Goal: Task Accomplishment & Management: Complete application form

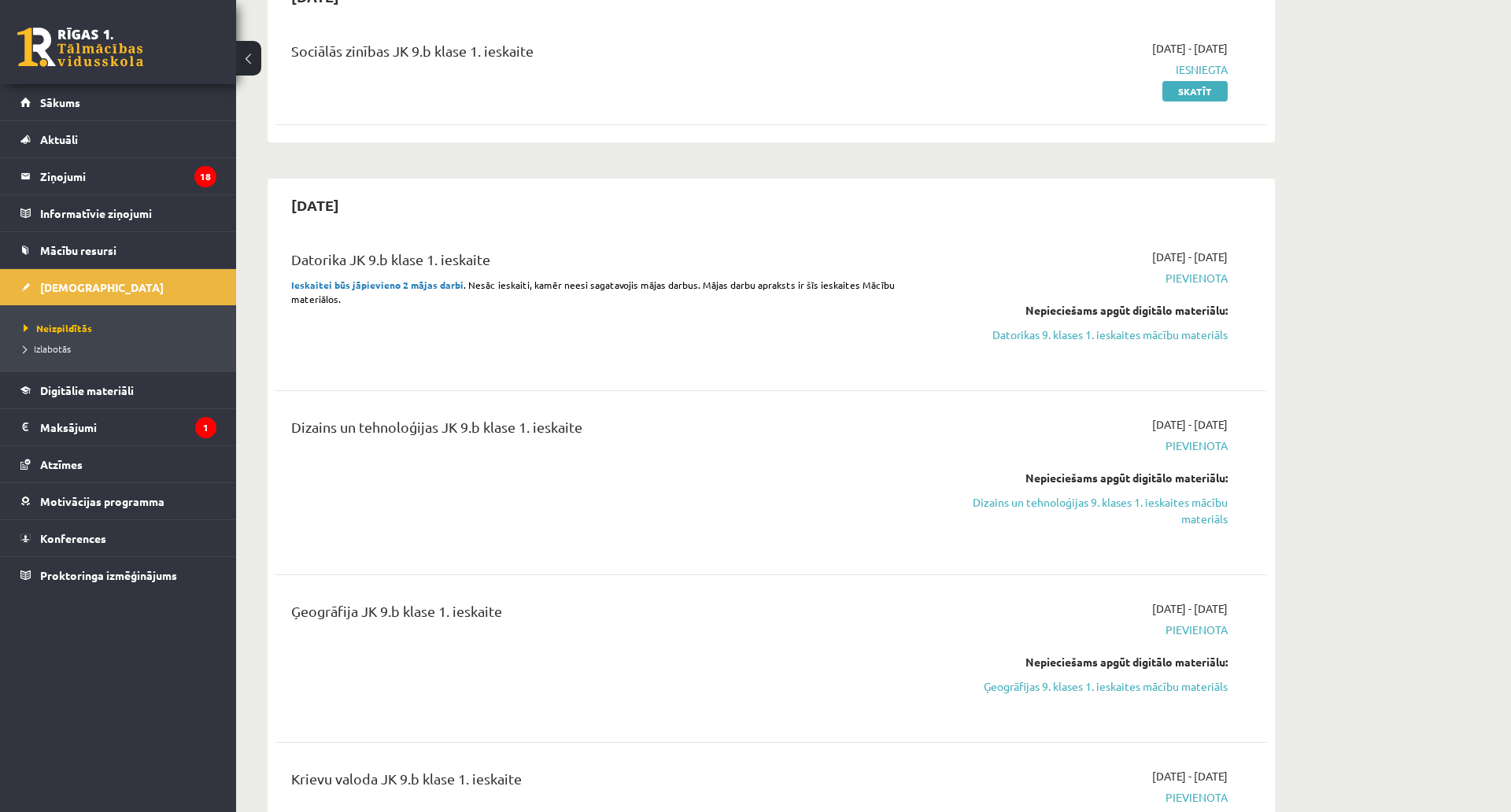
scroll to position [79, 0]
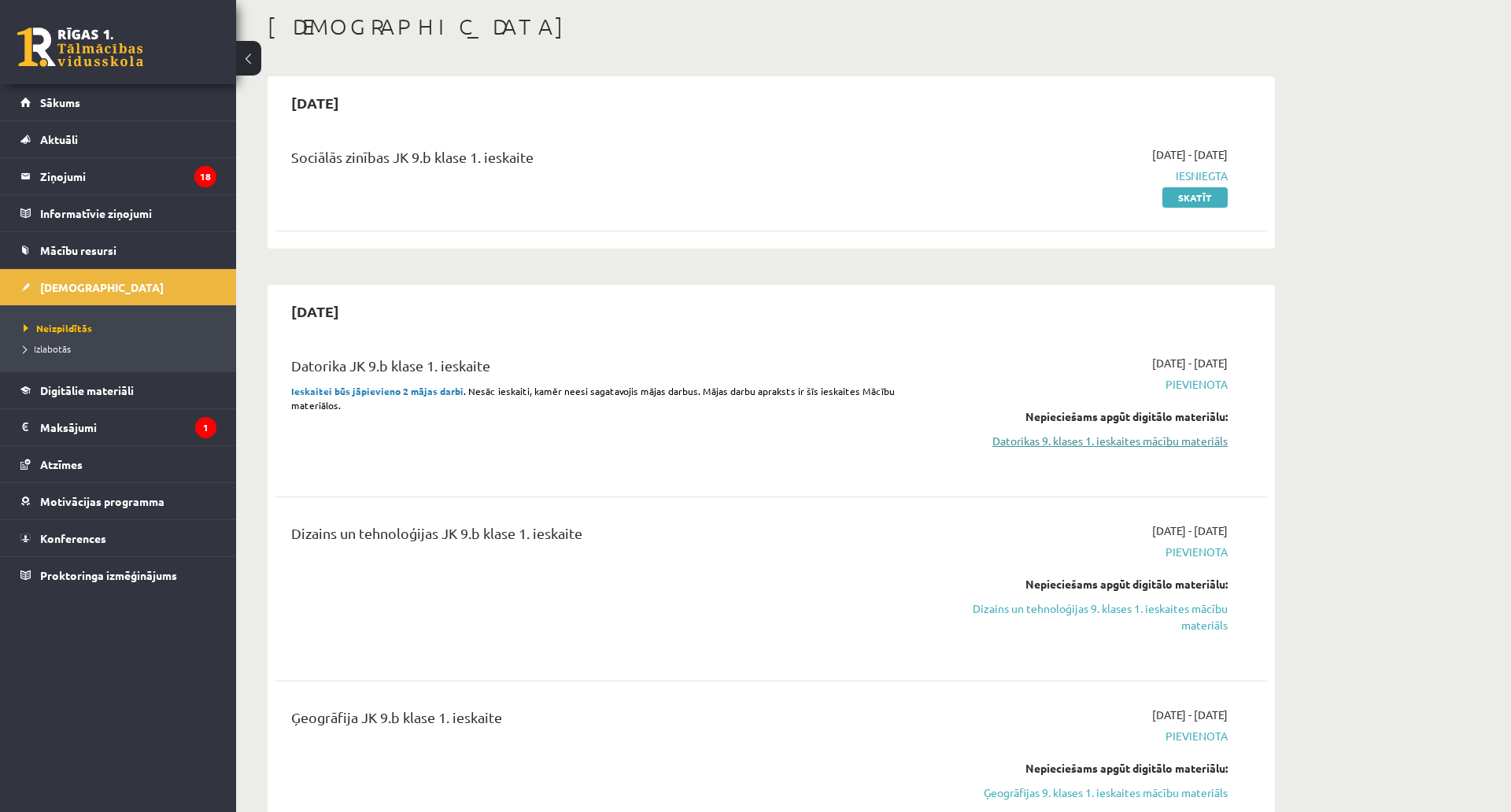
click at [1126, 437] on link "Datorikas 9. klases 1. ieskaites mācību materiāls" at bounding box center [1079, 441] width 296 height 17
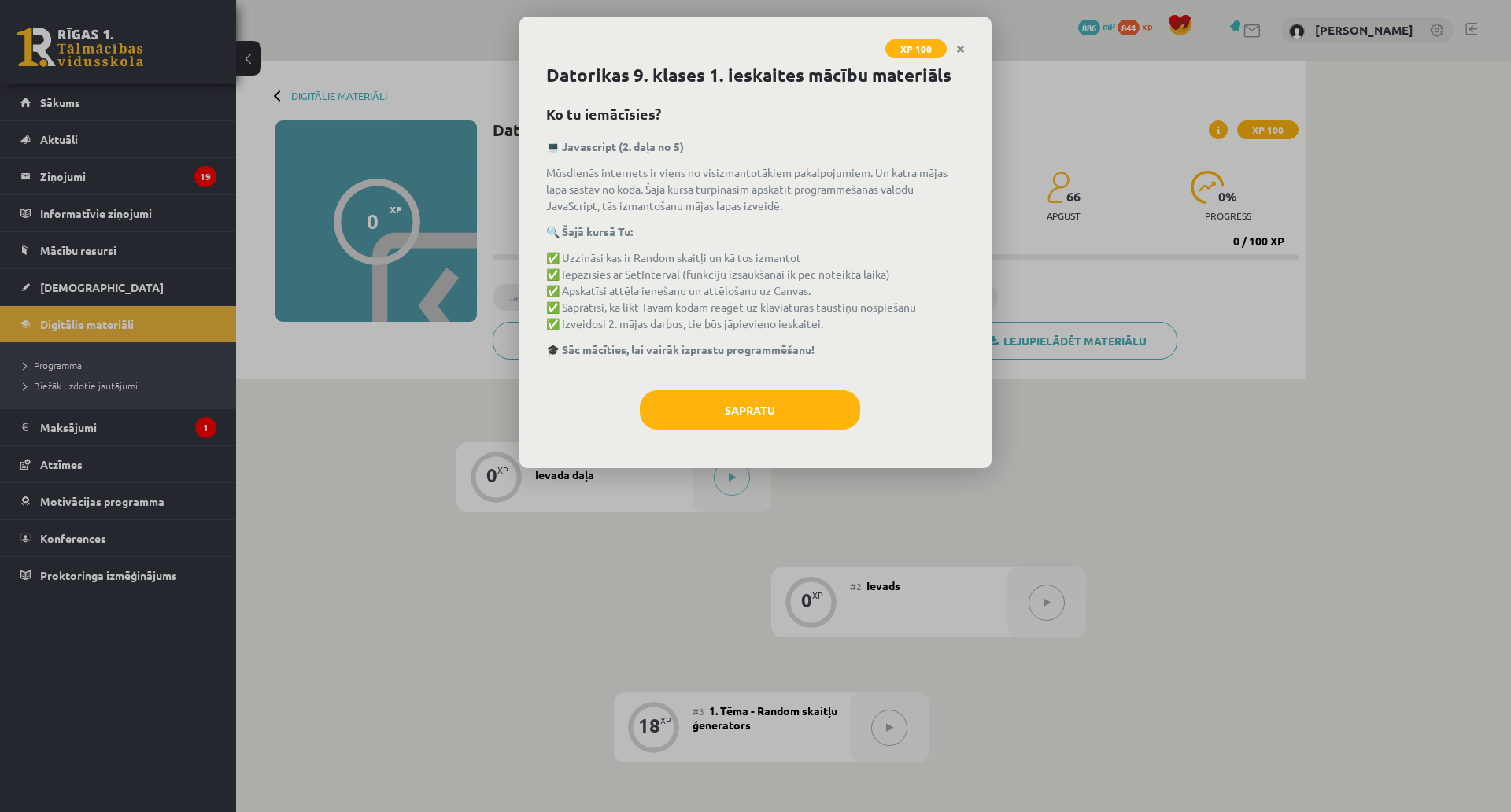
click at [771, 385] on div "Datorikas 9. klases 1. ieskaites mācību materiāls Ko tu iemācīsies? 💻 Javascrip…" at bounding box center [756, 265] width 473 height 406
click at [751, 465] on div "Datorikas 9. klases 1. ieskaites mācību materiāls Ko tu iemācīsies? 💻 Javascrip…" at bounding box center [756, 265] width 473 height 406
click at [762, 395] on button "Sapratu" at bounding box center [750, 410] width 221 height 39
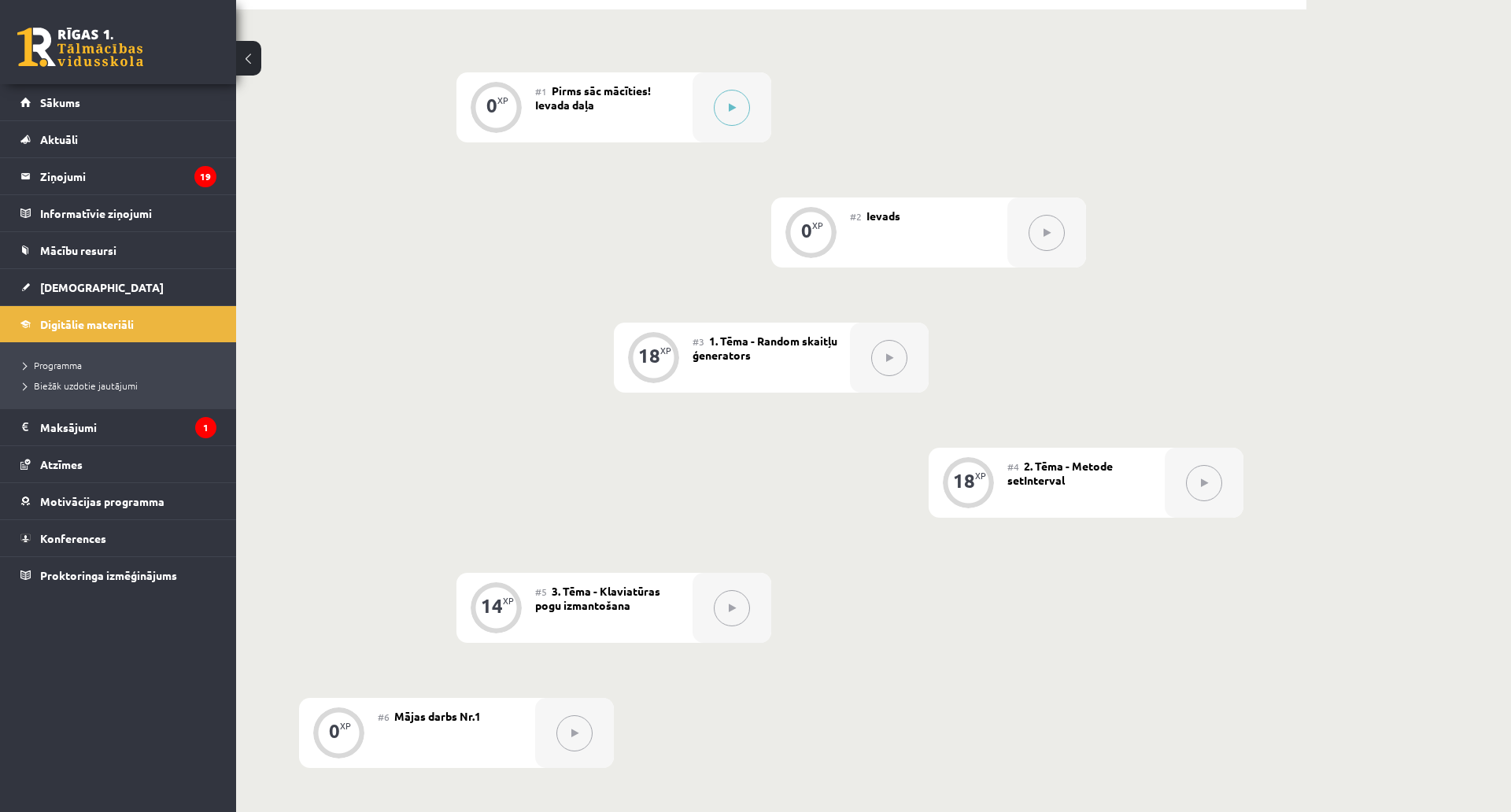
scroll to position [315, 0]
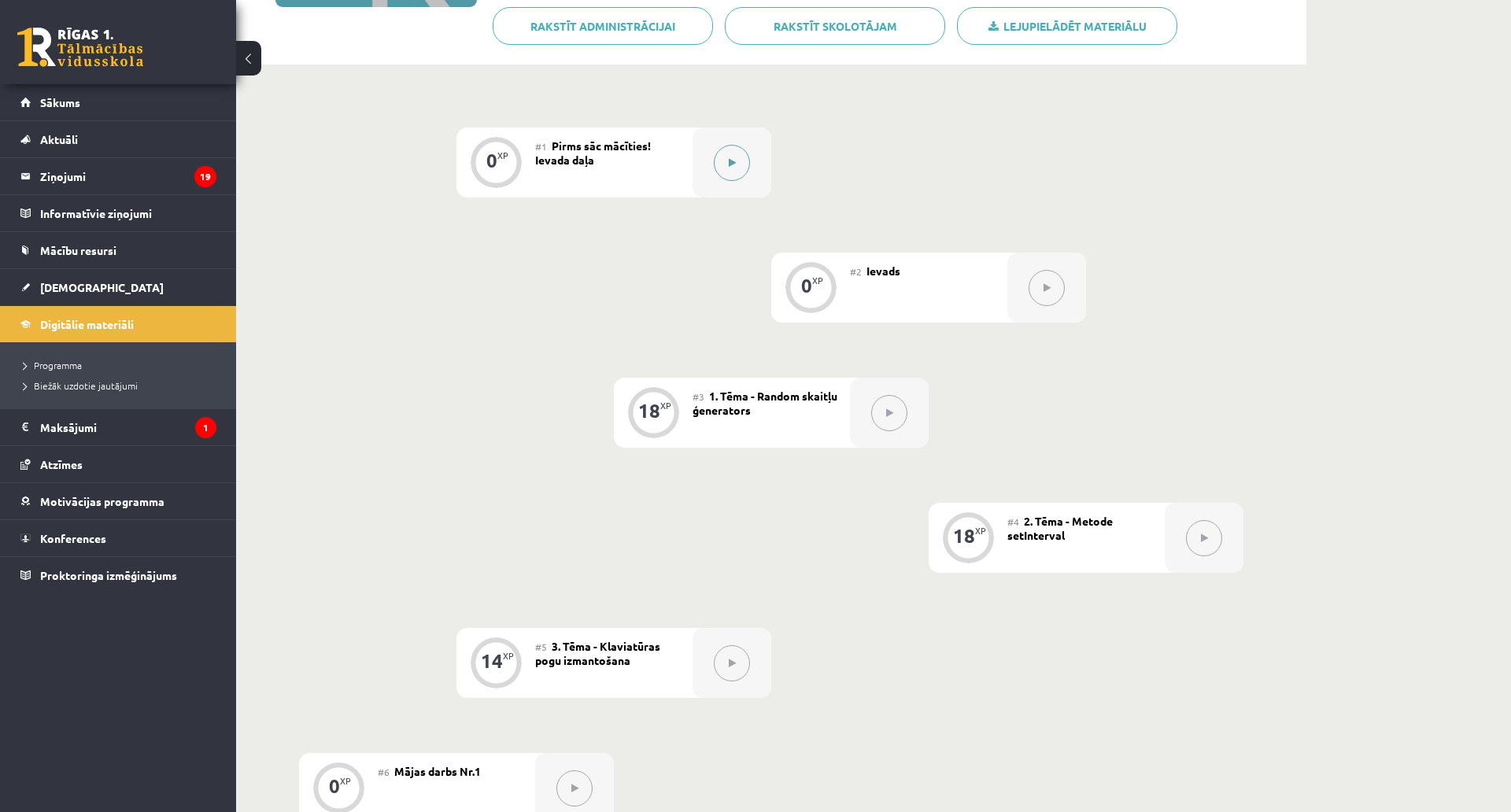
click at [721, 151] on button at bounding box center [732, 163] width 36 height 36
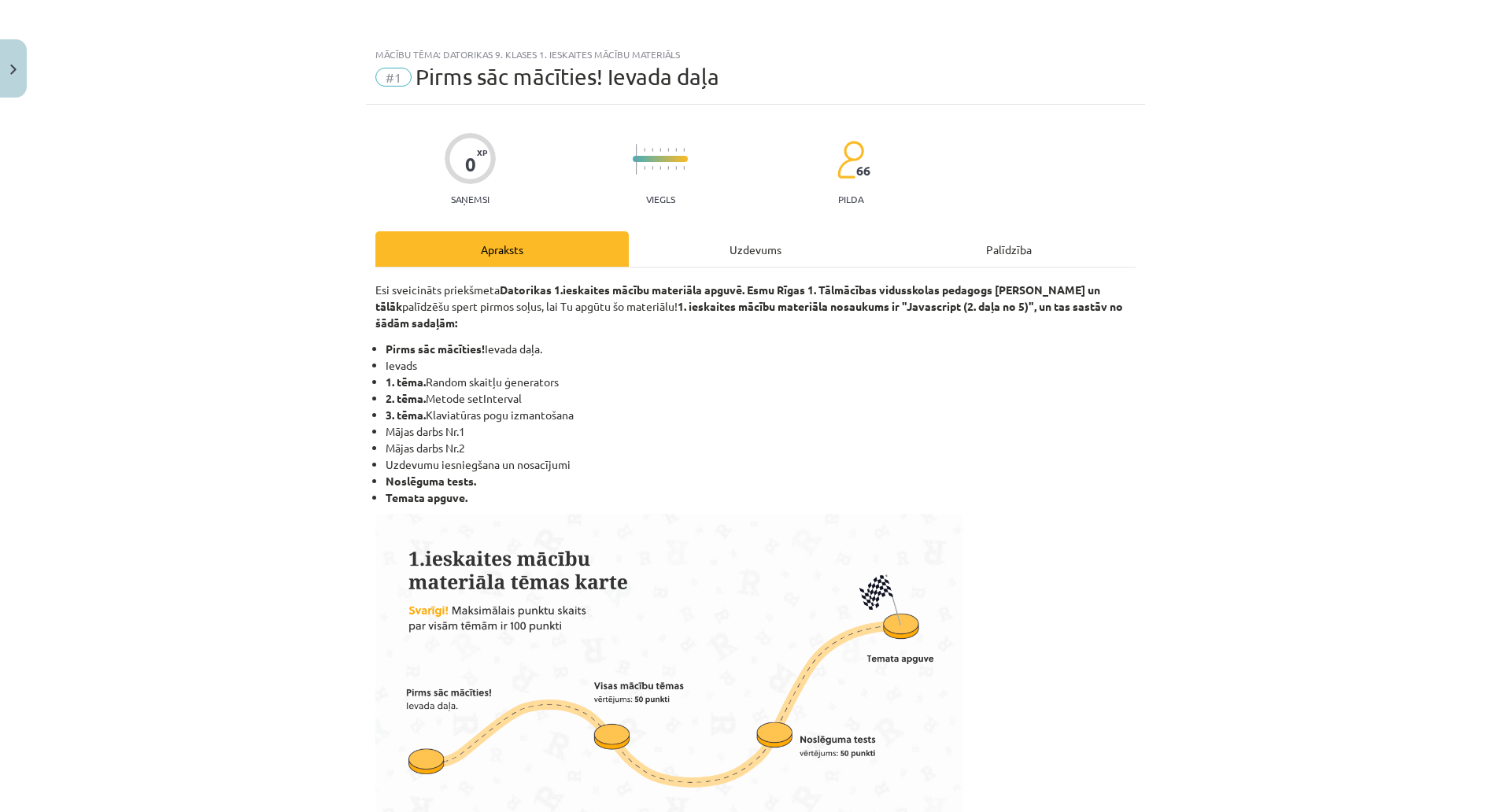
drag, startPoint x: 889, startPoint y: 218, endPoint x: 865, endPoint y: 248, distance: 38.4
click at [880, 229] on div "0 XP Saņemsi Viegls 66 pilda Apraksts Uzdevums Palīdzība Esi sveicināts priekšm…" at bounding box center [756, 821] width 779 height 1434
click at [855, 251] on div "Uzdevums" at bounding box center [756, 249] width 253 height 35
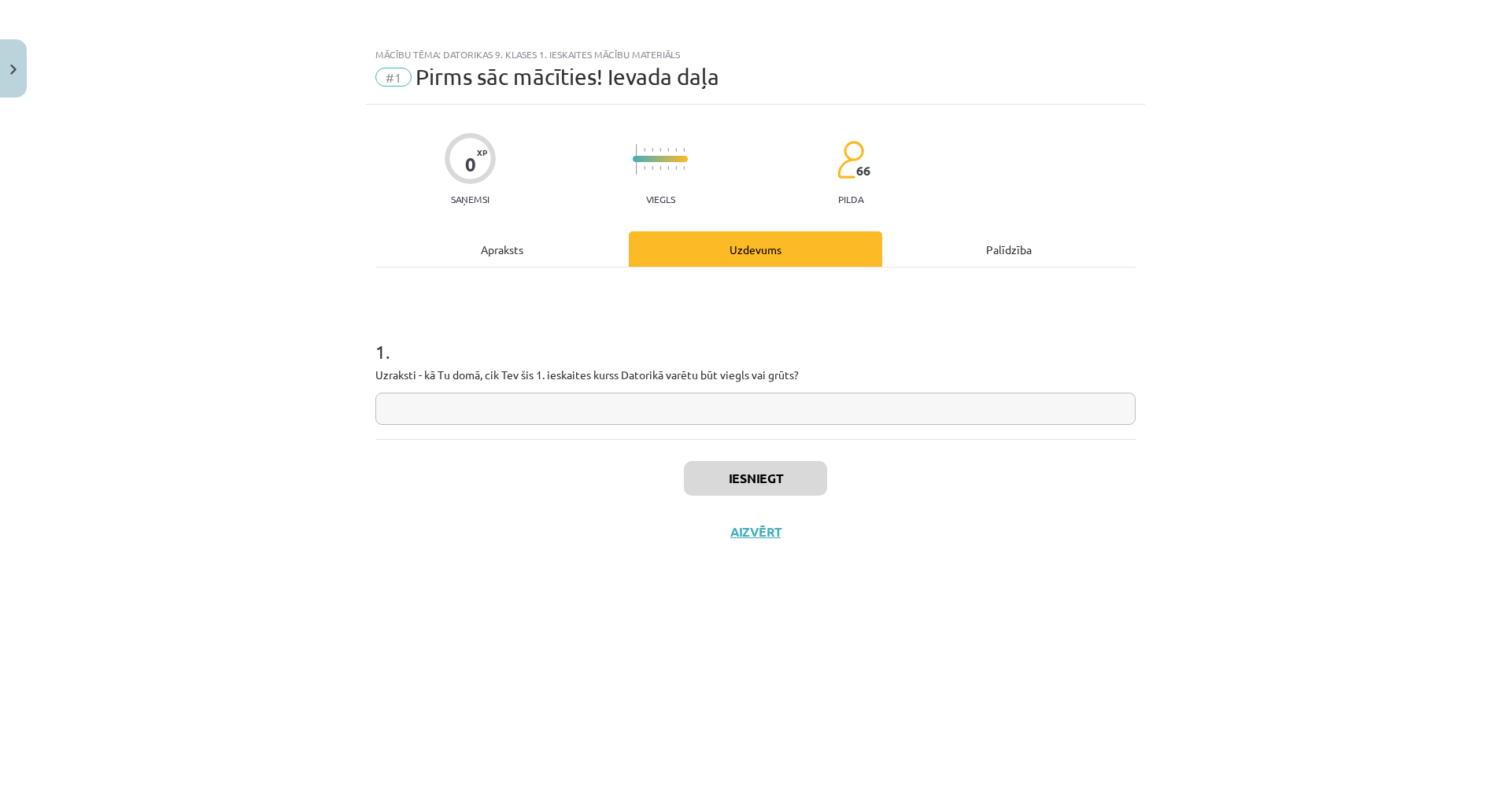
click at [715, 372] on p "Uzraksti - kā Tu domā, cik Tev šis 1. ieskaites kurss Datorikā varētu būt viegl…" at bounding box center [756, 375] width 760 height 17
click at [705, 389] on div "1 . Uzraksti - kā Tu domā, cik Tev šis 1. ieskaites kurss Datorikā varētu būt v…" at bounding box center [756, 369] width 760 height 112
click at [698, 403] on input "text" at bounding box center [756, 409] width 760 height 32
type input "*"
click at [716, 461] on button "Iesniegt" at bounding box center [756, 478] width 143 height 34
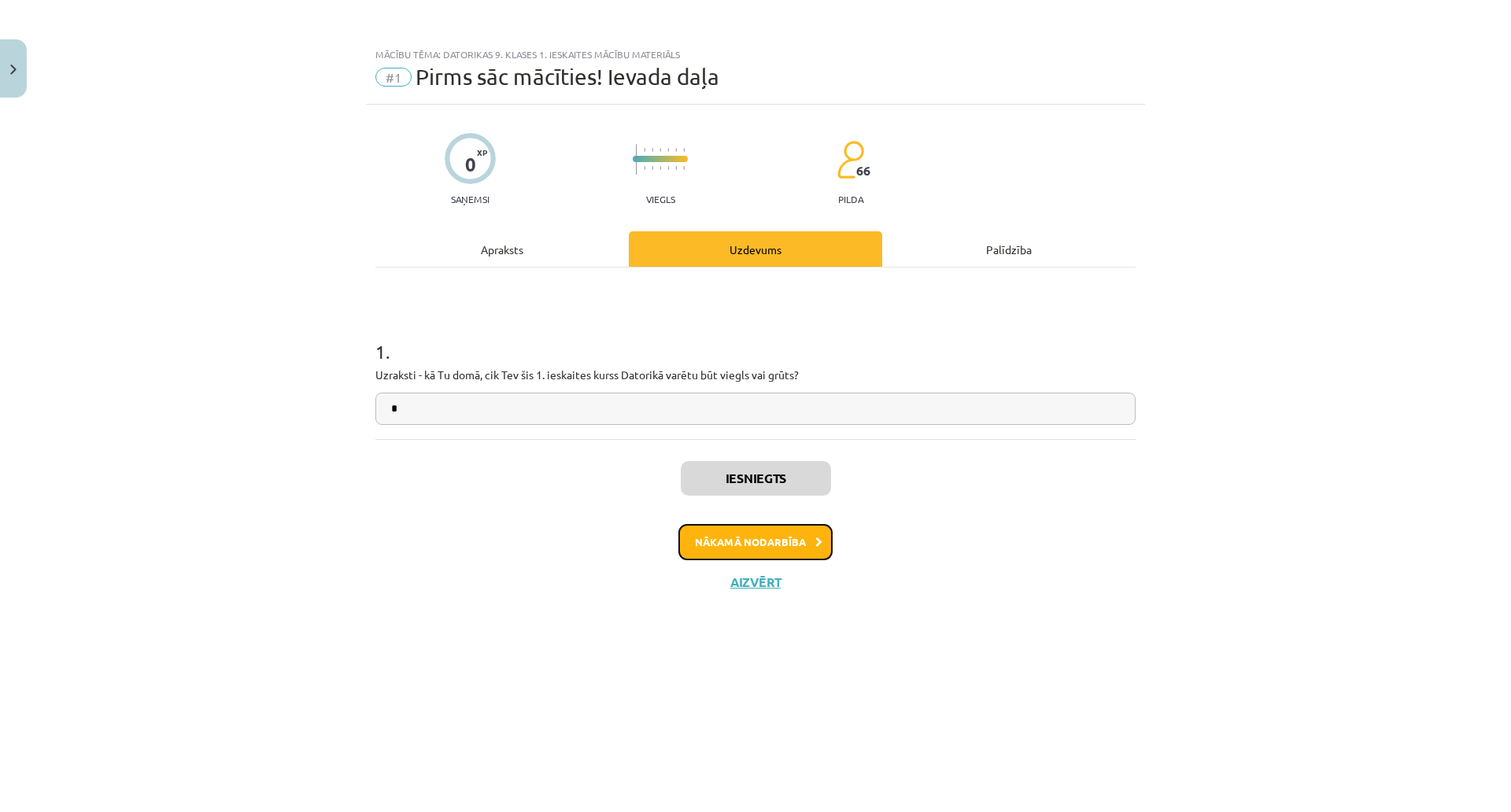
click at [767, 553] on button "Nākamā nodarbība" at bounding box center [756, 542] width 155 height 36
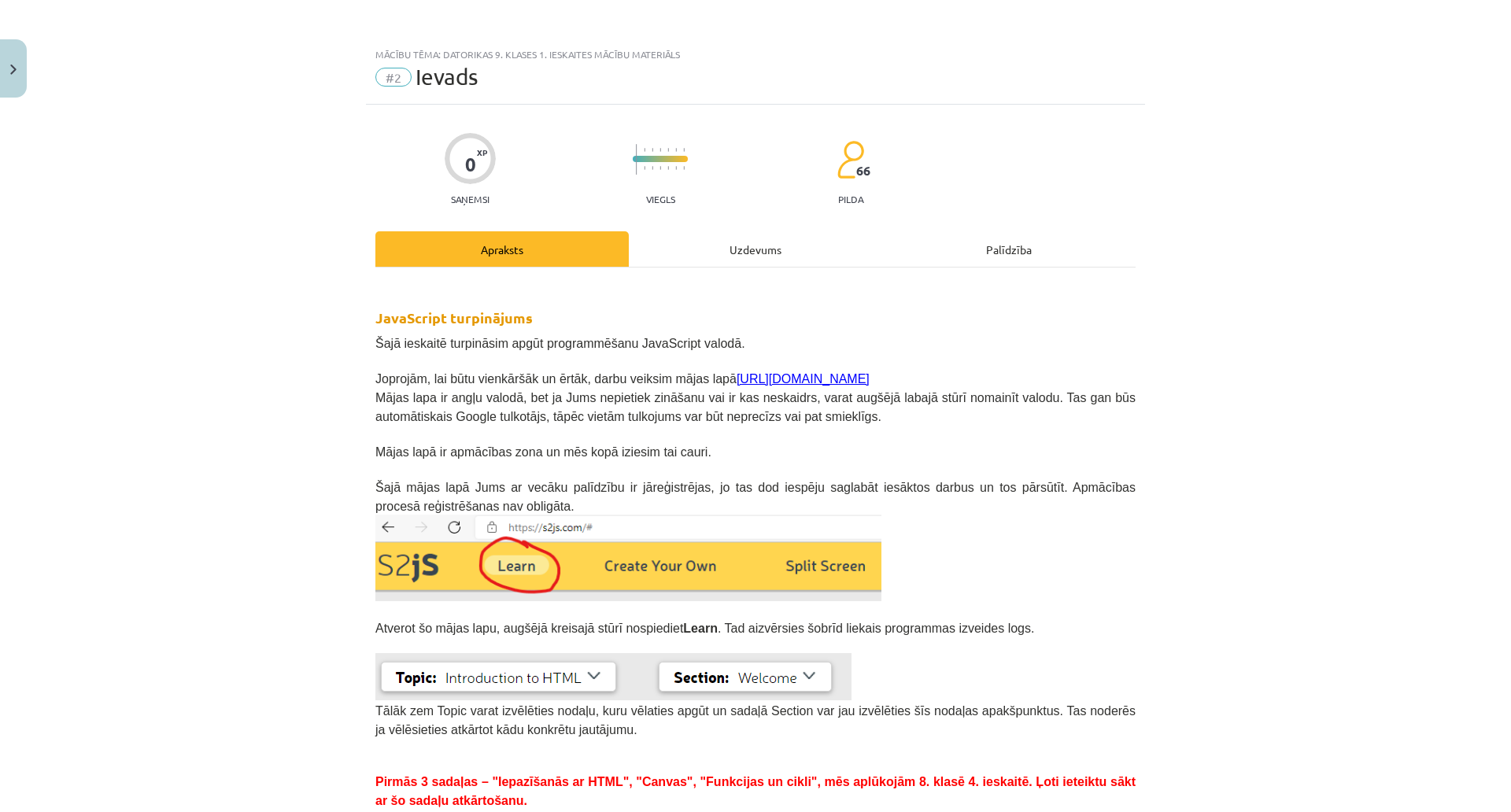
click at [754, 264] on div "Uzdevums" at bounding box center [756, 249] width 253 height 35
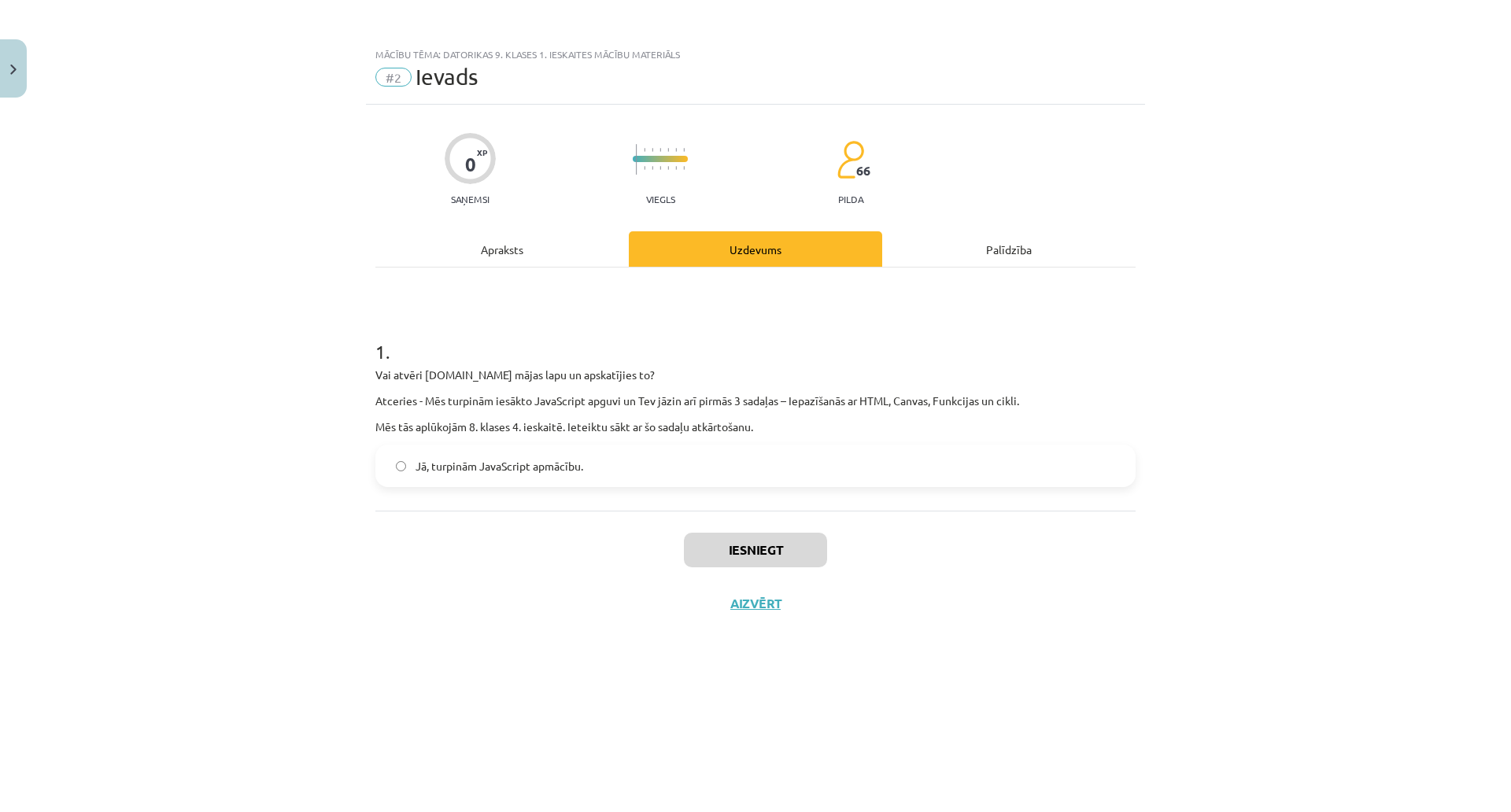
click at [646, 453] on label "Jā, turpinām JavaScript apmācību." at bounding box center [756, 465] width 757 height 39
click at [752, 552] on button "Iesniegt" at bounding box center [756, 550] width 143 height 34
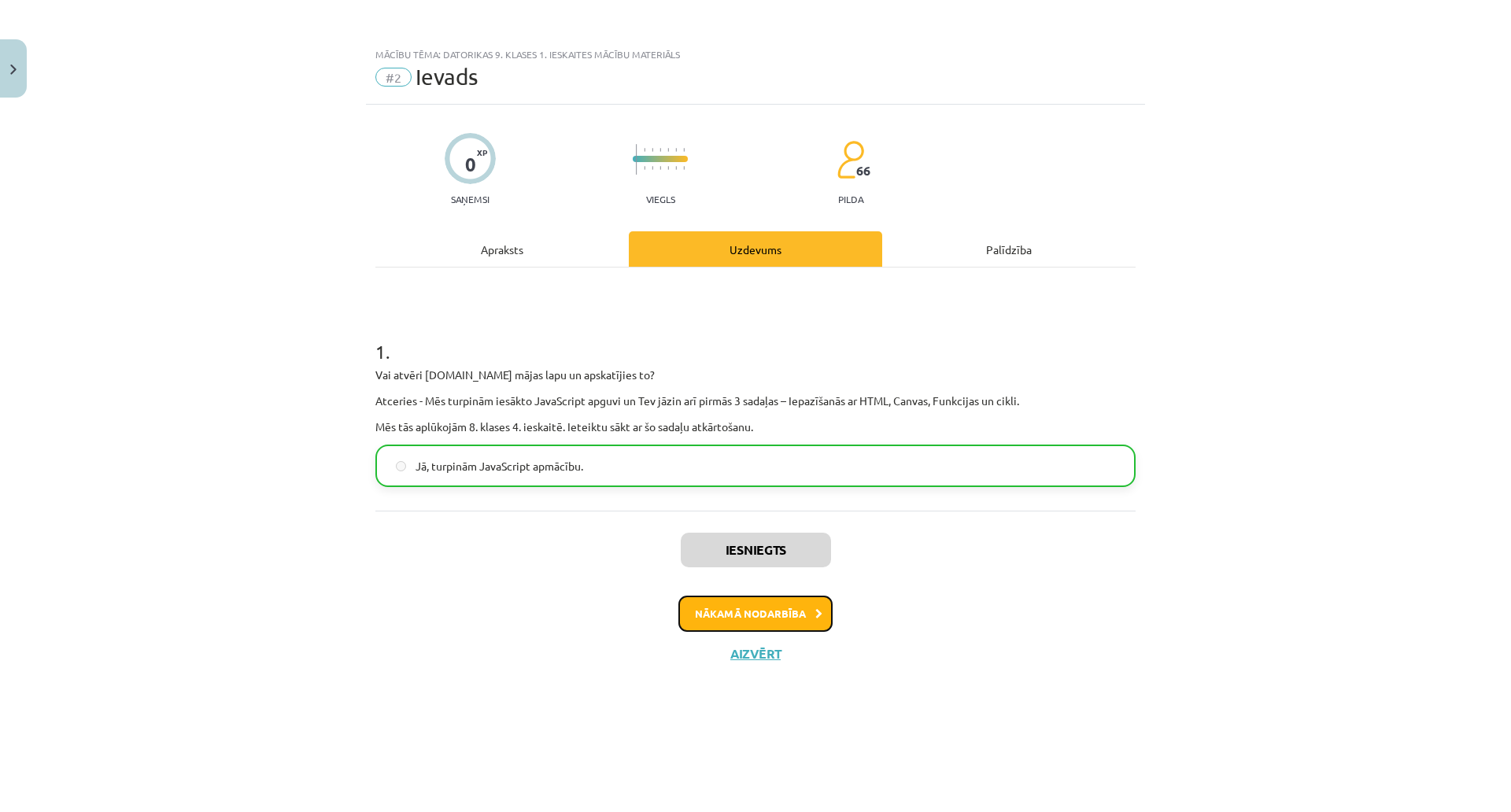
click at [699, 606] on button "Nākamā nodarbība" at bounding box center [756, 614] width 155 height 36
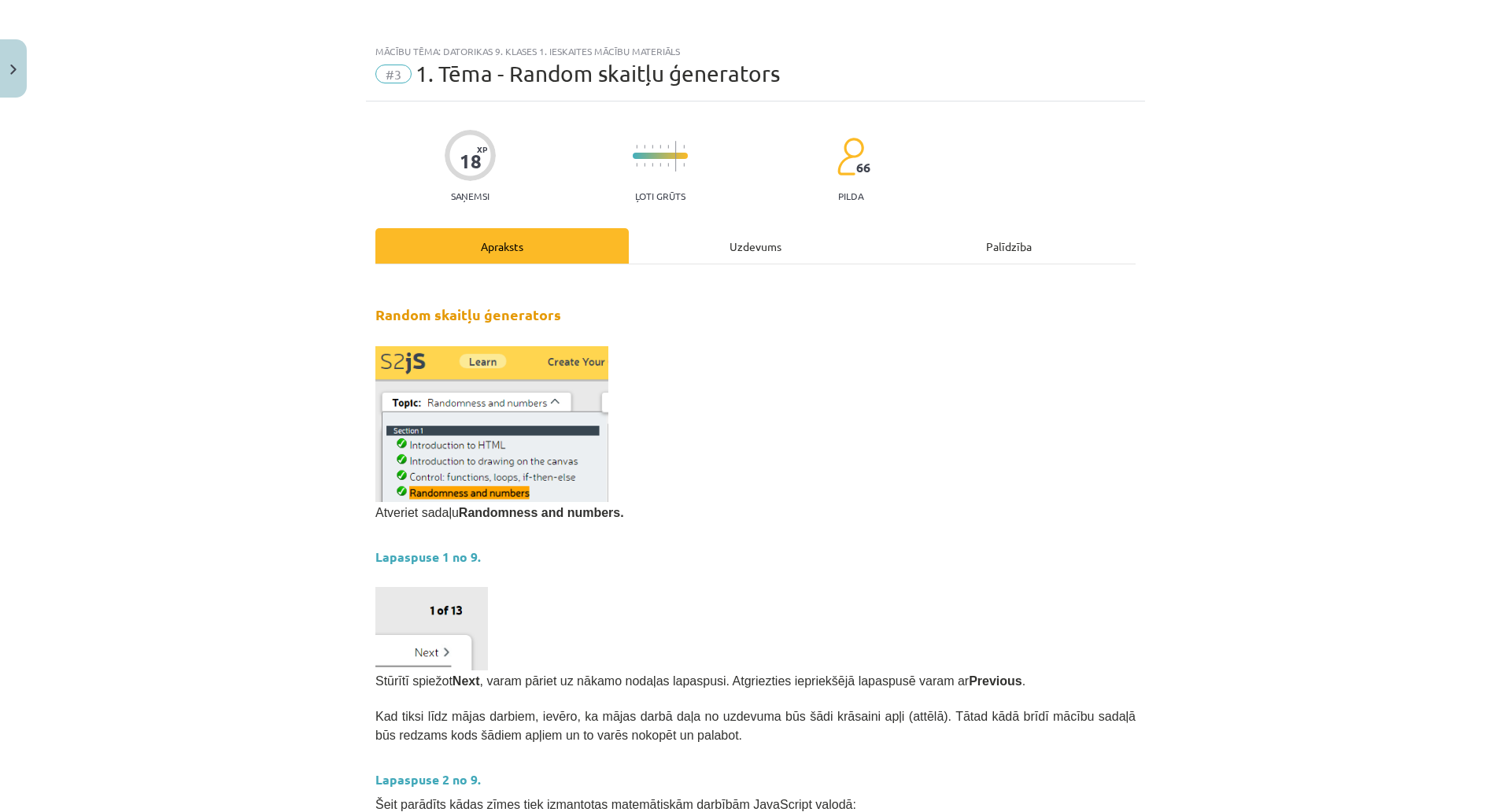
click at [755, 245] on div "Uzdevums" at bounding box center [756, 245] width 253 height 35
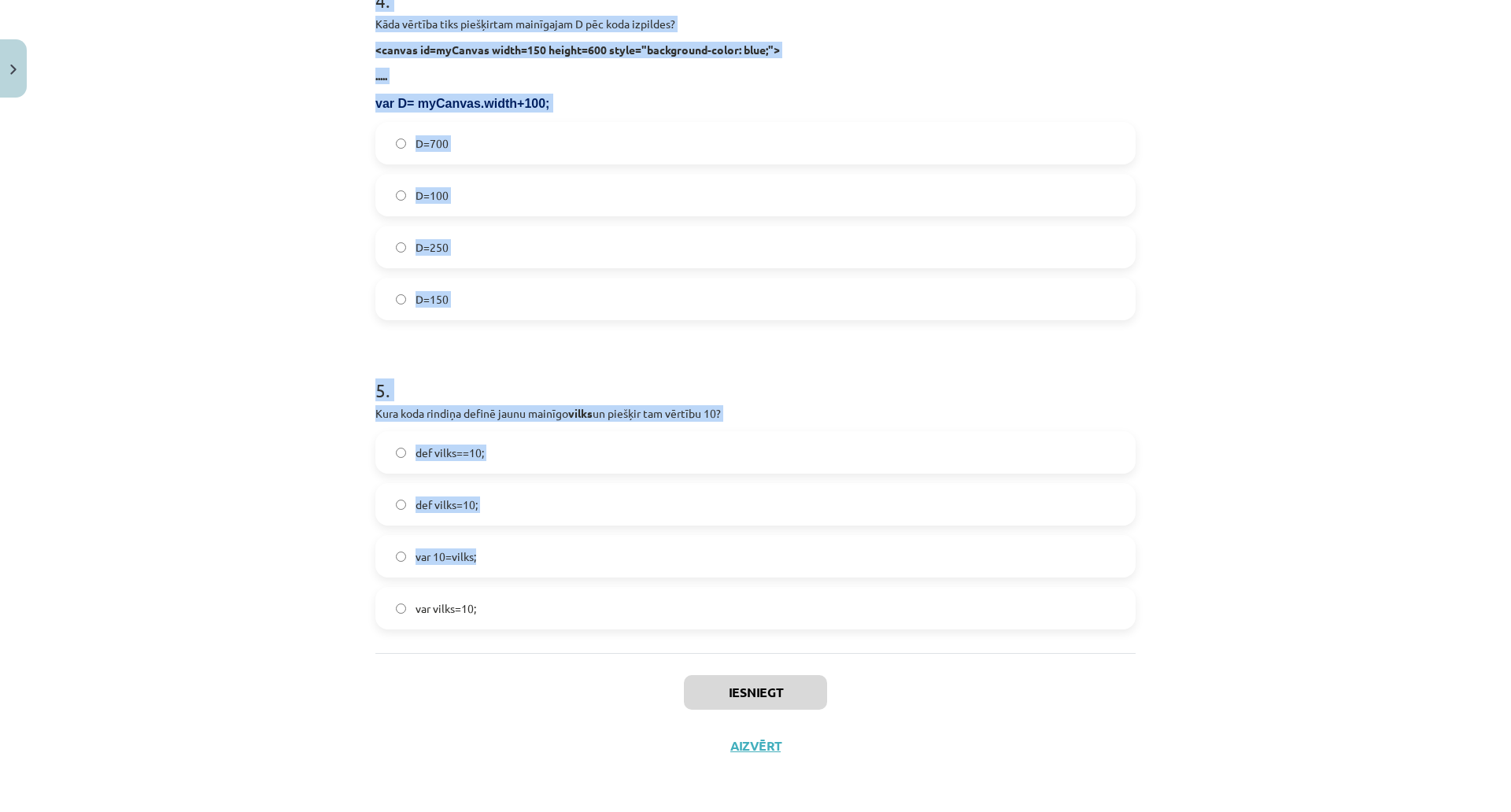
scroll to position [1520, 0]
drag, startPoint x: 367, startPoint y: 79, endPoint x: 885, endPoint y: 504, distance: 670.0
copy form "1 . Kura koda rindiņa mainīgajam Z piešķirs mainīgu vērtību no 0 līdz 13? Z=Mat…"
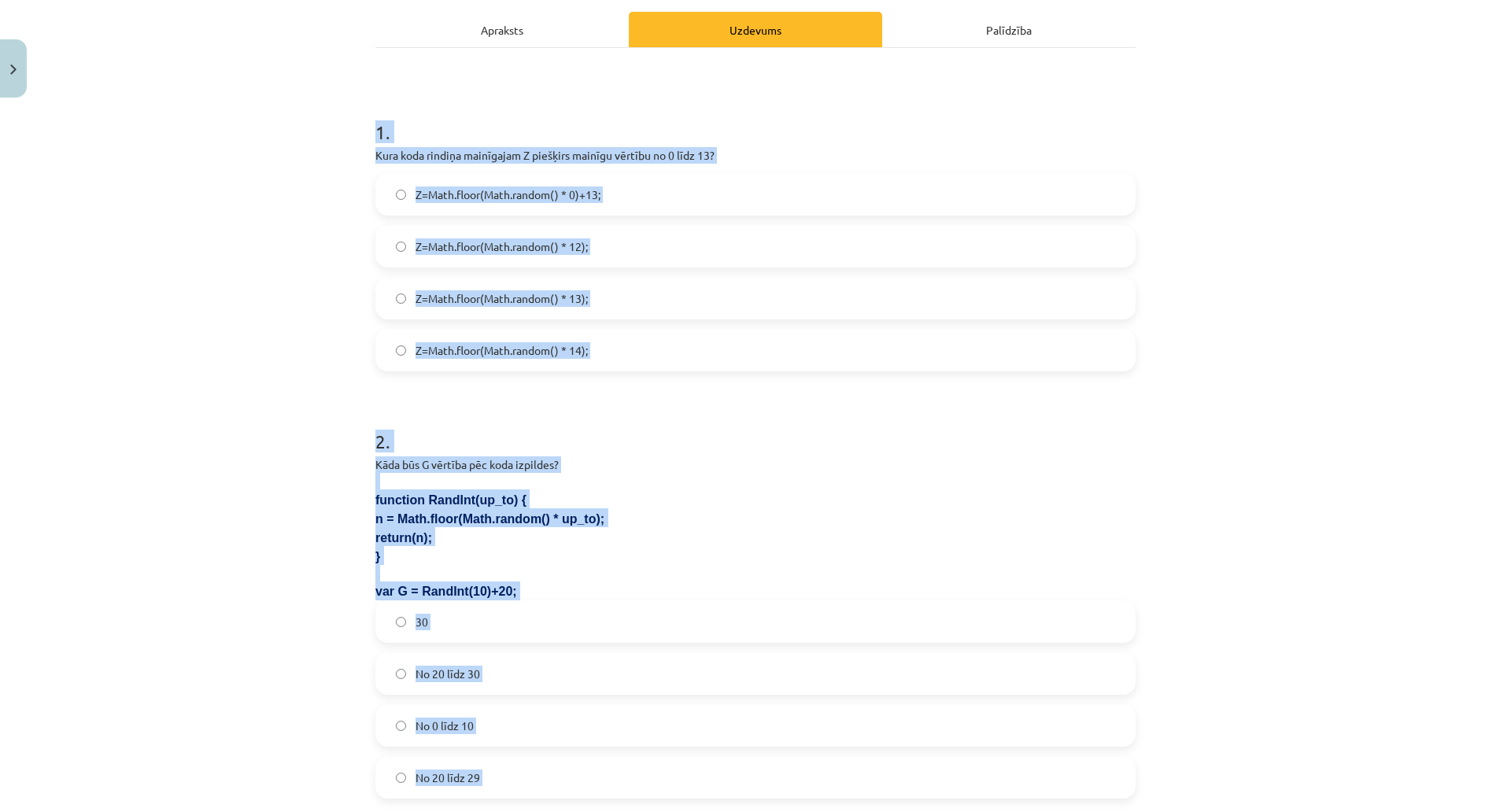
scroll to position [236, 0]
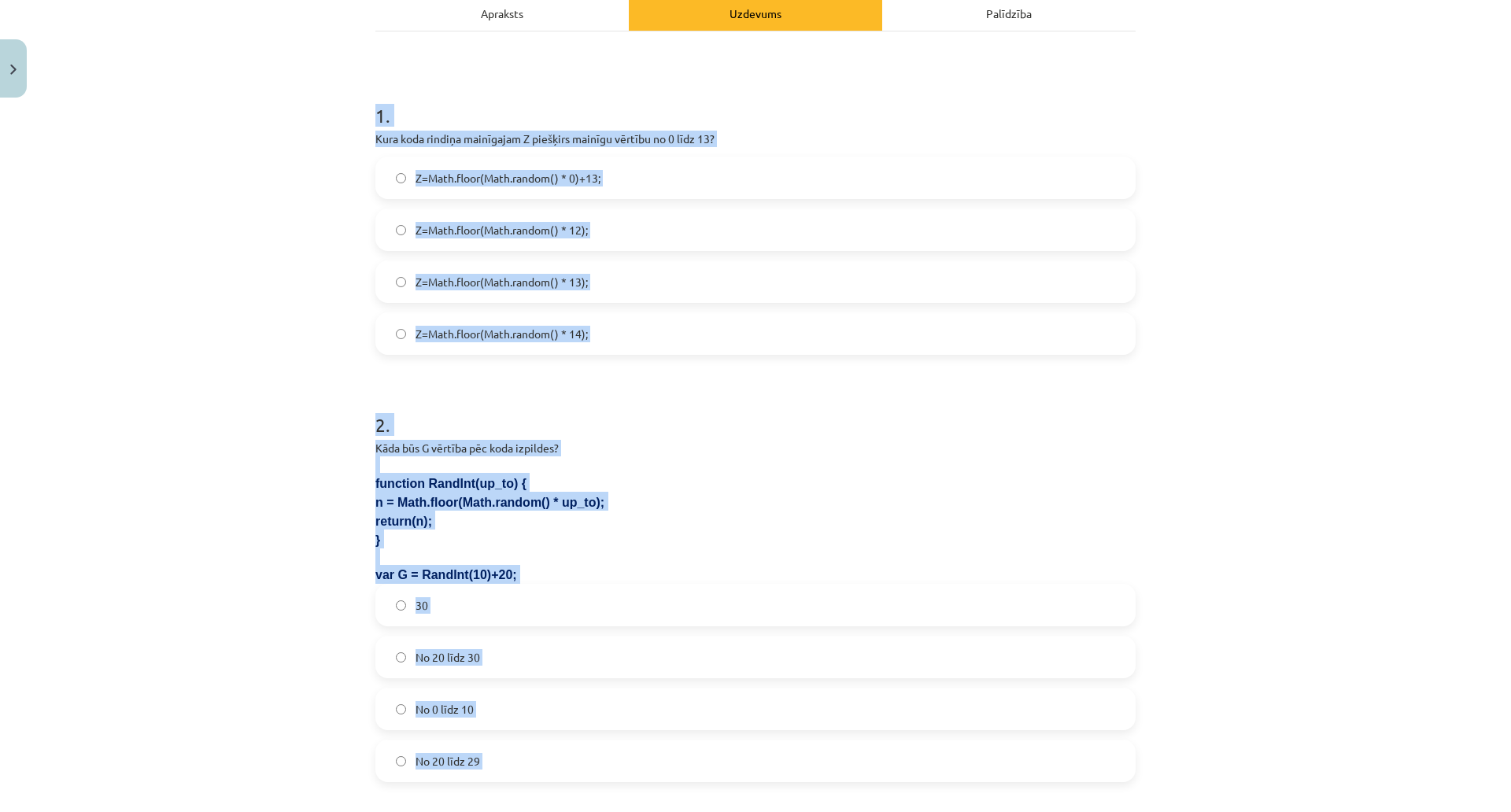
click at [234, 284] on div "Mācību tēma: Datorikas 9. klases 1. ieskaites mācību materiāls #3 1. Tēma - Ran…" at bounding box center [756, 406] width 1511 height 812
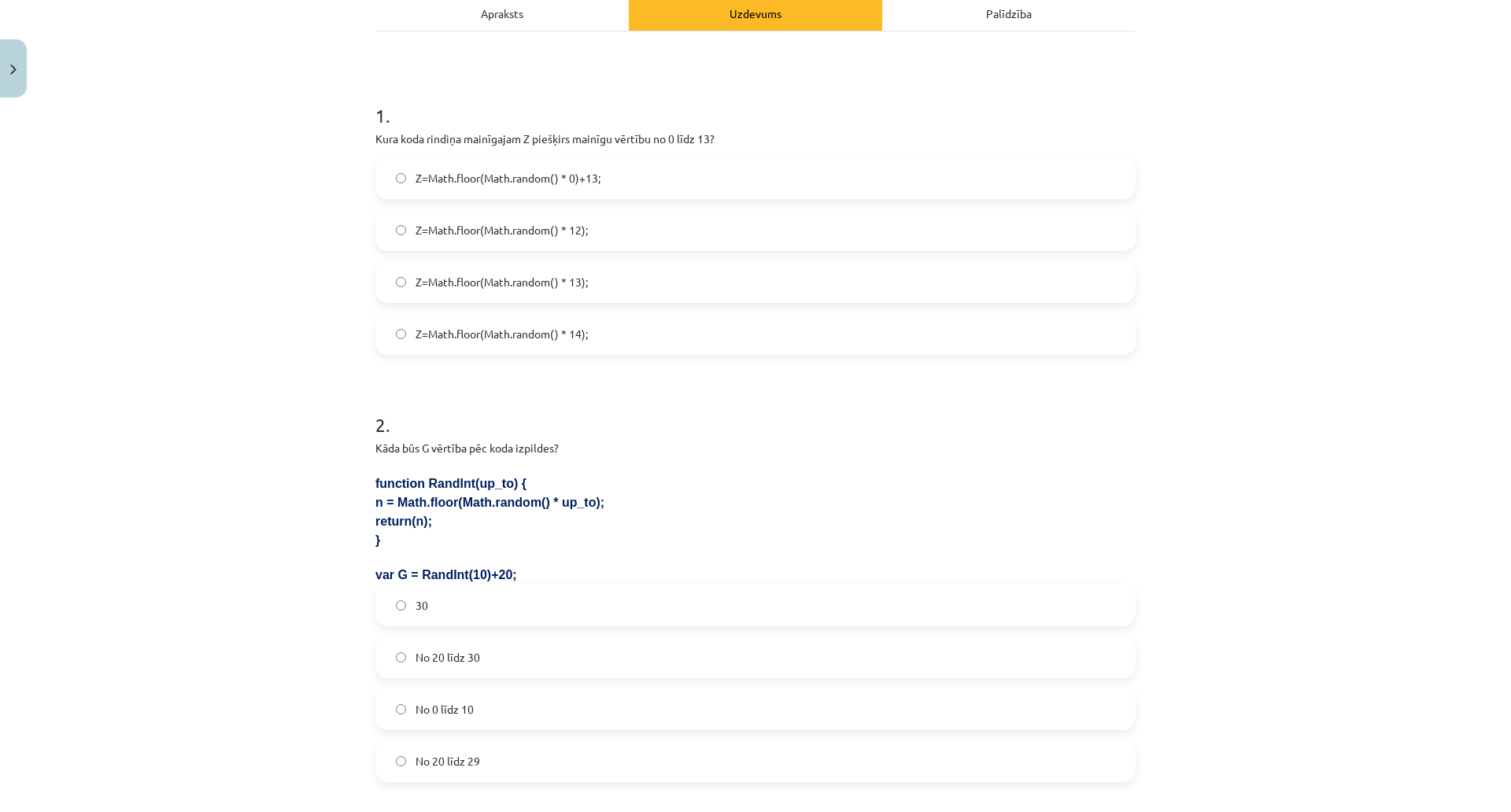
click at [495, 333] on span "Z=Math.floor(Math.random() * 14);" at bounding box center [502, 334] width 172 height 17
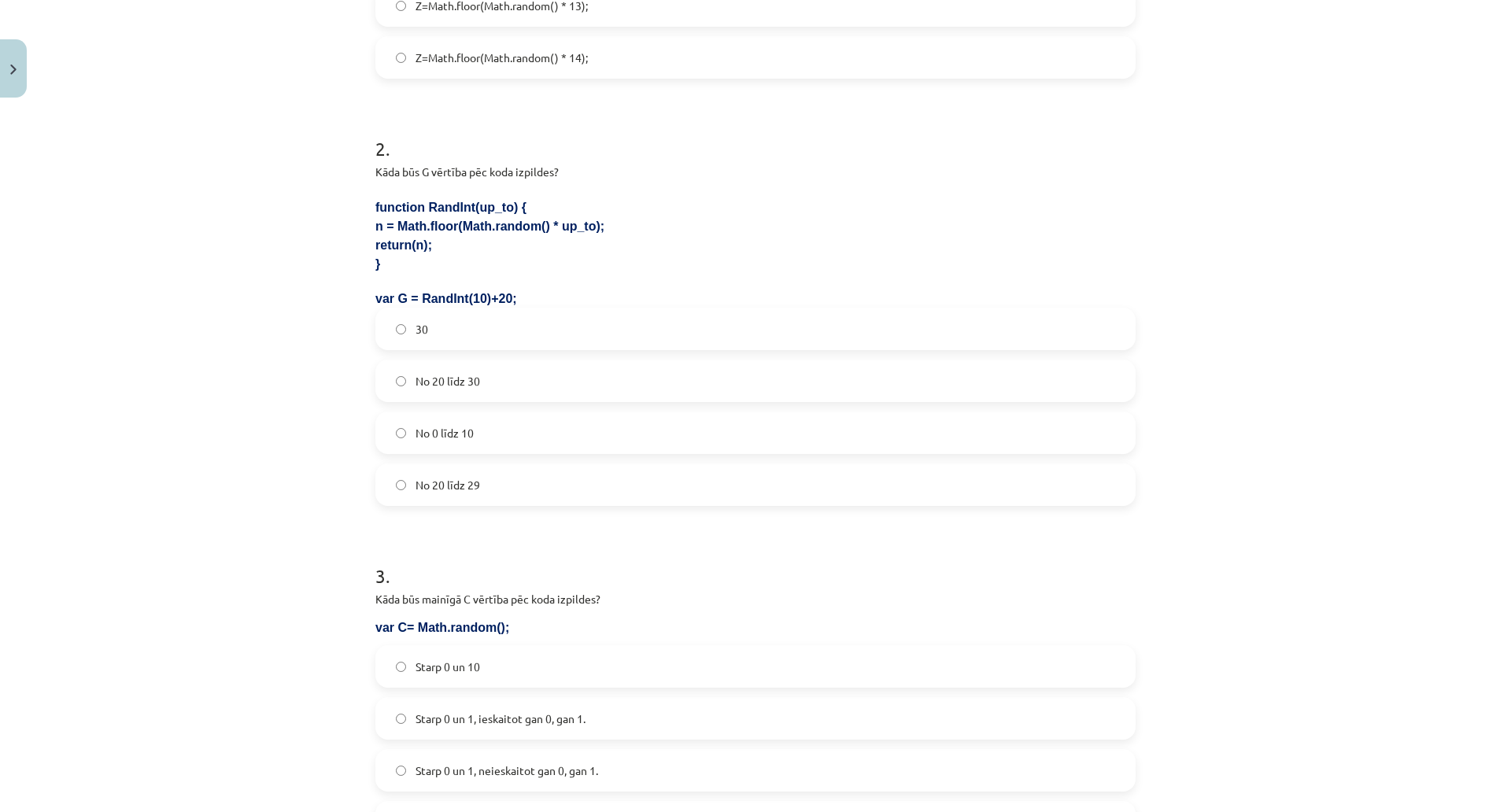
scroll to position [551, 0]
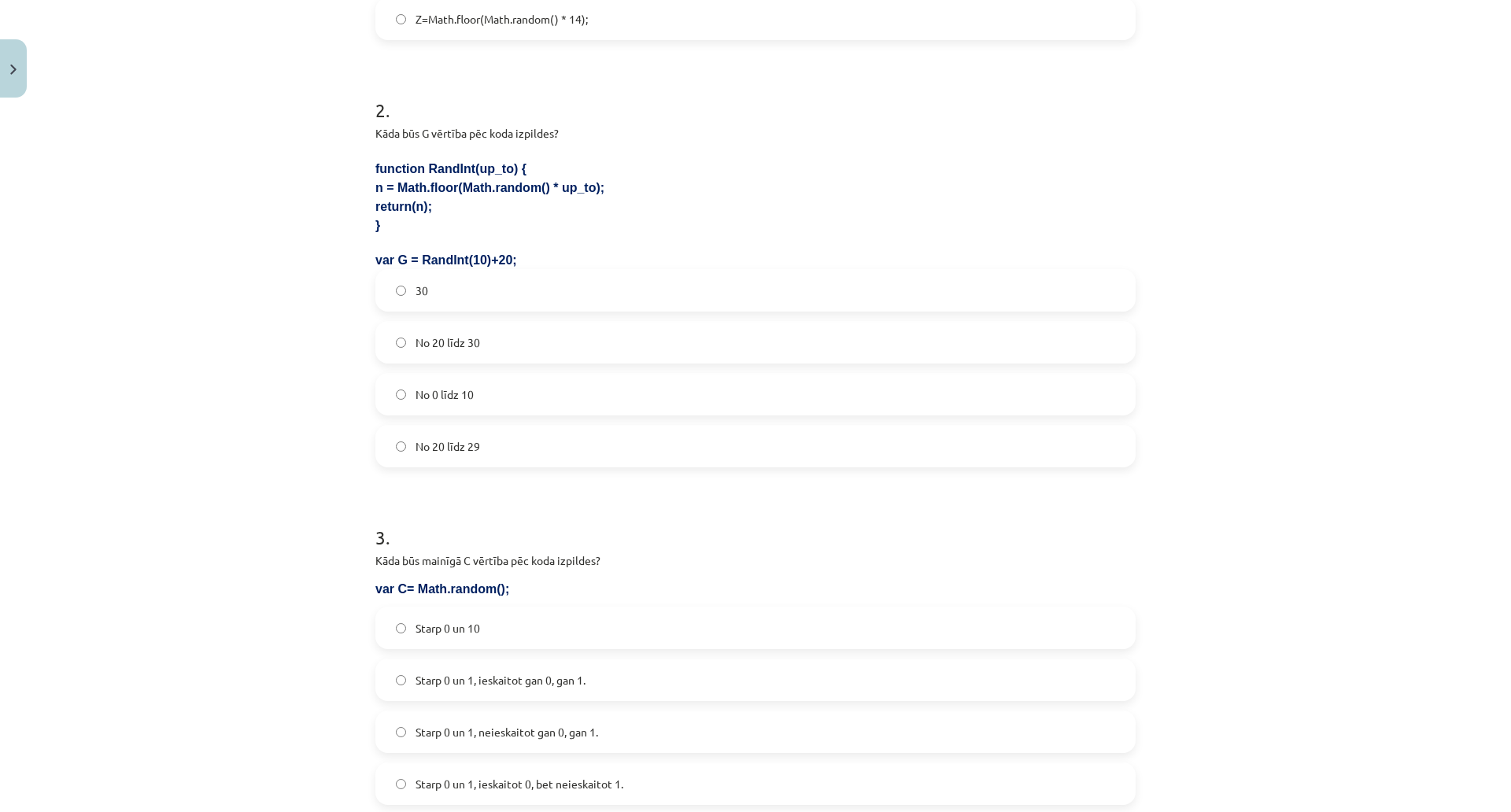
click at [473, 449] on span "No 20 līdz 29" at bounding box center [448, 446] width 65 height 17
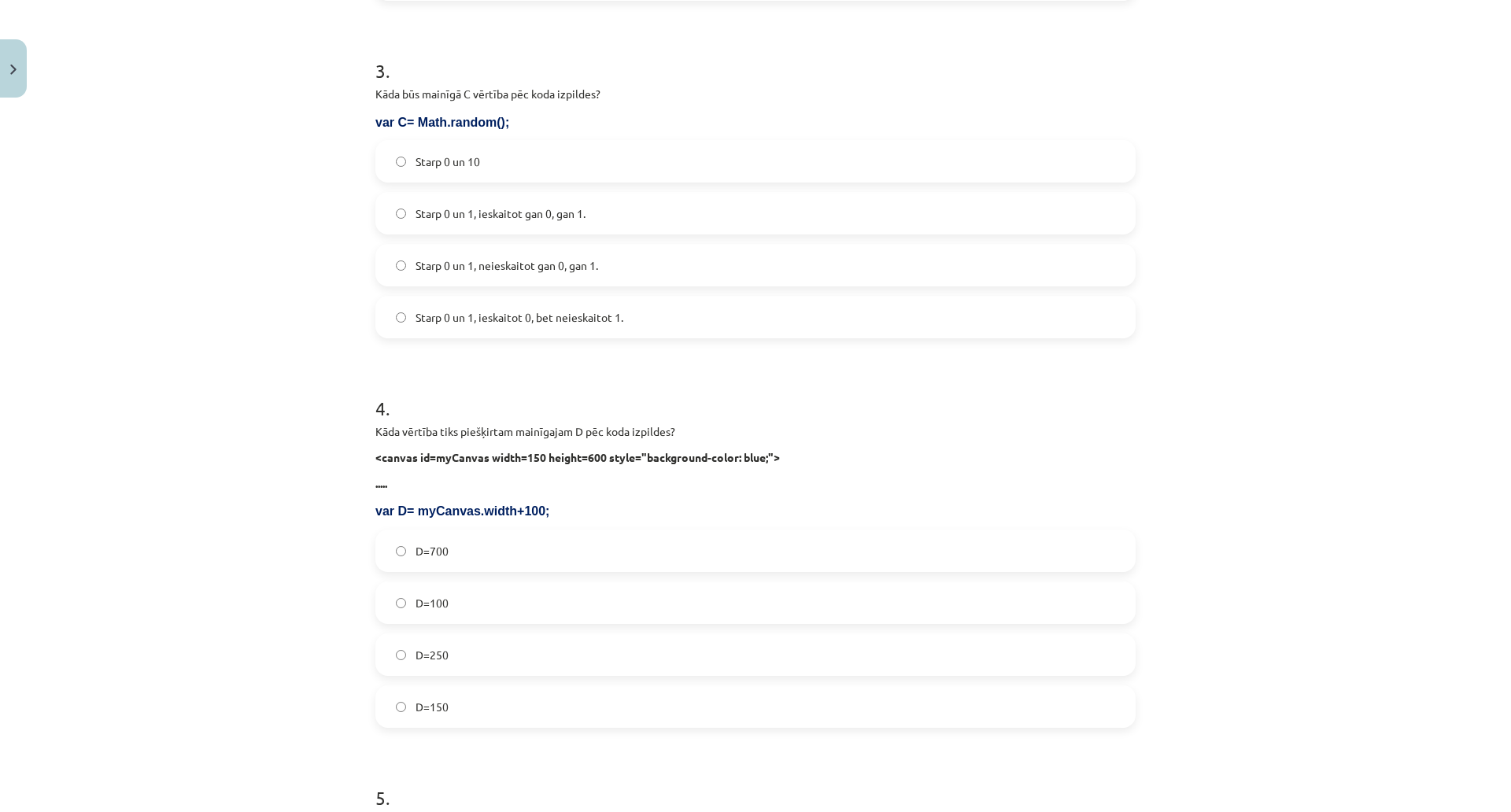
scroll to position [1023, 0]
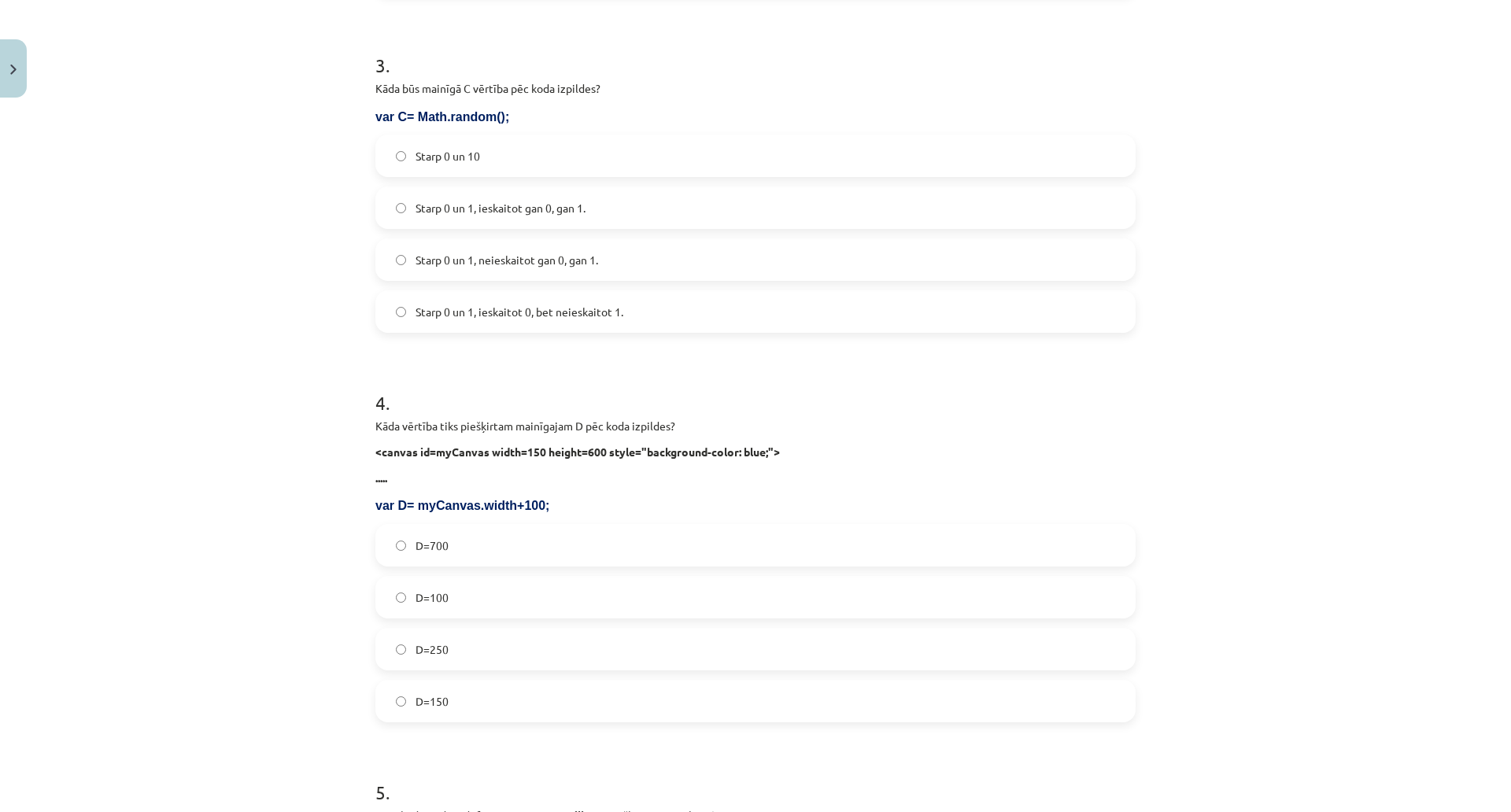
click at [566, 311] on span "Starp 0 un 1, ieskaitot 0, bet neieskaitot 1." at bounding box center [520, 312] width 208 height 17
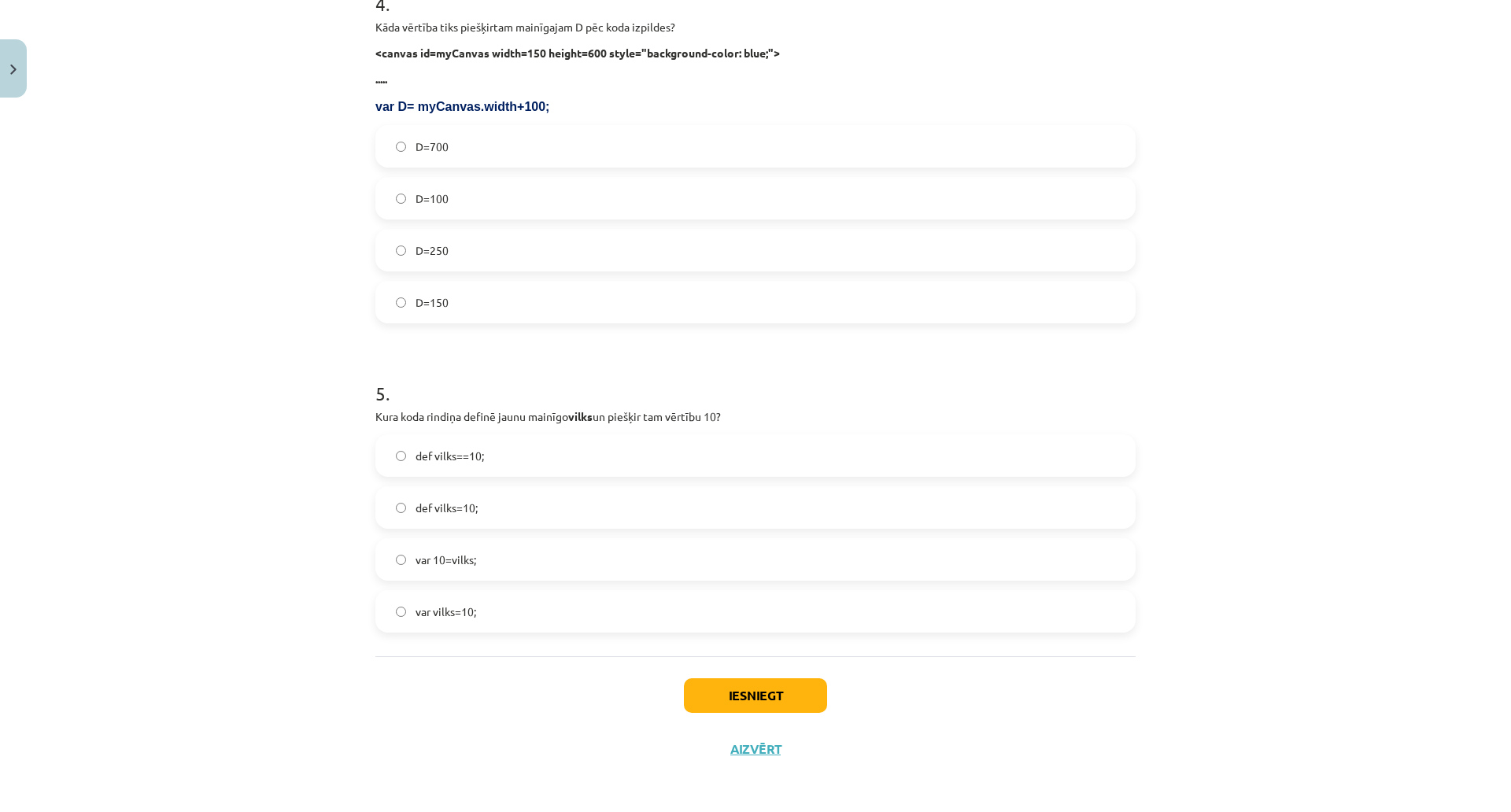
scroll to position [1417, 0]
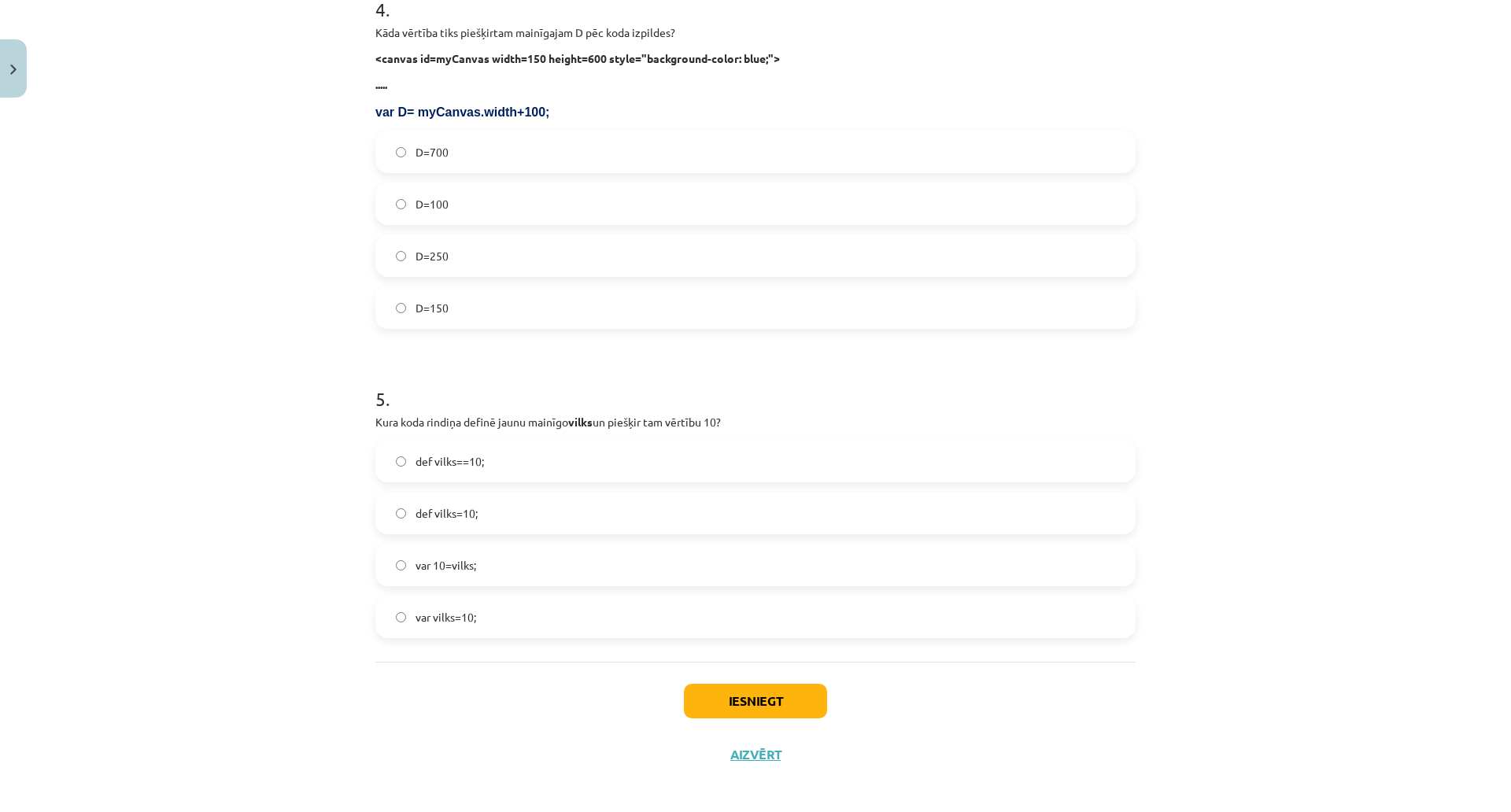
click at [465, 253] on label "D=250" at bounding box center [756, 255] width 757 height 39
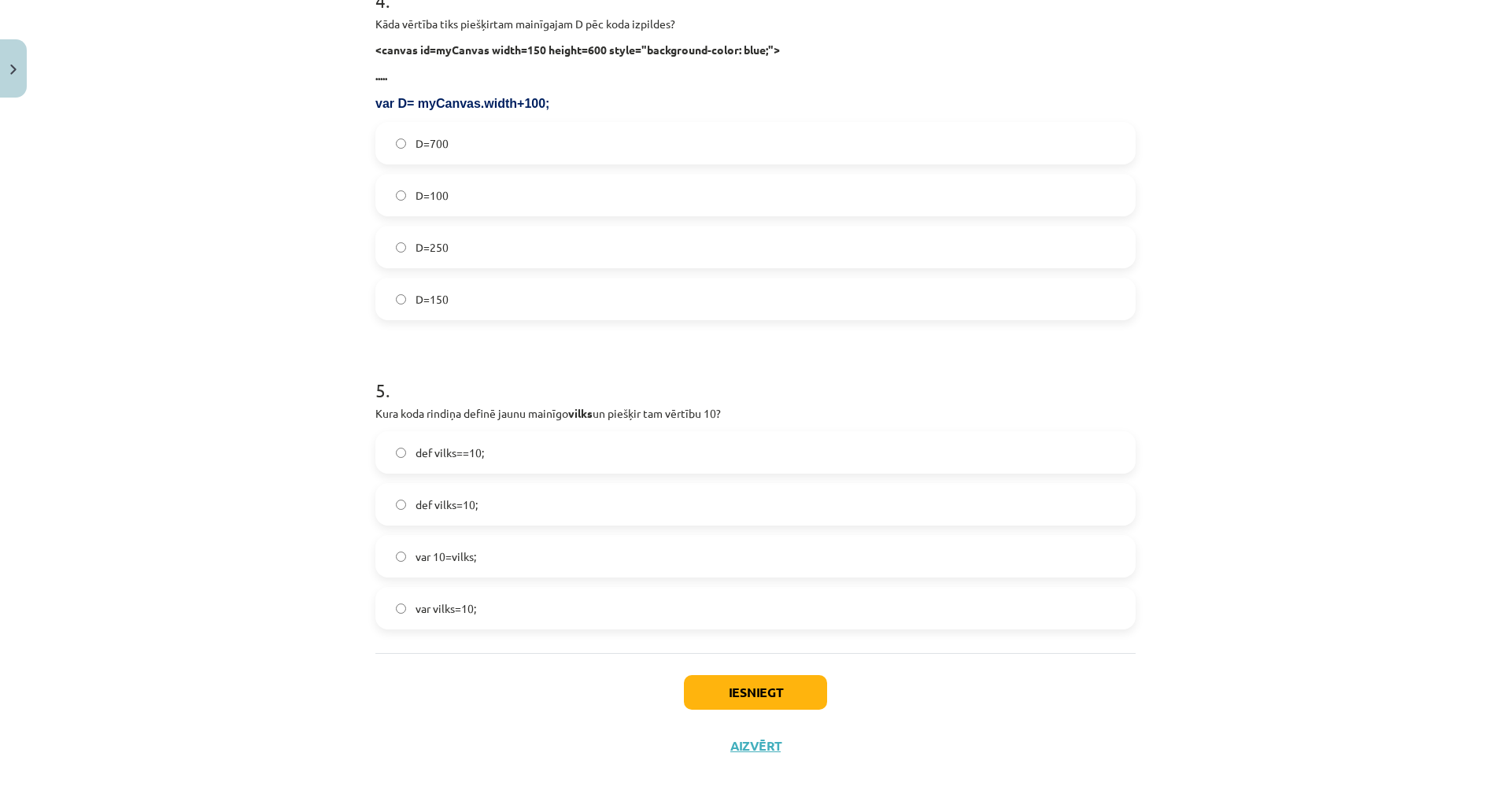
scroll to position [1520, 0]
click at [492, 589] on label "var vilks=10;" at bounding box center [756, 608] width 757 height 39
click at [750, 653] on div "Iesniegt Aizvērt" at bounding box center [756, 708] width 760 height 110
click at [752, 675] on button "Iesniegt" at bounding box center [756, 692] width 143 height 34
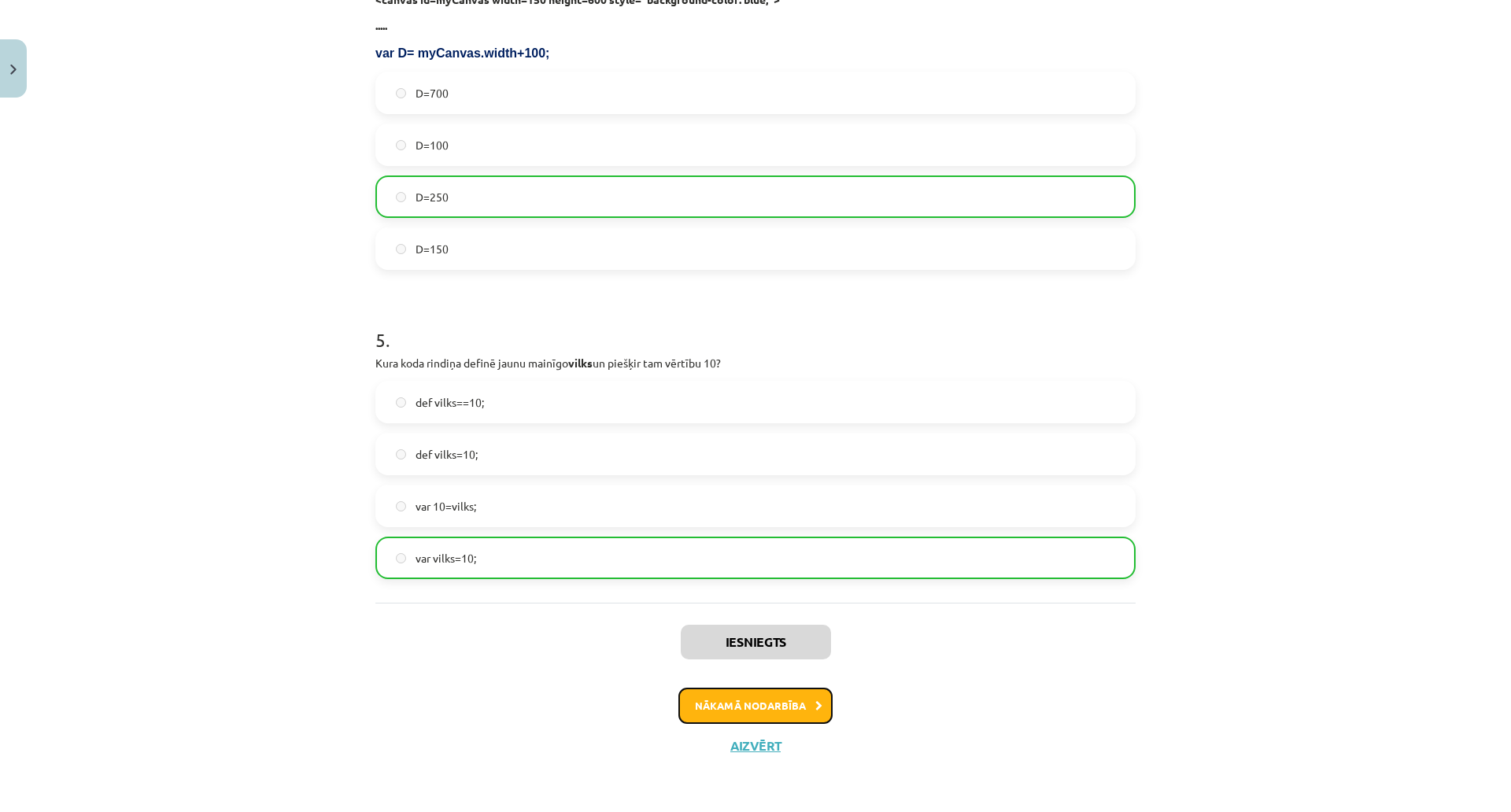
click at [738, 688] on button "Nākamā nodarbība" at bounding box center [756, 705] width 155 height 36
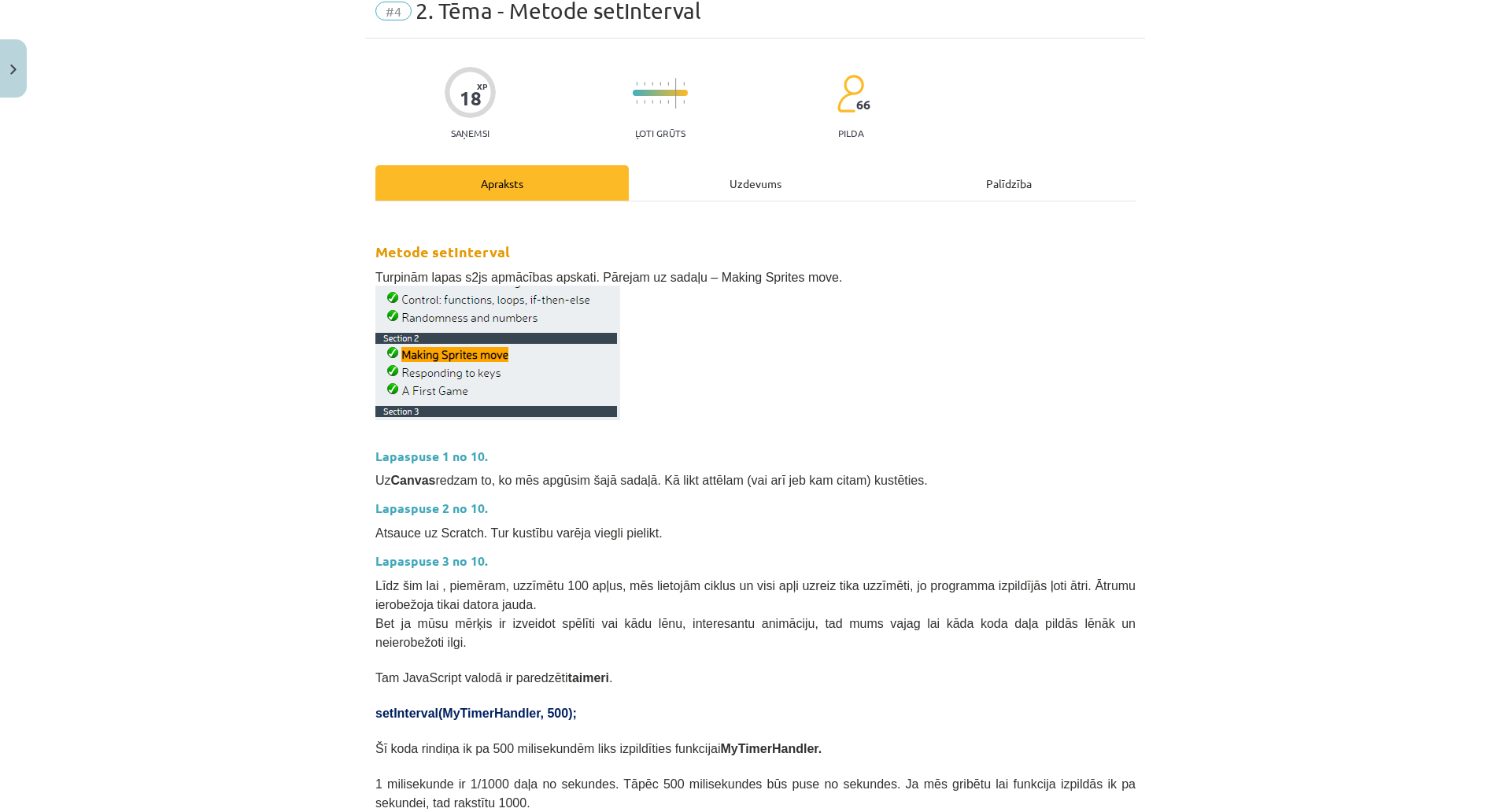
scroll to position [39, 0]
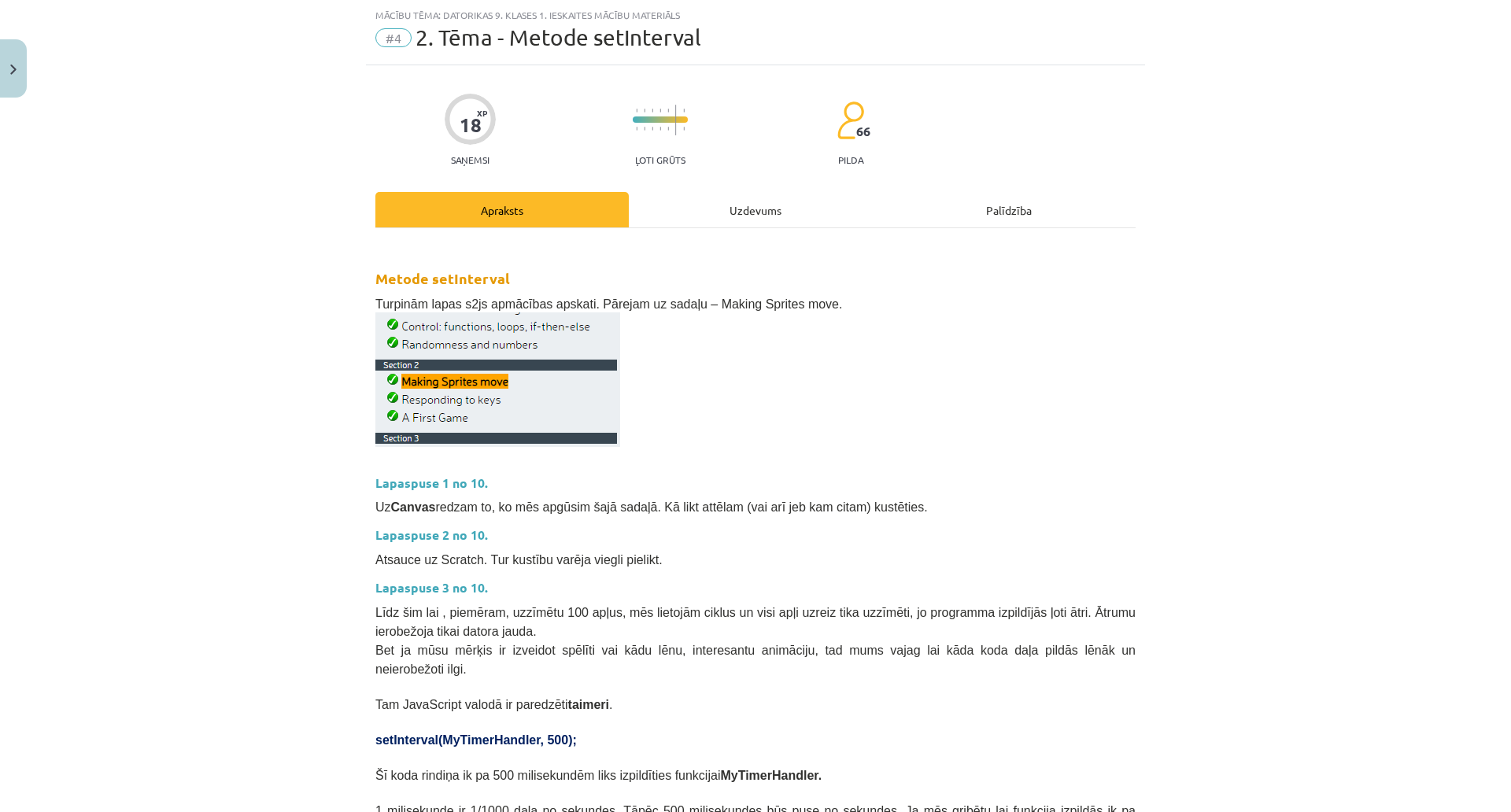
click at [738, 207] on div "Uzdevums" at bounding box center [756, 210] width 253 height 35
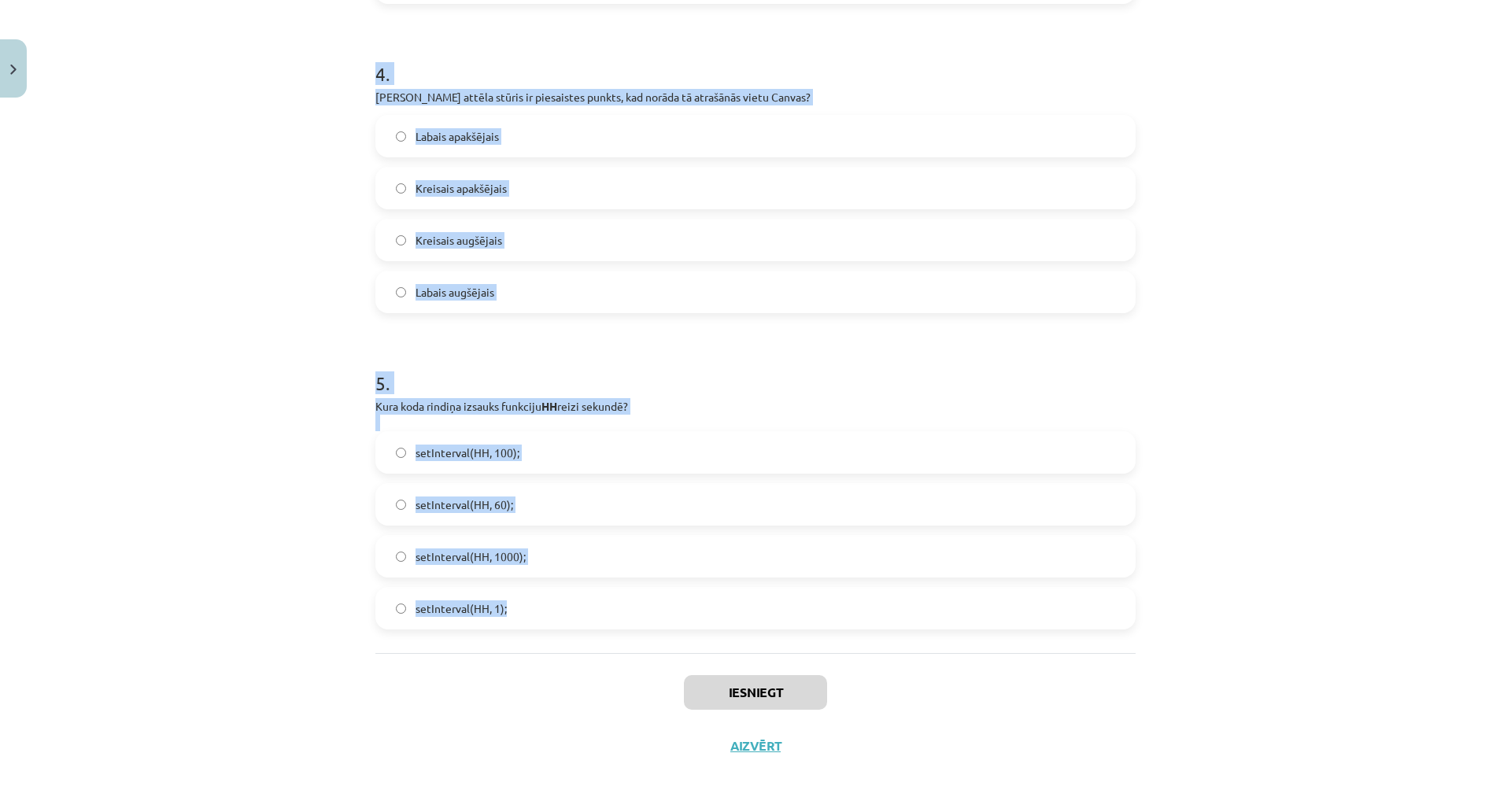
scroll to position [1377, 0]
drag, startPoint x: 359, startPoint y: 303, endPoint x: 826, endPoint y: 520, distance: 515.0
click at [826, 520] on div "Mācību tēma: Datorikas 9. klases 1. ieskaites mācību materiāls #4 2. Tēma - Met…" at bounding box center [756, 406] width 1511 height 812
copy form "1 . Ko kodā dara šī rindiņa: ctx.clearRect(0, 0, myCanvas.width, myCanvas.heigh…"
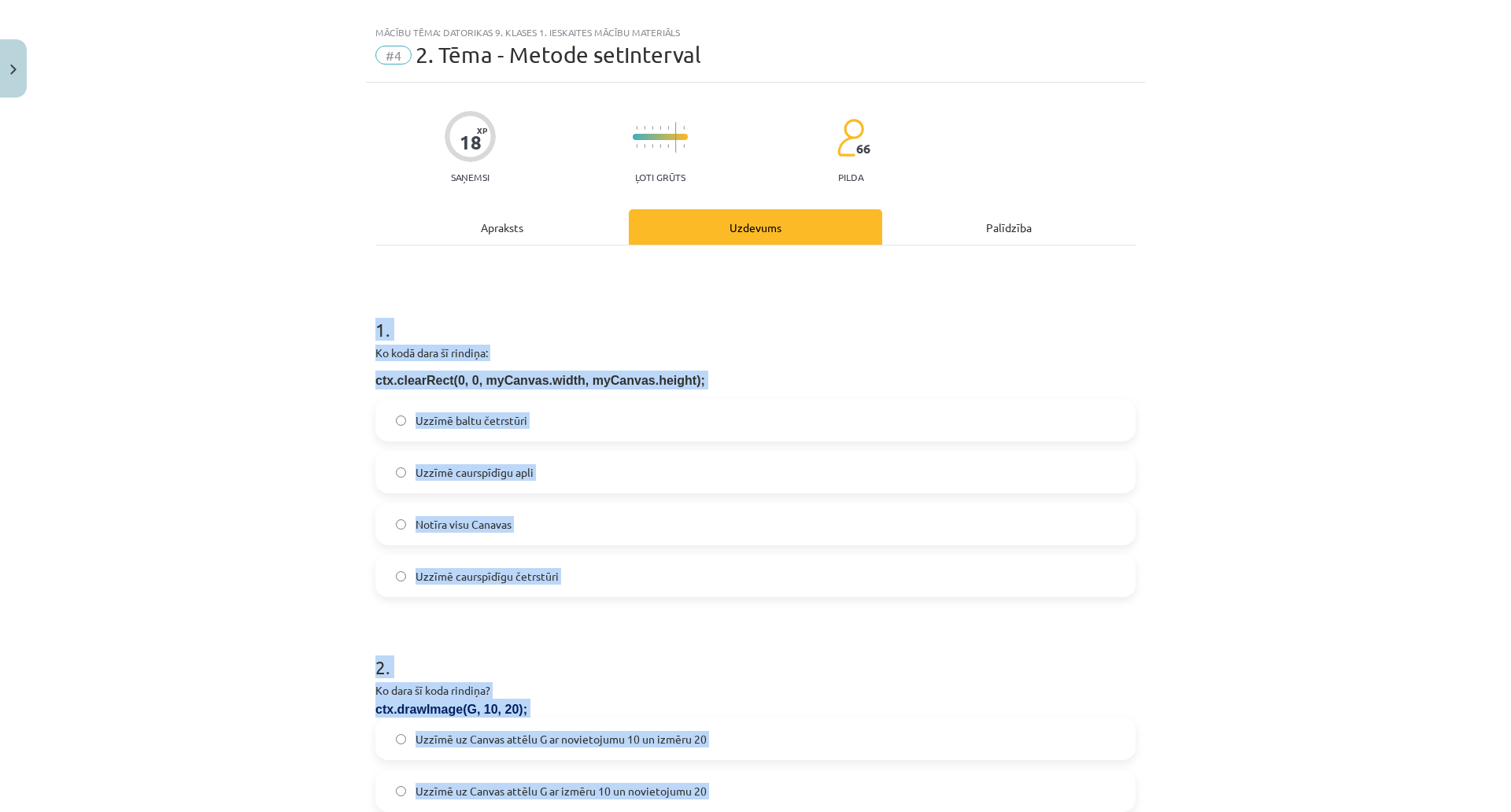
scroll to position [0, 0]
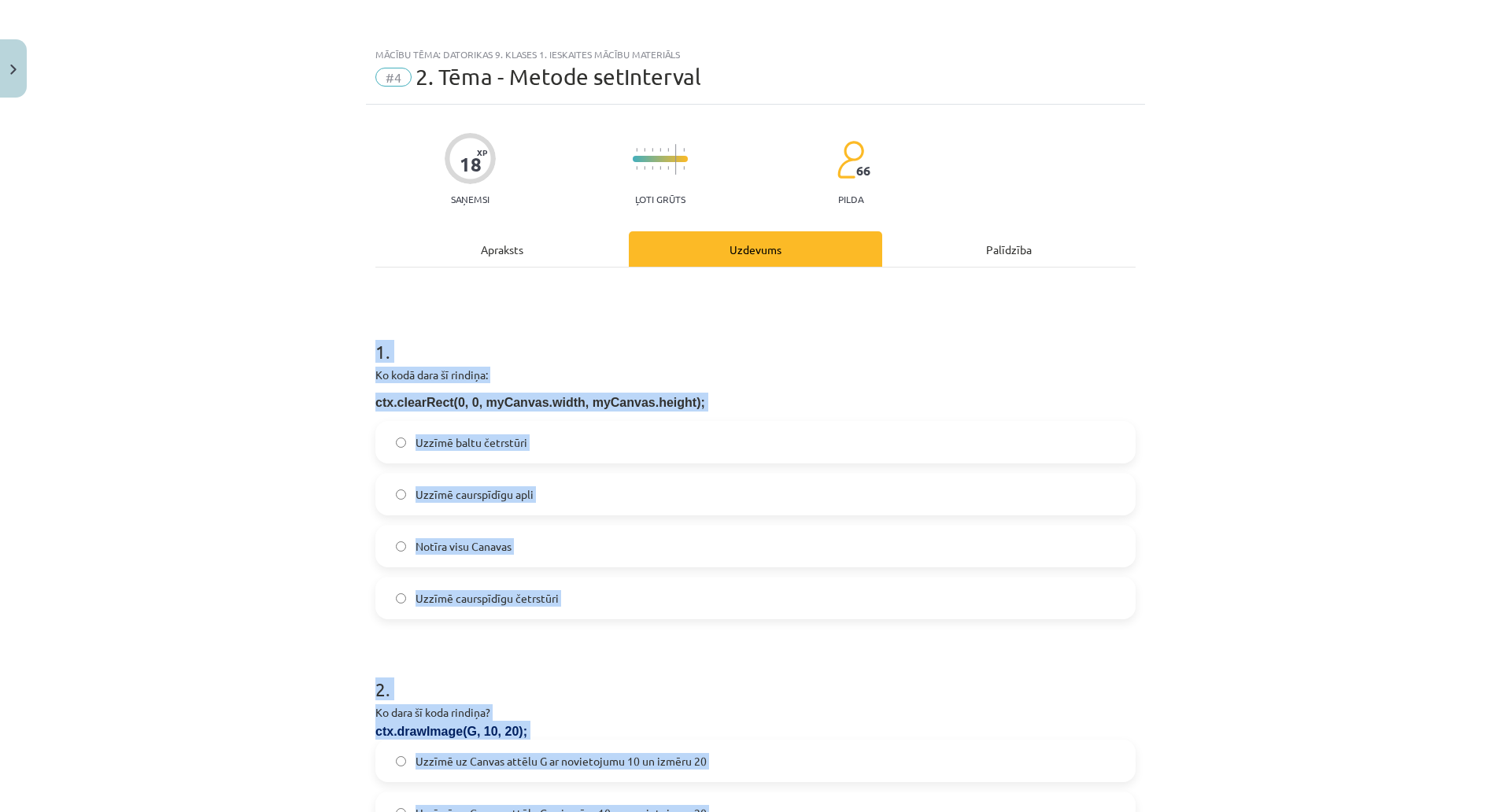
click at [234, 341] on div "Mācību tēma: Datorikas 9. klases 1. ieskaites mācību materiāls #4 2. Tēma - Met…" at bounding box center [756, 406] width 1511 height 812
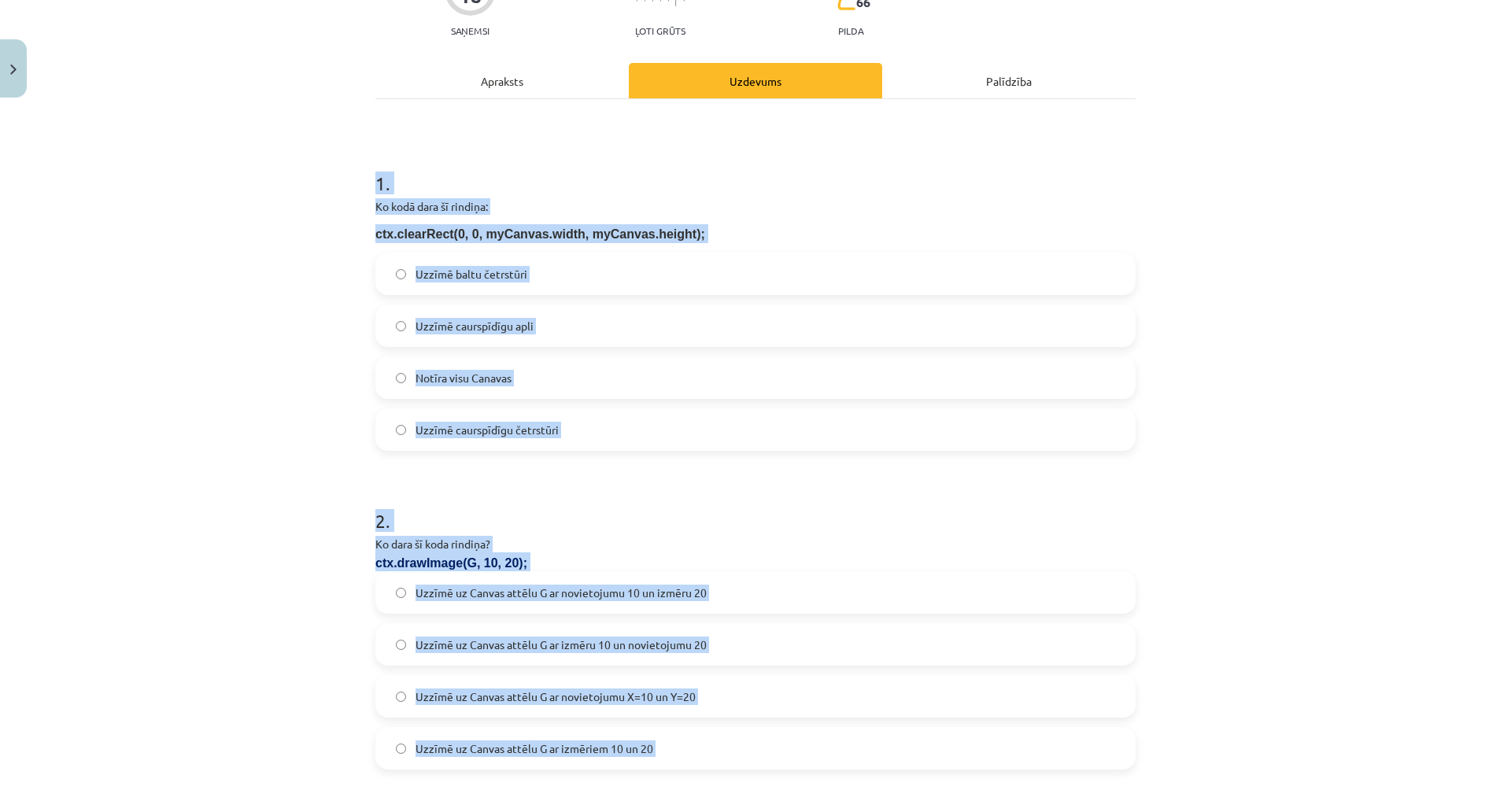
scroll to position [236, 0]
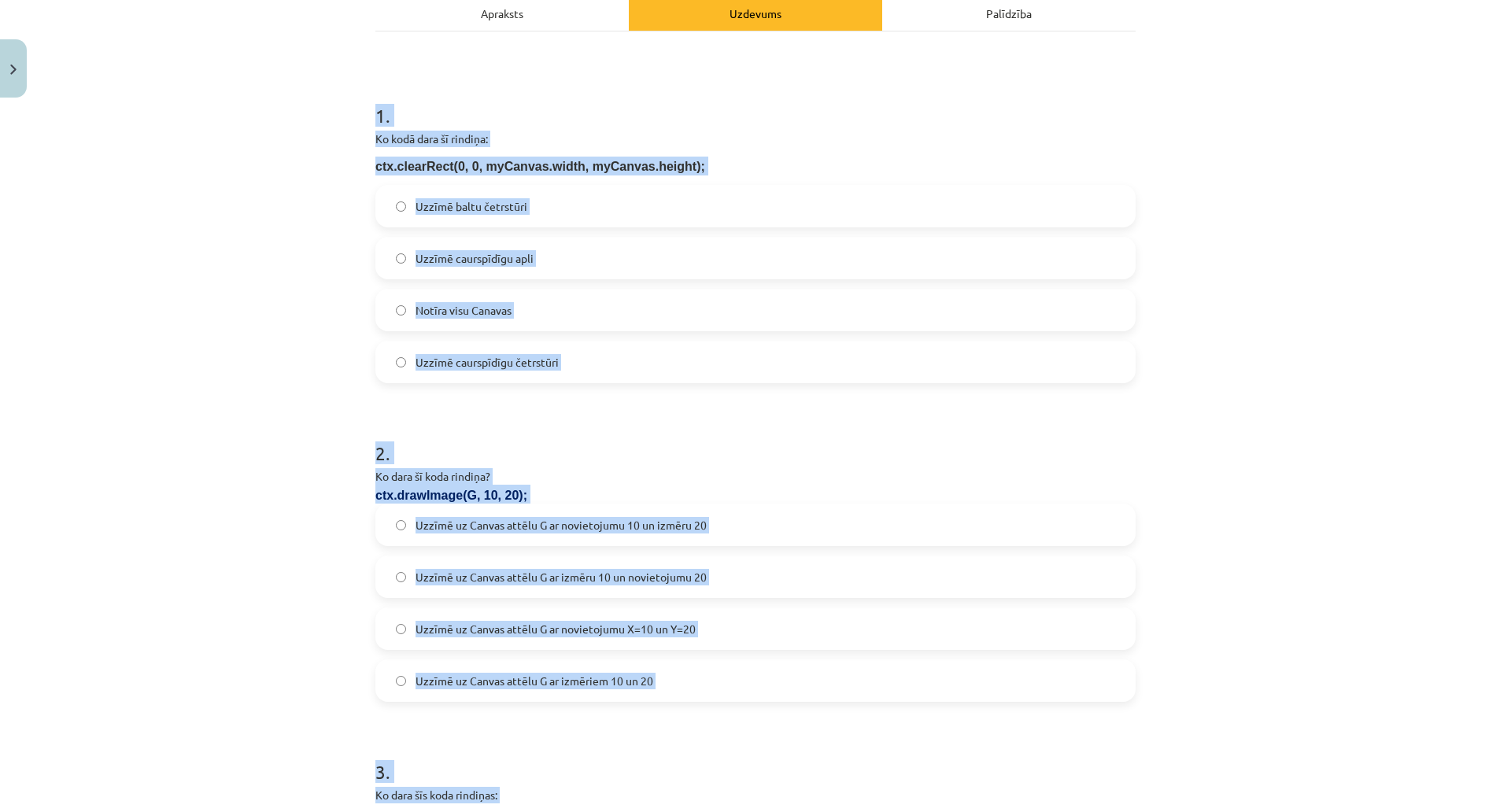
click at [493, 81] on h1 "1 ." at bounding box center [756, 101] width 760 height 49
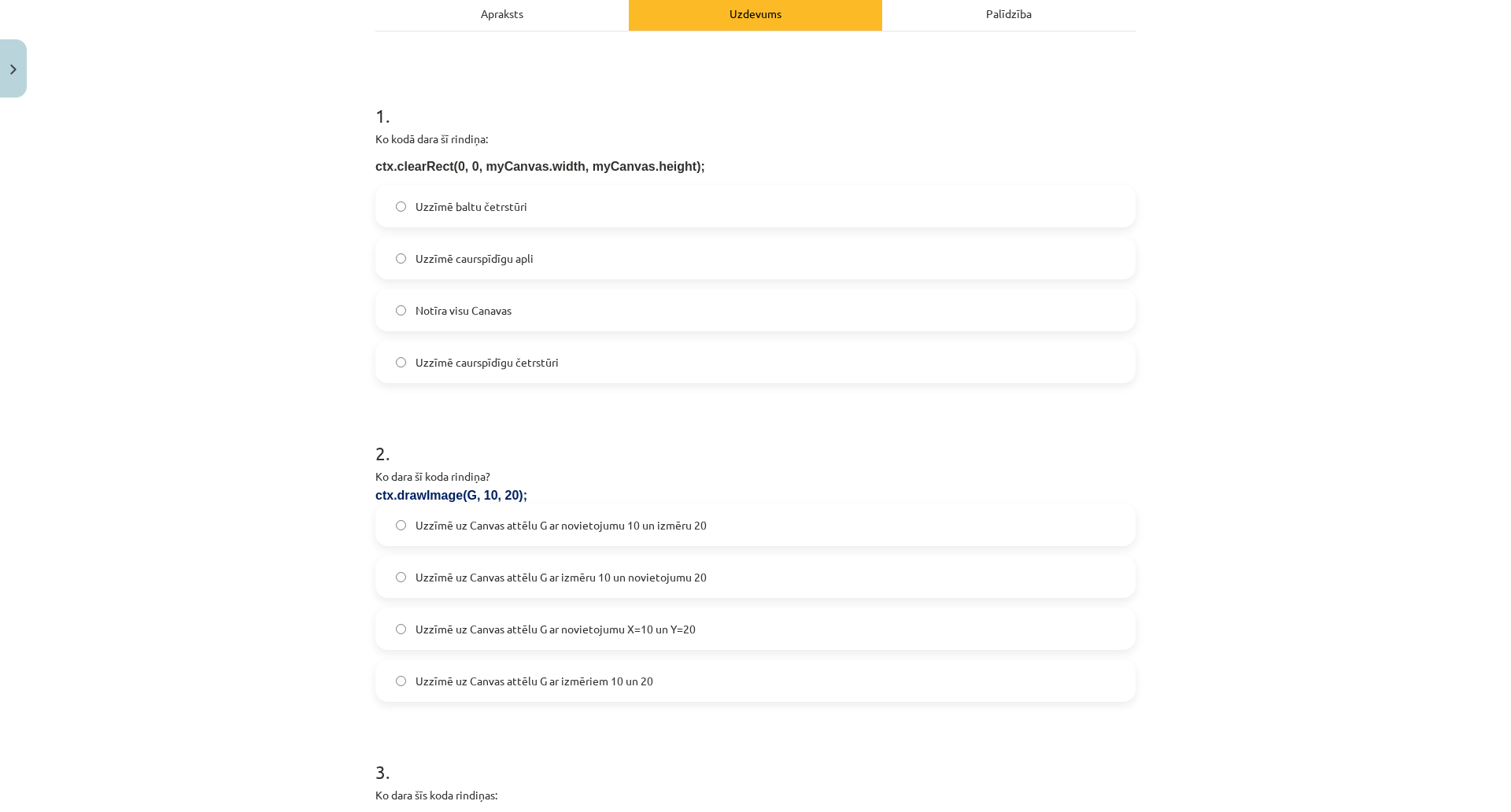
click at [435, 304] on span "Notīra visu Canavas" at bounding box center [464, 310] width 96 height 17
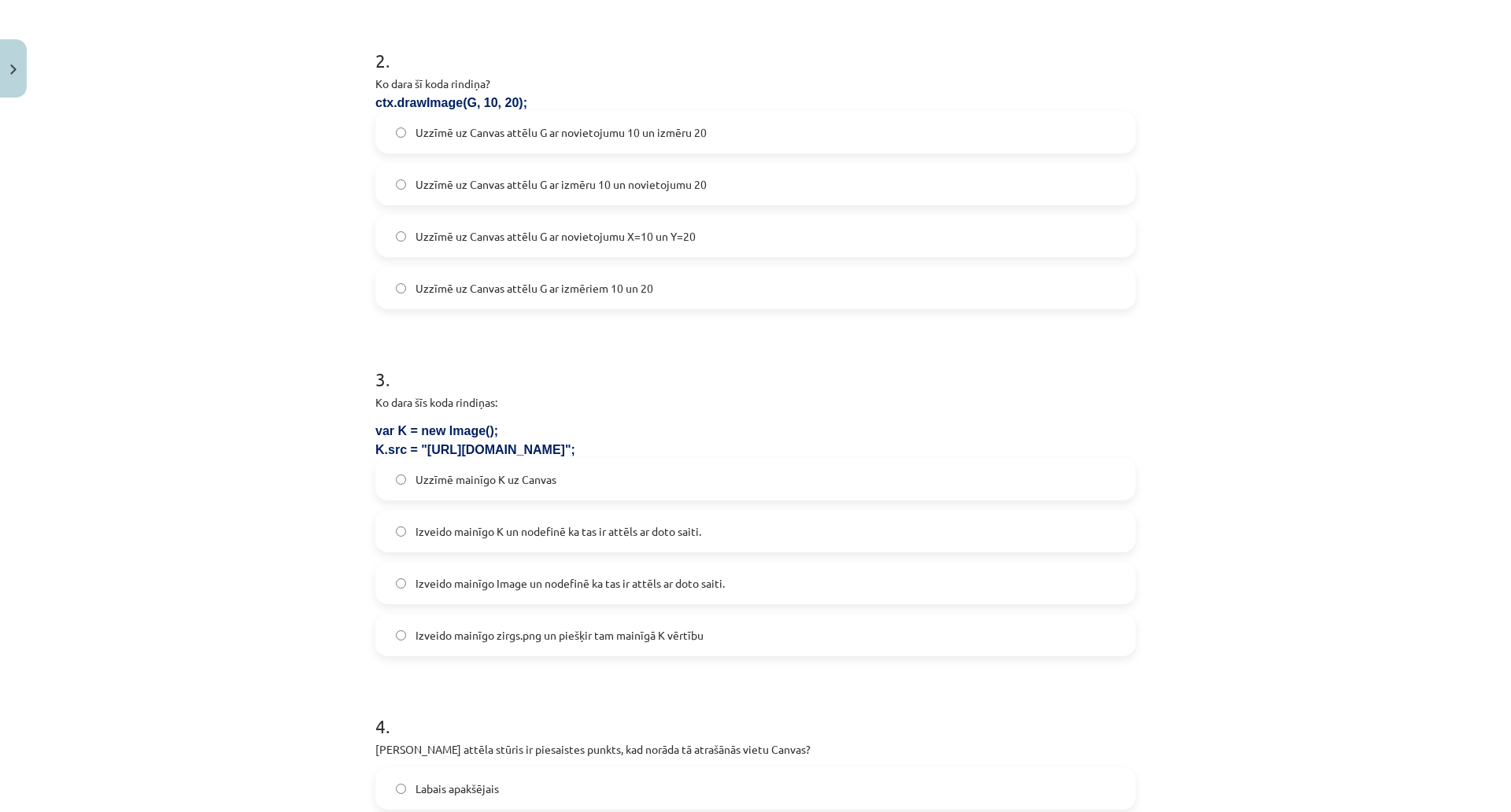
scroll to position [630, 0]
click at [519, 231] on span "Uzzīmē uz Canvas attēlu G ar novietojumu X=10 un Y=20" at bounding box center [556, 235] width 281 height 17
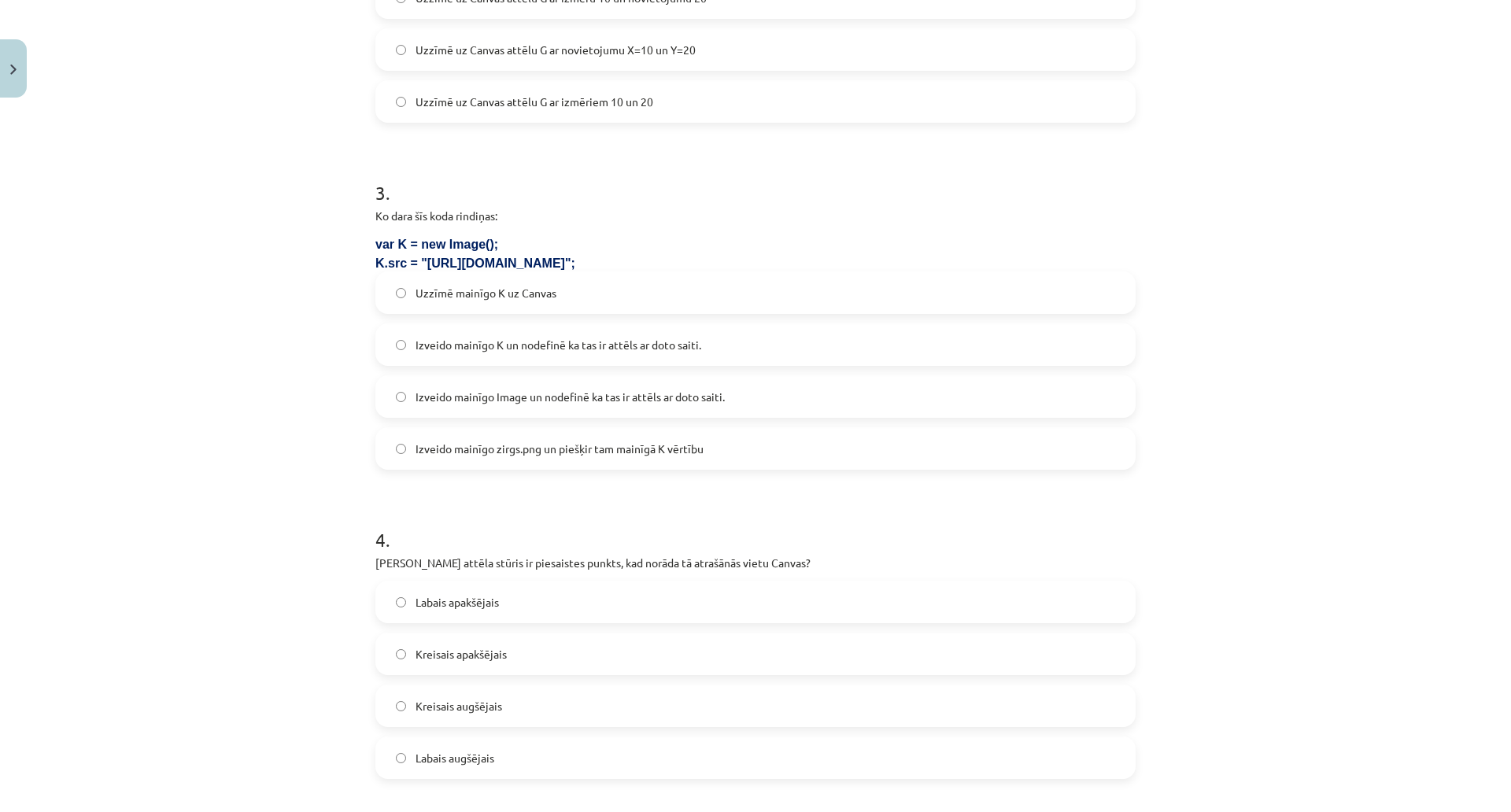
scroll to position [944, 0]
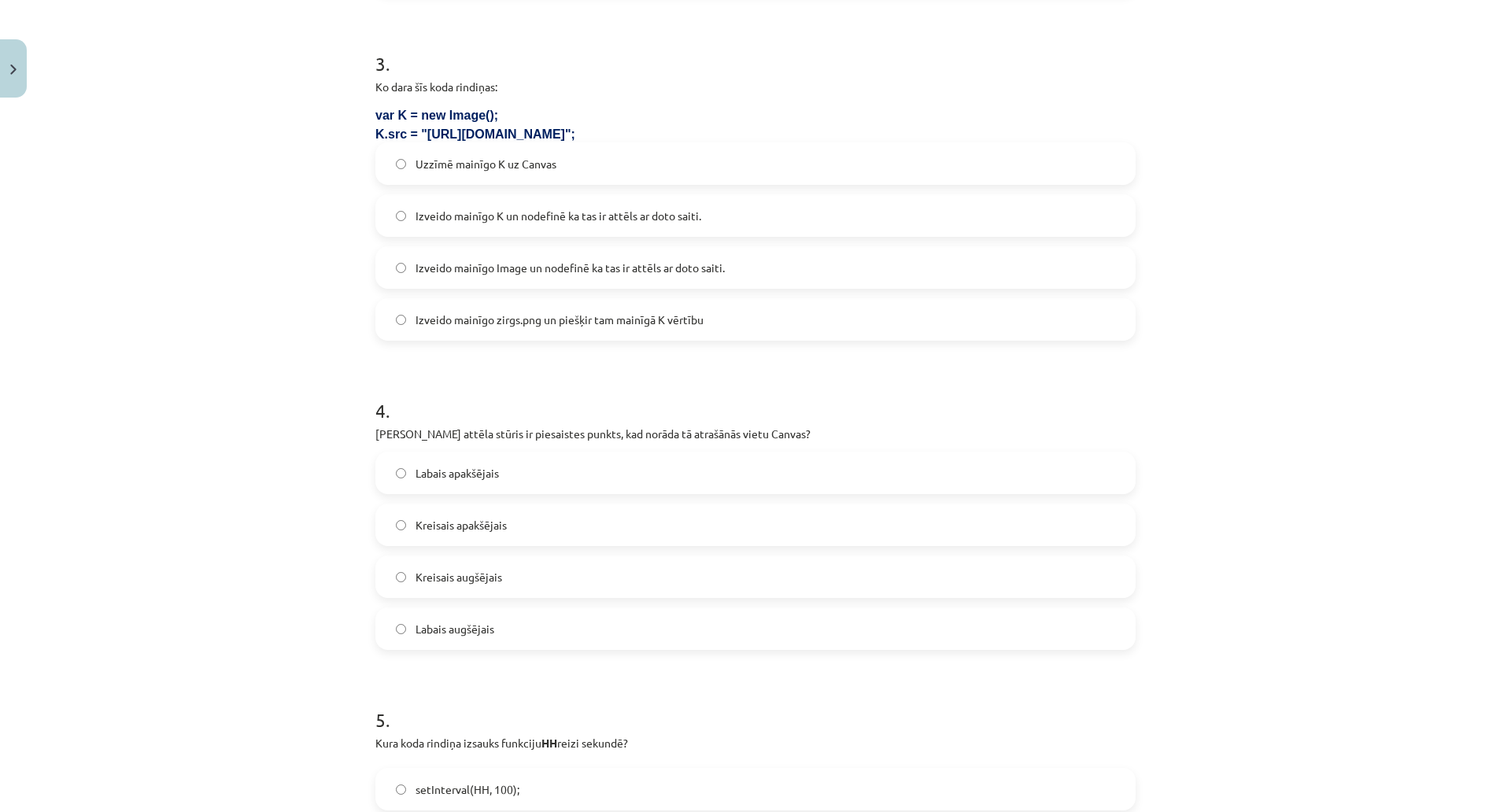
click at [633, 214] on span "Izveido mainīgo K un nodefinē ka tas ir attēls ar doto saiti." at bounding box center [559, 216] width 286 height 17
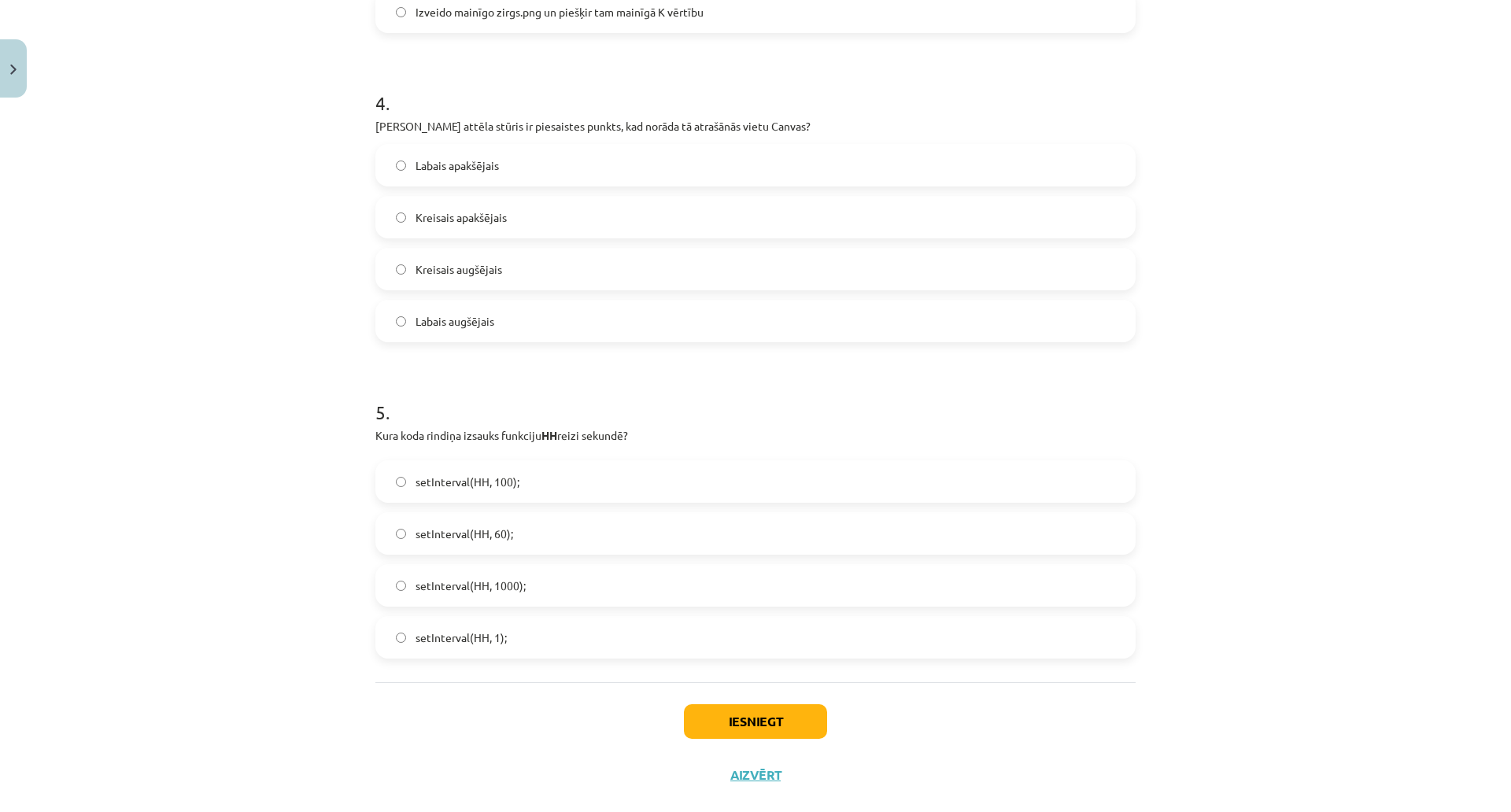
scroll to position [1338, 0]
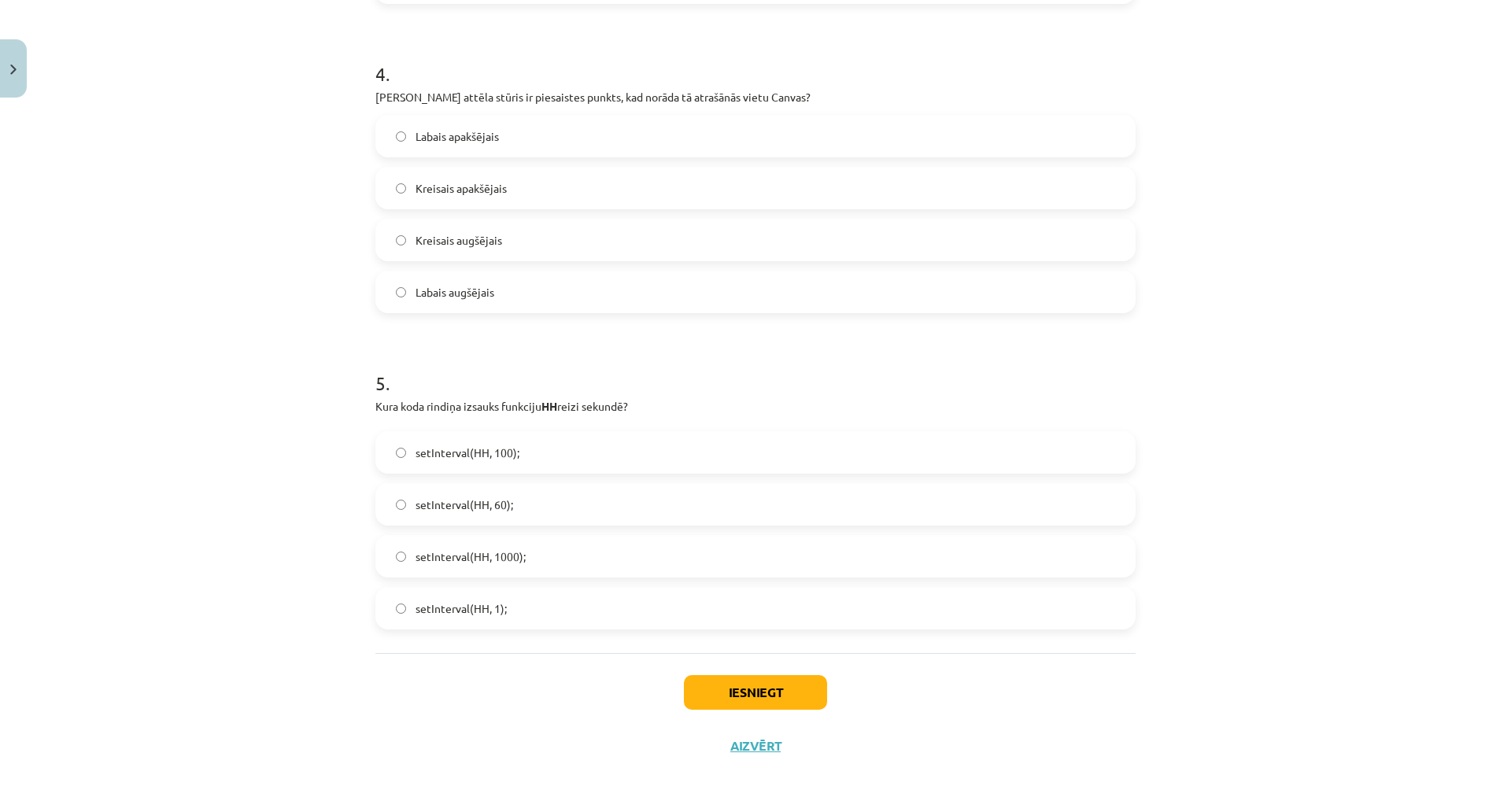
click at [510, 221] on label "Kreisais augšējais" at bounding box center [756, 240] width 757 height 39
click at [536, 537] on label "setInterval(HH, 1000);" at bounding box center [756, 556] width 757 height 39
click at [712, 675] on button "Iesniegt" at bounding box center [756, 692] width 143 height 34
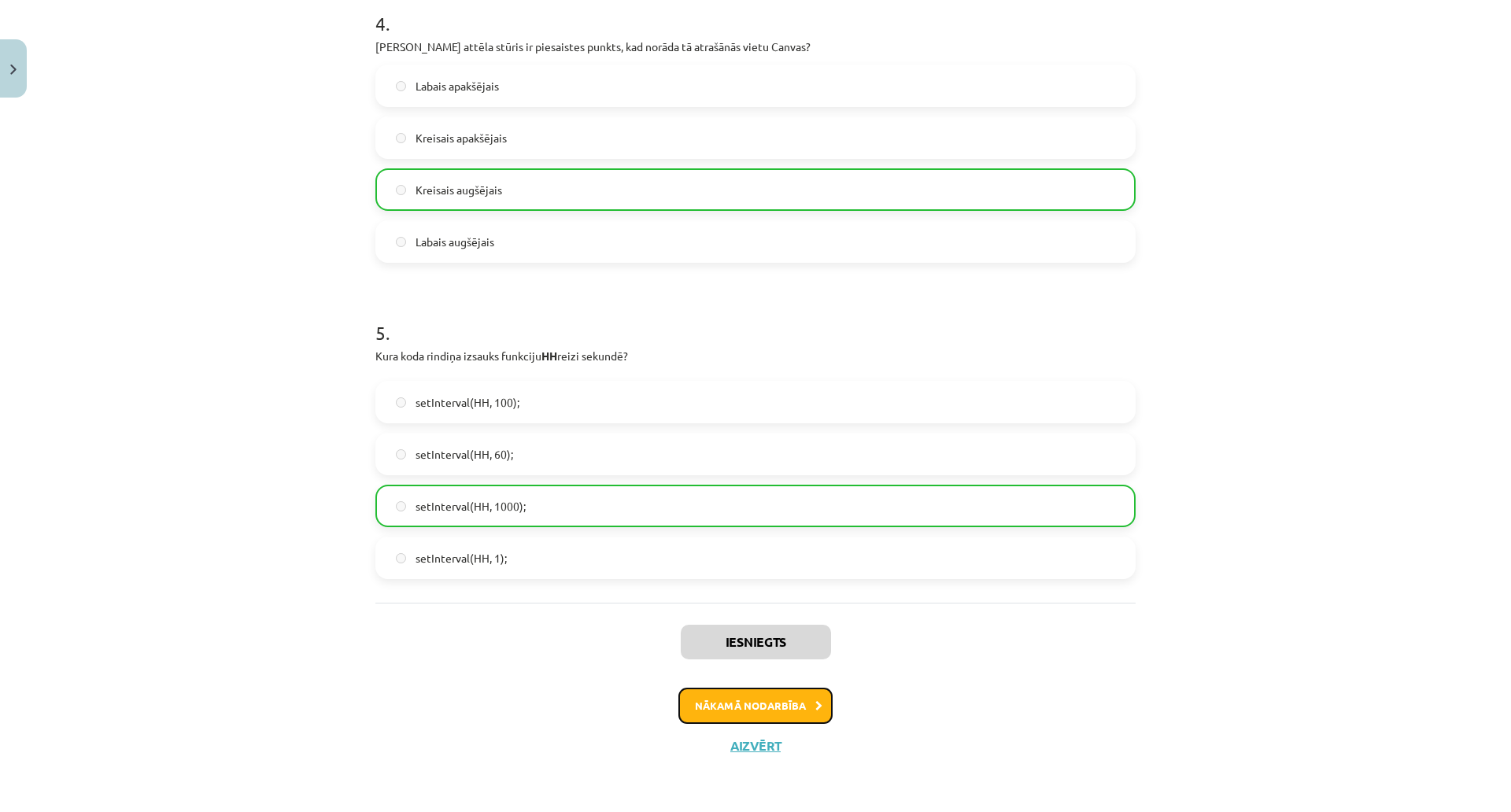
click at [719, 688] on button "Nākamā nodarbība" at bounding box center [756, 705] width 155 height 36
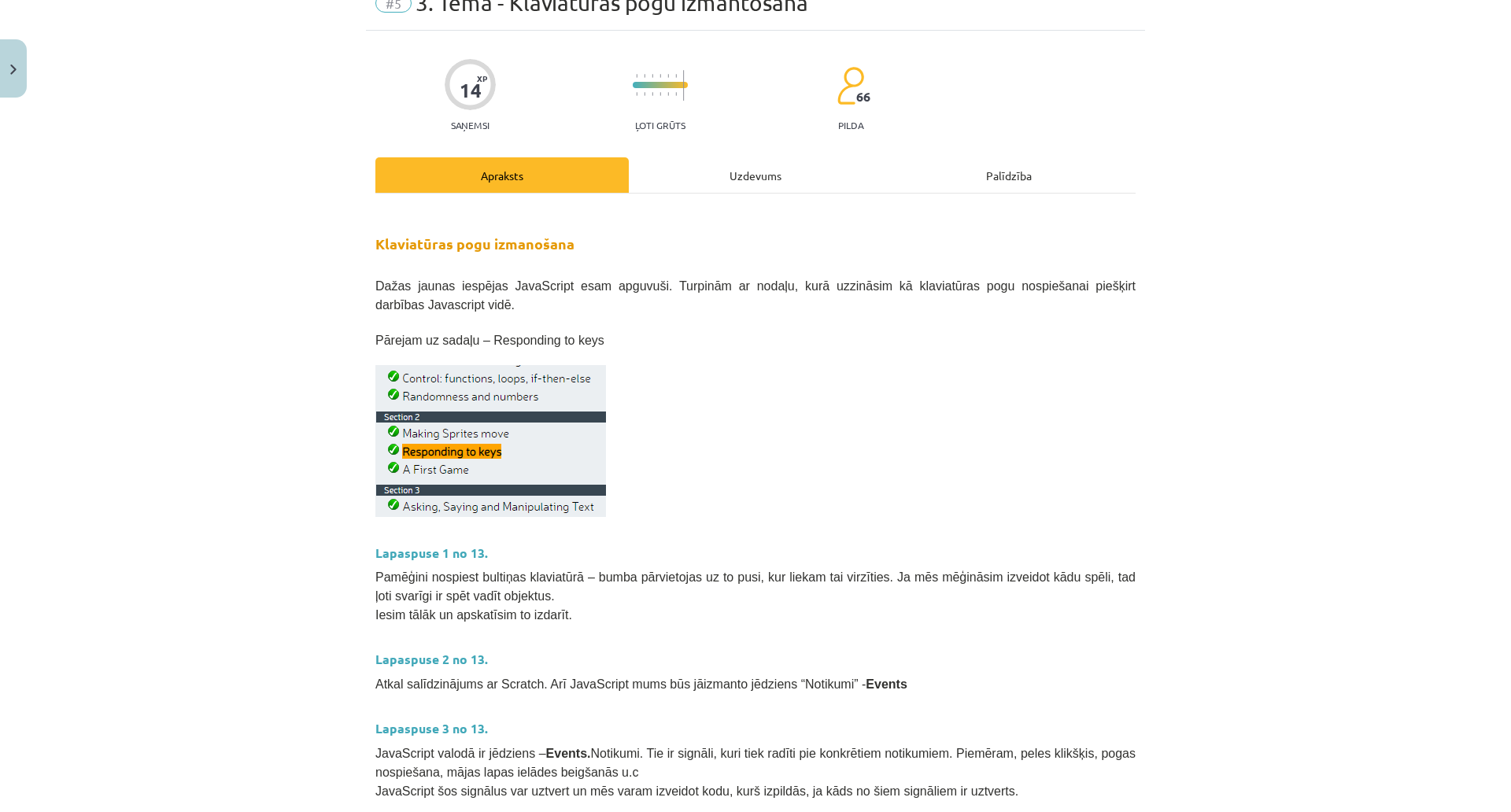
scroll to position [39, 0]
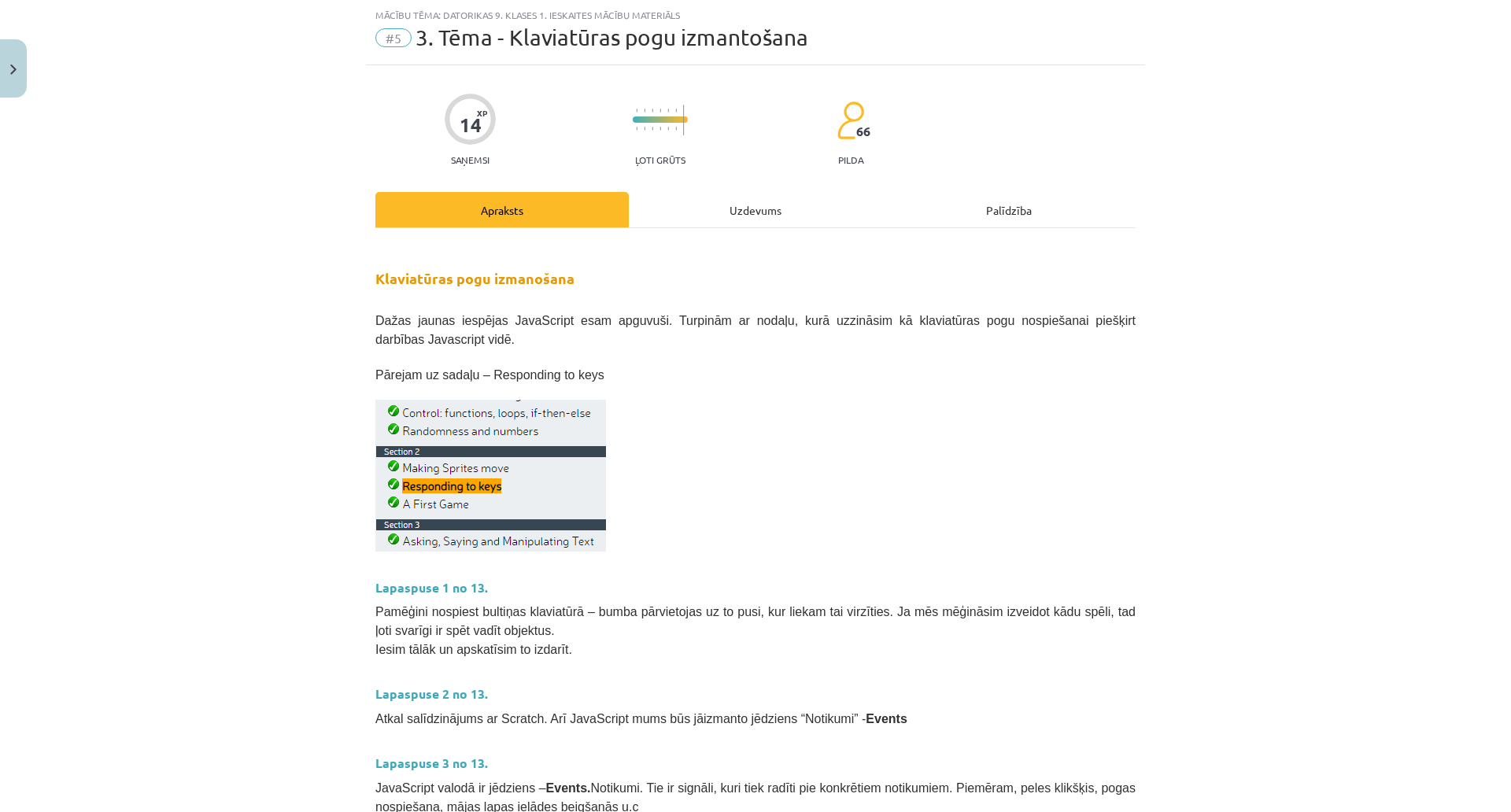
click at [721, 225] on div "Uzdevums" at bounding box center [756, 210] width 253 height 35
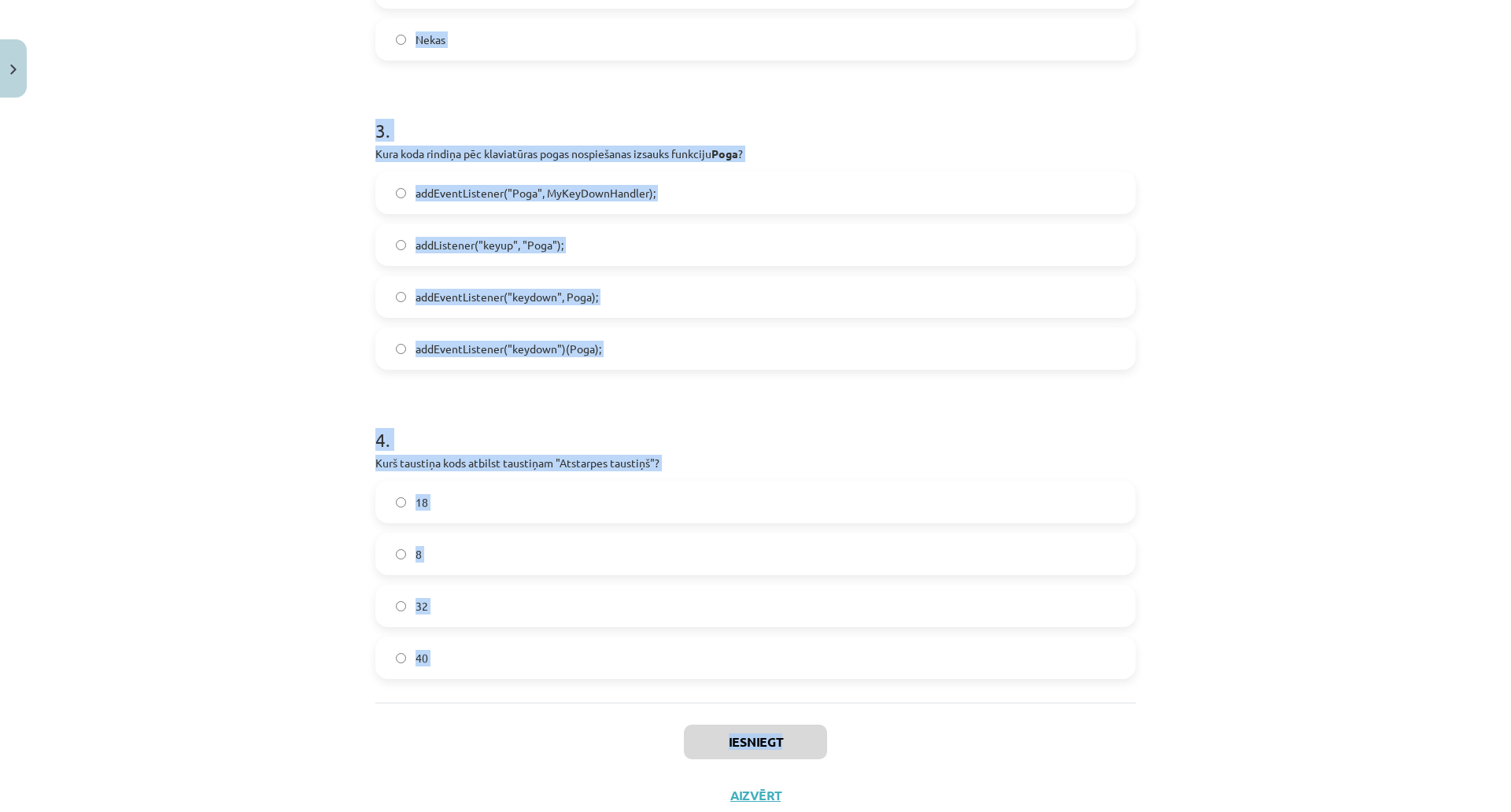
scroll to position [1157, 0]
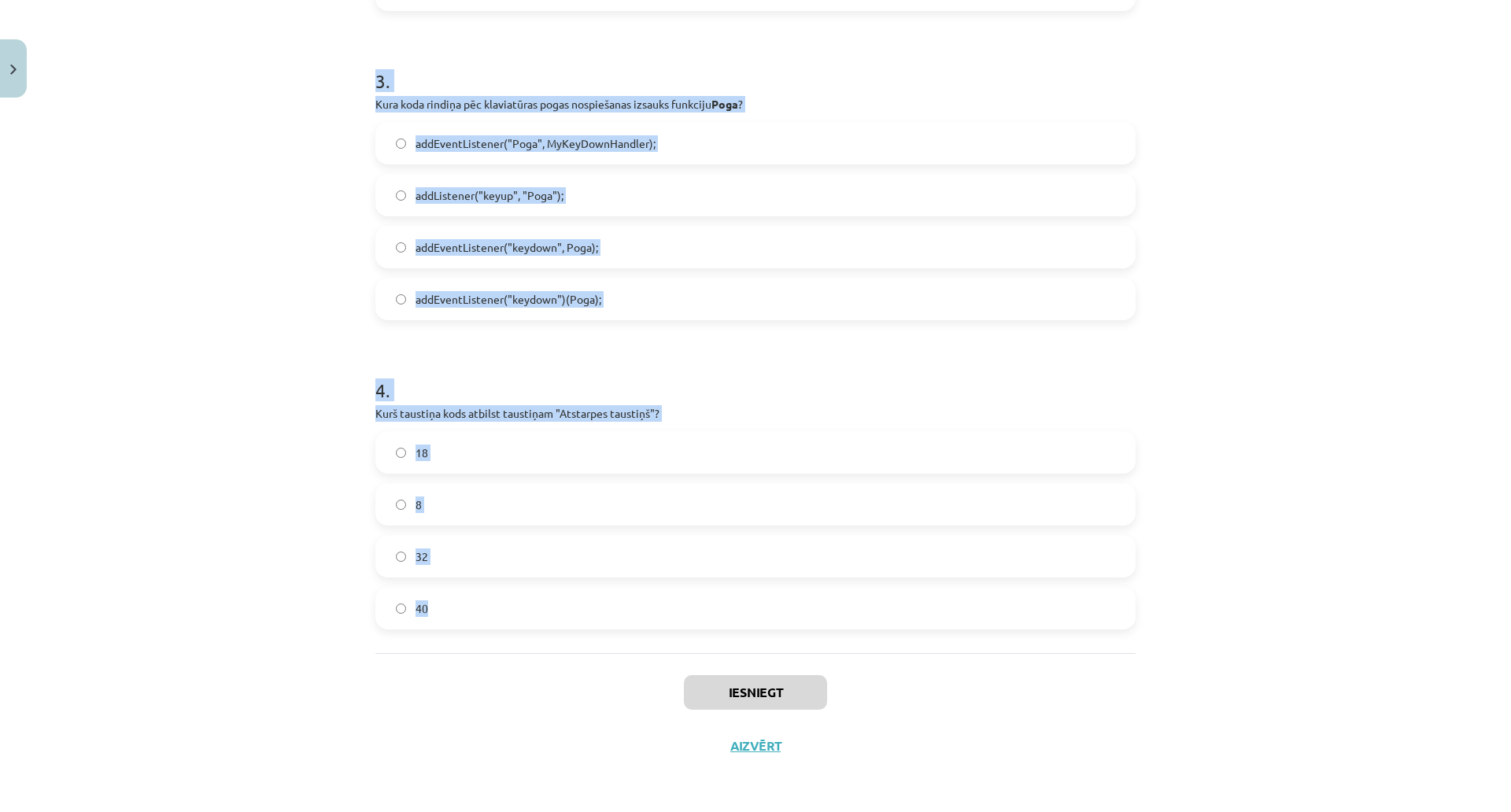
drag, startPoint x: 348, startPoint y: 292, endPoint x: 686, endPoint y: 518, distance: 406.6
click at [686, 518] on div "Mācību tēma: Datorikas 9. klases 1. ieskaites mācību materiāls #5 3. Tēma - Kla…" at bounding box center [756, 406] width 1511 height 812
copy form "1 . Ko kodā dod šī rindiņa? Kāpēc to jāiekopē kodā, ja lieto addEventListener? …"
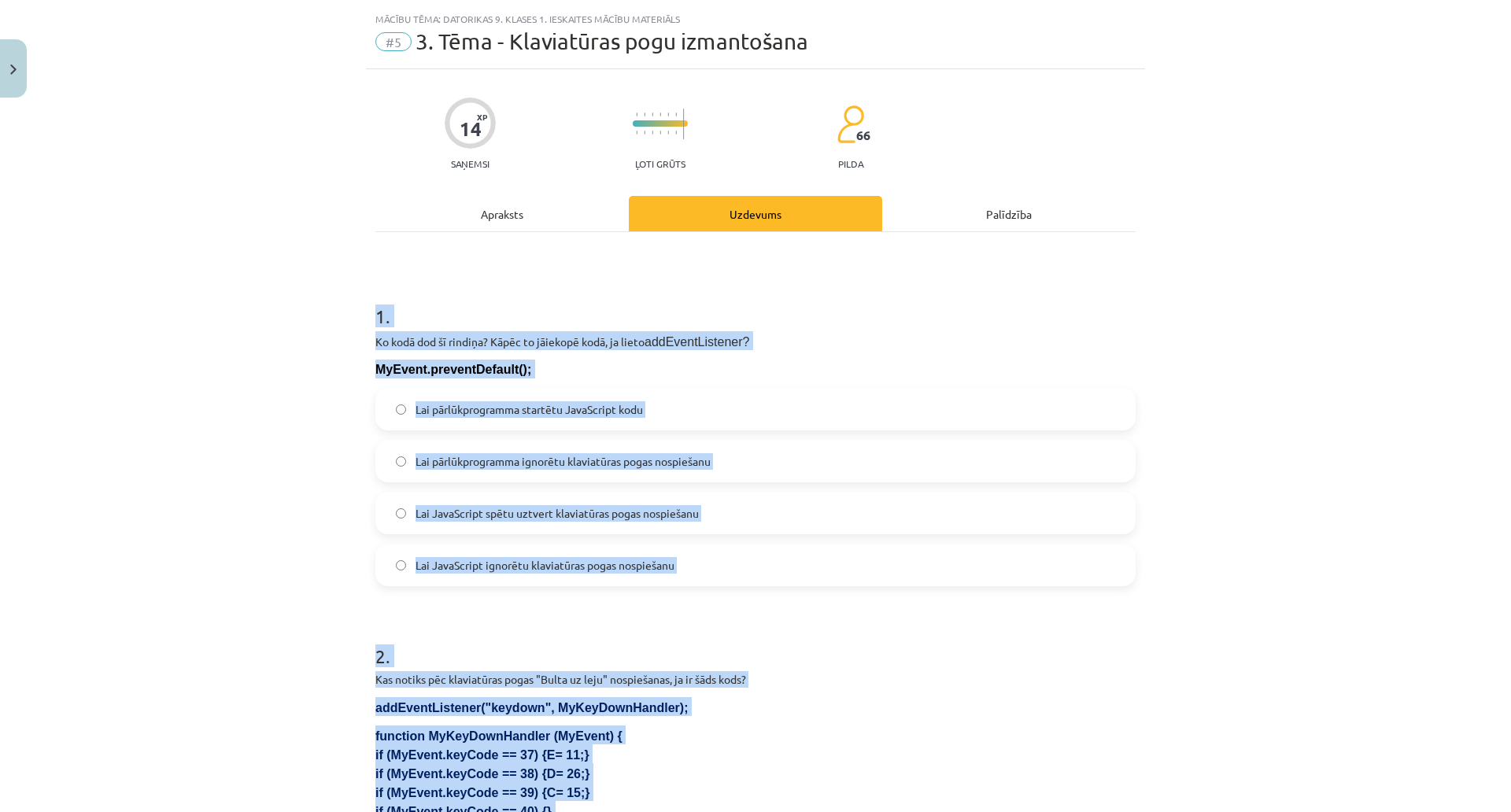
scroll to position [0, 0]
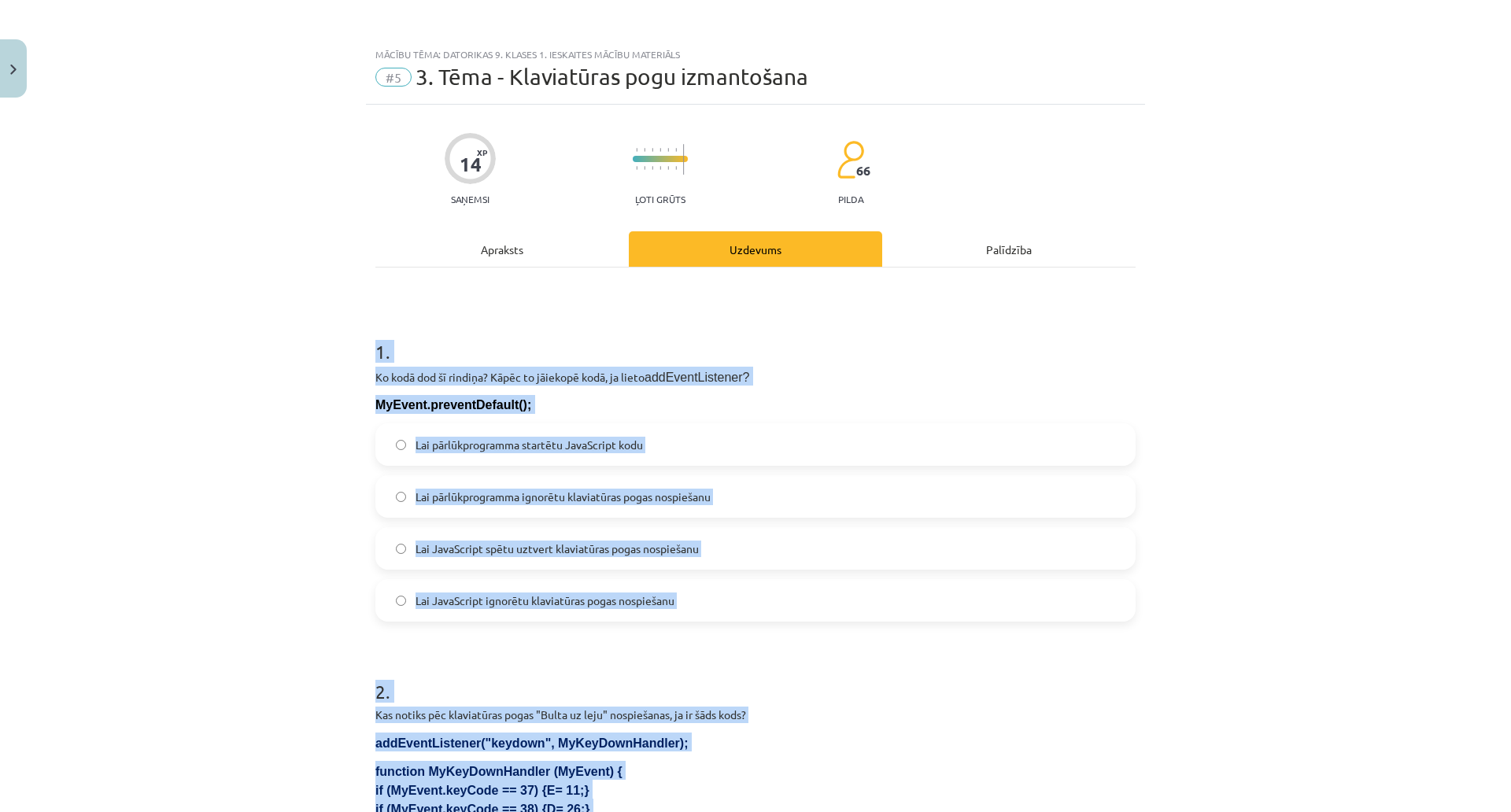
click at [182, 293] on div "Mācību tēma: Datorikas 9. klases 1. ieskaites mācību materiāls #5 3. Tēma - Kla…" at bounding box center [756, 406] width 1511 height 812
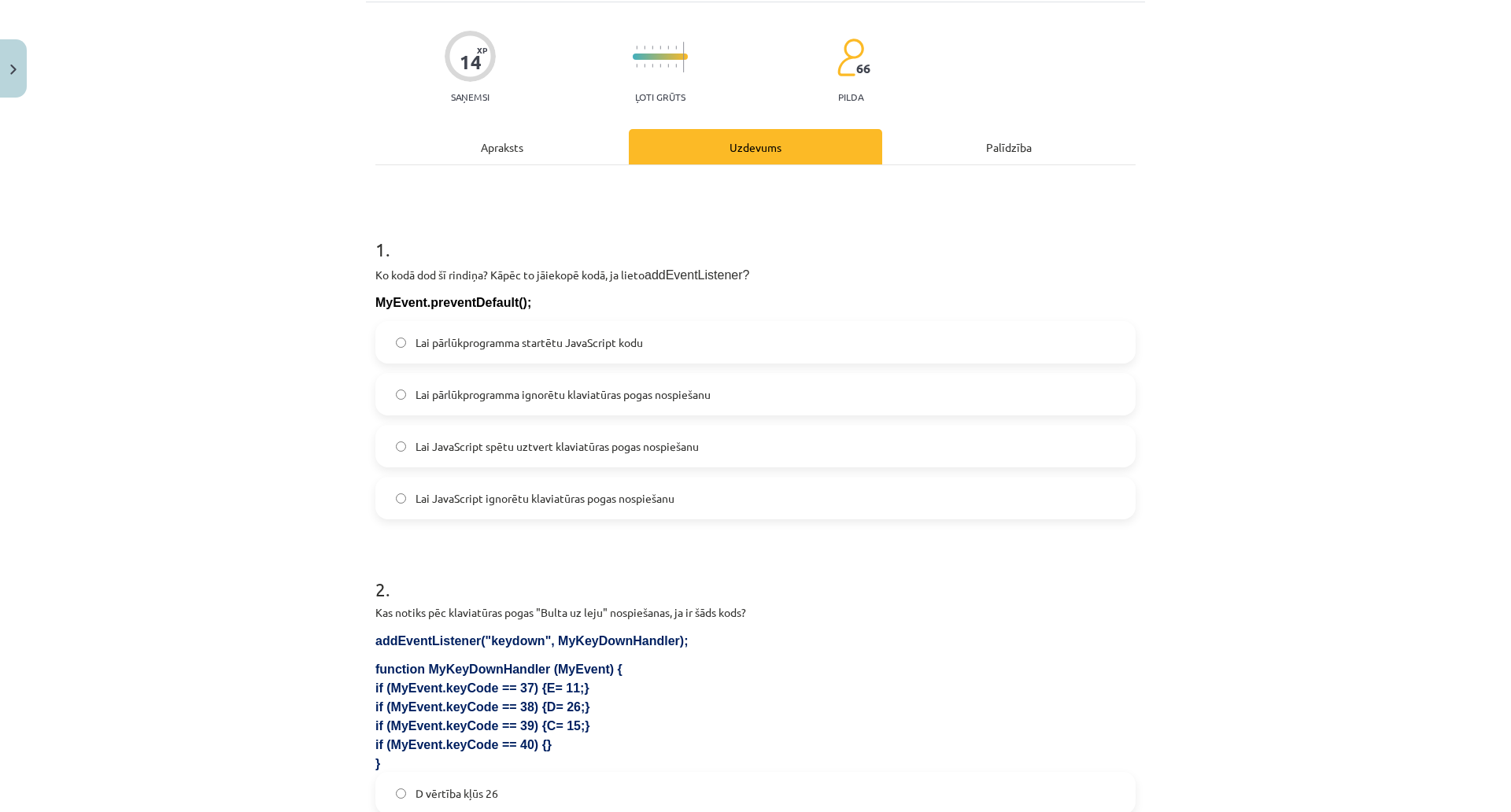
scroll to position [158, 0]
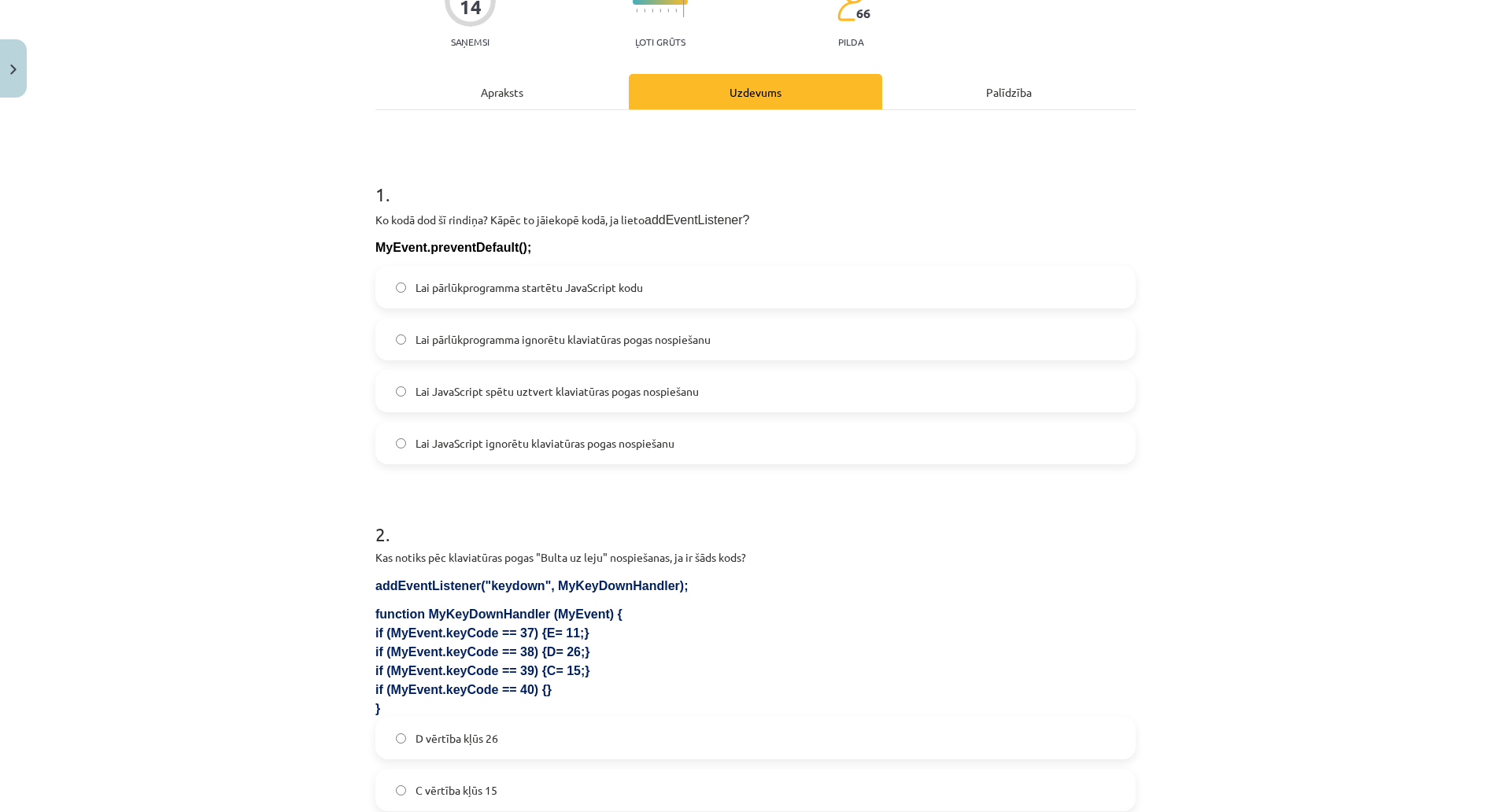
click at [527, 333] on span "Lai pārlūkprogramma ignorētu klaviatūras pogas nospiešanu" at bounding box center [563, 339] width 295 height 17
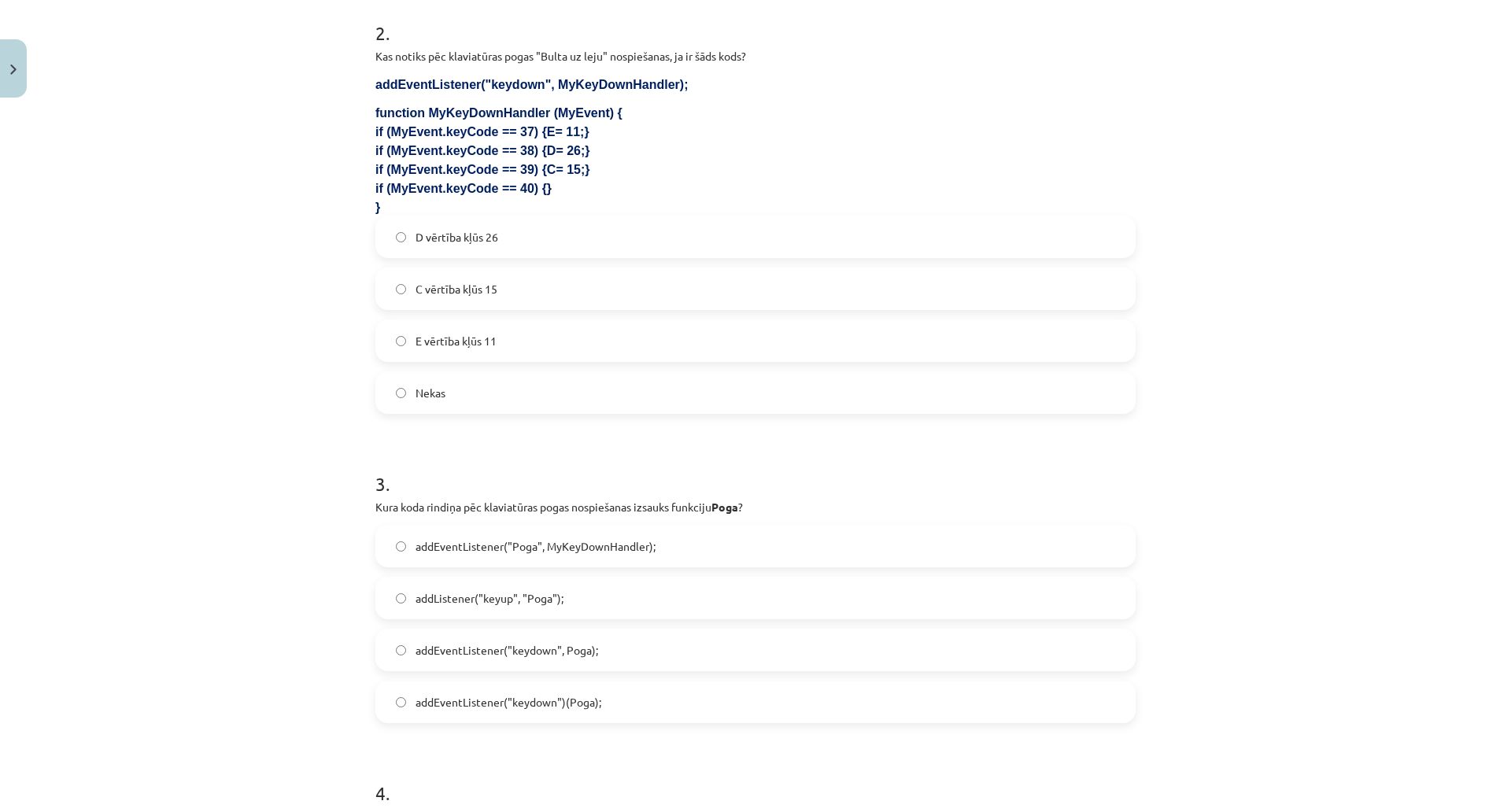
scroll to position [708, 0]
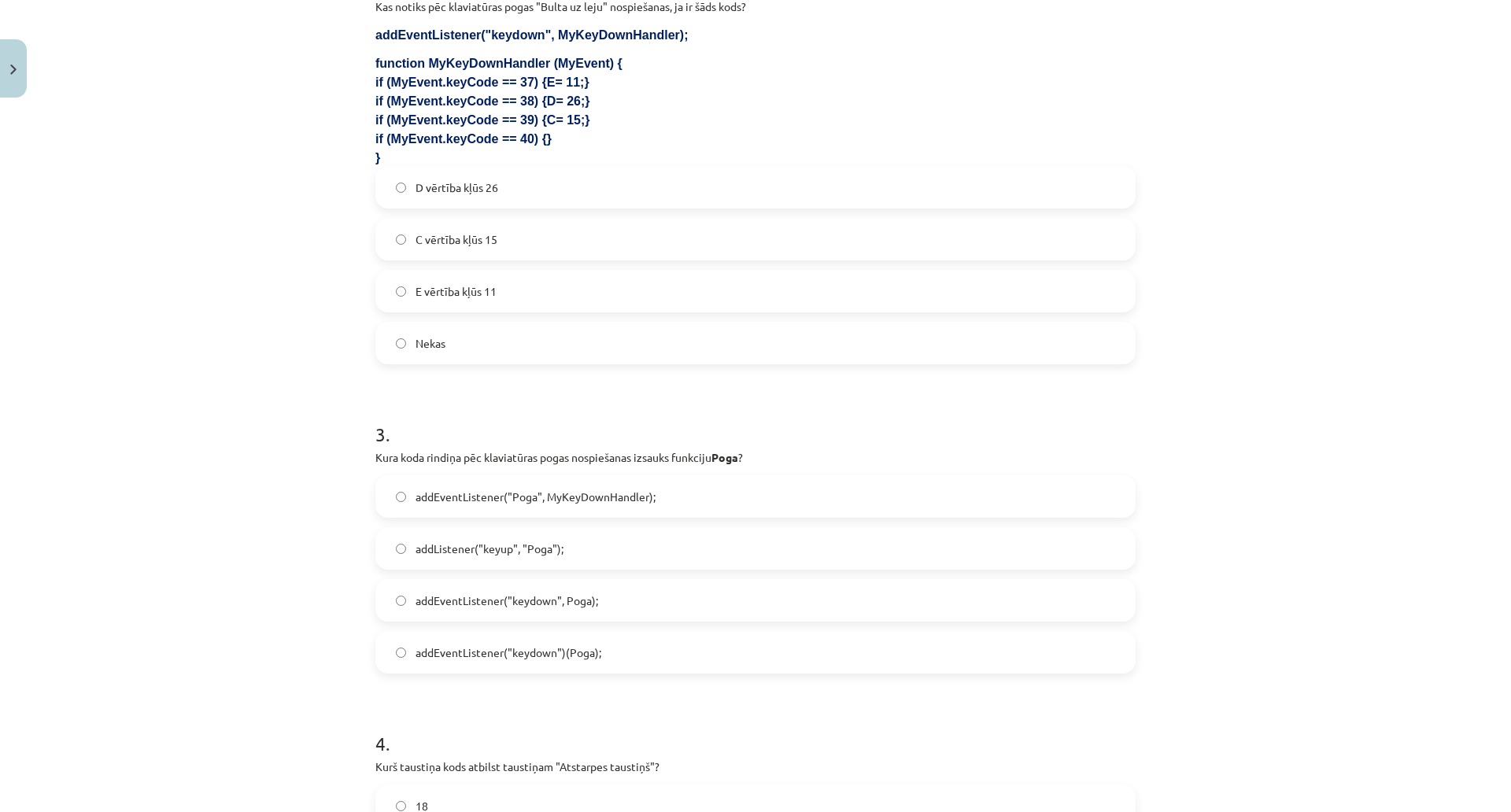
click at [461, 339] on label "Nekas" at bounding box center [756, 343] width 757 height 39
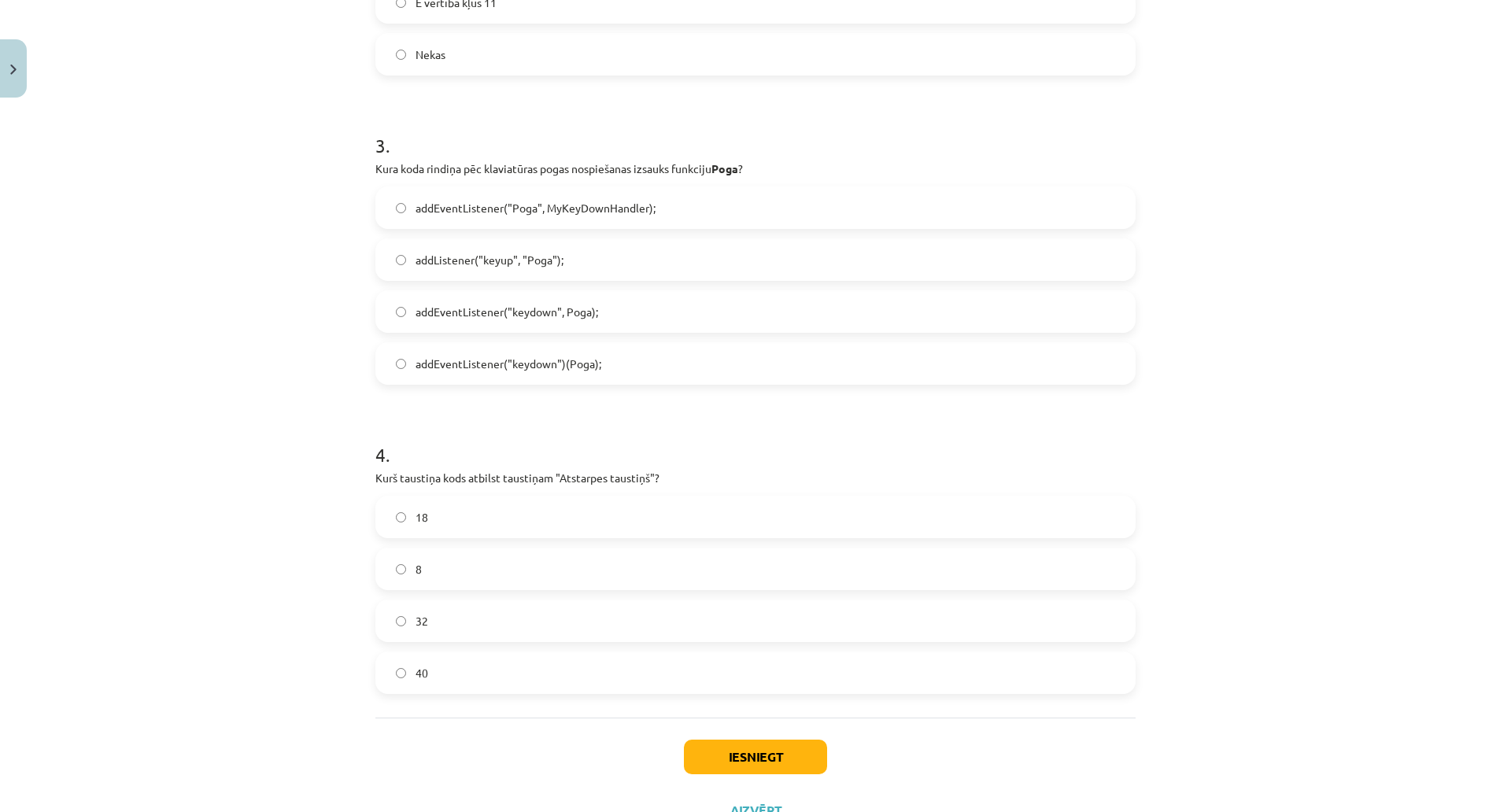
scroll to position [1102, 0]
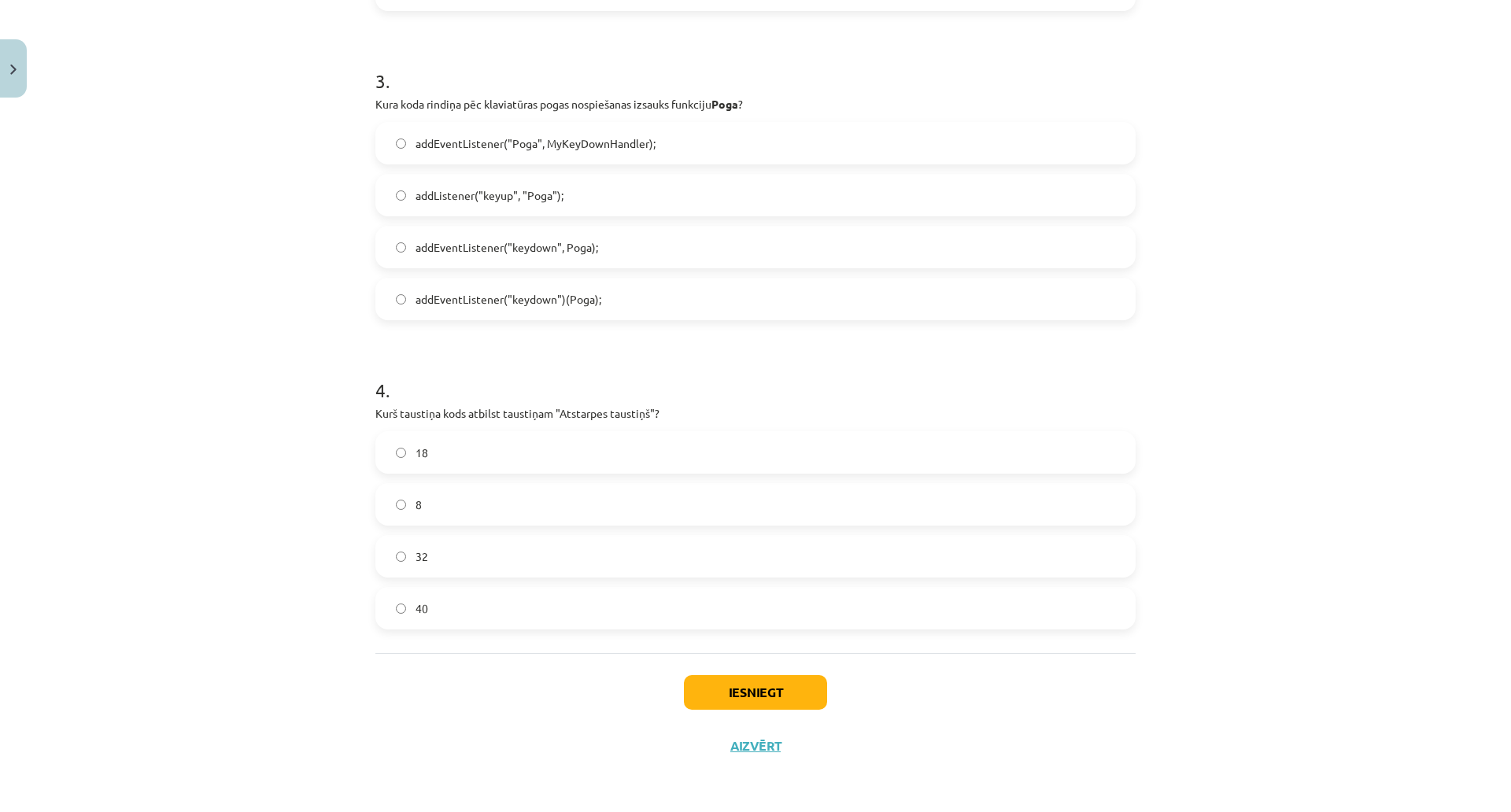
click at [619, 227] on label "addEventListener("keydown", Poga);" at bounding box center [756, 246] width 757 height 39
click at [439, 537] on label "32" at bounding box center [756, 556] width 757 height 39
click at [727, 675] on button "Iesniegt" at bounding box center [756, 692] width 143 height 34
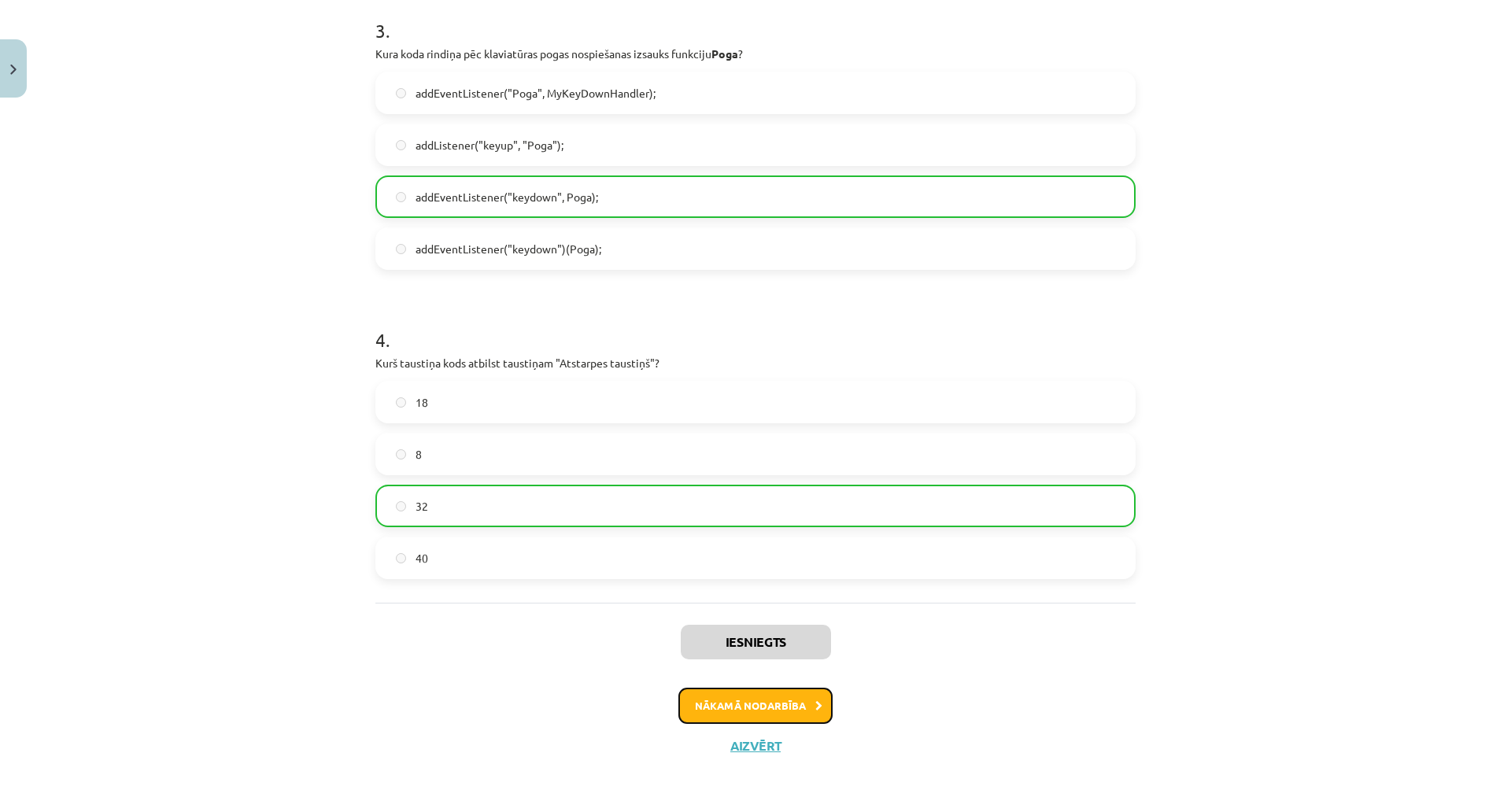
click at [727, 688] on button "Nākamā nodarbība" at bounding box center [756, 705] width 155 height 36
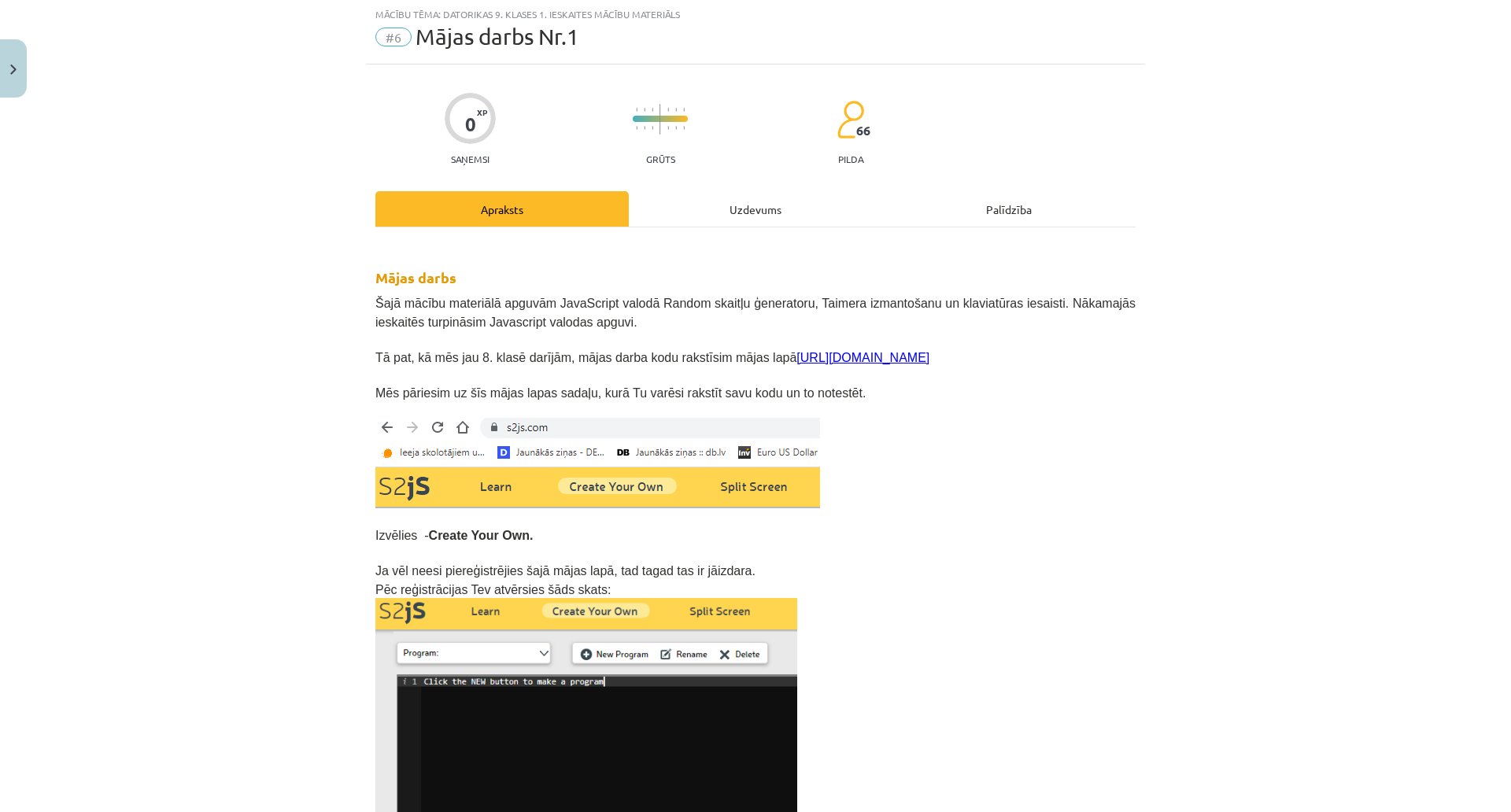
scroll to position [39, 0]
click at [764, 200] on div "Uzdevums" at bounding box center [756, 210] width 253 height 35
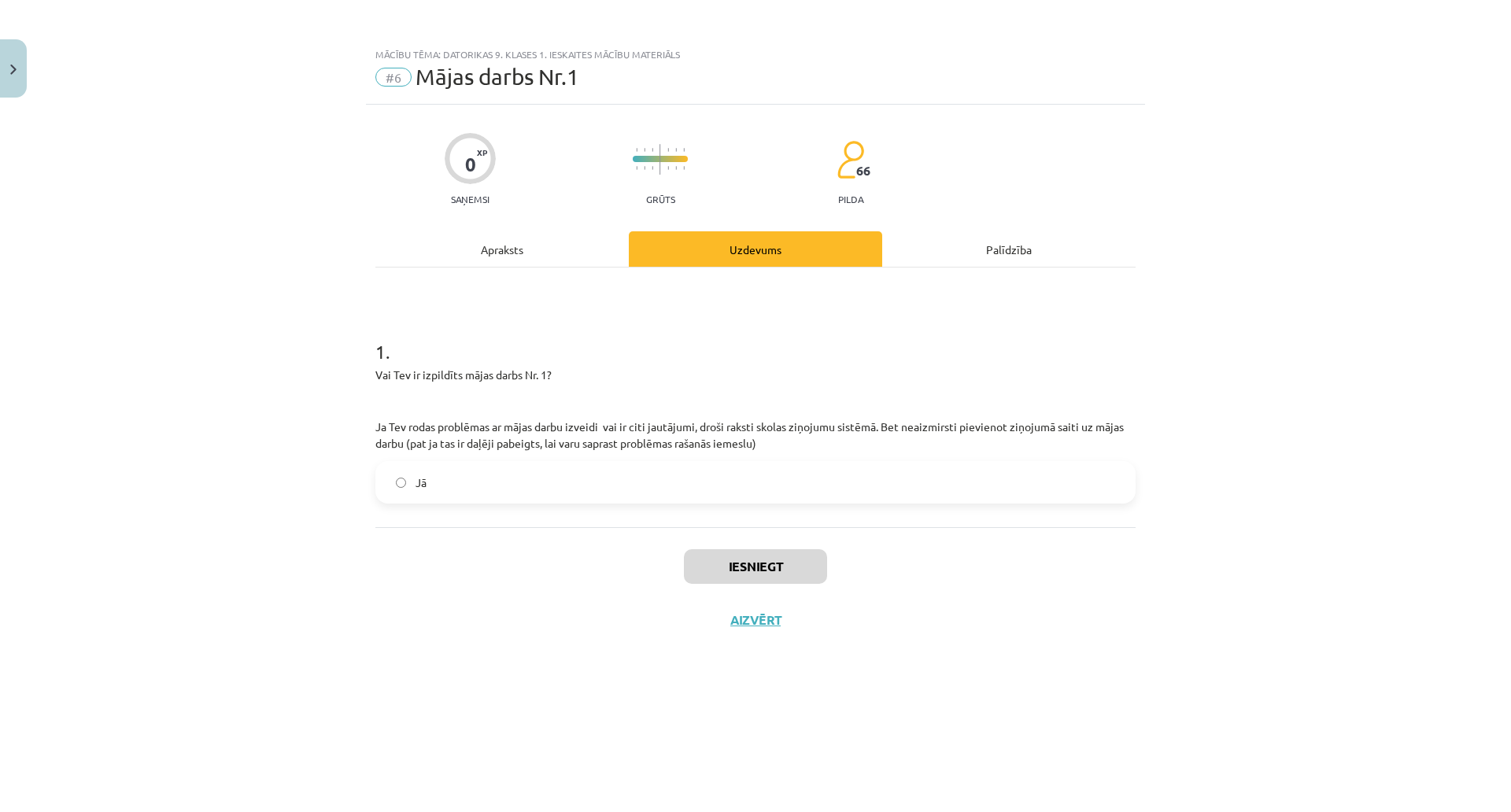
click at [515, 469] on label "Jā" at bounding box center [756, 482] width 757 height 39
click at [693, 554] on button "Iesniegt" at bounding box center [756, 566] width 143 height 34
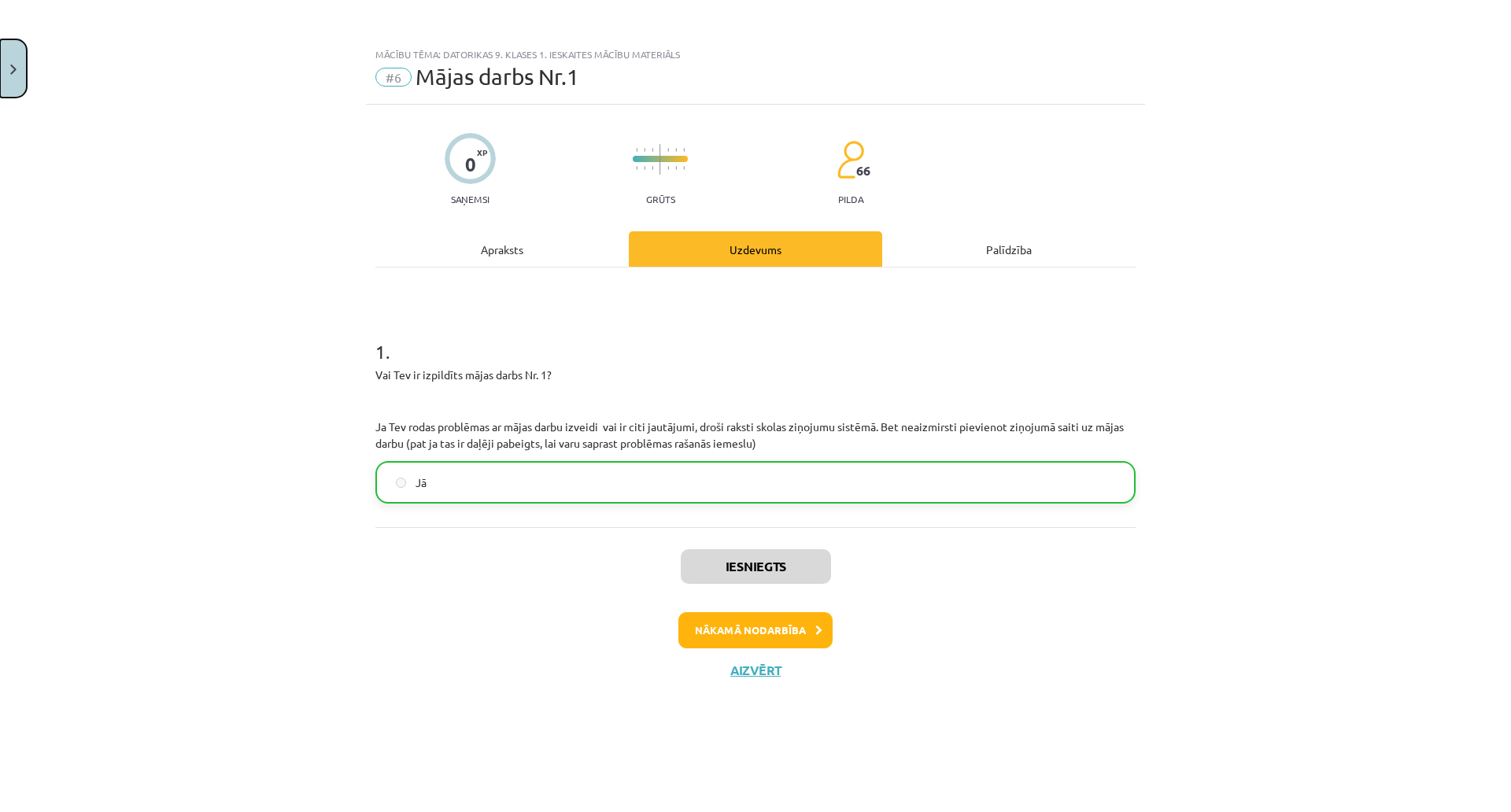
click at [0, 53] on button "Close" at bounding box center [14, 68] width 27 height 58
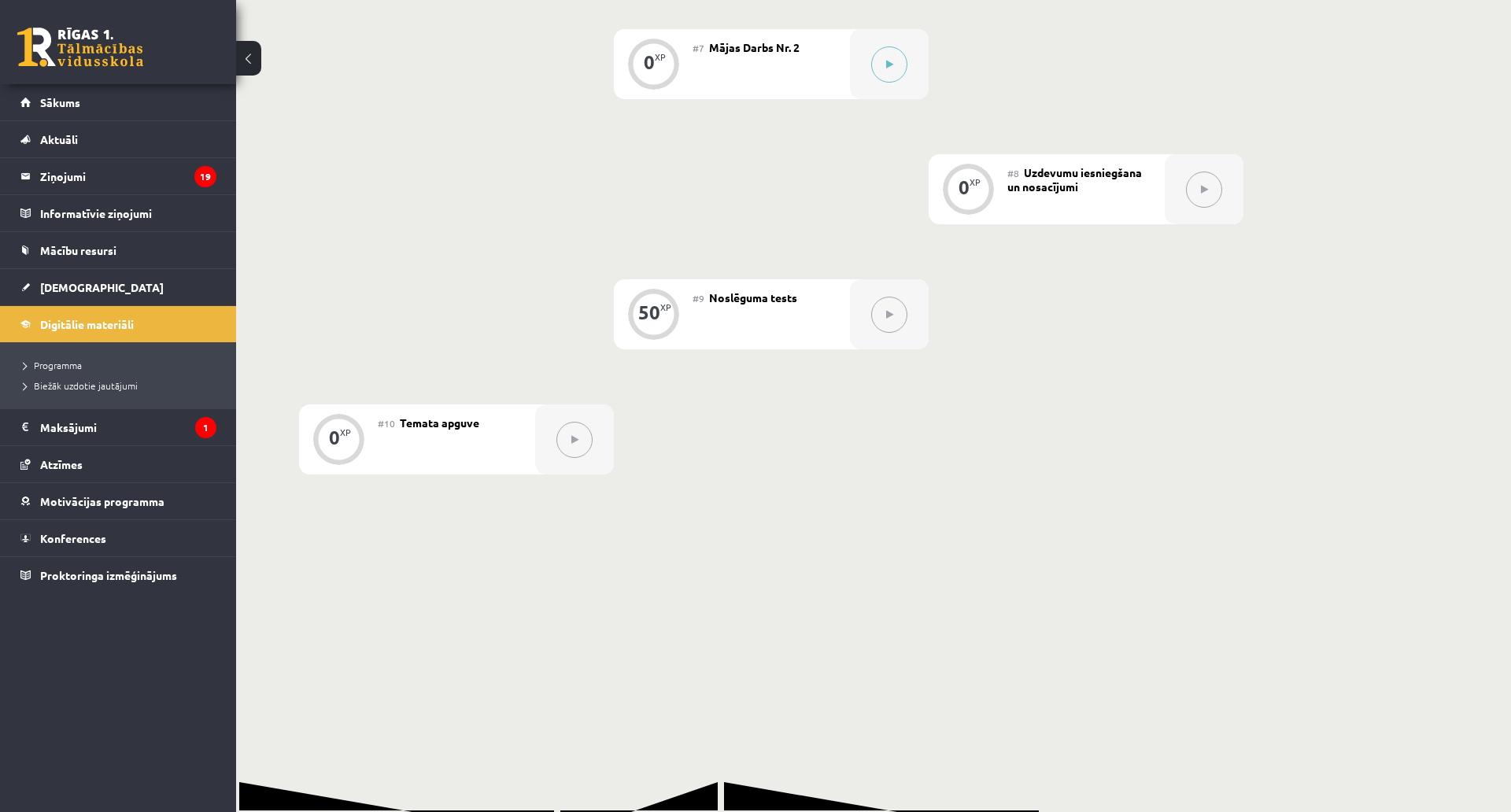
scroll to position [1181, 0]
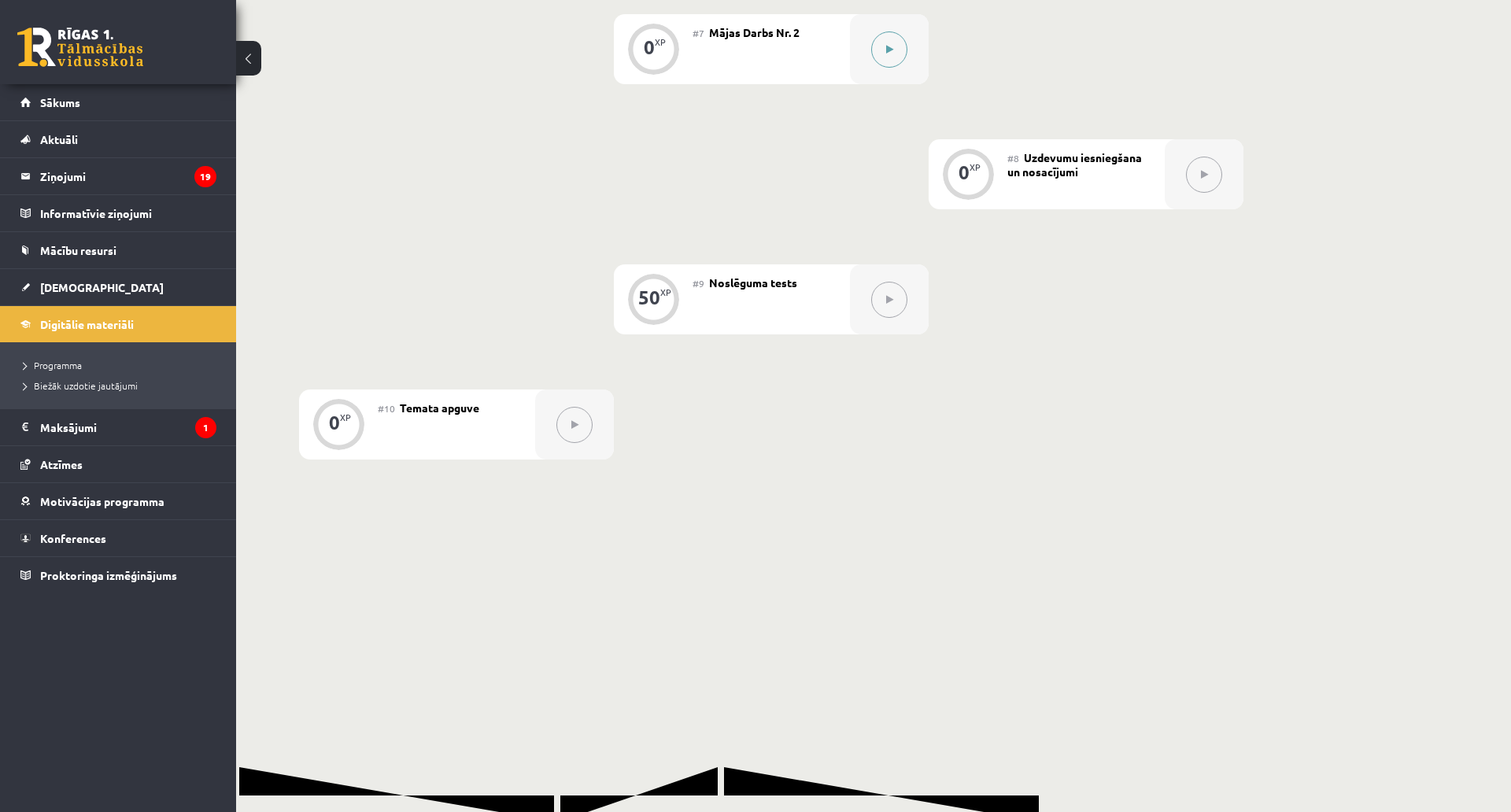
click at [900, 37] on button at bounding box center [889, 49] width 36 height 36
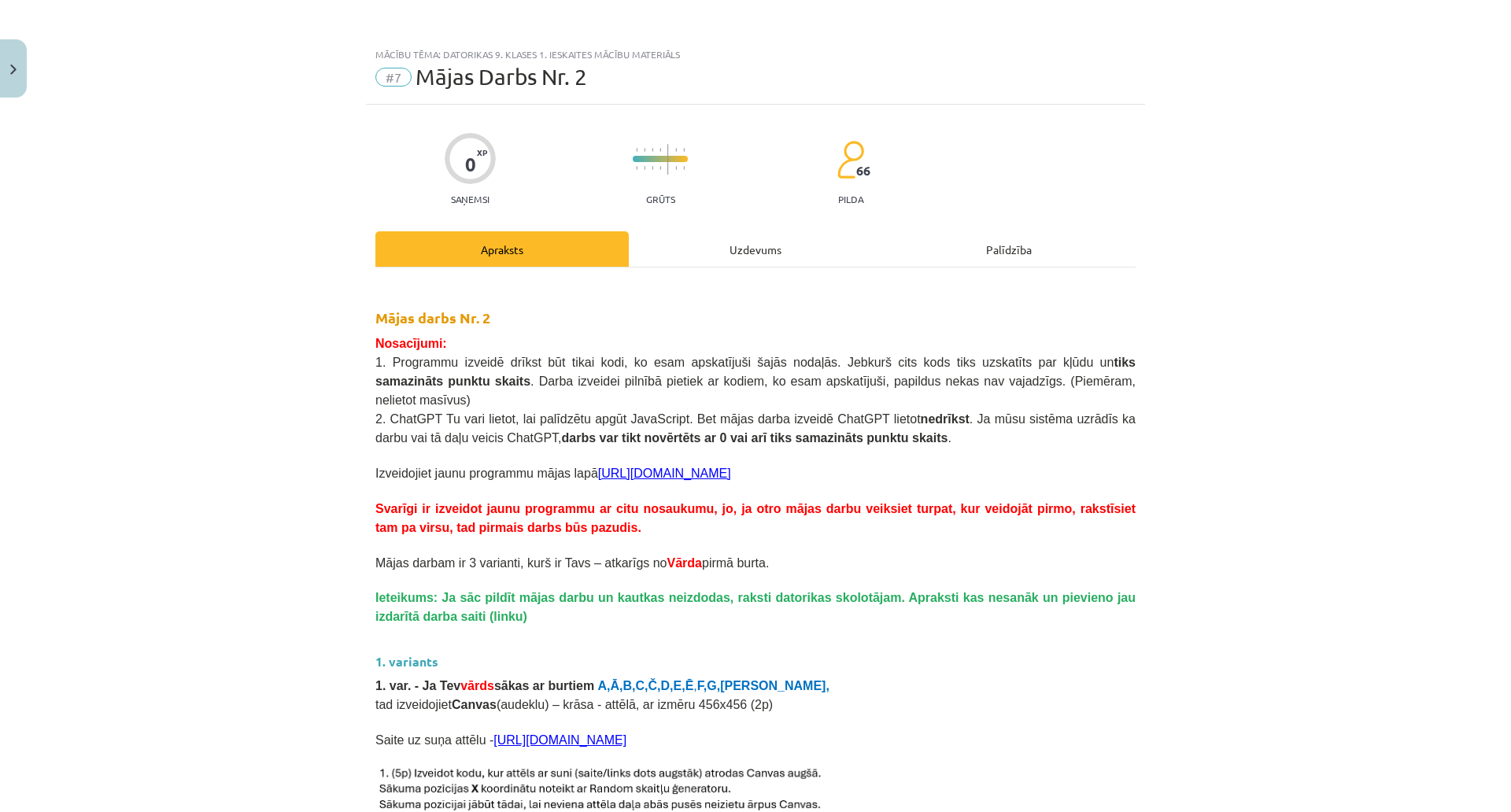
click at [754, 232] on div "Uzdevums" at bounding box center [756, 249] width 253 height 35
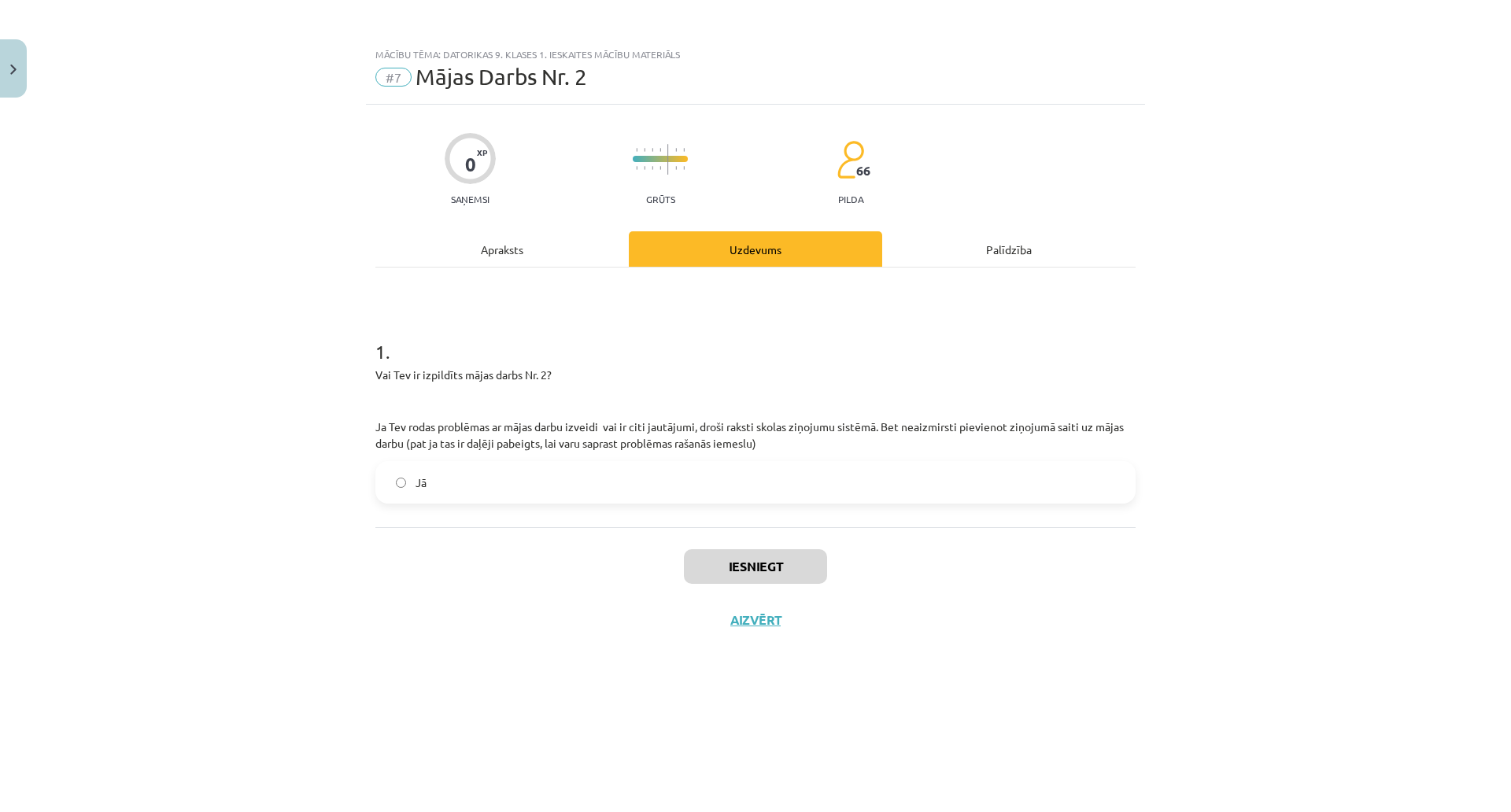
click at [694, 479] on label "Jā" at bounding box center [756, 482] width 757 height 39
click at [751, 561] on button "Iesniegt" at bounding box center [756, 566] width 143 height 34
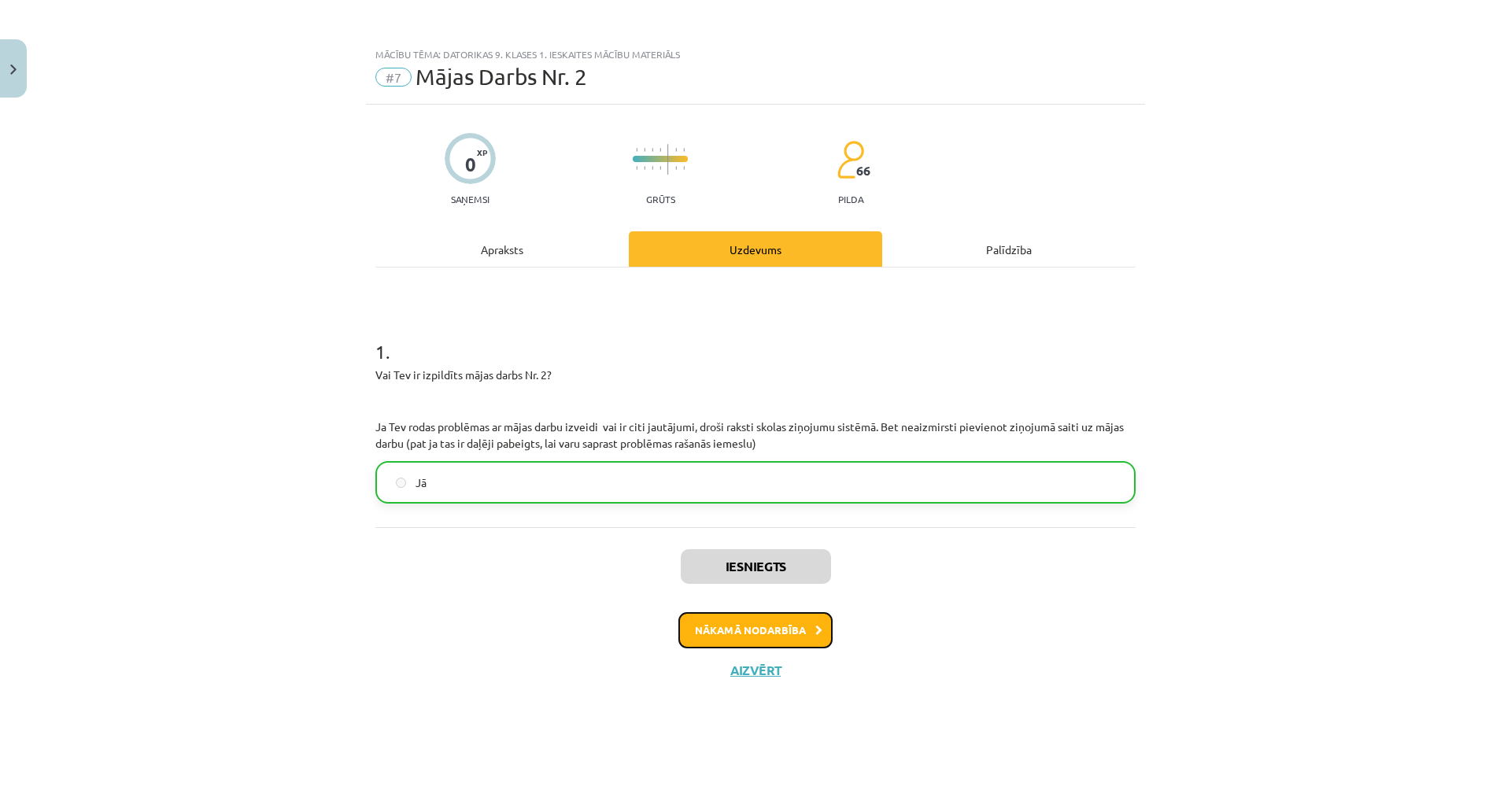
click at [720, 622] on button "Nākamā nodarbība" at bounding box center [756, 630] width 155 height 36
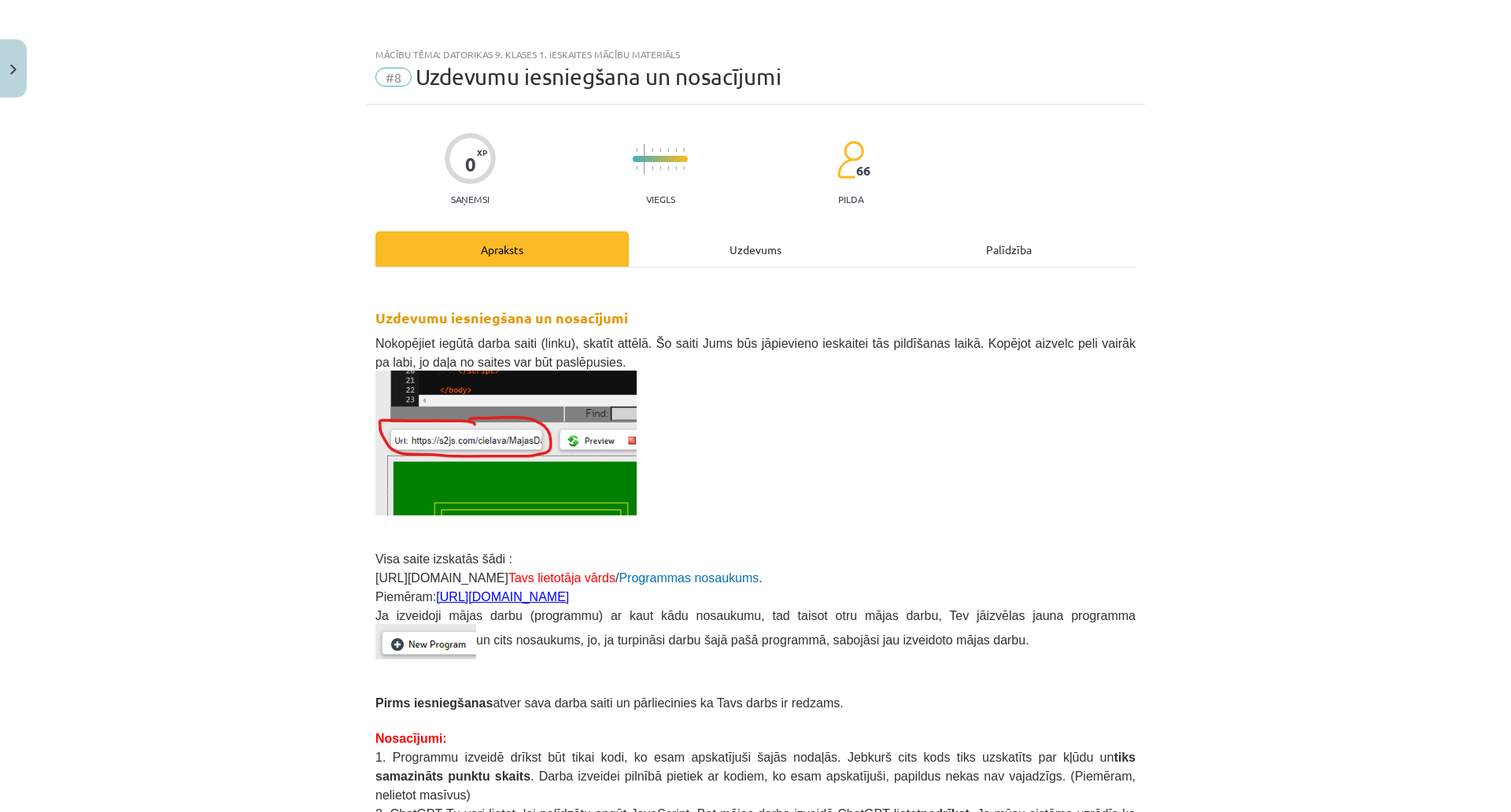
scroll to position [20, 0]
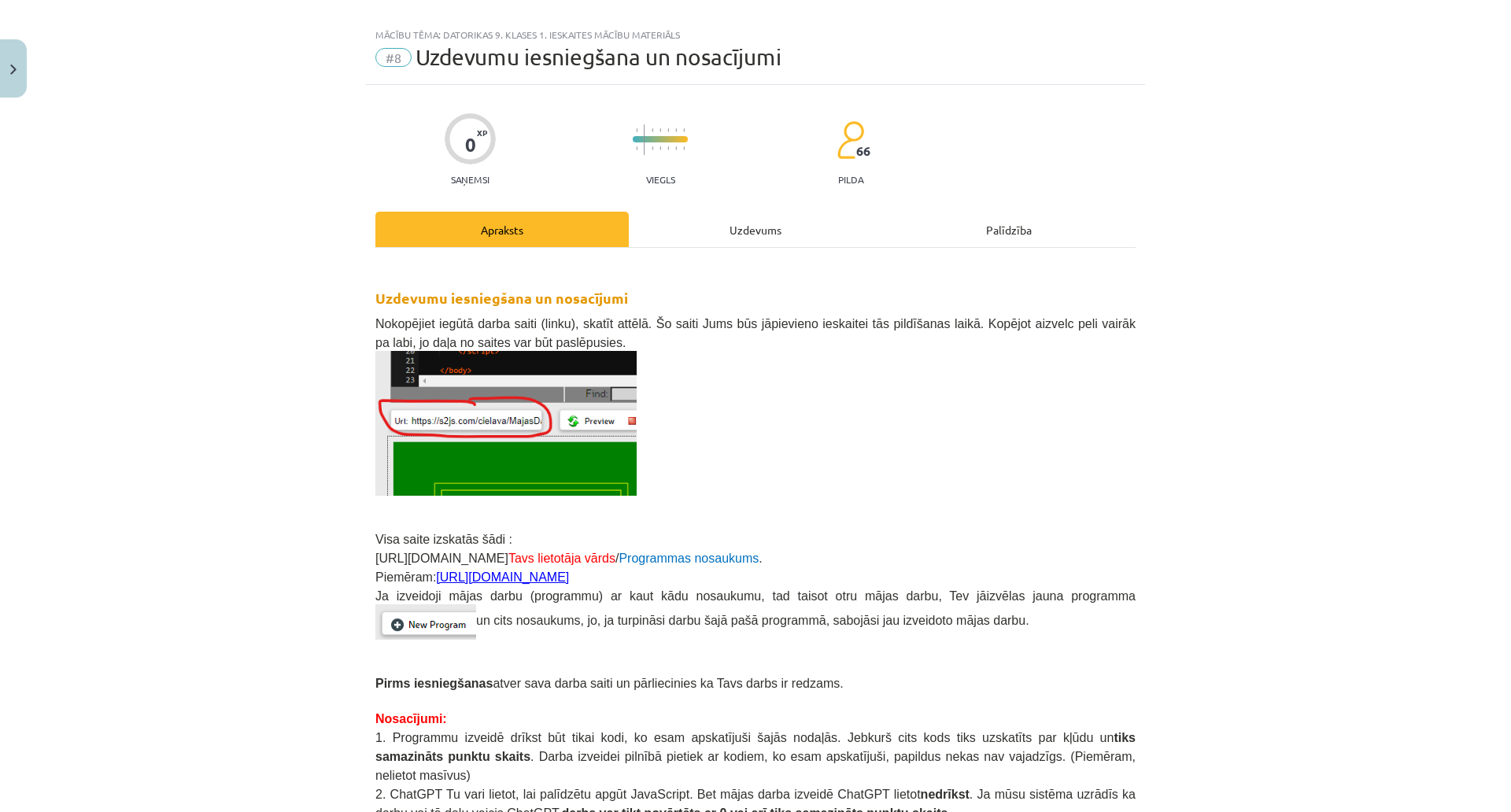
click at [729, 232] on div "Uzdevums" at bounding box center [756, 229] width 253 height 35
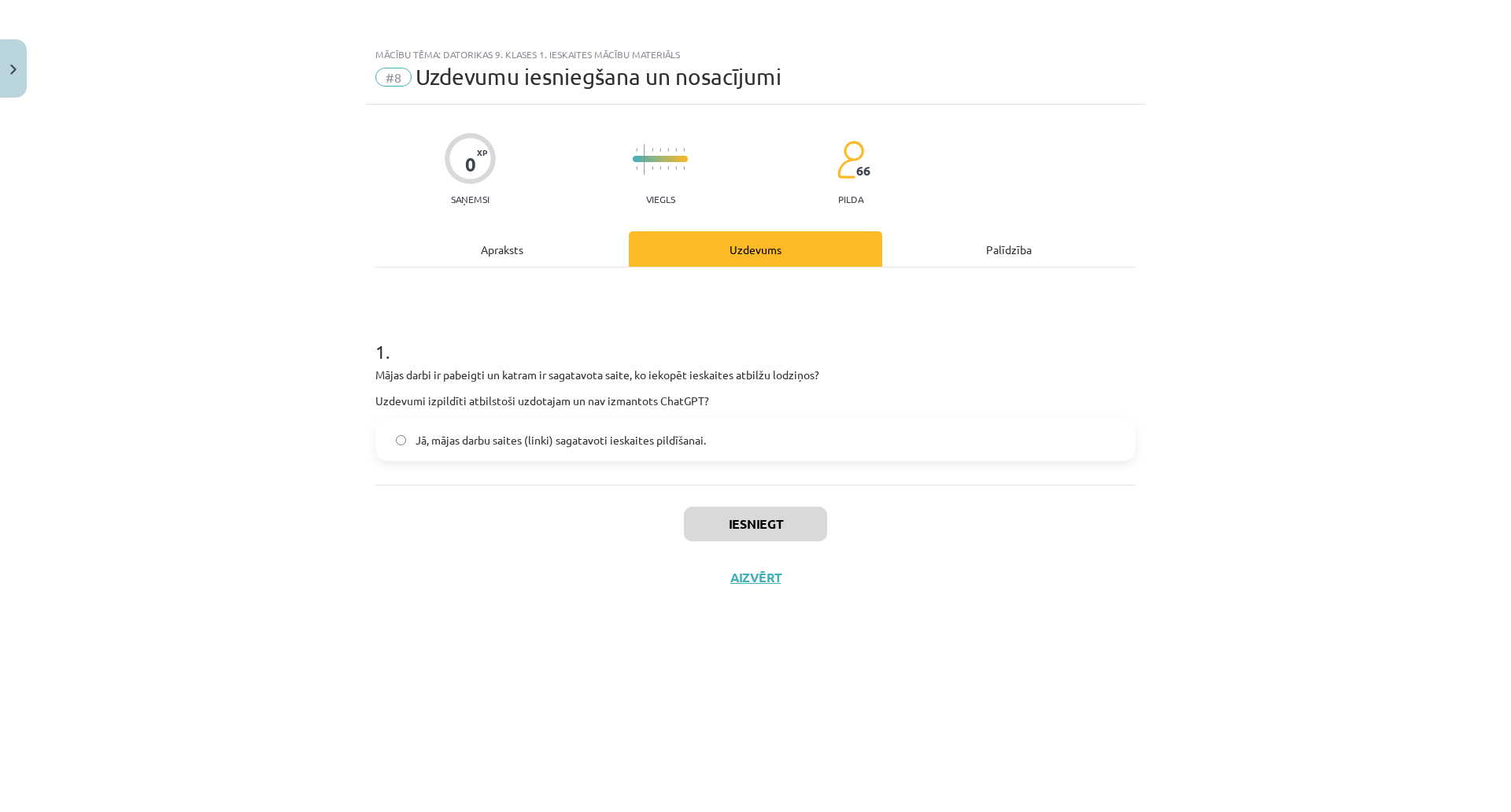
click at [552, 458] on label "Jā, mājas darbu saites (linki) sagatavoti ieskaites pildīšanai." at bounding box center [756, 439] width 757 height 39
click at [754, 508] on button "Iesniegt" at bounding box center [756, 524] width 143 height 34
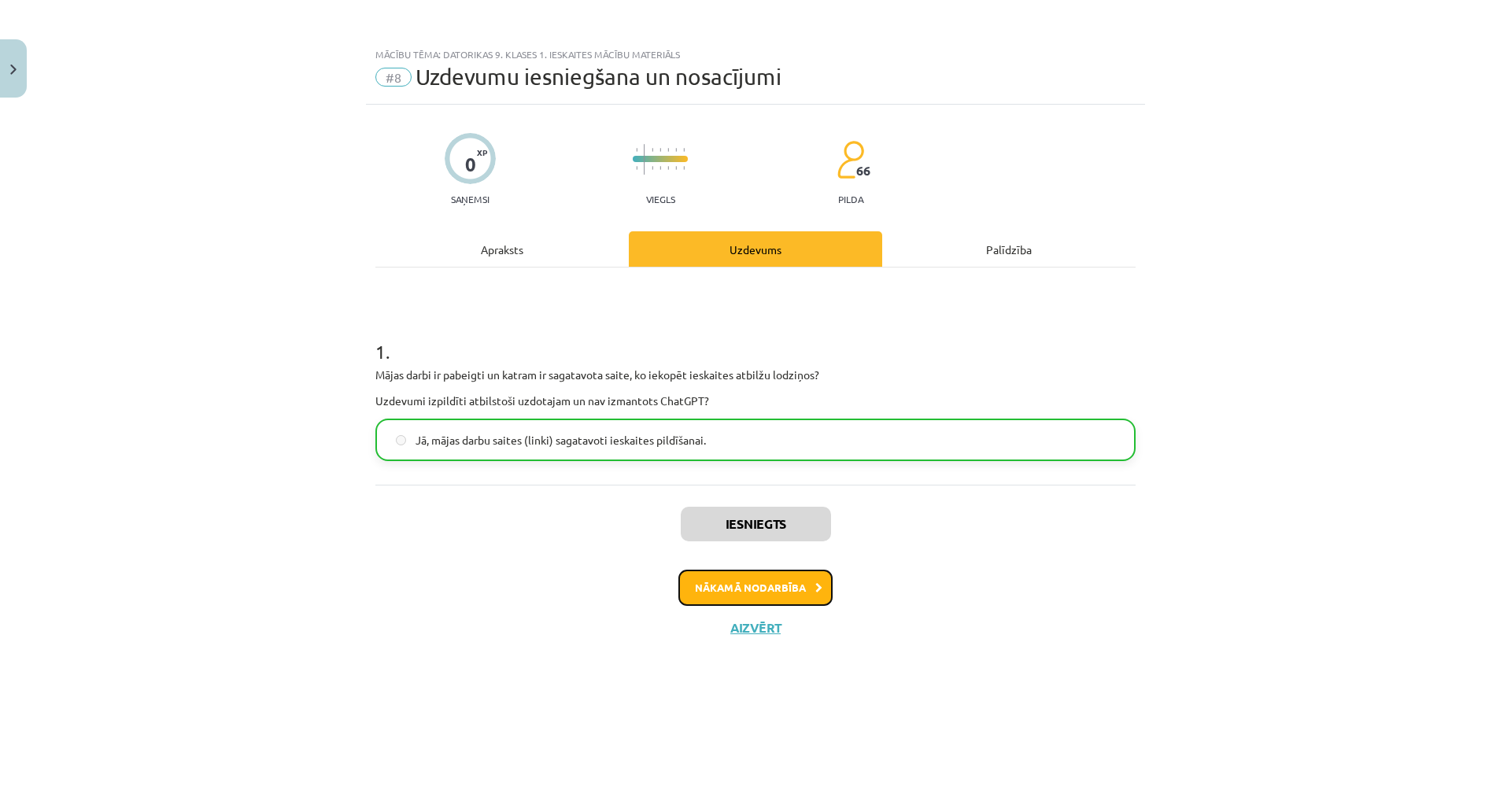
click at [745, 590] on button "Nākamā nodarbība" at bounding box center [756, 587] width 155 height 36
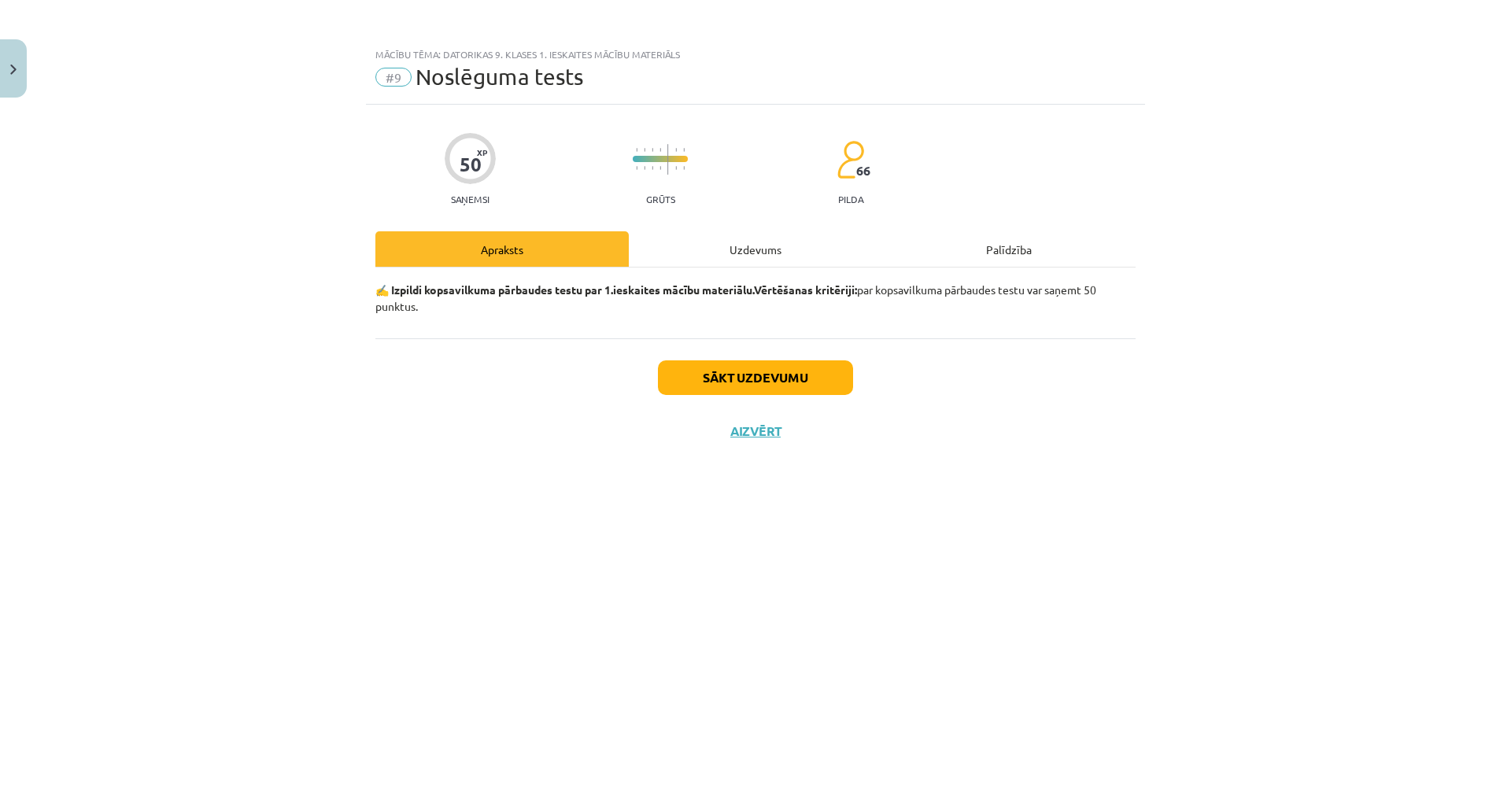
click at [729, 245] on div "Uzdevums" at bounding box center [756, 249] width 253 height 35
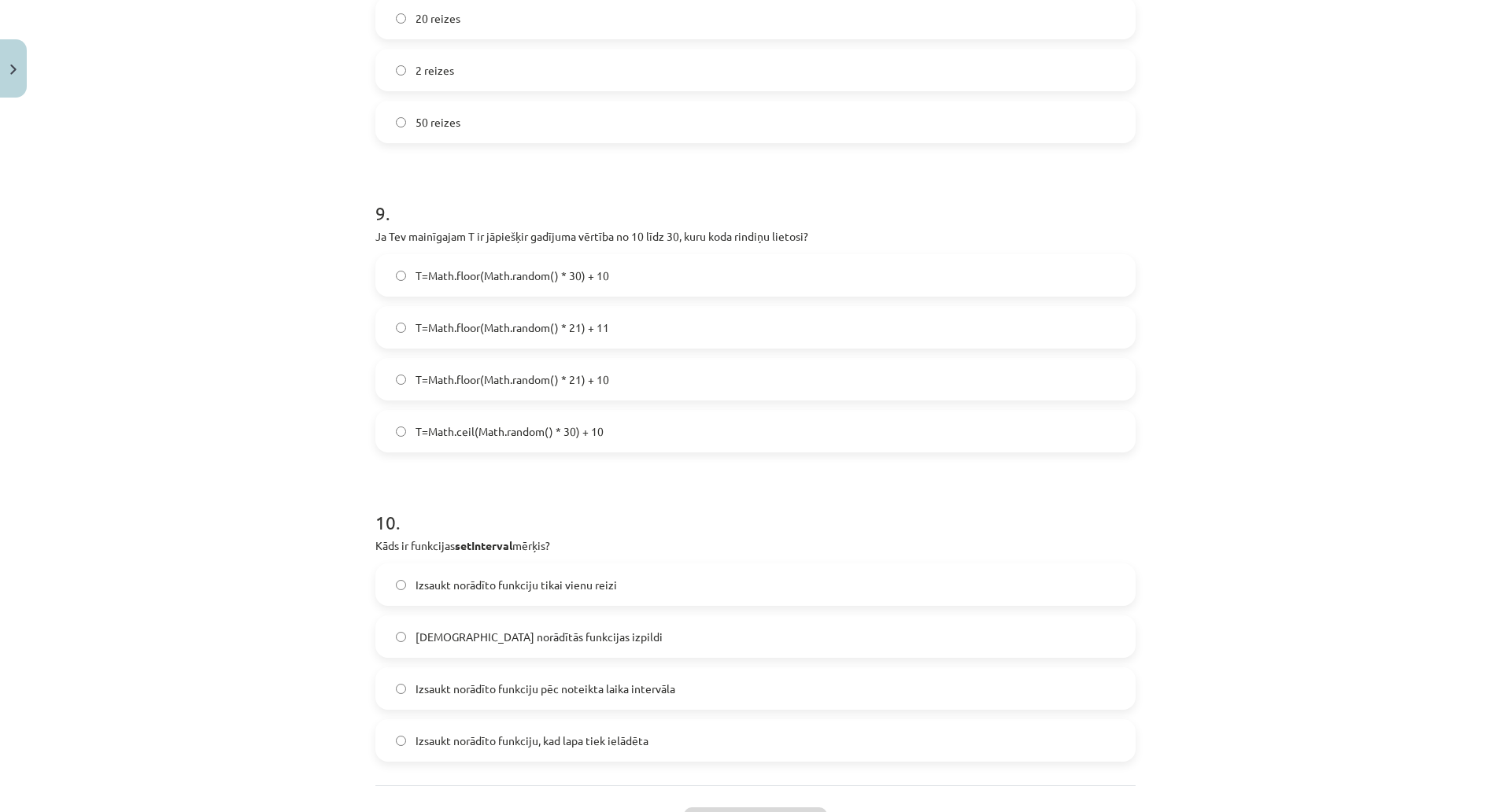
scroll to position [2909, 0]
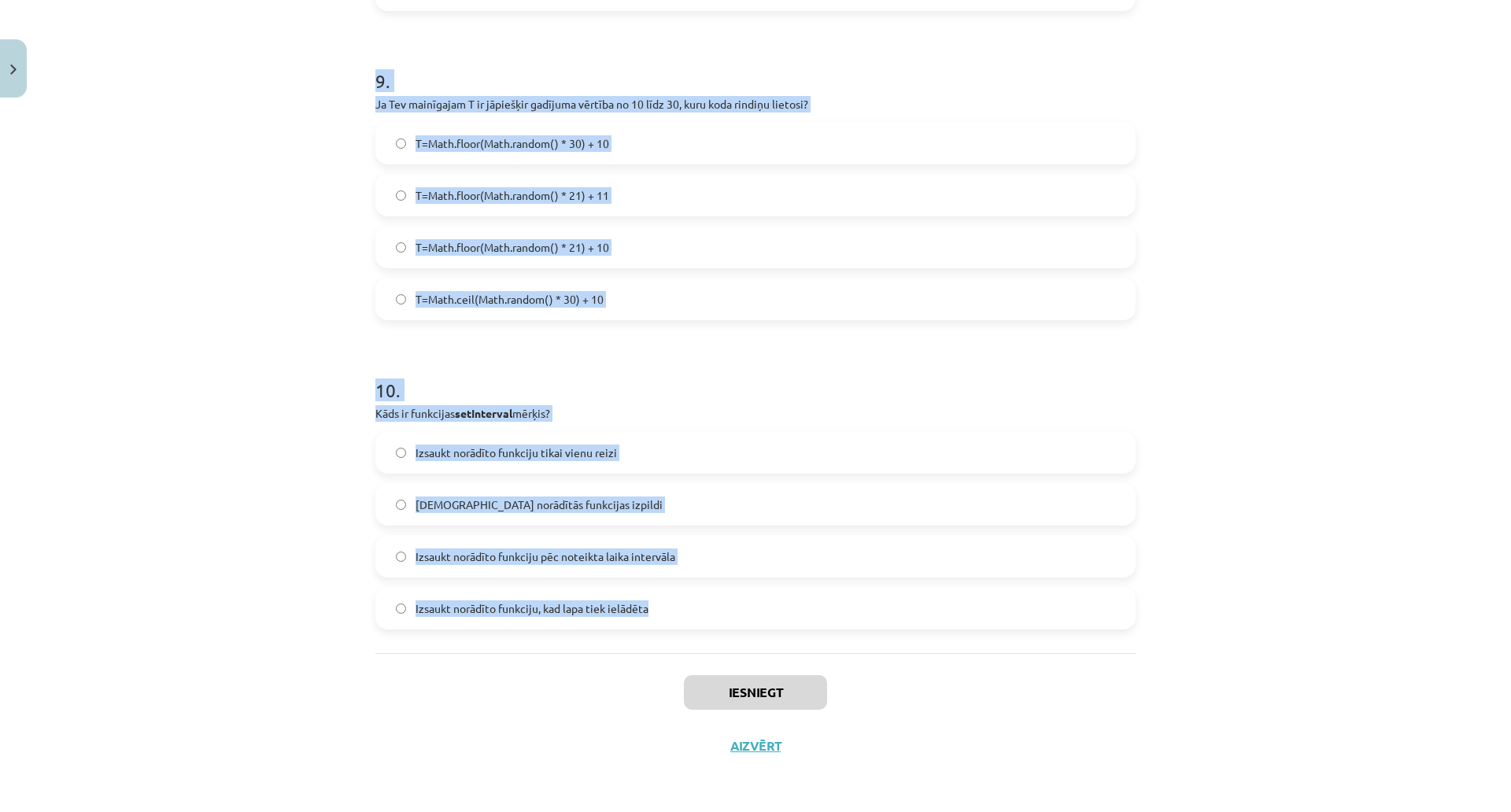
drag, startPoint x: 406, startPoint y: 409, endPoint x: 679, endPoint y: 523, distance: 295.8
click at [679, 523] on div "Mācību tēma: Datorikas 9. klases 1. ieskaites mācību materiāls #9 Noslēguma tes…" at bounding box center [756, 406] width 1511 height 812
copy form "1 . Ko darīs šīs koda rindiņas: ctx.fillStyle = "red"; ctx.fillText("Suns", 10,…"
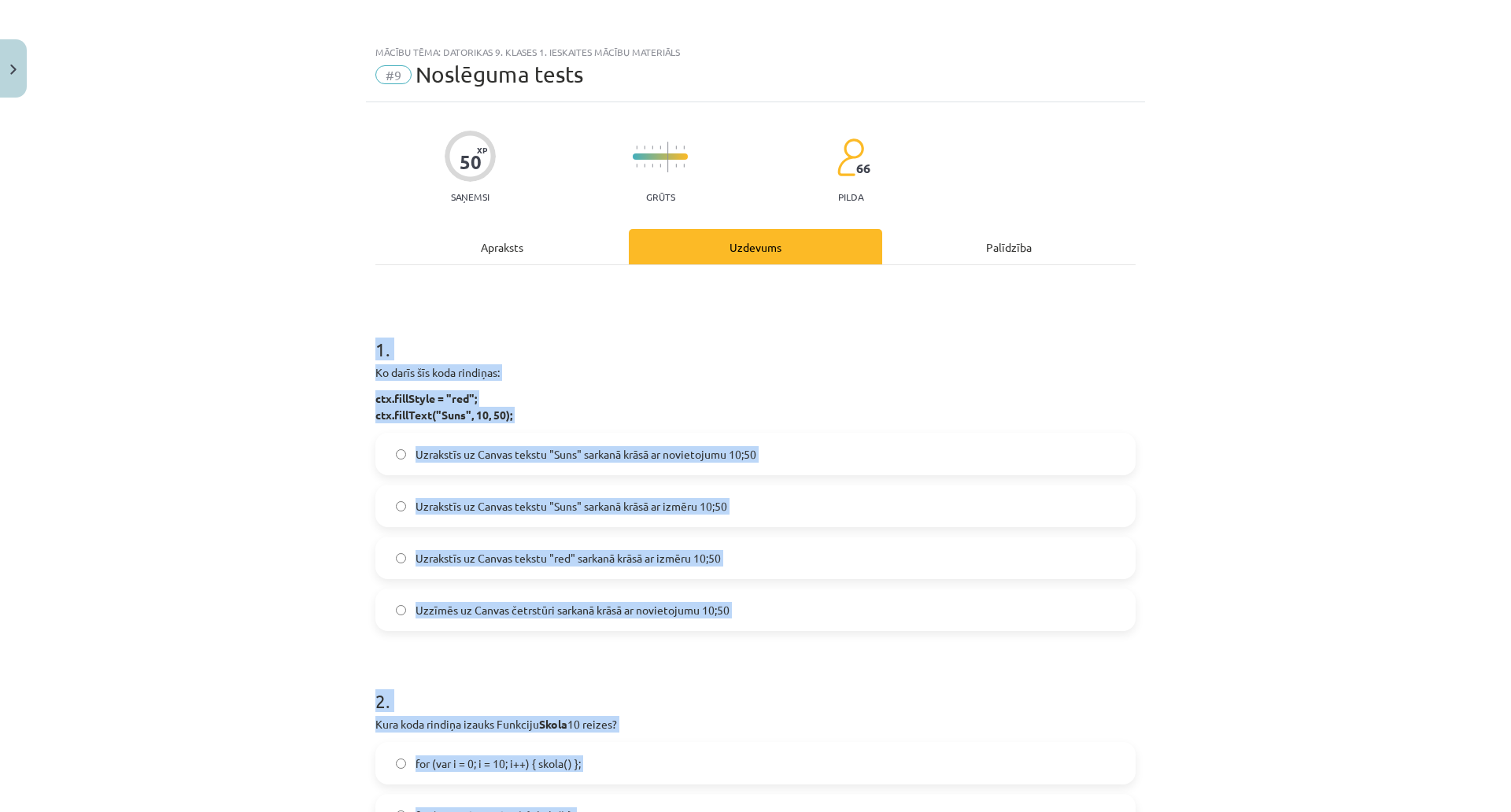
scroll to position [0, 0]
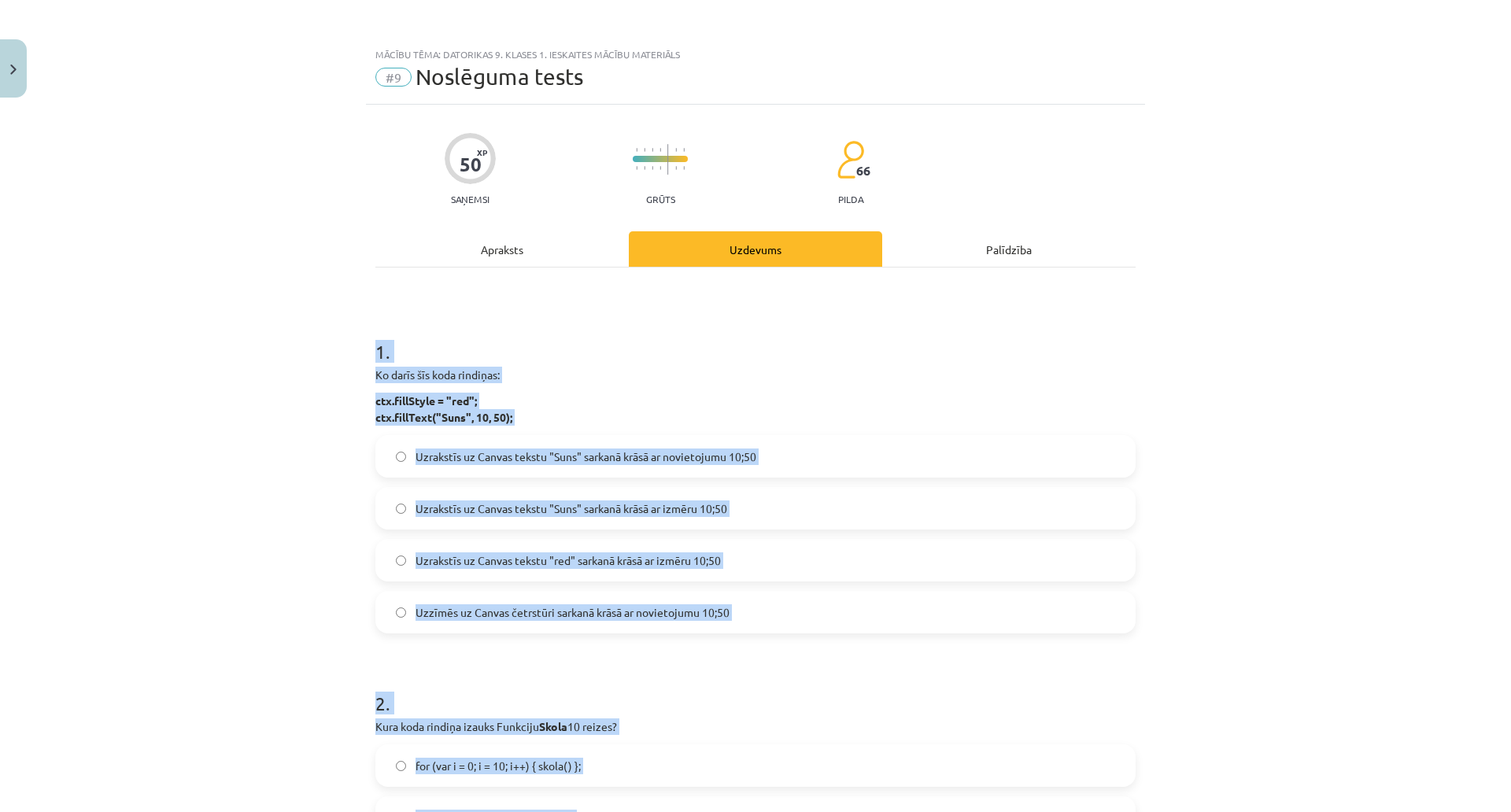
click at [445, 379] on p "Ko darīs šīs koda rindiņas:" at bounding box center [756, 375] width 760 height 17
click at [500, 388] on div "Ko darīs šīs koda rindiņas: ctx.fillStyle = "red"; ctx.fillText("Suns", 10, 50);" at bounding box center [756, 396] width 760 height 59
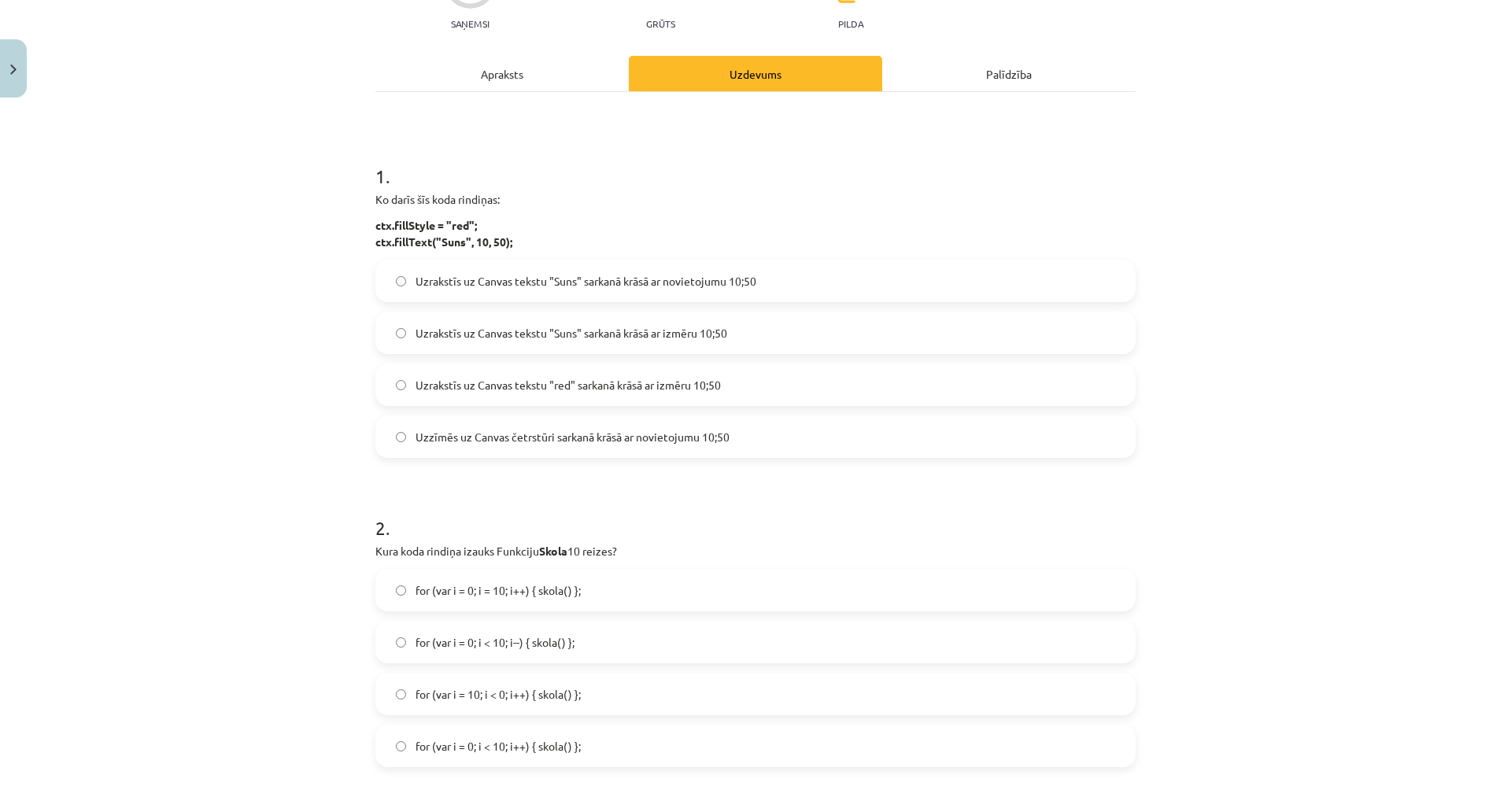
scroll to position [236, 0]
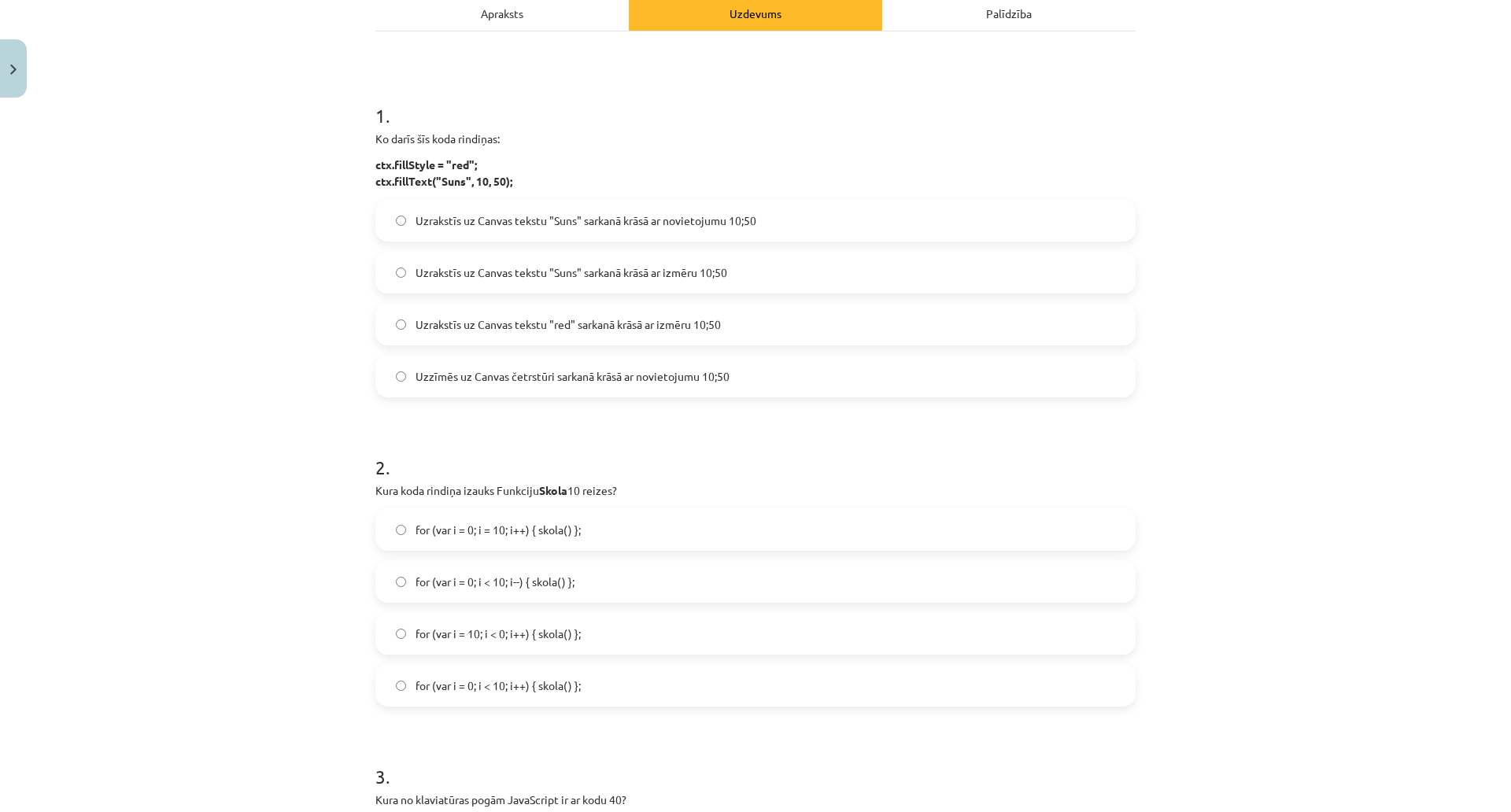
click at [668, 226] on span "Uzrakstīs uz Canvas tekstu "Suns" sarkanā krāsā ar novietojumu 10;50" at bounding box center [587, 221] width 341 height 17
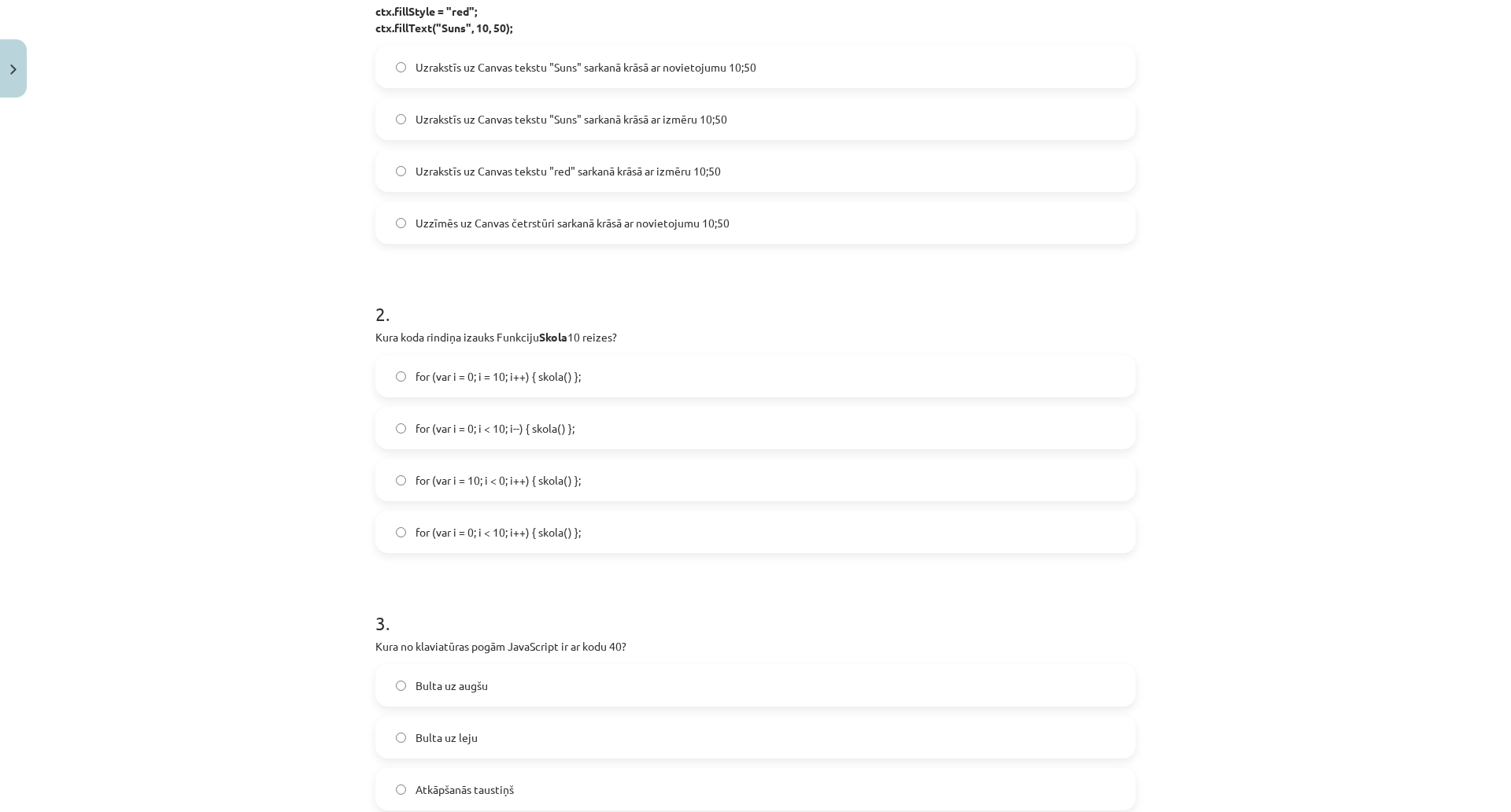
scroll to position [473, 0]
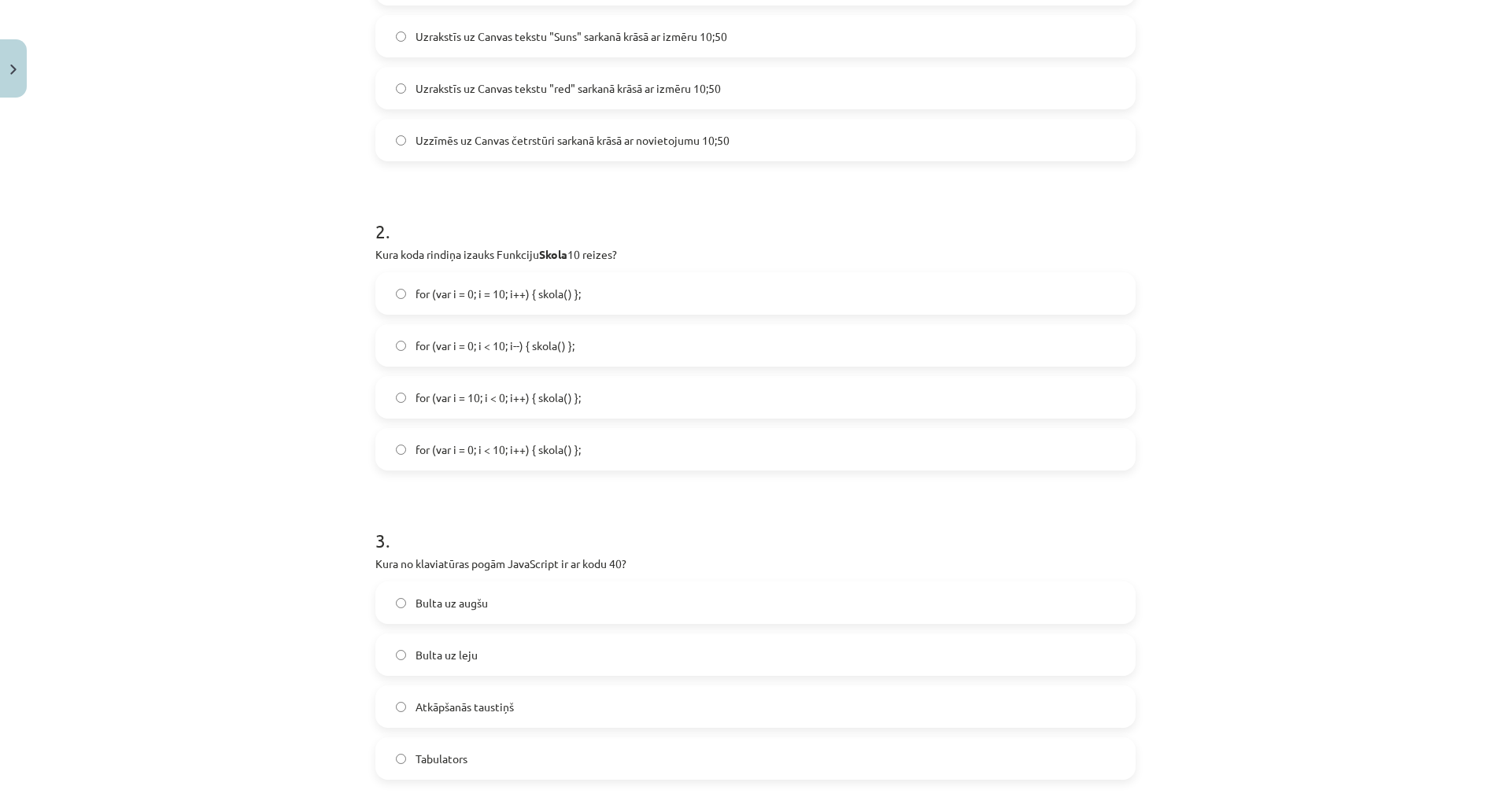
click at [603, 280] on label "for (var i = 0; i = 10; i++) { skola() };" at bounding box center [756, 293] width 757 height 39
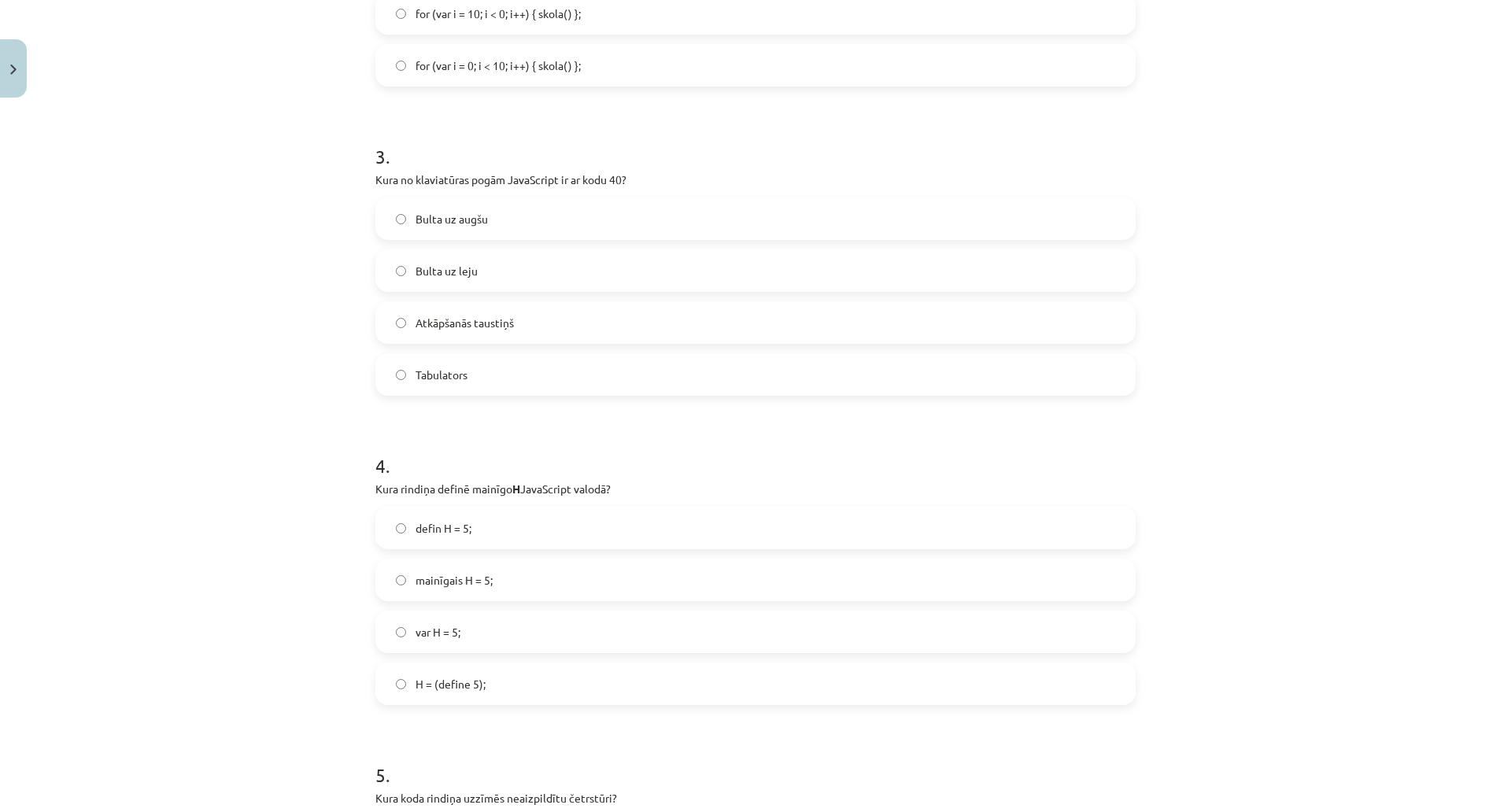
scroll to position [866, 0]
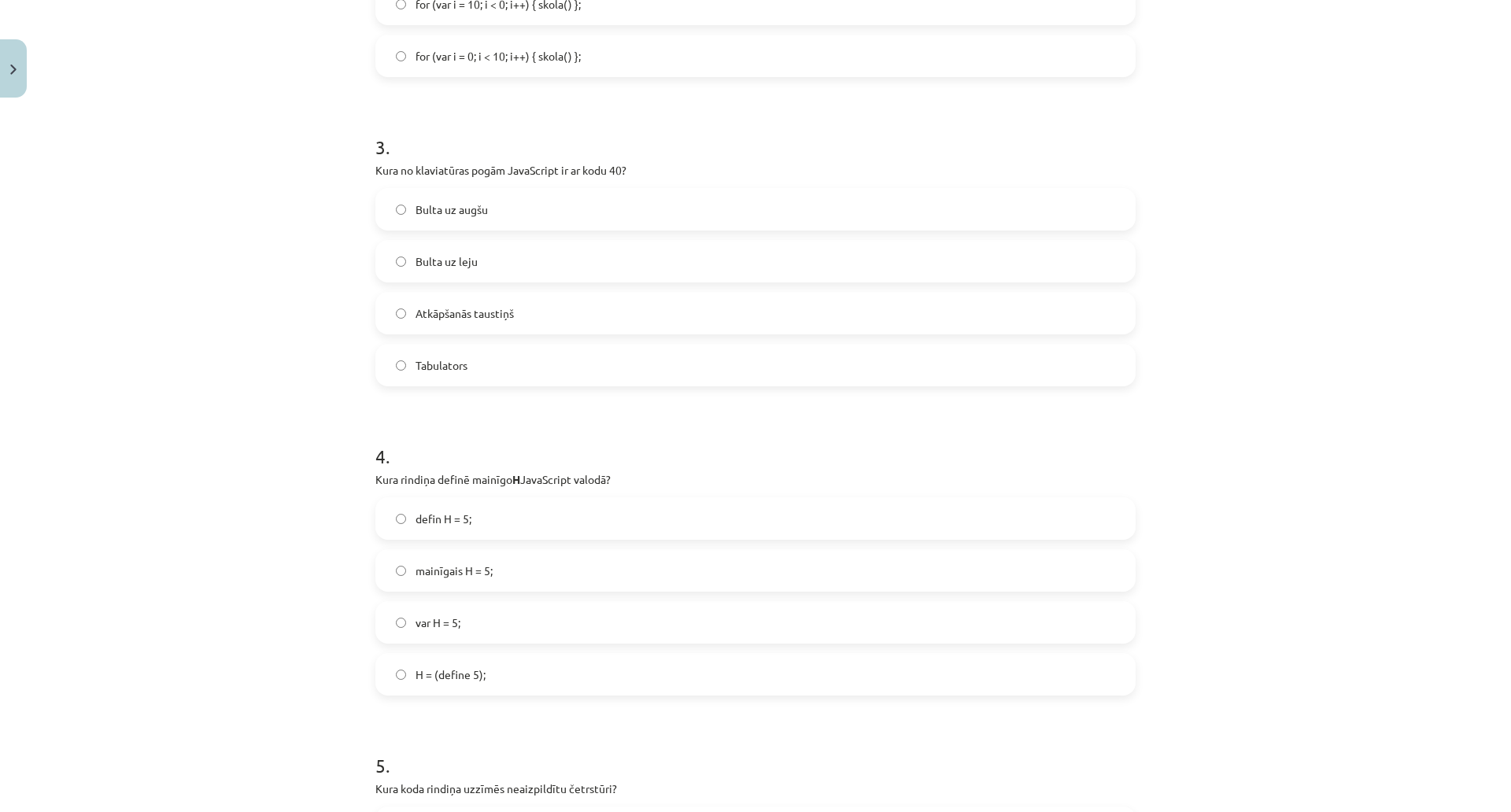
click at [459, 257] on span "Bulta uz leju" at bounding box center [447, 261] width 62 height 17
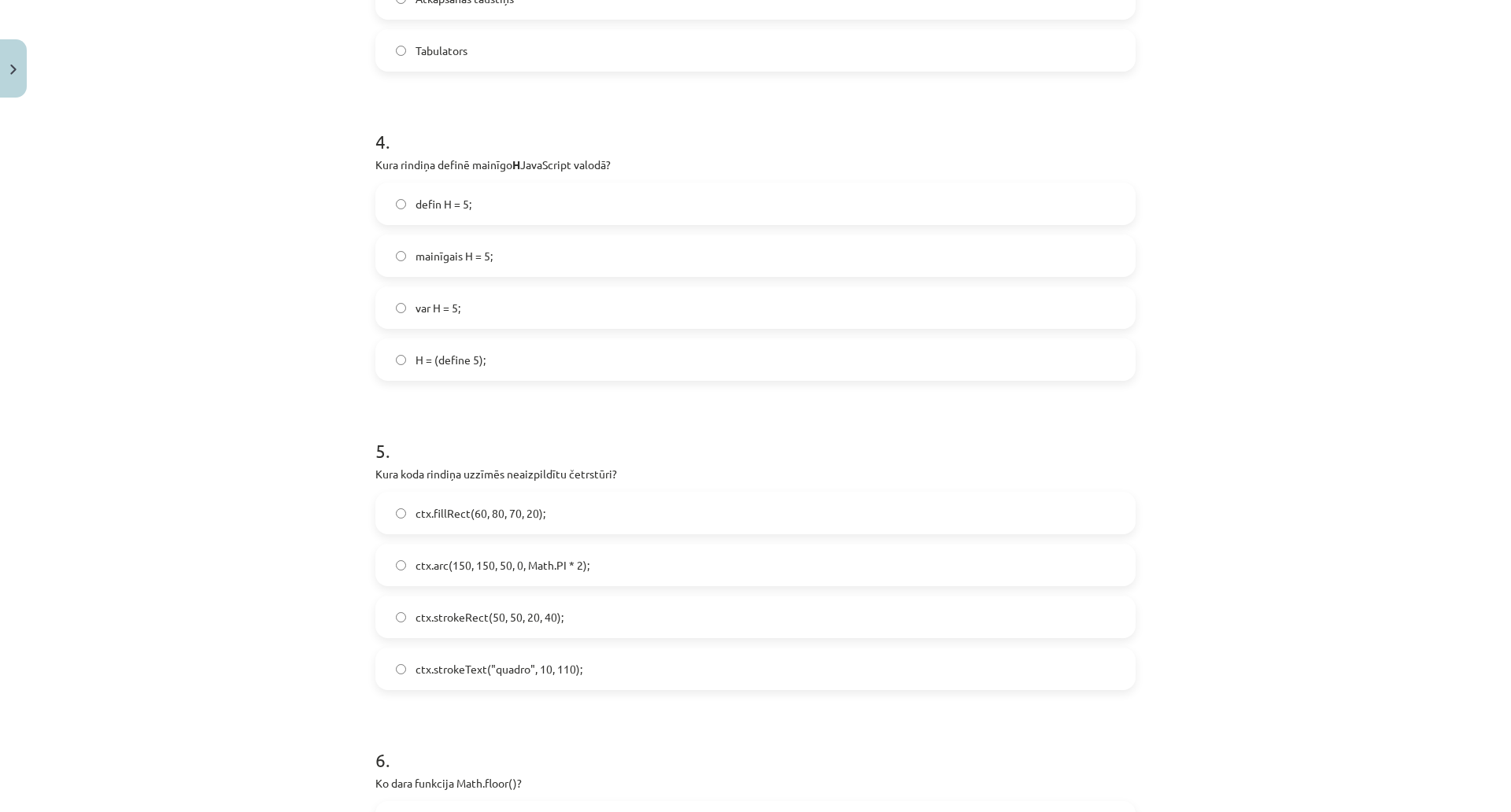
click at [486, 309] on label "var H = 5;" at bounding box center [756, 308] width 757 height 39
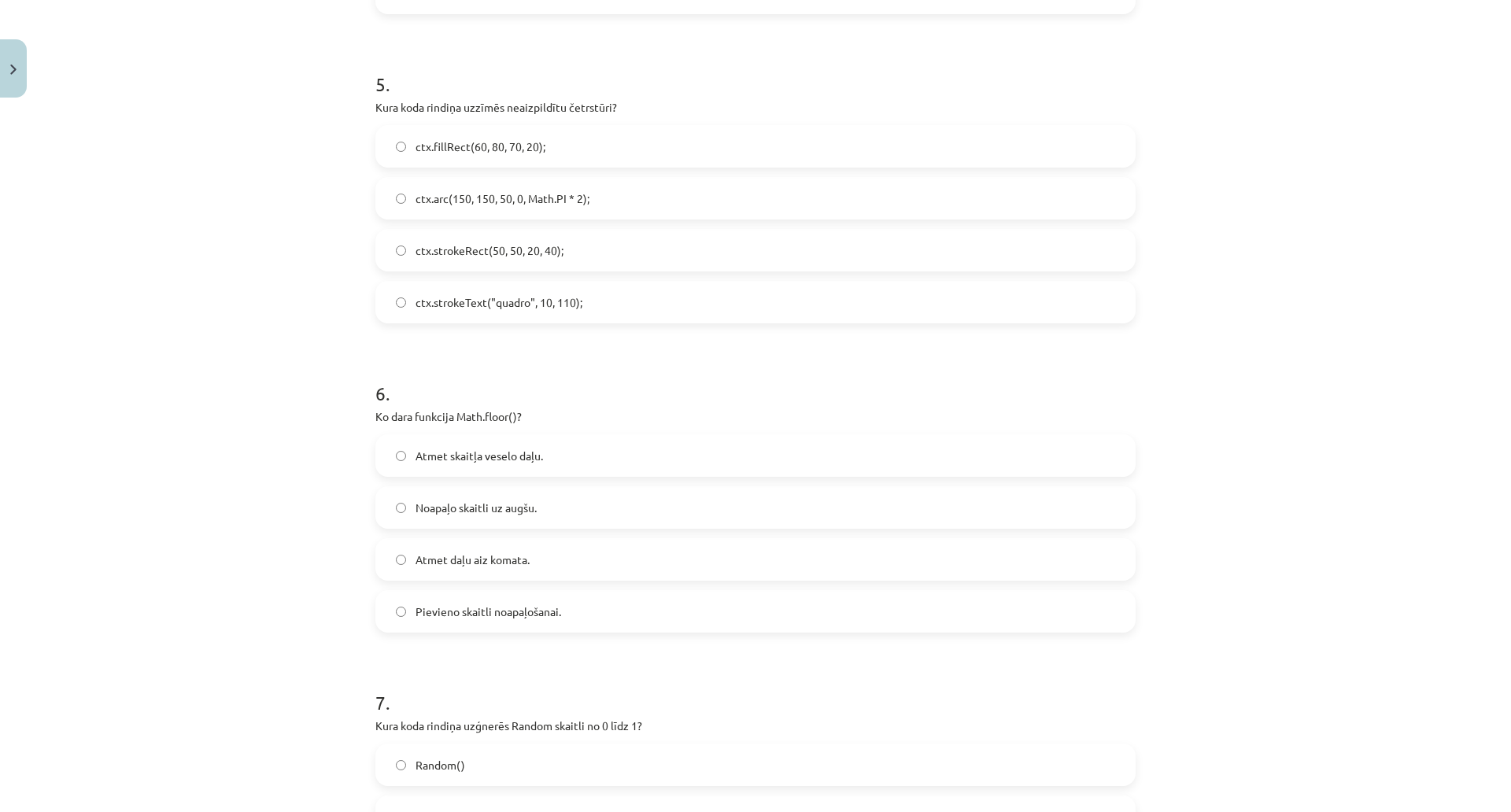
scroll to position [1574, 0]
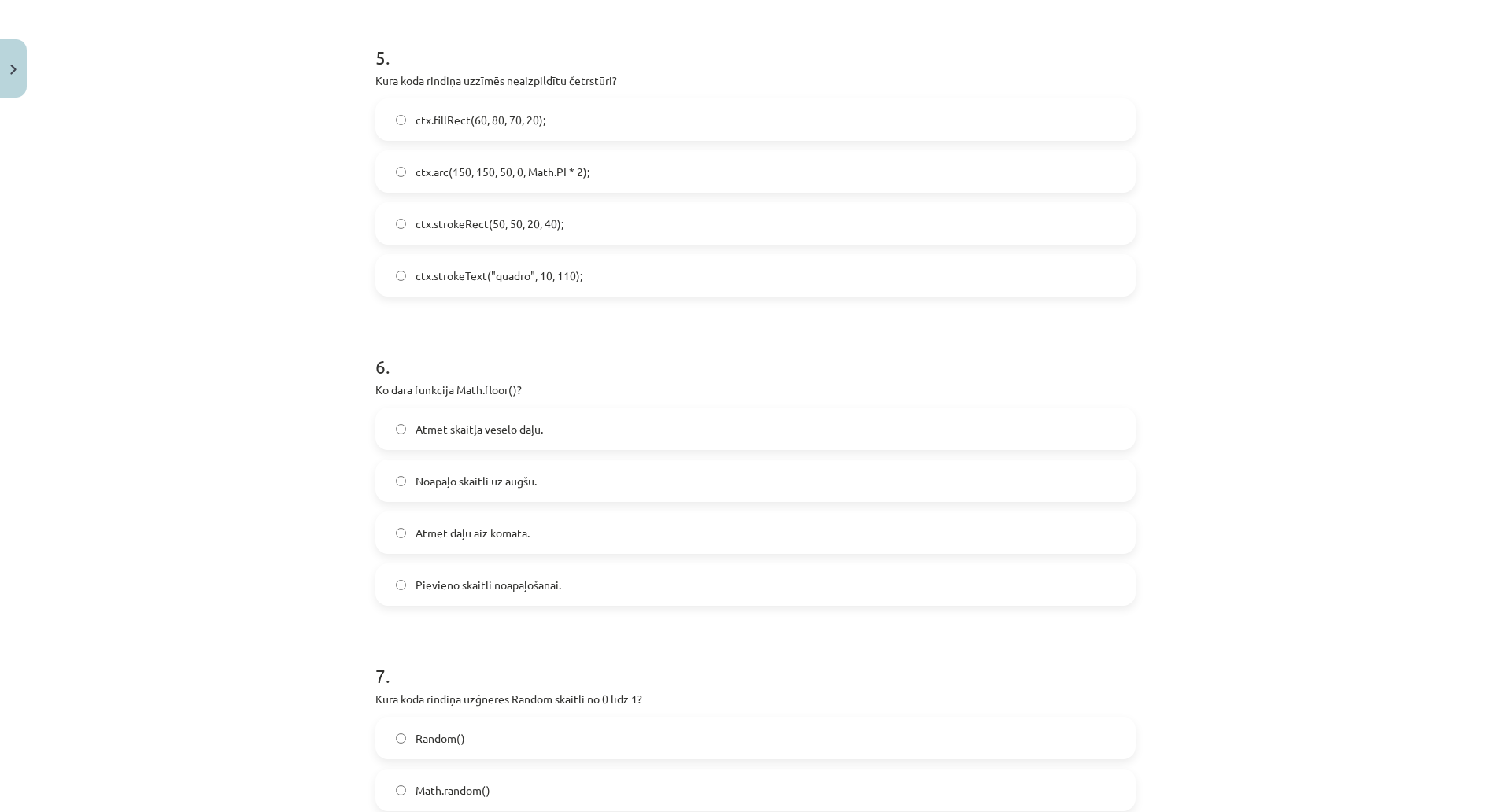
click at [575, 232] on label "ctx.strokeRect(50, 50, 20, 40);" at bounding box center [756, 223] width 757 height 39
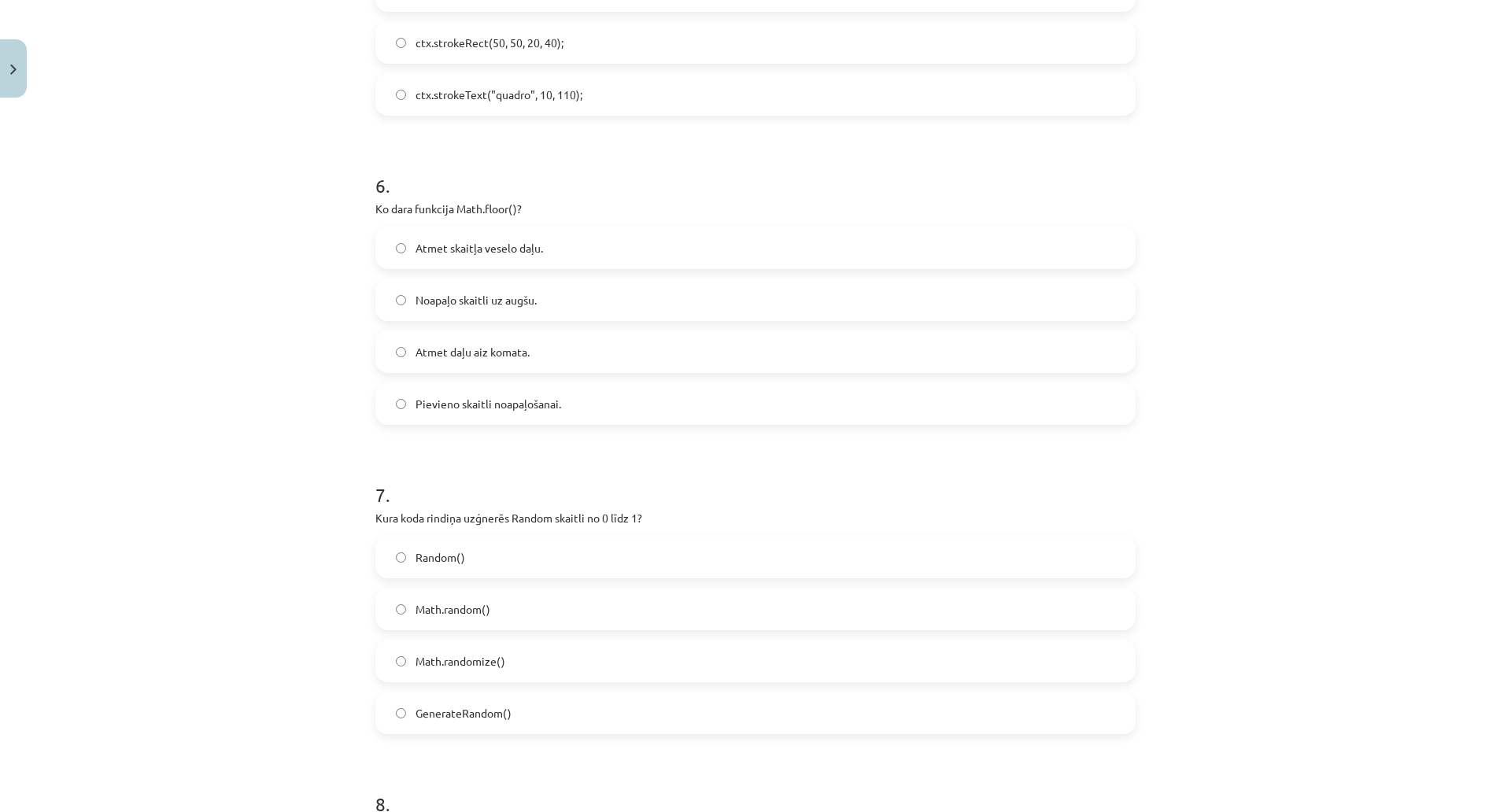
scroll to position [1810, 0]
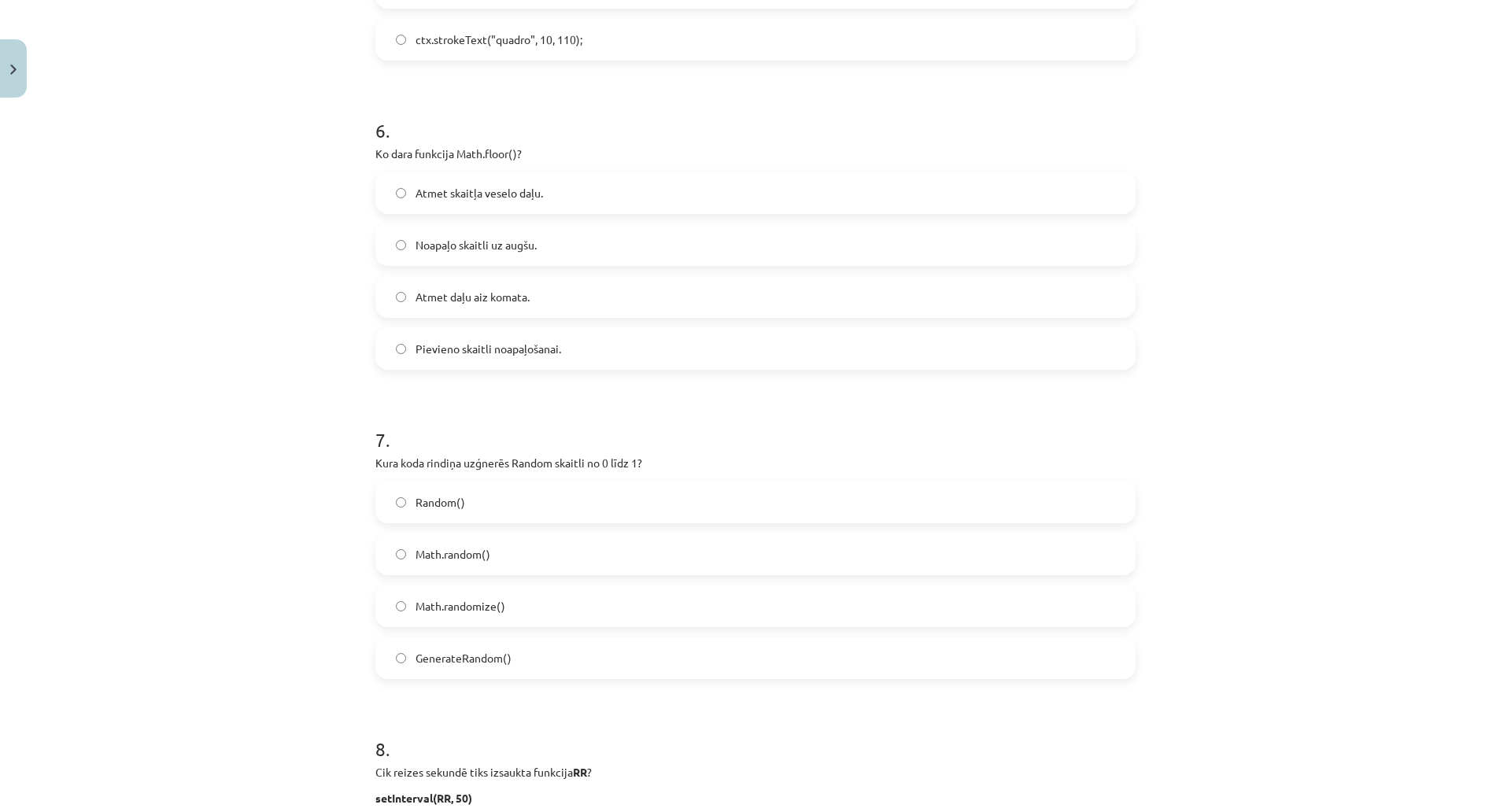
click at [522, 305] on label "Atmet daļu aiz komata." at bounding box center [756, 296] width 757 height 39
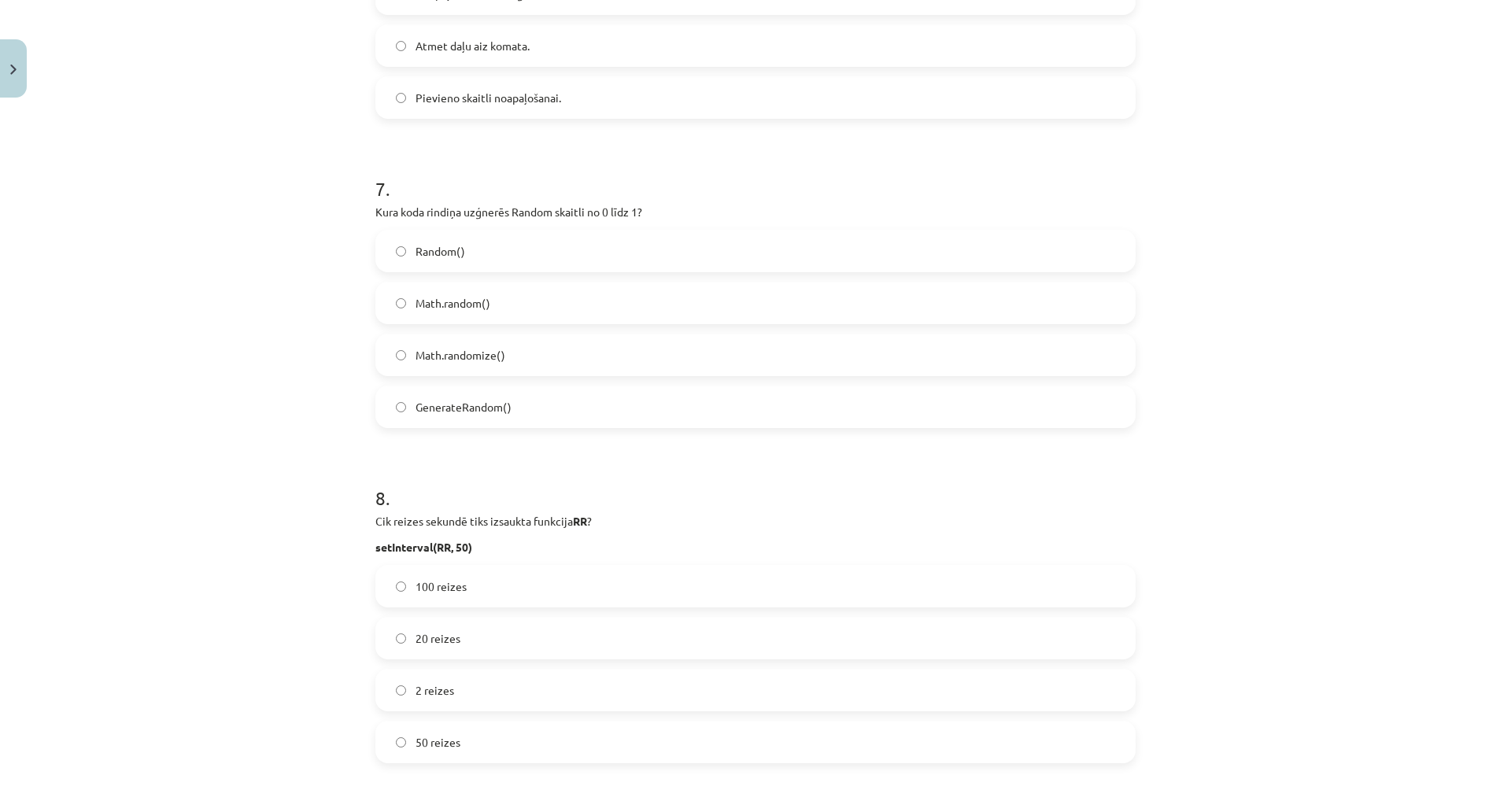
scroll to position [2204, 0]
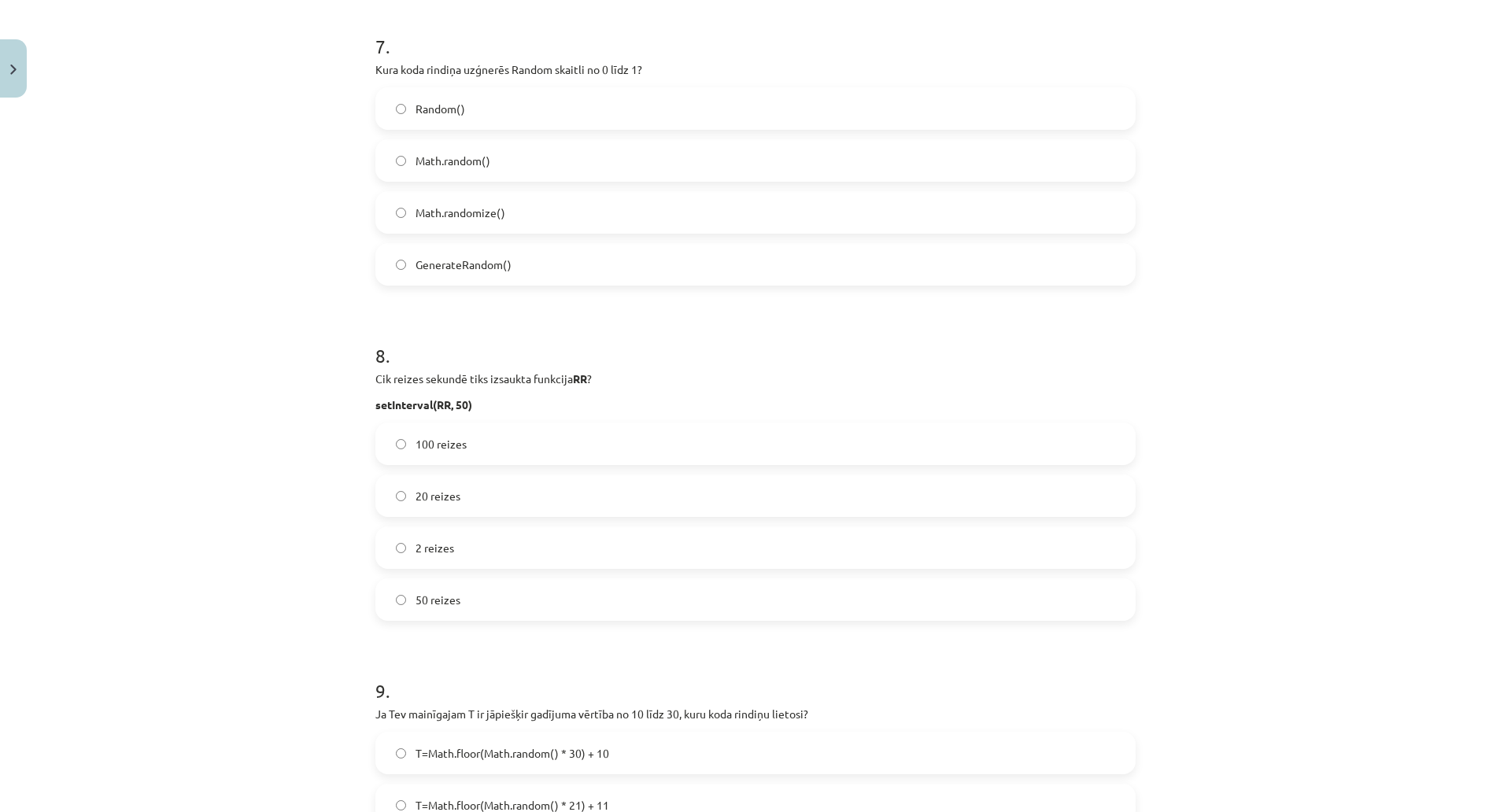
click at [525, 209] on label "Math.randomize()" at bounding box center [756, 212] width 757 height 39
click at [508, 176] on label "Math.random()" at bounding box center [756, 160] width 757 height 39
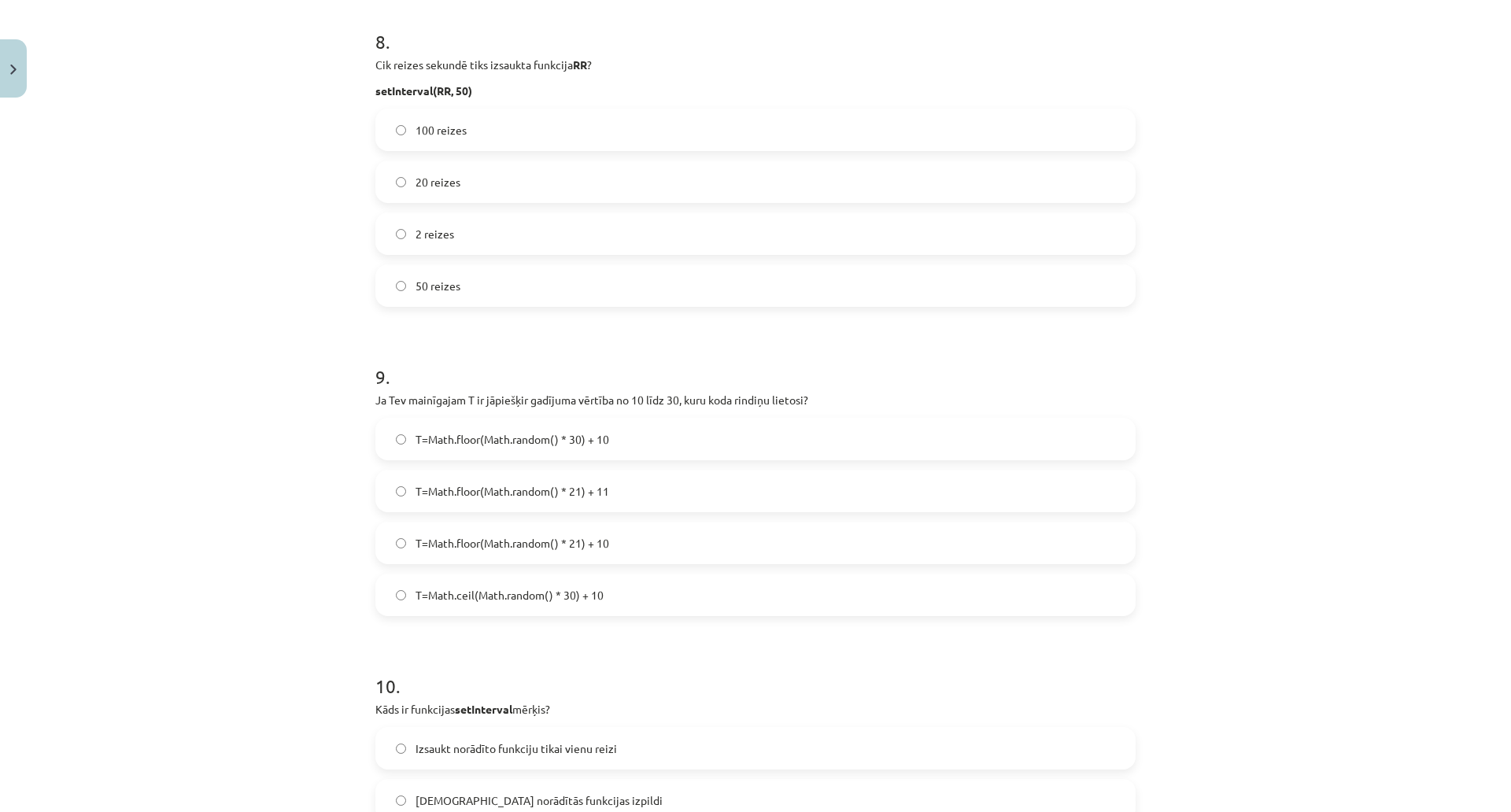
scroll to position [2598, 0]
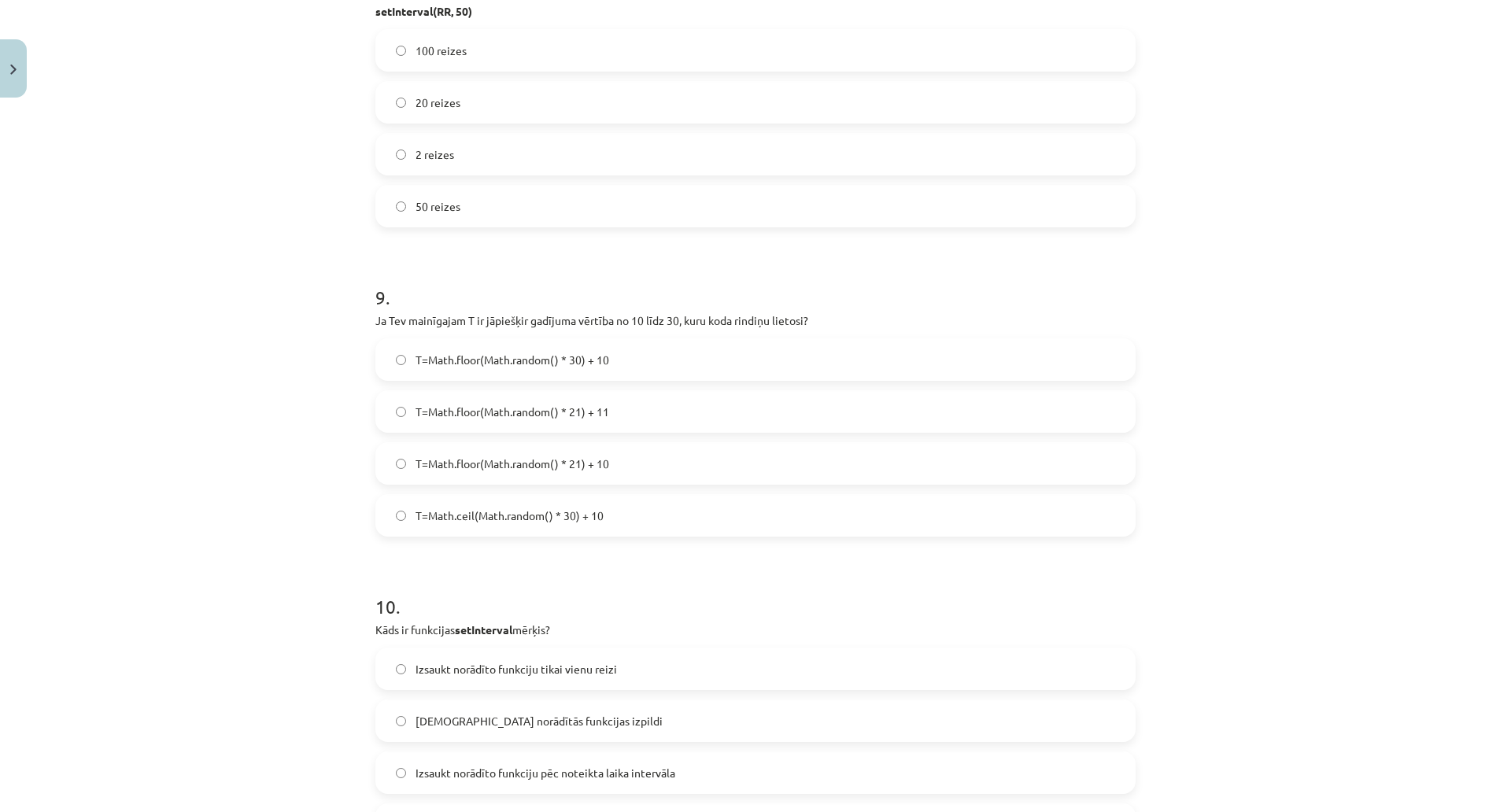
click at [475, 104] on label "20 reizes" at bounding box center [756, 102] width 757 height 39
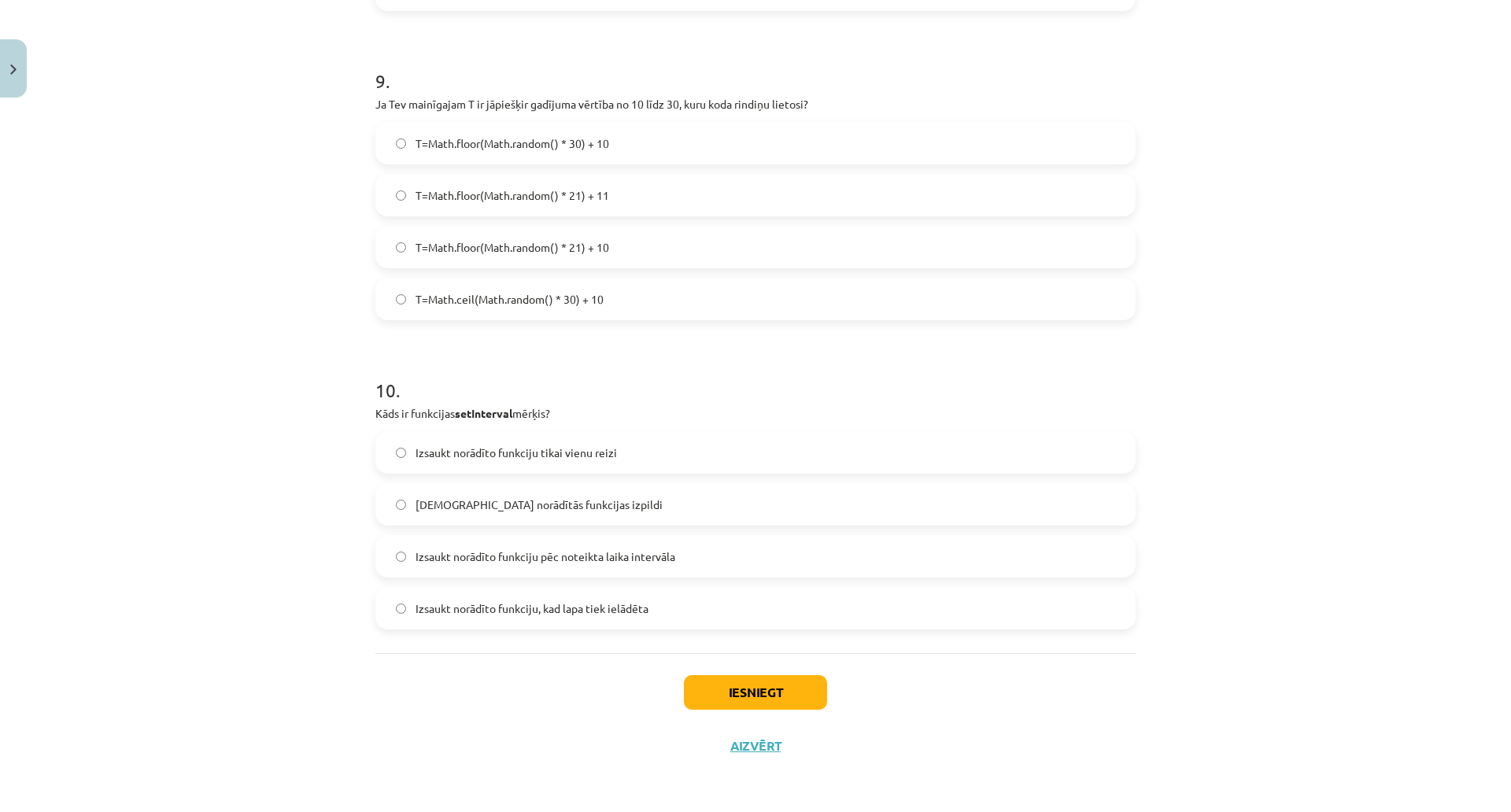
scroll to position [2830, 0]
click at [517, 187] on span "T=Math.floor(Math.random() * 21) + 11" at bounding box center [512, 195] width 194 height 17
click at [636, 227] on label "T=Math.floor(Math.random() * 21) + 10" at bounding box center [756, 246] width 757 height 39
drag, startPoint x: 532, startPoint y: 465, endPoint x: 579, endPoint y: 505, distance: 61.7
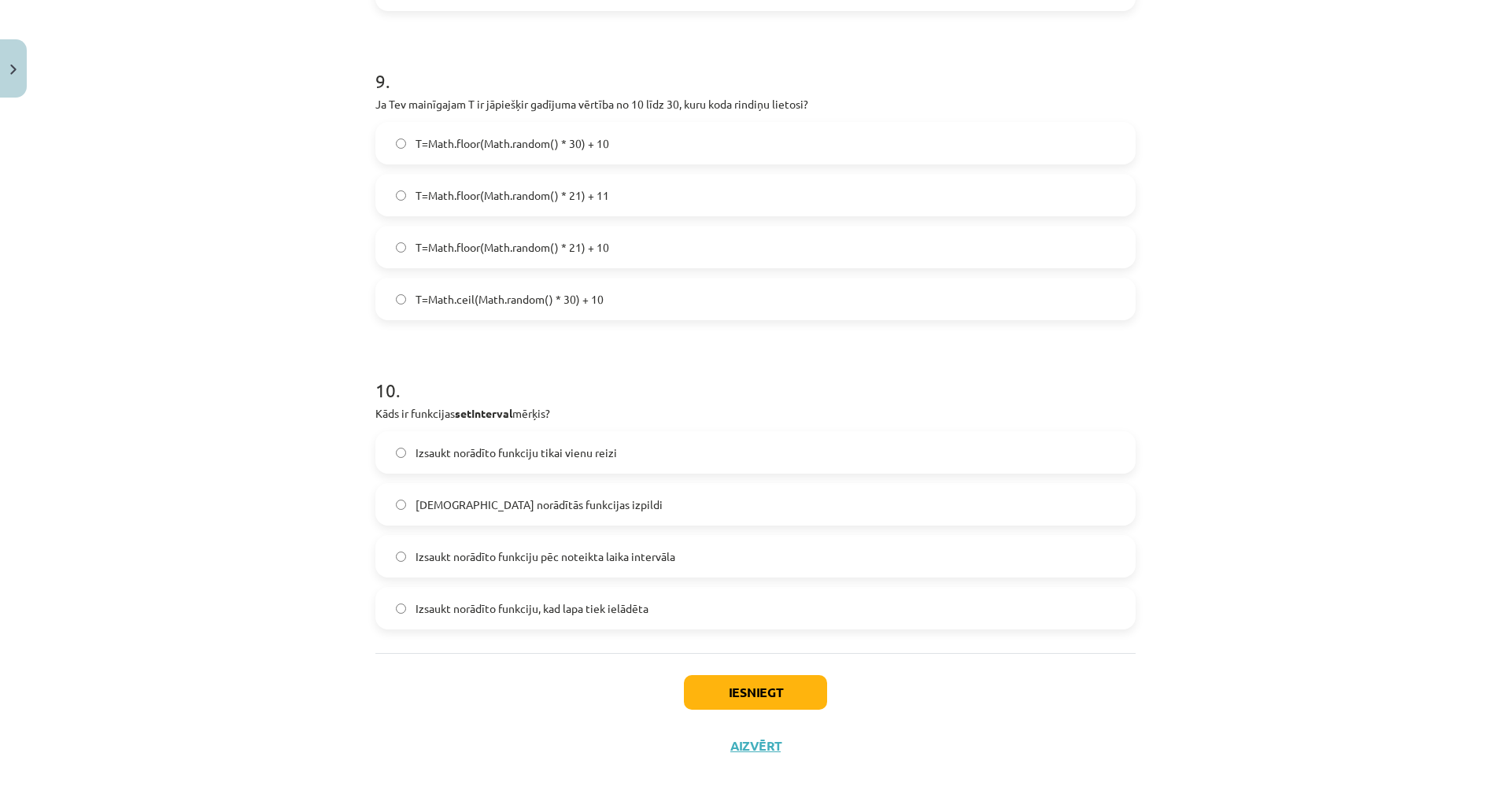
click at [532, 548] on span "Izsaukt norādīto funkciju pēc noteikta laika intervāla" at bounding box center [546, 556] width 260 height 17
click at [737, 675] on button "Iesniegt" at bounding box center [756, 692] width 143 height 34
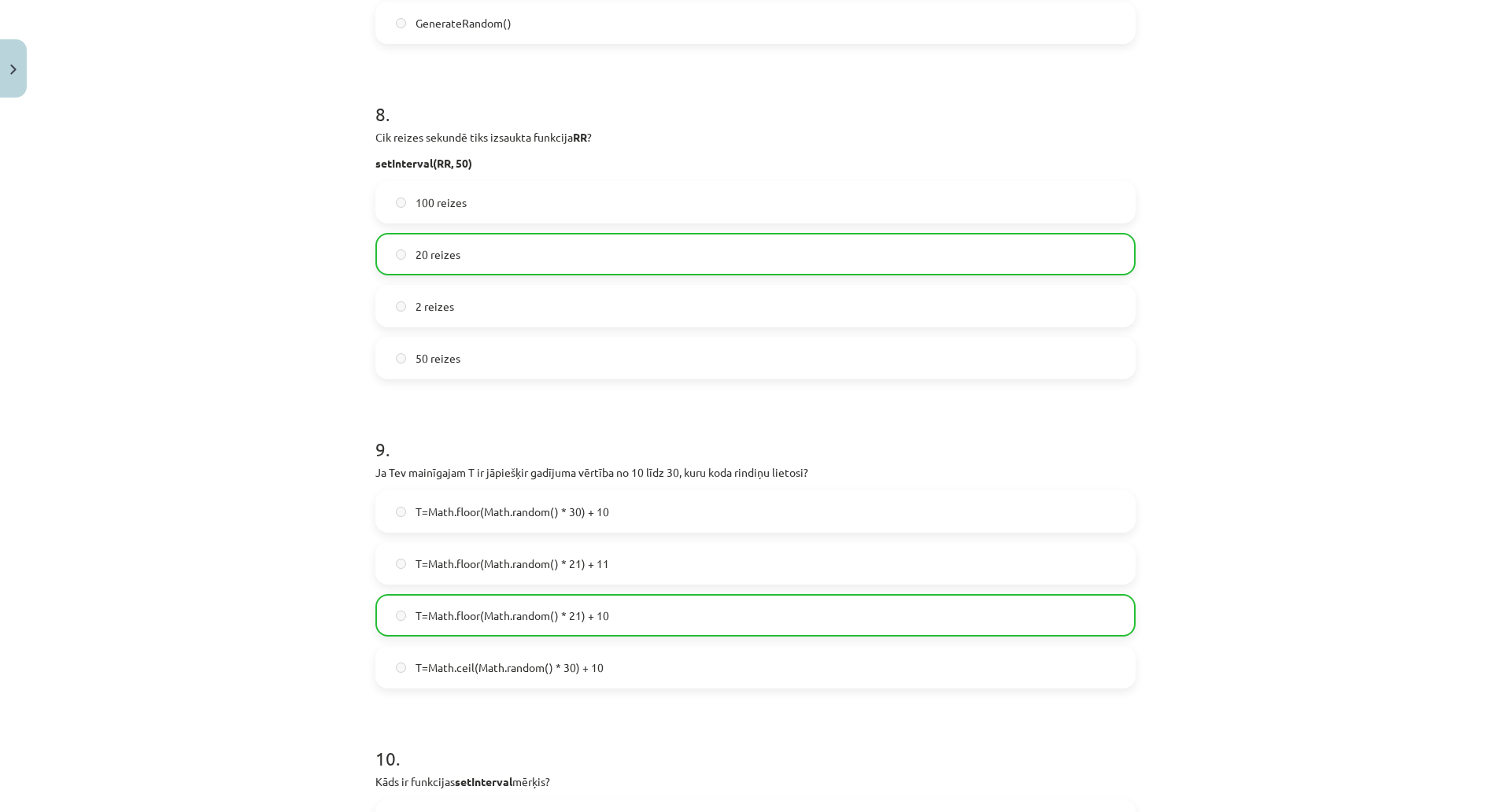
scroll to position [2960, 0]
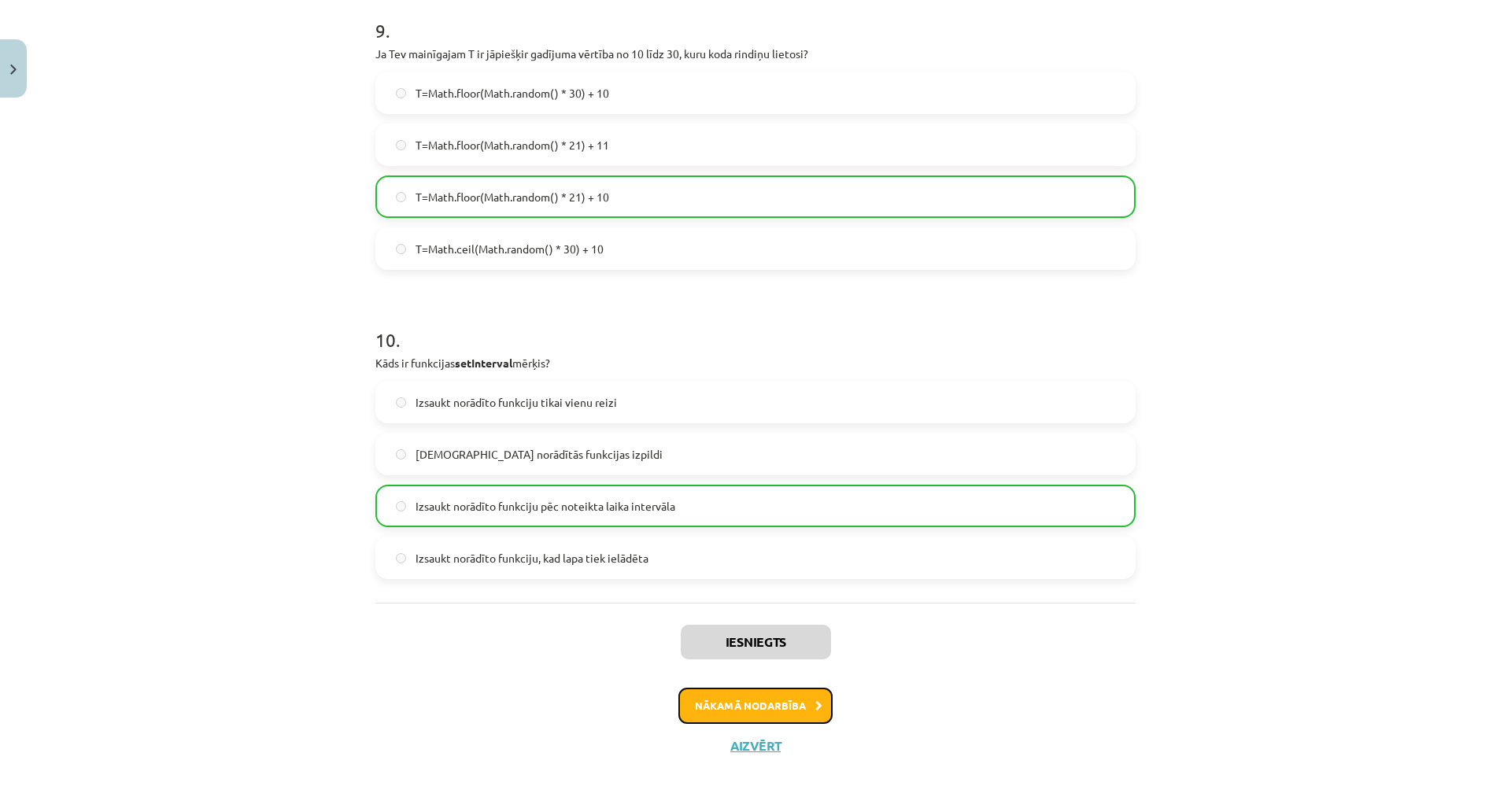
click at [714, 688] on button "Nākamā nodarbība" at bounding box center [756, 705] width 155 height 36
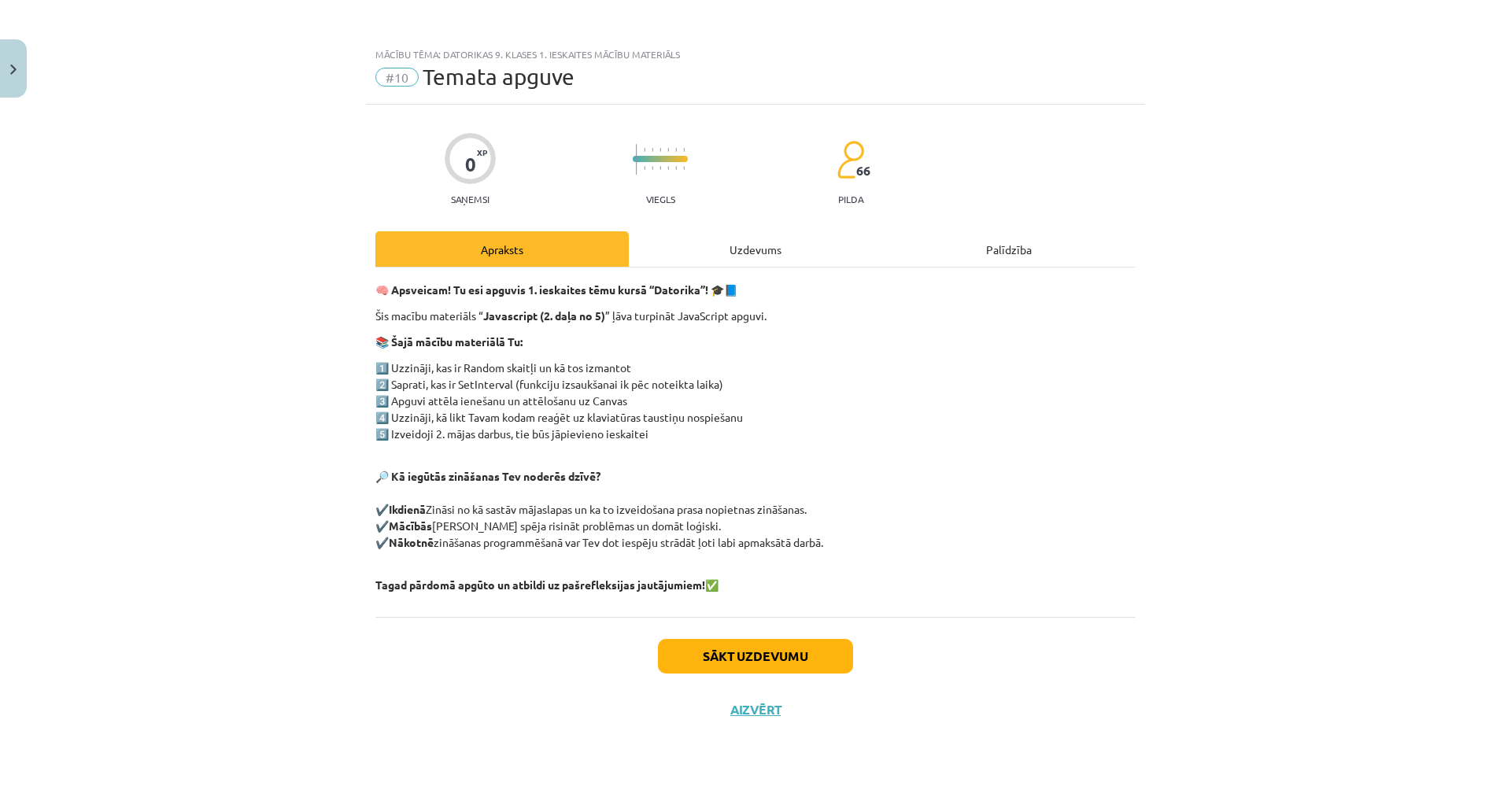
scroll to position [39, 0]
click at [714, 639] on button "Sākt uzdevumu" at bounding box center [756, 656] width 195 height 34
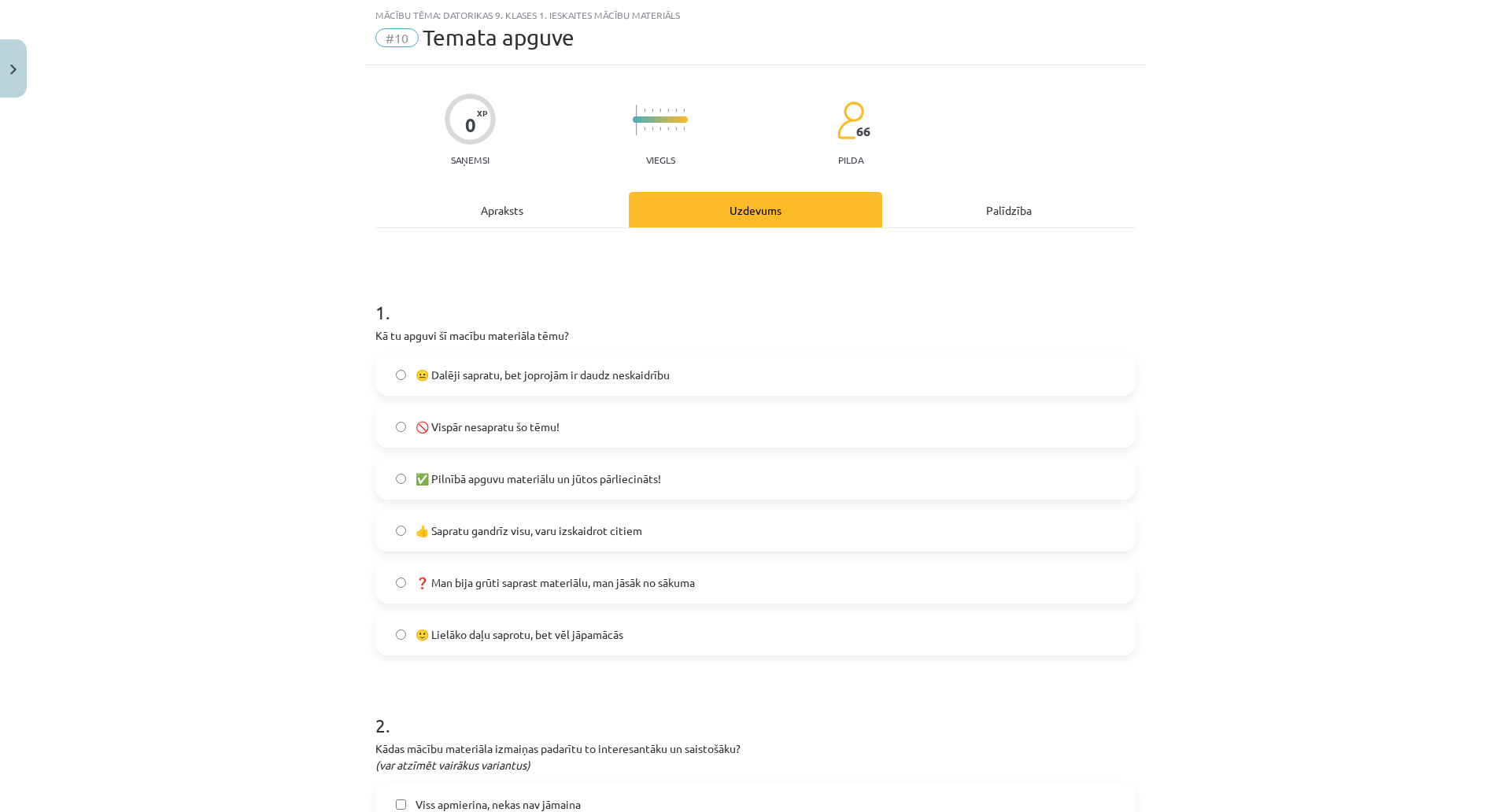
click at [719, 367] on label "😐 Dalēji sapratu, bet joprojām ir daudz neskaidrību" at bounding box center [756, 374] width 757 height 39
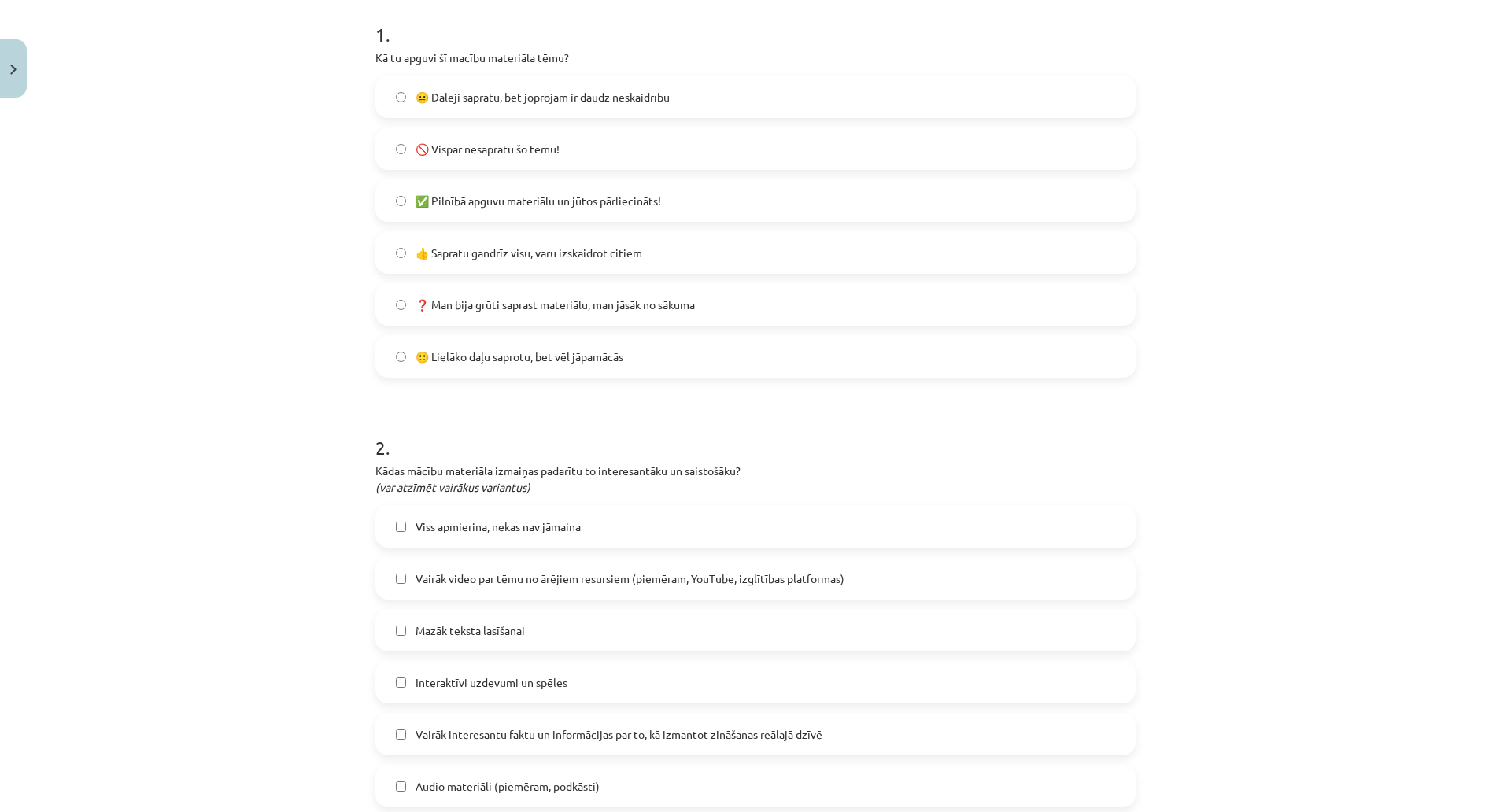
scroll to position [984, 0]
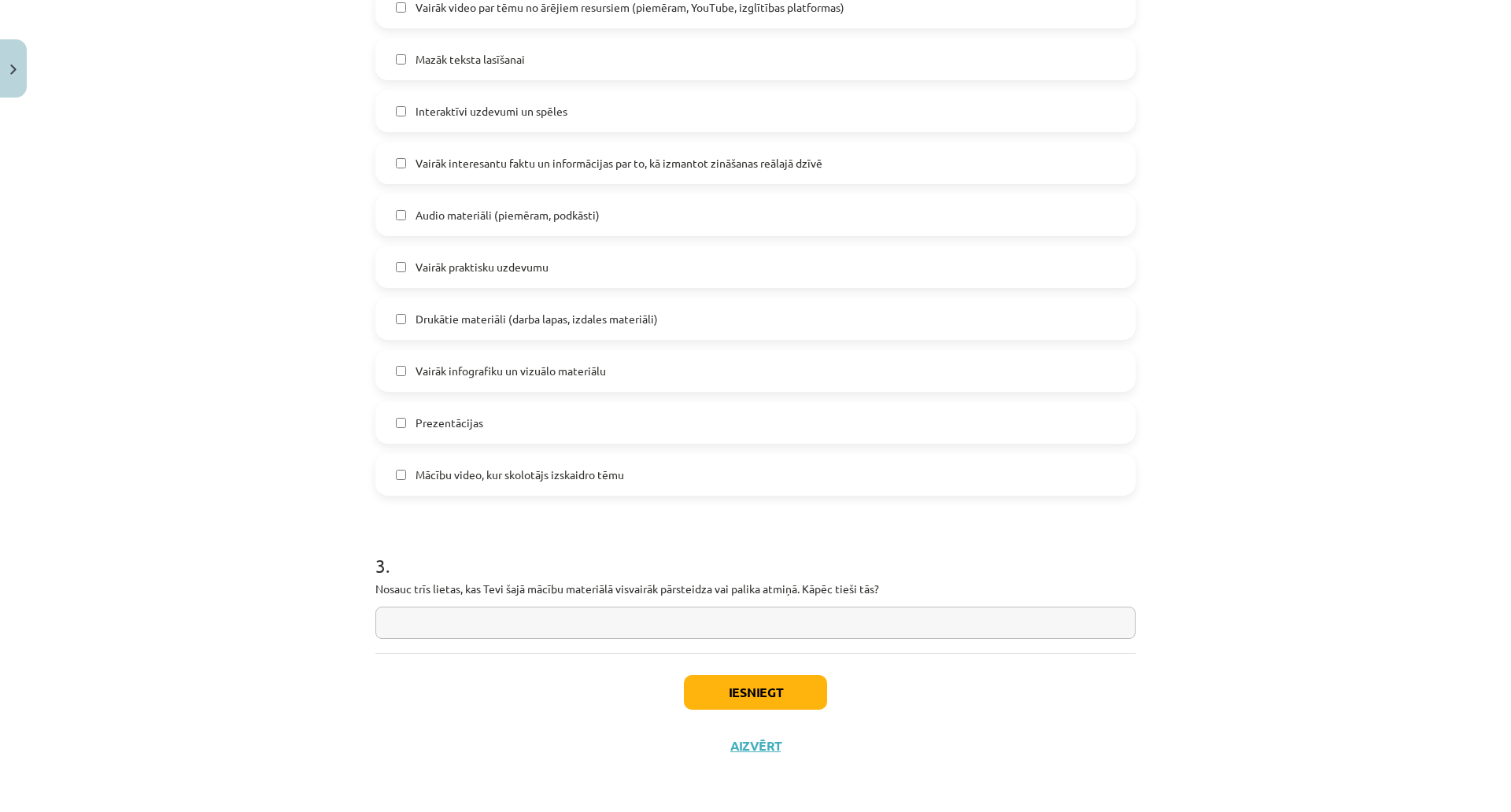
click at [704, 528] on h1 "3 ." at bounding box center [756, 551] width 760 height 49
click at [729, 299] on label "Drukātie materiāli (darba lapas, izdales materiāli)" at bounding box center [756, 318] width 757 height 39
click at [801, 653] on div "Iesniegt Aizvērt" at bounding box center [756, 708] width 760 height 110
click at [801, 675] on button "Iesniegt" at bounding box center [756, 692] width 143 height 34
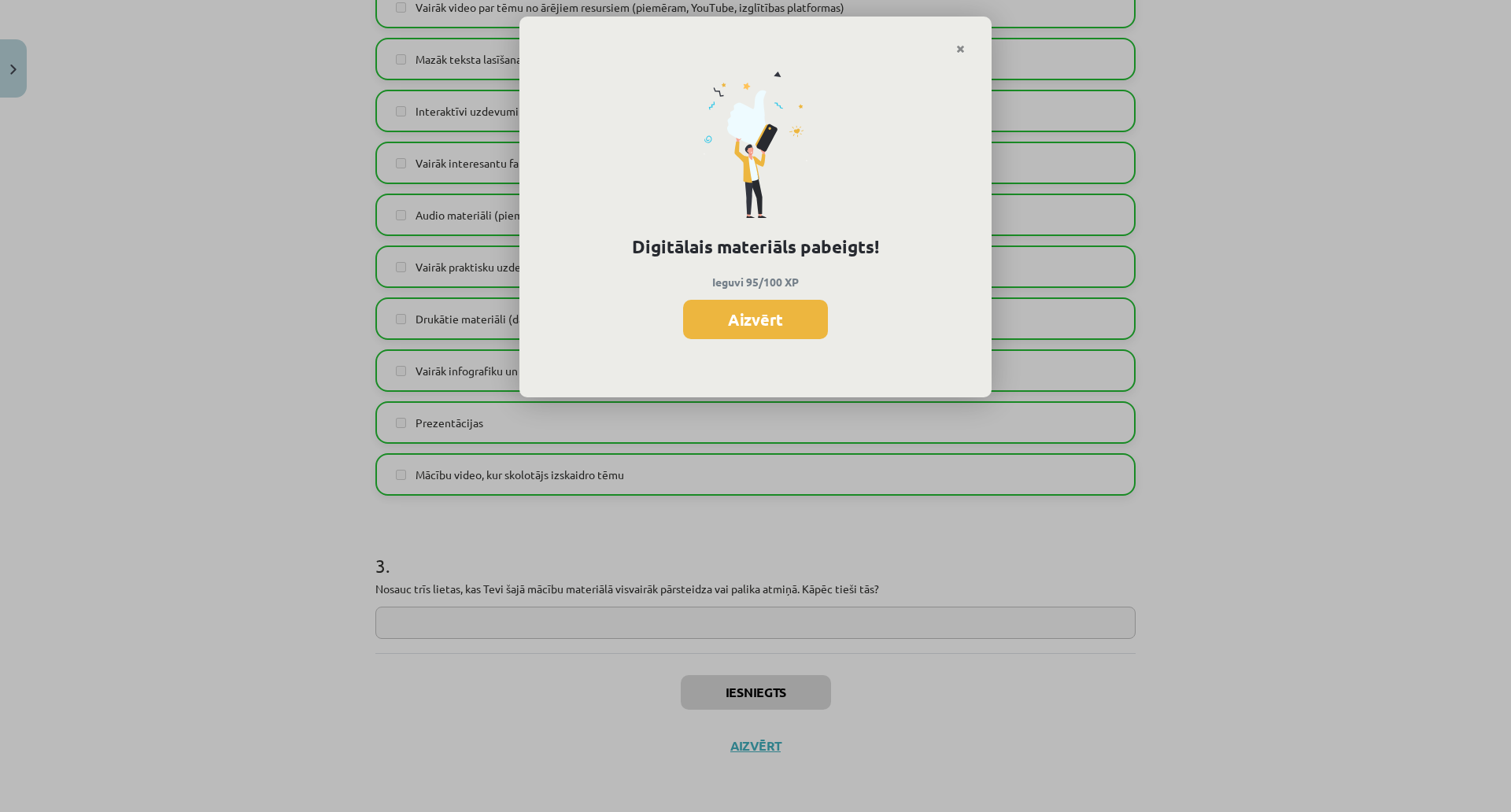
scroll to position [1179, 0]
click at [760, 314] on button "Aizvērt" at bounding box center [756, 319] width 145 height 39
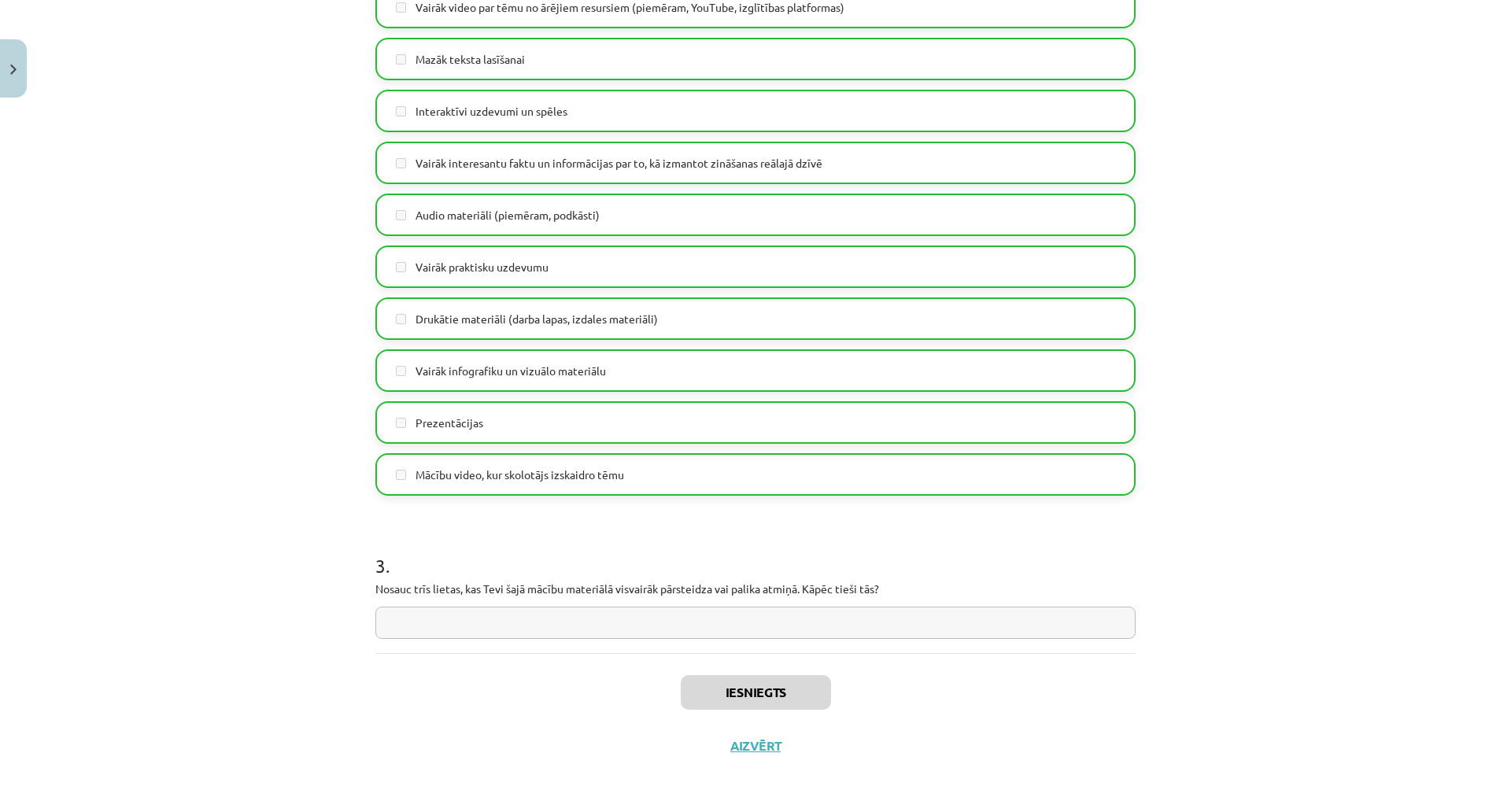
click at [740, 653] on div "Iesniegts Aizvērt" at bounding box center [756, 708] width 760 height 110
click at [739, 738] on button "Aizvērt" at bounding box center [756, 746] width 60 height 16
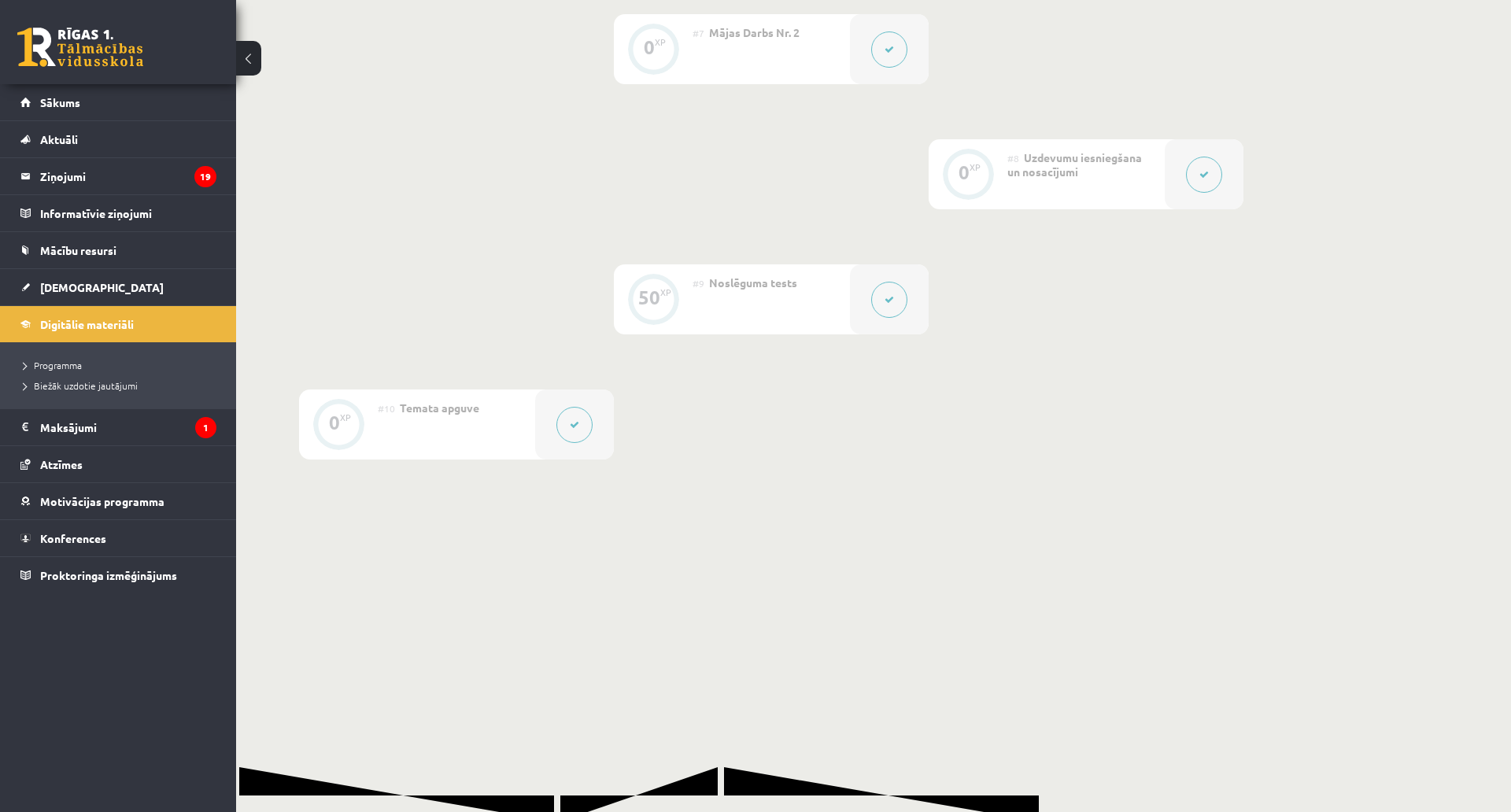
click at [85, 357] on li "Programma" at bounding box center [122, 365] width 197 height 21
click at [77, 270] on link "[DEMOGRAPHIC_DATA]" at bounding box center [119, 287] width 196 height 36
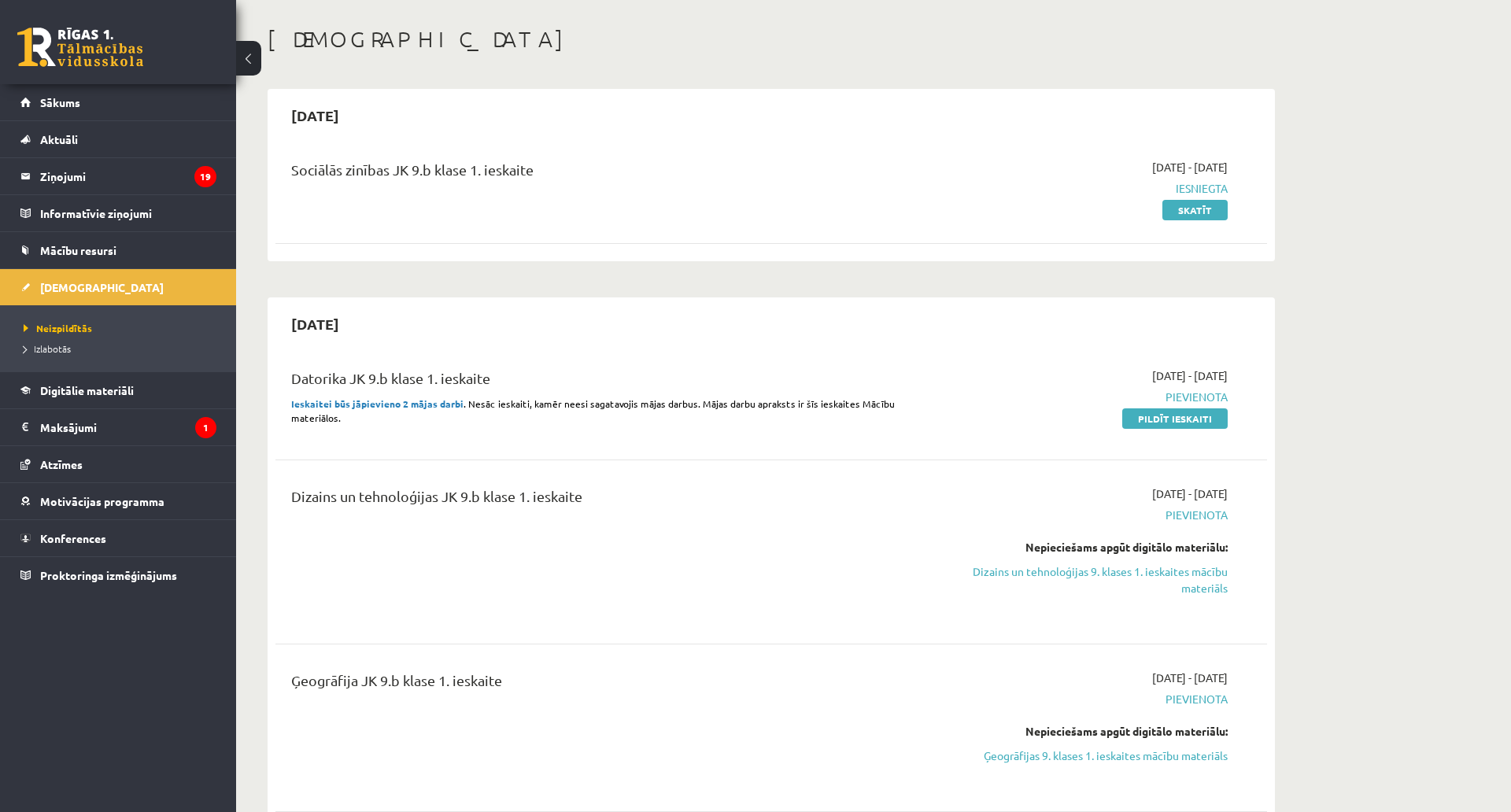
scroll to position [473, 0]
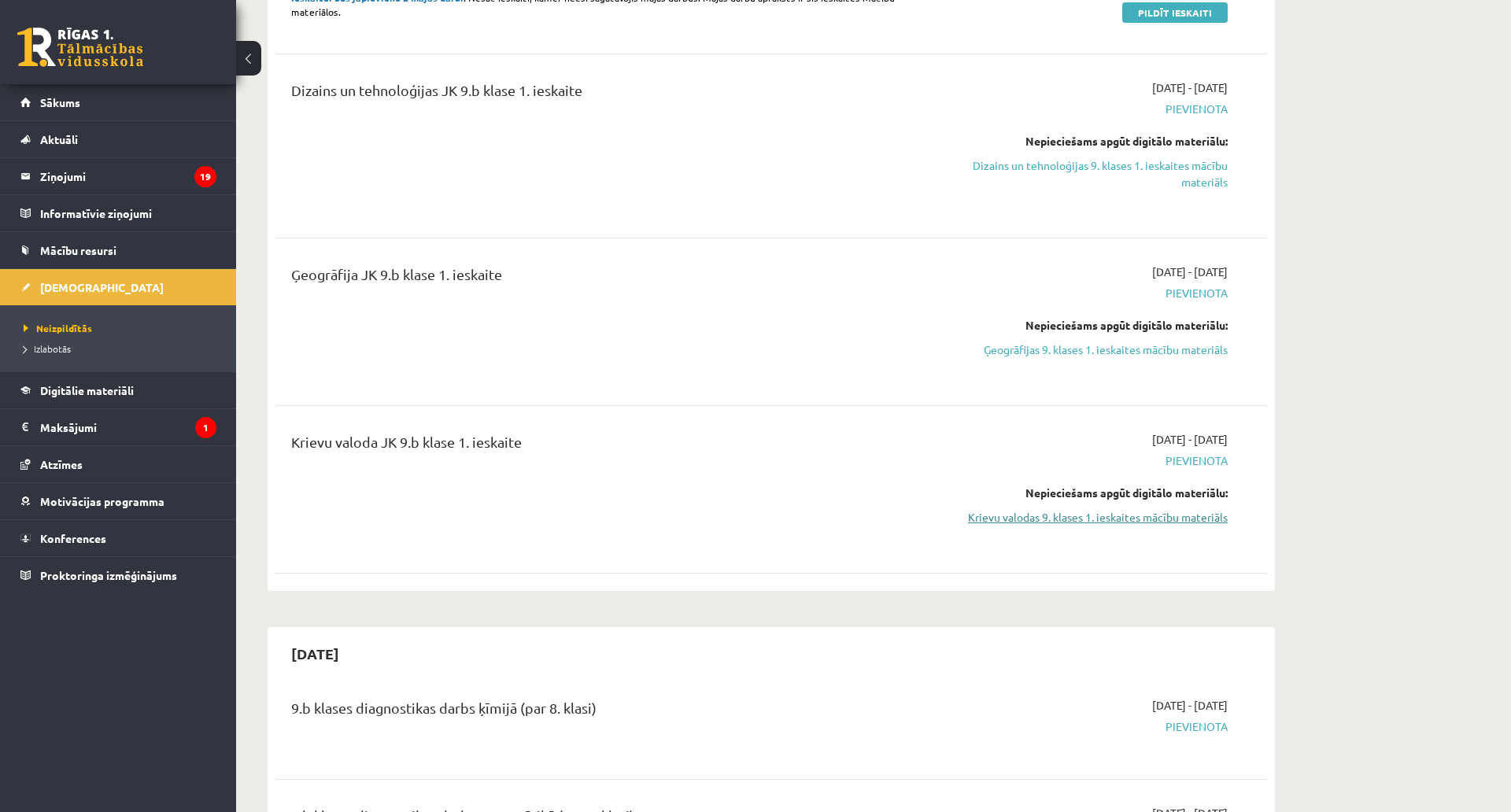
click at [1094, 512] on link "Krievu valodas 9. klases 1. ieskaites mācību materiāls" at bounding box center [1079, 517] width 296 height 17
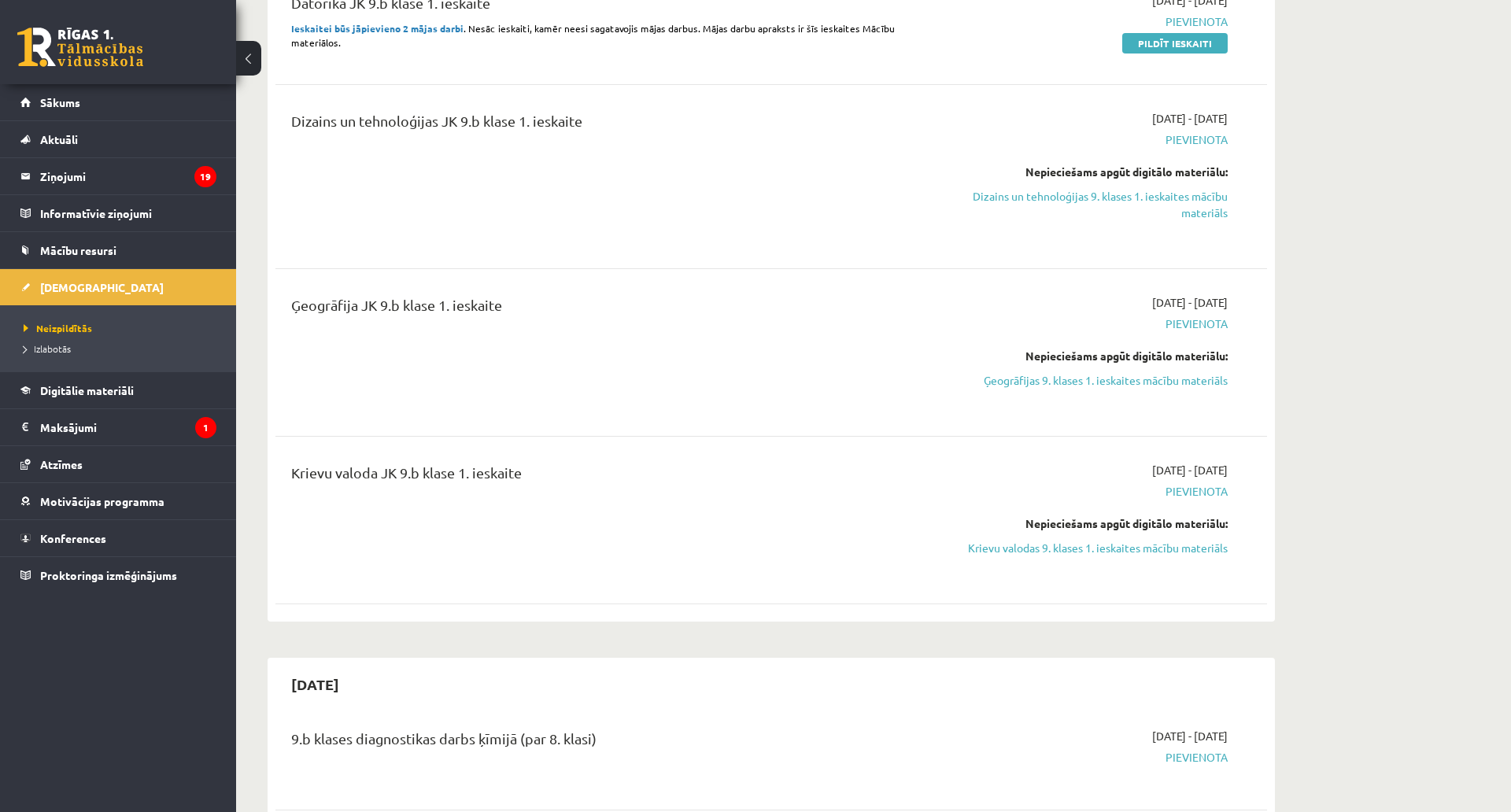
scroll to position [315, 0]
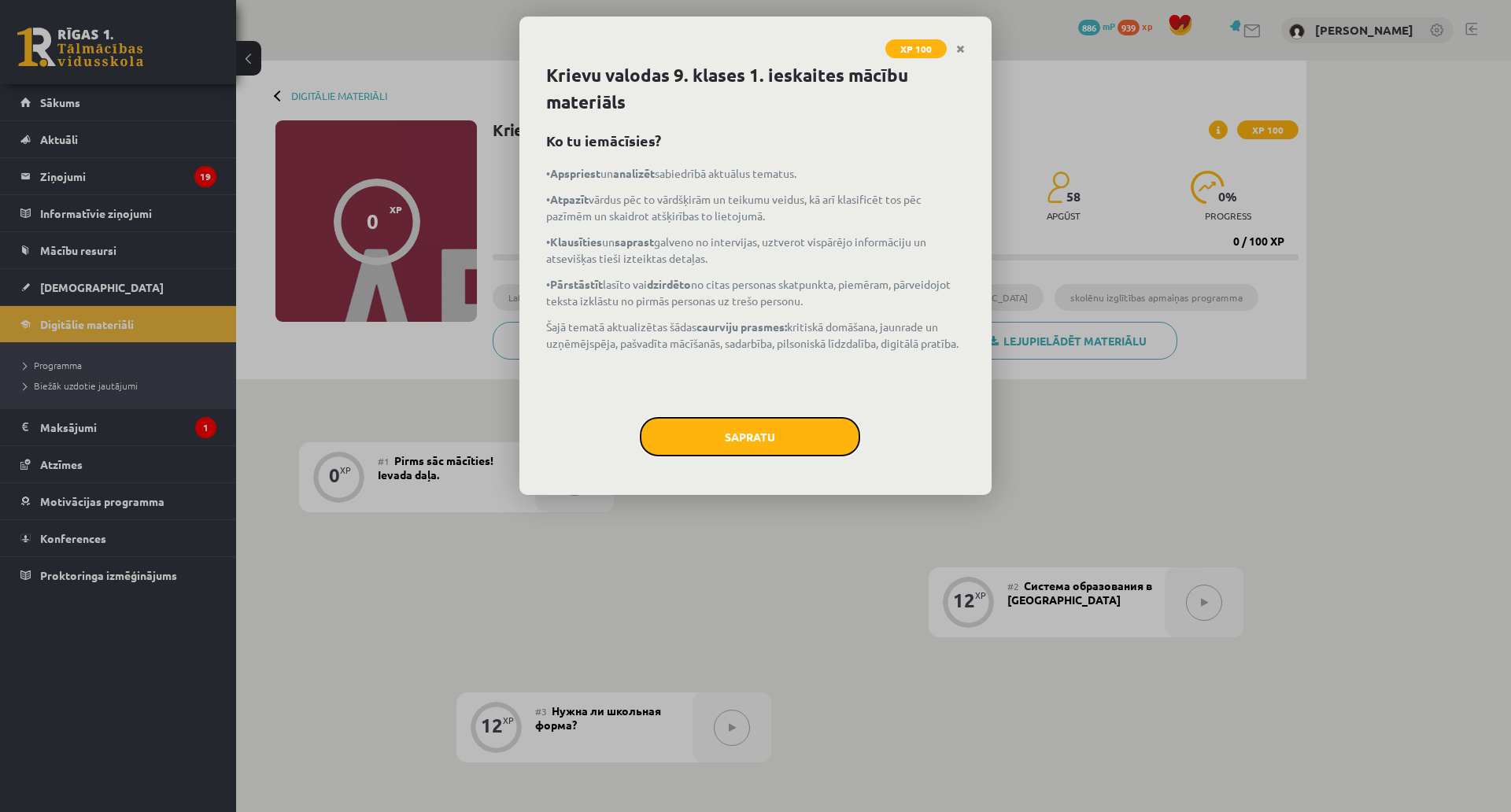
click at [759, 441] on button "Sapratu" at bounding box center [750, 436] width 221 height 39
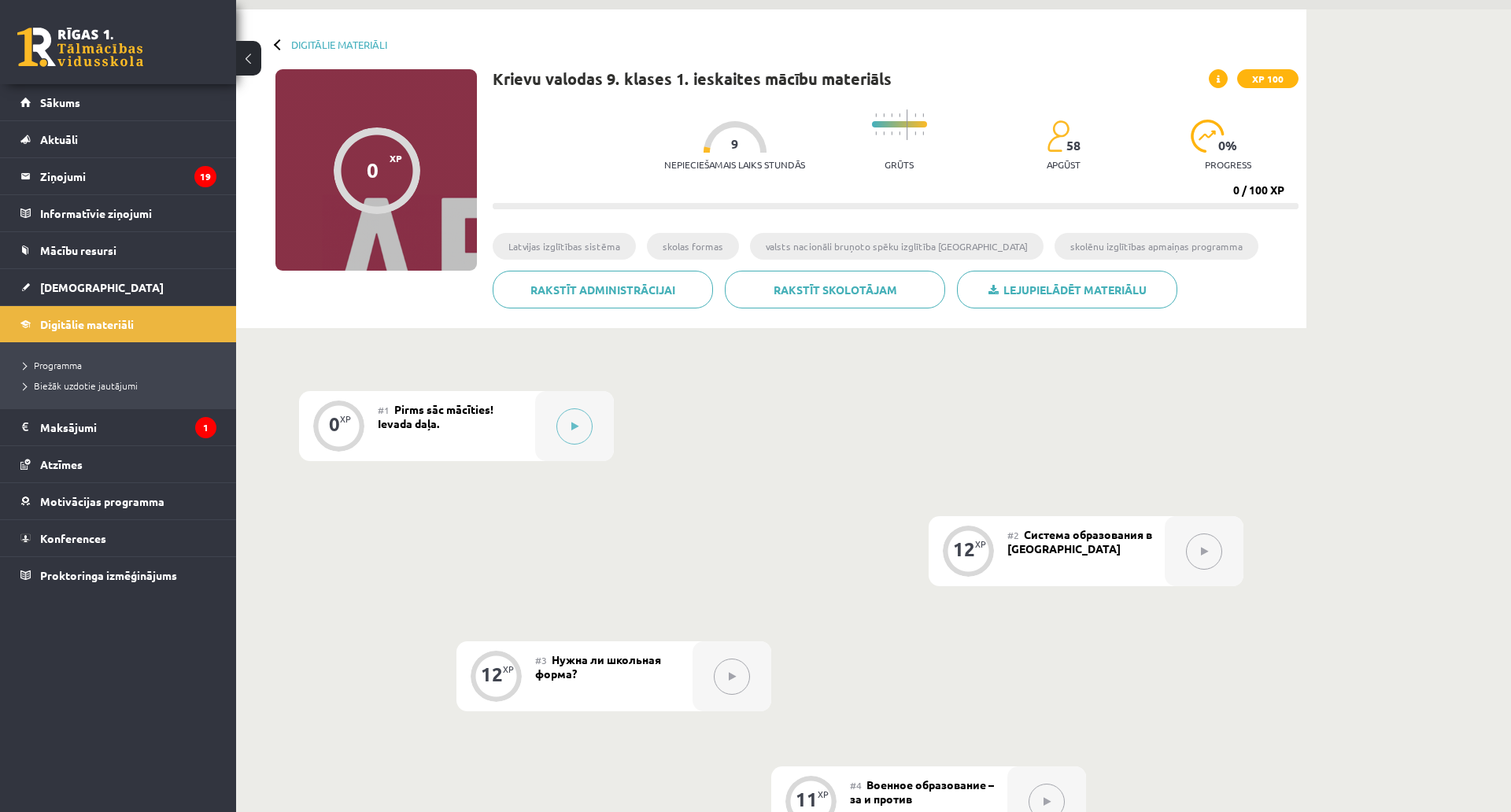
scroll to position [34, 0]
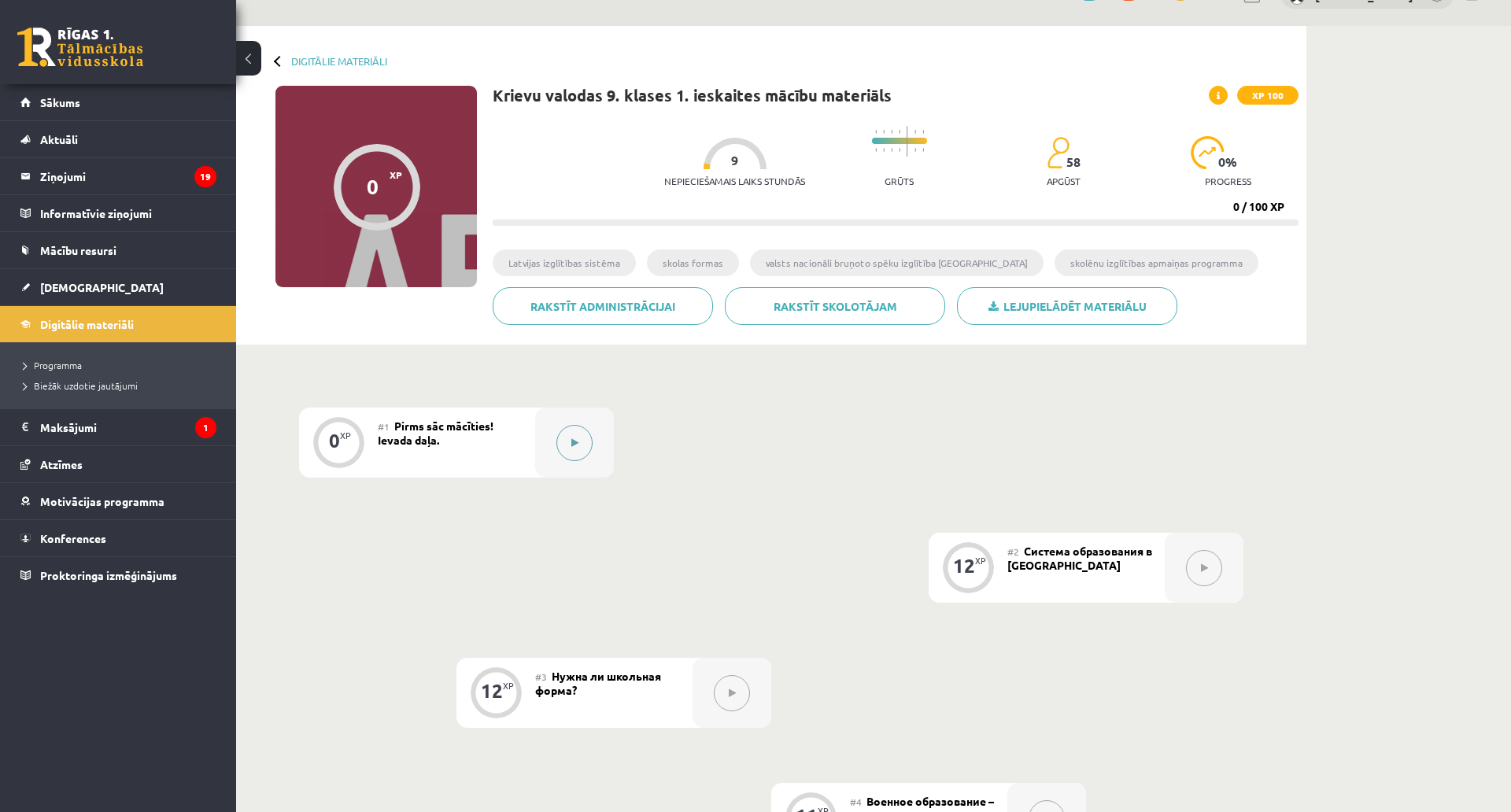
click at [591, 458] on div at bounding box center [575, 443] width 79 height 70
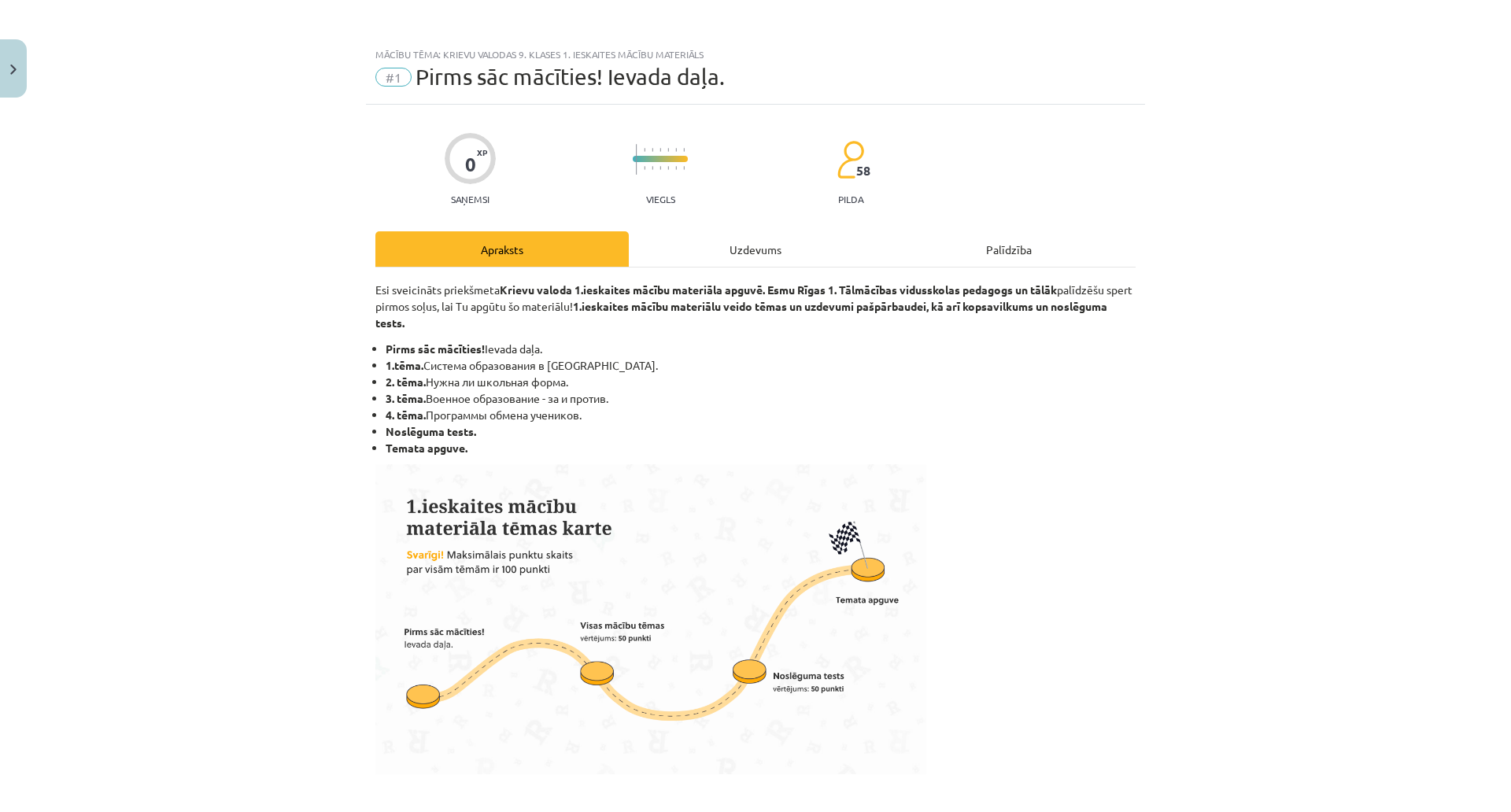
click at [747, 262] on div "Uzdevums" at bounding box center [756, 249] width 253 height 35
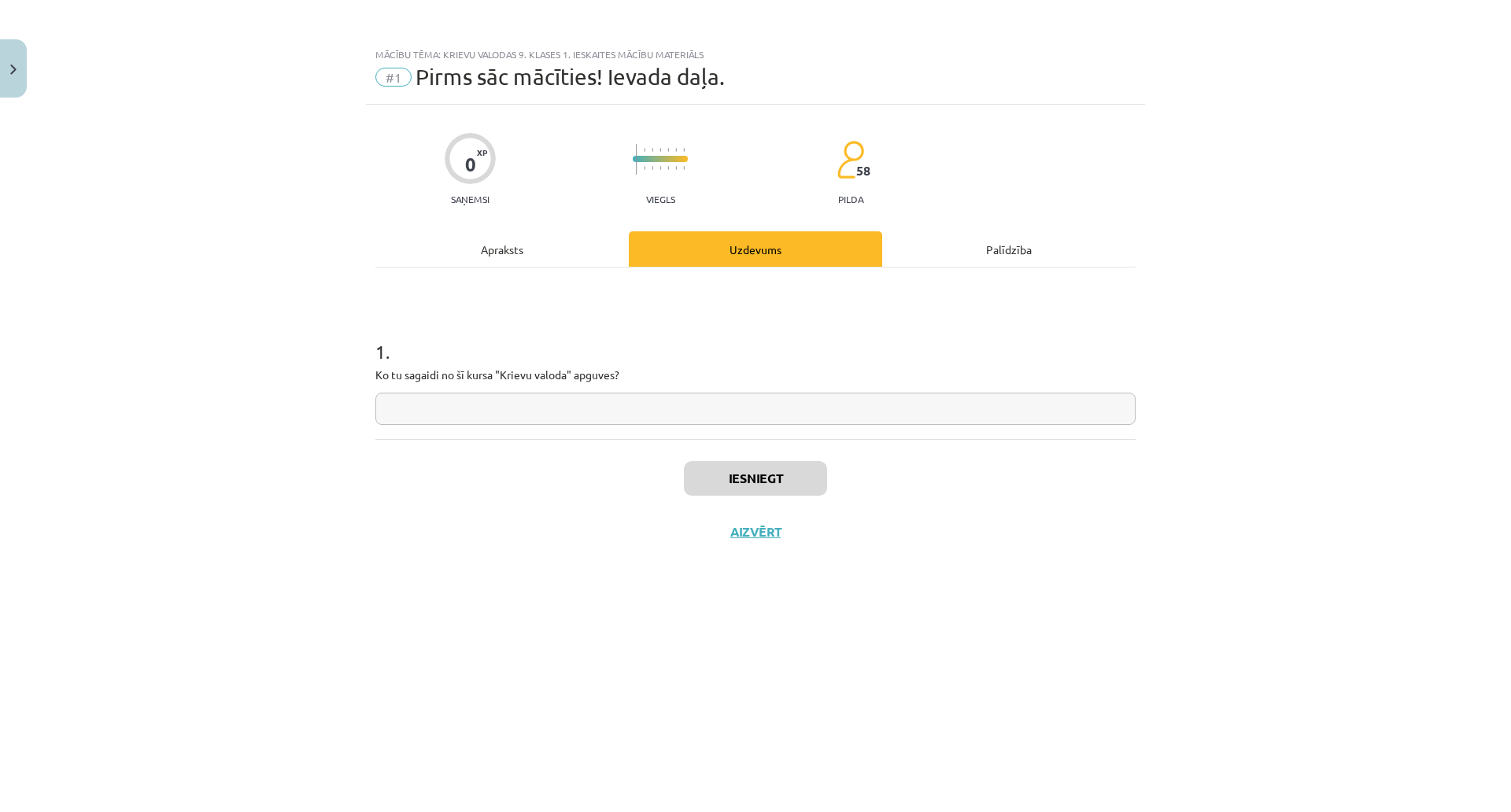
drag, startPoint x: 653, startPoint y: 373, endPoint x: 651, endPoint y: 390, distance: 17.1
click at [652, 382] on div "1 . Ko tu sagaidi no šī kursa "Krievu valoda" apguves?" at bounding box center [756, 369] width 760 height 112
click at [648, 410] on input "text" at bounding box center [756, 409] width 760 height 32
type input "*"
click at [747, 497] on div "Iesniegt Aizvērt" at bounding box center [756, 494] width 760 height 110
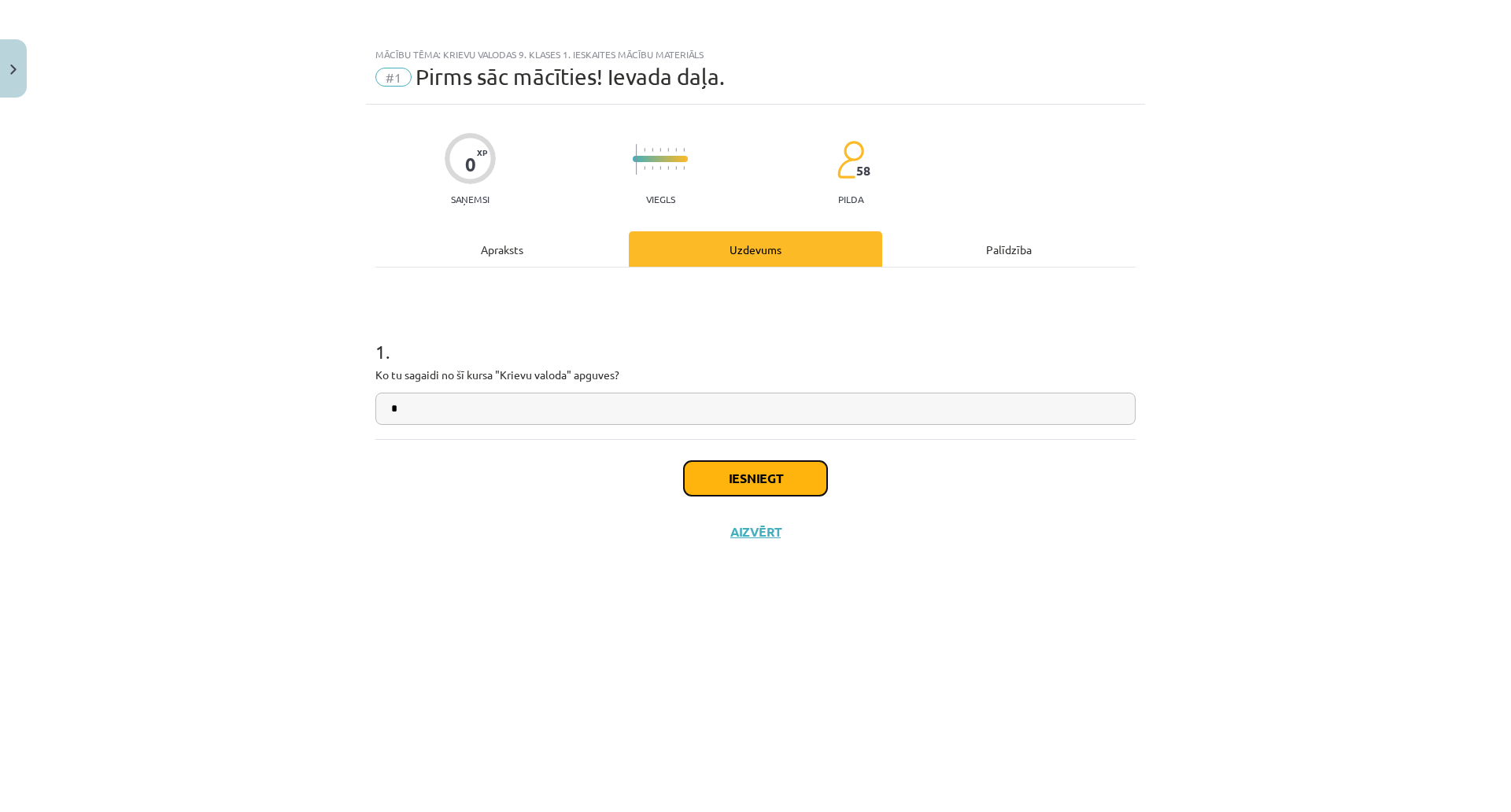
click at [758, 487] on button "Iesniegt" at bounding box center [756, 478] width 143 height 34
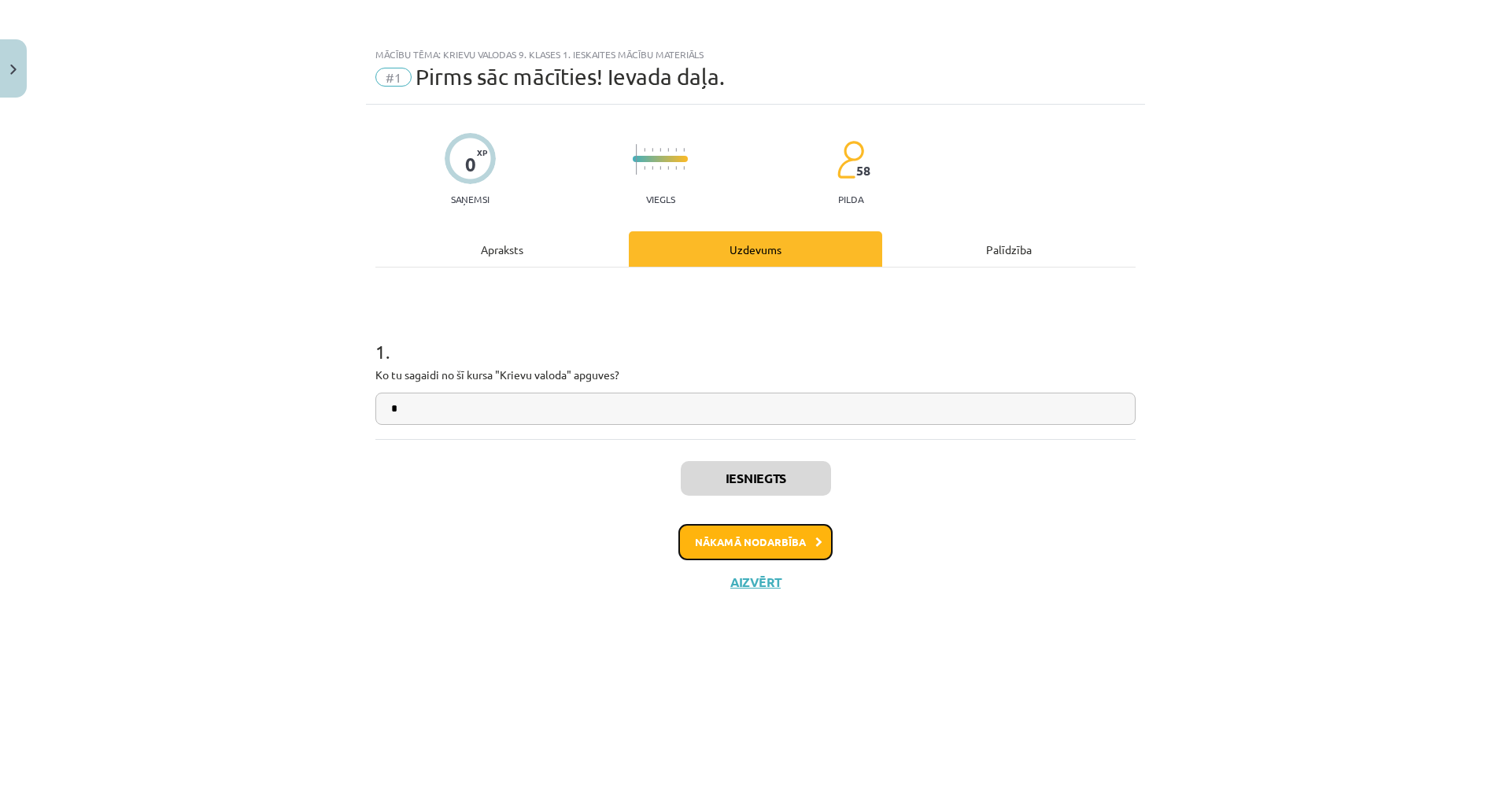
click at [748, 550] on button "Nākamā nodarbība" at bounding box center [756, 542] width 155 height 36
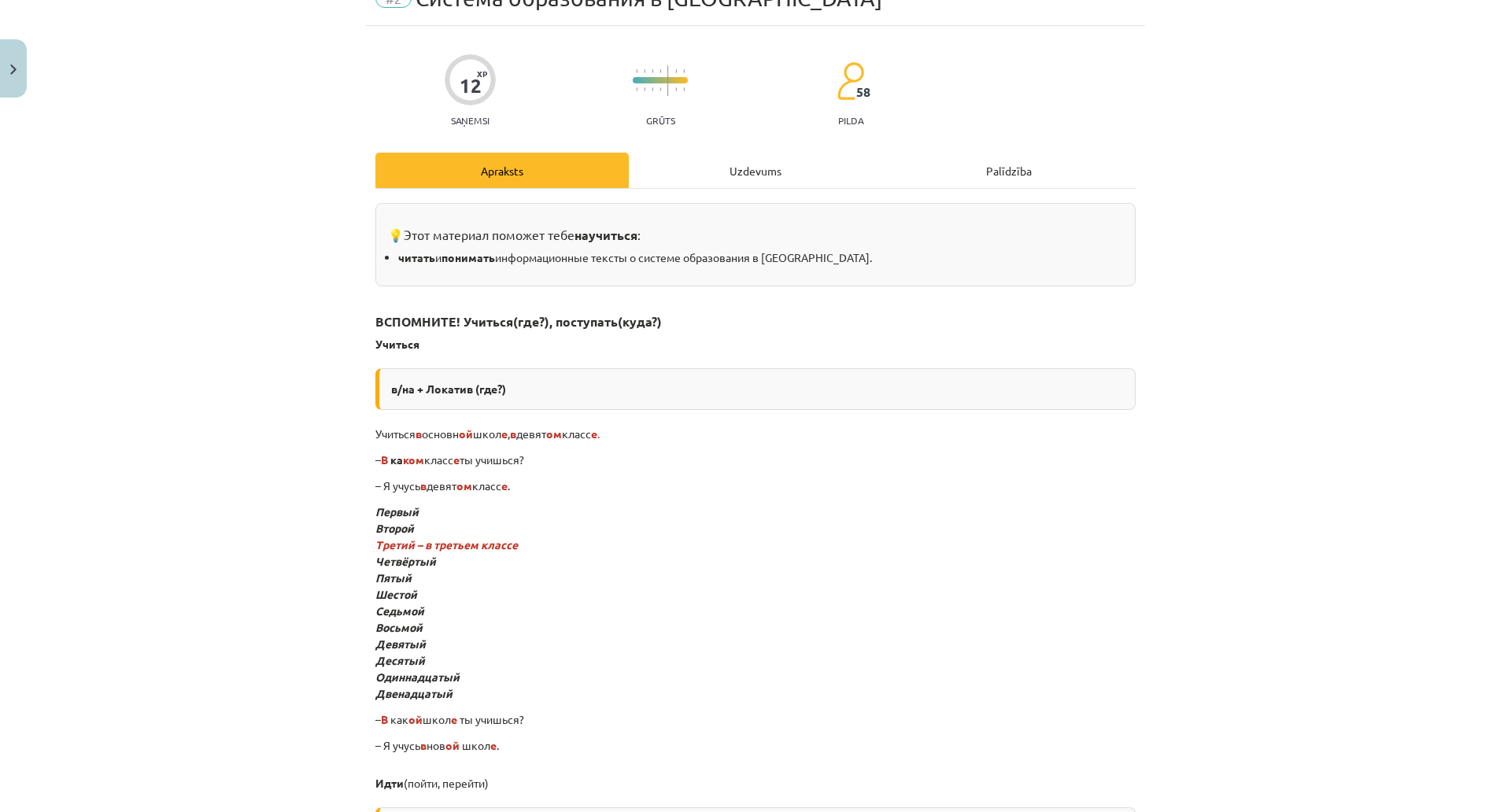
click at [692, 171] on div "Uzdevums" at bounding box center [756, 171] width 253 height 35
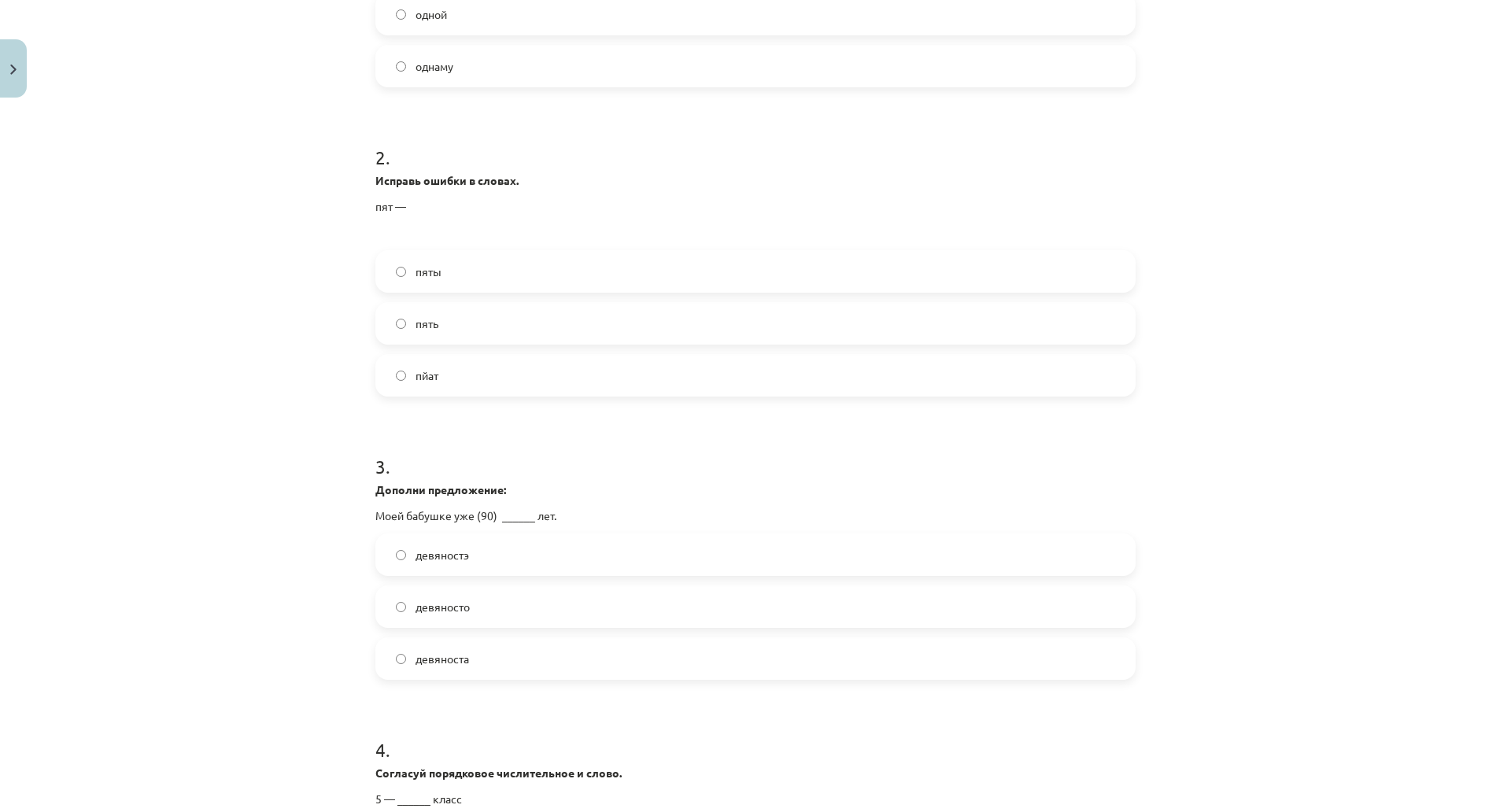
scroll to position [907, 0]
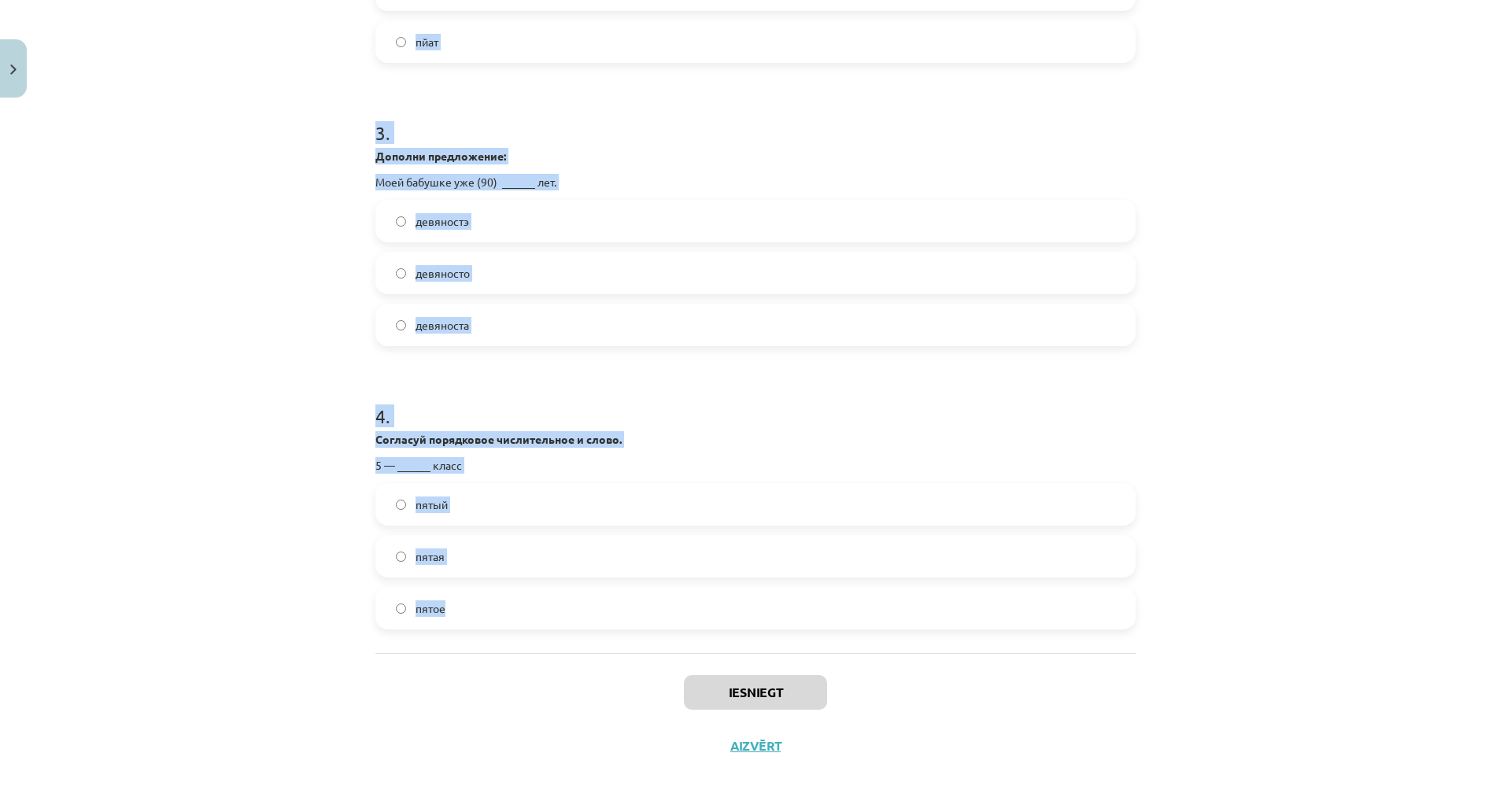
drag, startPoint x: 343, startPoint y: 327, endPoint x: 748, endPoint y: 509, distance: 444.0
click at [748, 509] on div "Mācību tēma: Krievu valodas 9. klases 1. ieskaites mācību materiāls #2 Система …" at bounding box center [756, 406] width 1511 height 812
copy form "1 . Дополни предложение: Вчера ты рассказывал об (1) _____ фильме, который у те…"
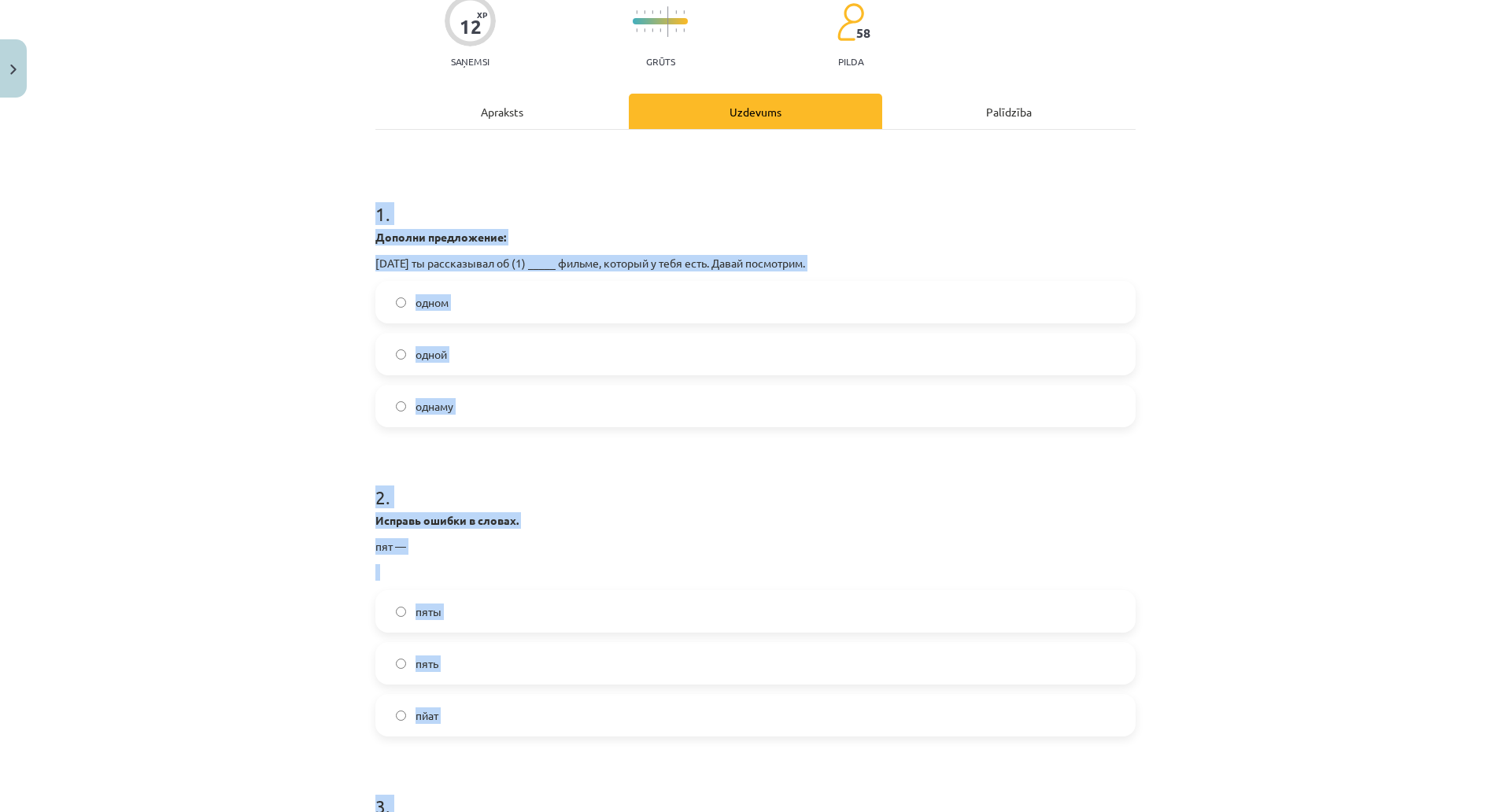
scroll to position [120, 0]
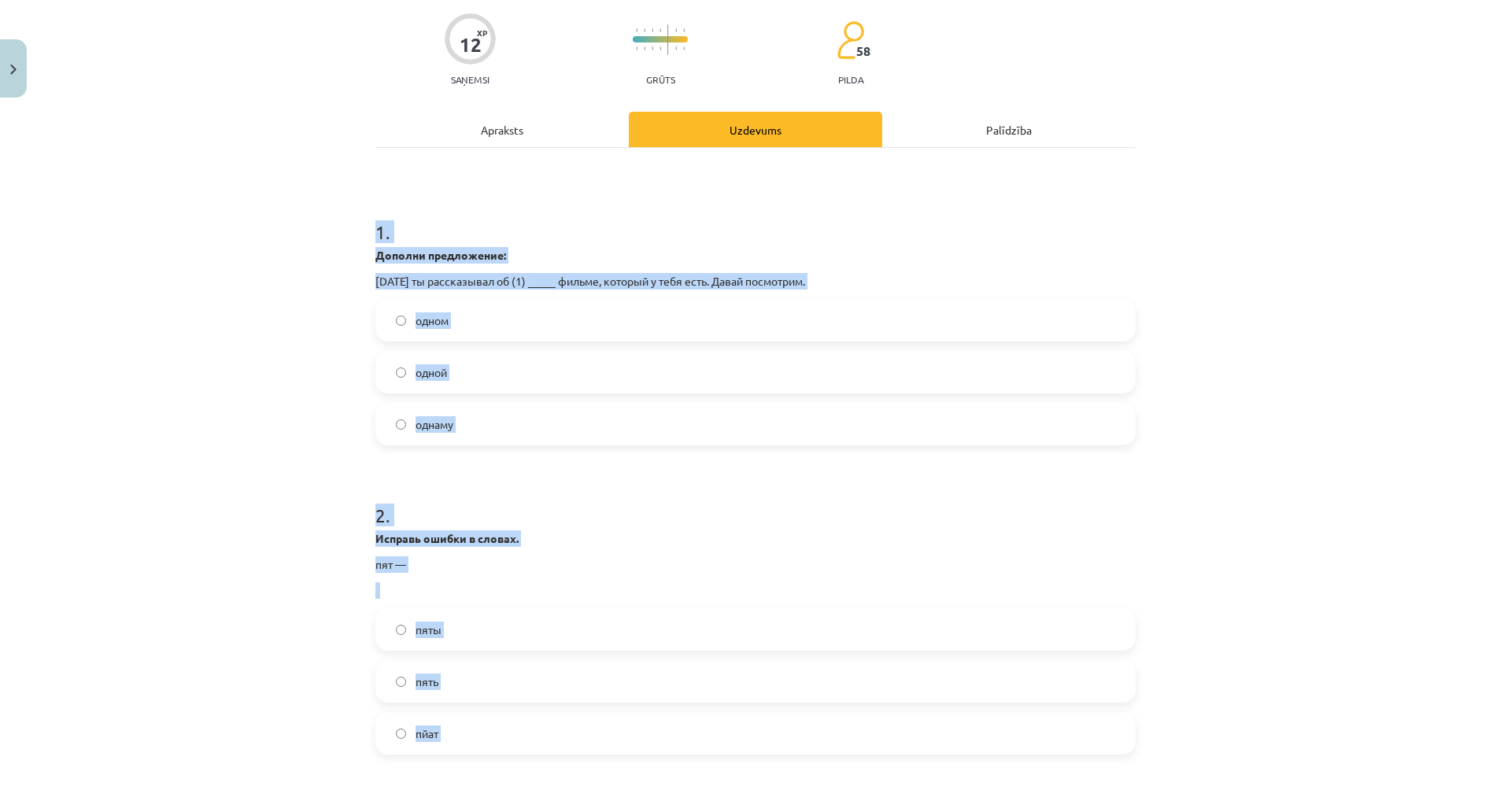
click at [175, 304] on div "Mācību tēma: Krievu valodas 9. klases 1. ieskaites mācību materiāls #2 Система …" at bounding box center [756, 406] width 1511 height 812
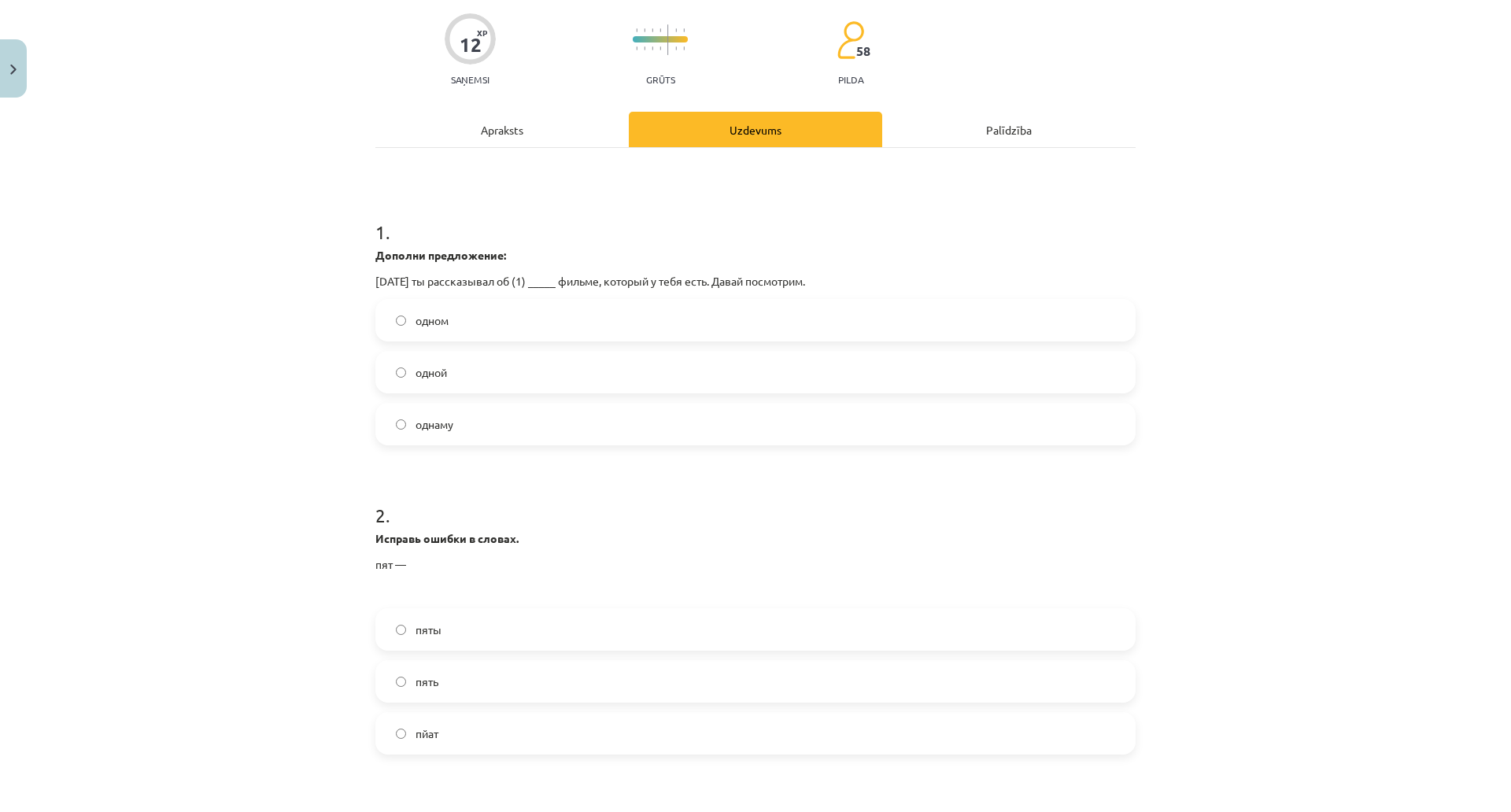
click at [481, 320] on label "одном" at bounding box center [756, 320] width 757 height 39
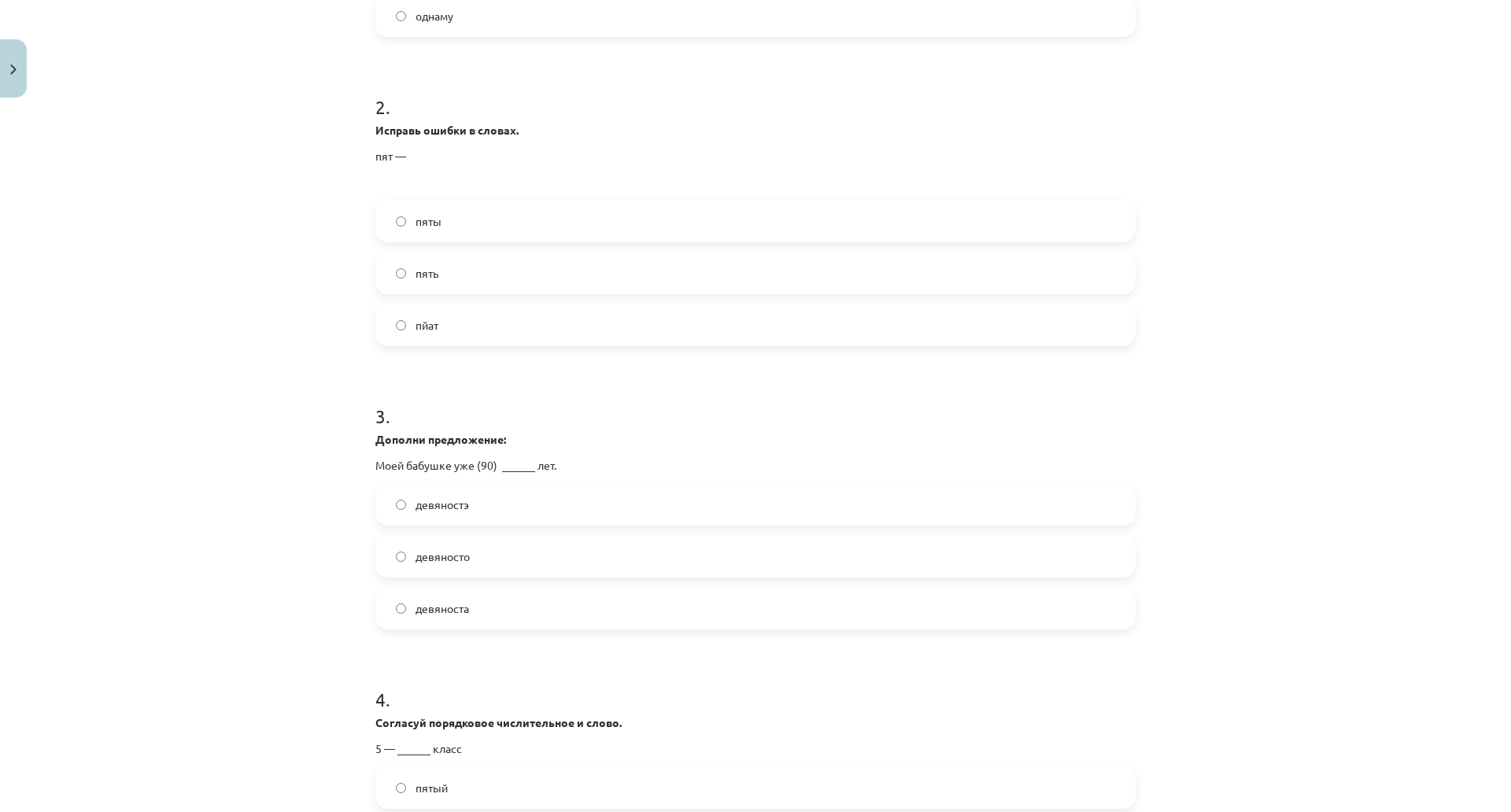
scroll to position [592, 0]
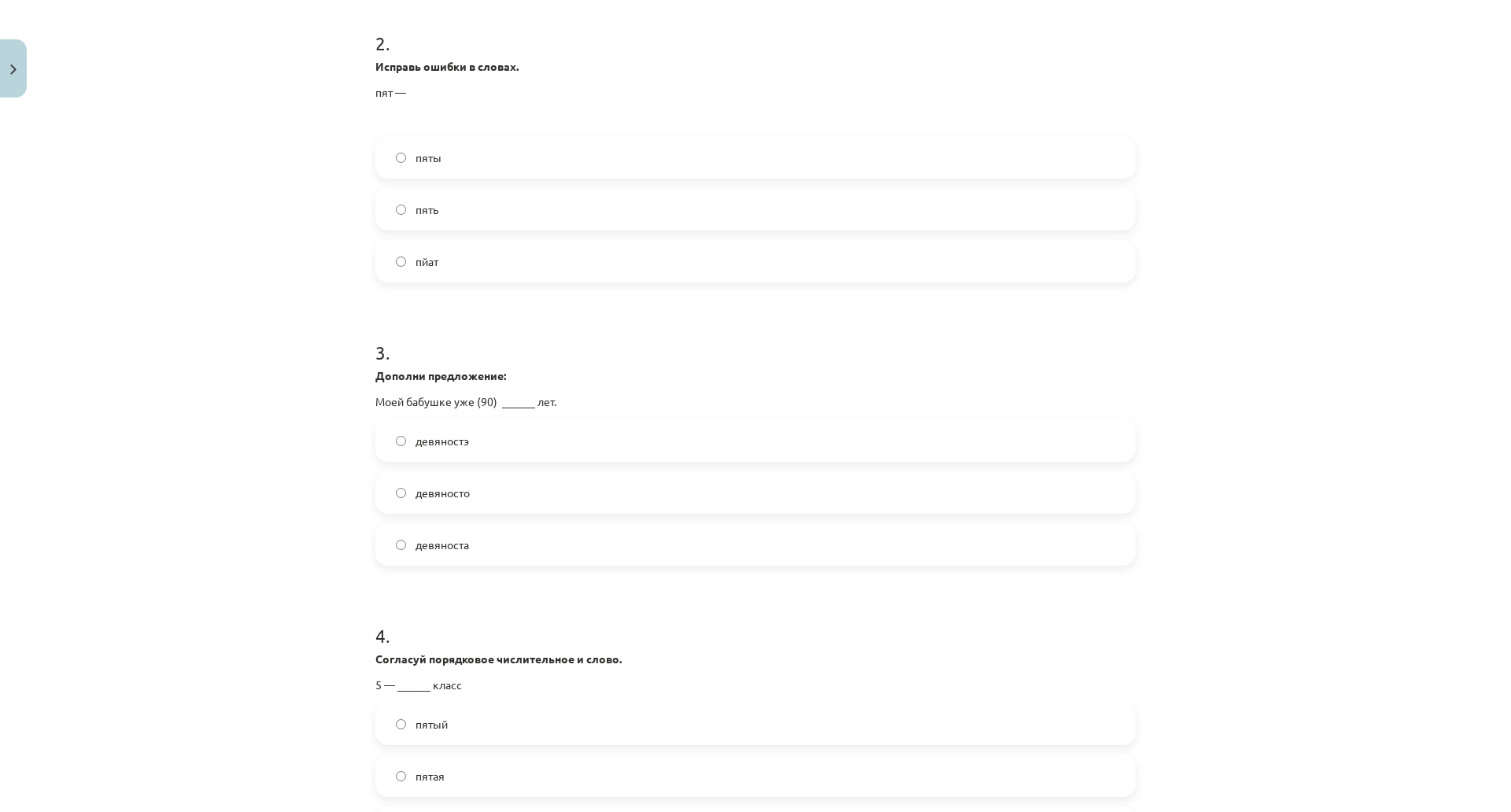
click at [481, 205] on label "пять" at bounding box center [756, 209] width 757 height 39
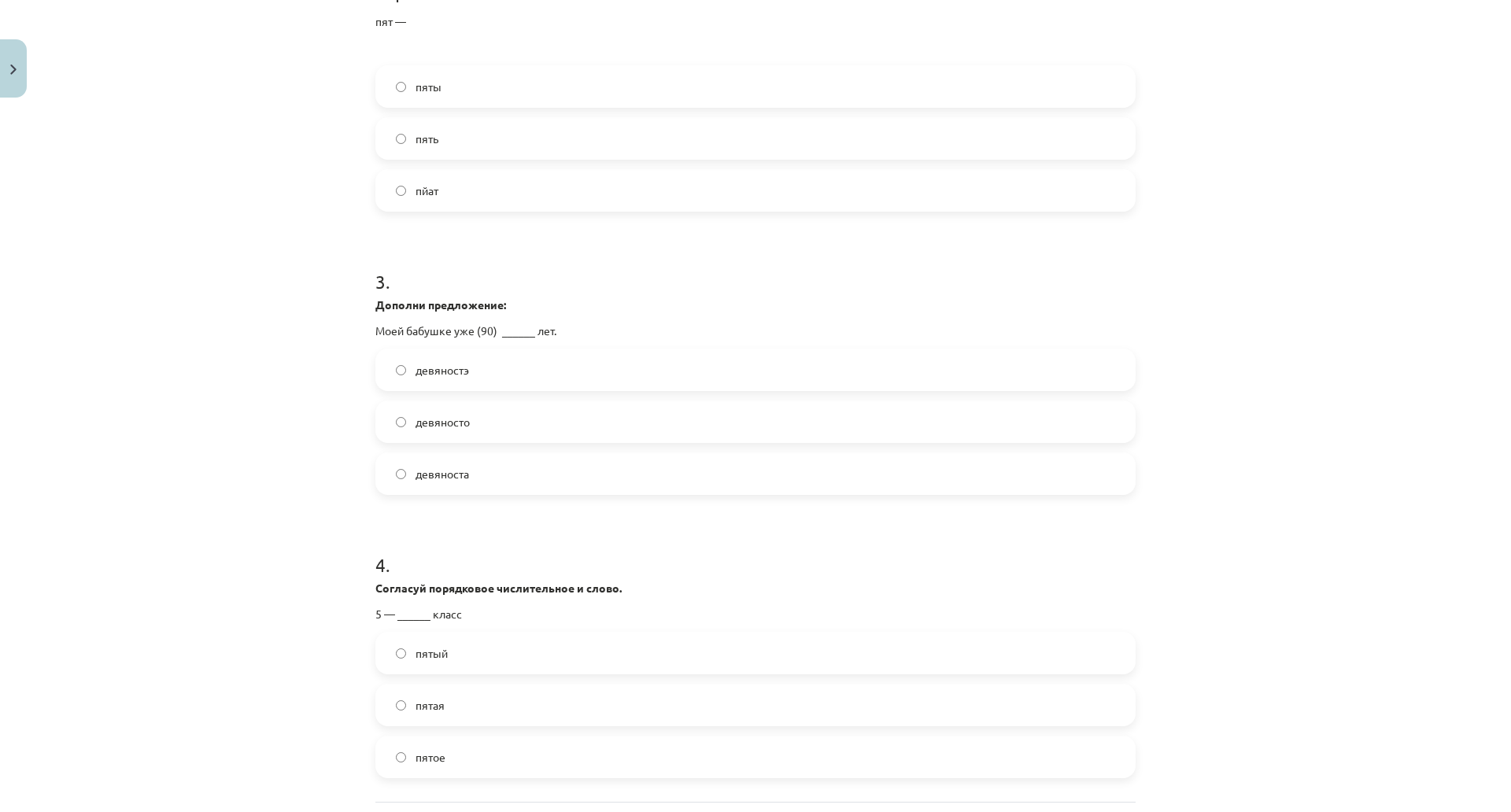
scroll to position [907, 0]
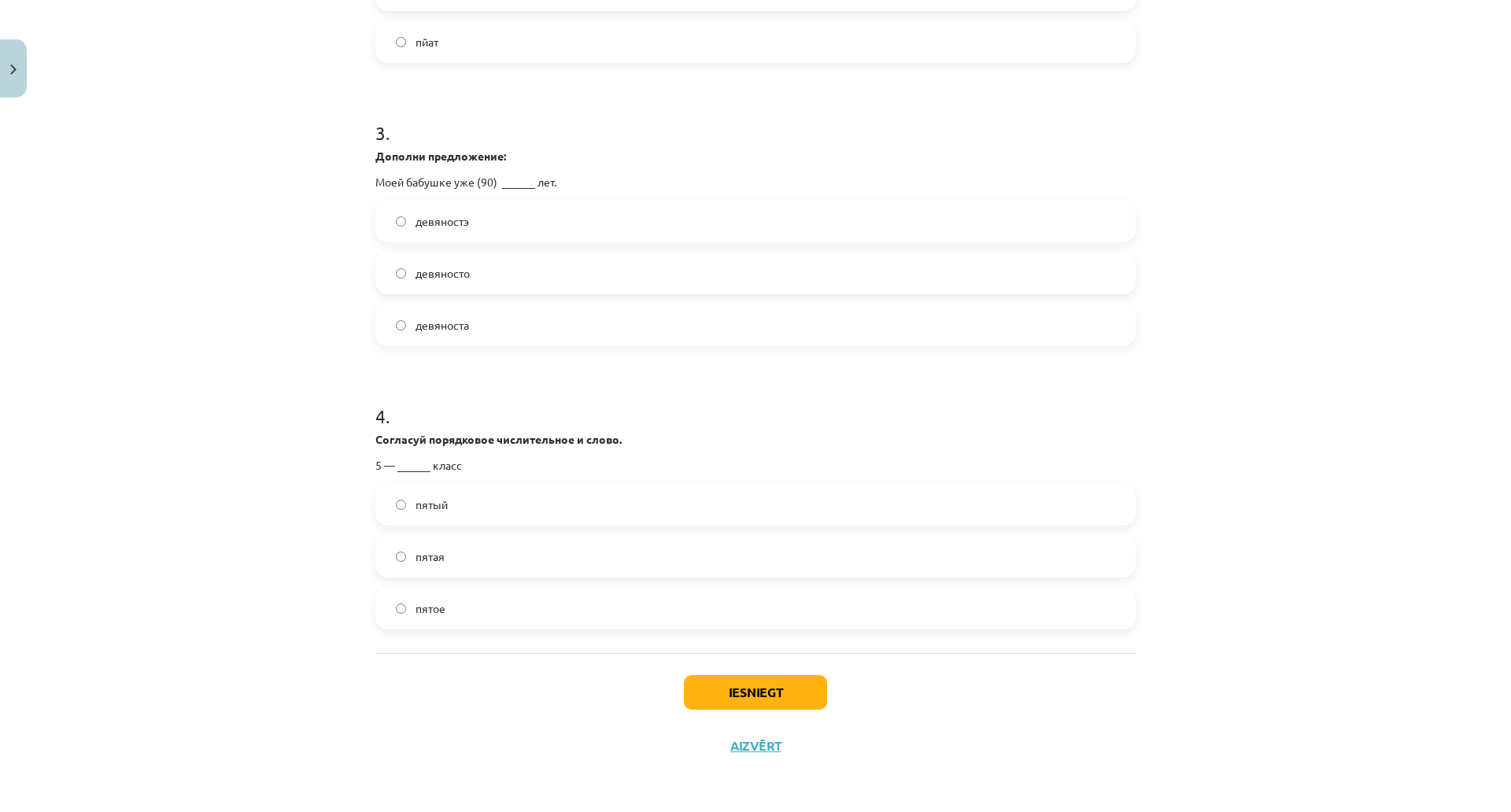
click at [529, 253] on label "девяносто" at bounding box center [756, 273] width 757 height 39
click at [506, 484] on label "пятый" at bounding box center [756, 504] width 757 height 39
click at [724, 675] on button "Iesniegt" at bounding box center [756, 692] width 143 height 34
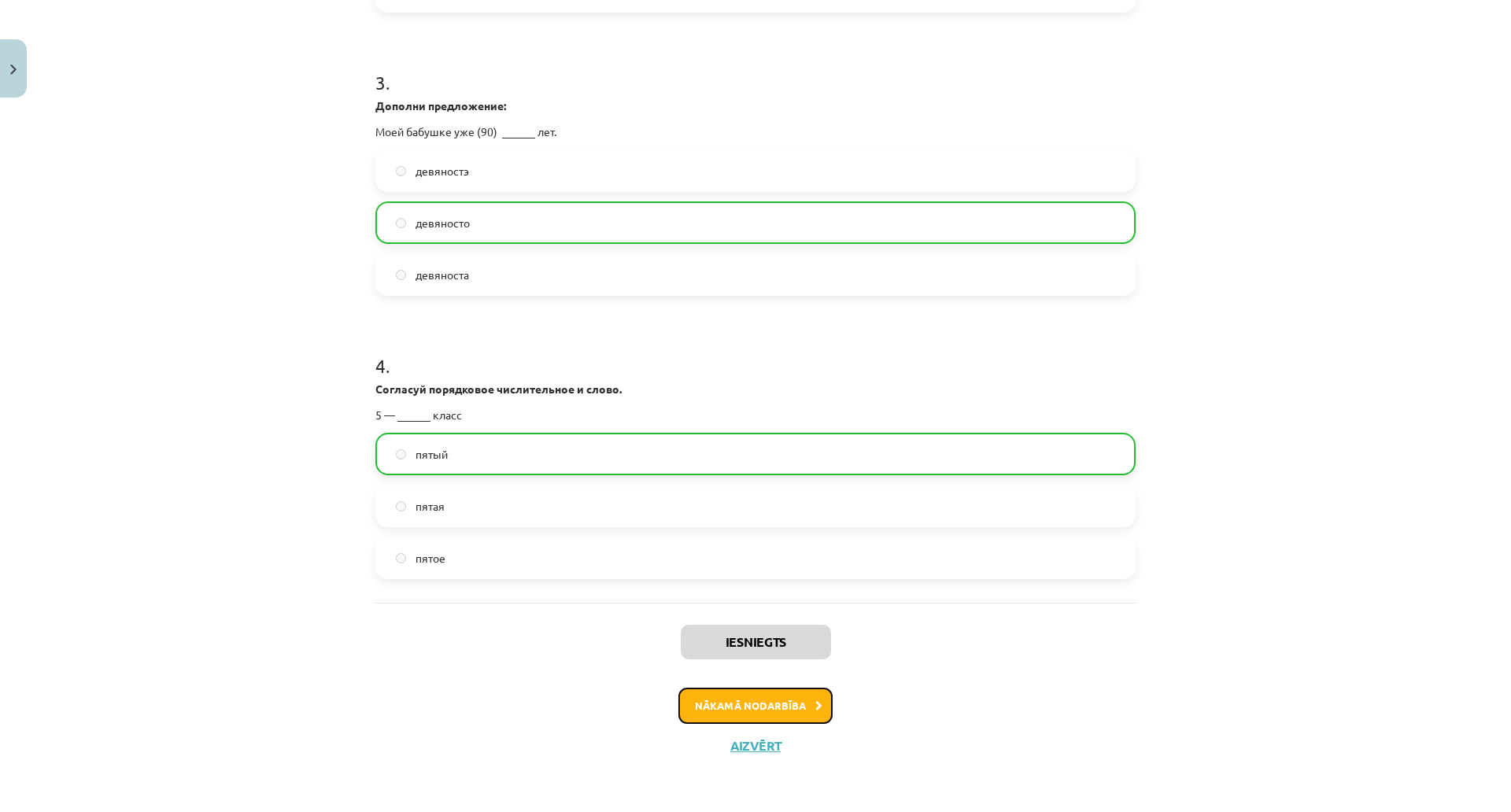
click at [697, 688] on button "Nākamā nodarbība" at bounding box center [756, 705] width 155 height 36
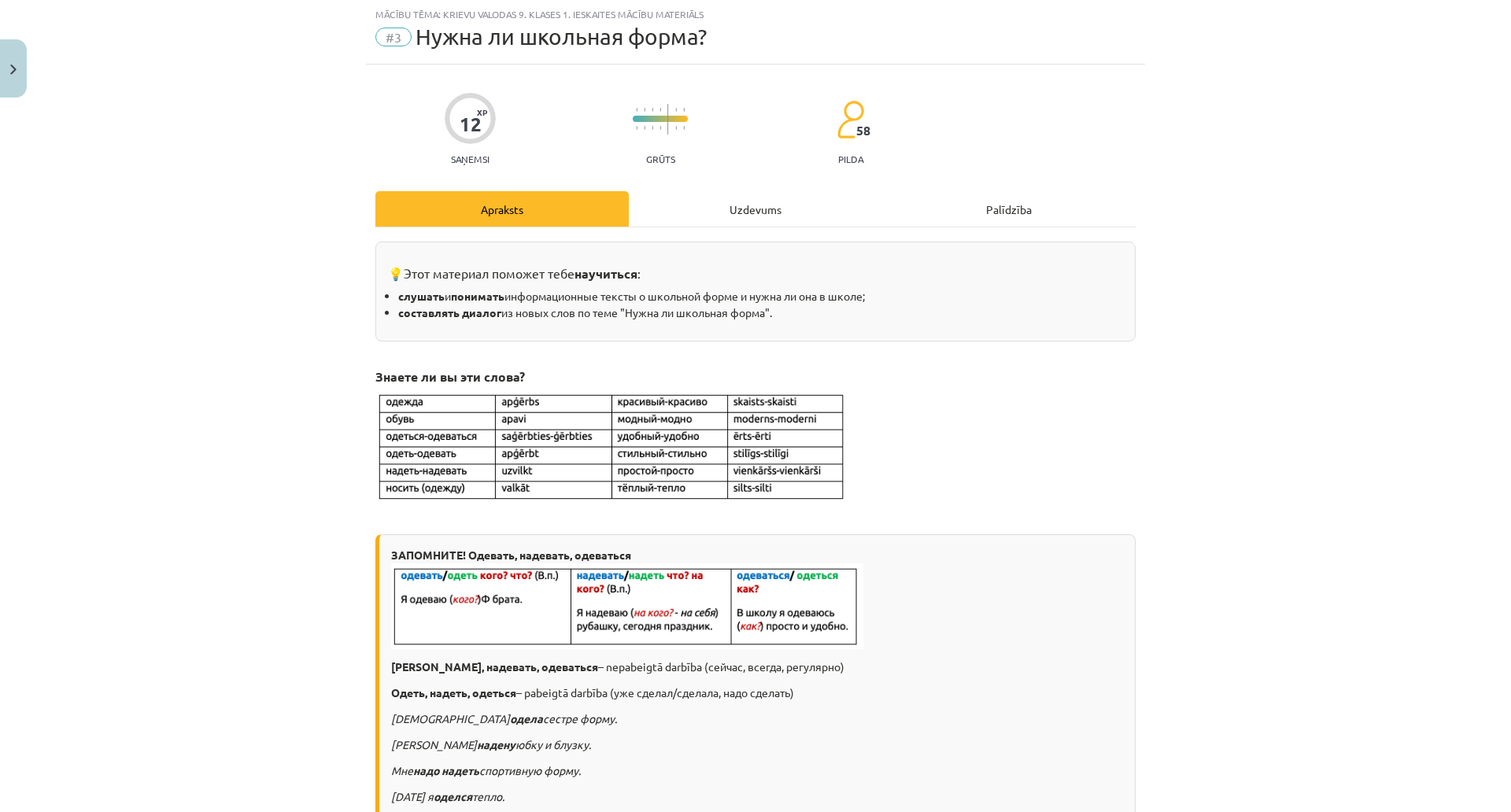
scroll to position [39, 0]
click at [728, 207] on div "Uzdevums" at bounding box center [756, 210] width 253 height 35
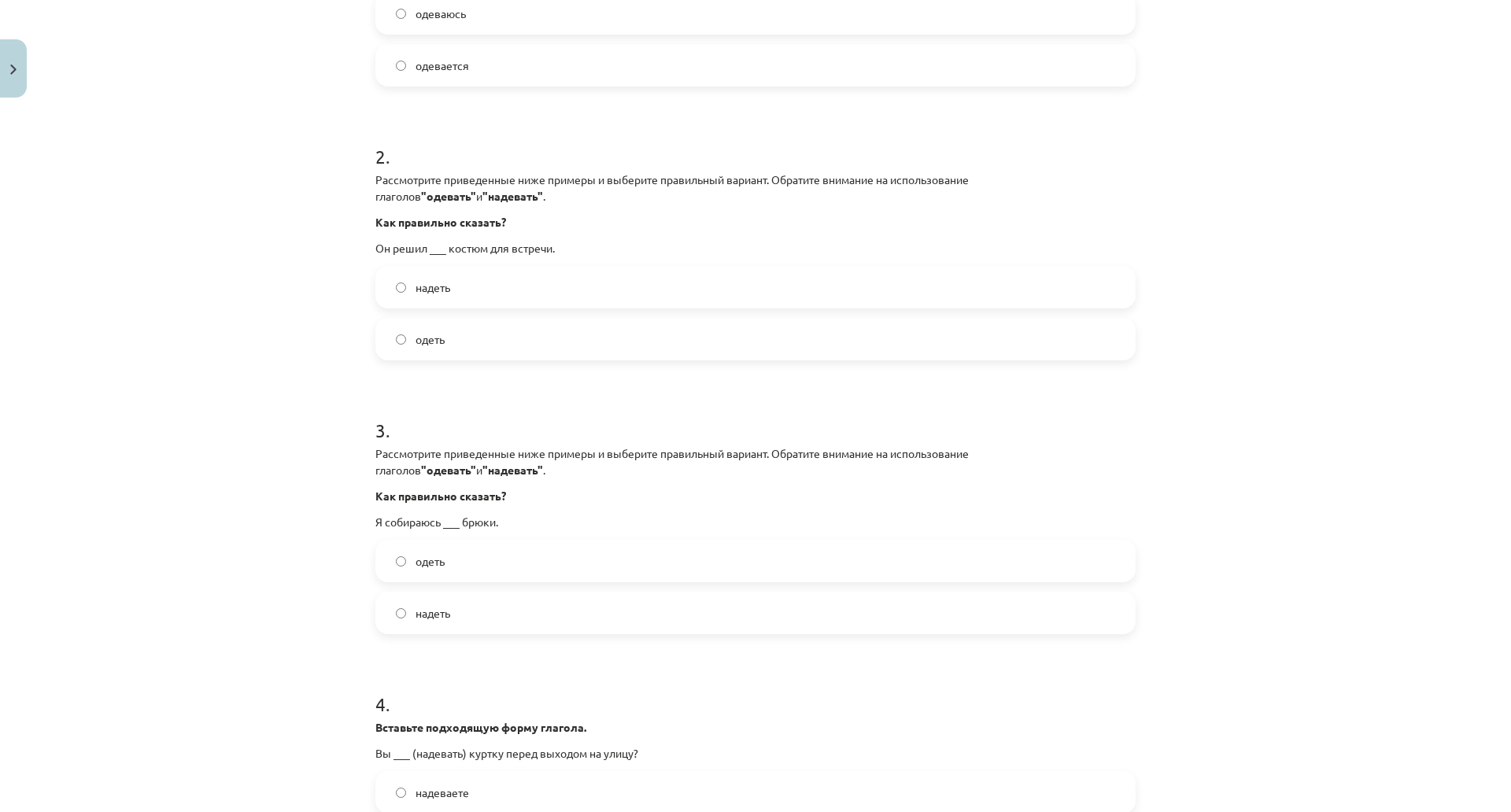
scroll to position [862, 0]
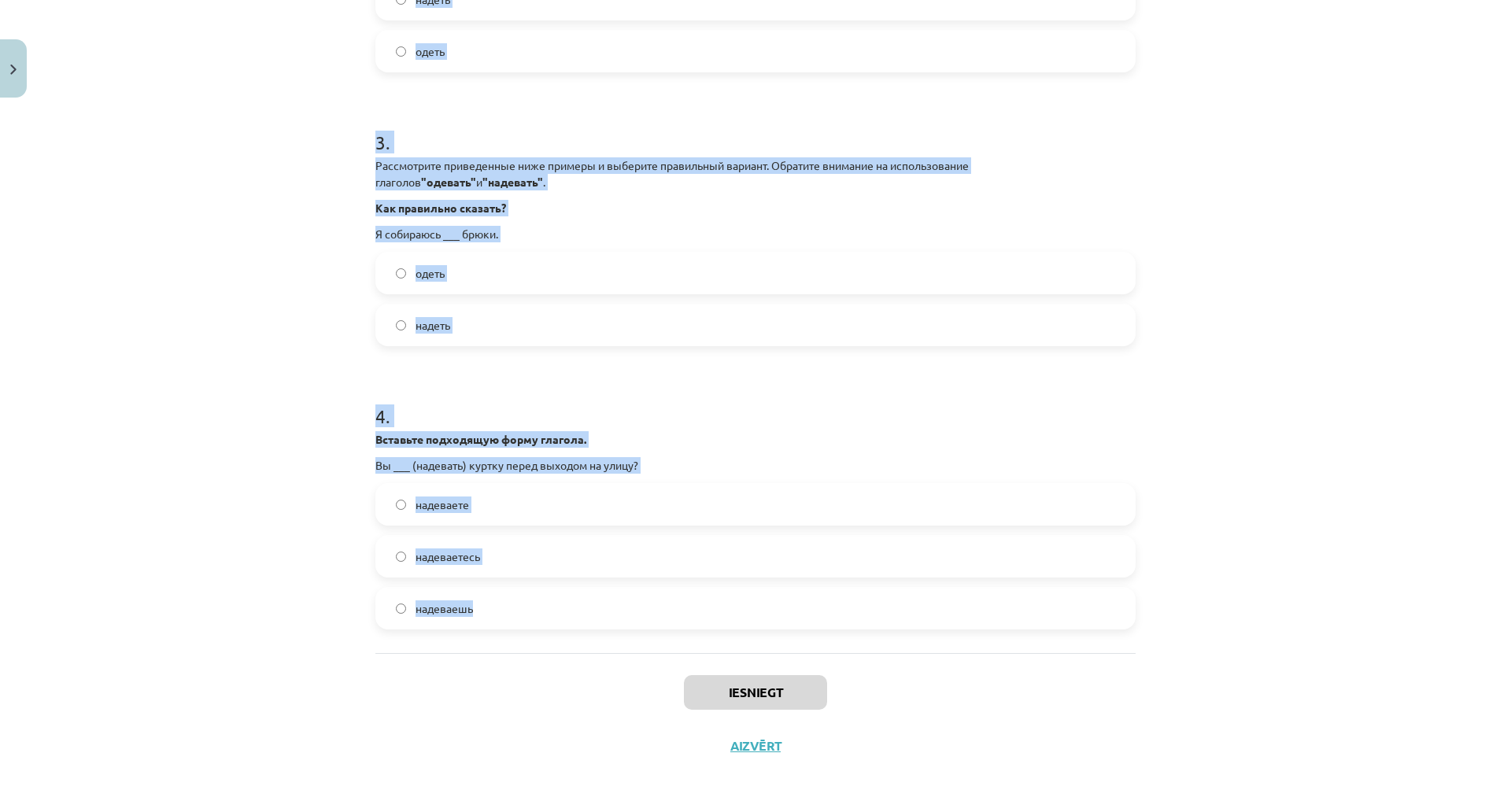
drag, startPoint x: 359, startPoint y: 336, endPoint x: 647, endPoint y: 517, distance: 340.2
click at [647, 517] on div "Mācību tēma: Krievu valodas 9. klases 1. ieskaites mācību materiāls #3 Нужна ли…" at bounding box center [756, 406] width 1511 height 812
copy form "1 . Вставьте подходящую форму глагола. Я каждый день ___ (одеваться) быстро, чт…"
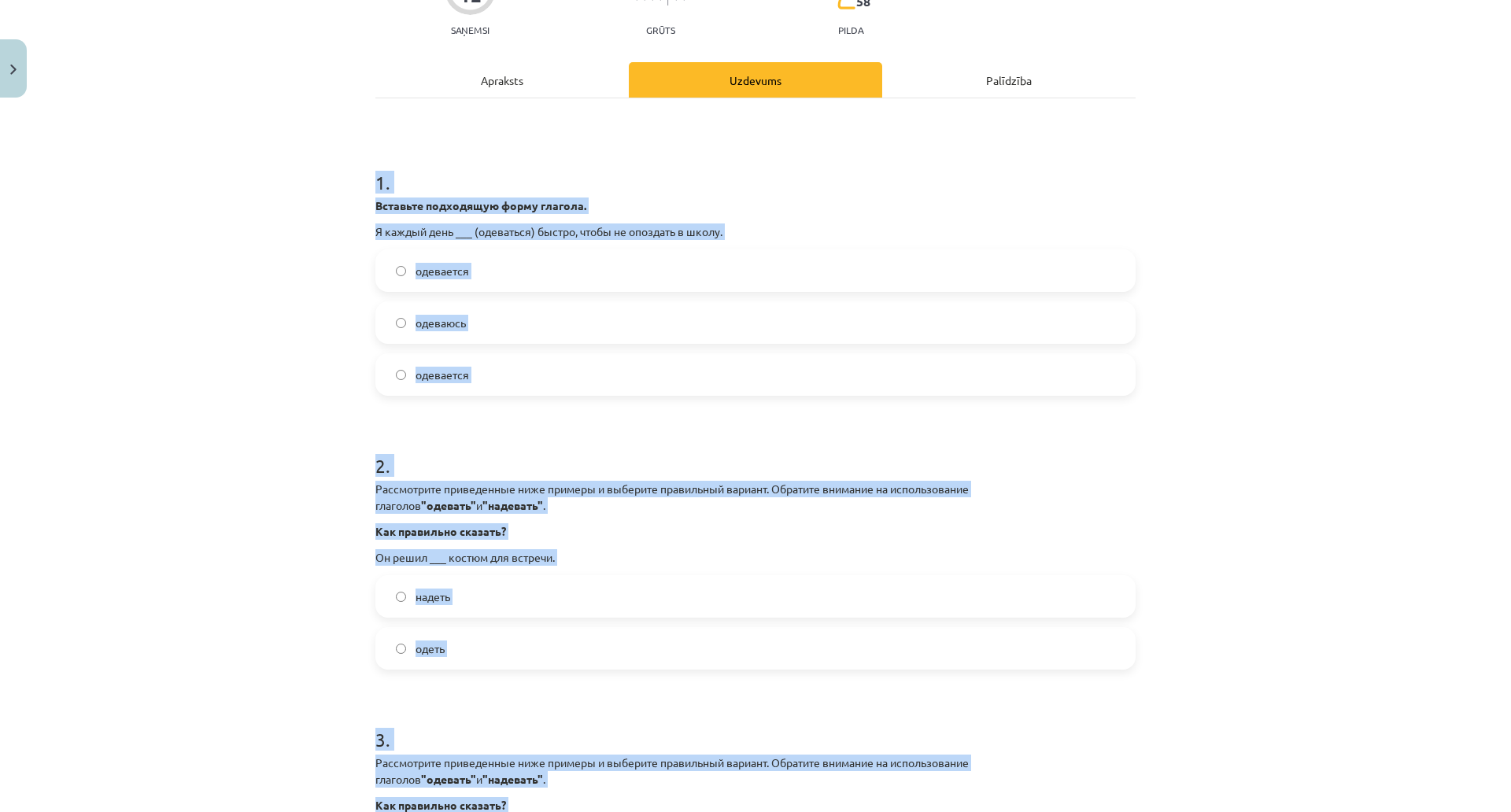
scroll to position [0, 0]
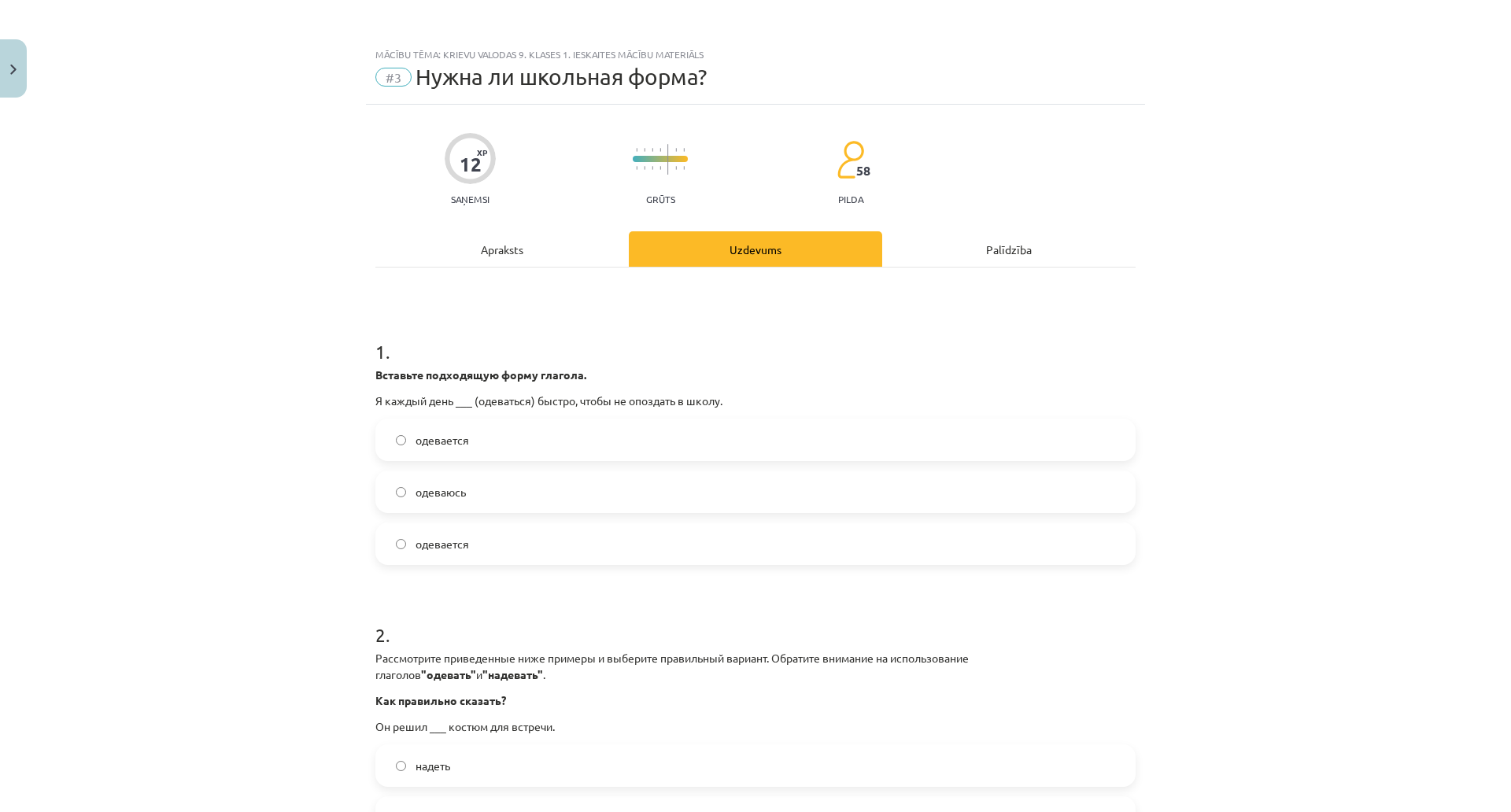
click at [269, 241] on div "Mācību tēma: Krievu valodas 9. klases 1. ieskaites mācību materiāls #3 Нужна ли…" at bounding box center [756, 406] width 1511 height 812
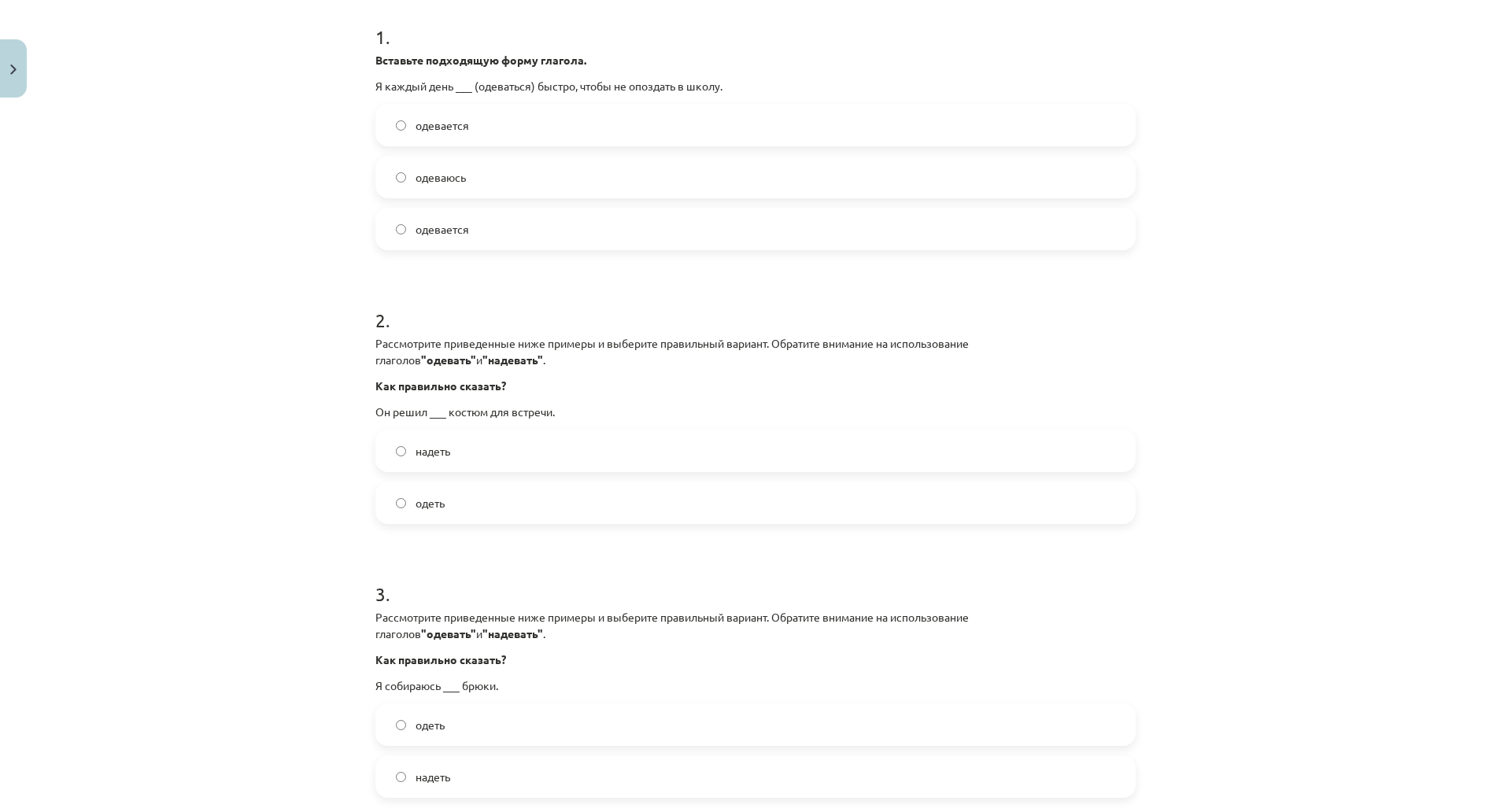
click at [481, 169] on label "одеваюсь" at bounding box center [756, 177] width 757 height 39
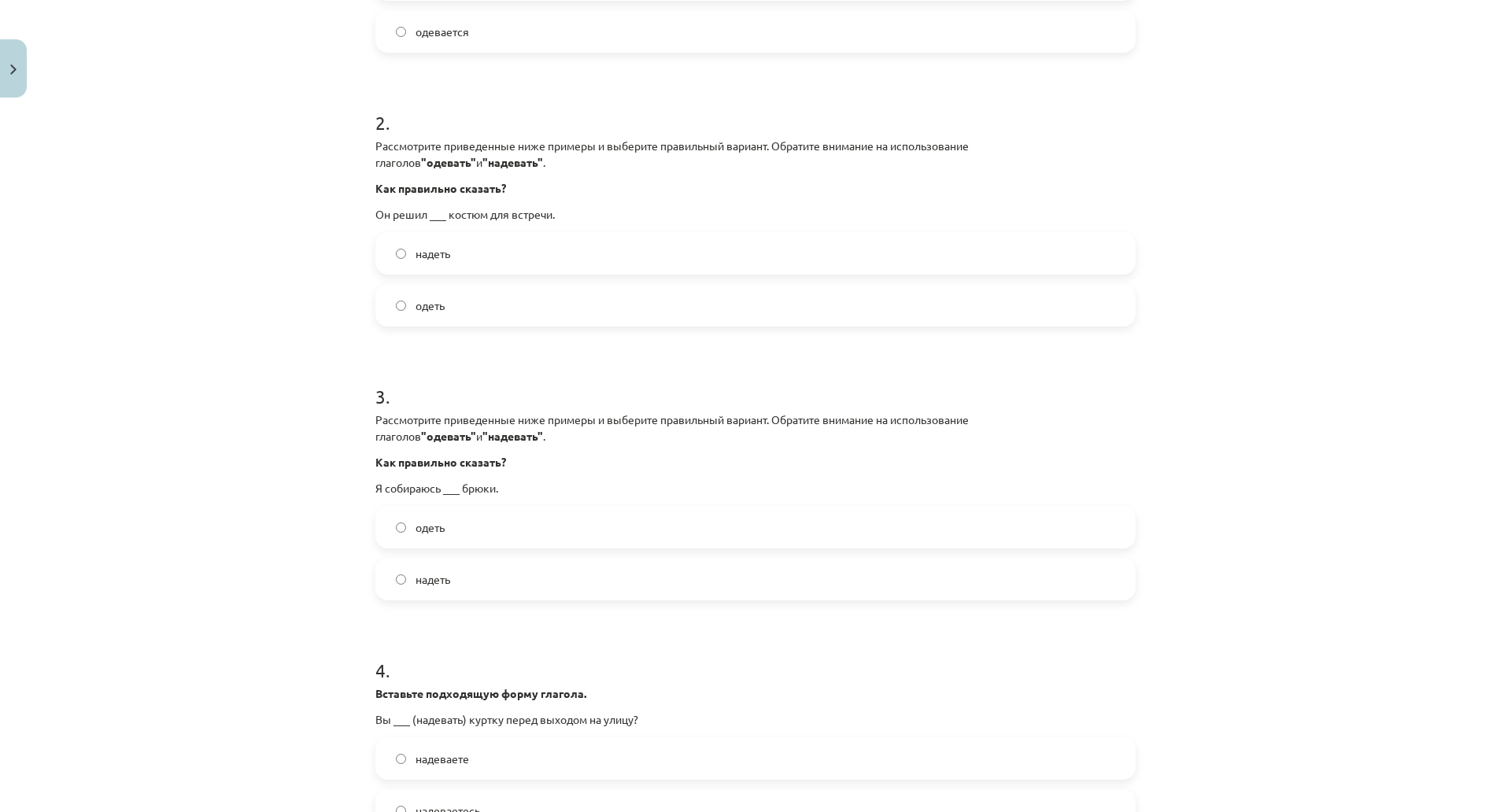
scroll to position [551, 0]
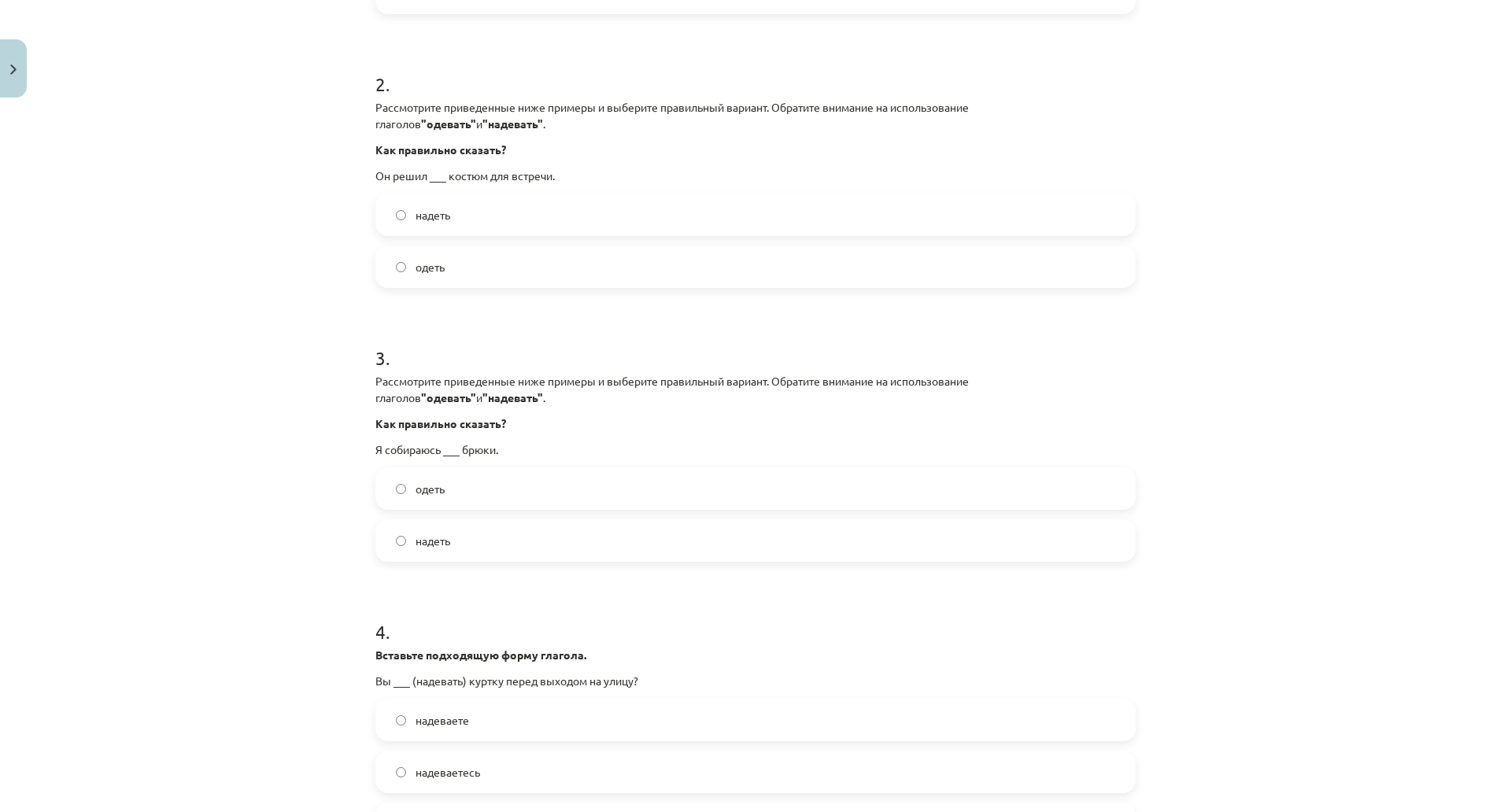
click at [474, 218] on label "надеть" at bounding box center [756, 214] width 757 height 39
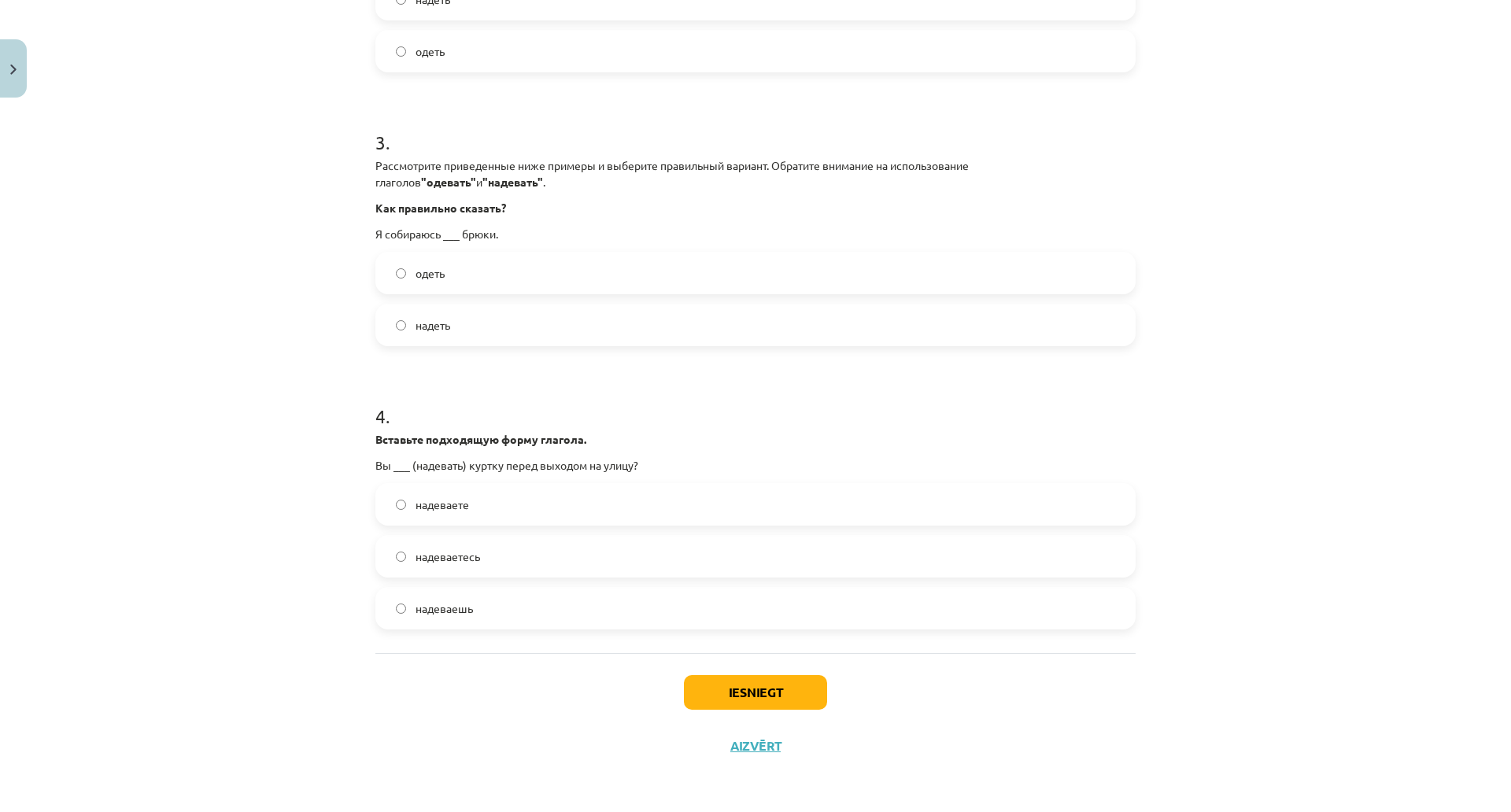
scroll to position [862, 0]
click at [453, 305] on label "надеть" at bounding box center [756, 324] width 757 height 39
click at [504, 484] on label "надеваете" at bounding box center [756, 504] width 757 height 39
click at [746, 675] on button "Iesniegt" at bounding box center [756, 692] width 143 height 34
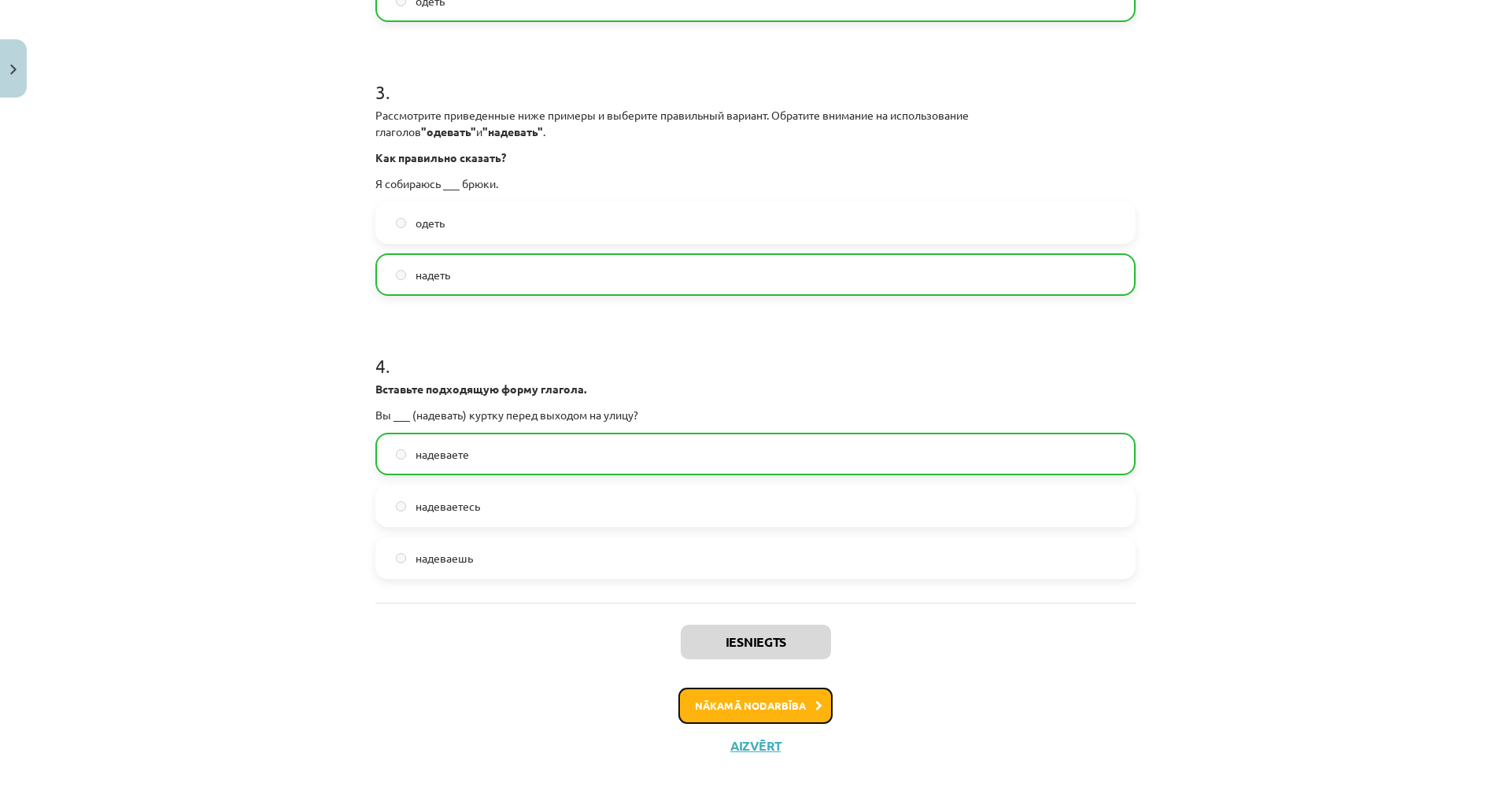
click at [715, 688] on button "Nākamā nodarbība" at bounding box center [756, 705] width 155 height 36
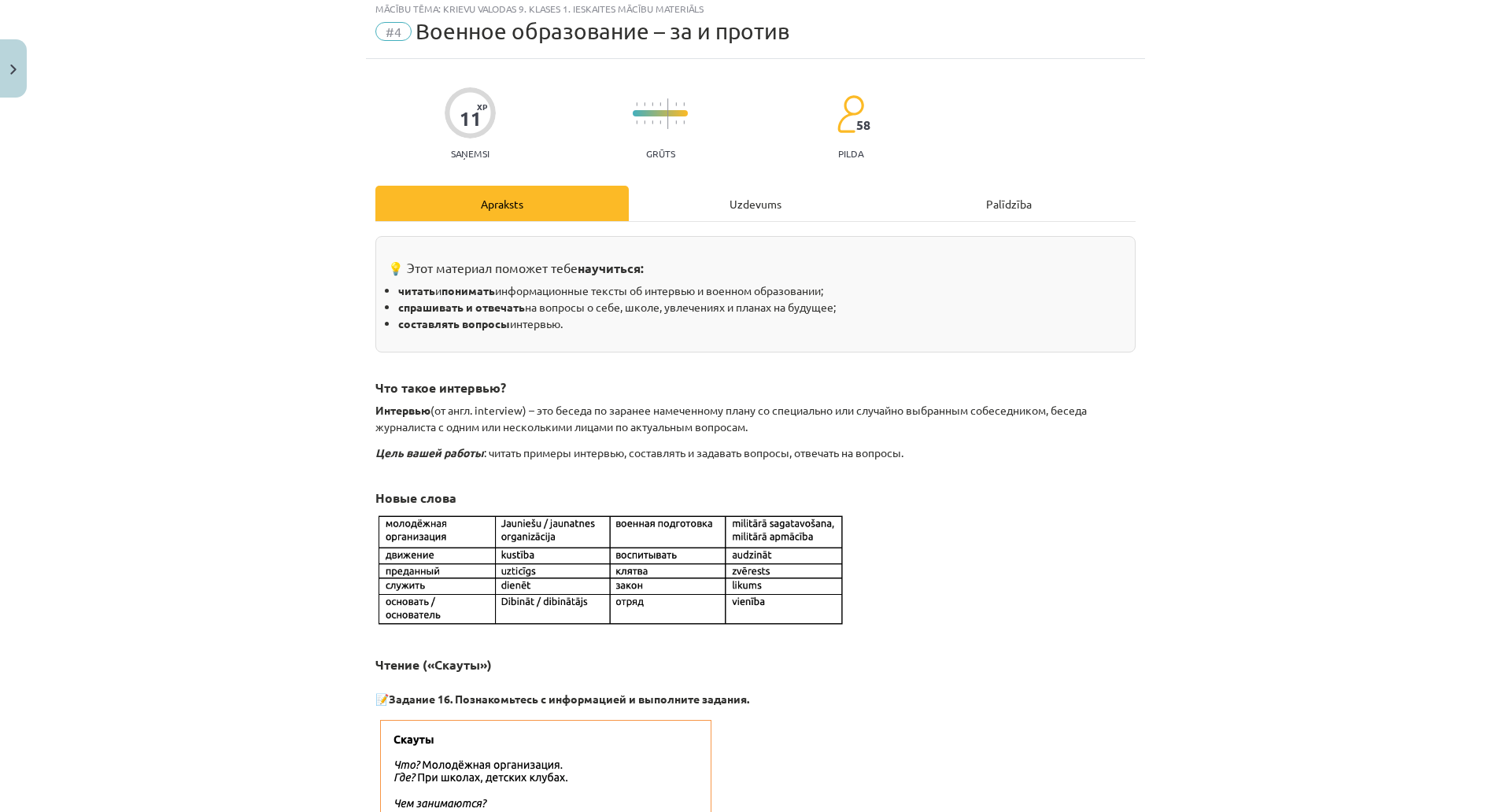
scroll to position [39, 0]
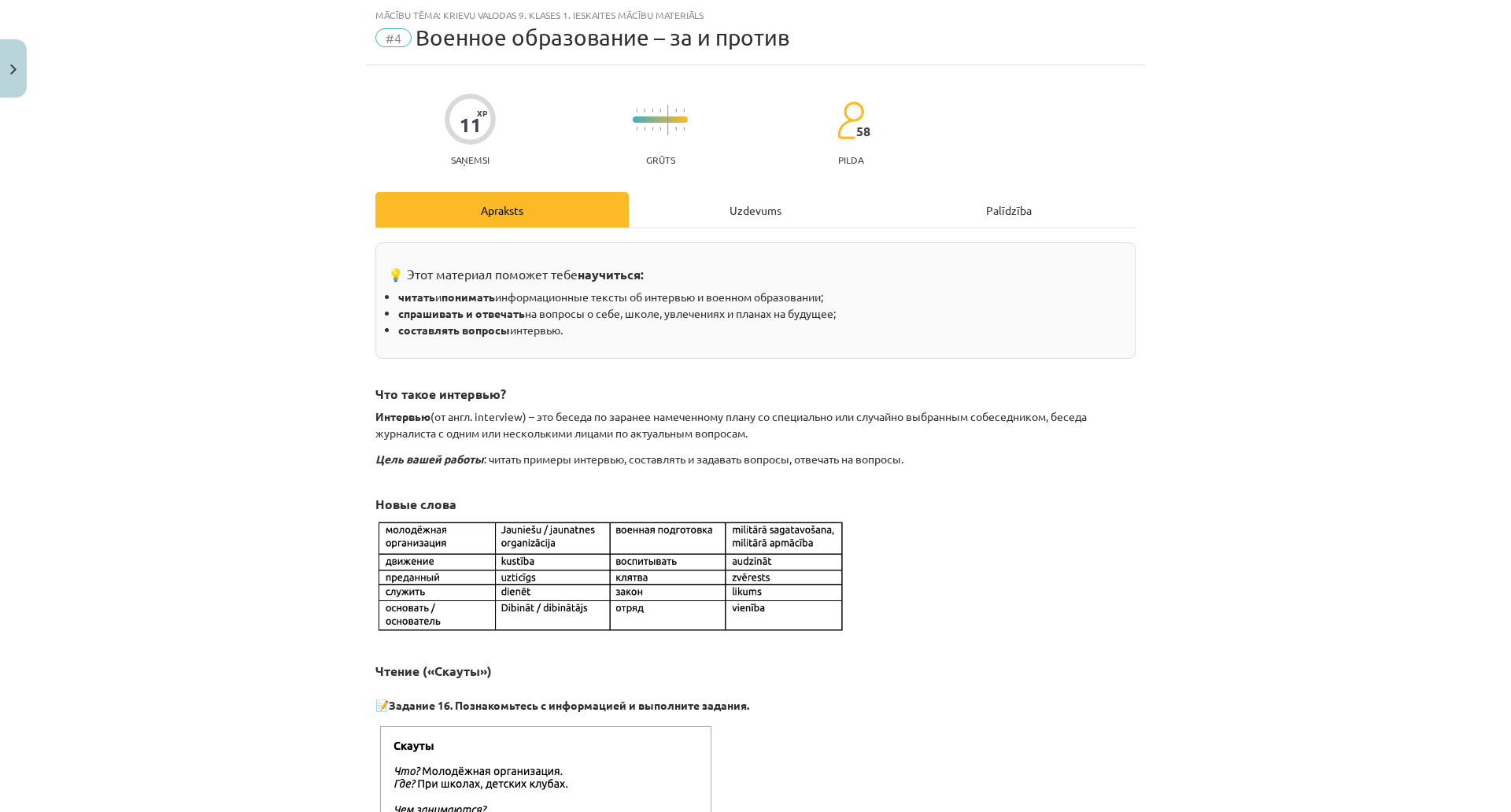
click at [736, 219] on div "Uzdevums" at bounding box center [756, 210] width 253 height 35
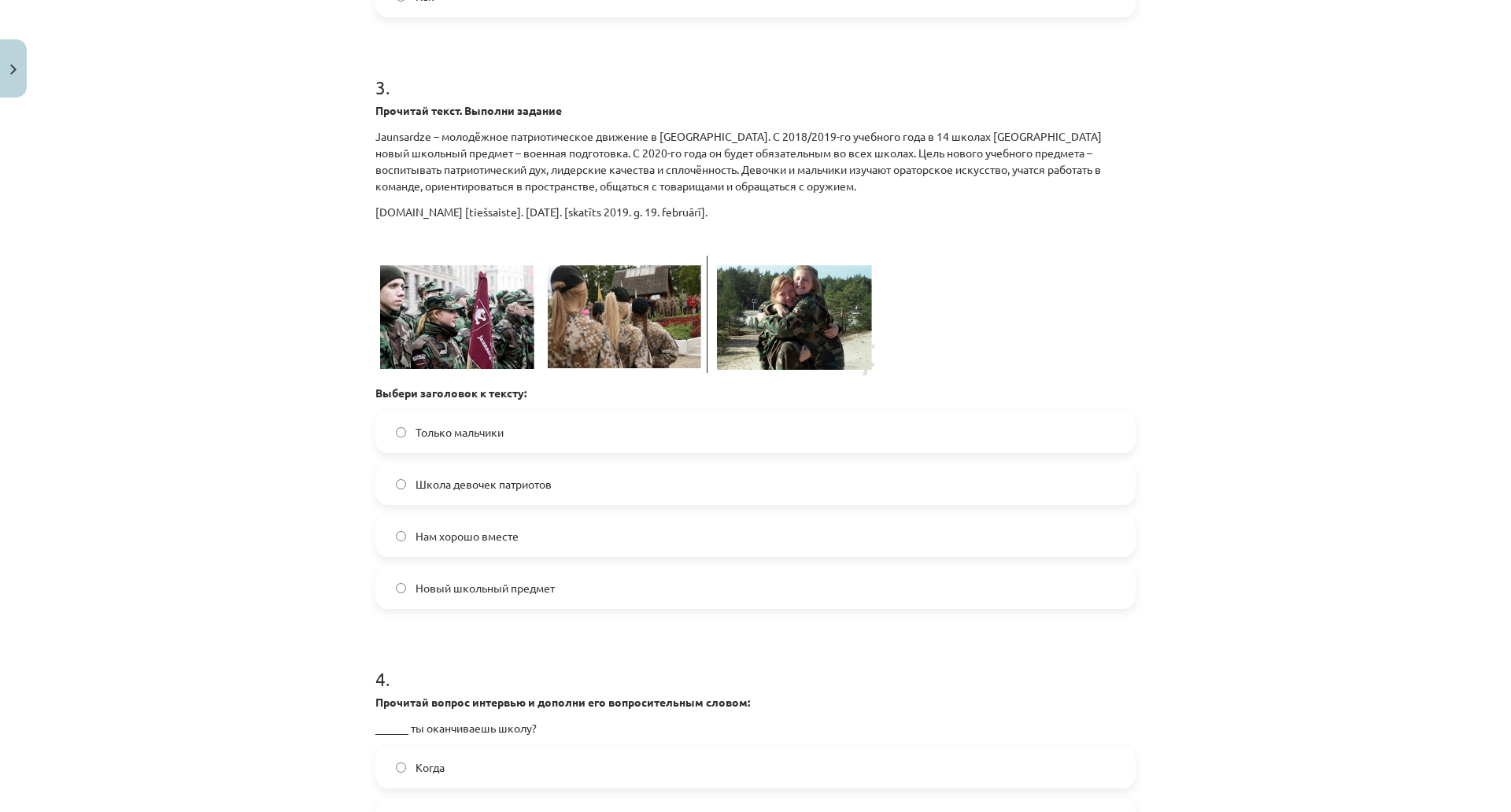
scroll to position [1189, 0]
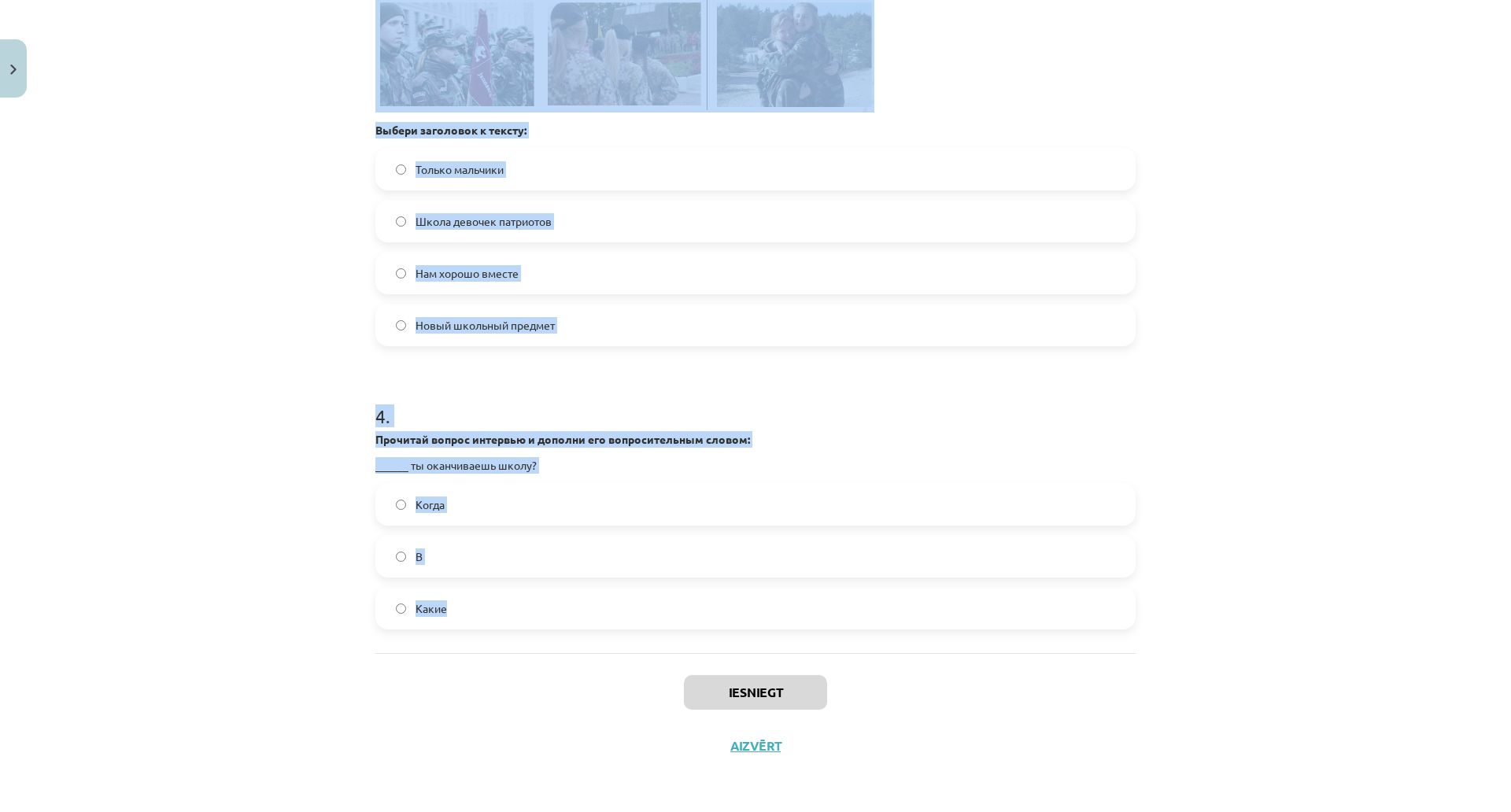
drag, startPoint x: 355, startPoint y: 19, endPoint x: 763, endPoint y: 528, distance: 652.3
click at [763, 528] on div "Mācību tēma: Krievu valodas 9. klases 1. ieskaites mācību materiāls #4 Военное …" at bounding box center [756, 406] width 1511 height 812
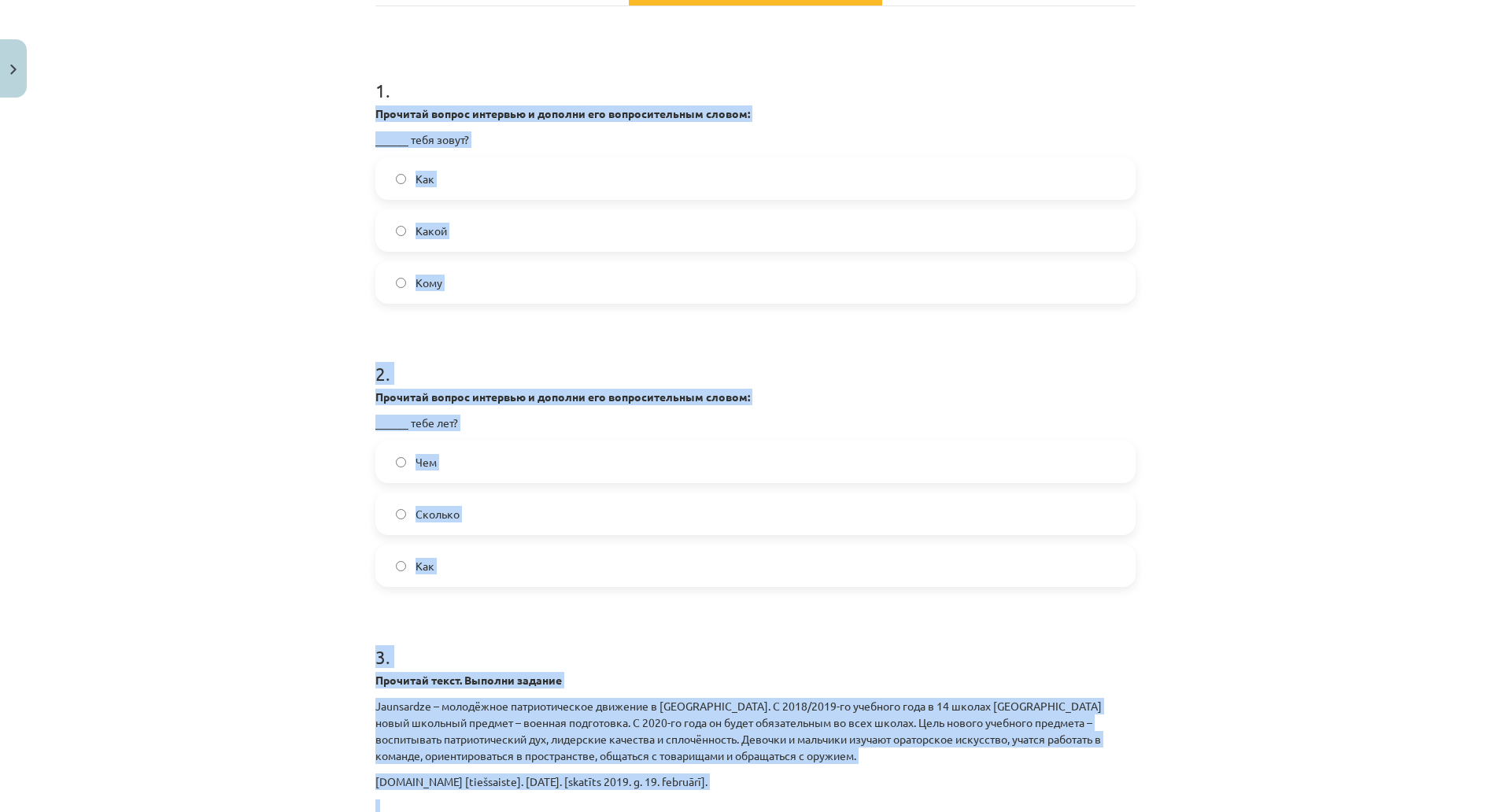
scroll to position [88, 0]
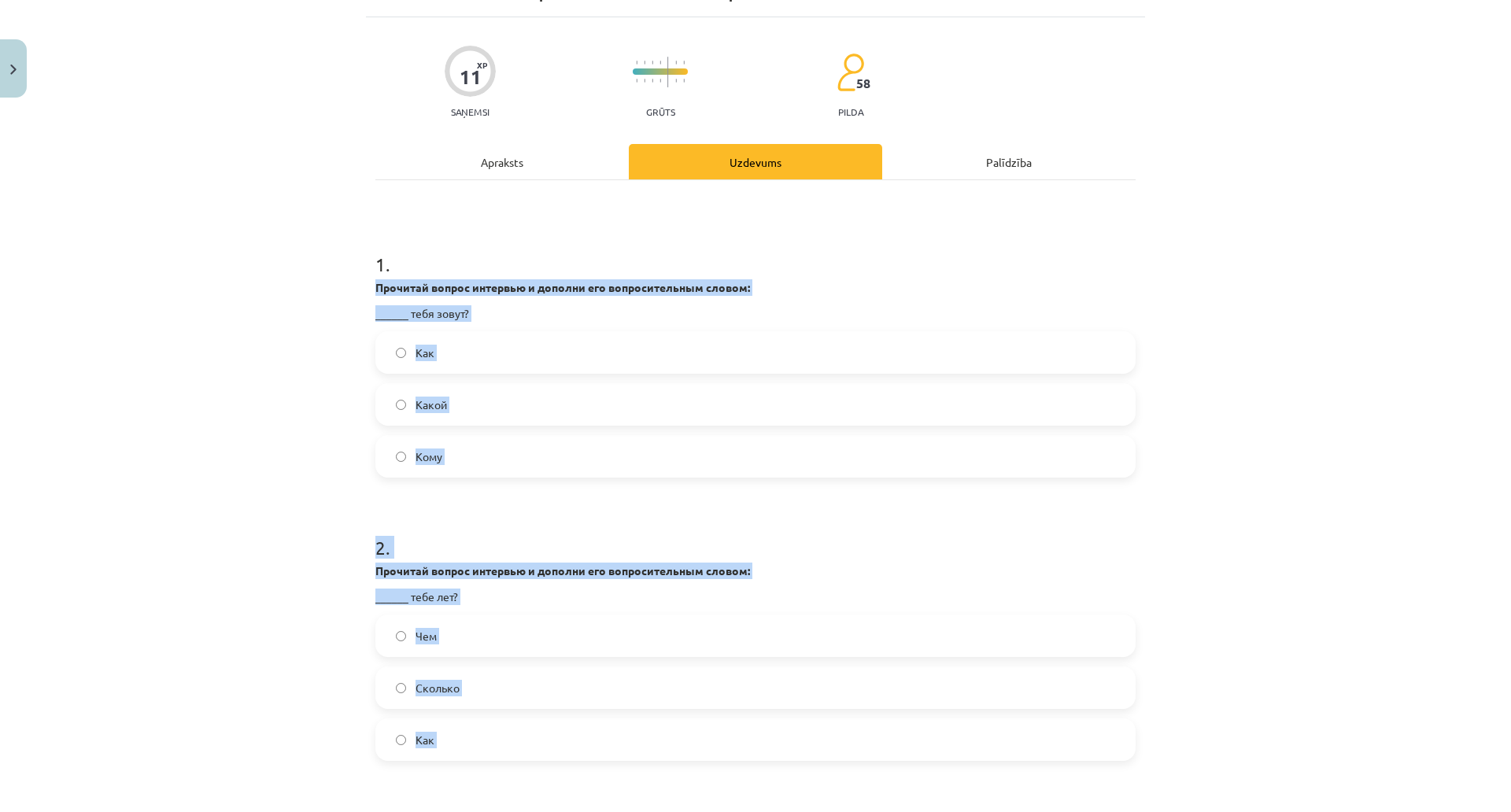
click at [289, 292] on div "Mācību tēma: Krievu valodas 9. klases 1. ieskaites mācību materiāls #4 Военное …" at bounding box center [756, 406] width 1511 height 812
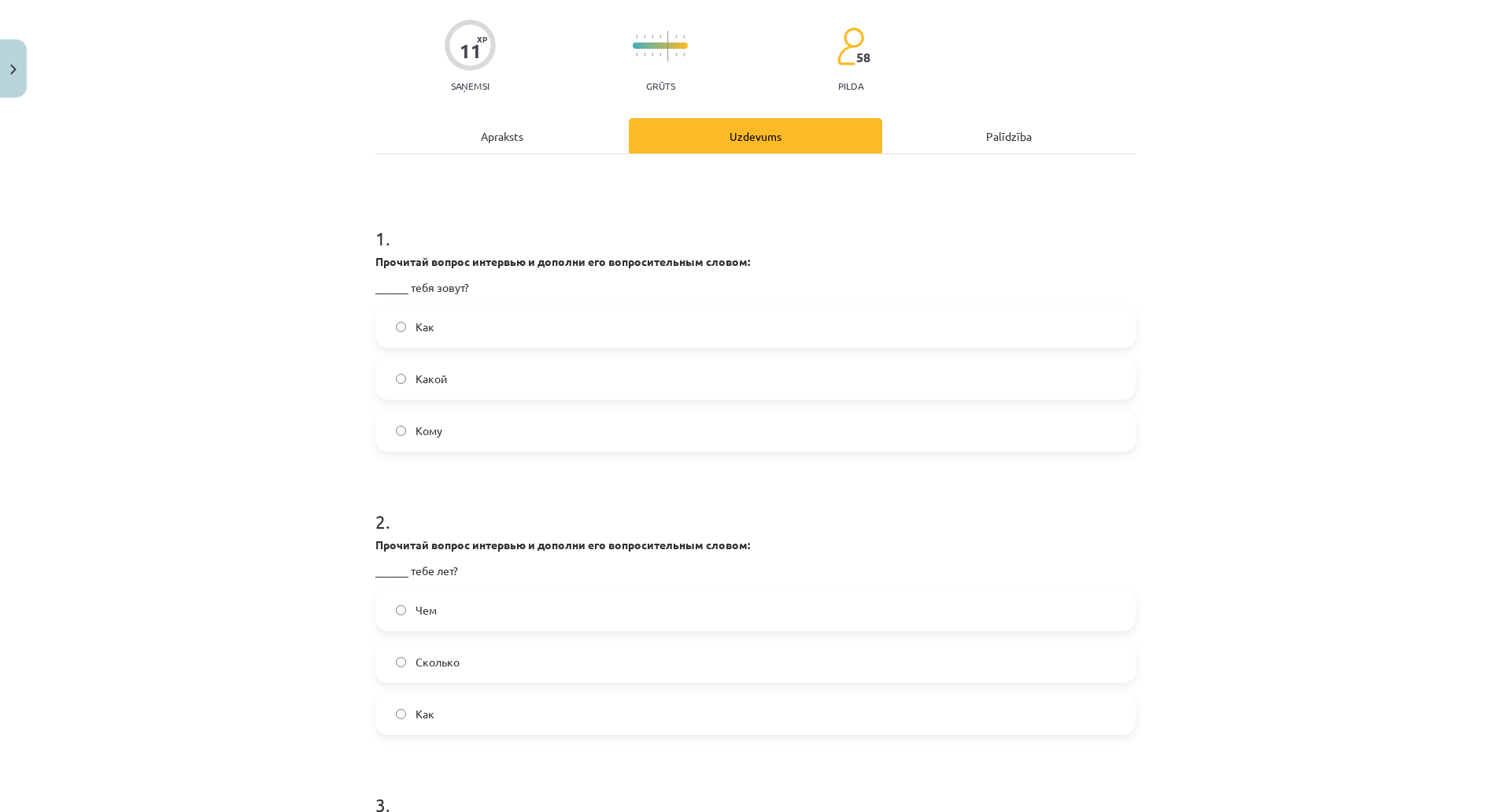
scroll to position [166, 0]
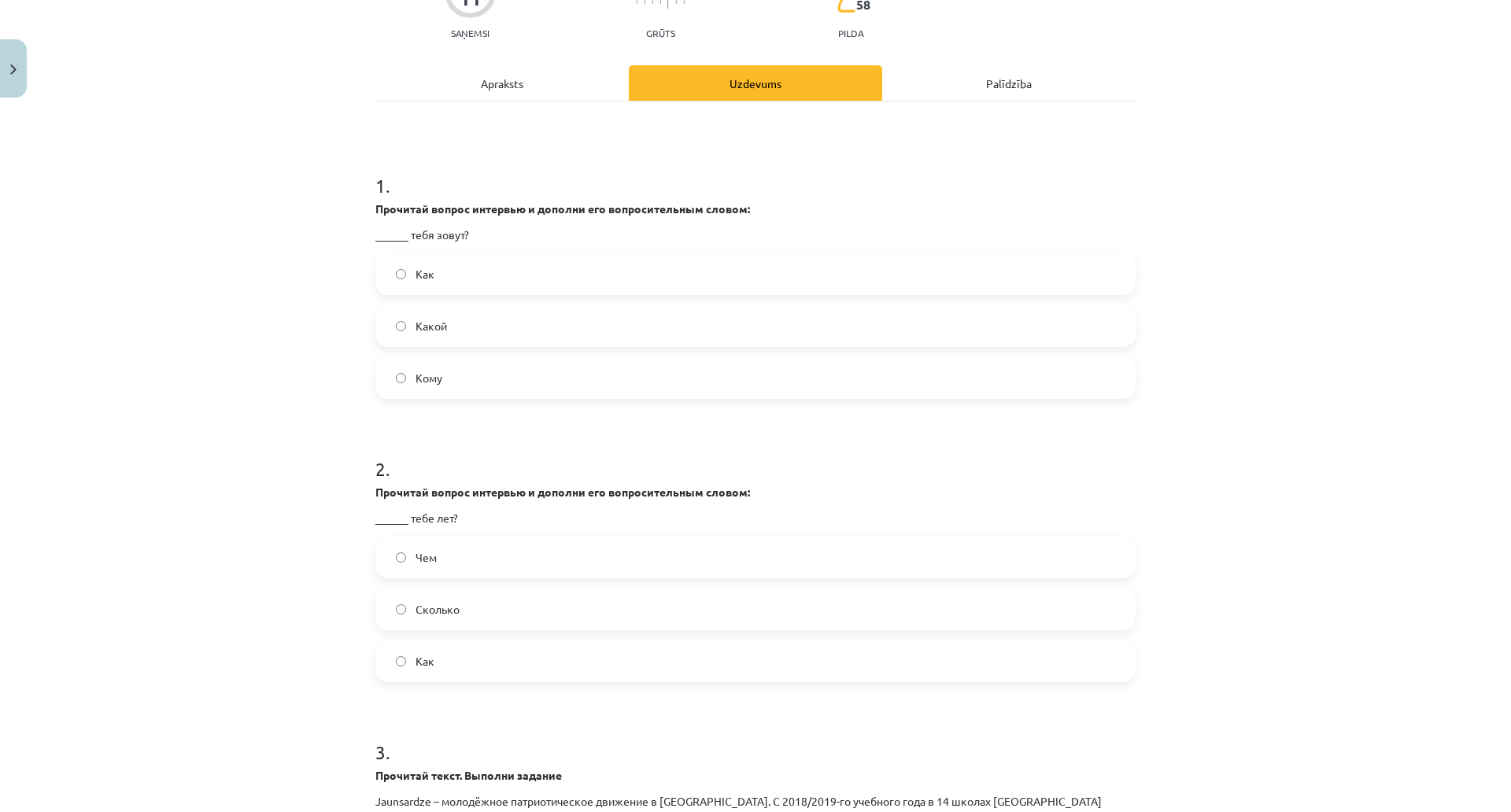
click at [424, 280] on span "Как" at bounding box center [426, 274] width 19 height 17
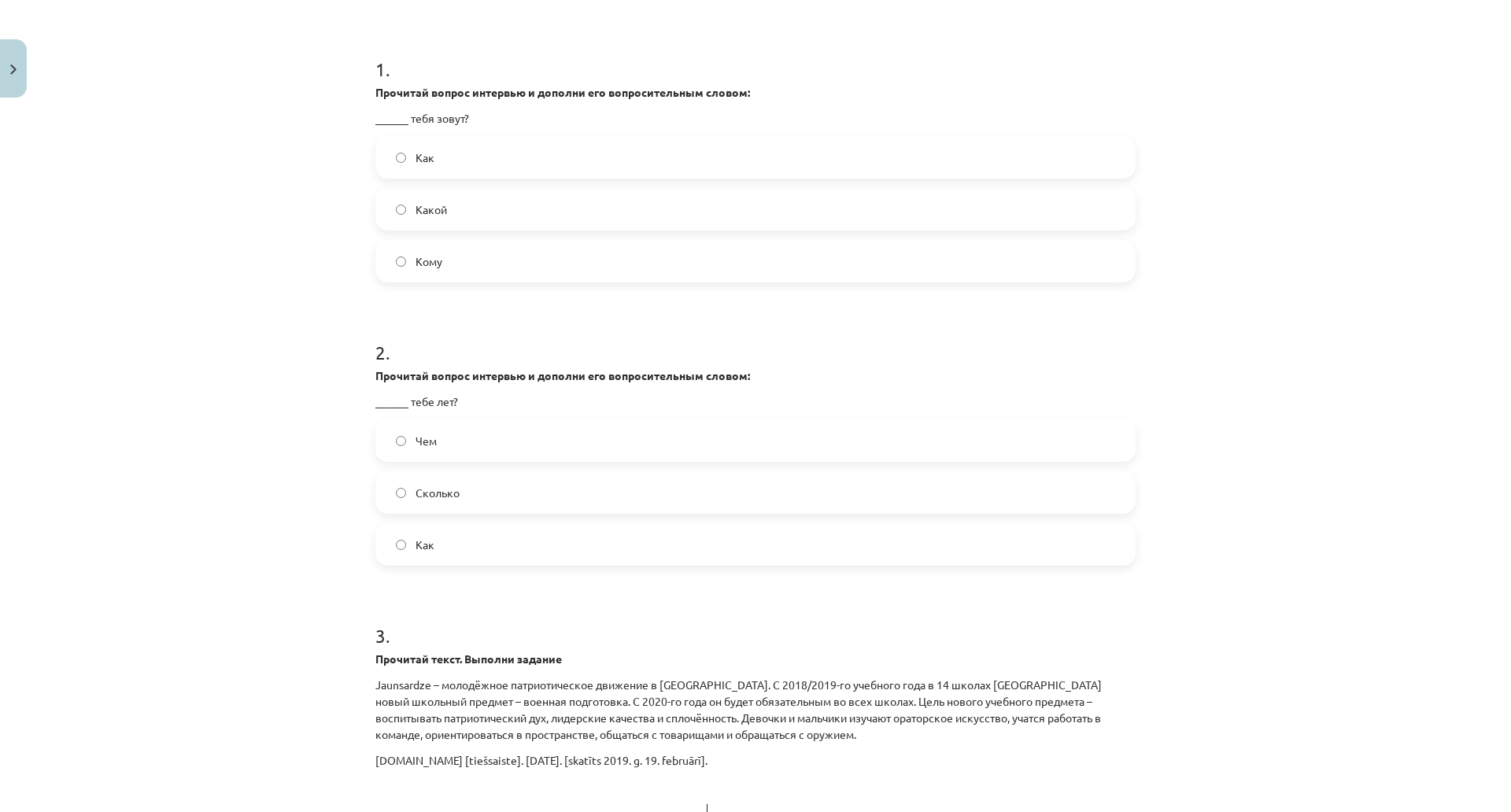
scroll to position [402, 0]
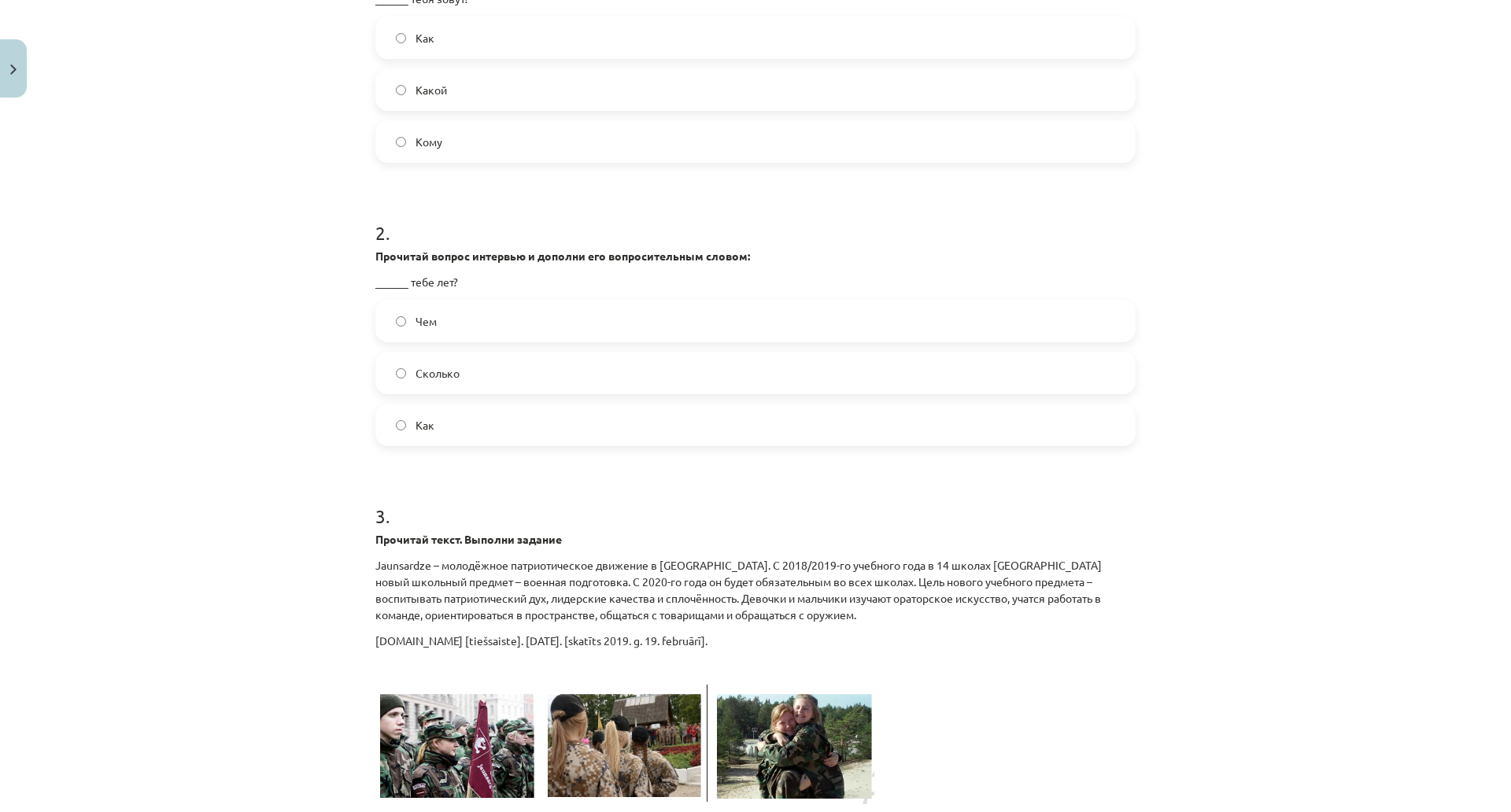
click at [479, 374] on label "Сколько" at bounding box center [756, 372] width 757 height 39
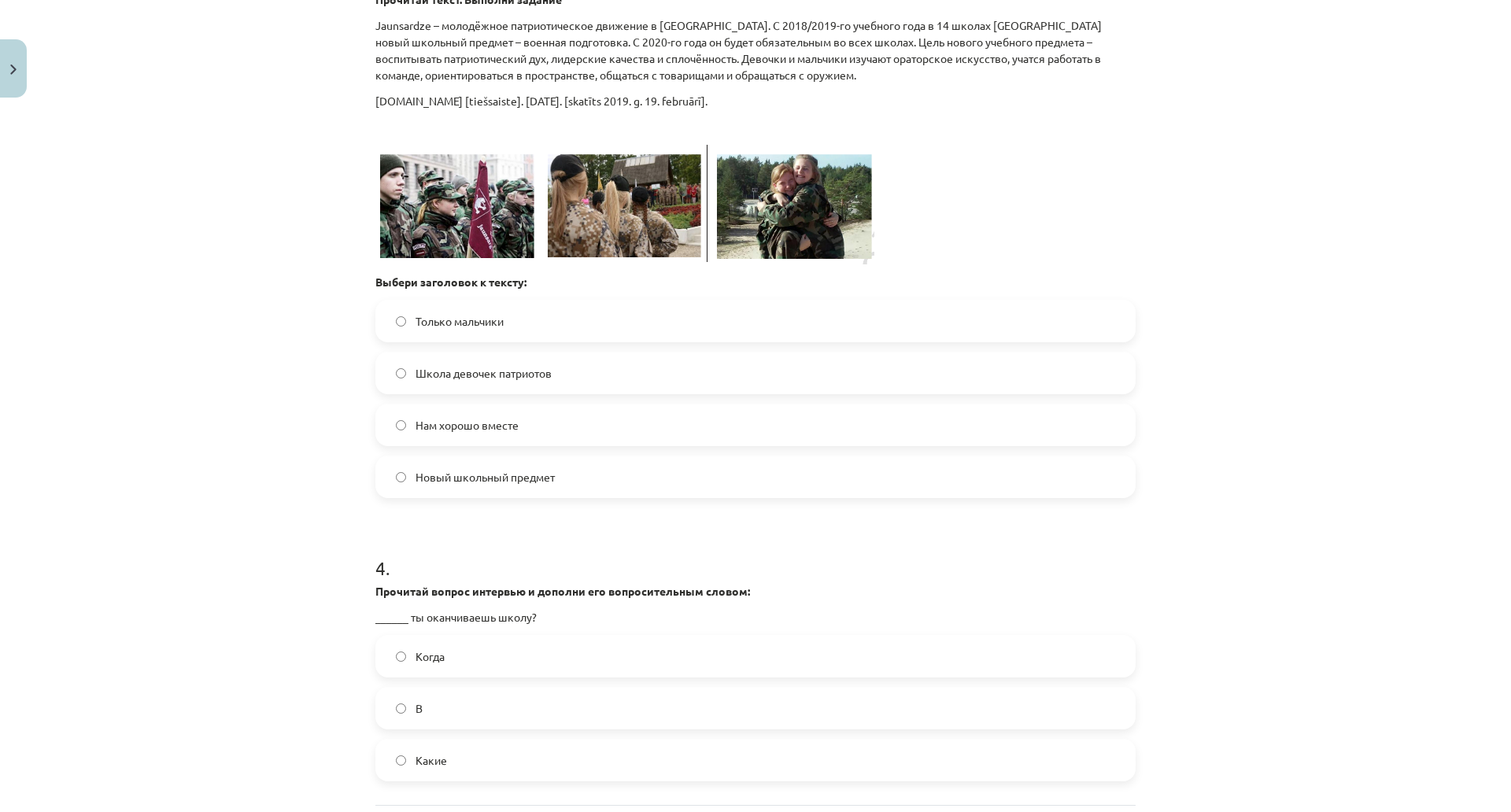
scroll to position [953, 0]
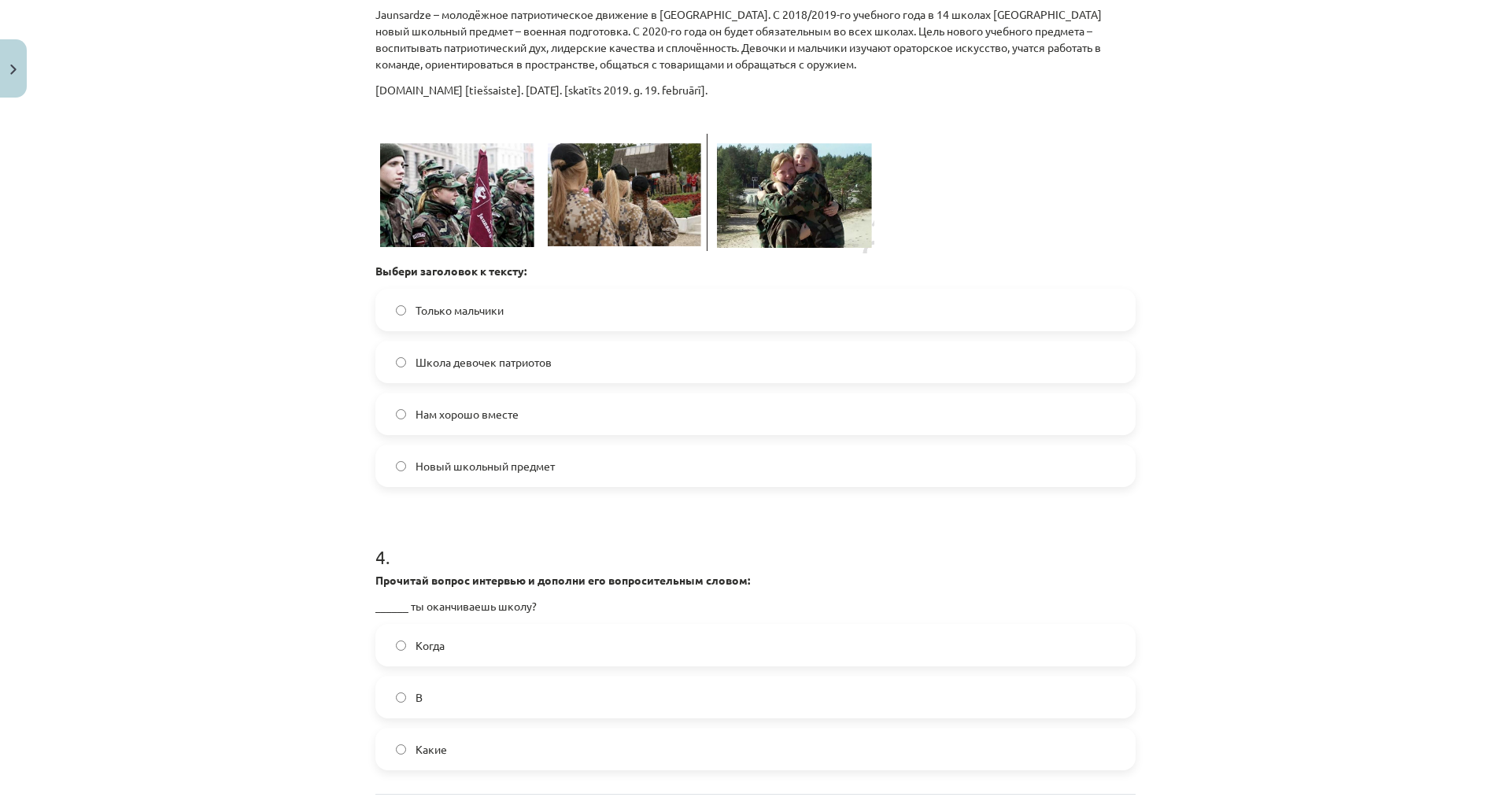
click at [540, 396] on label "Нам хорошо вместе" at bounding box center [756, 414] width 757 height 39
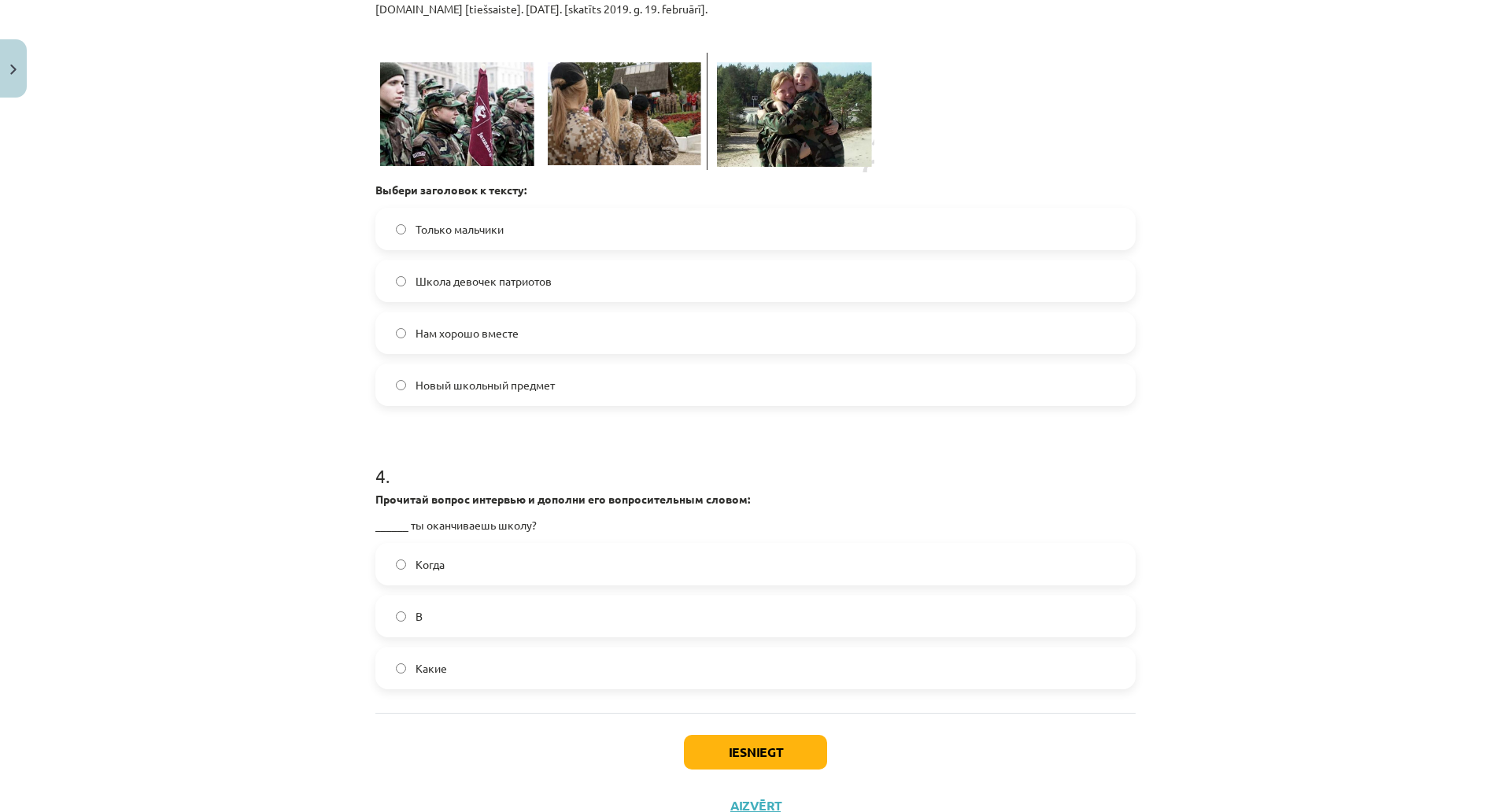
scroll to position [1189, 0]
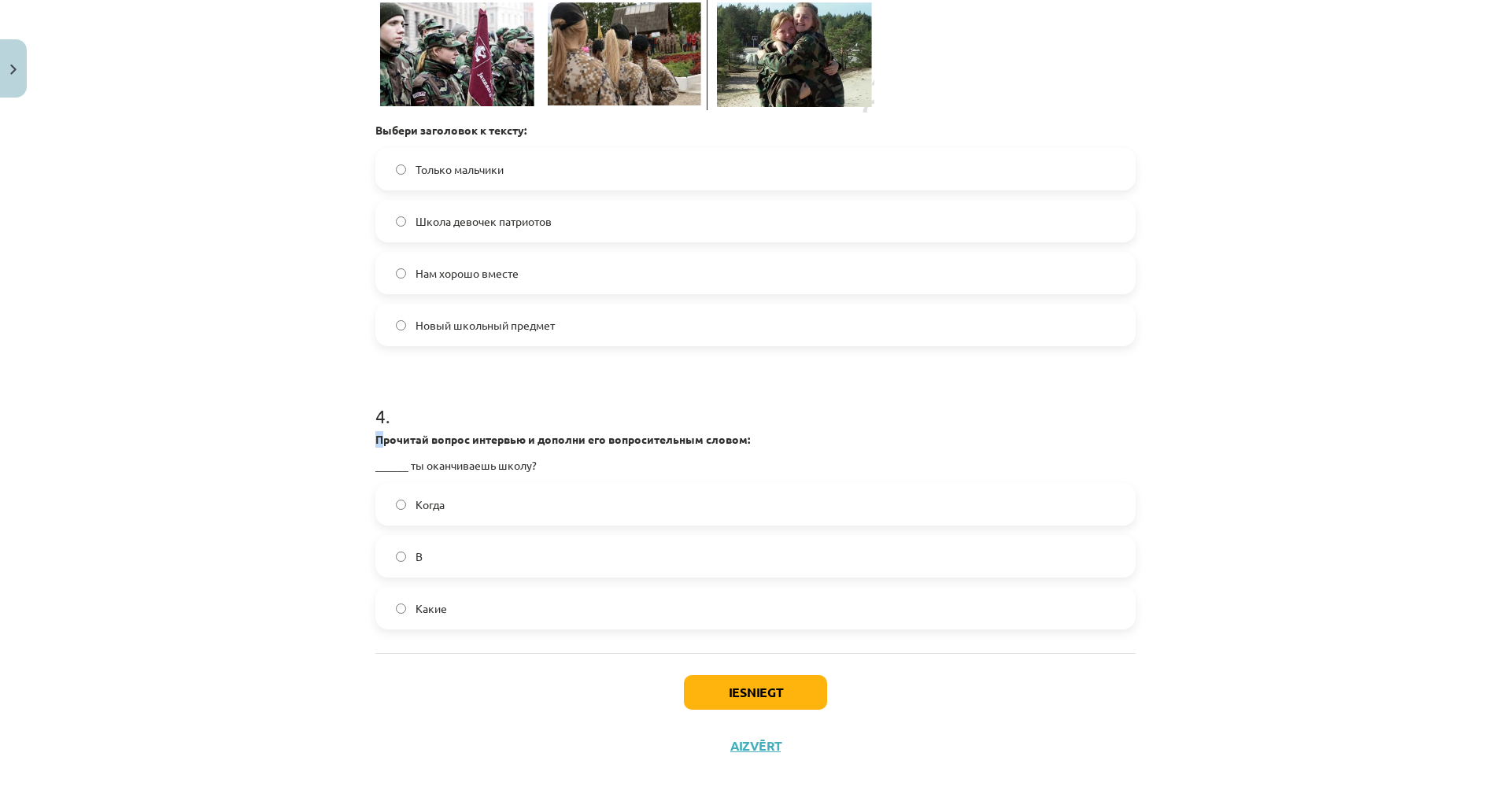
click at [375, 378] on div "4 . Прочитай вопрос интервью и дополни его вопросительным словом: ______ ты ока…" at bounding box center [756, 504] width 760 height 252
click at [388, 379] on div "4 . Прочитай вопрос интервью и дополни его вопросительным словом: ______ ты ока…" at bounding box center [756, 504] width 760 height 252
click at [518, 484] on label "Когда" at bounding box center [756, 504] width 757 height 39
click at [743, 675] on button "Iesniegt" at bounding box center [756, 692] width 143 height 34
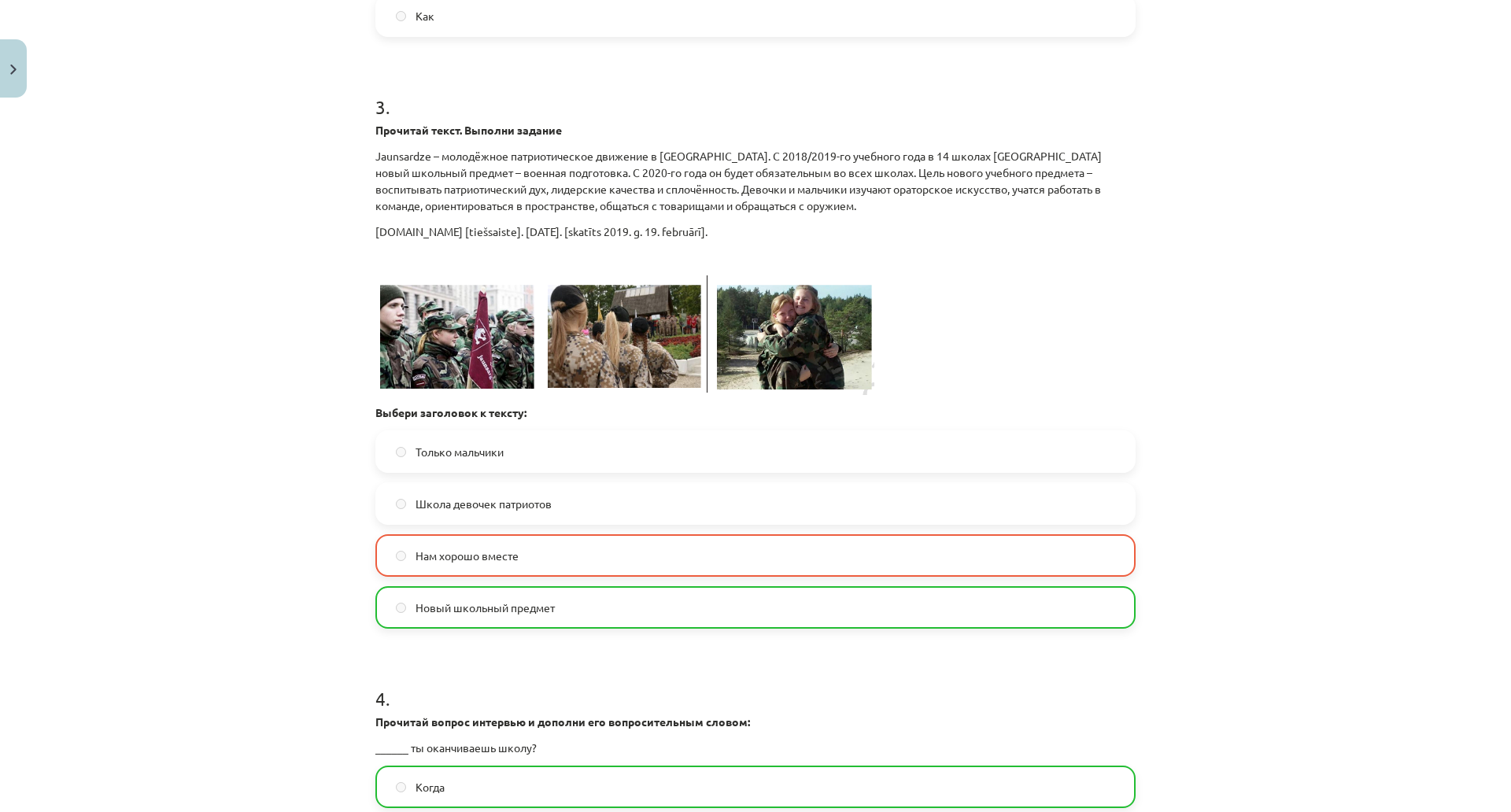
scroll to position [874, 0]
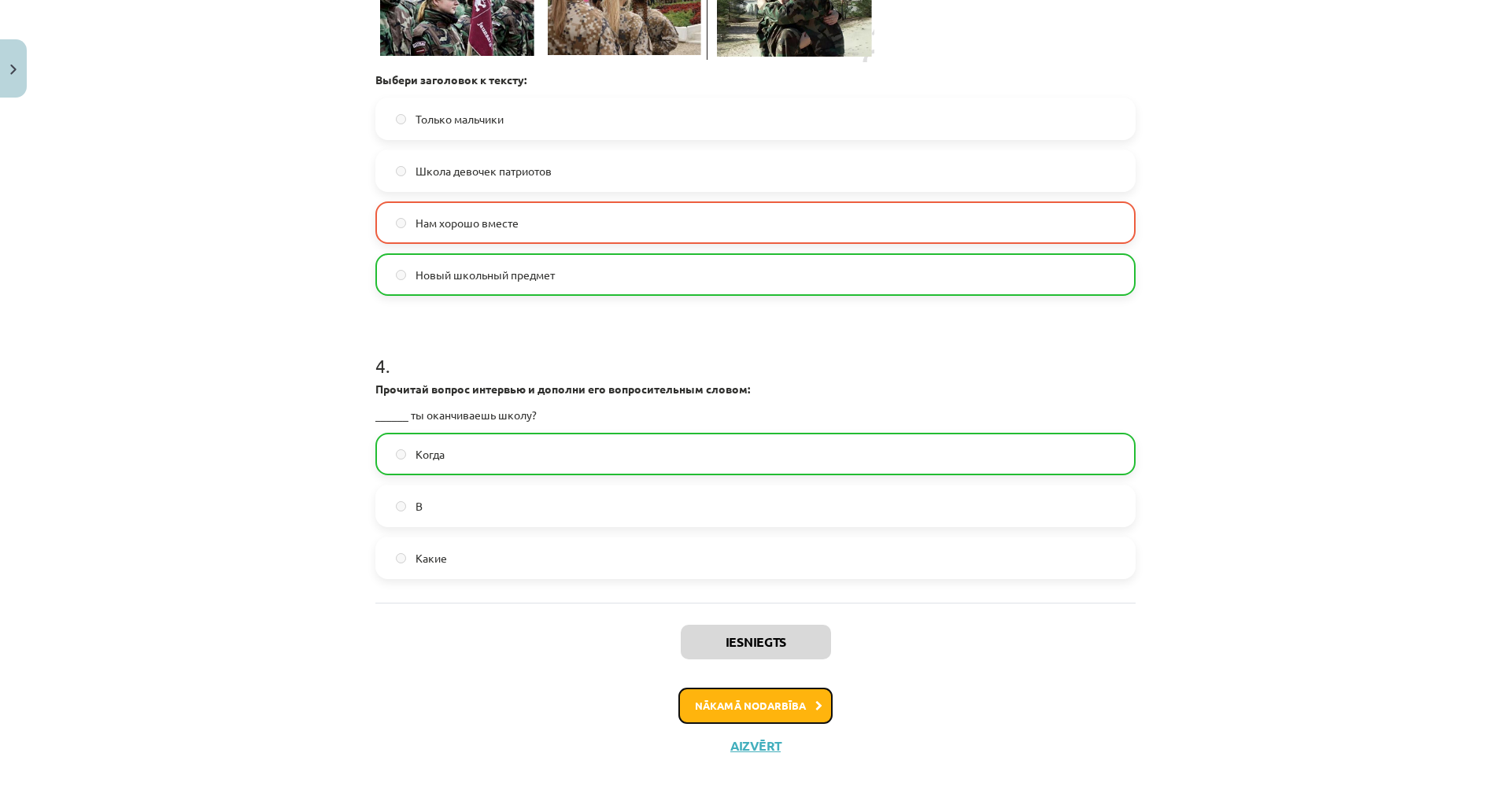
click at [709, 688] on button "Nākamā nodarbība" at bounding box center [756, 705] width 155 height 36
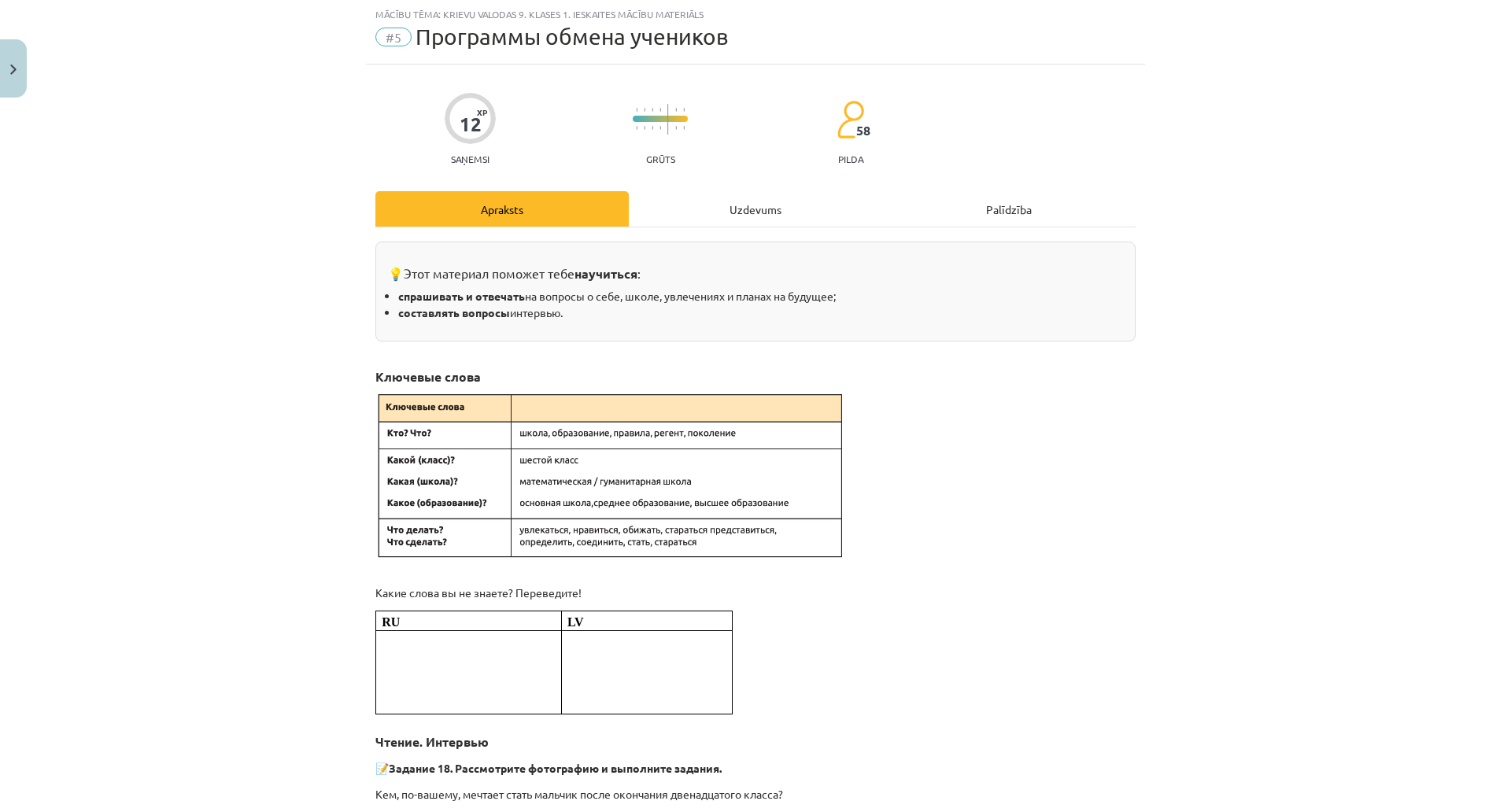
scroll to position [39, 0]
click at [718, 218] on div "Uzdevums" at bounding box center [756, 210] width 253 height 35
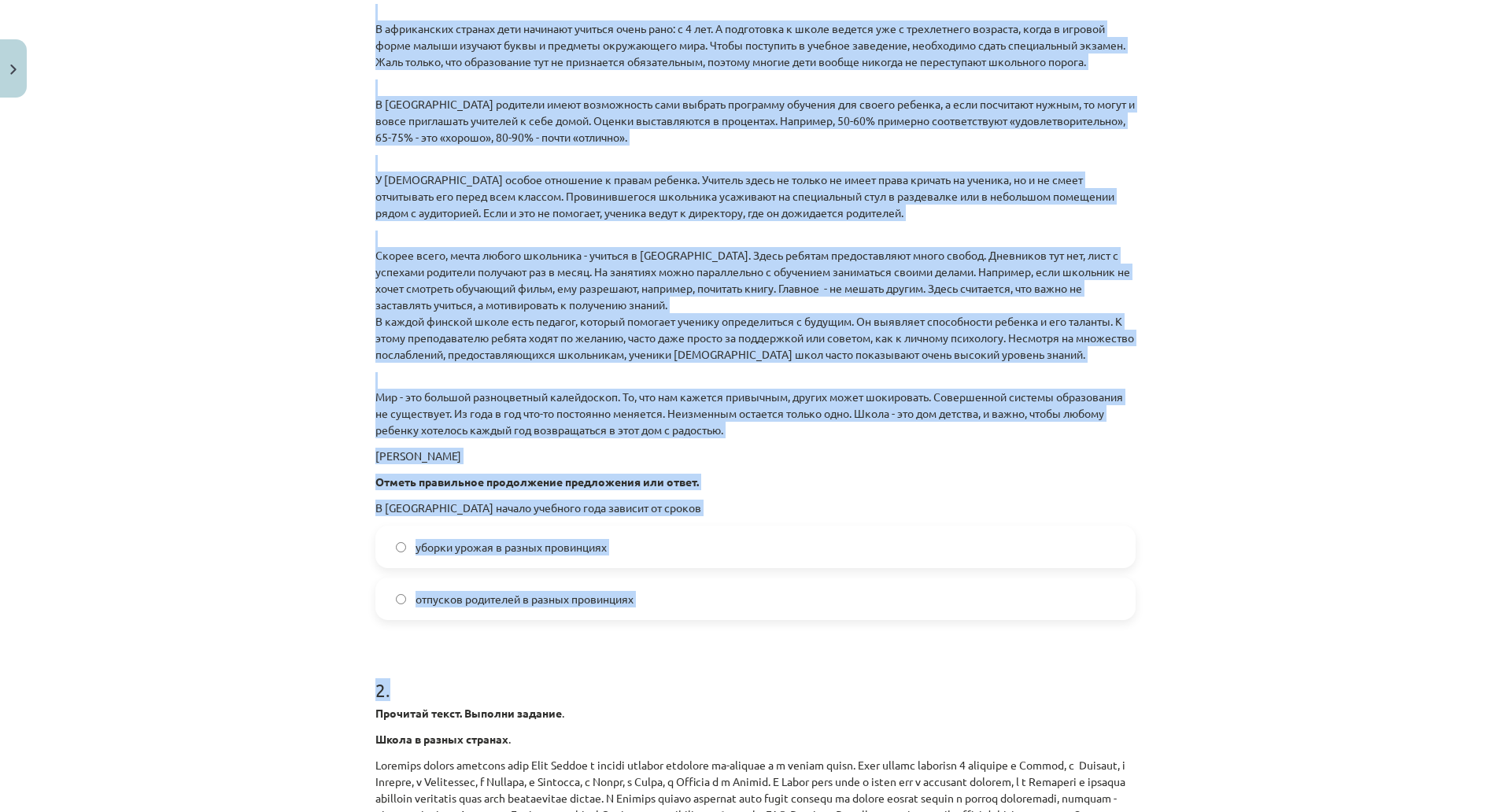
scroll to position [984, 0]
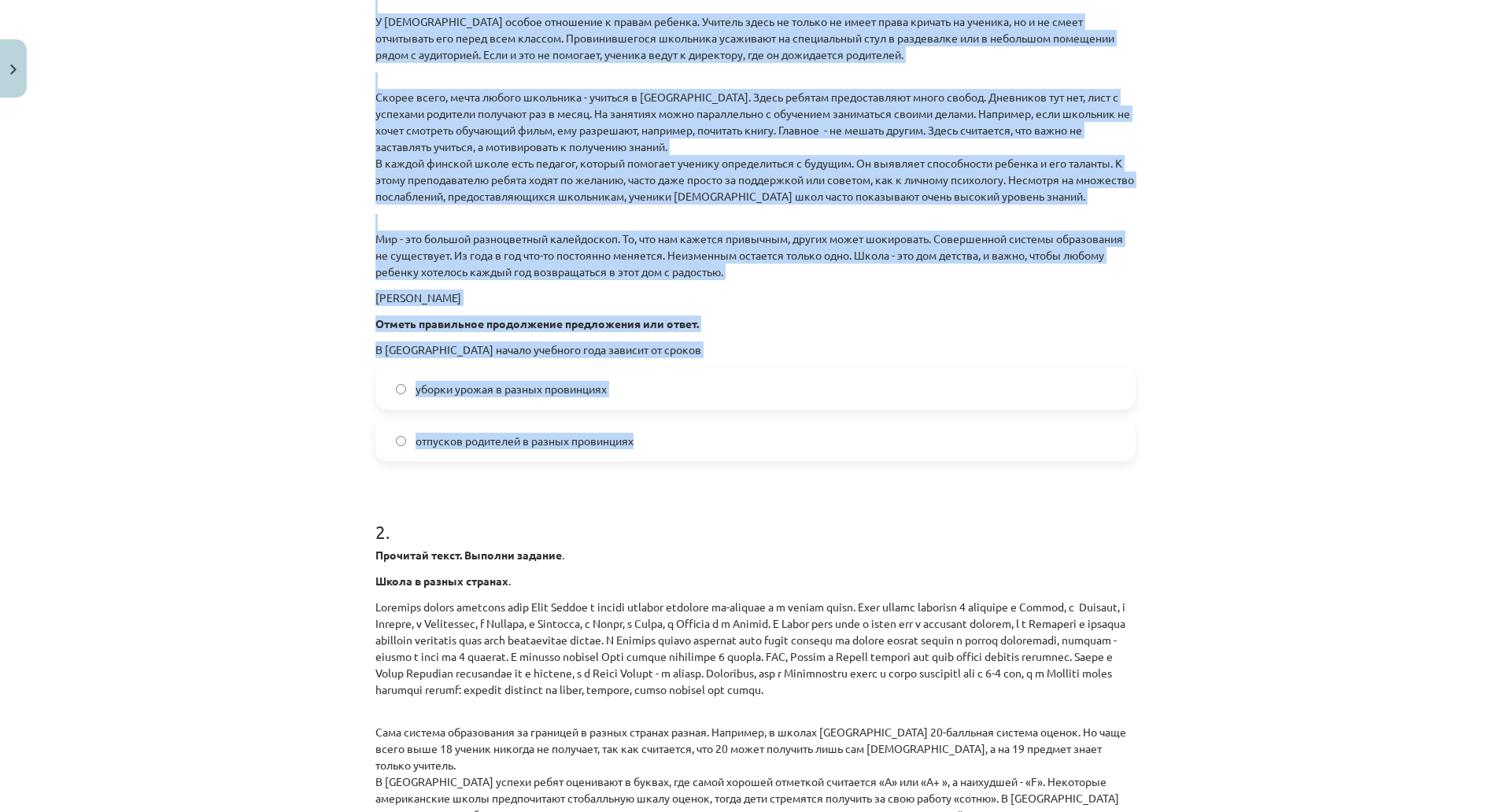
drag, startPoint x: 449, startPoint y: 253, endPoint x: 825, endPoint y: 435, distance: 417.7
click at [825, 435] on div "12 XP Saņemsi Grūts 58 pilda Apraksts Uzdevums Palīdzība 1 . Прочитай текст. Вы…" at bounding box center [756, 471] width 779 height 2701
copy div "Прочитай текст. Выполни задание . Школа в разных странах . Праздник начала учеб…"
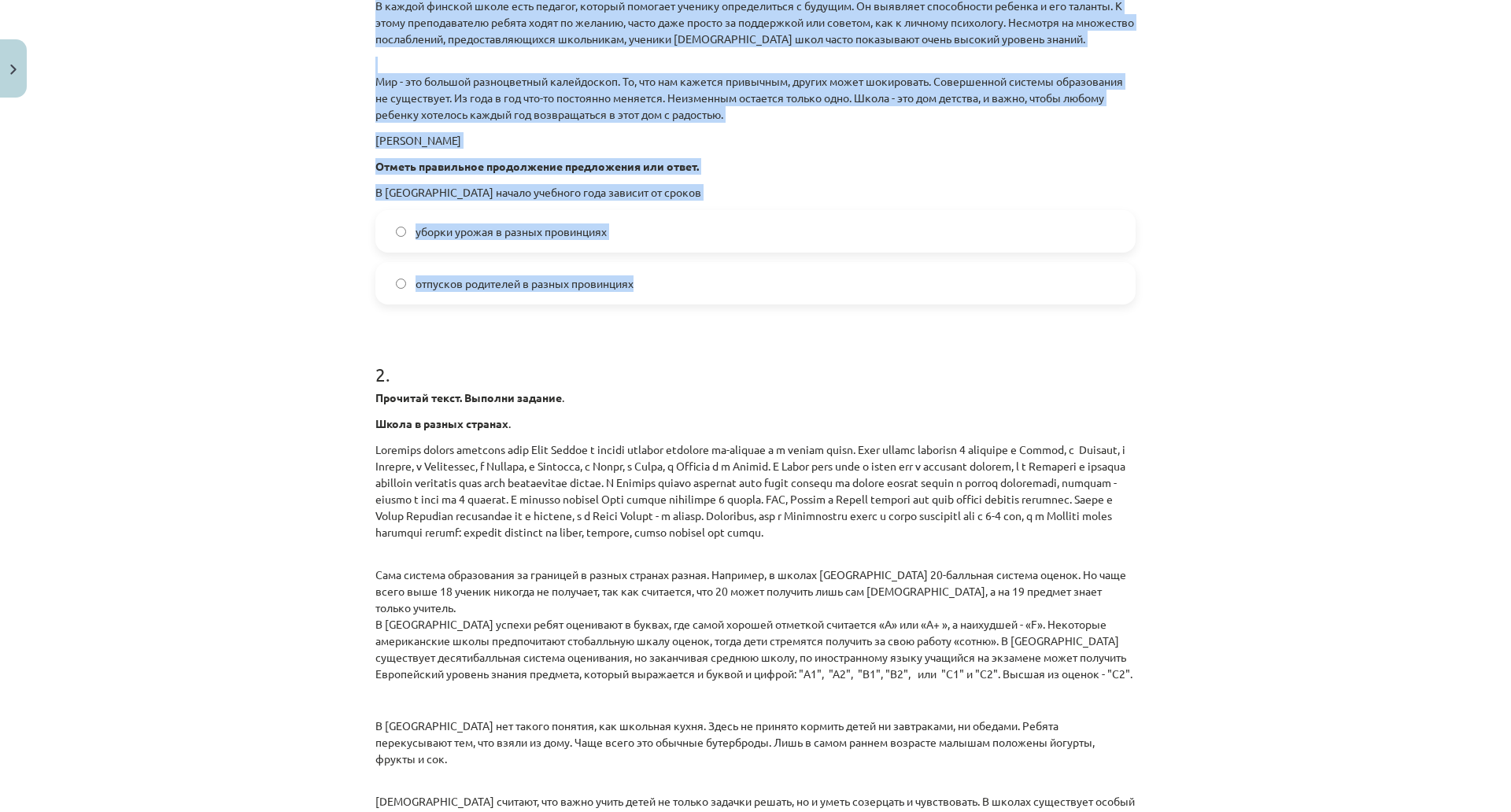
click at [493, 225] on span "уборки урожая в разных провинциях" at bounding box center [512, 232] width 191 height 17
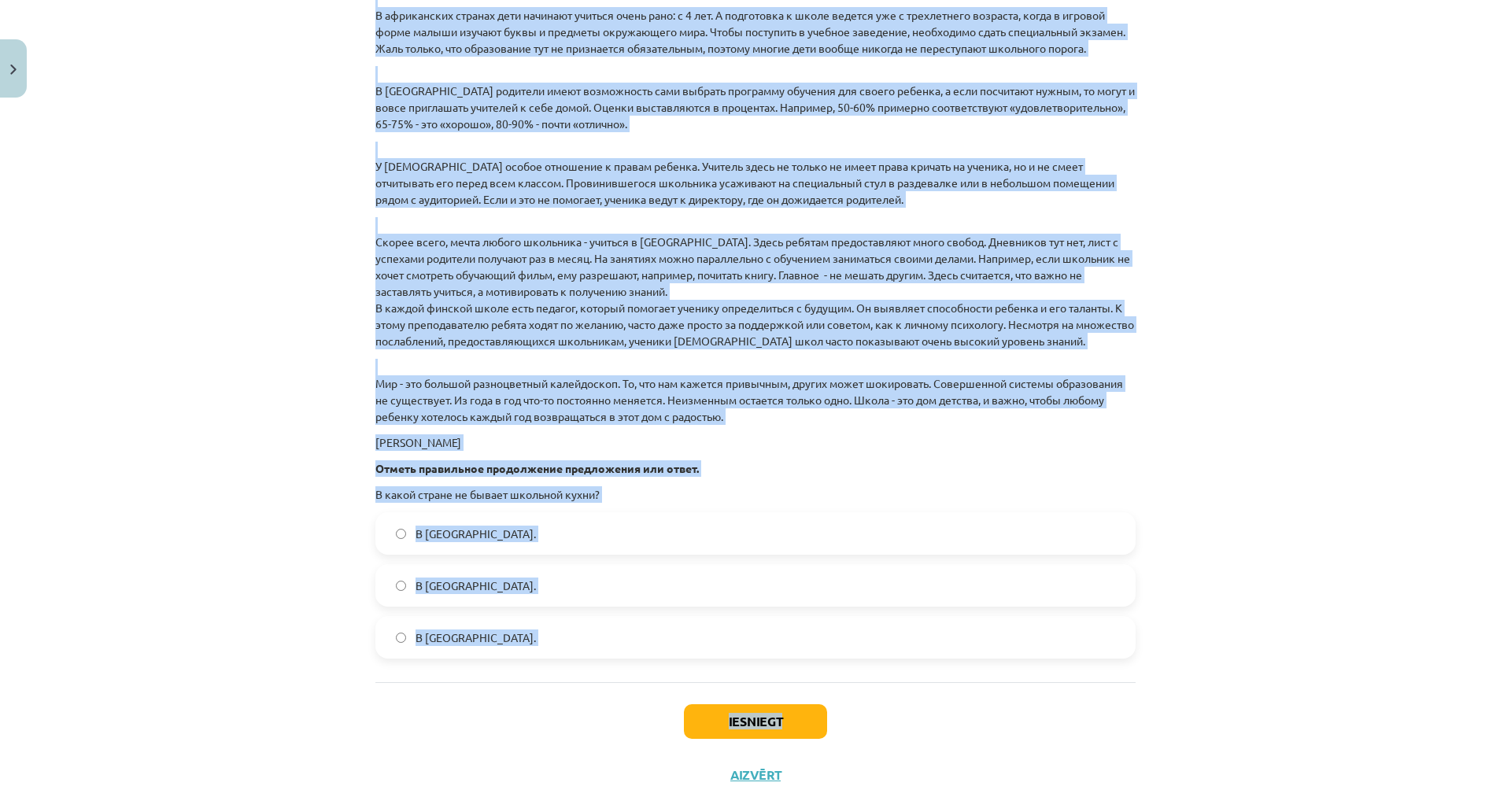
scroll to position [2128, 0]
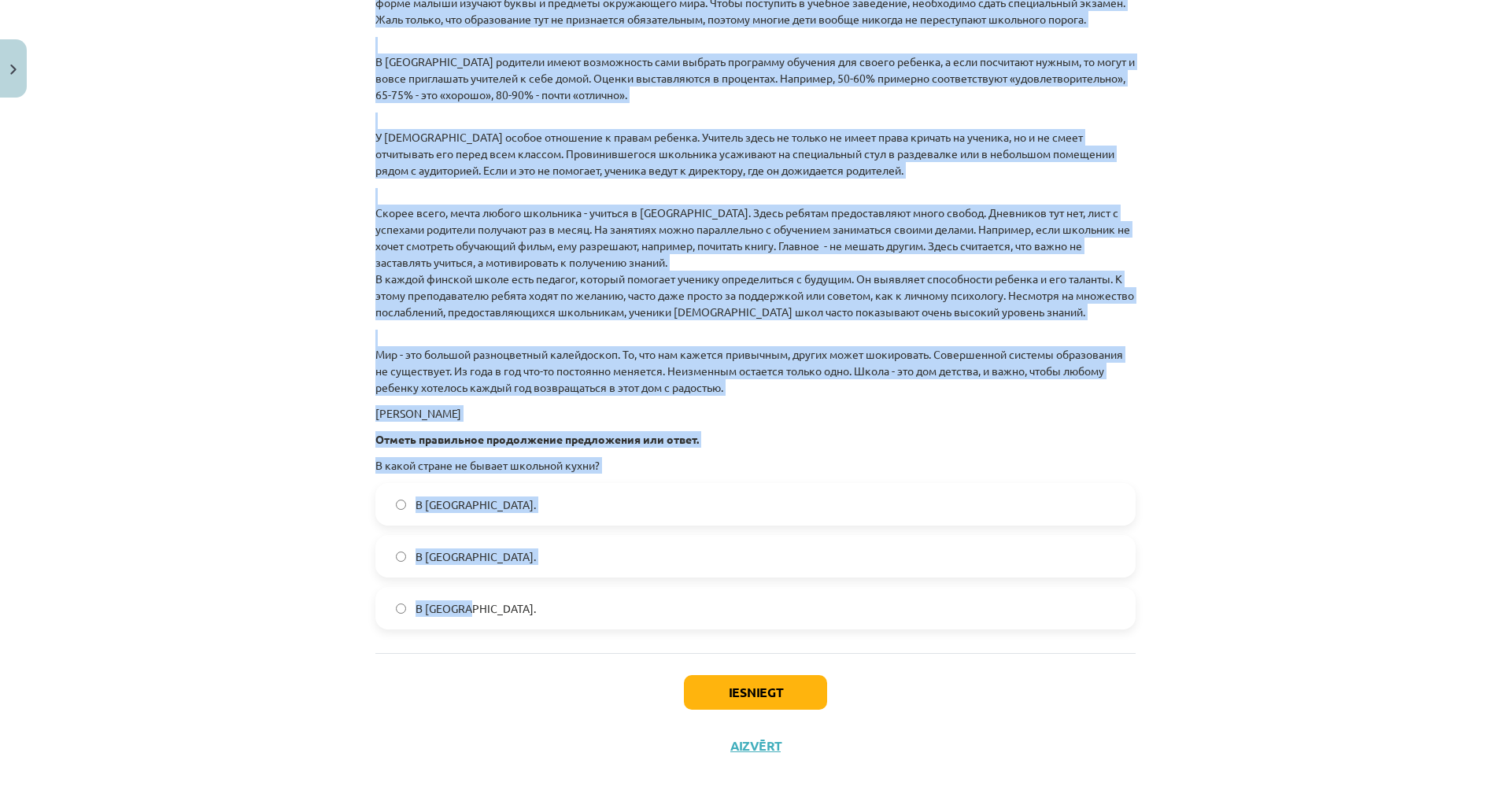
drag, startPoint x: 361, startPoint y: 212, endPoint x: 897, endPoint y: 510, distance: 613.3
copy div "2 . Прочитай текст. Выполни задание . Школа в разных странах . Праздник начала …"
click at [489, 484] on label "В Норвегии." at bounding box center [756, 504] width 757 height 39
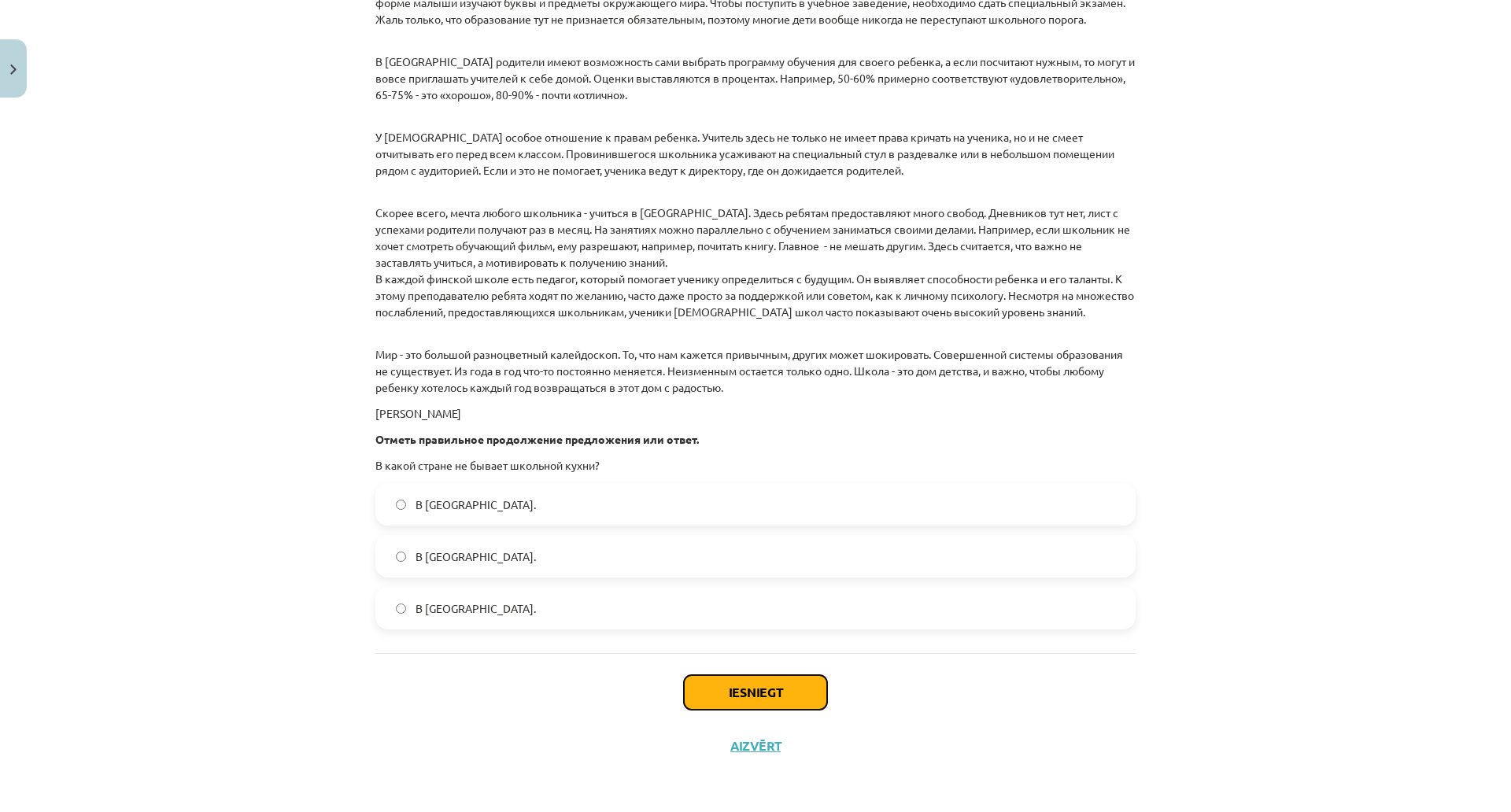
click at [722, 675] on button "Iesniegt" at bounding box center [756, 692] width 143 height 34
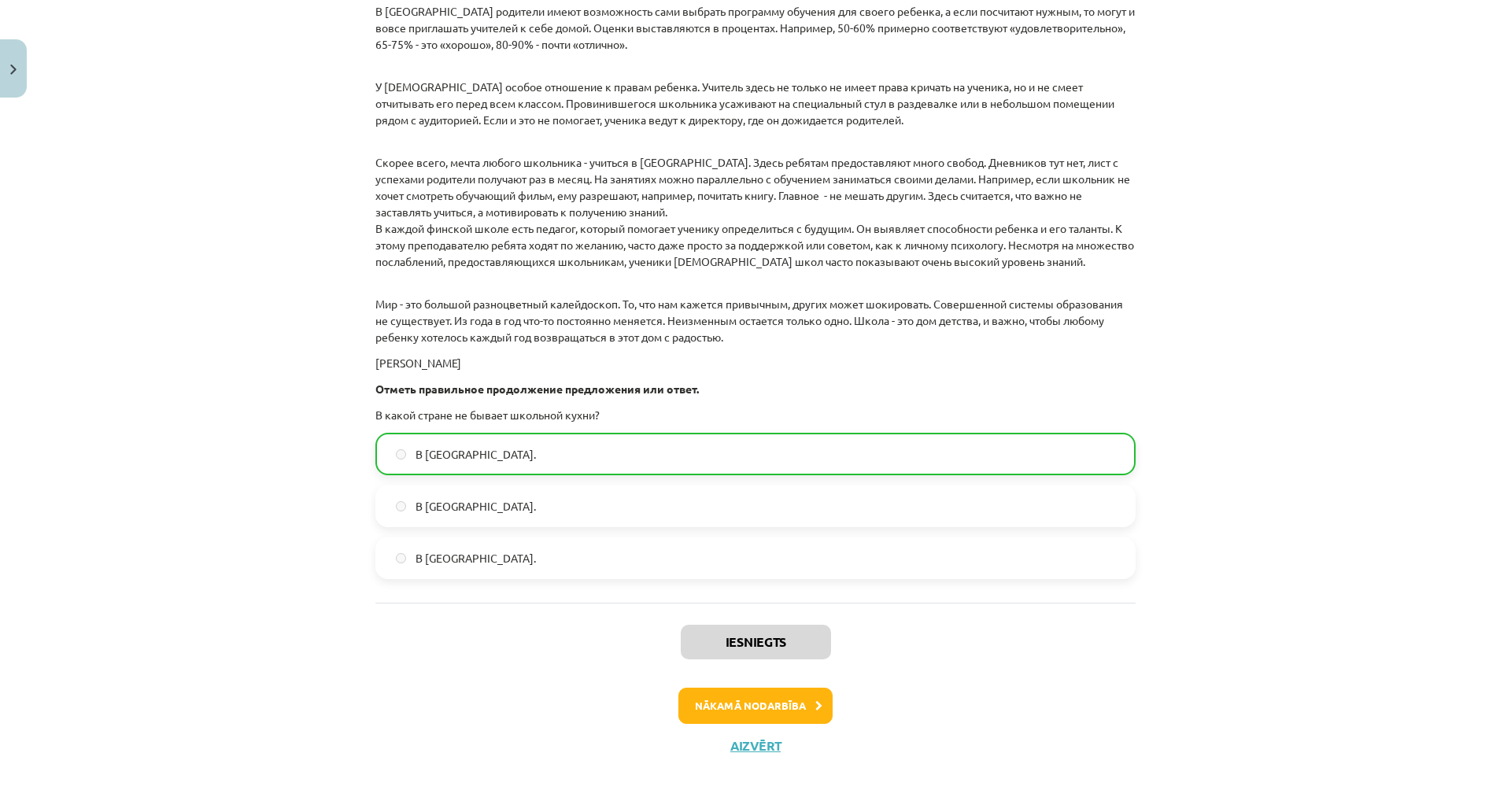
click at [691, 679] on div "Iesniegts Nākamā nodarbība Aizvērt" at bounding box center [756, 683] width 760 height 160
click at [689, 688] on button "Nākamā nodarbība" at bounding box center [756, 705] width 155 height 36
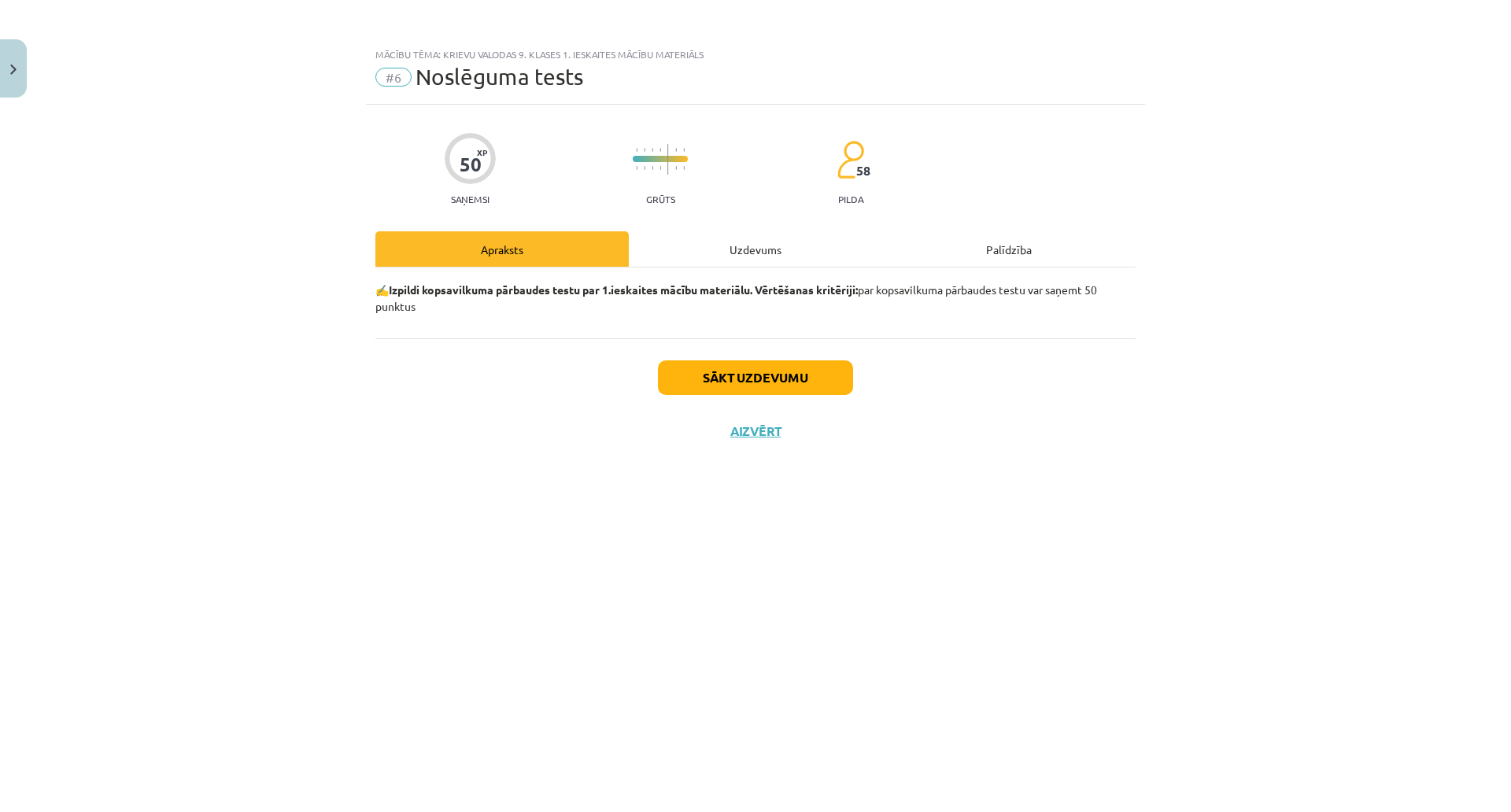
click at [708, 239] on div "Uzdevums" at bounding box center [756, 249] width 253 height 35
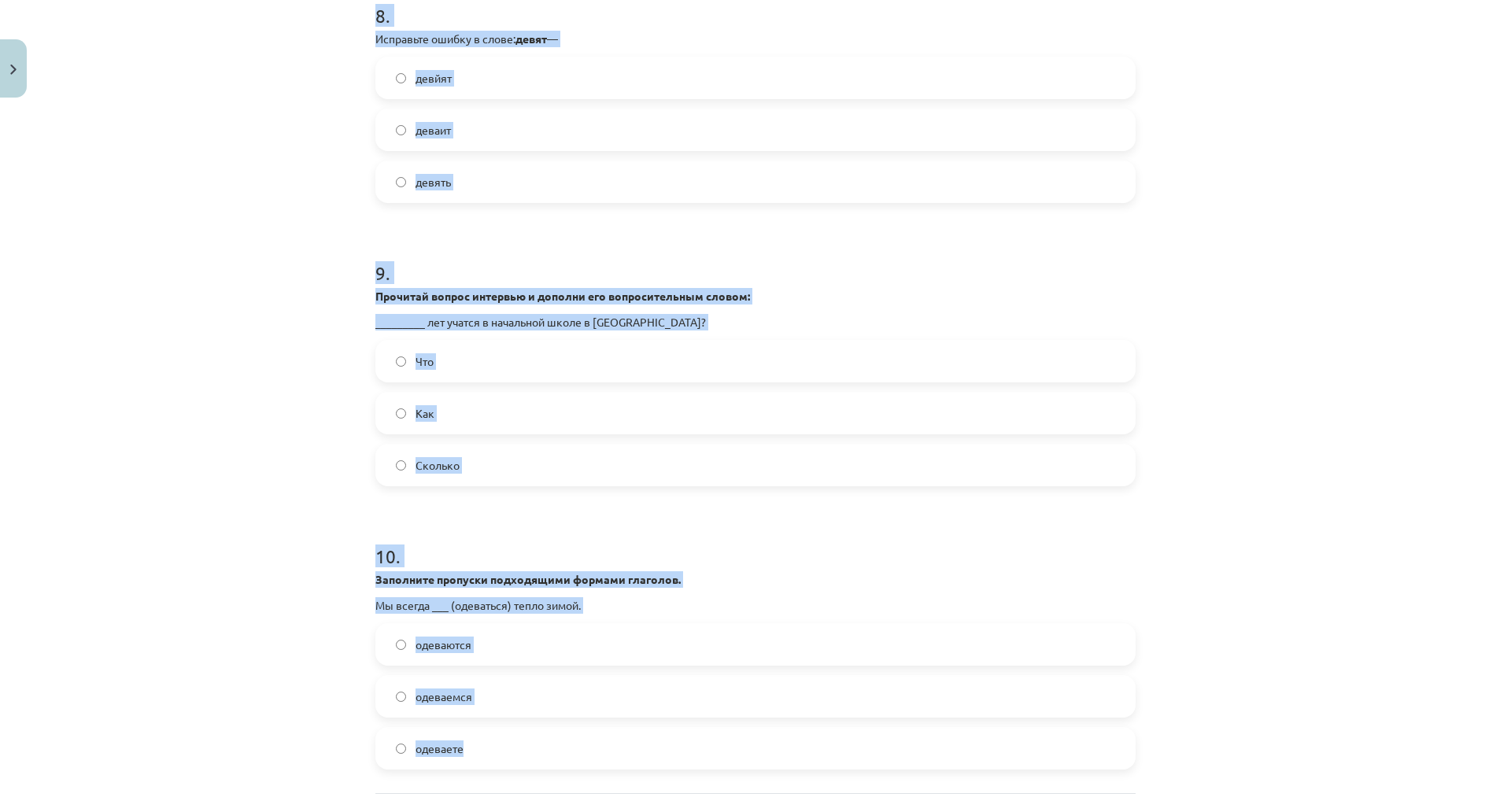
scroll to position [2529, 0]
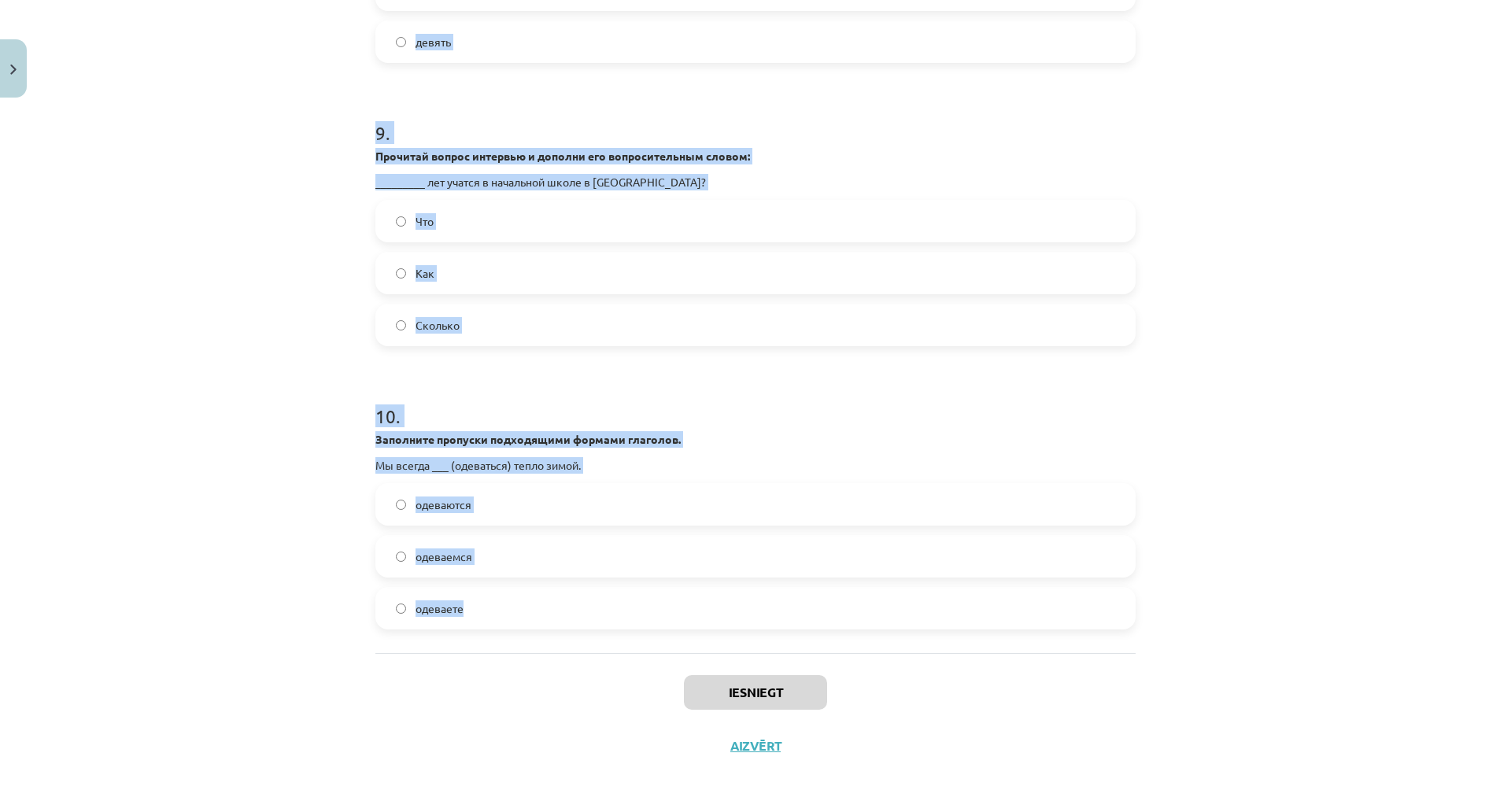
drag, startPoint x: 372, startPoint y: 291, endPoint x: 554, endPoint y: 545, distance: 312.5
click at [554, 545] on div "Mācību tēma: Krievu valodas 9. klases 1. ieskaites mācību materiāls #6 Noslēgum…" at bounding box center [756, 406] width 1511 height 812
copy form "1 . Прочитай вопрос интервью и дополни его вопросительным словом: ________ ты о…"
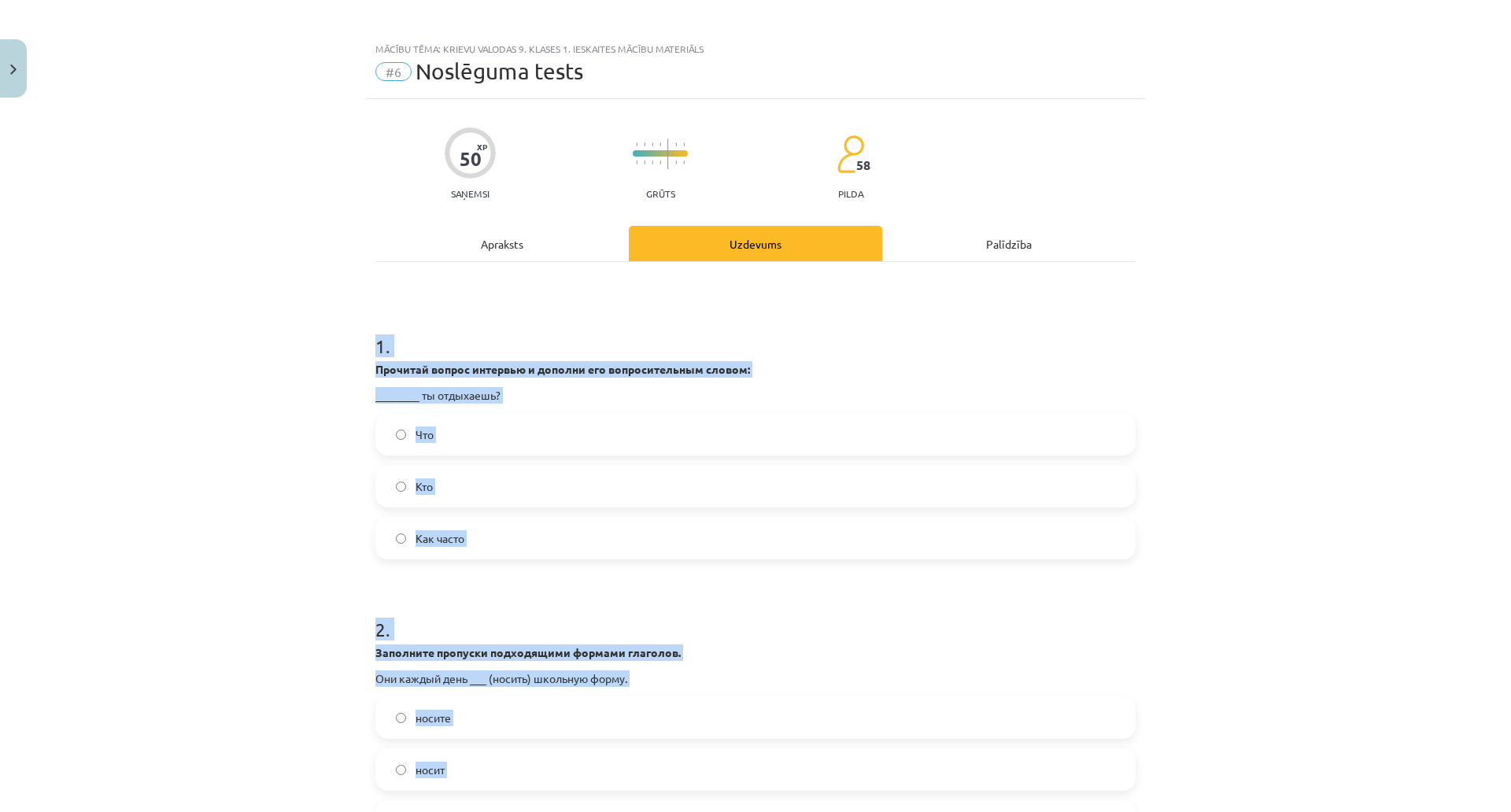
scroll to position [0, 0]
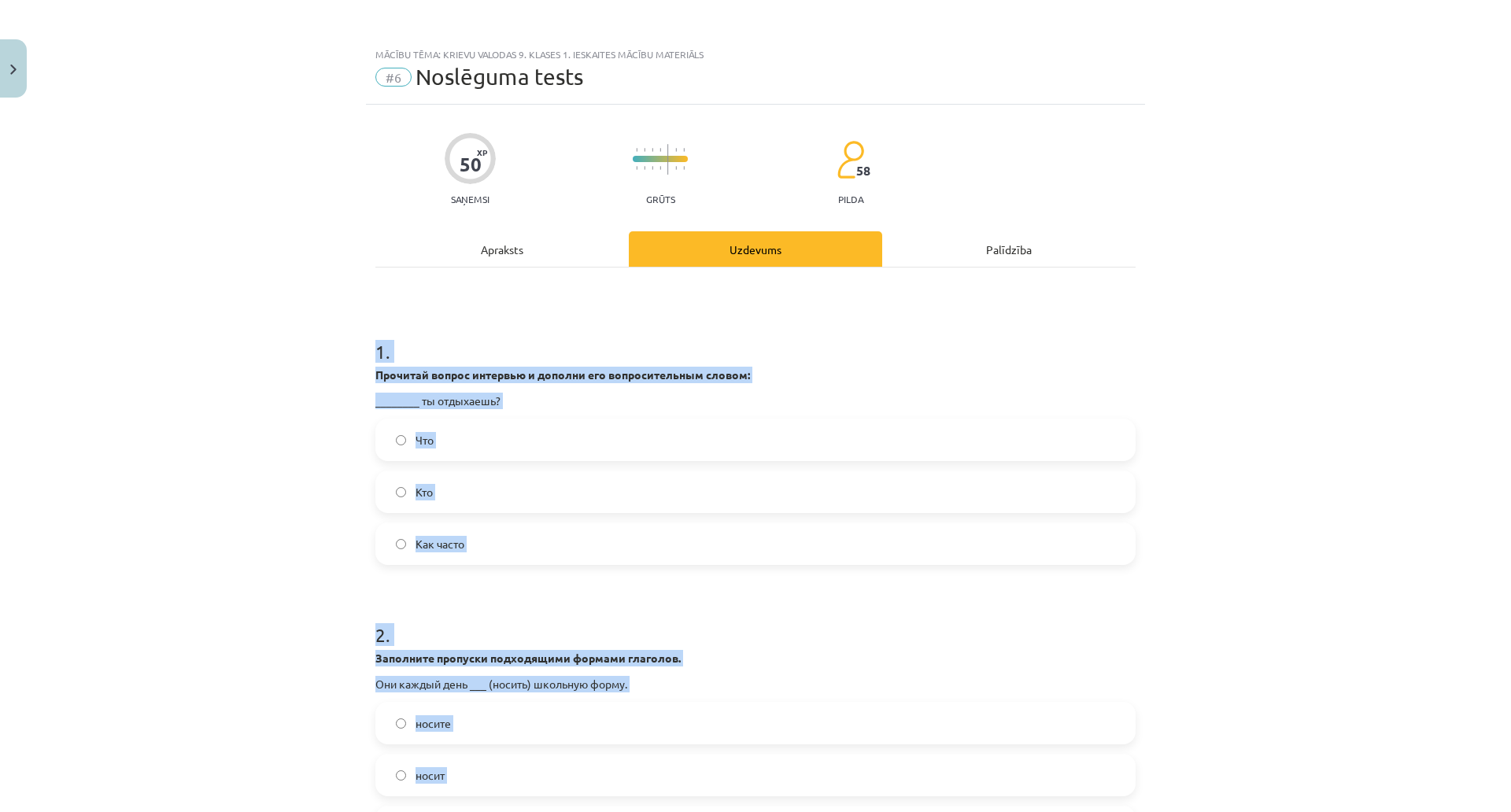
click at [282, 344] on div "Mācību tēma: Krievu valodas 9. klases 1. ieskaites mācību materiāls #6 Noslēgum…" at bounding box center [756, 406] width 1511 height 812
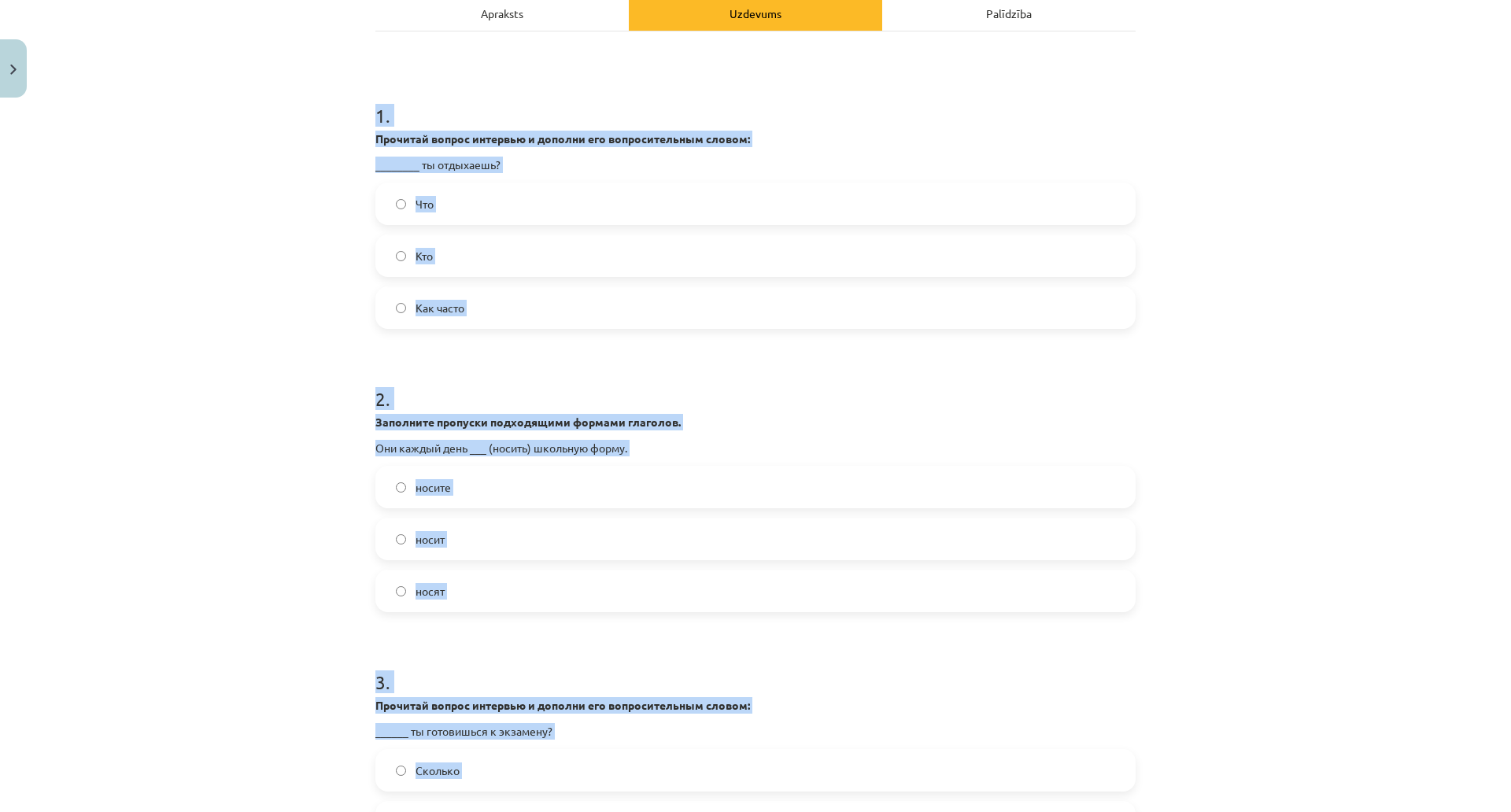
click at [449, 316] on span "Как часто" at bounding box center [440, 308] width 49 height 17
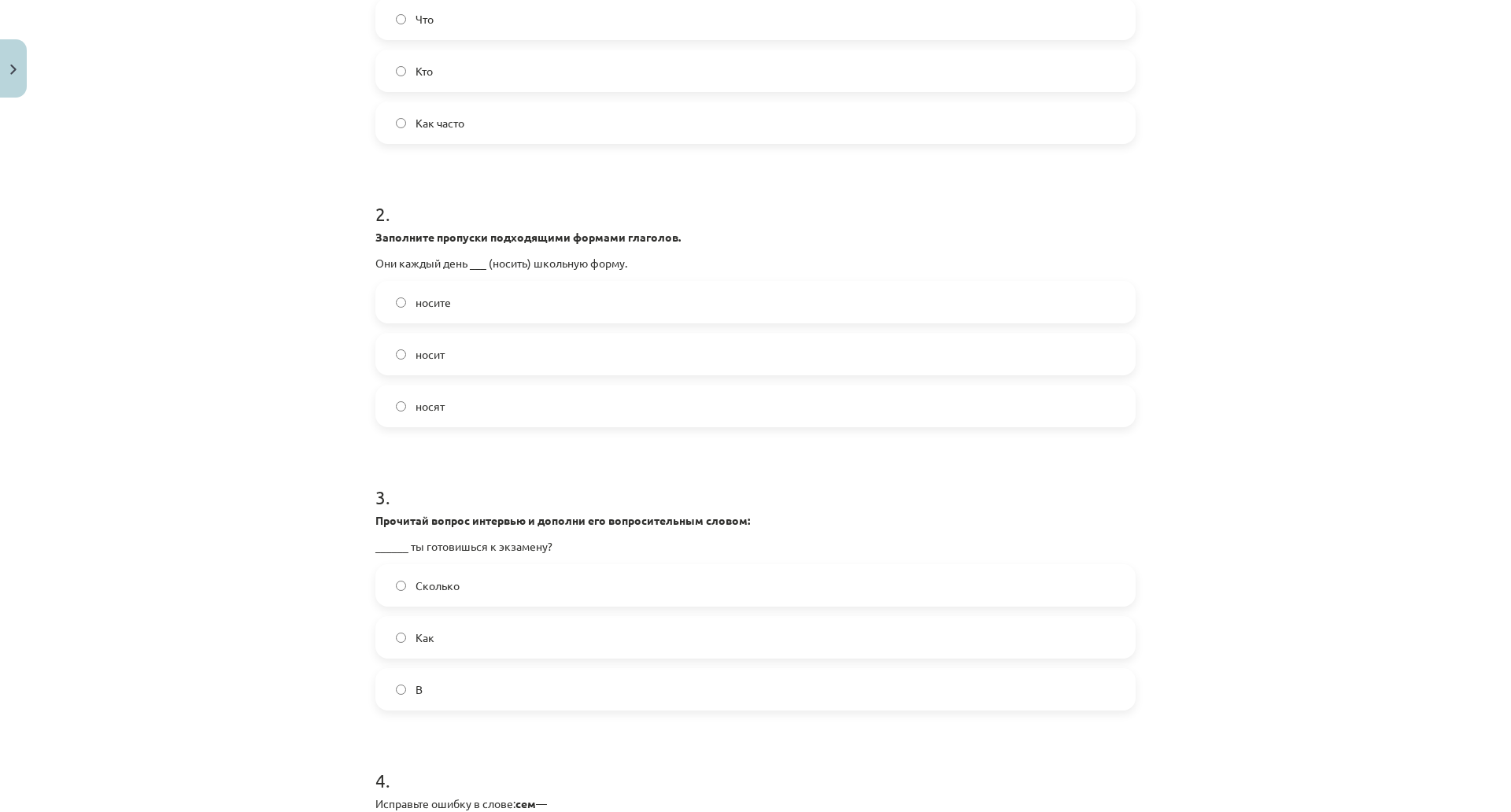
scroll to position [473, 0]
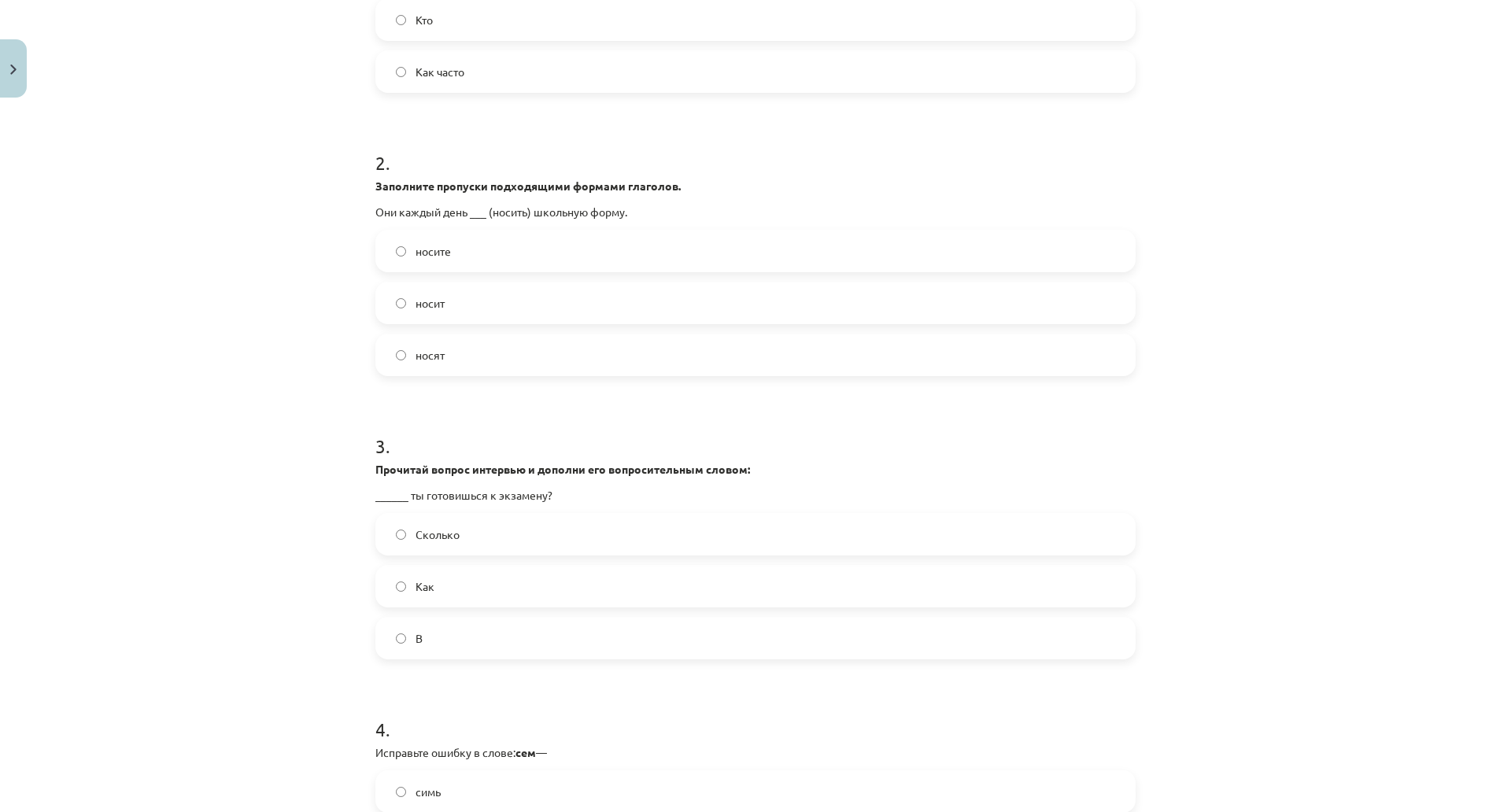
click at [432, 306] on span "носит" at bounding box center [430, 303] width 29 height 17
click at [433, 347] on span "носят" at bounding box center [430, 355] width 29 height 17
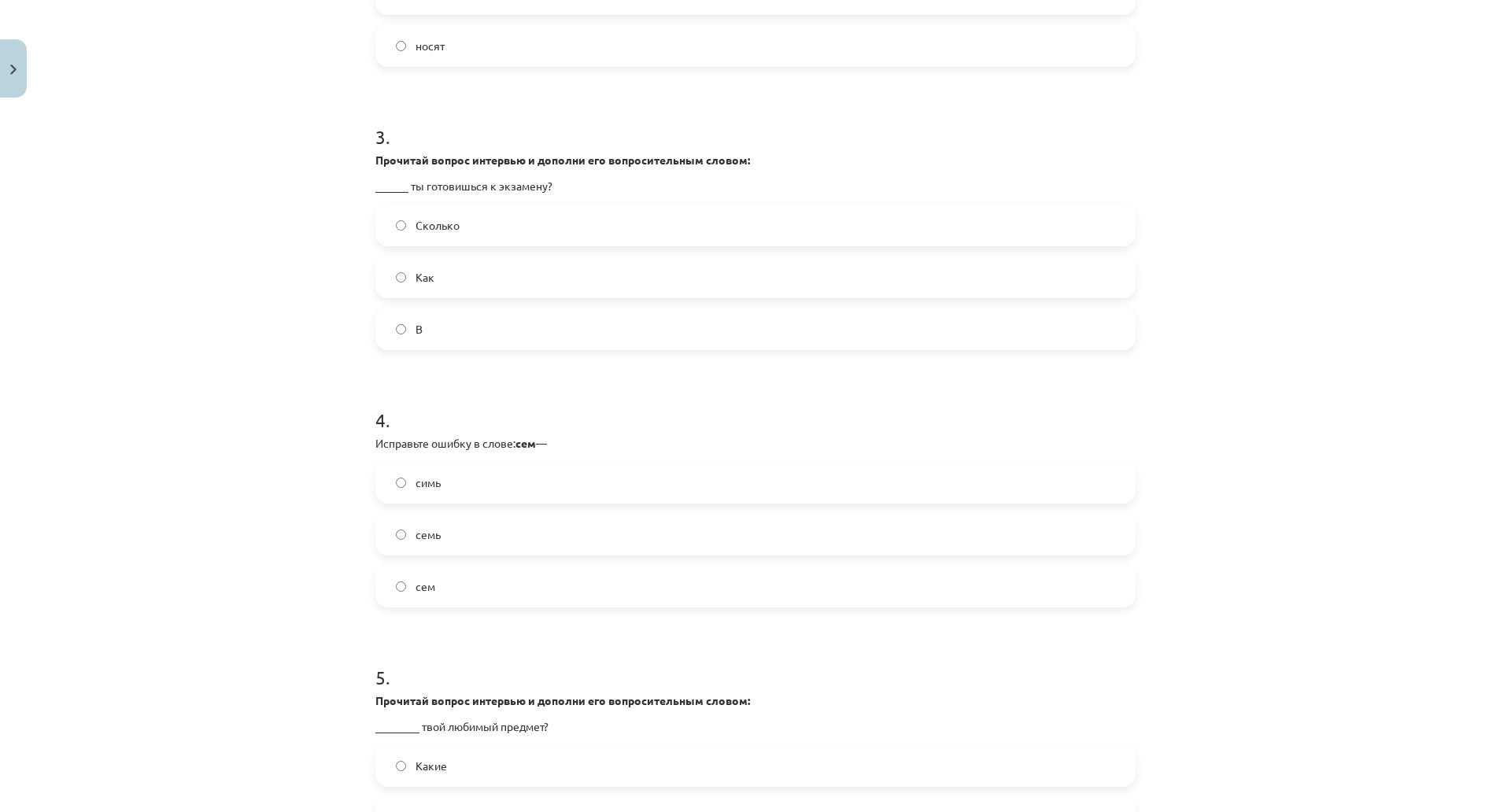
scroll to position [787, 0]
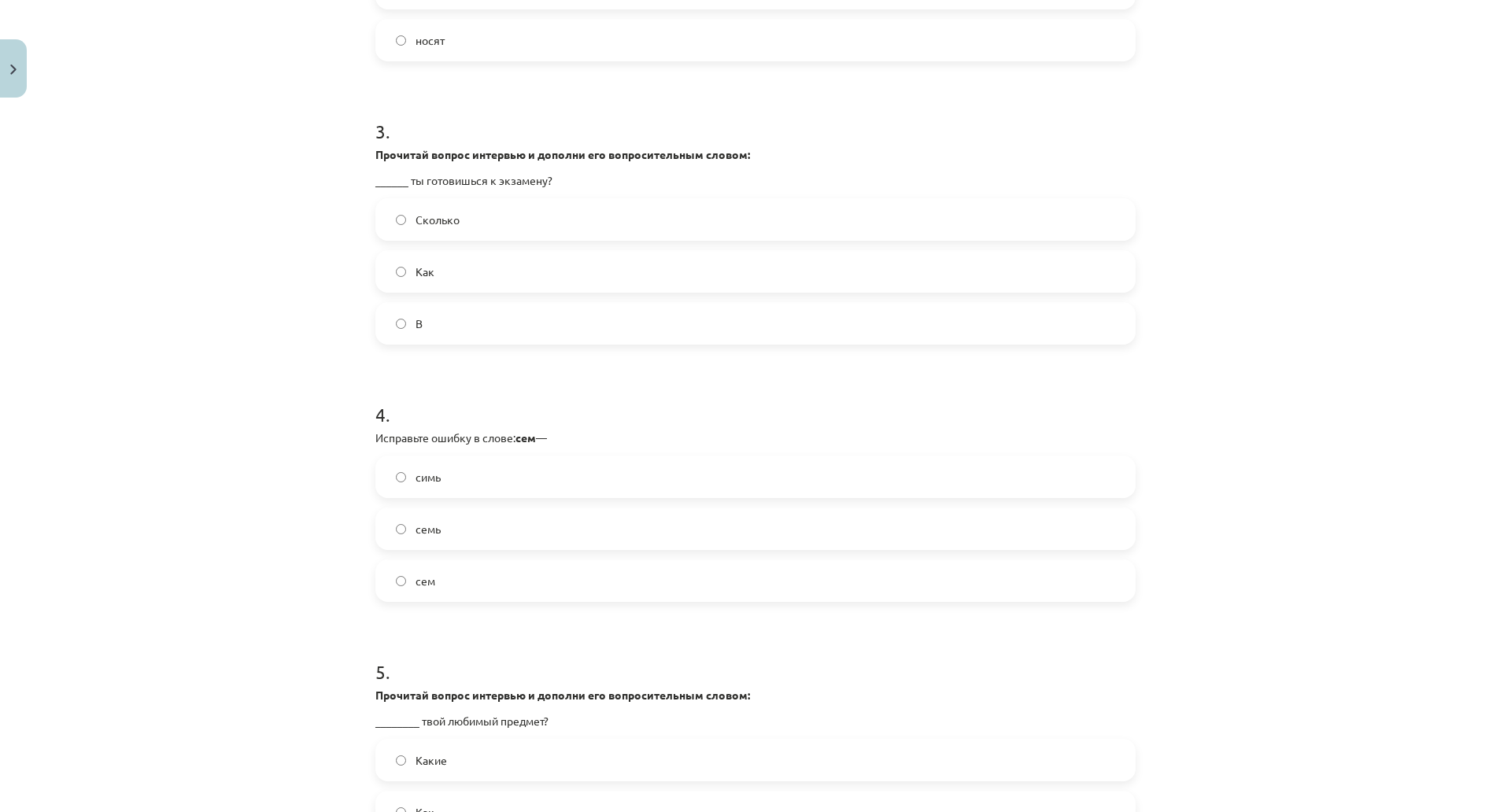
click at [459, 272] on label "Как" at bounding box center [756, 271] width 757 height 39
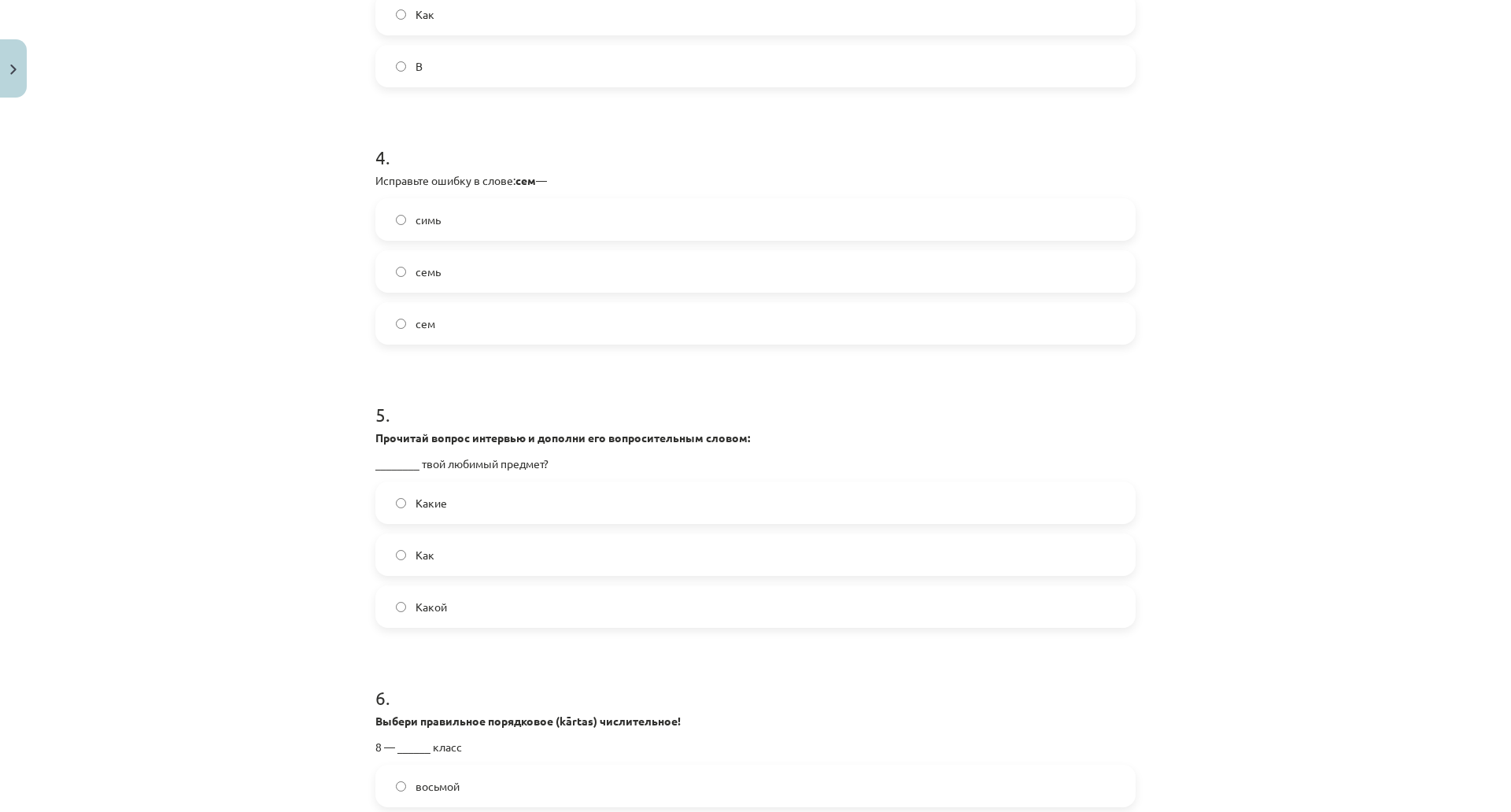
scroll to position [1102, 0]
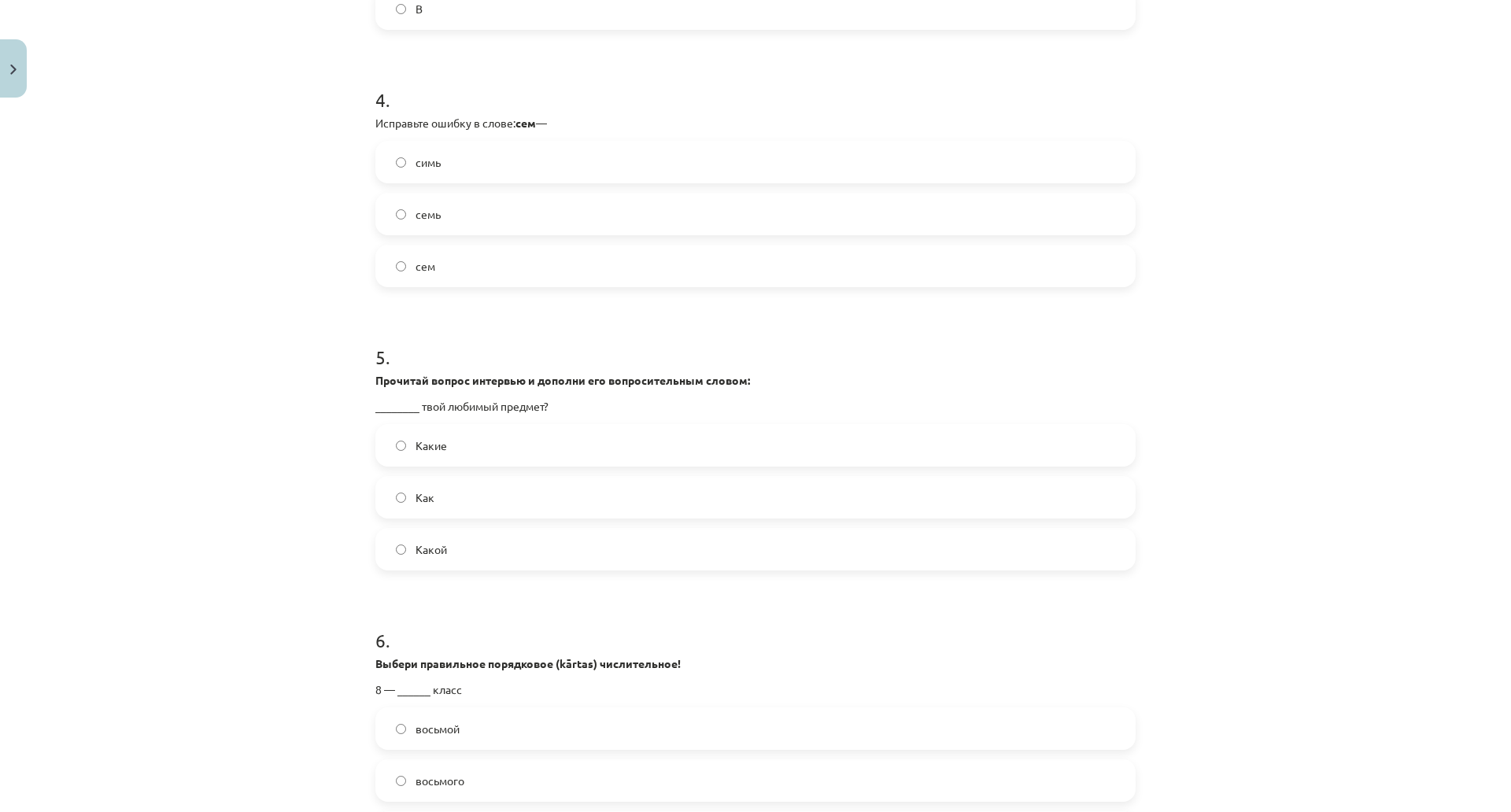
click at [470, 218] on label "семь" at bounding box center [756, 214] width 757 height 39
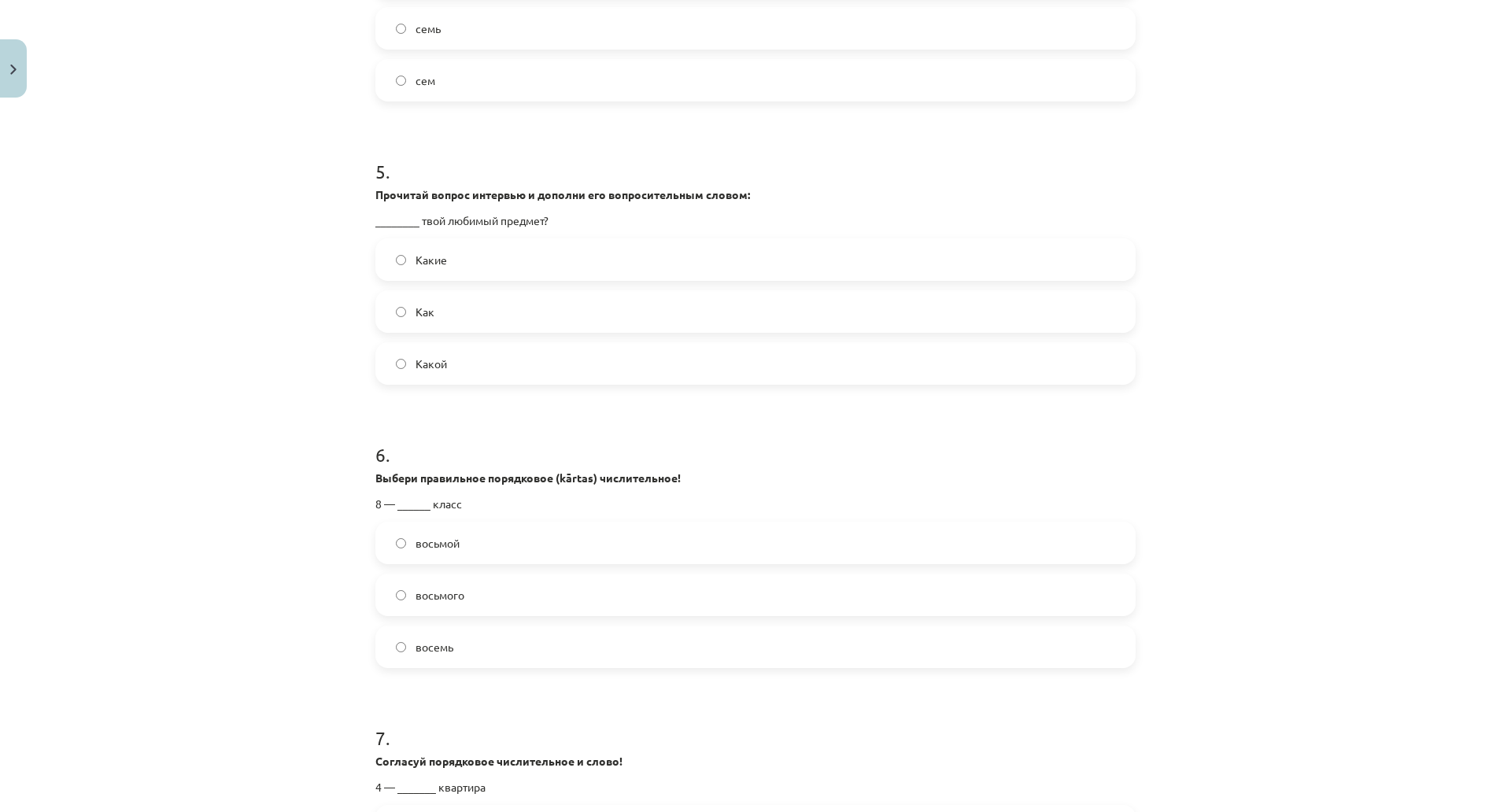
scroll to position [1338, 0]
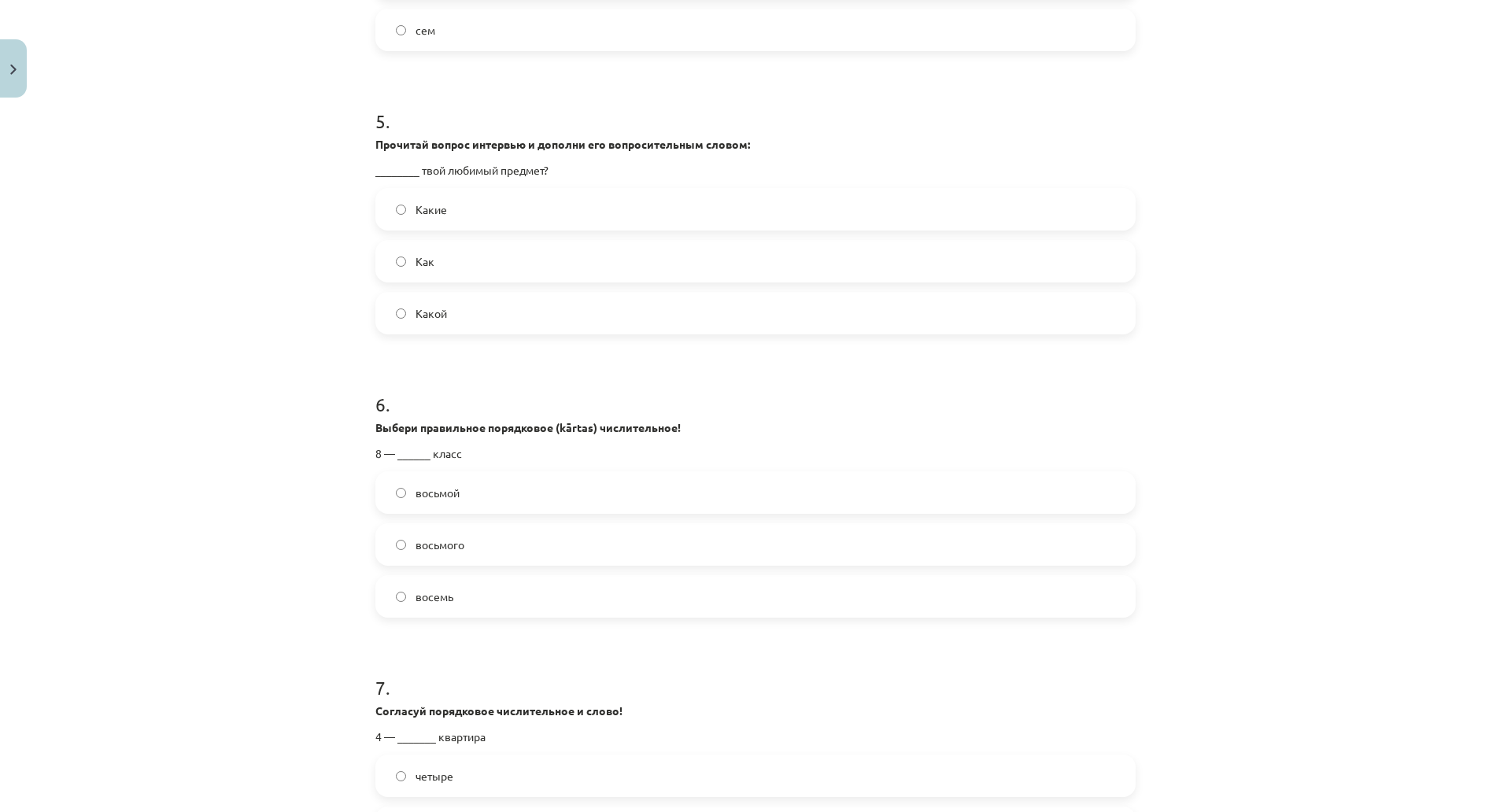
click at [444, 312] on label "Какой" at bounding box center [756, 312] width 757 height 39
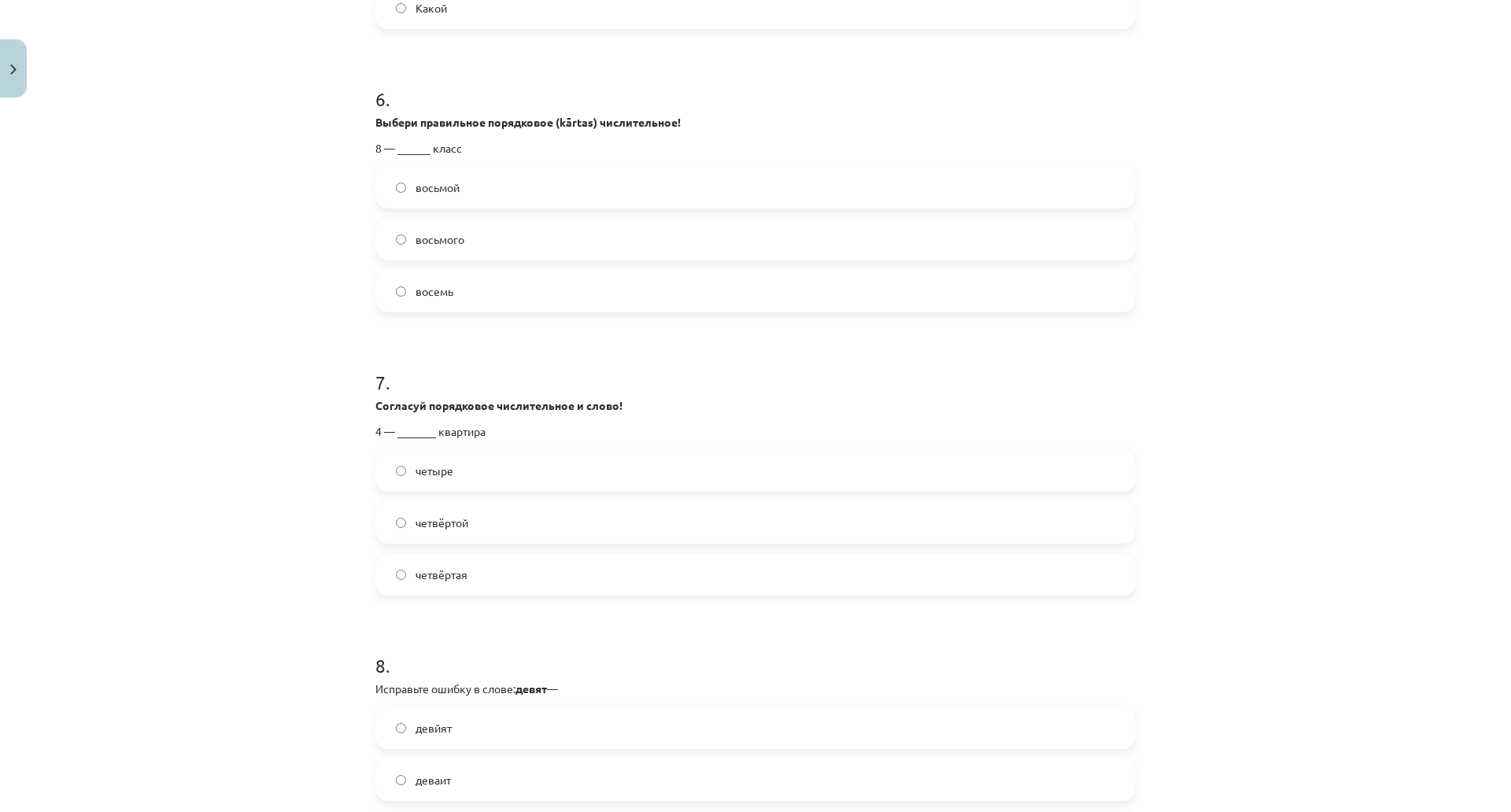
scroll to position [1653, 0]
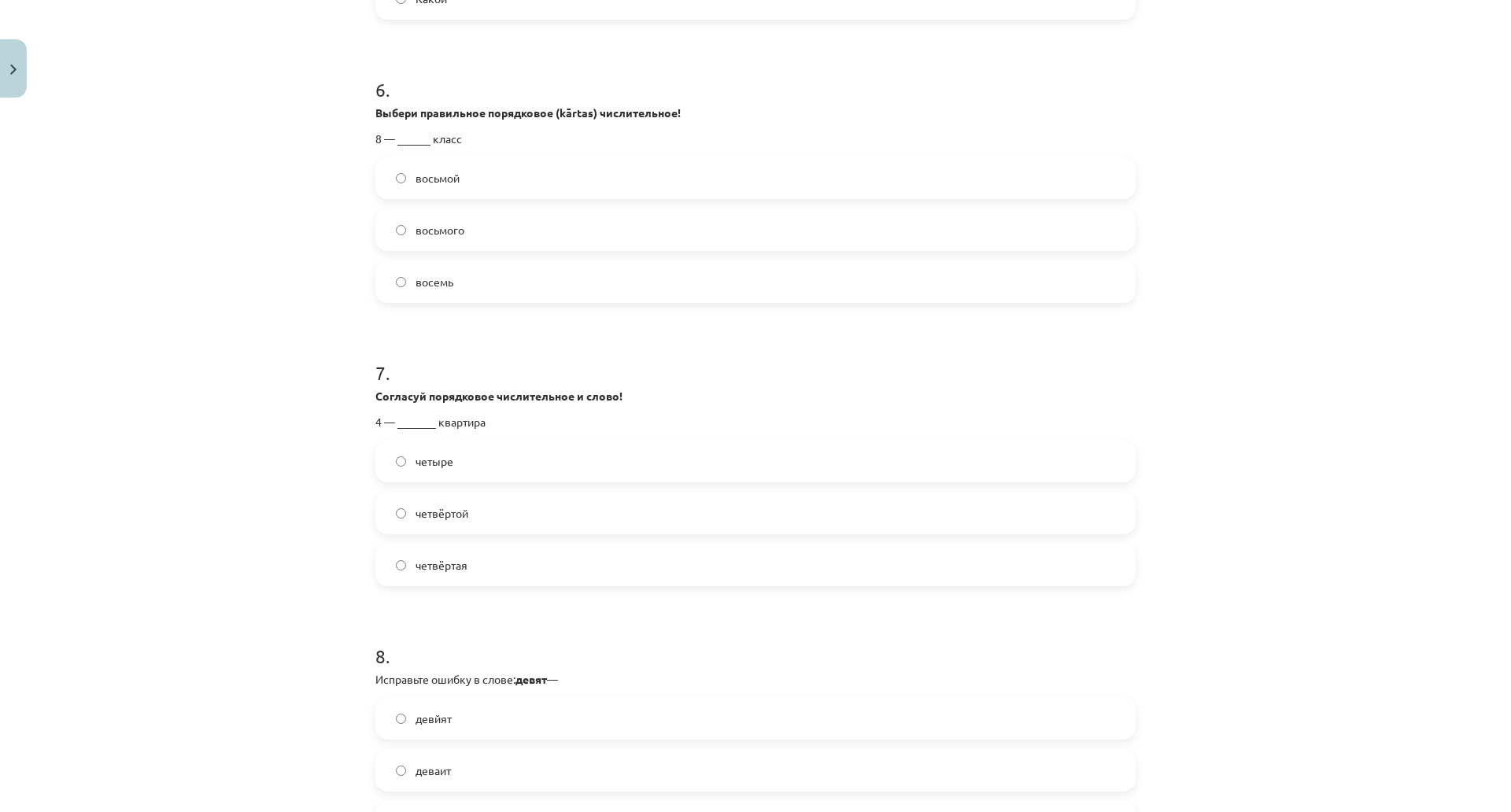
click at [456, 231] on span "восьмого" at bounding box center [440, 230] width 49 height 17
click at [500, 170] on label "восьмой" at bounding box center [756, 178] width 757 height 39
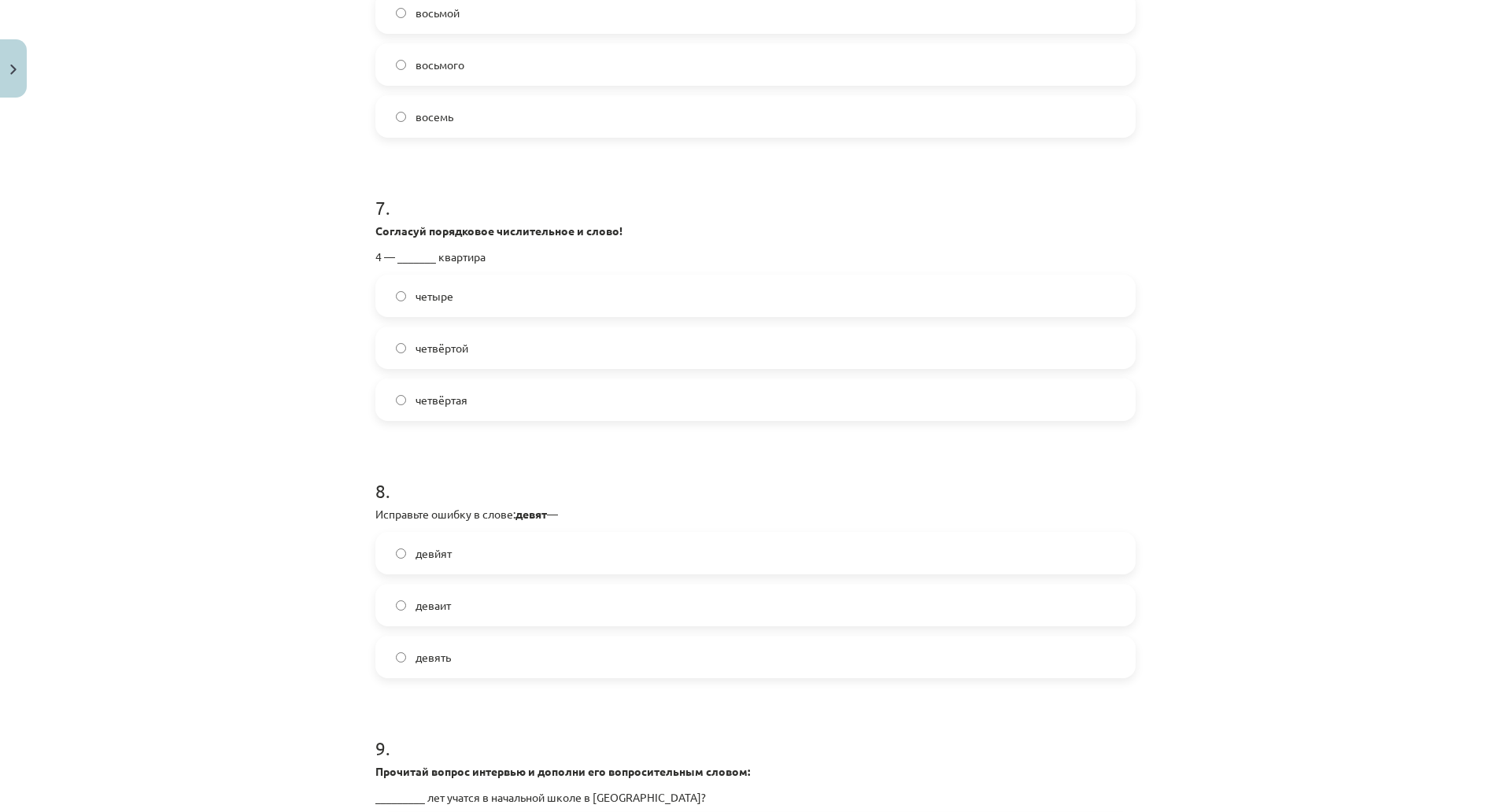
scroll to position [1889, 0]
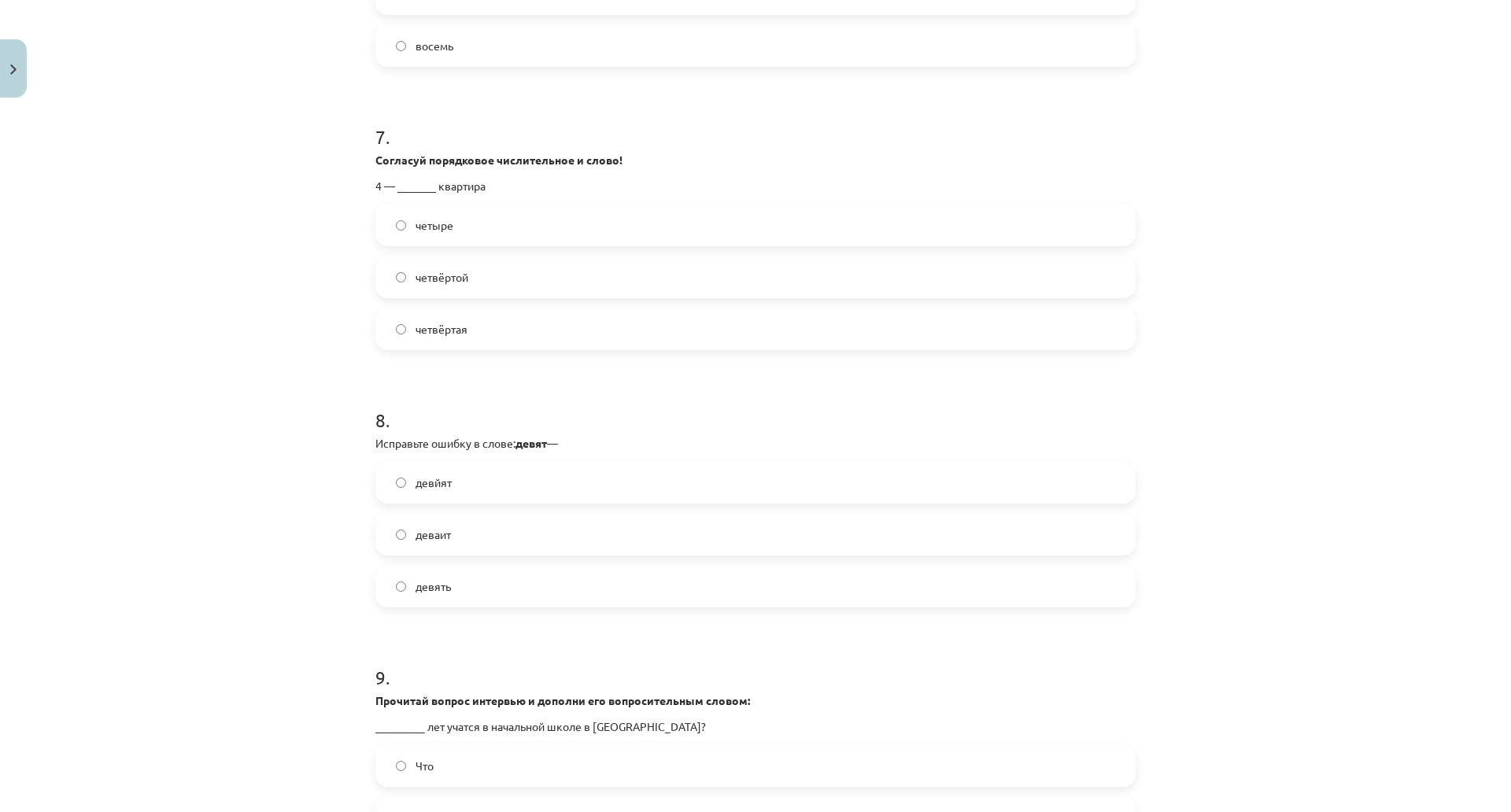
click at [414, 346] on label "четвёртая" at bounding box center [756, 328] width 757 height 39
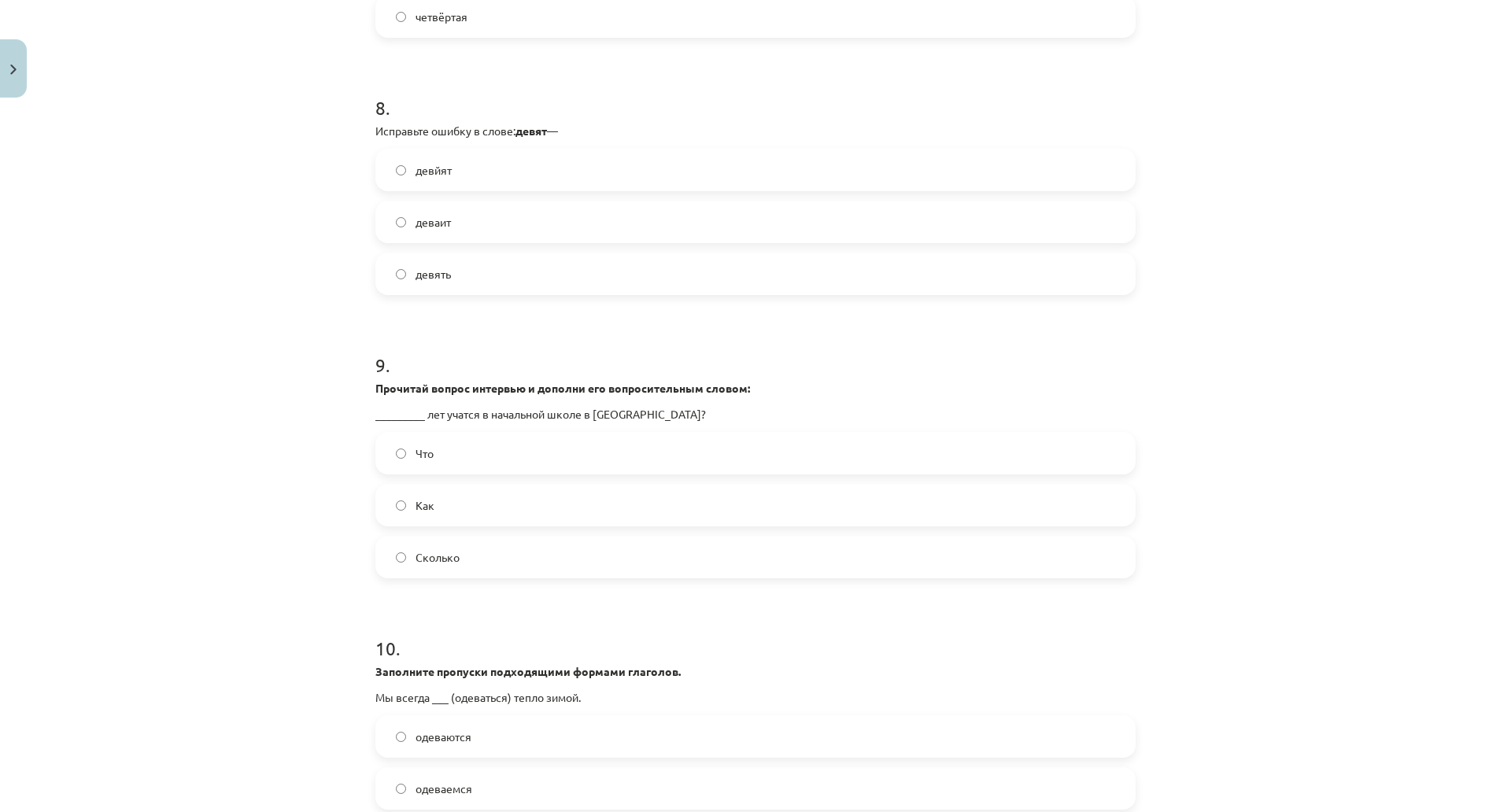
scroll to position [2204, 0]
click at [511, 222] on label "деваит" at bounding box center [756, 219] width 757 height 39
click at [486, 273] on label "девять" at bounding box center [756, 271] width 757 height 39
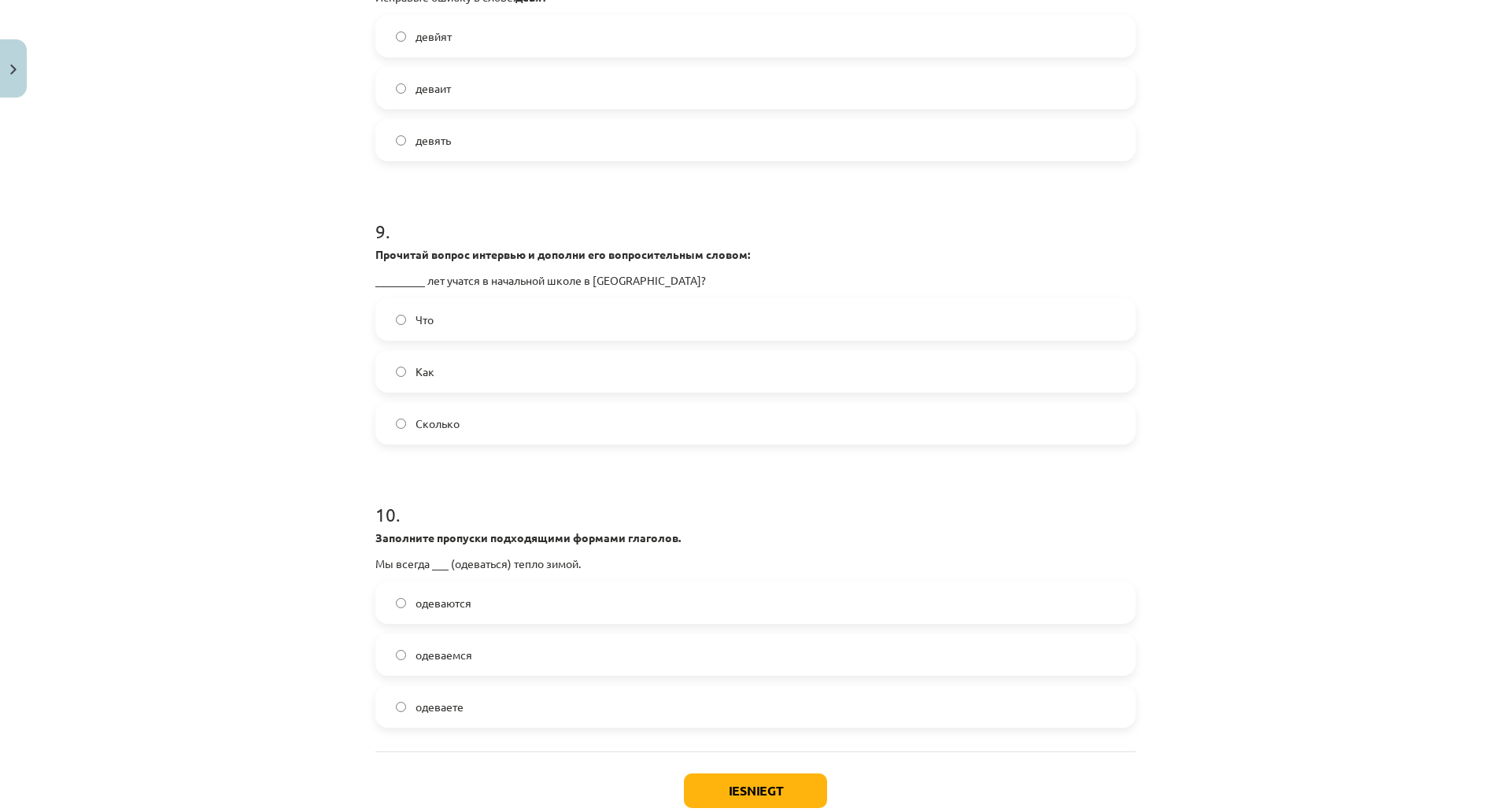
scroll to position [2440, 0]
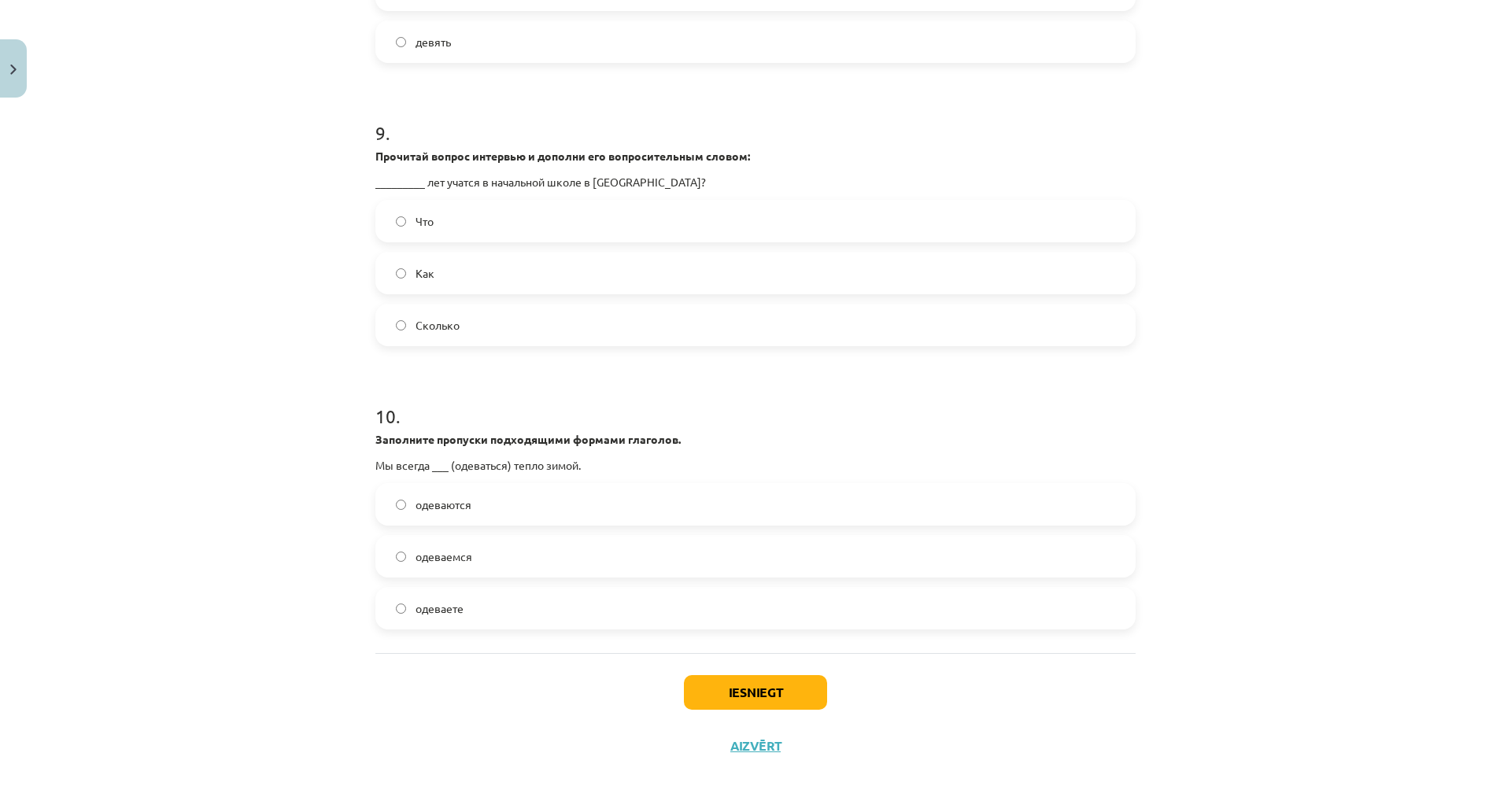
click at [474, 305] on label "Сколько" at bounding box center [756, 324] width 757 height 39
click at [465, 537] on label "одеваемся" at bounding box center [756, 556] width 757 height 39
click at [733, 675] on button "Iesniegt" at bounding box center [756, 692] width 143 height 34
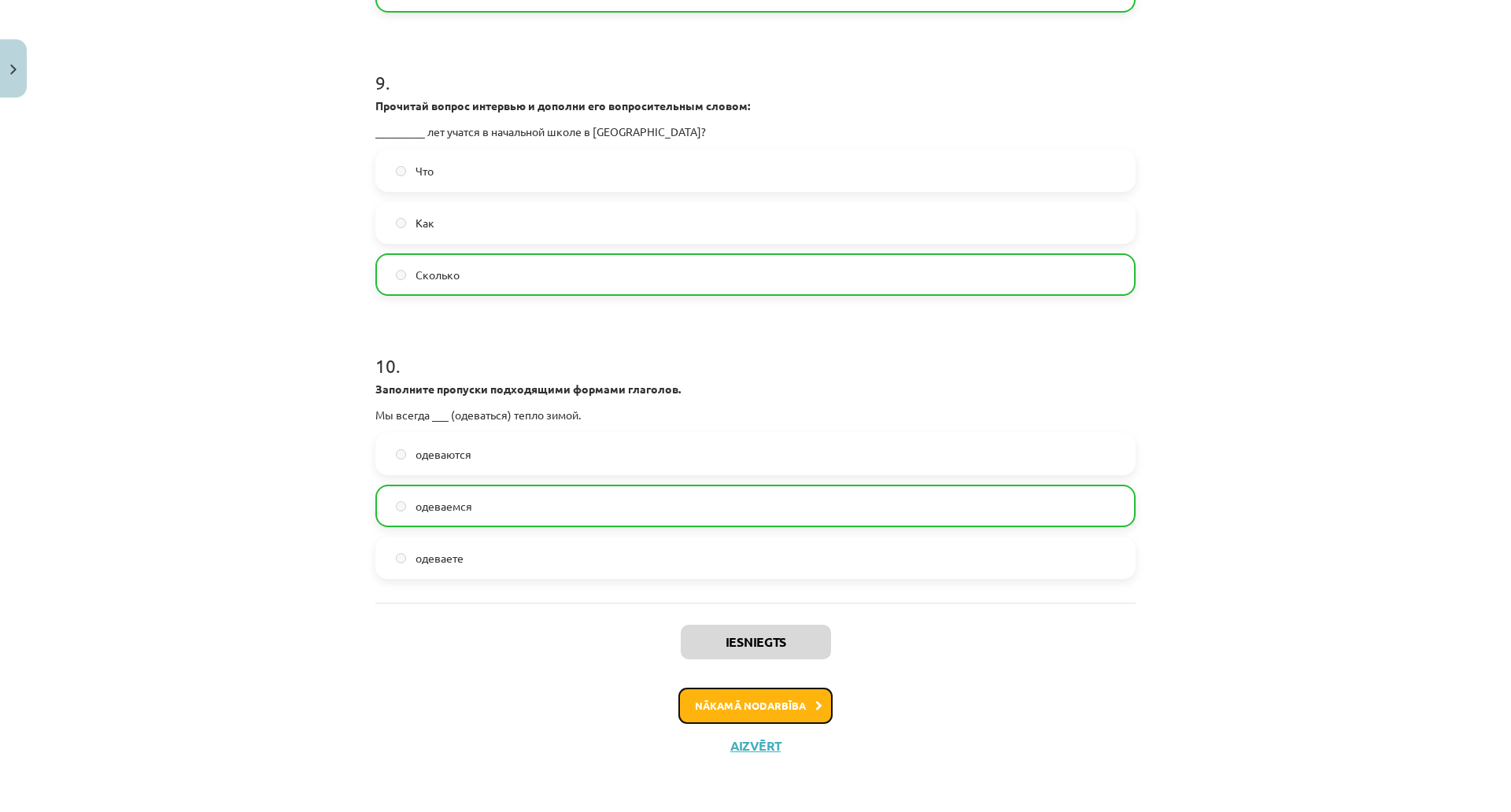
click at [790, 688] on button "Nākamā nodarbība" at bounding box center [756, 705] width 155 height 36
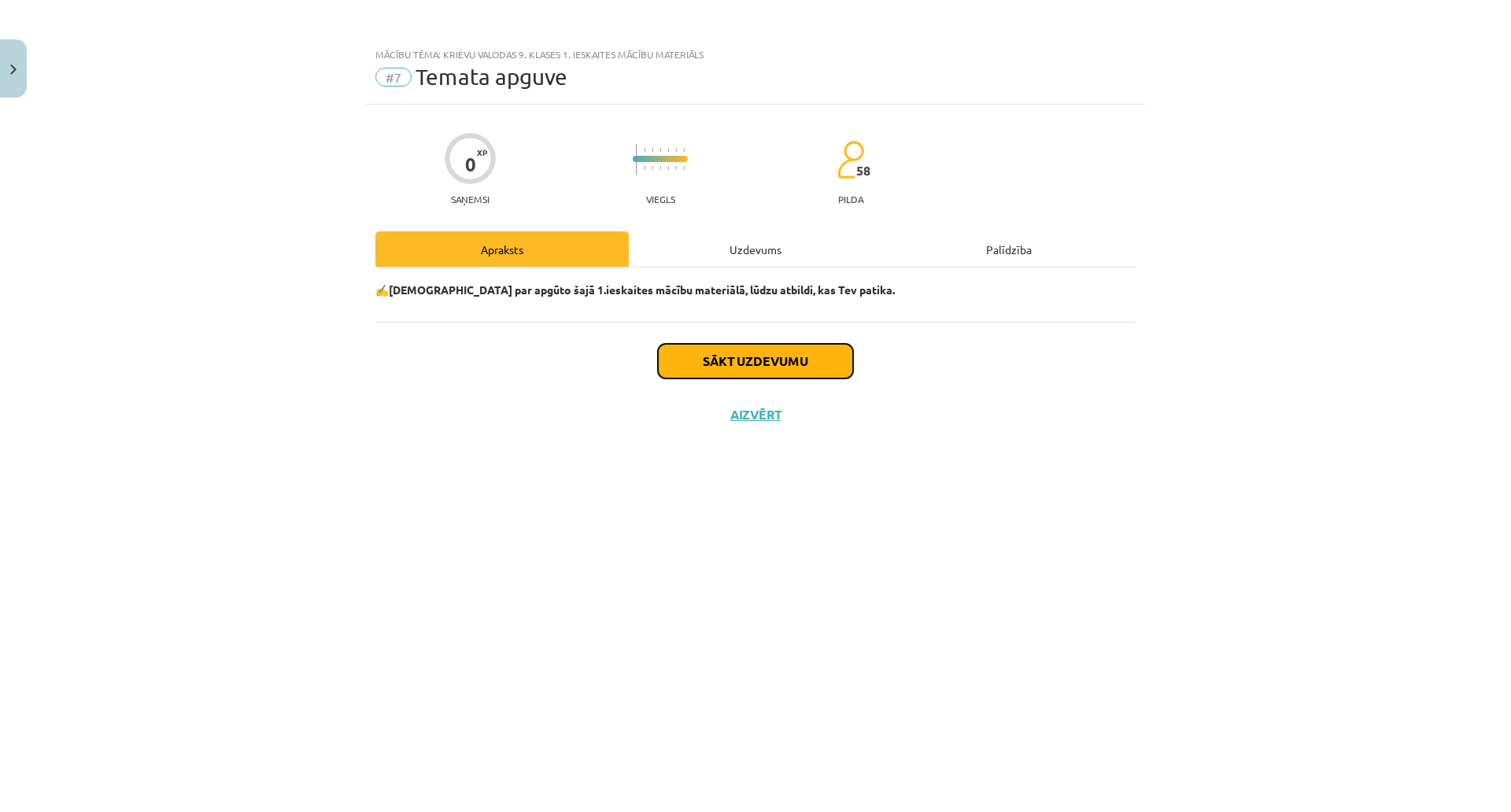
click at [674, 358] on button "Sākt uzdevumu" at bounding box center [756, 361] width 195 height 34
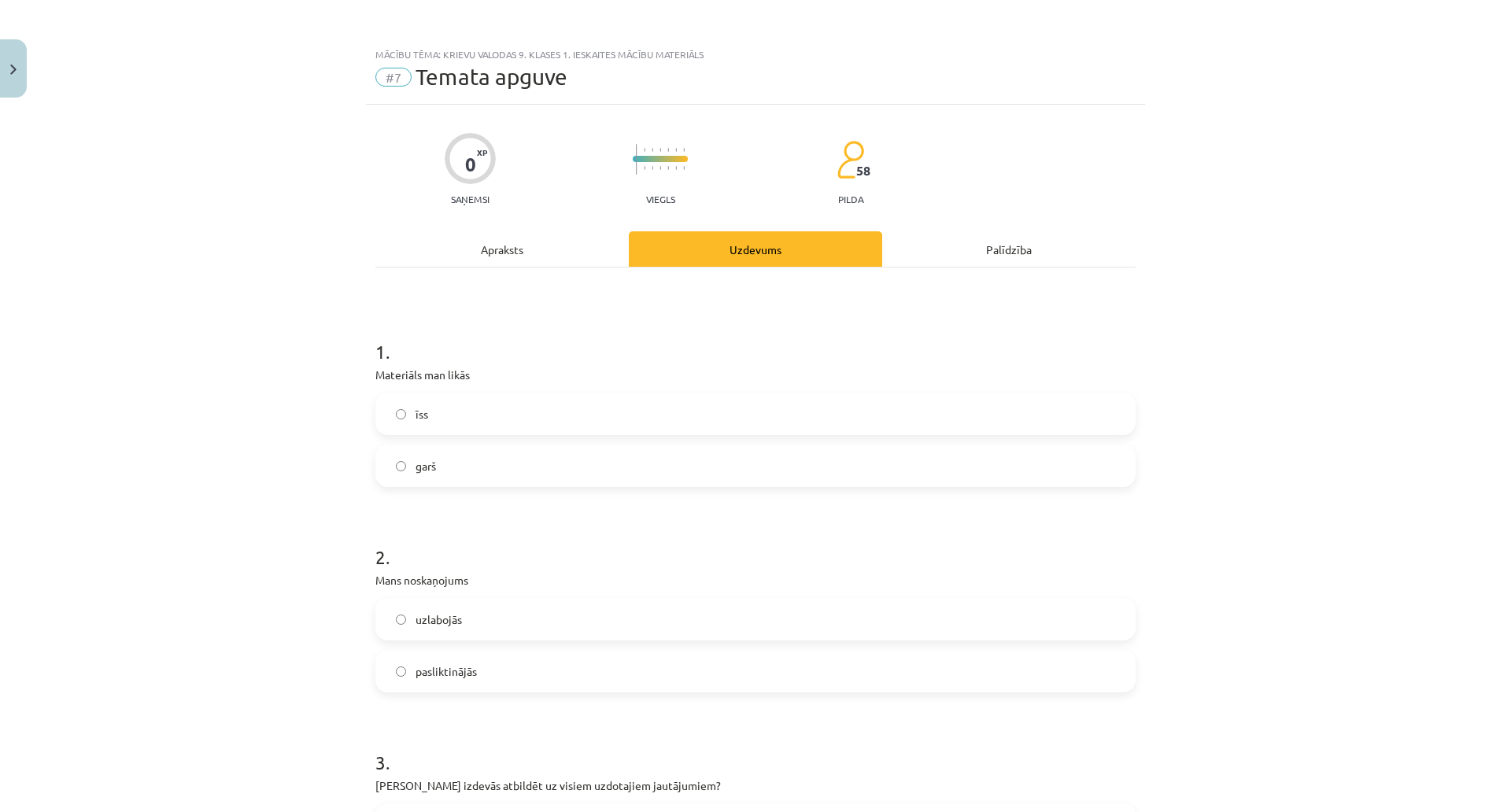
click at [531, 458] on label "garš" at bounding box center [756, 465] width 757 height 39
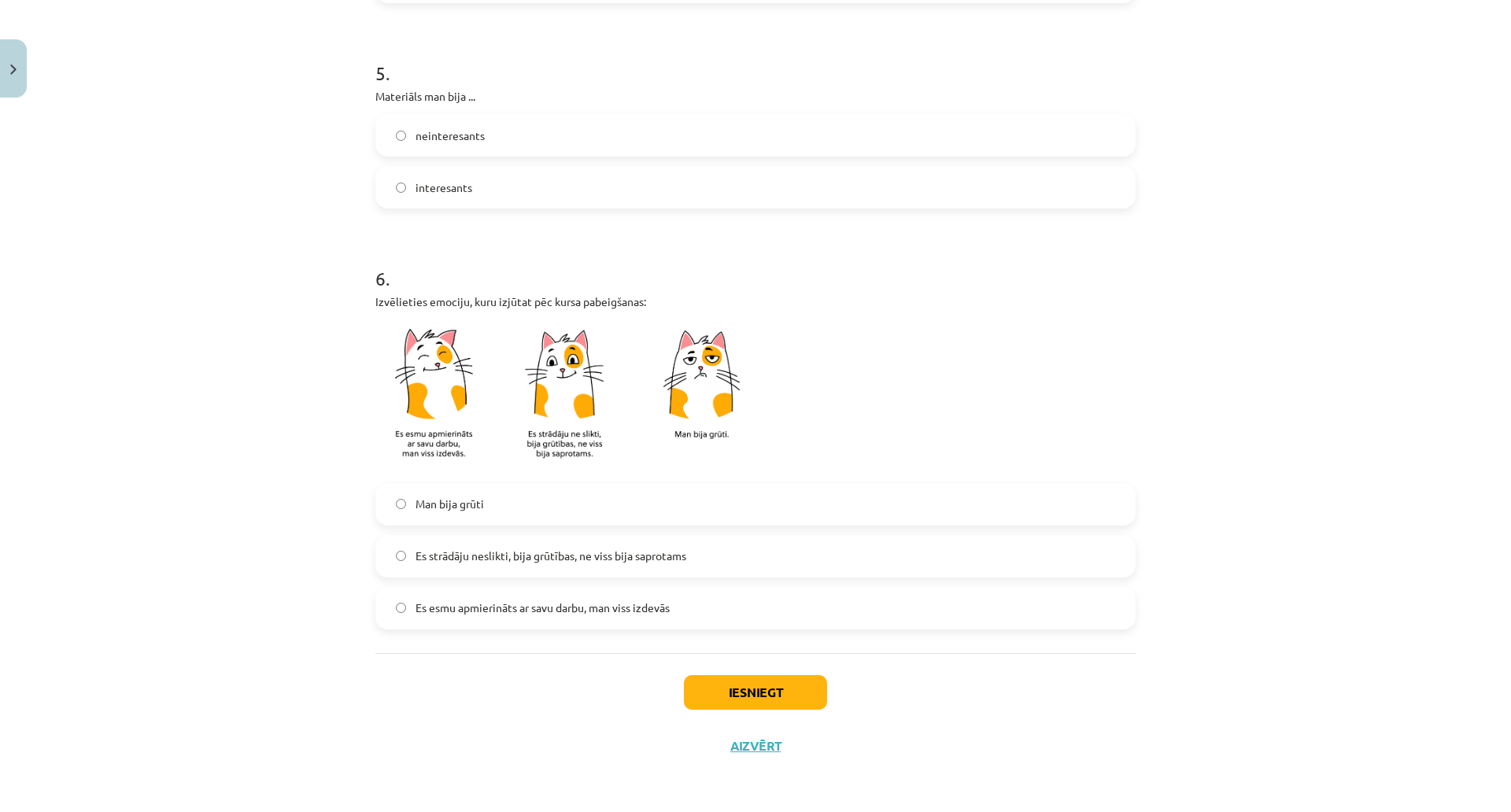
scroll to position [1248, 0]
click at [752, 675] on button "Iesniegt" at bounding box center [756, 692] width 143 height 34
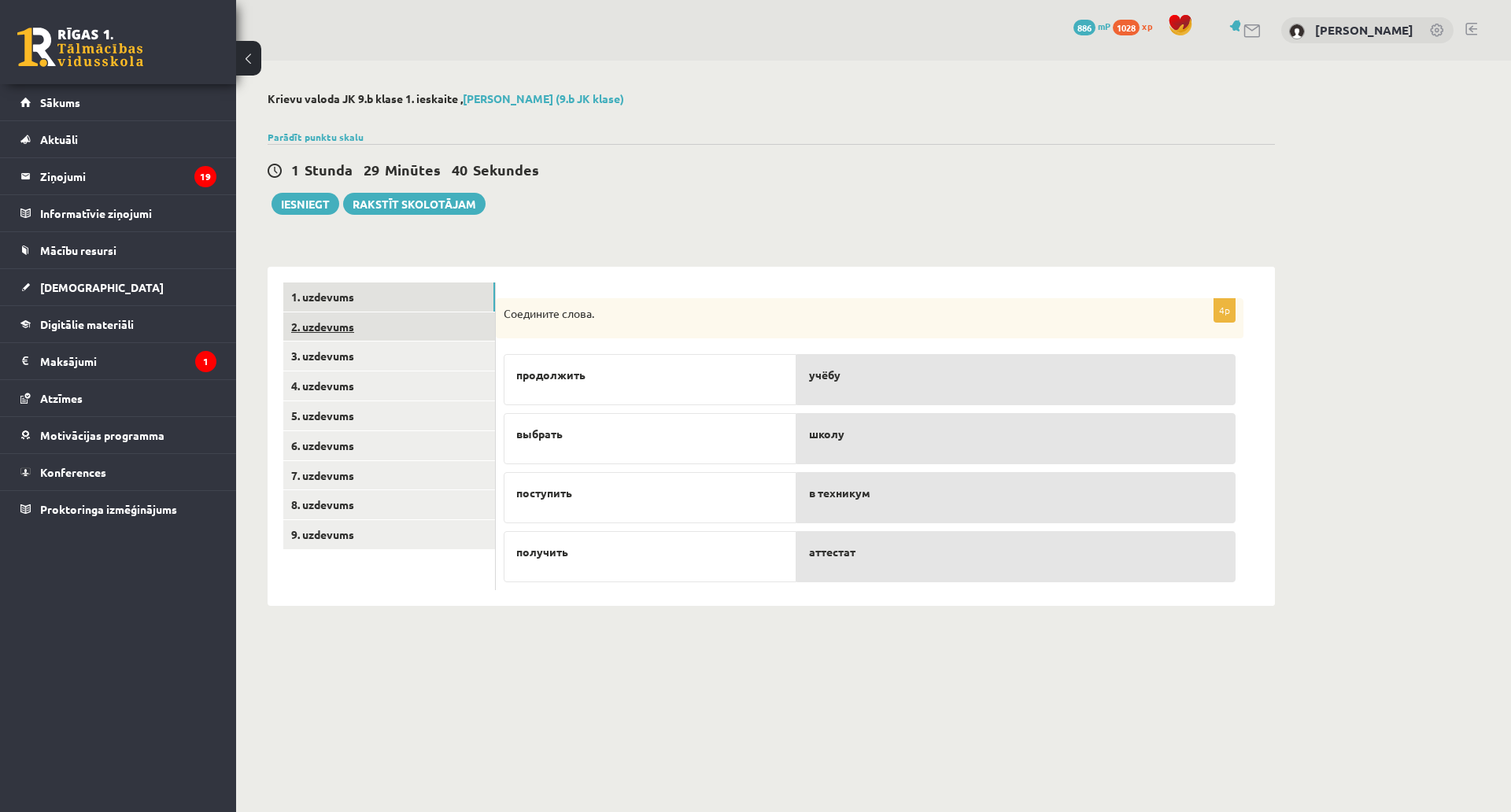
click at [398, 326] on link "2. uzdevums" at bounding box center [390, 327] width 212 height 29
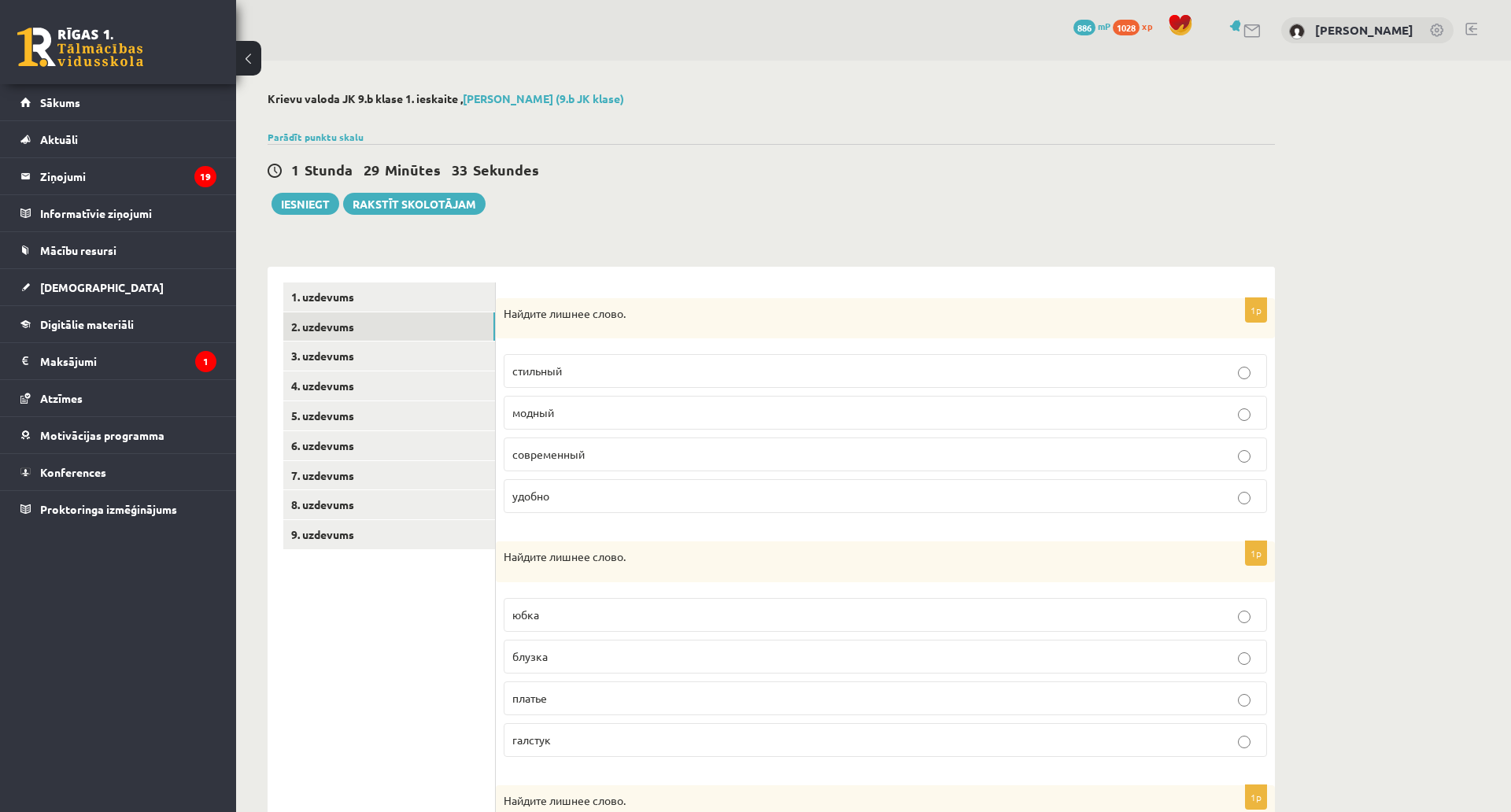
click at [574, 495] on p "удобно" at bounding box center [885, 496] width 746 height 17
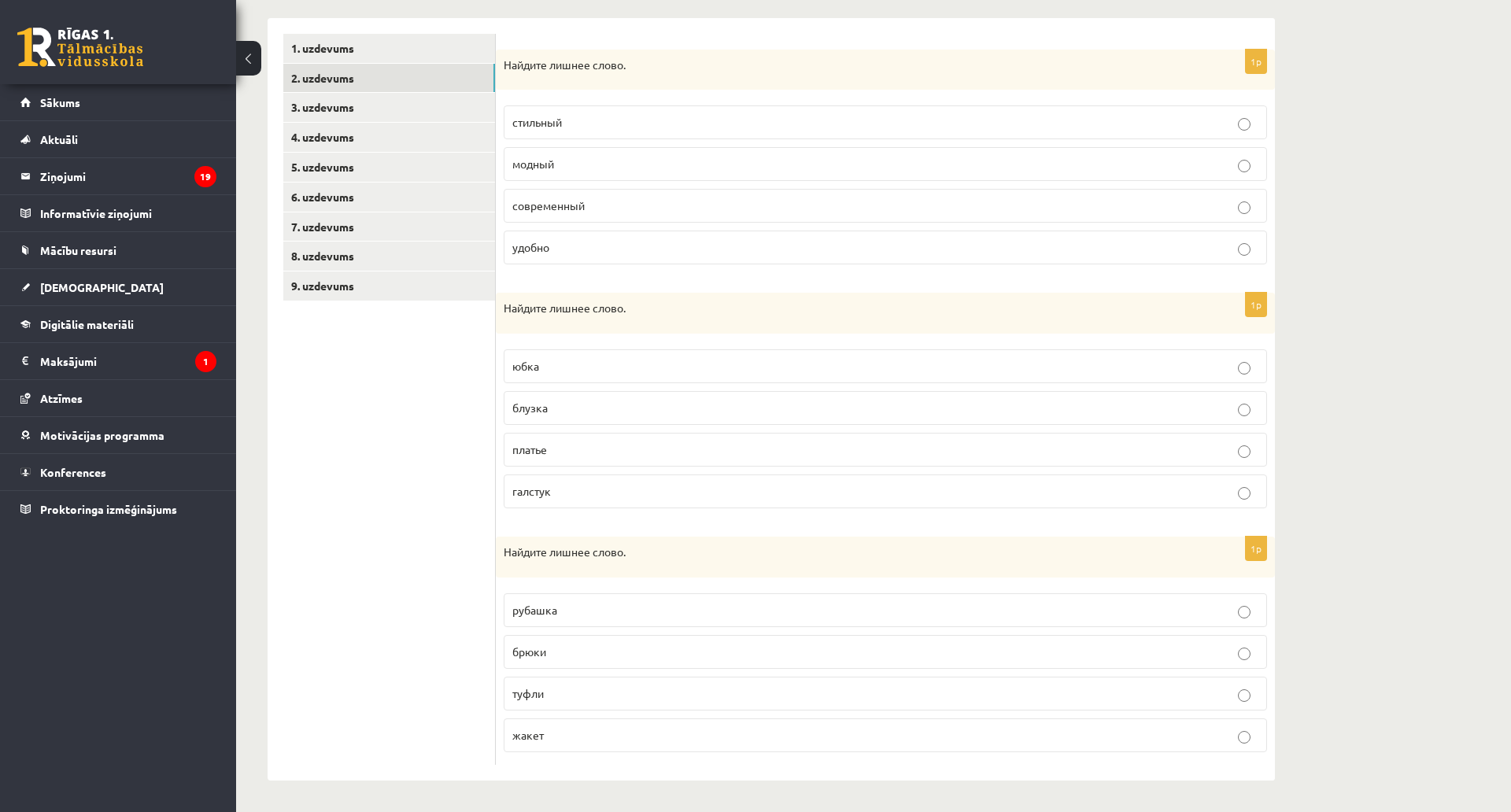
scroll to position [315, 0]
click at [513, 484] on span "галстук" at bounding box center [532, 491] width 38 height 14
drag, startPoint x: 498, startPoint y: 450, endPoint x: 641, endPoint y: 633, distance: 232.2
click at [641, 633] on div "1p Найдите лишнее слово. рубашка брюки туфли жакет" at bounding box center [885, 651] width 779 height 228
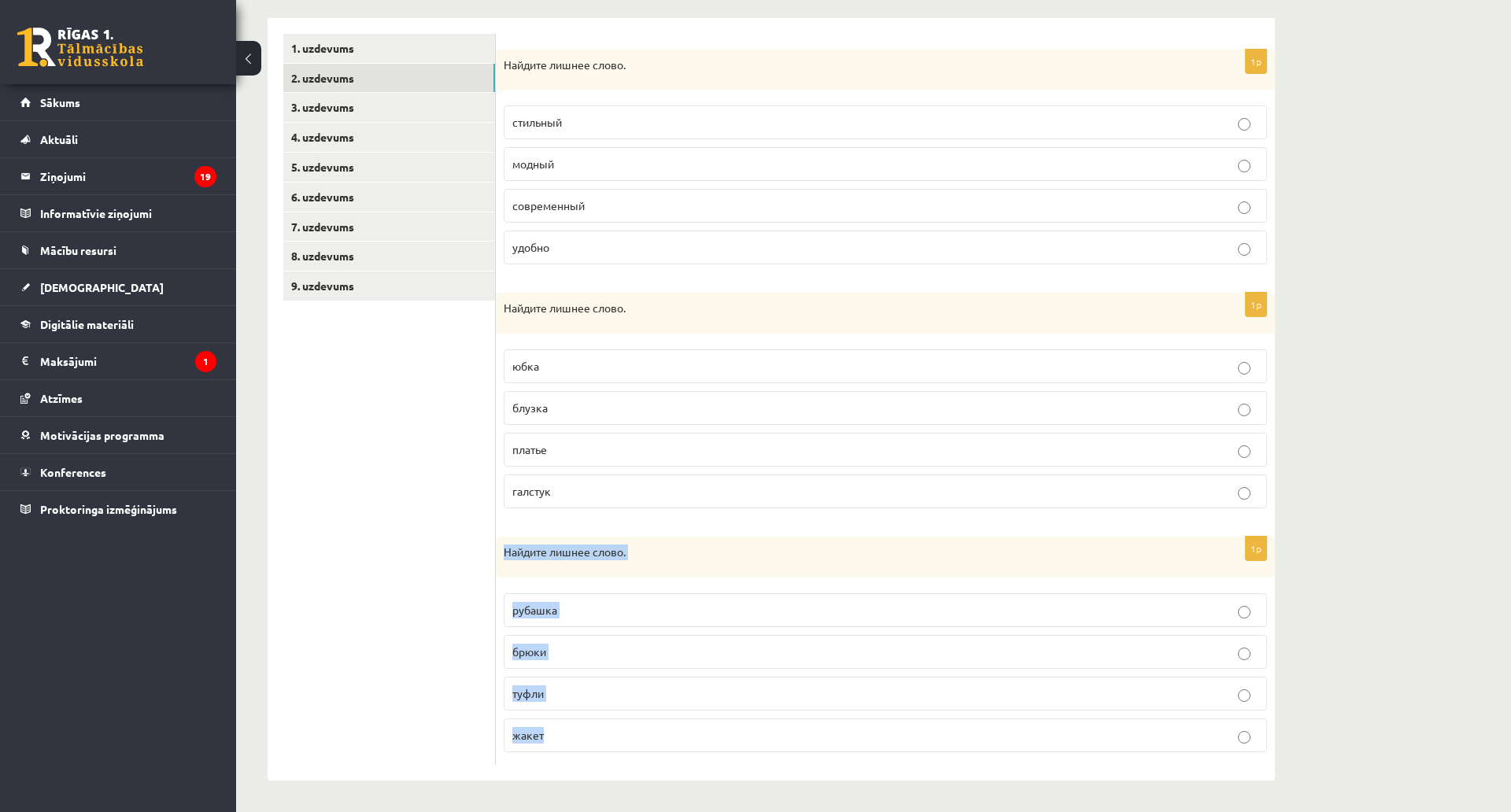
copy div "Найдите лишнее слово. рубашка брюки туфли жакет"
click at [555, 685] on p "туфли" at bounding box center [885, 693] width 746 height 17
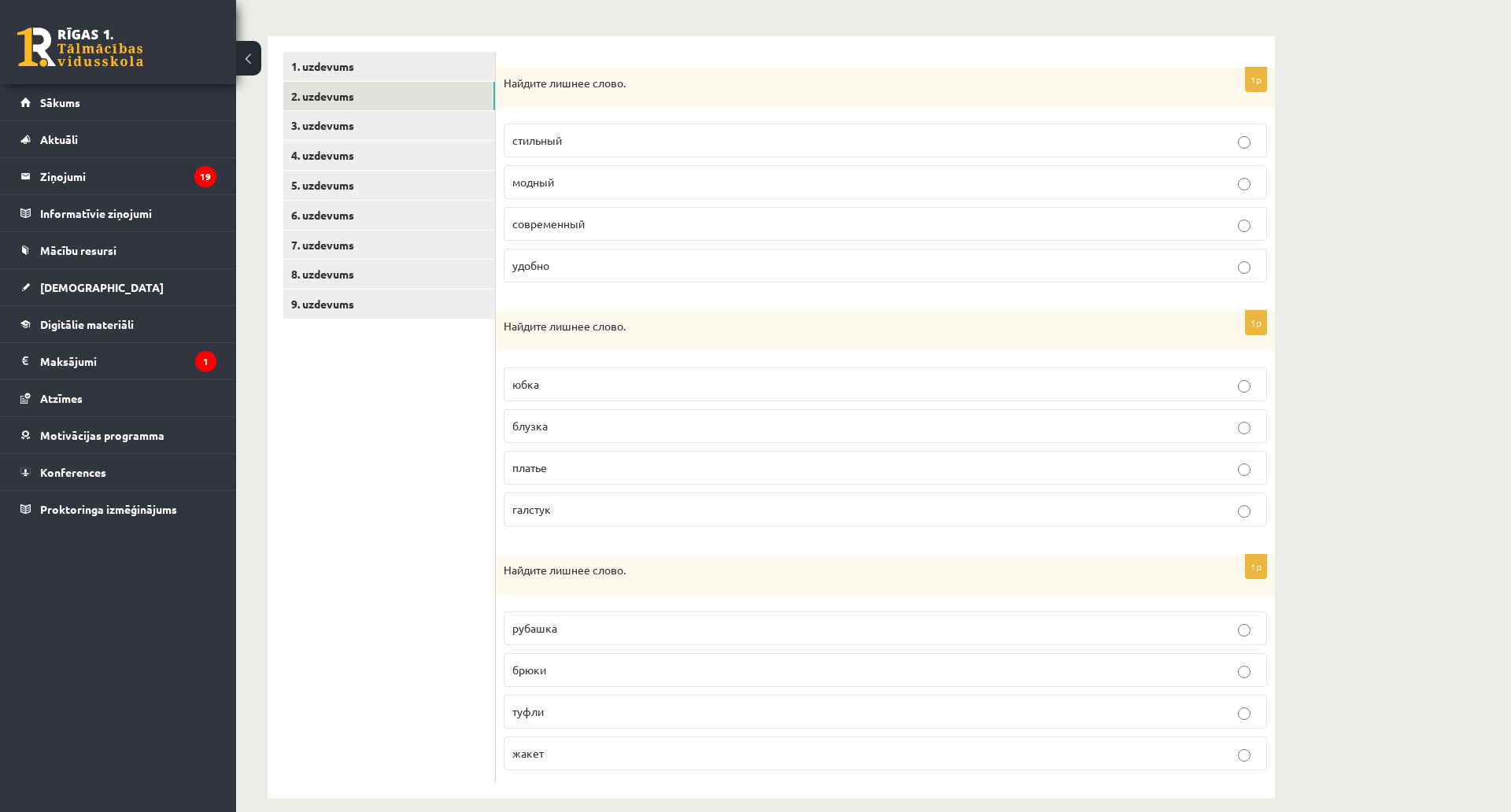
scroll to position [187, 0]
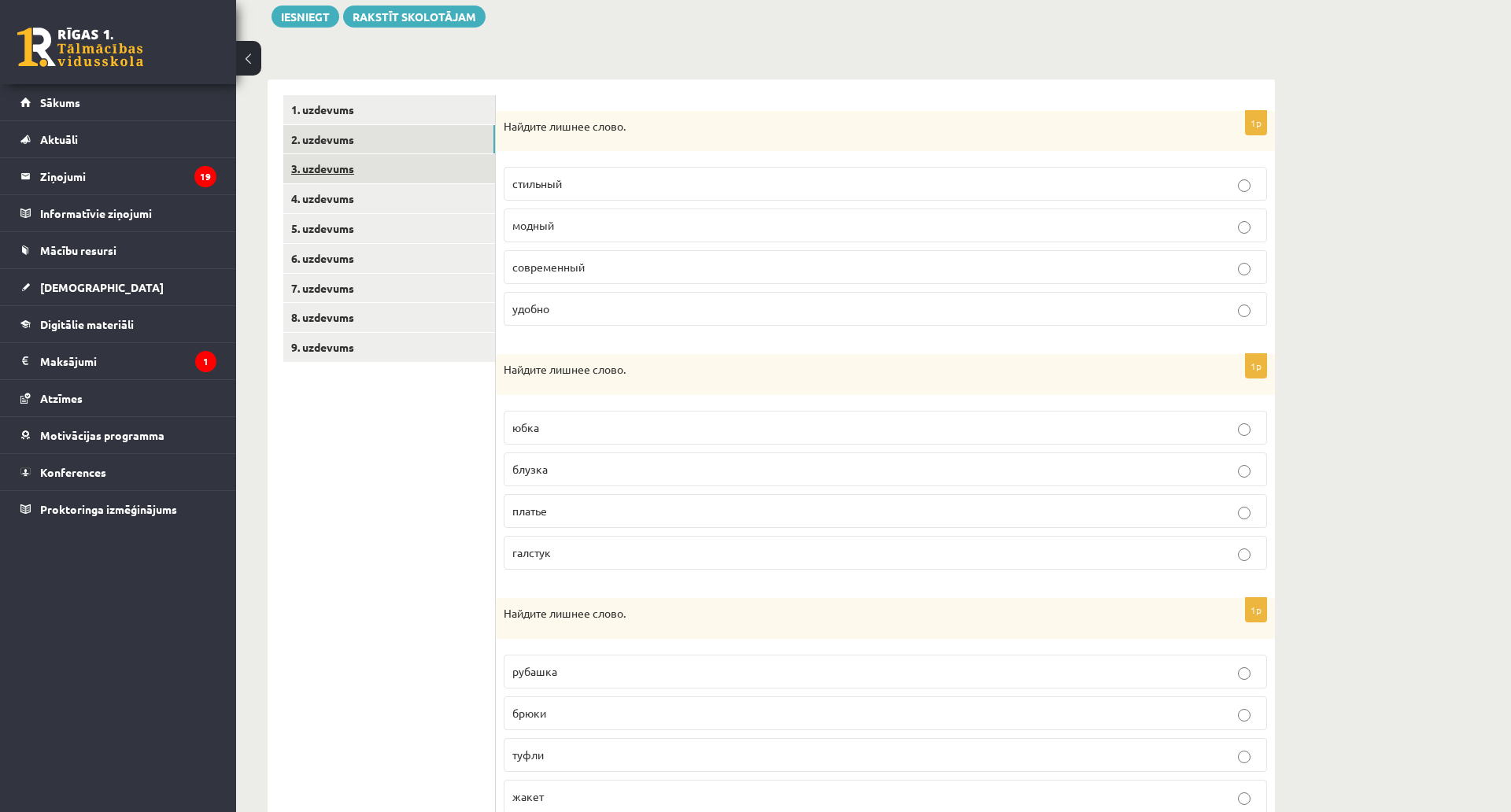
click at [398, 181] on link "3. uzdevums" at bounding box center [390, 169] width 212 height 29
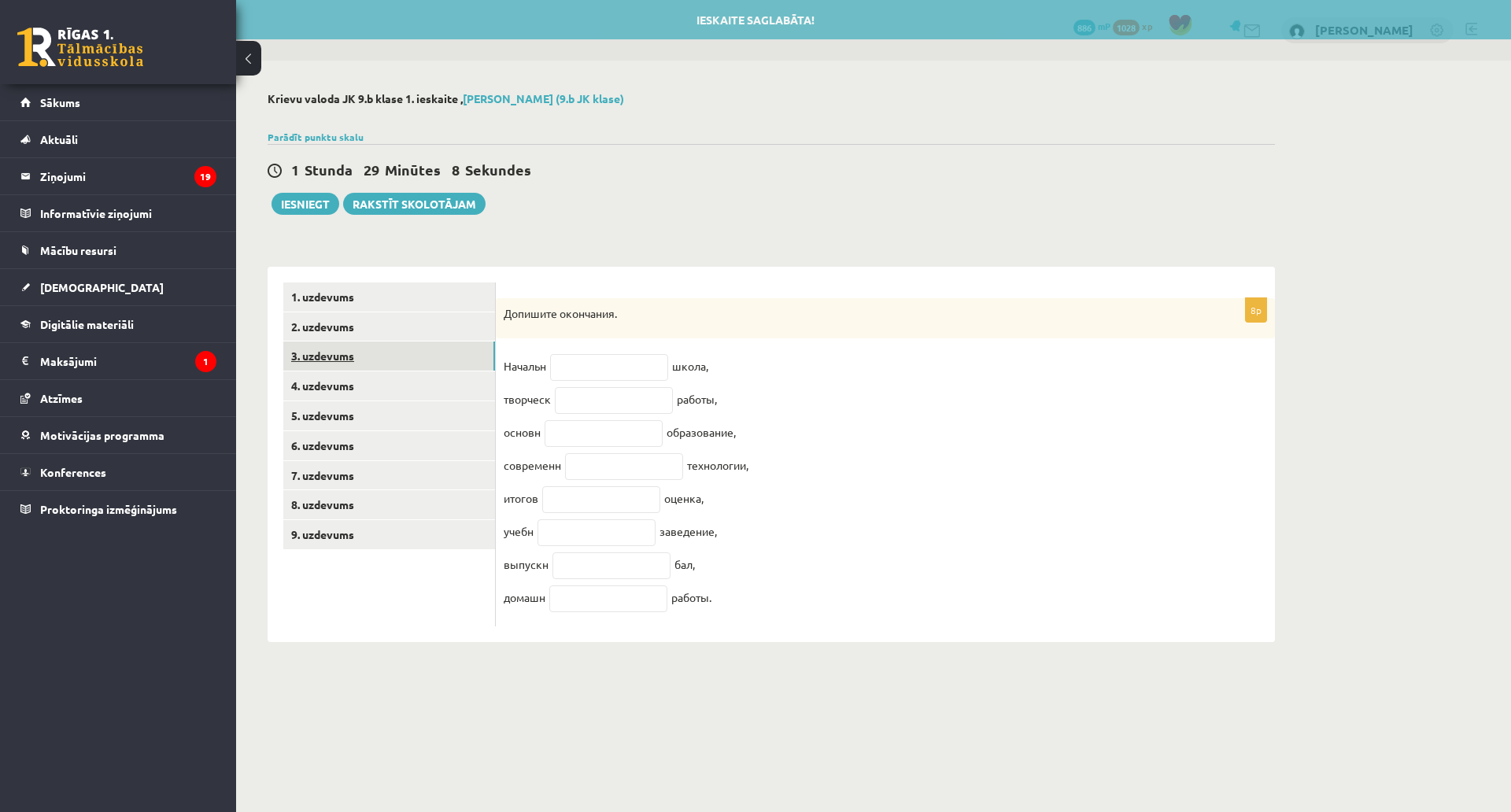
scroll to position [0, 0]
drag, startPoint x: 497, startPoint y: 308, endPoint x: 743, endPoint y: 622, distance: 398.9
click at [743, 622] on div "8p Допишите окончания. Начальн школа, творческ работы, основн образование, совр…" at bounding box center [885, 462] width 779 height 329
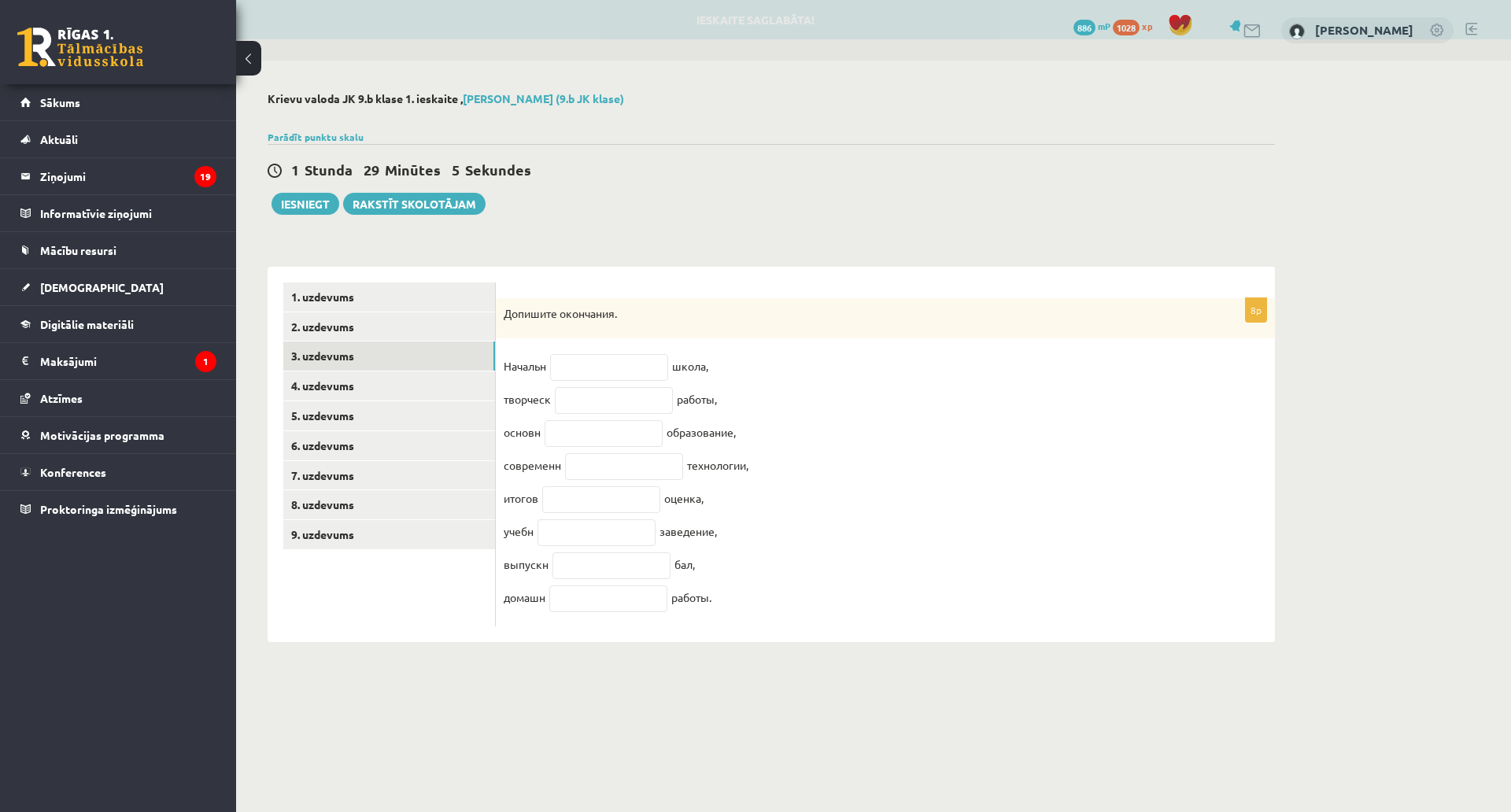
copy div "Допишите окончания. Начальн школа, творческ работы, основн образование, совреме…"
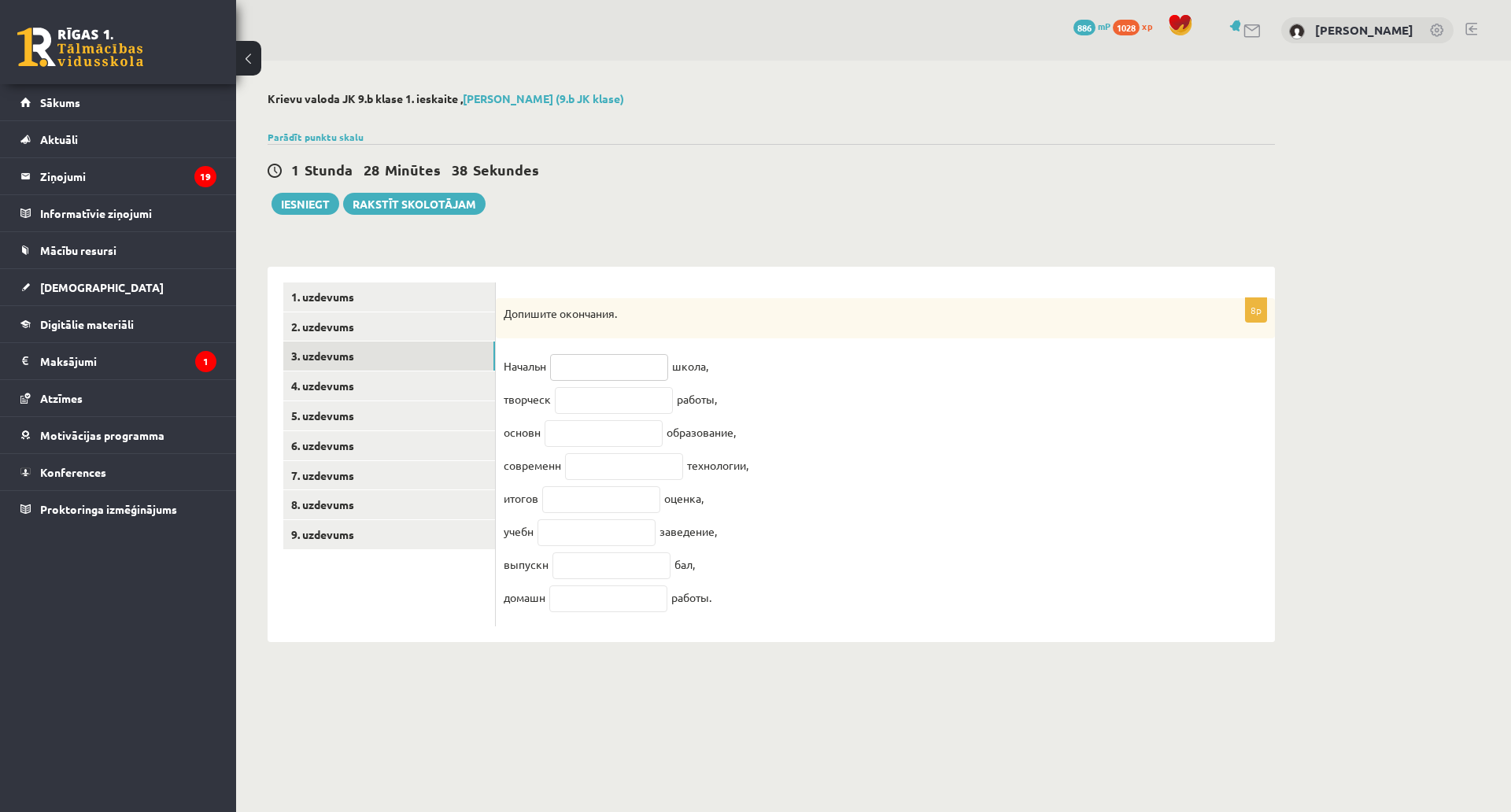
click at [619, 371] on input "text" at bounding box center [609, 367] width 118 height 27
type input "*"
type input "**"
click at [579, 410] on input "text" at bounding box center [614, 401] width 118 height 27
type input "**"
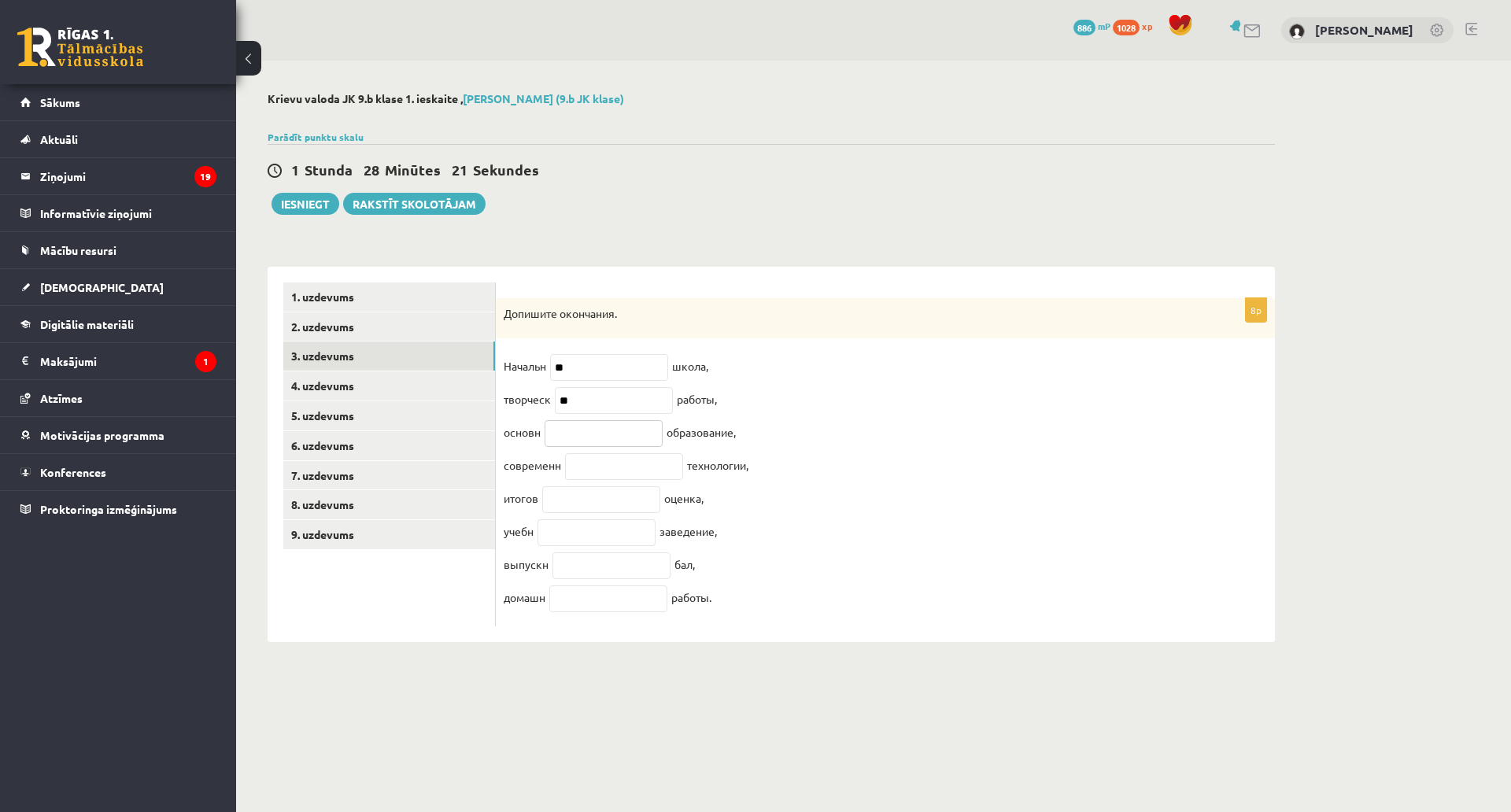
click at [578, 432] on input "text" at bounding box center [604, 433] width 118 height 27
type input "**"
click at [599, 453] on fieldset "Начальн ** школа, творческ ** работы, основн ** образование, современн технолог…" at bounding box center [885, 486] width 763 height 265
click at [599, 469] on input "text" at bounding box center [624, 467] width 118 height 27
type input "**"
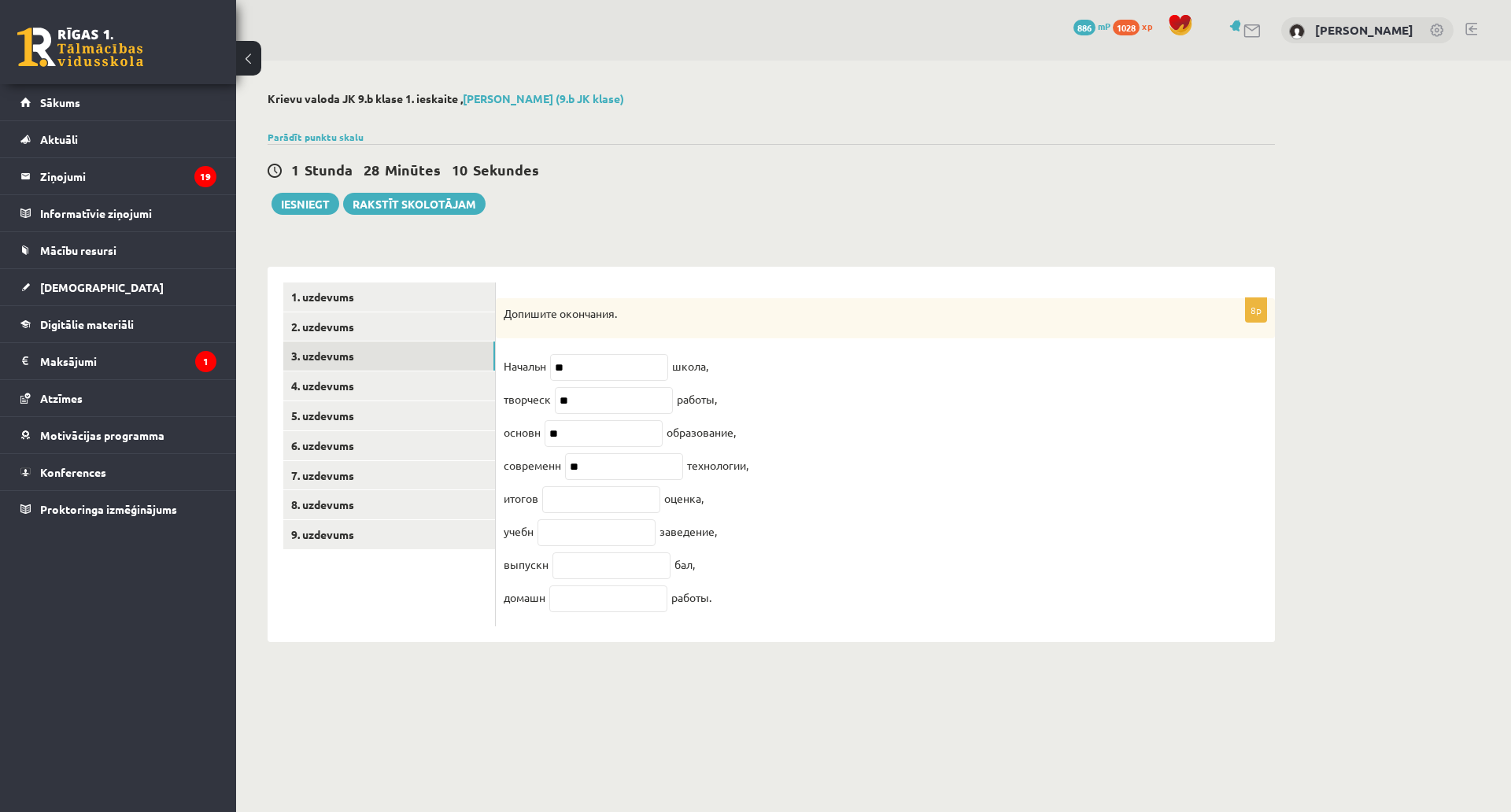
drag, startPoint x: 602, startPoint y: 486, endPoint x: 600, endPoint y: 508, distance: 22.1
click at [602, 488] on fieldset "Начальн ** школа, творческ ** работы, основн ** образование, современн ** техно…" at bounding box center [885, 486] width 763 height 265
click at [600, 508] on input "text" at bounding box center [602, 500] width 118 height 27
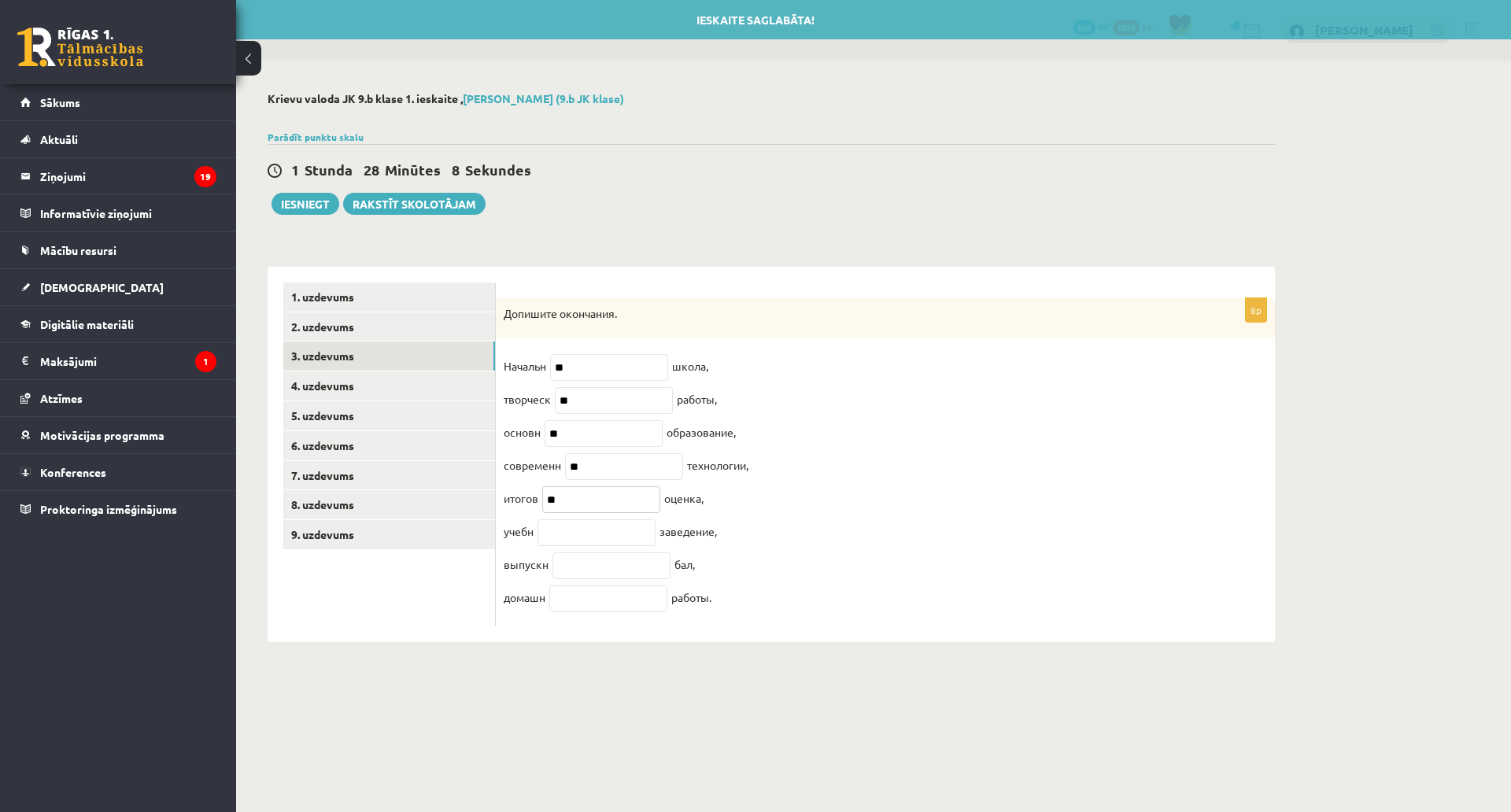
type input "**"
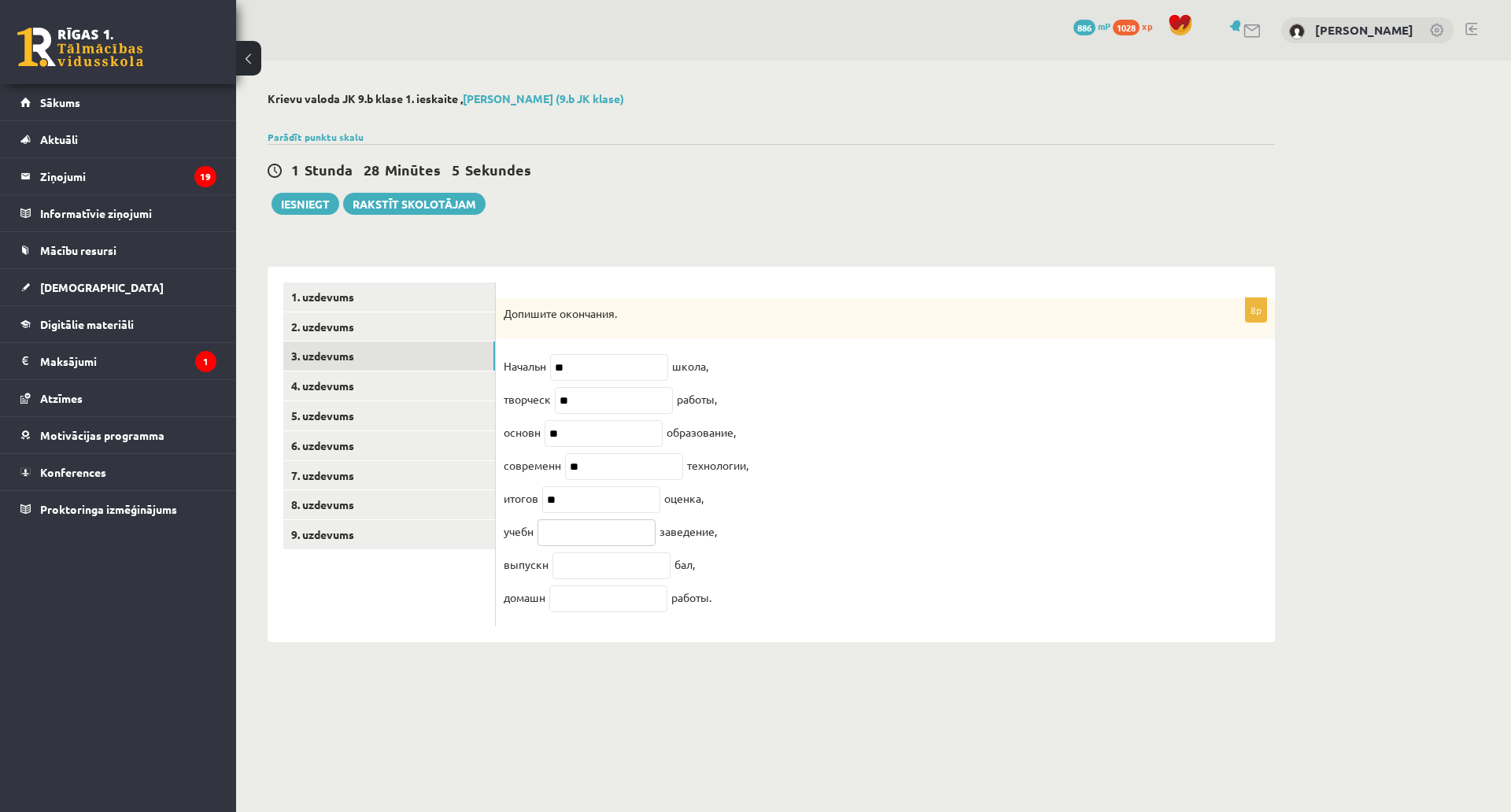
click at [632, 546] on input "text" at bounding box center [597, 533] width 118 height 27
type input "**"
click at [589, 569] on input "text" at bounding box center [611, 566] width 118 height 27
type input "**"
click at [610, 608] on input "text" at bounding box center [608, 599] width 118 height 27
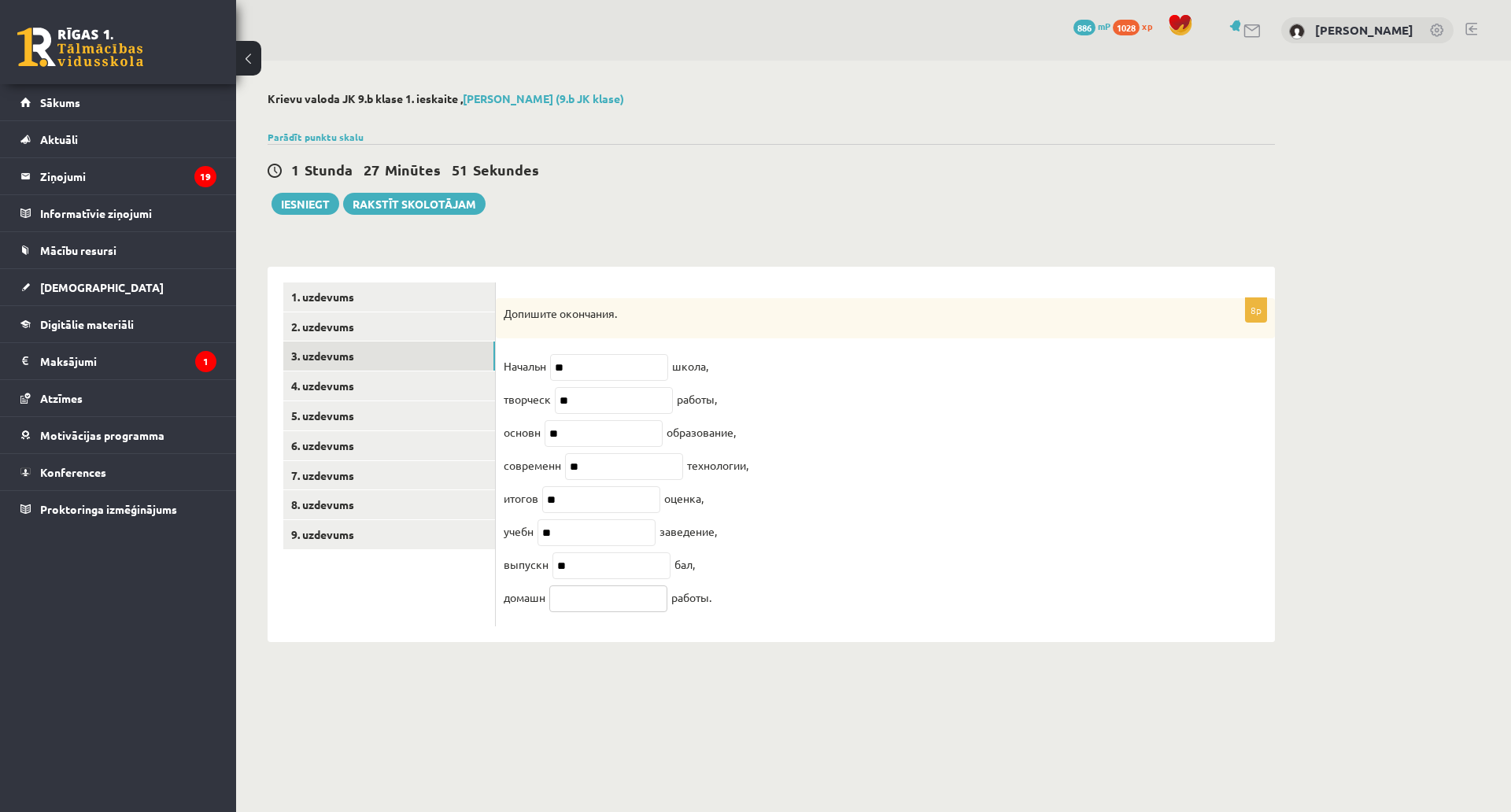
type input "*"
type input "**"
click at [422, 386] on link "4. uzdevums" at bounding box center [390, 386] width 212 height 29
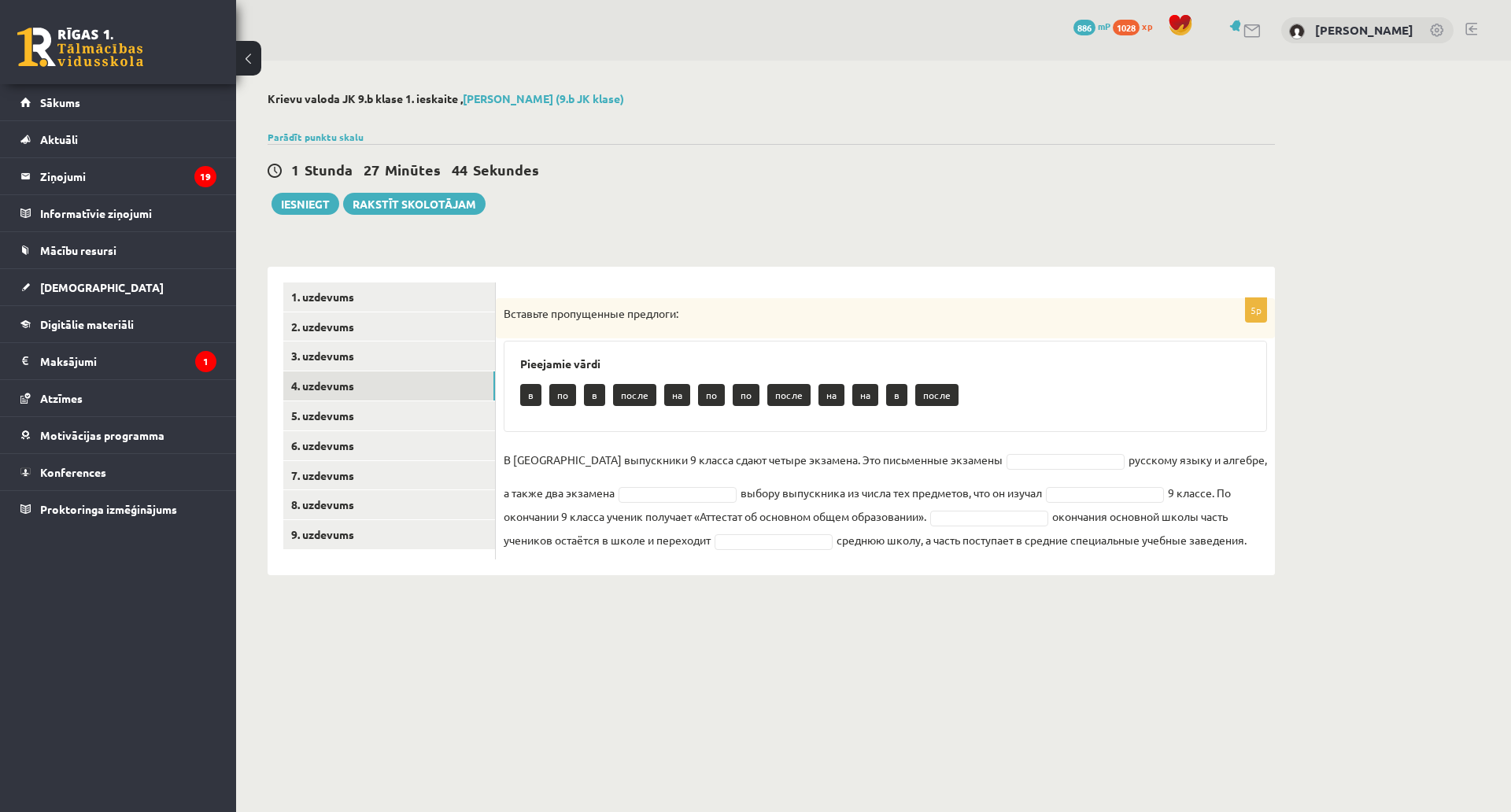
drag, startPoint x: 508, startPoint y: 315, endPoint x: 1223, endPoint y: 545, distance: 751.1
click at [1223, 545] on div "5p Вставьте пропущенные предлоги: Pieejamie vārdi в по в после на по по после н…" at bounding box center [885, 429] width 779 height 261
copy div "Вставьте пропущенные предлоги: Pieejamie vārdi в по в после на по по после на н…"
click at [1004, 480] on fieldset "В России выпускники 9 класса сдают четыре экзамена. Это письменные экзамены рус…" at bounding box center [885, 500] width 763 height 104
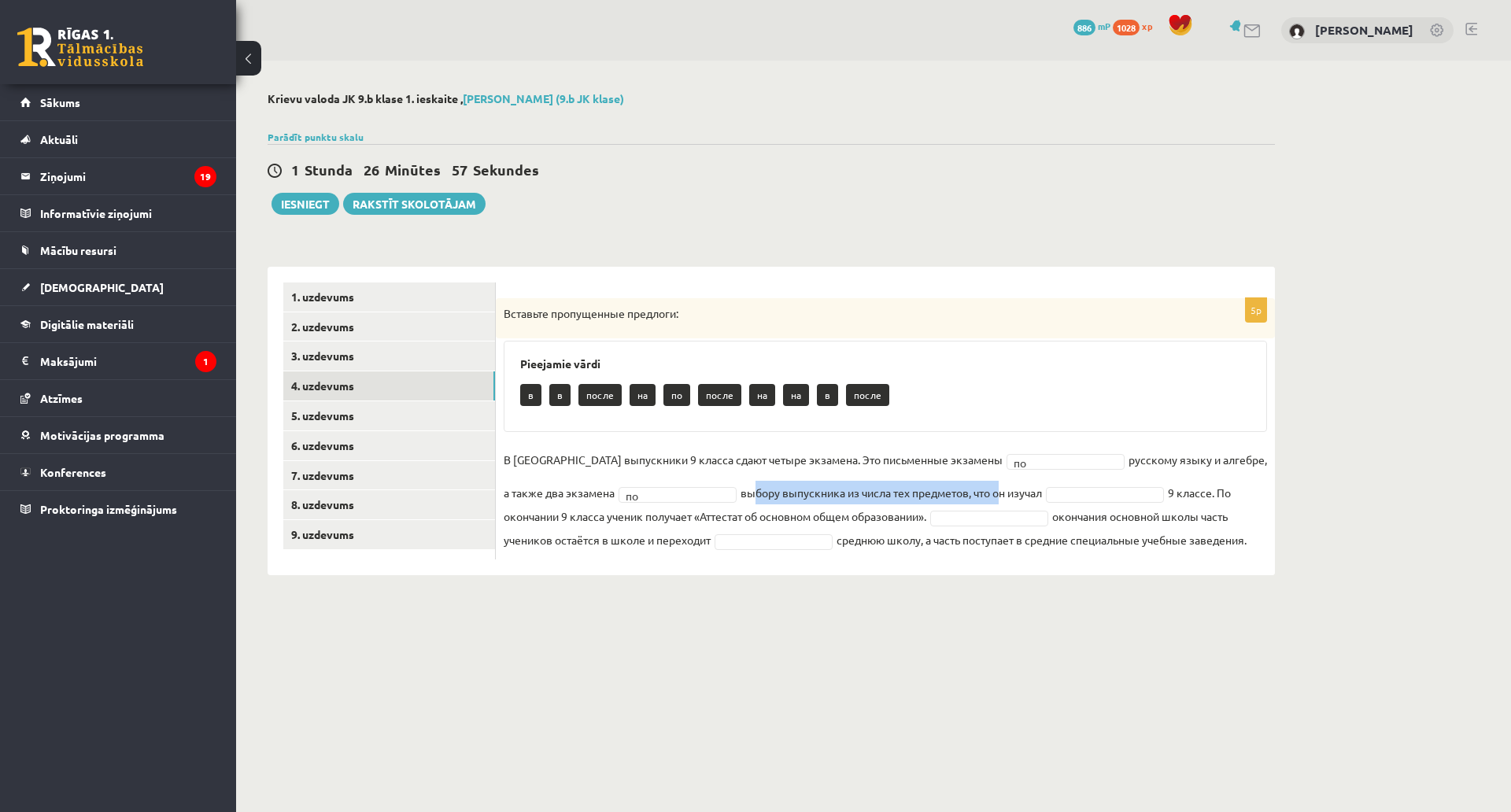
drag, startPoint x: 700, startPoint y: 495, endPoint x: 939, endPoint y: 482, distance: 239.4
click at [939, 482] on fieldset "В России выпускники 9 класса сдают четыре экзамена. Это письменные экзамены по …" at bounding box center [885, 500] width 763 height 104
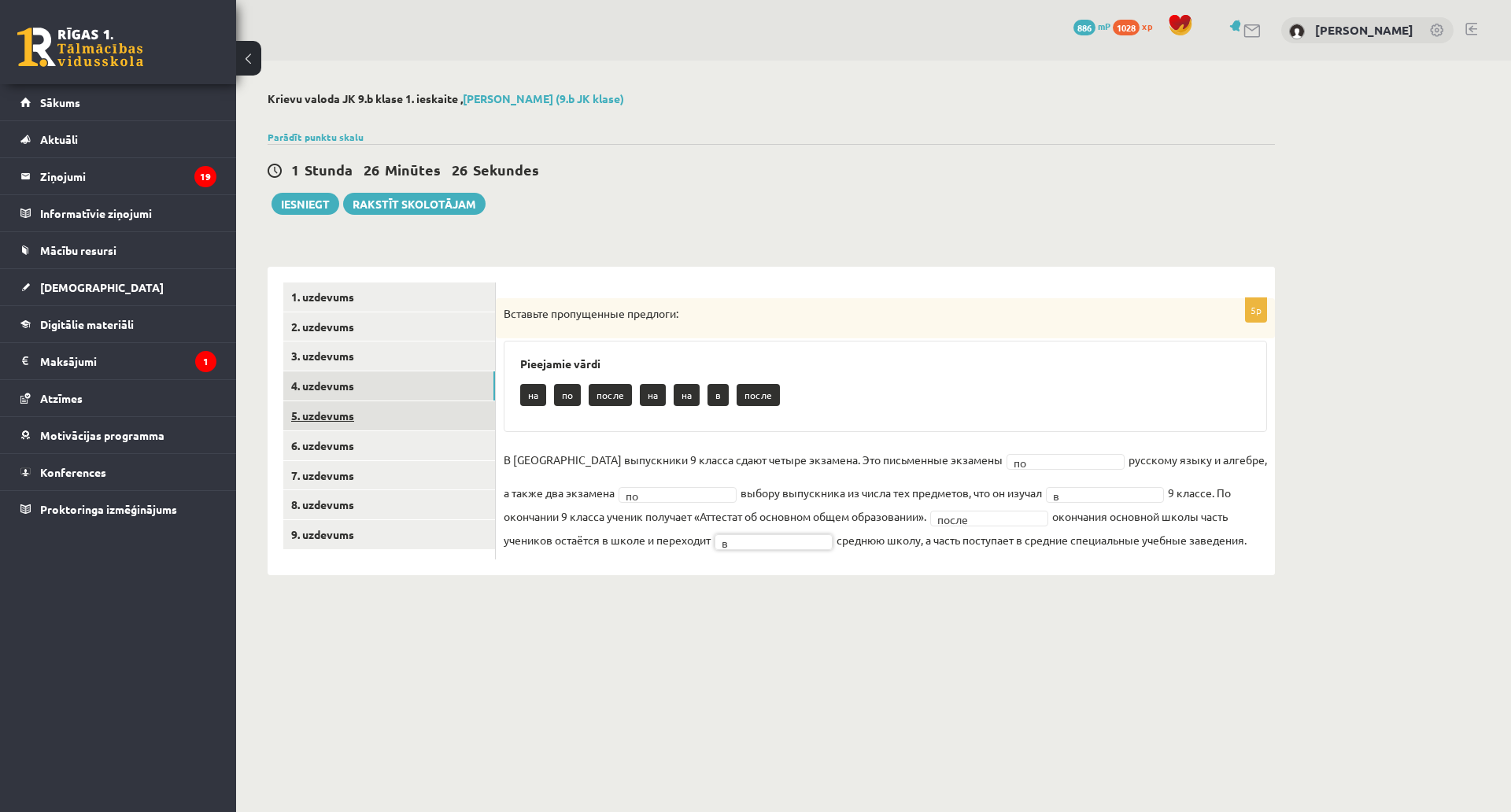
click at [385, 416] on link "5. uzdevums" at bounding box center [390, 416] width 212 height 29
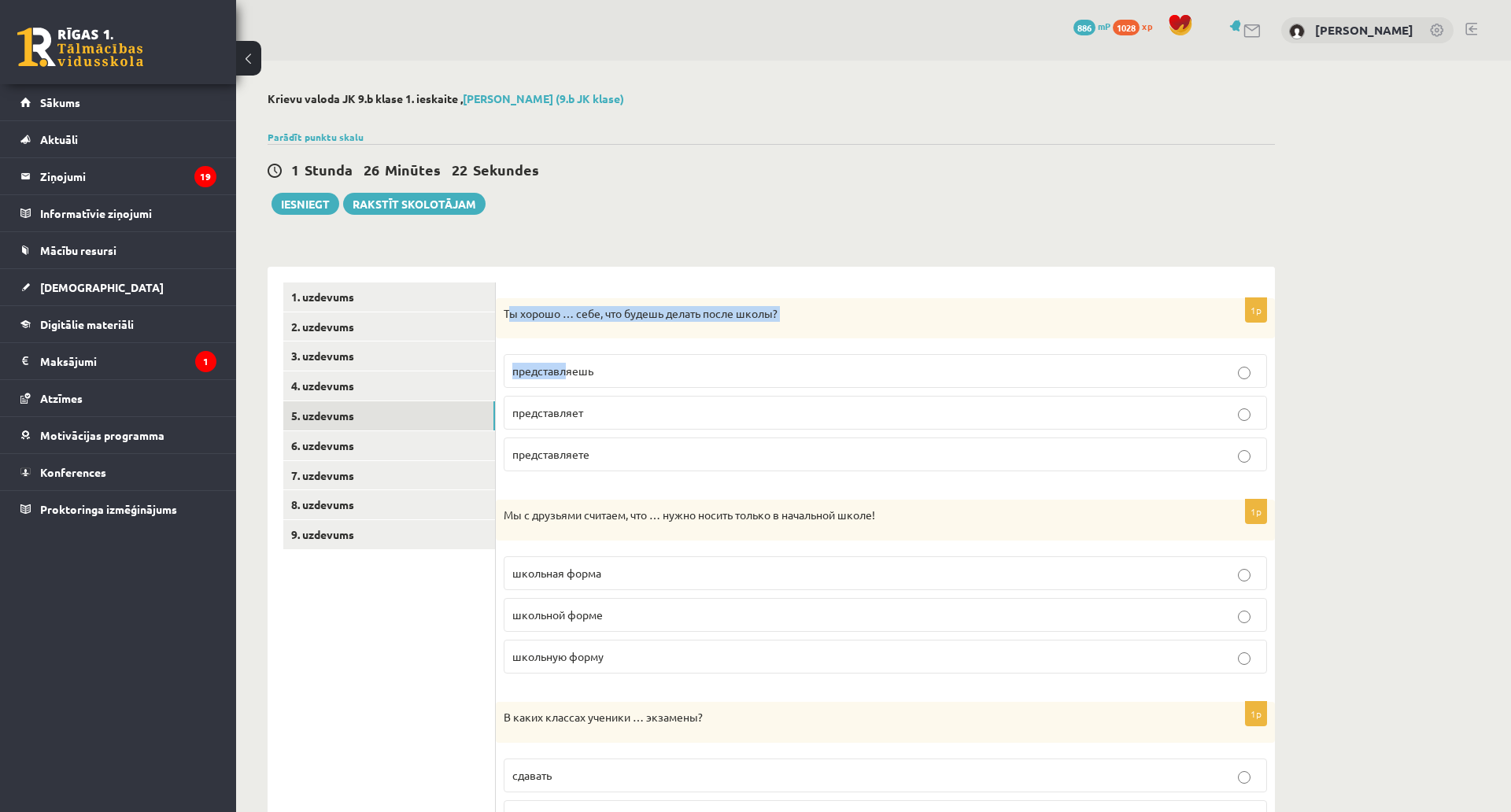
drag, startPoint x: 508, startPoint y: 309, endPoint x: 566, endPoint y: 355, distance: 74.0
click at [566, 355] on div "1p Ты хорошо … себе, что будешь делать после школы? представляешь представляет …" at bounding box center [885, 391] width 779 height 186
click at [513, 308] on p "Ты хорошо … себе, что будешь делать после школы?" at bounding box center [846, 314] width 685 height 16
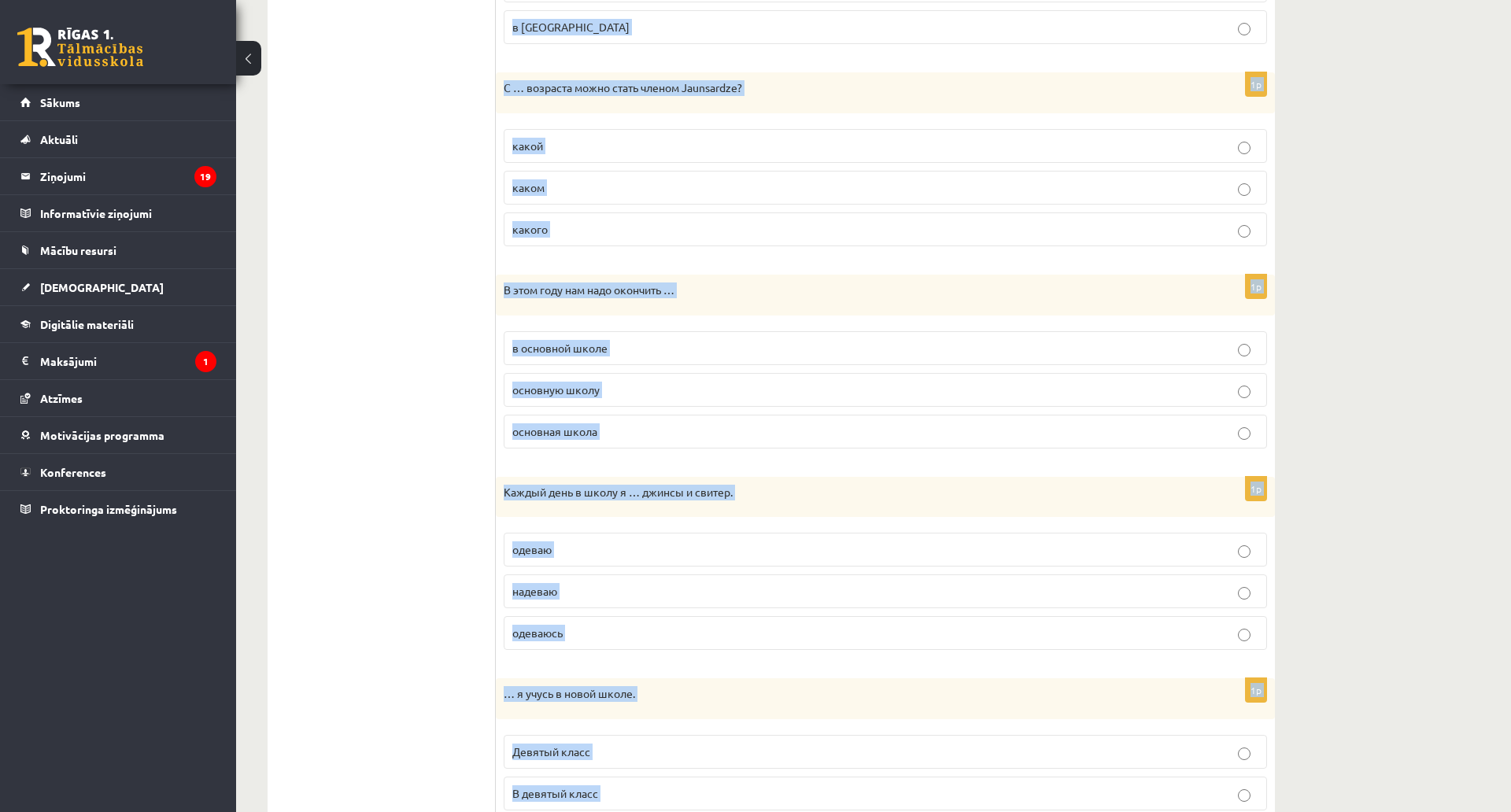
scroll to position [1634, 0]
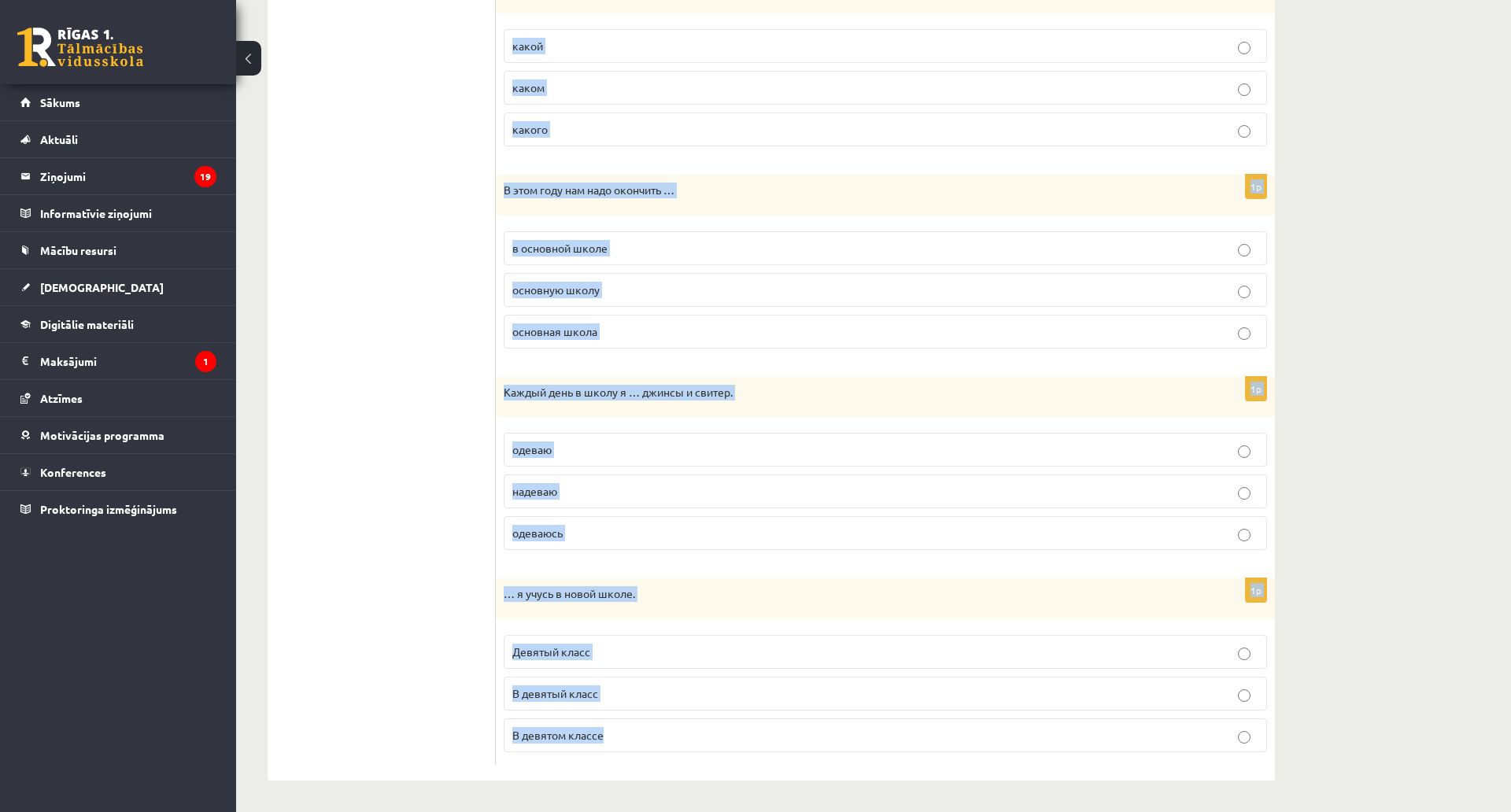
drag, startPoint x: 501, startPoint y: 309, endPoint x: 811, endPoint y: 619, distance: 438.4
copy form "Ты хорошо … себе, что будешь делать после школы? представляешь представляет пре…"
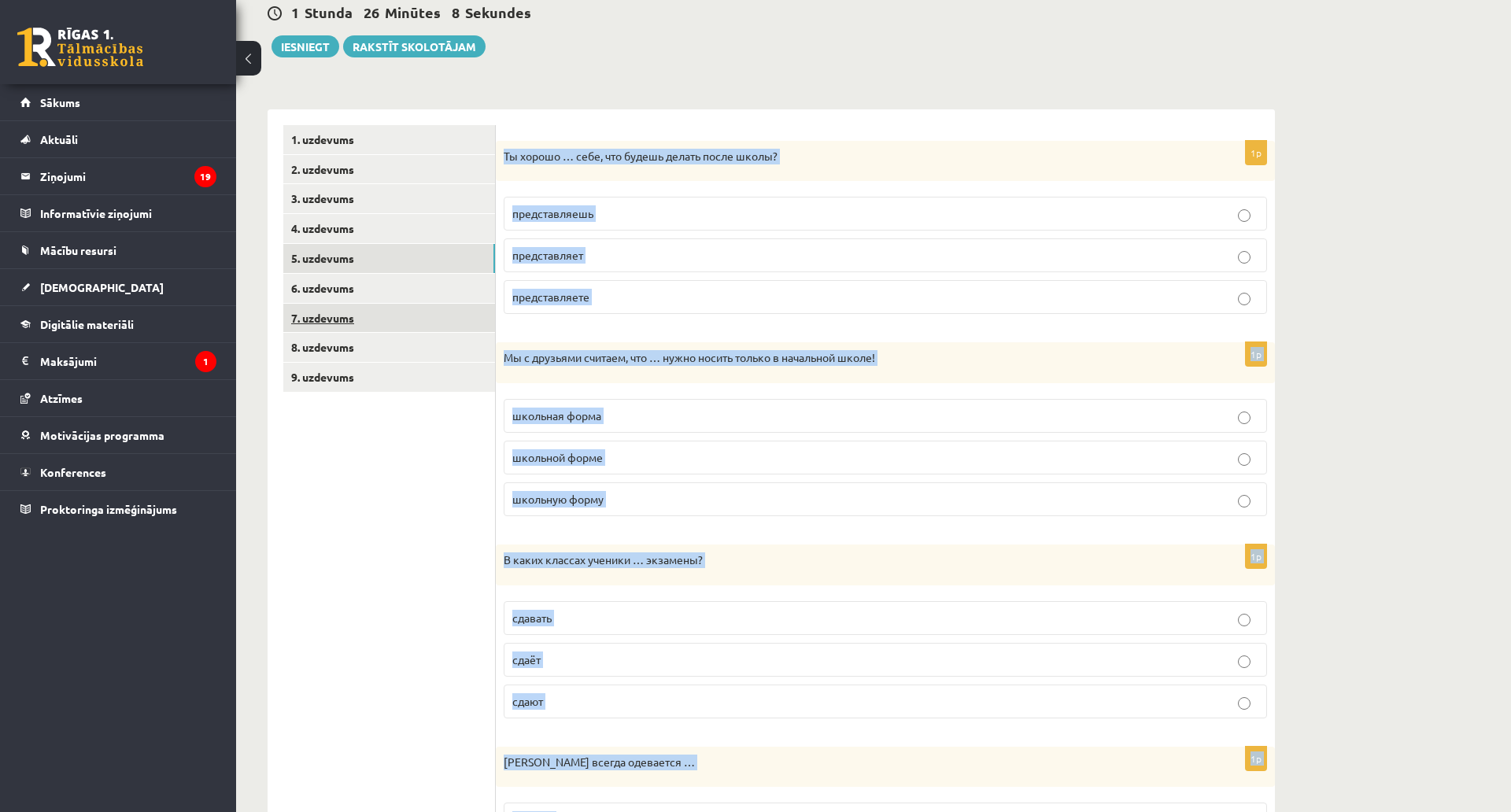
scroll to position [138, 0]
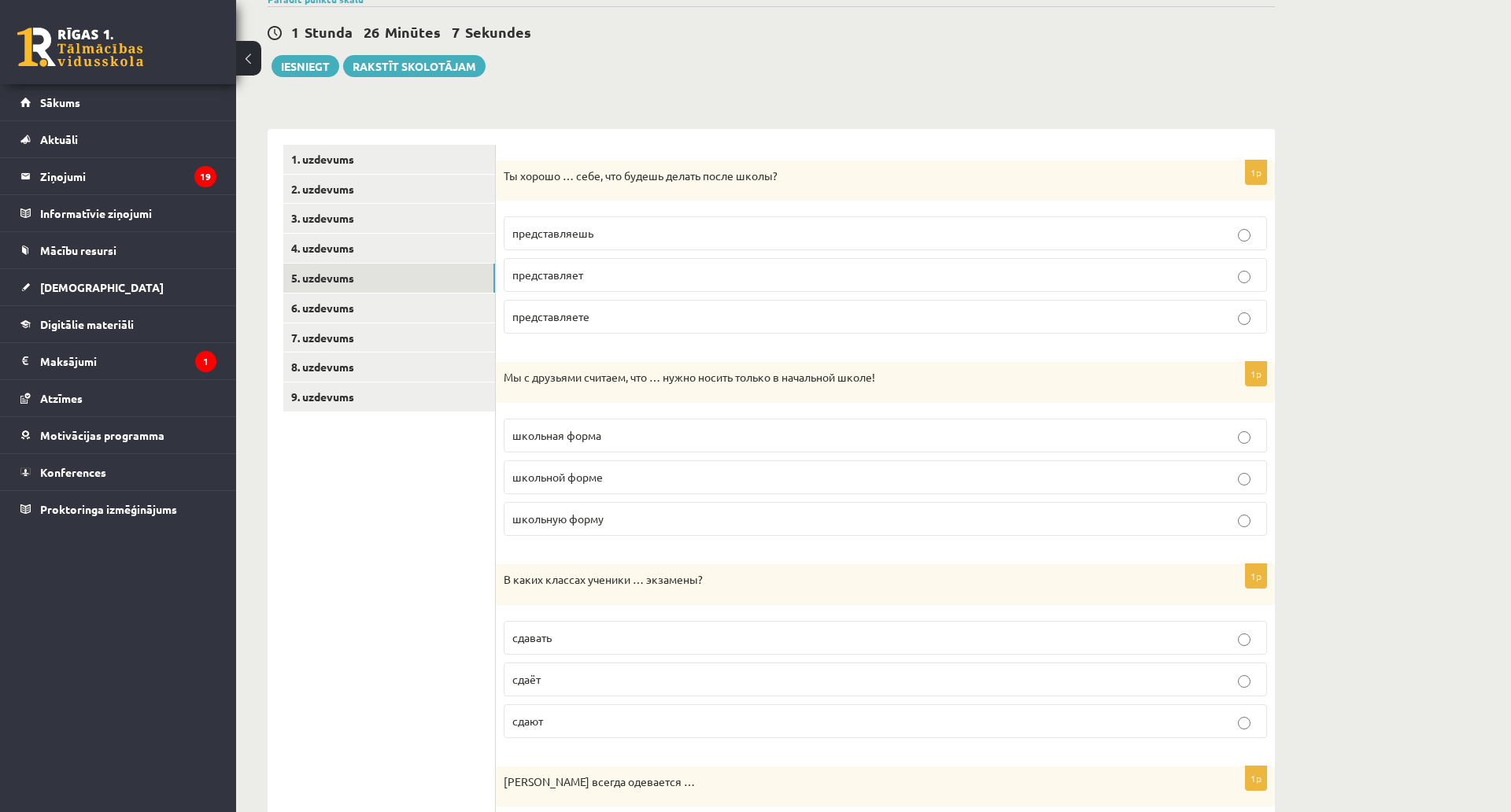
click at [610, 237] on p "представляешь" at bounding box center [885, 233] width 746 height 17
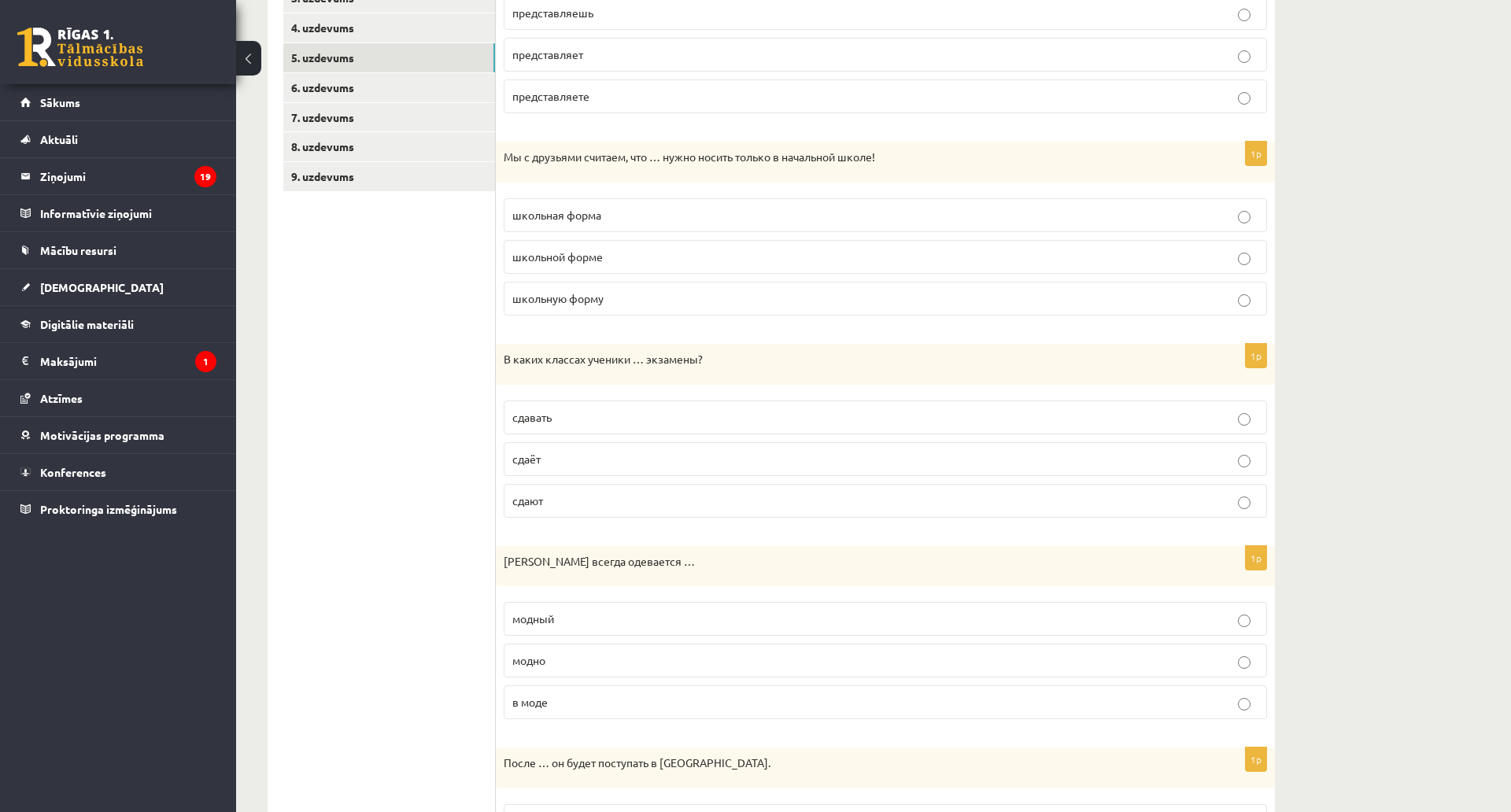
scroll to position [453, 0]
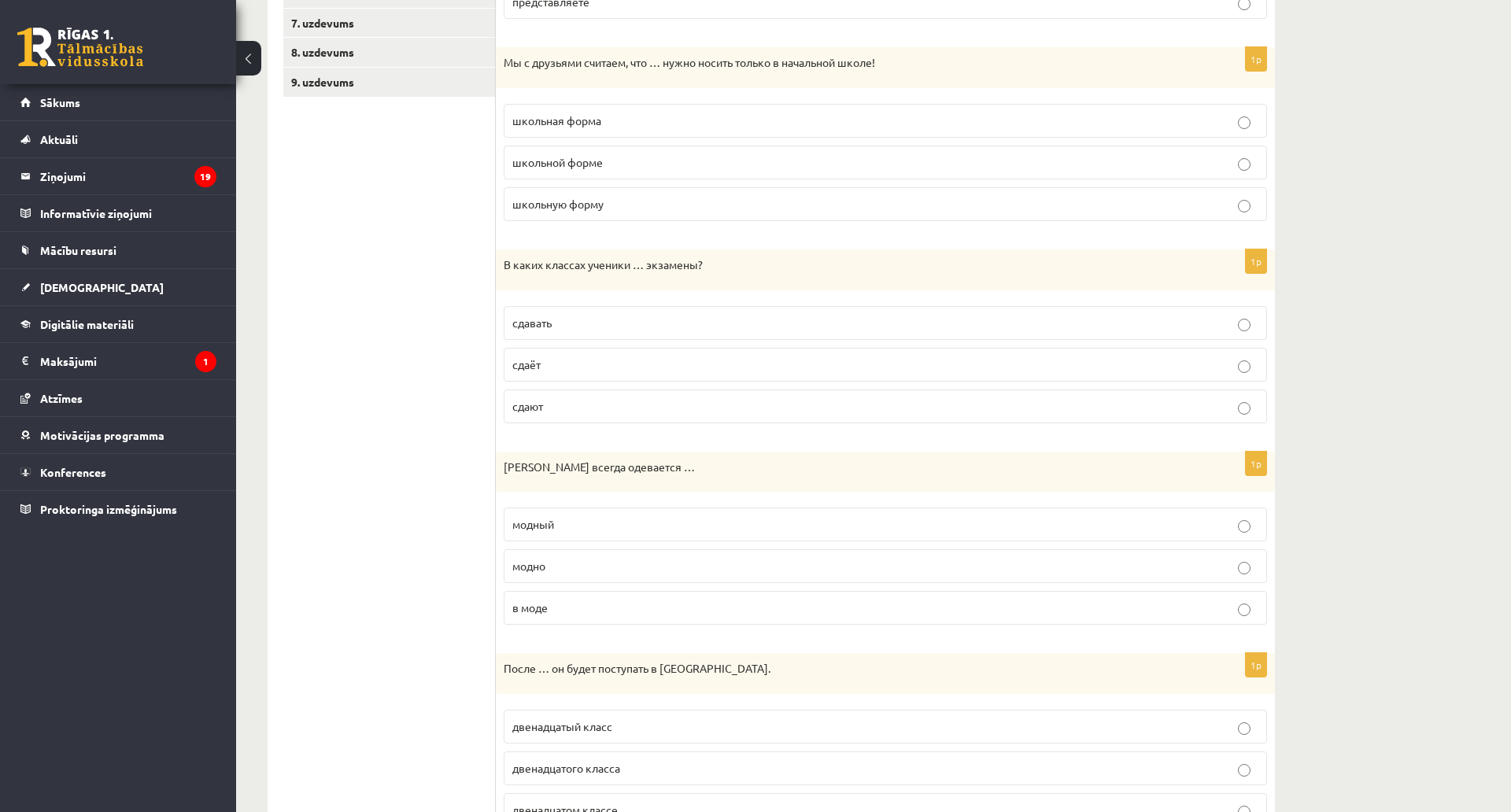
click at [514, 208] on span "школьную форму" at bounding box center [558, 204] width 92 height 14
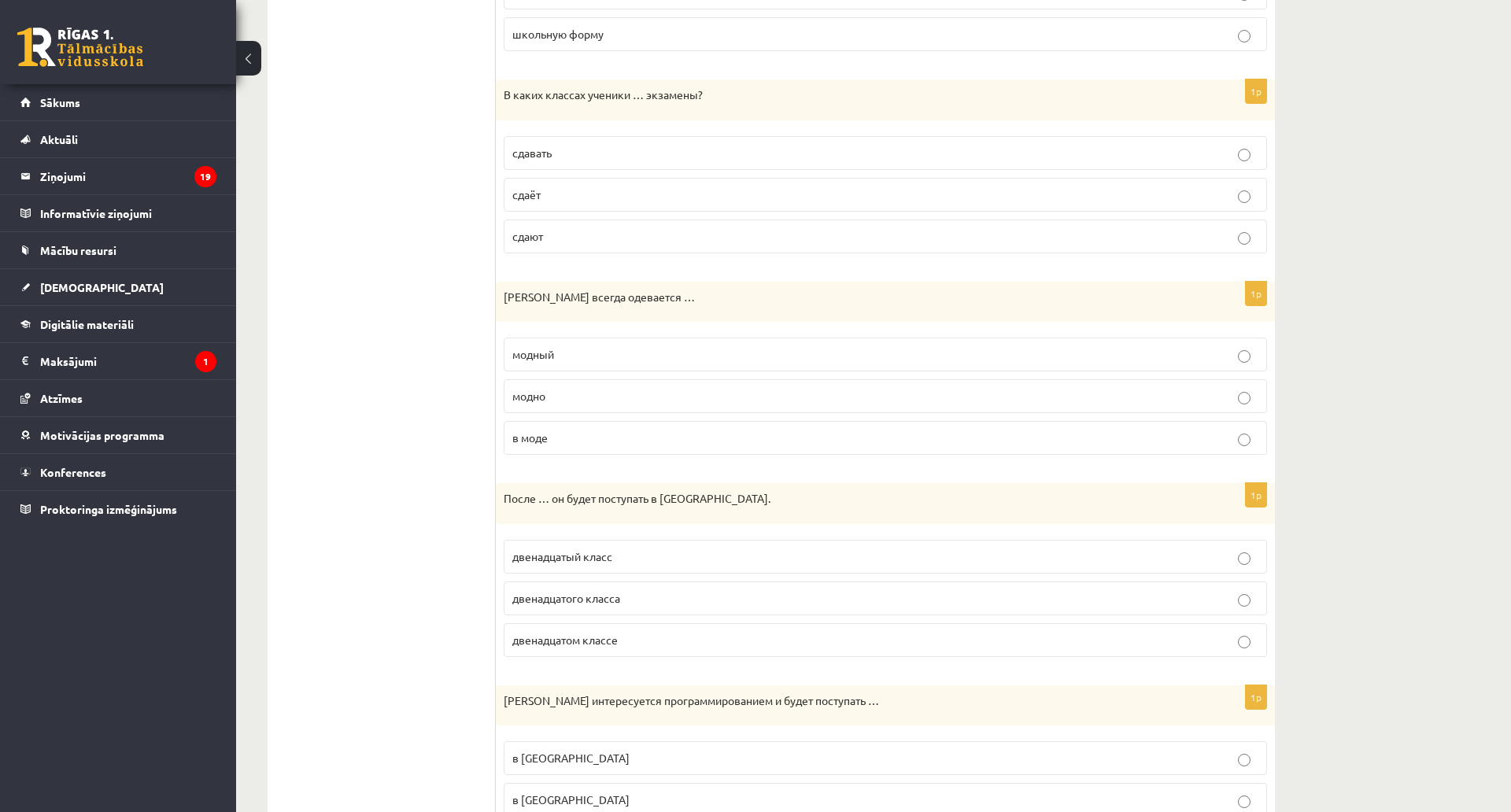
scroll to position [688, 0]
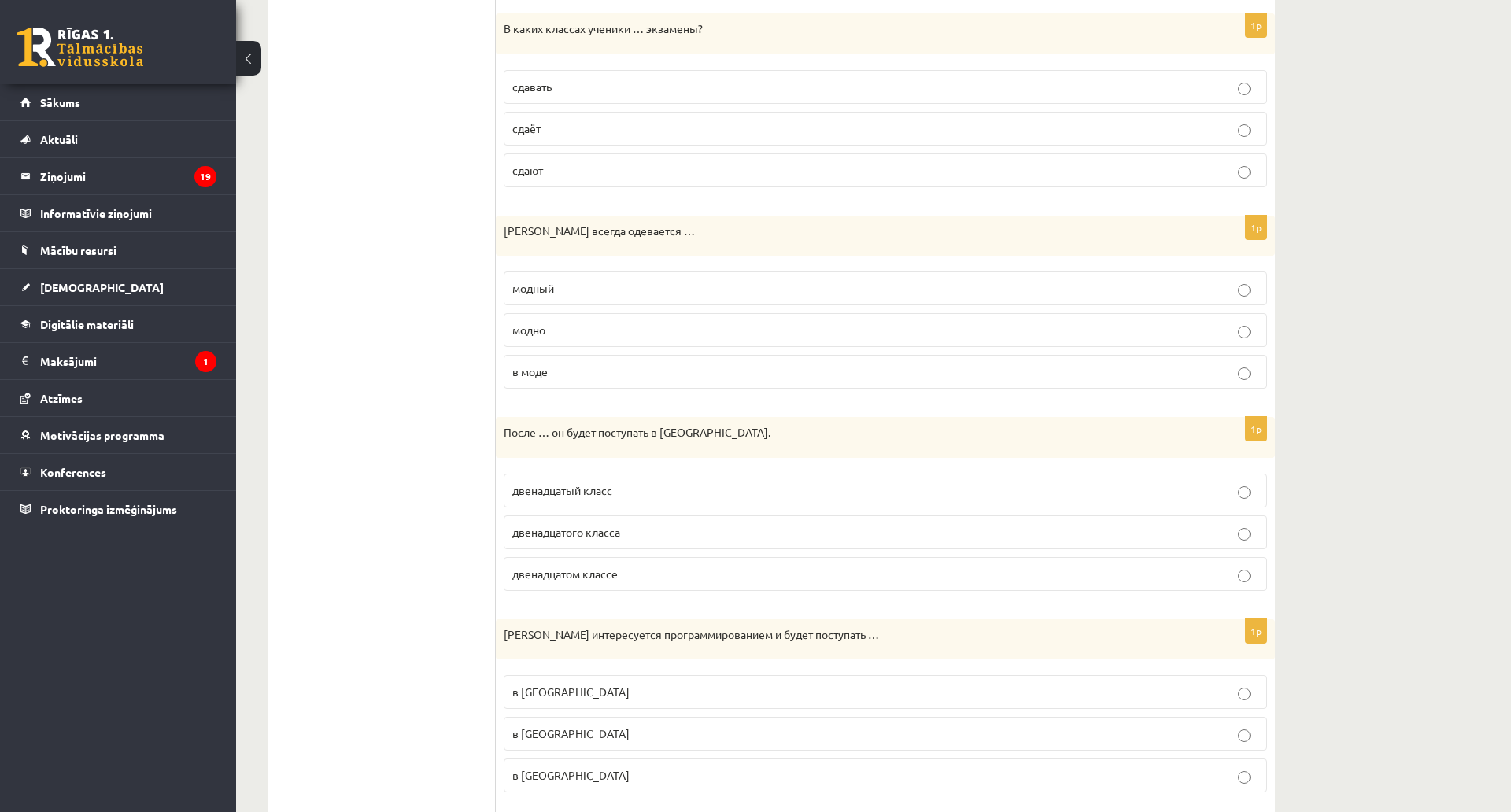
click at [555, 172] on p "сдают" at bounding box center [885, 170] width 746 height 17
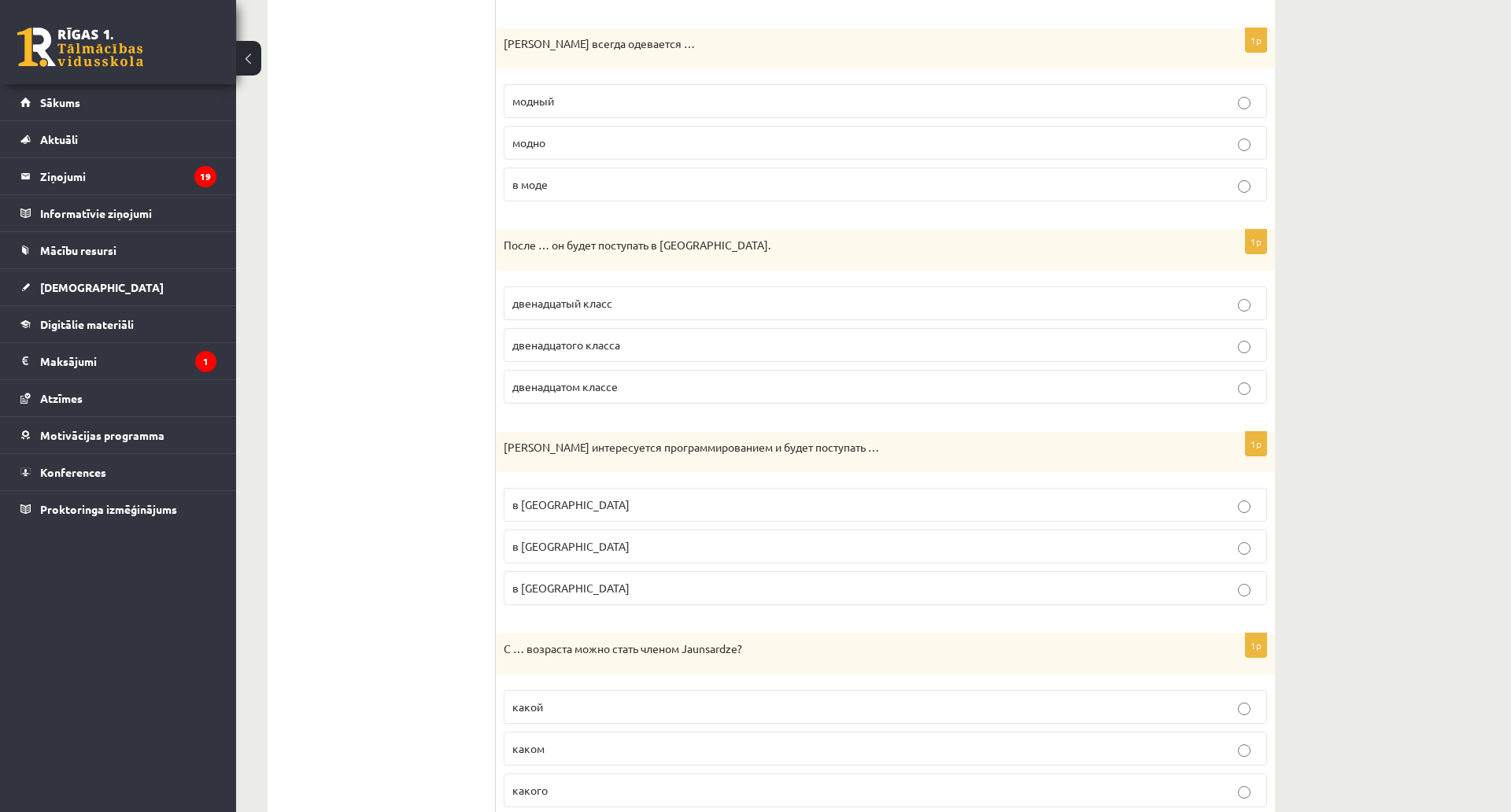
scroll to position [925, 0]
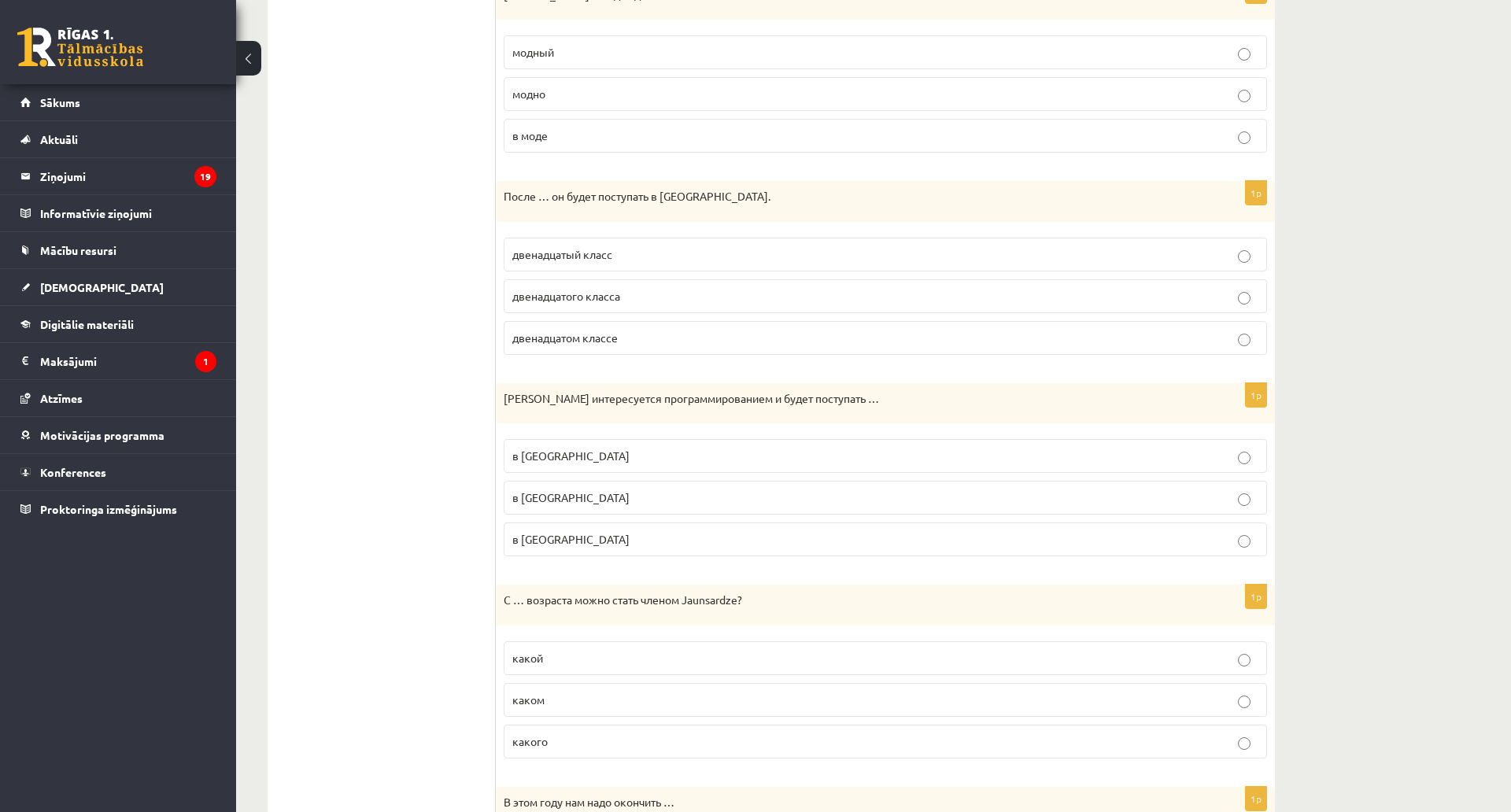
click at [563, 91] on p "модно" at bounding box center [885, 94] width 746 height 17
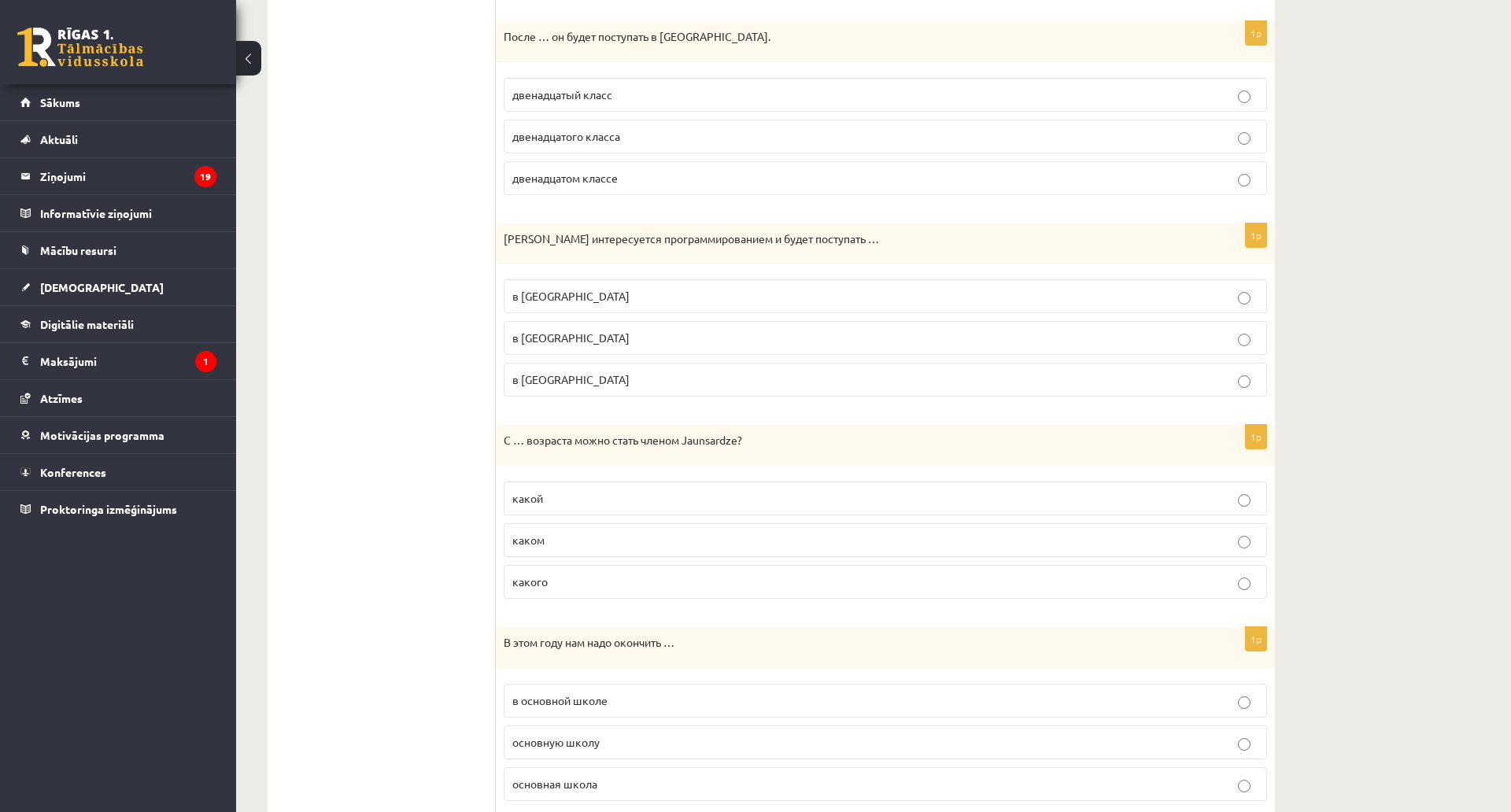
scroll to position [1082, 0]
click at [571, 143] on span "двенадцатого класса" at bounding box center [566, 139] width 108 height 14
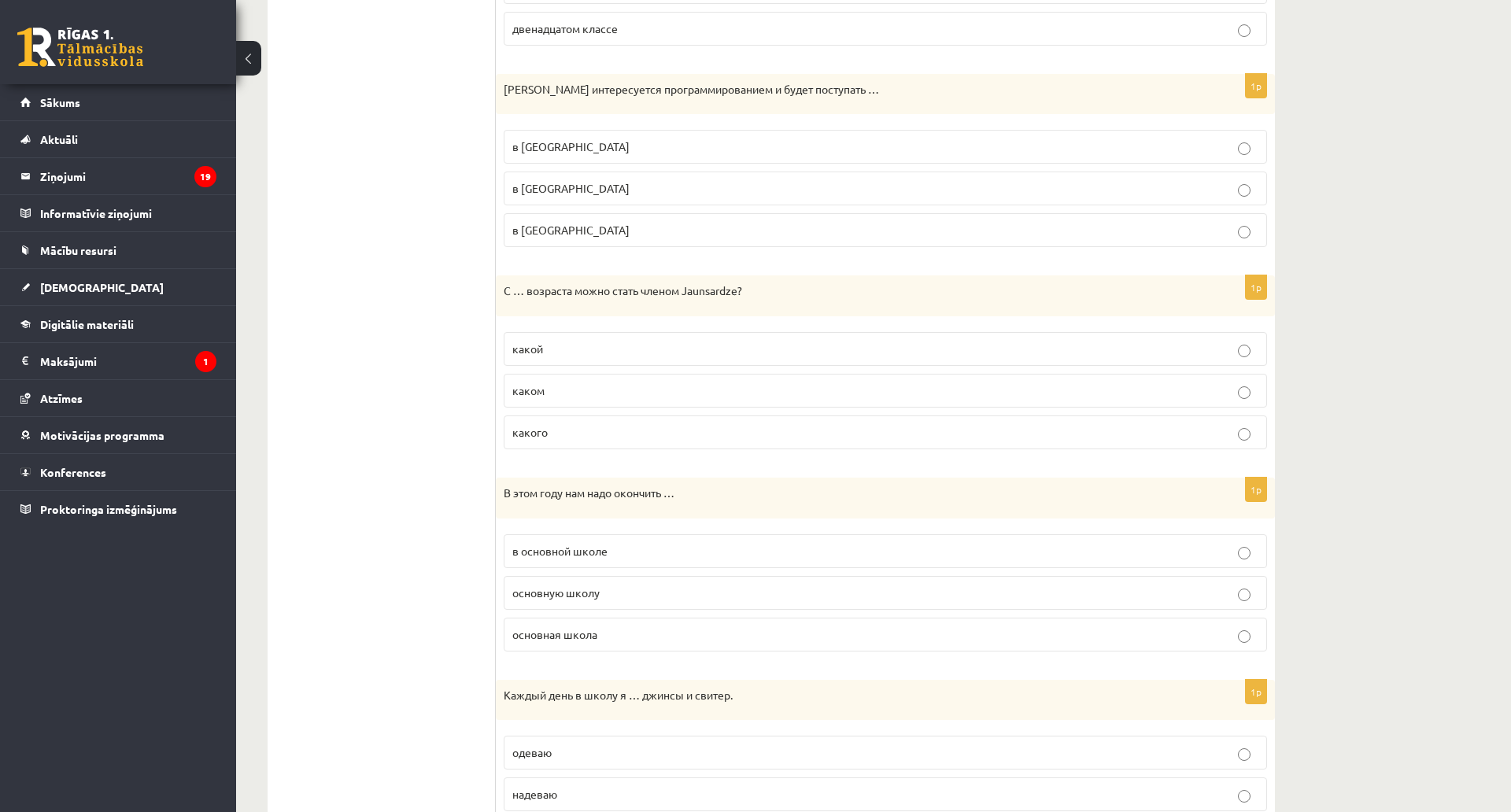
scroll to position [1240, 0]
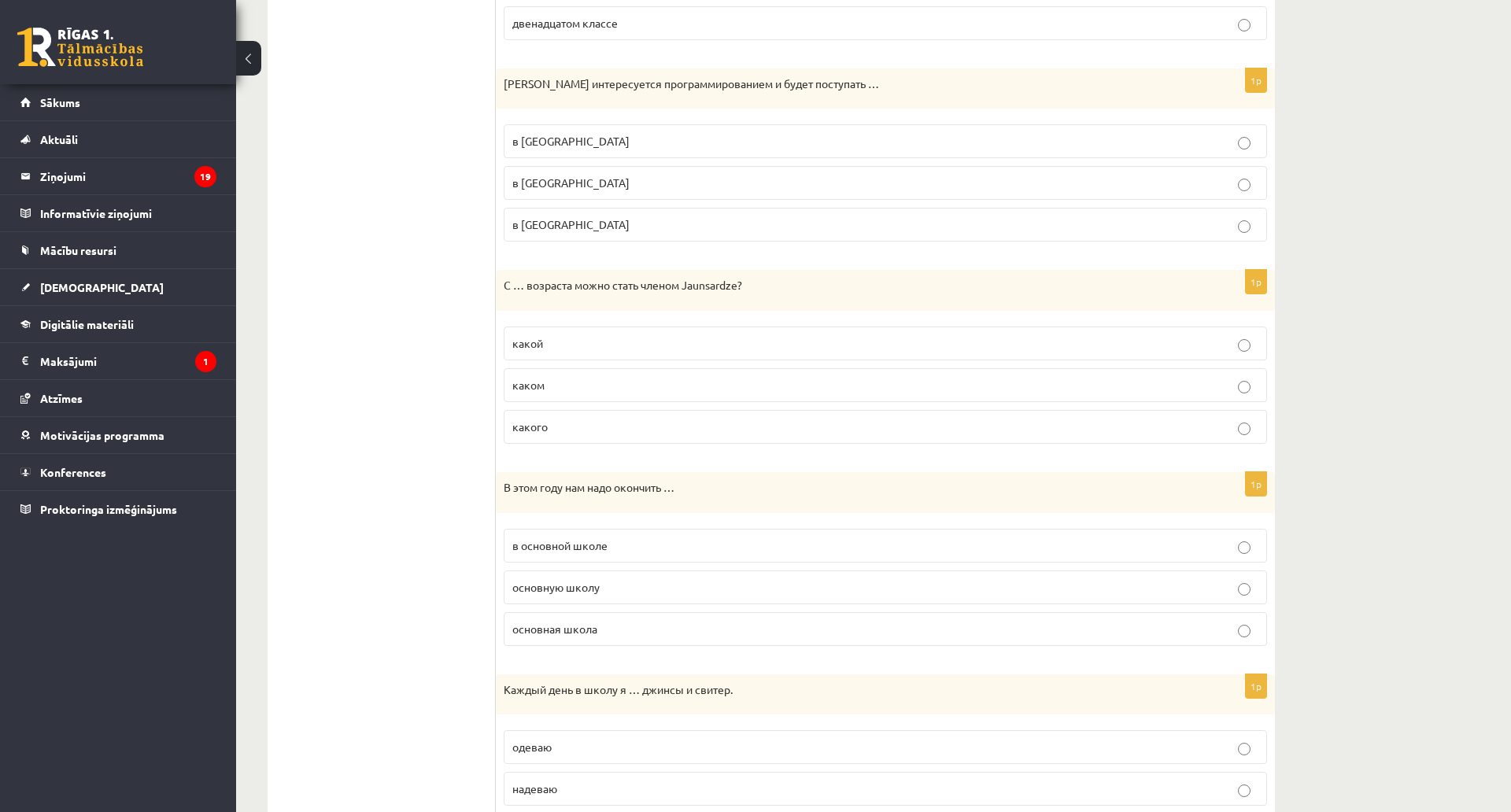
click at [589, 186] on span "в Рижский Технический университет" at bounding box center [571, 182] width 117 height 14
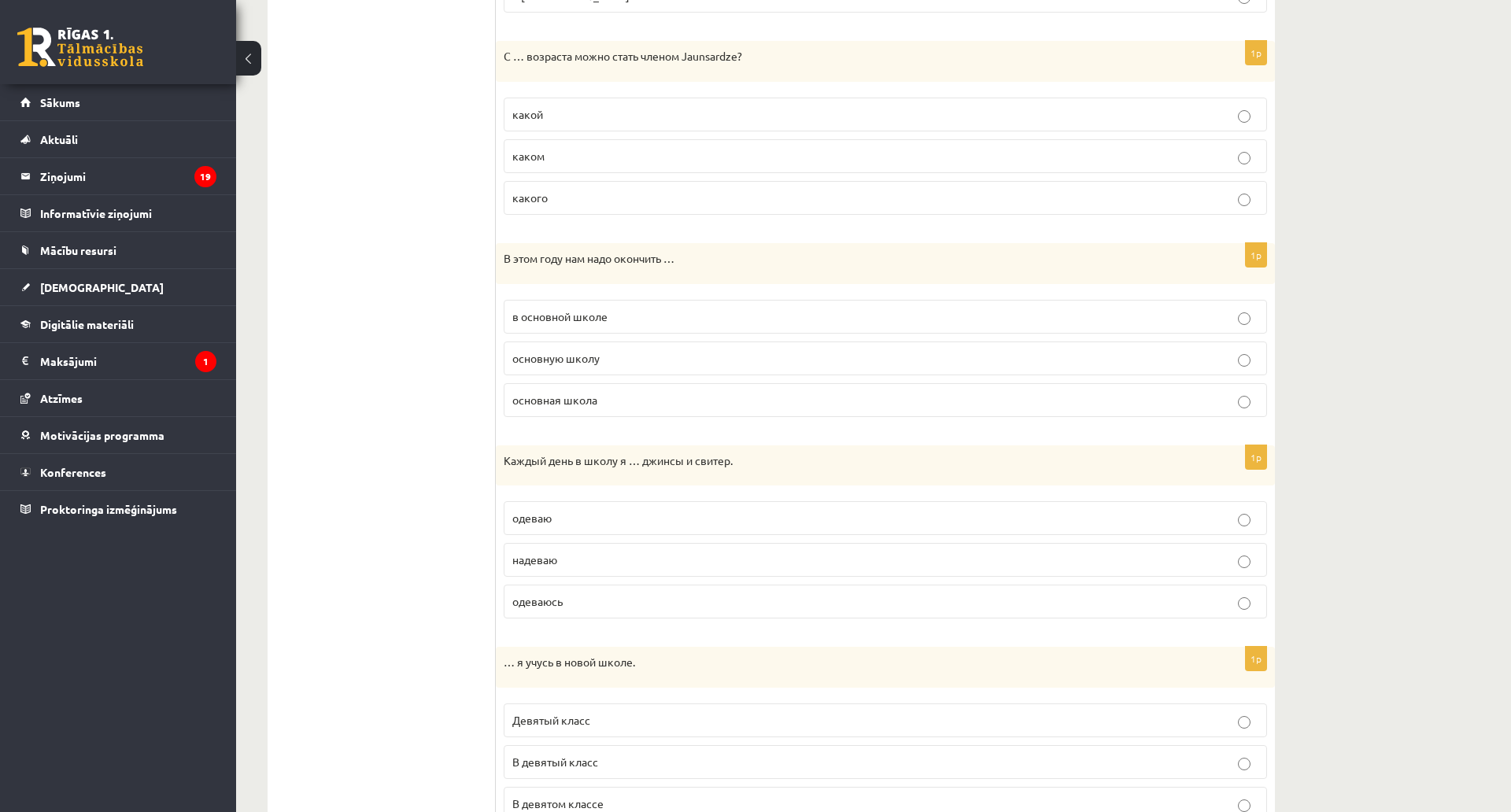
scroll to position [1476, 0]
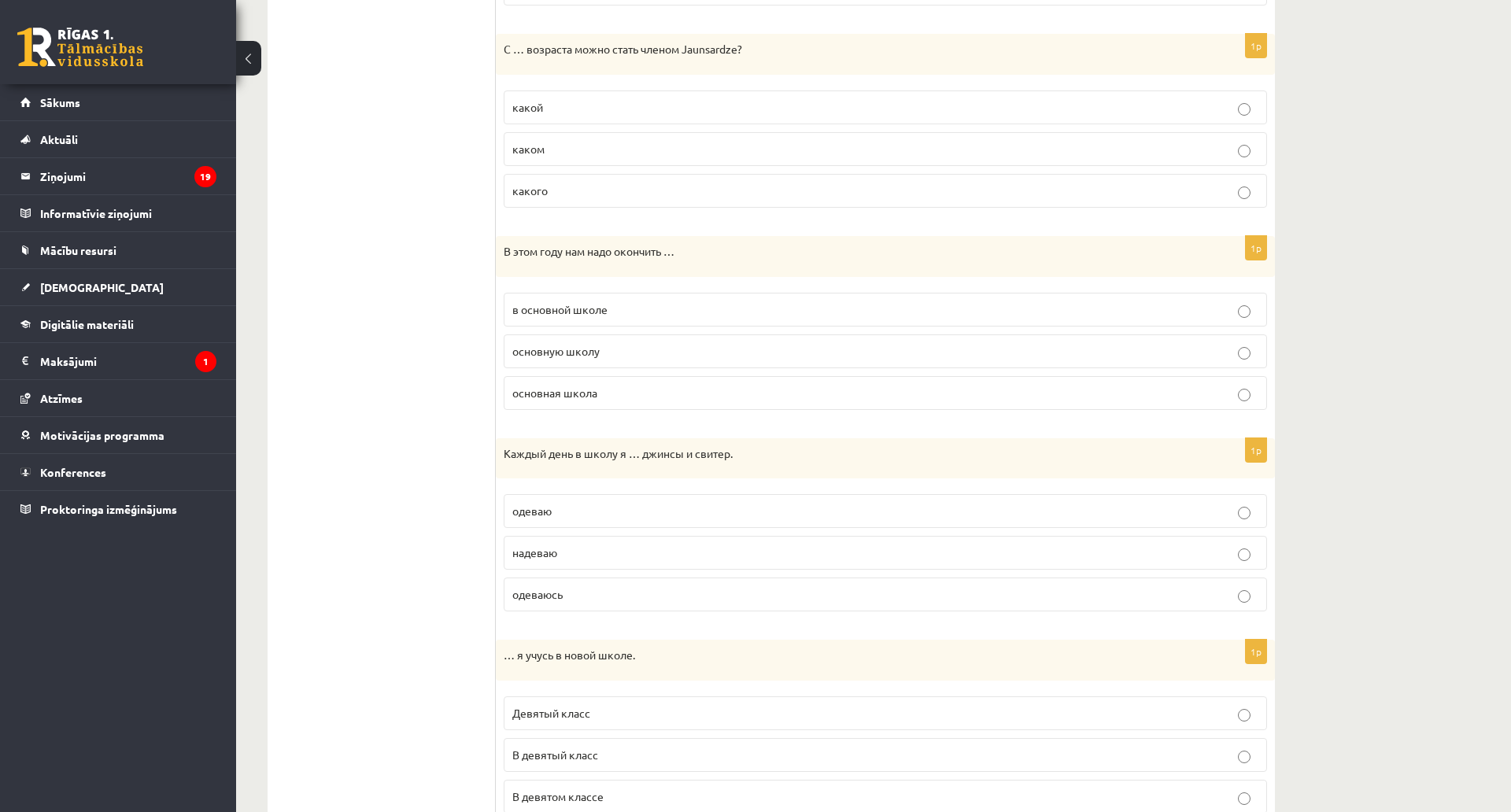
click at [573, 193] on p "какого" at bounding box center [885, 190] width 746 height 17
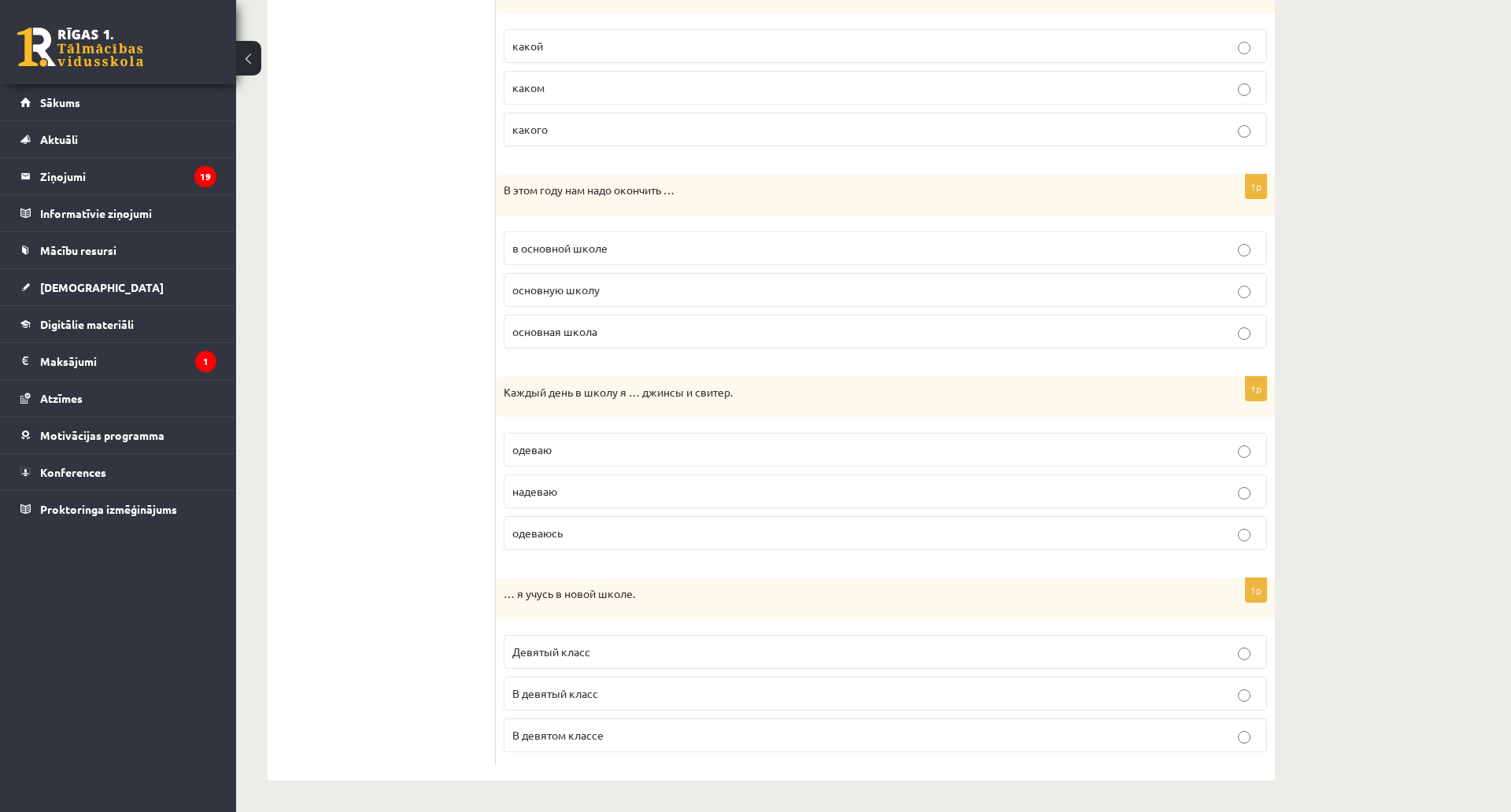
scroll to position [1634, 0]
click at [563, 273] on label "основную школу" at bounding box center [885, 290] width 763 height 33
click at [567, 483] on p "надеваю" at bounding box center [885, 491] width 746 height 17
click at [622, 716] on p "В девятом классе" at bounding box center [885, 736] width 746 height 17
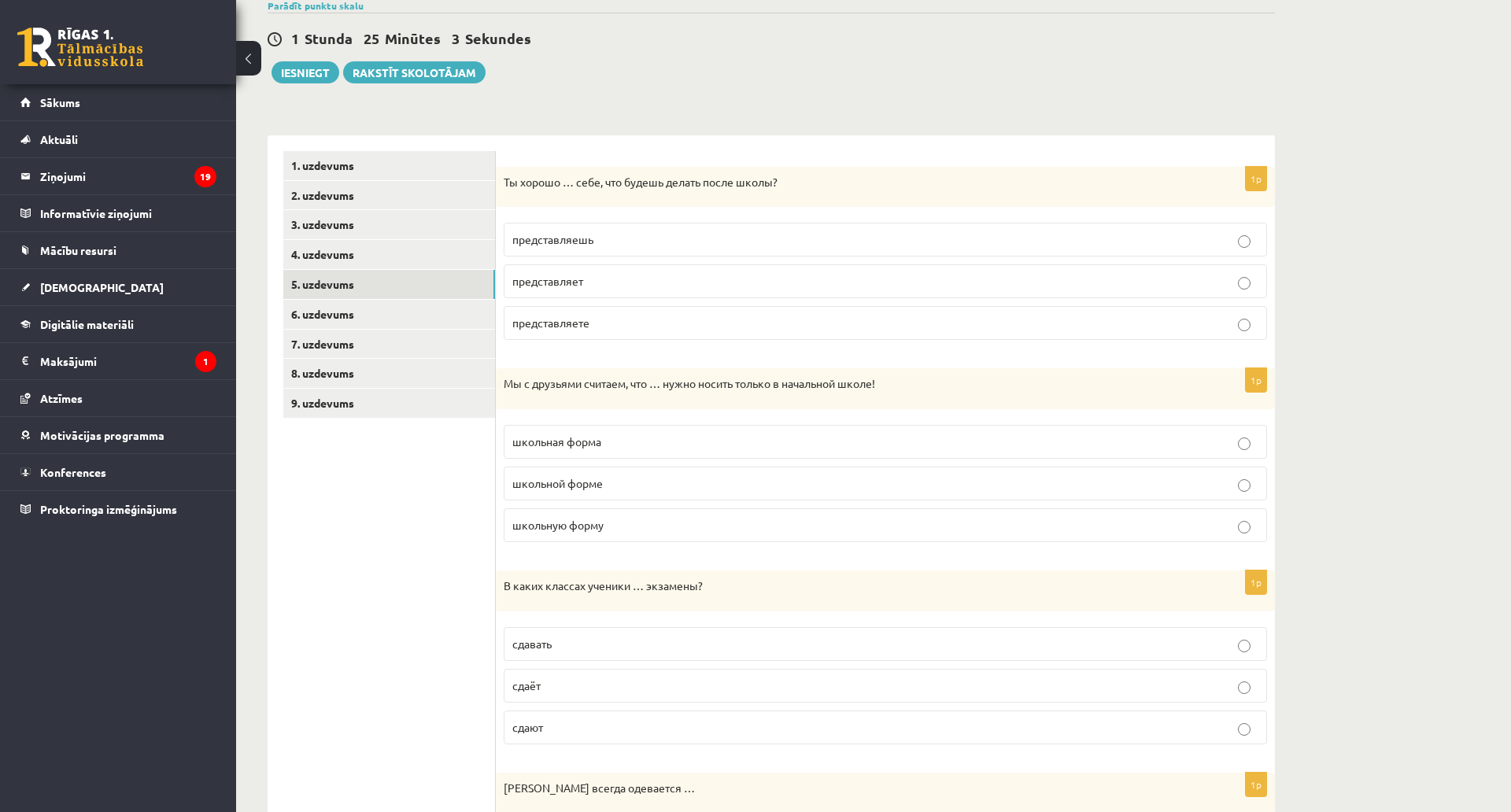
scroll to position [59, 0]
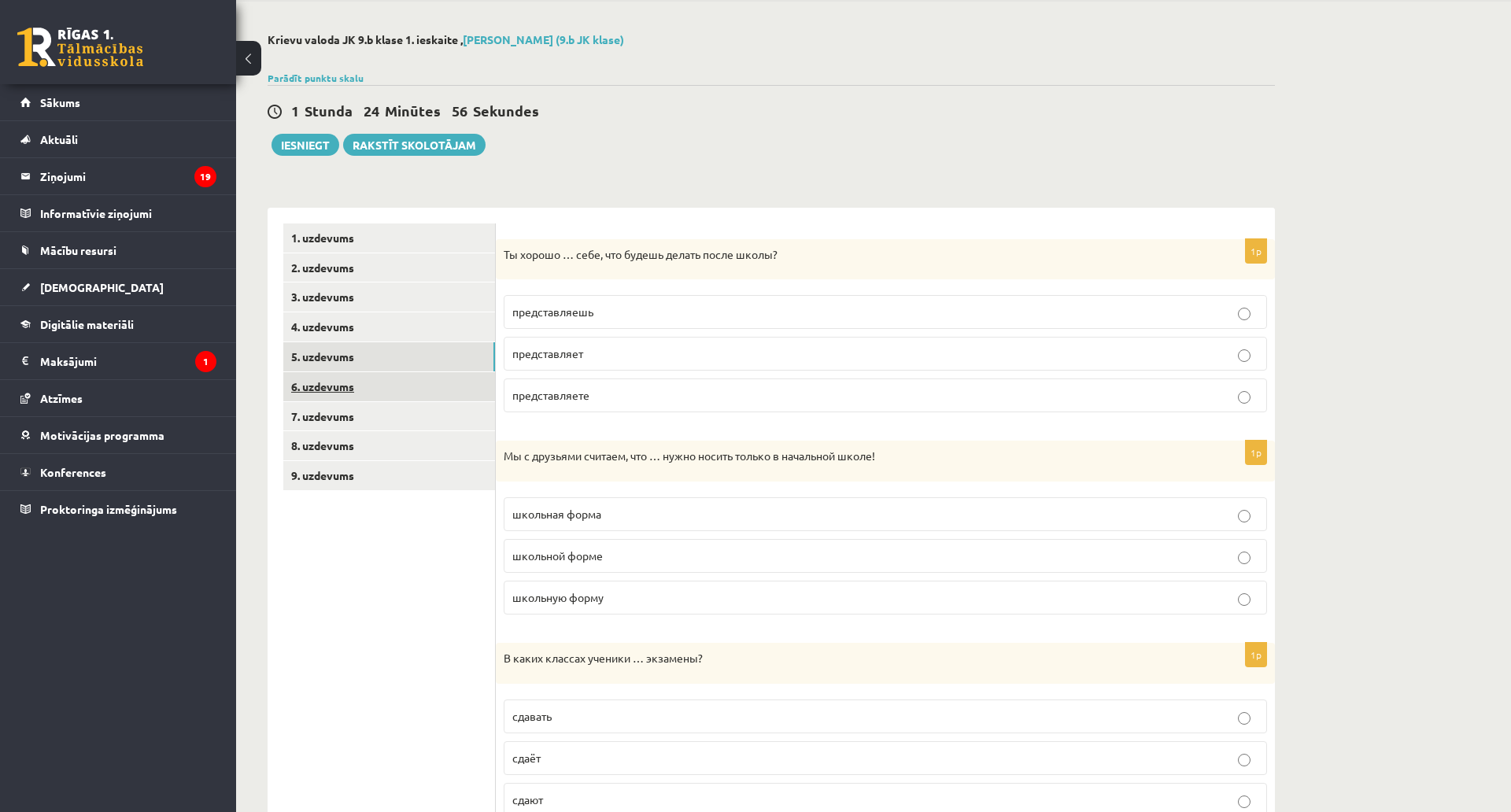
click at [420, 392] on link "6. uzdevums" at bounding box center [390, 386] width 212 height 29
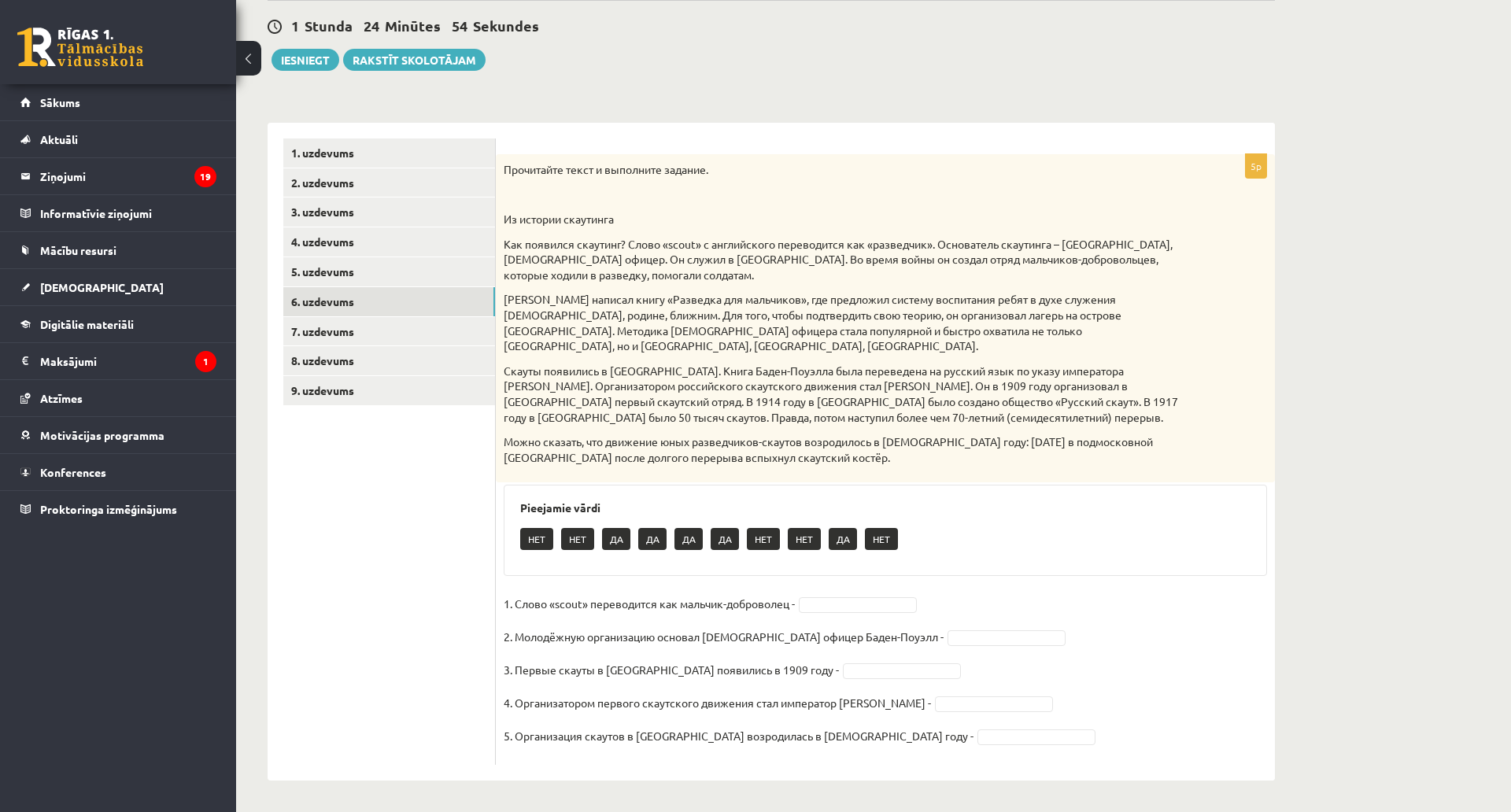
scroll to position [225, 0]
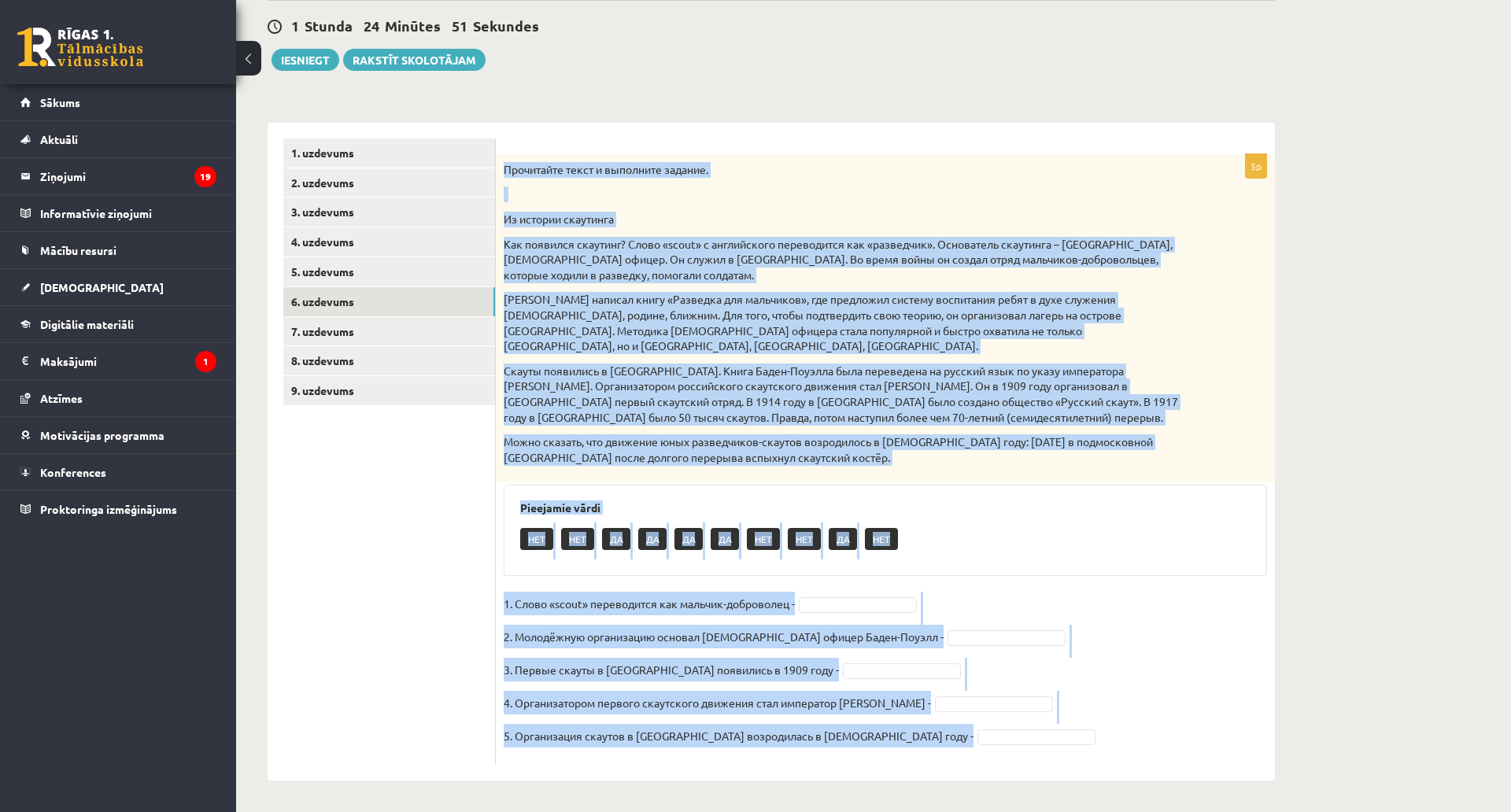
drag, startPoint x: 502, startPoint y: 82, endPoint x: 995, endPoint y: 635, distance: 740.8
click at [995, 635] on div "5p Прочитайте текст и выполните задание. Из истории скаутинга Как появился скау…" at bounding box center [885, 460] width 779 height 610
copy div "Прочитайте текст и выполните задание. Из истории скаутинга Как появился скаутин…"
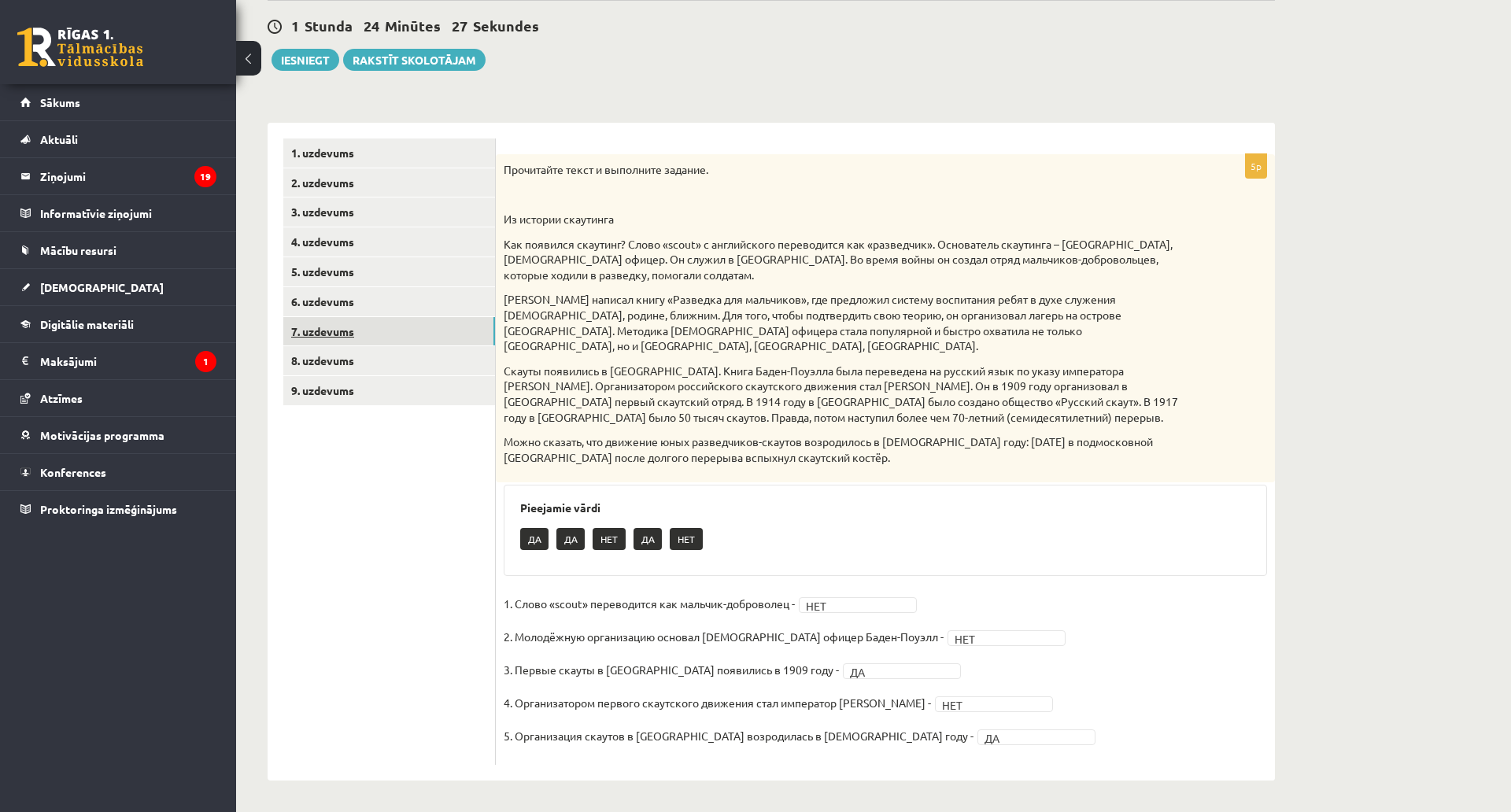
click at [346, 317] on link "7. uzdevums" at bounding box center [390, 331] width 212 height 29
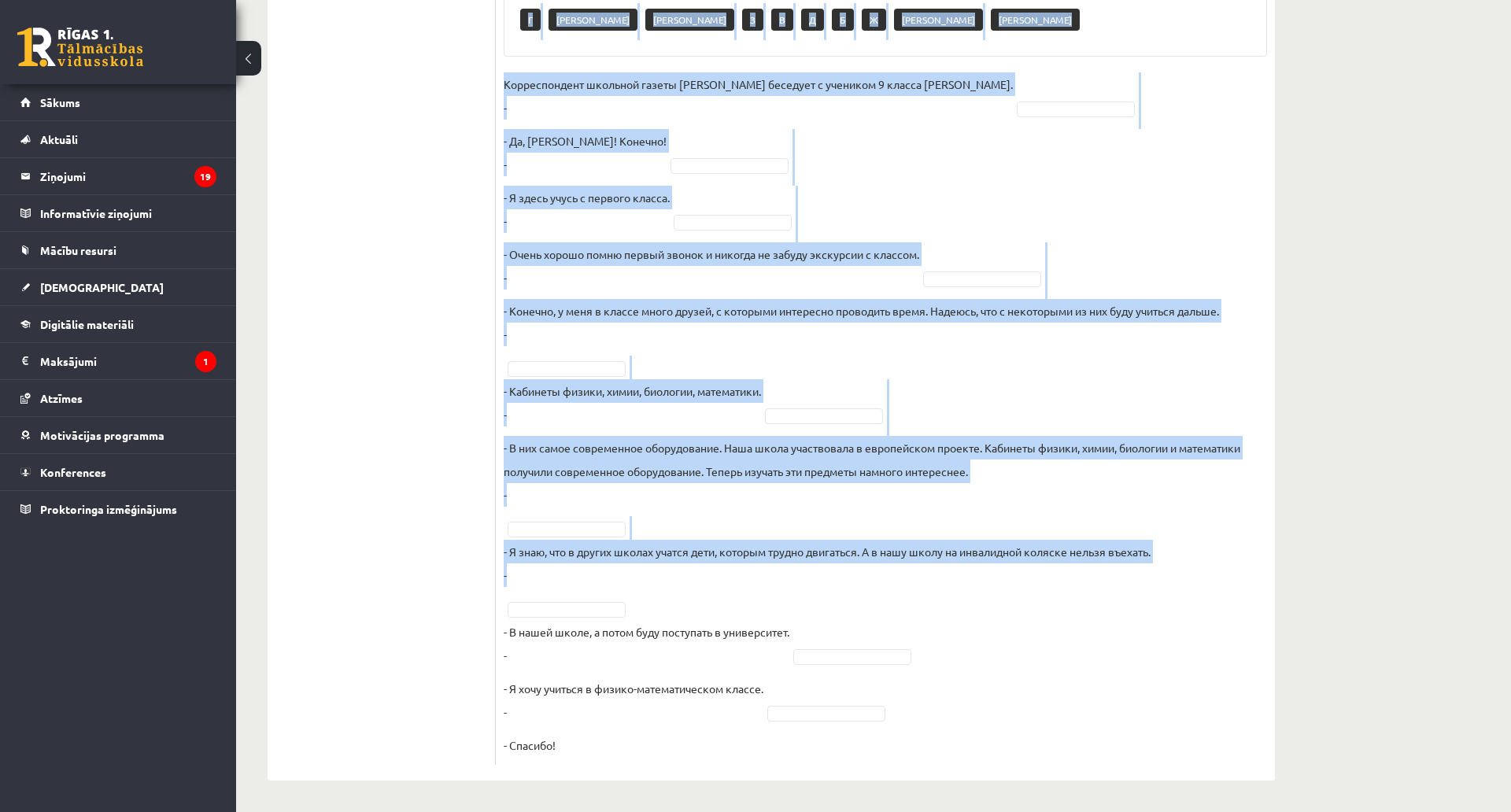
scroll to position [745, 0]
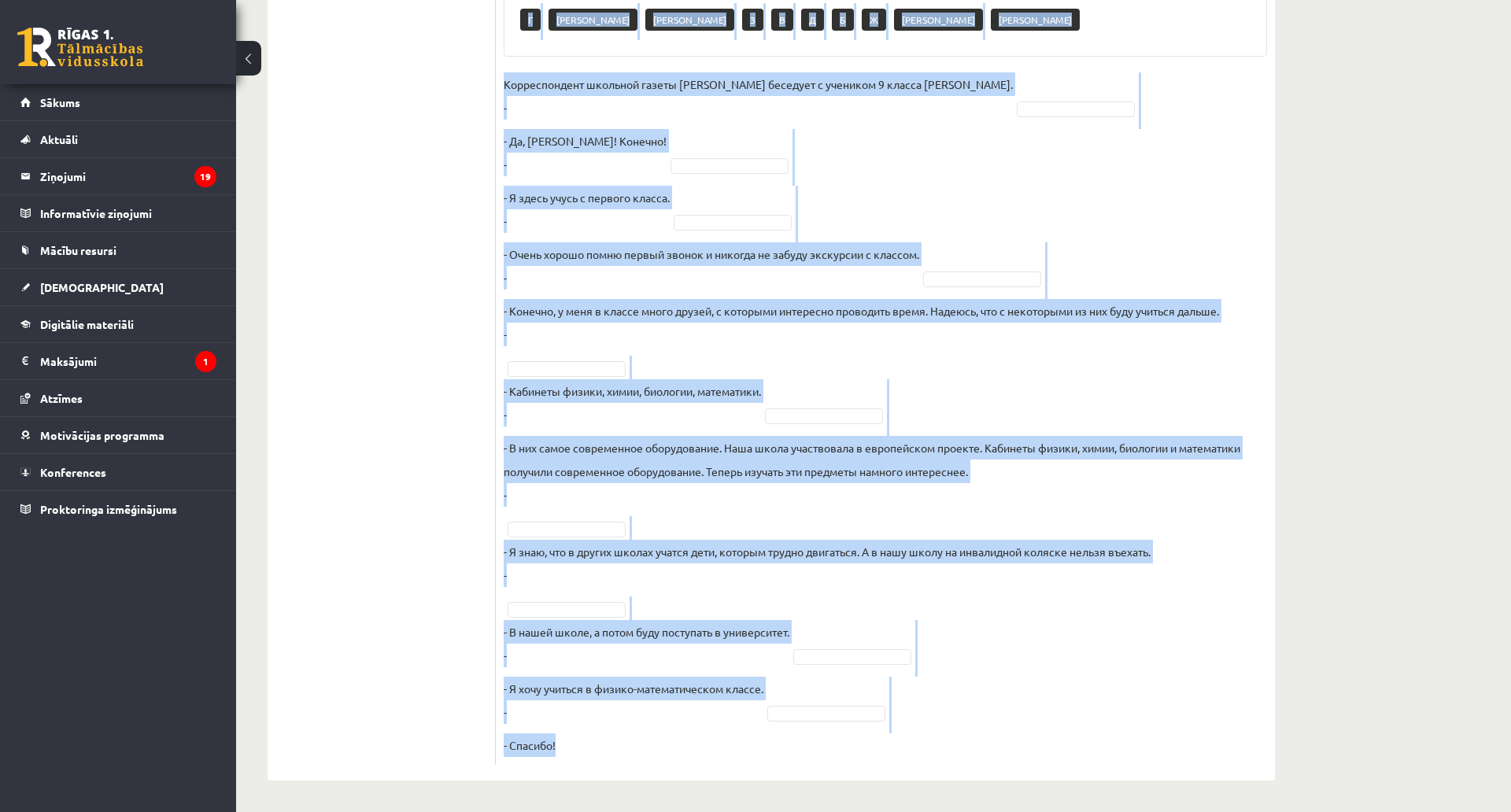
drag, startPoint x: 498, startPoint y: 158, endPoint x: 888, endPoint y: 657, distance: 633.3
click at [888, 657] on div "10p Восстановите интервью. Запишите букву вопроса А Будешь вспоминать своих одн…" at bounding box center [885, 206] width 779 height 1116
copy div "Восстановите интервью. Запишите букву вопроса А Будешь вспоминать своих однокла…"
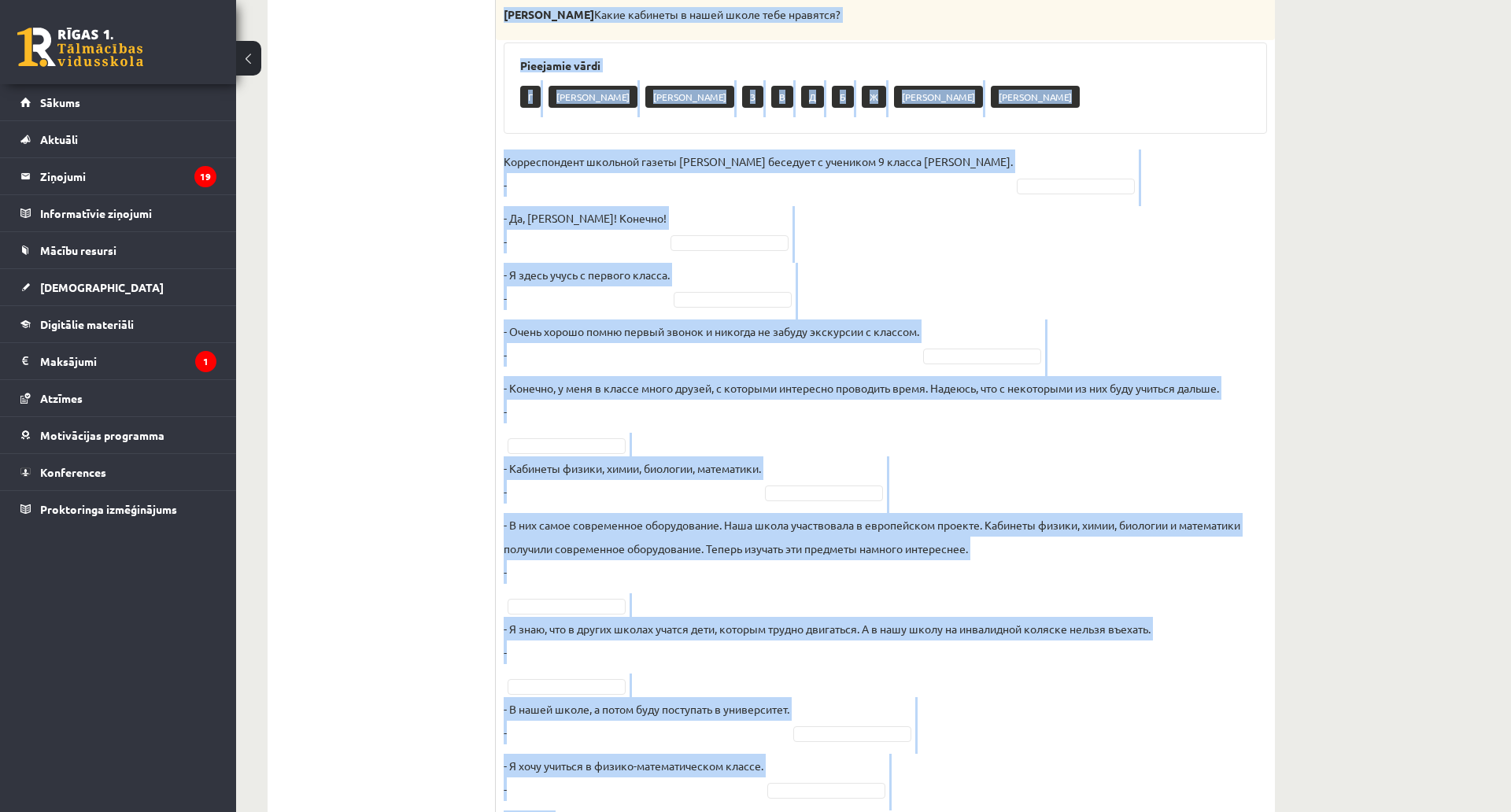
scroll to position [509, 0]
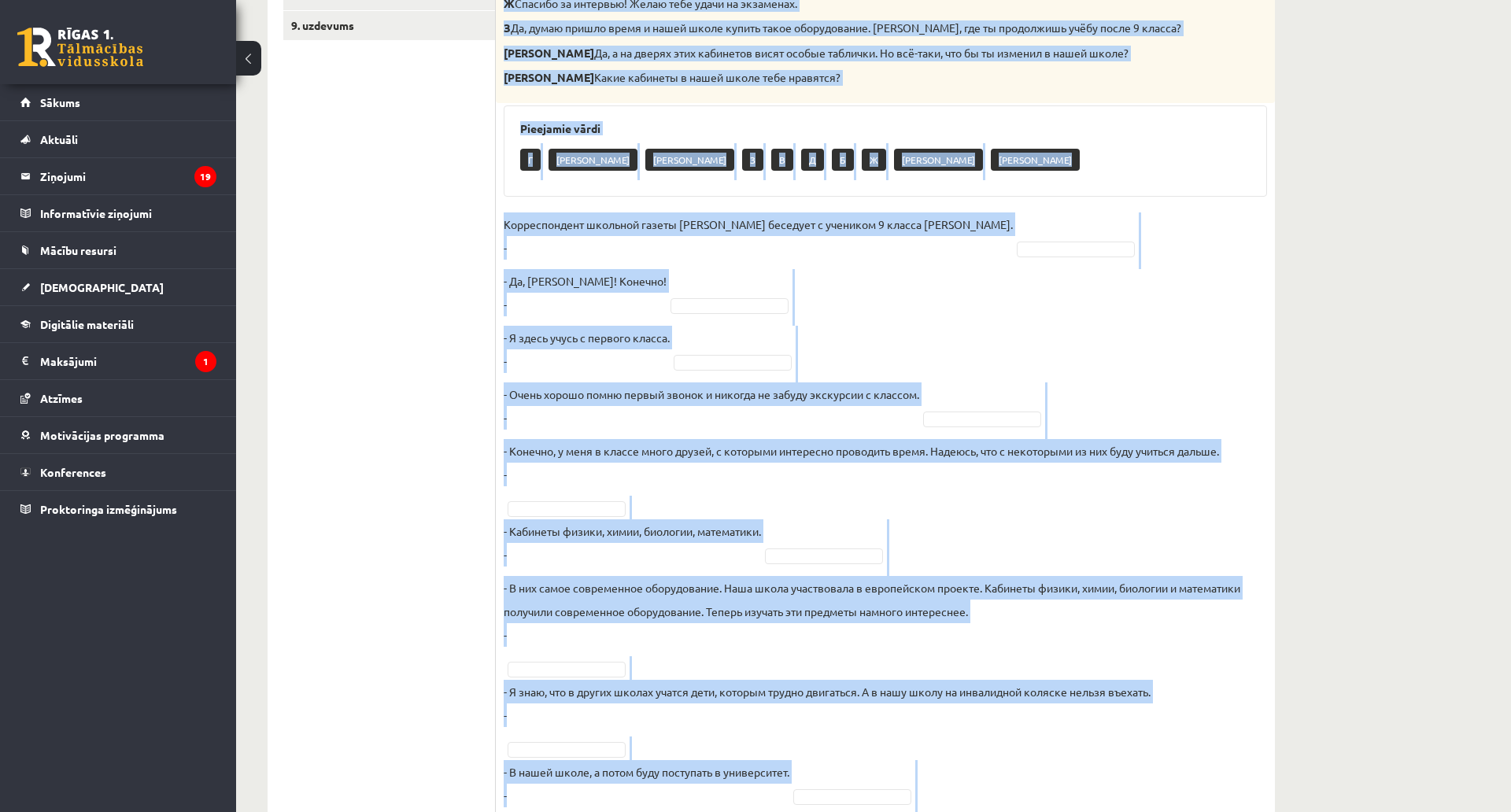
click at [830, 241] on p "Корреспондент школьной газеты Анна Берзиня беседует с учеником 9 класса Андреем…" at bounding box center [758, 236] width 509 height 47
click at [1063, 240] on fieldset "Корреспондент школьной газеты Анна Берзиня беседует с учеником 9 класса Андреем…" at bounding box center [885, 555] width 763 height 685
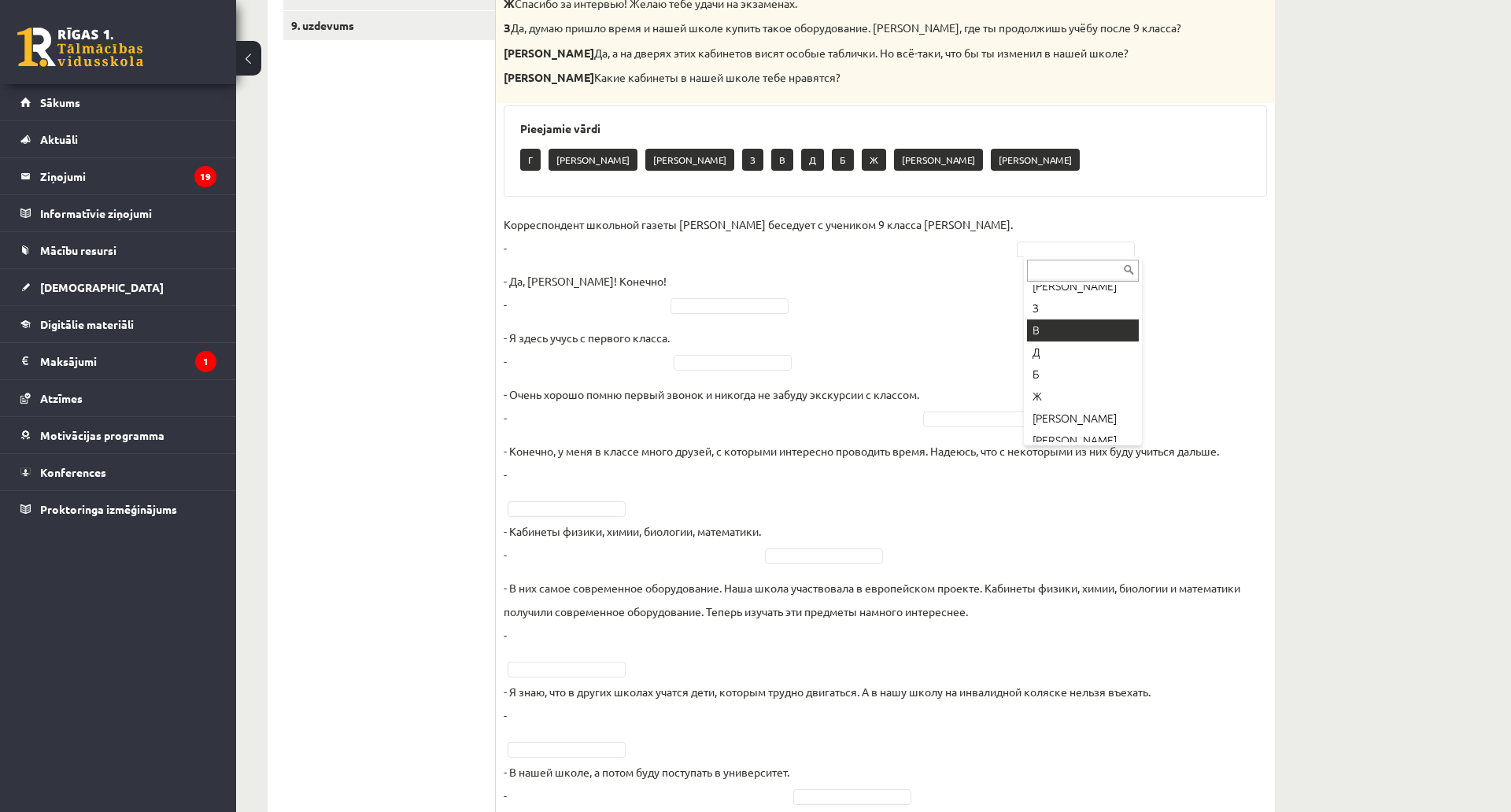
scroll to position [79, 0]
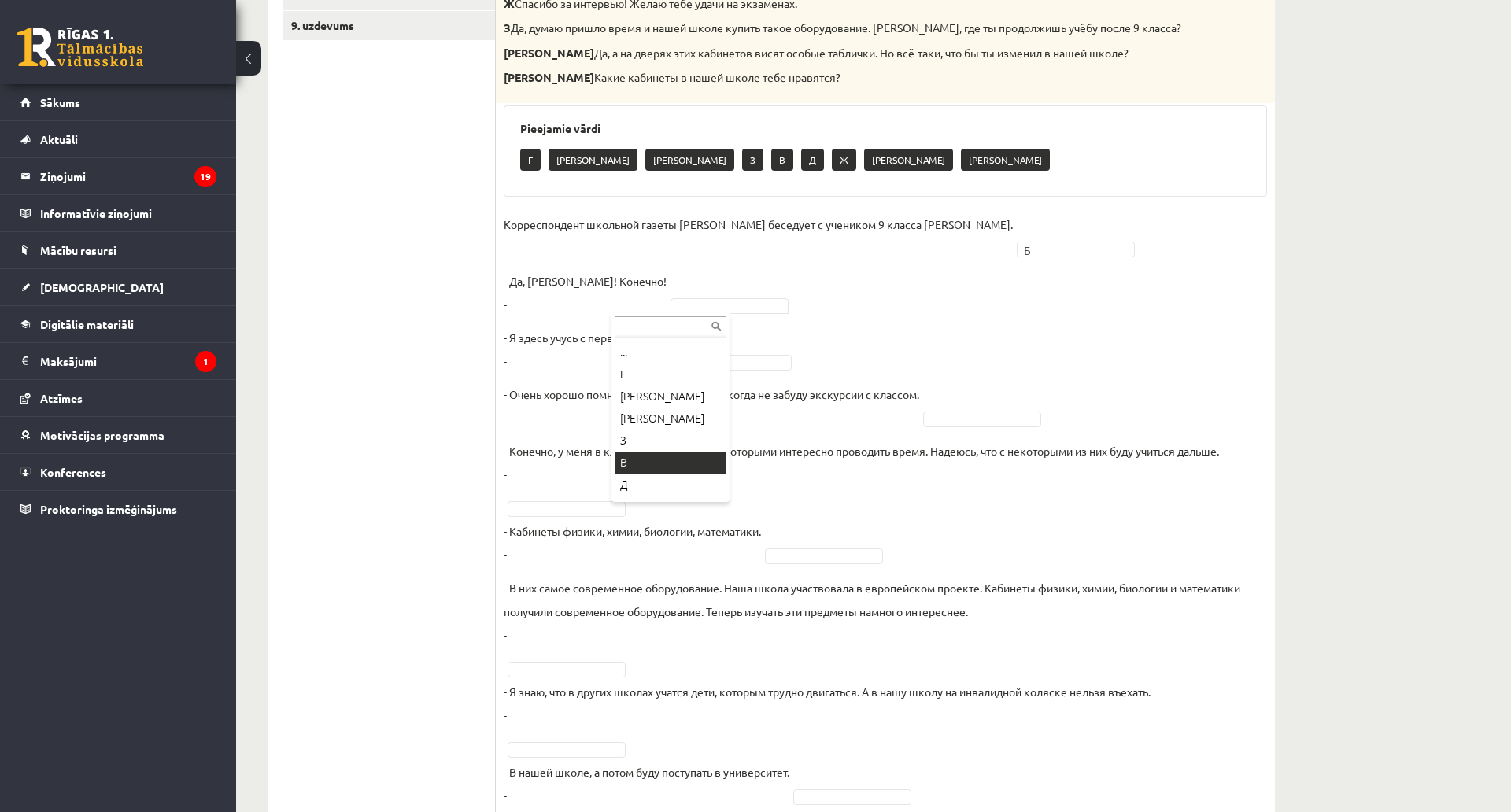
drag, startPoint x: 650, startPoint y: 461, endPoint x: 678, endPoint y: 451, distance: 29.7
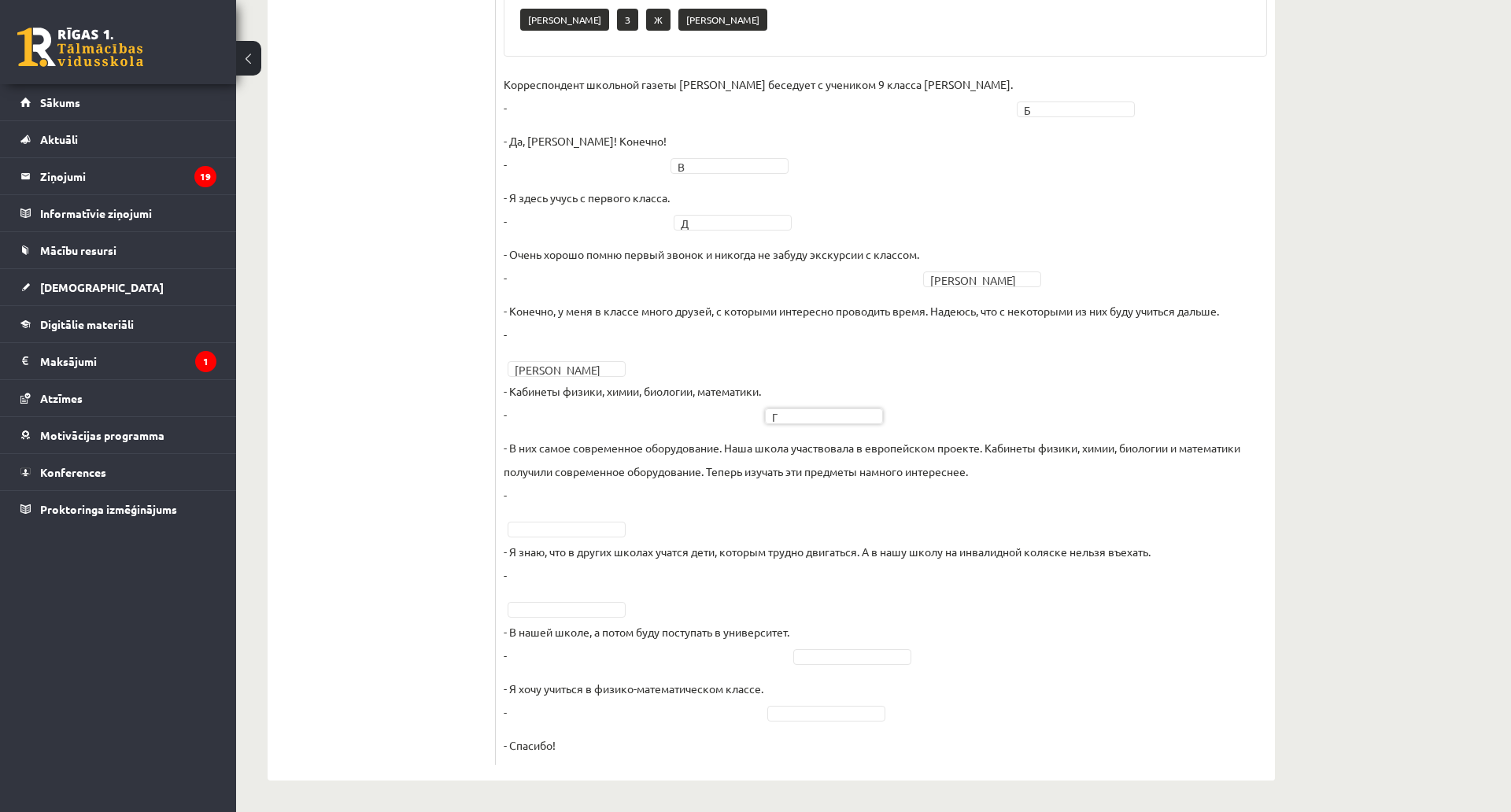
scroll to position [745, 0]
click at [600, 442] on fieldset "Корреспондент школьной газеты Анна Берзиня беседует с учеником 9 класса Андреем…" at bounding box center [885, 414] width 763 height 685
click at [827, 633] on fieldset "Корреспондент школьной газеты Анна Берзиня беседует с учеником 9 класса Андреем…" at bounding box center [885, 414] width 763 height 685
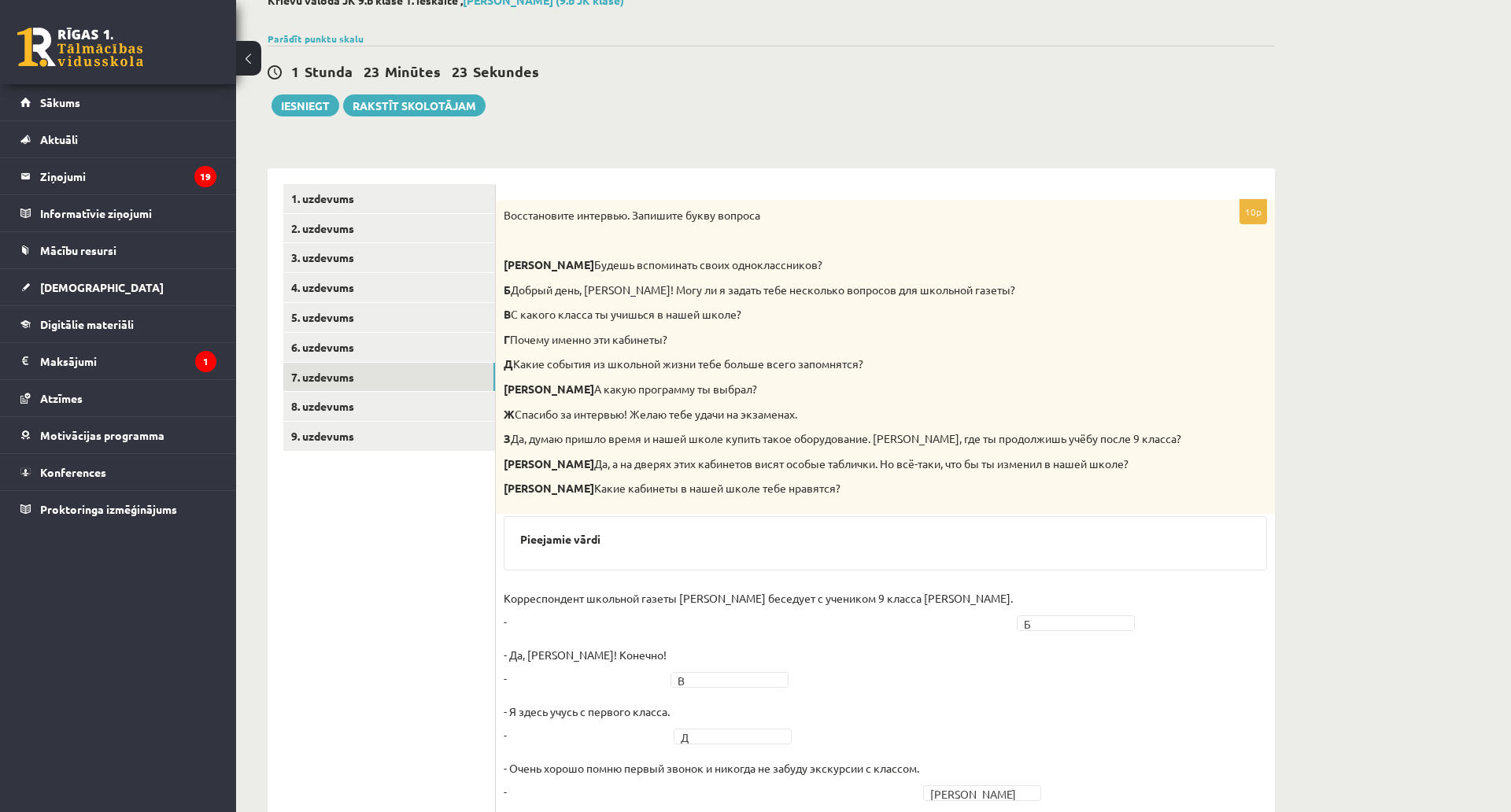
scroll to position [158, 0]
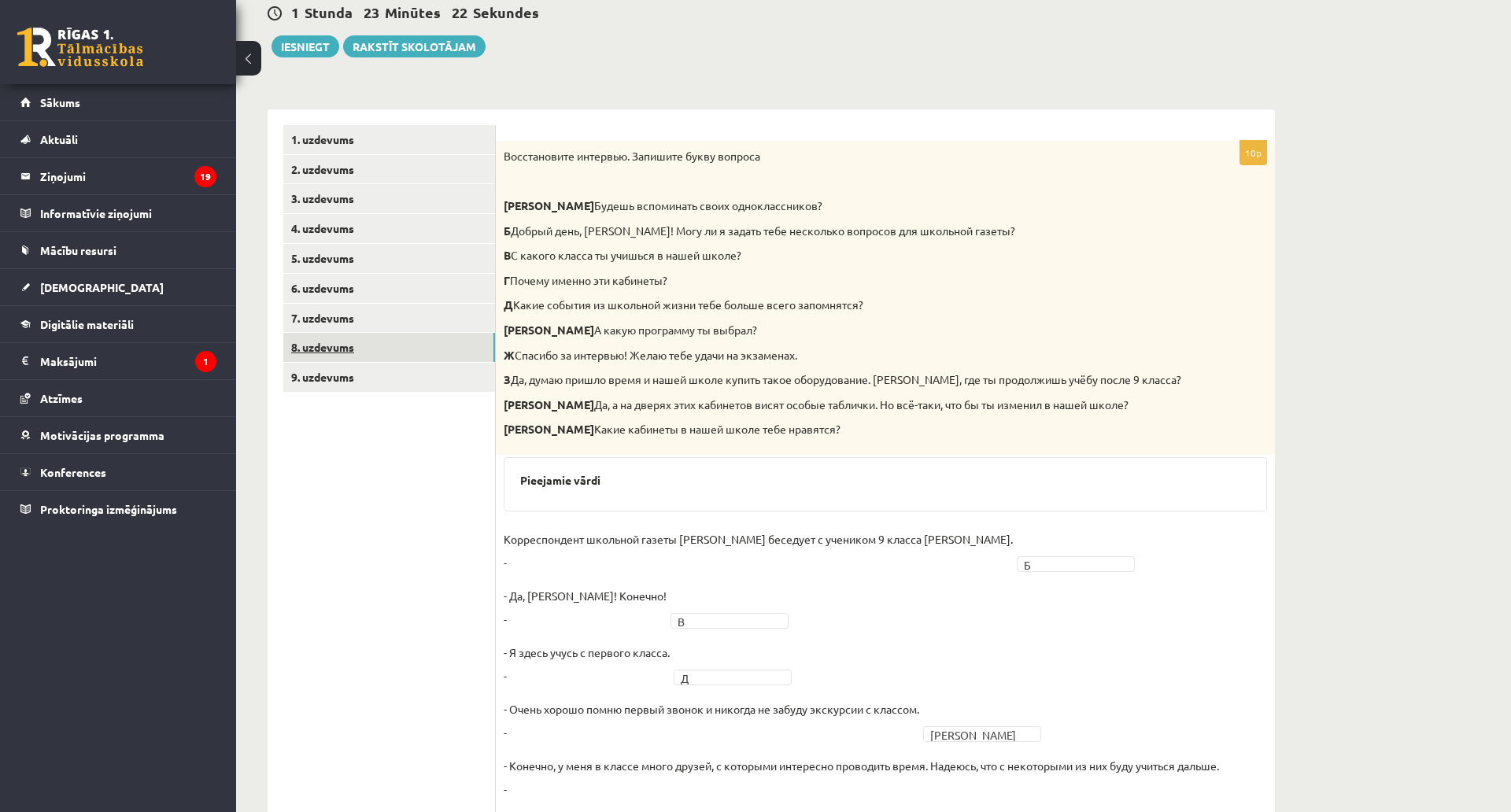
click at [417, 353] on link "8. uzdevums" at bounding box center [390, 347] width 212 height 29
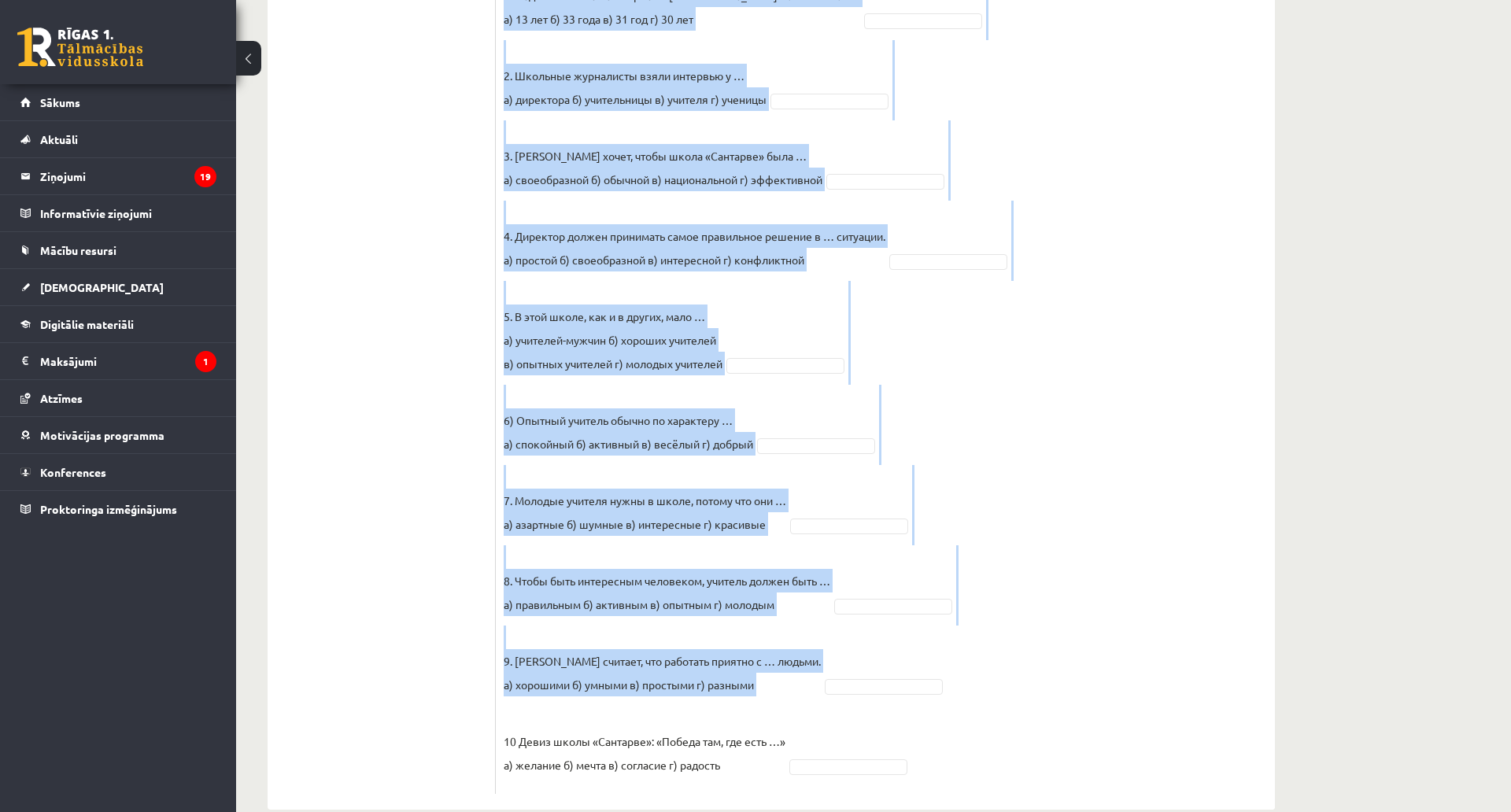
scroll to position [652, 0]
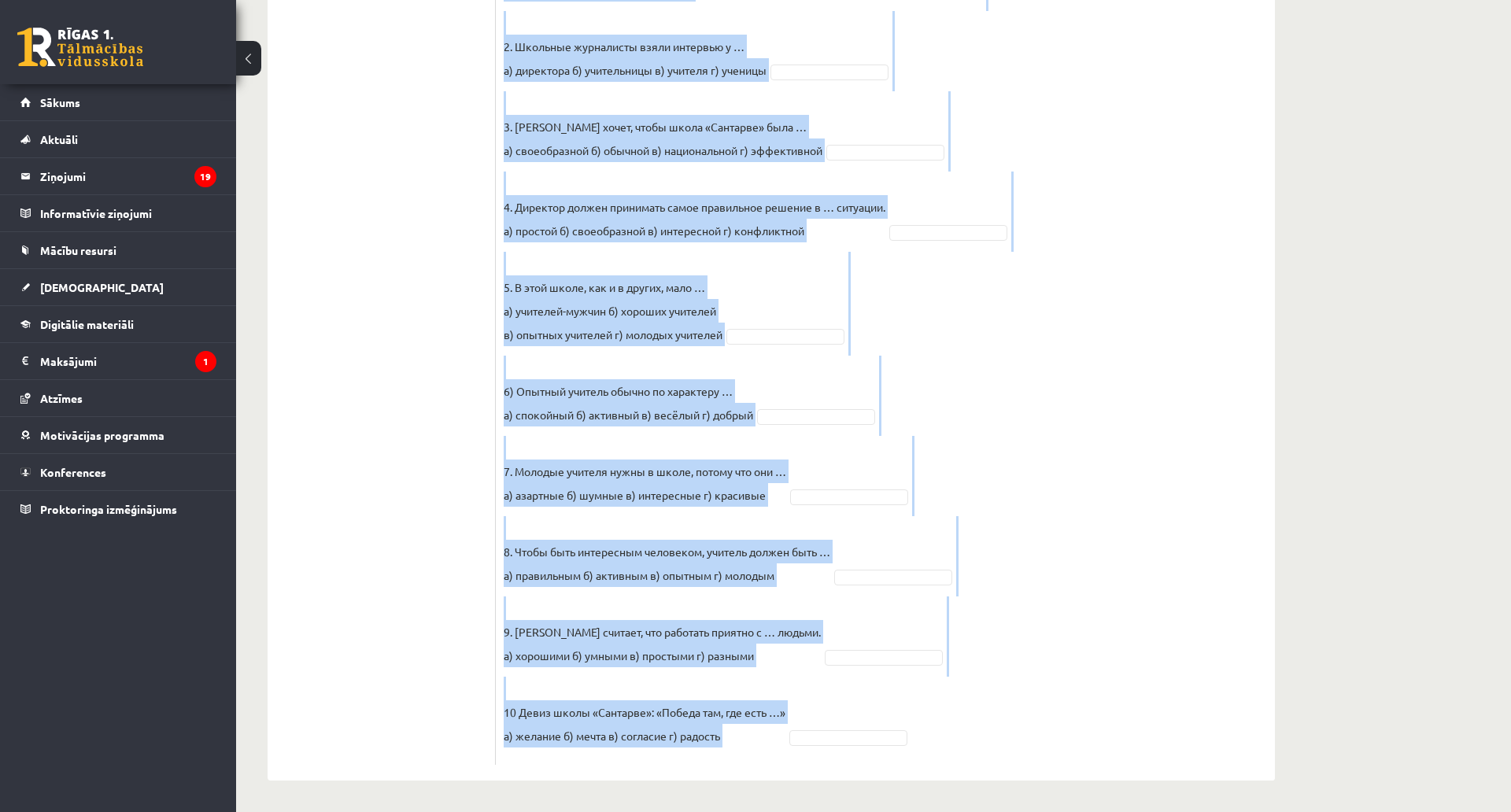
drag, startPoint x: 516, startPoint y: 305, endPoint x: 975, endPoint y: 643, distance: 570.0
click at [975, 643] on div "10p Прослушайте текст и выберите правильный вариант. Pieejamie vārdi г г г в а …" at bounding box center [885, 236] width 779 height 1058
copy div "Прослушайте текст и выберите правильный вариант. Pieejamie vārdi г г г в а в г …"
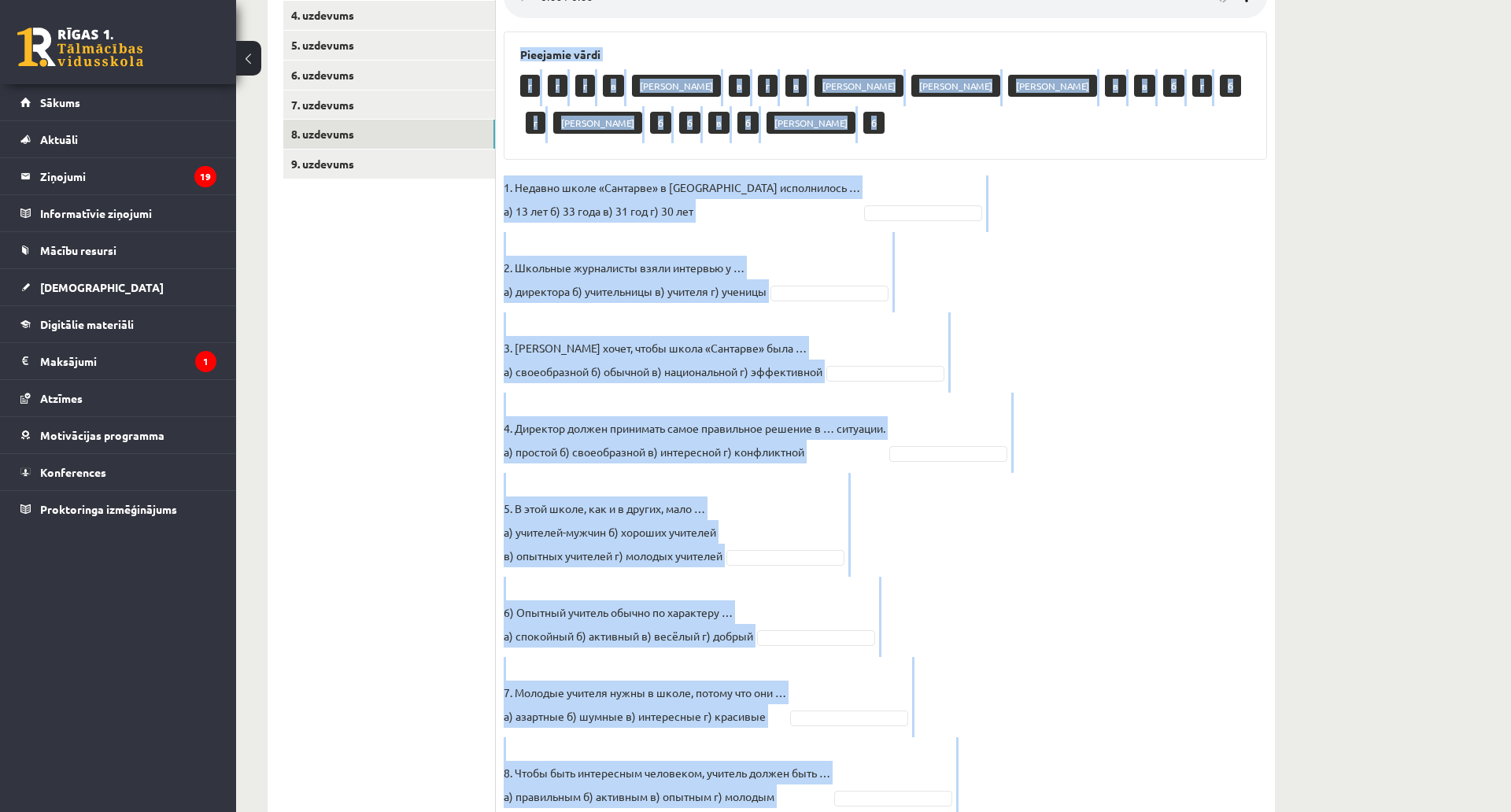
scroll to position [337, 0]
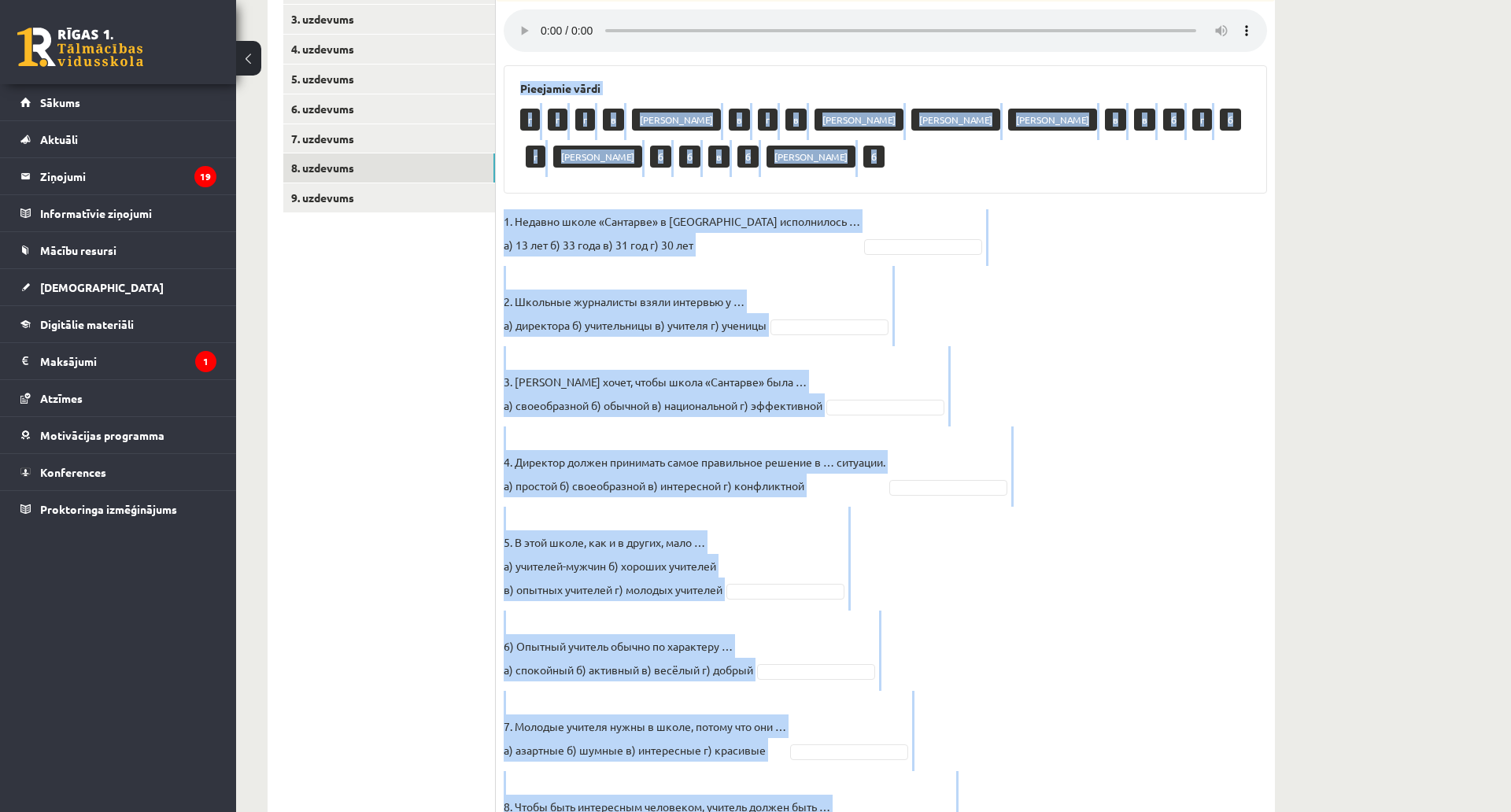
click at [533, 288] on p "2. Школьные журналисты взяли интервью у … а) директора б) учительницы в) учител…" at bounding box center [635, 301] width 263 height 71
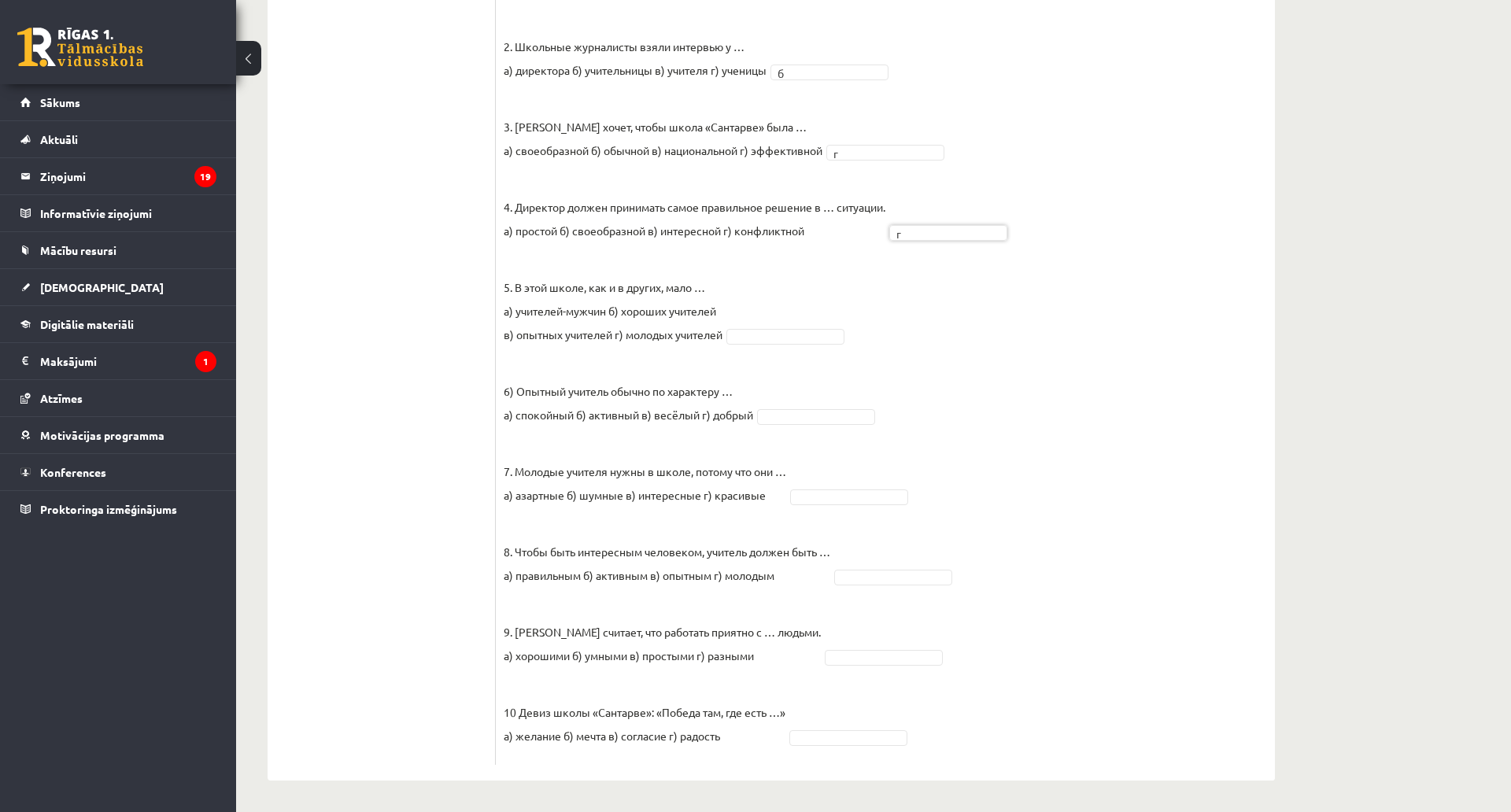
scroll to position [652, 0]
click at [856, 413] on fieldset "1. Недавно школе «Сантарве» в Клайпеде исполнилось … а) 13 лет б) 33 года в) 31…" at bounding box center [885, 355] width 763 height 802
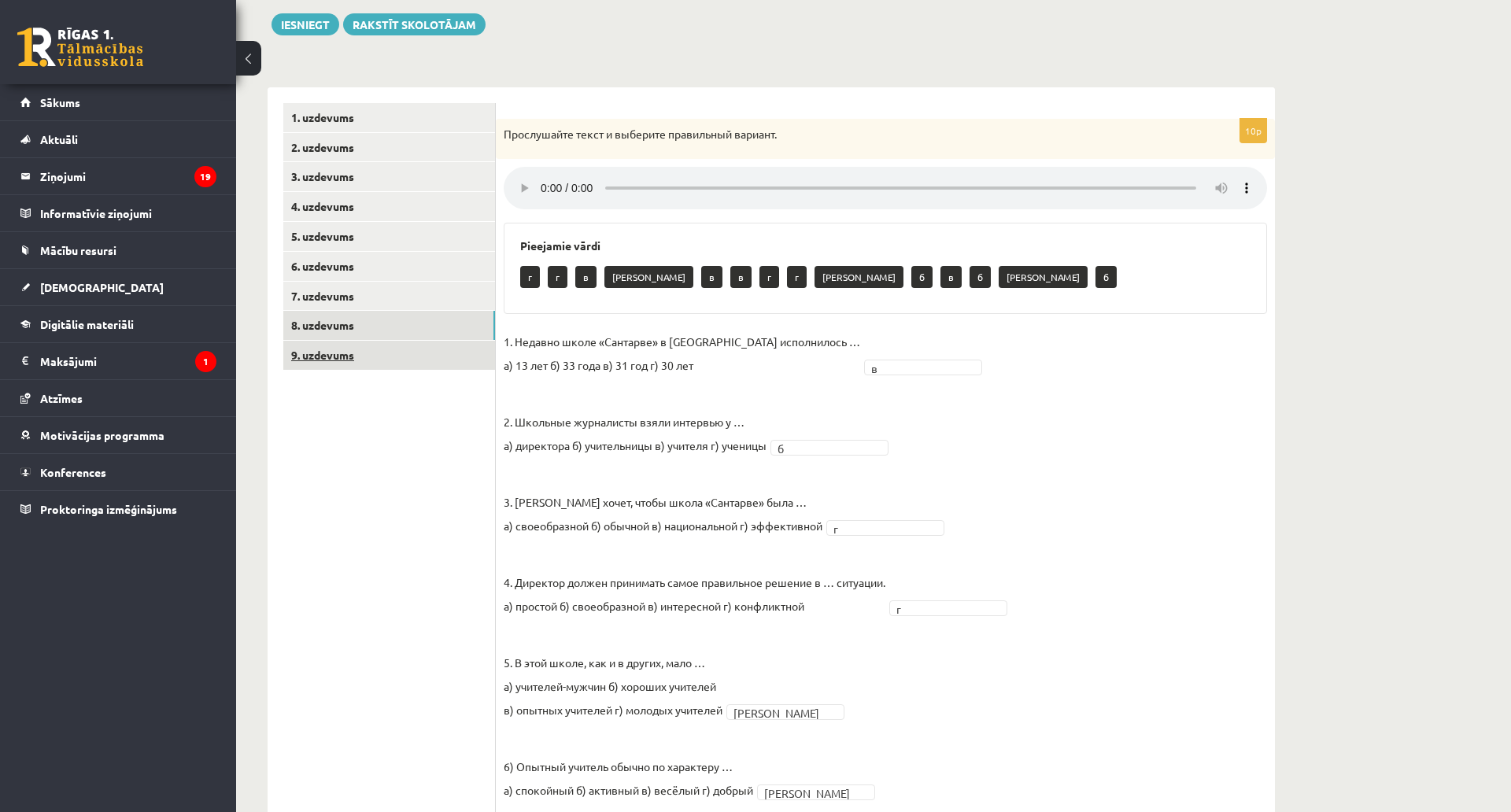
click at [399, 355] on link "9. uzdevums" at bounding box center [390, 355] width 212 height 29
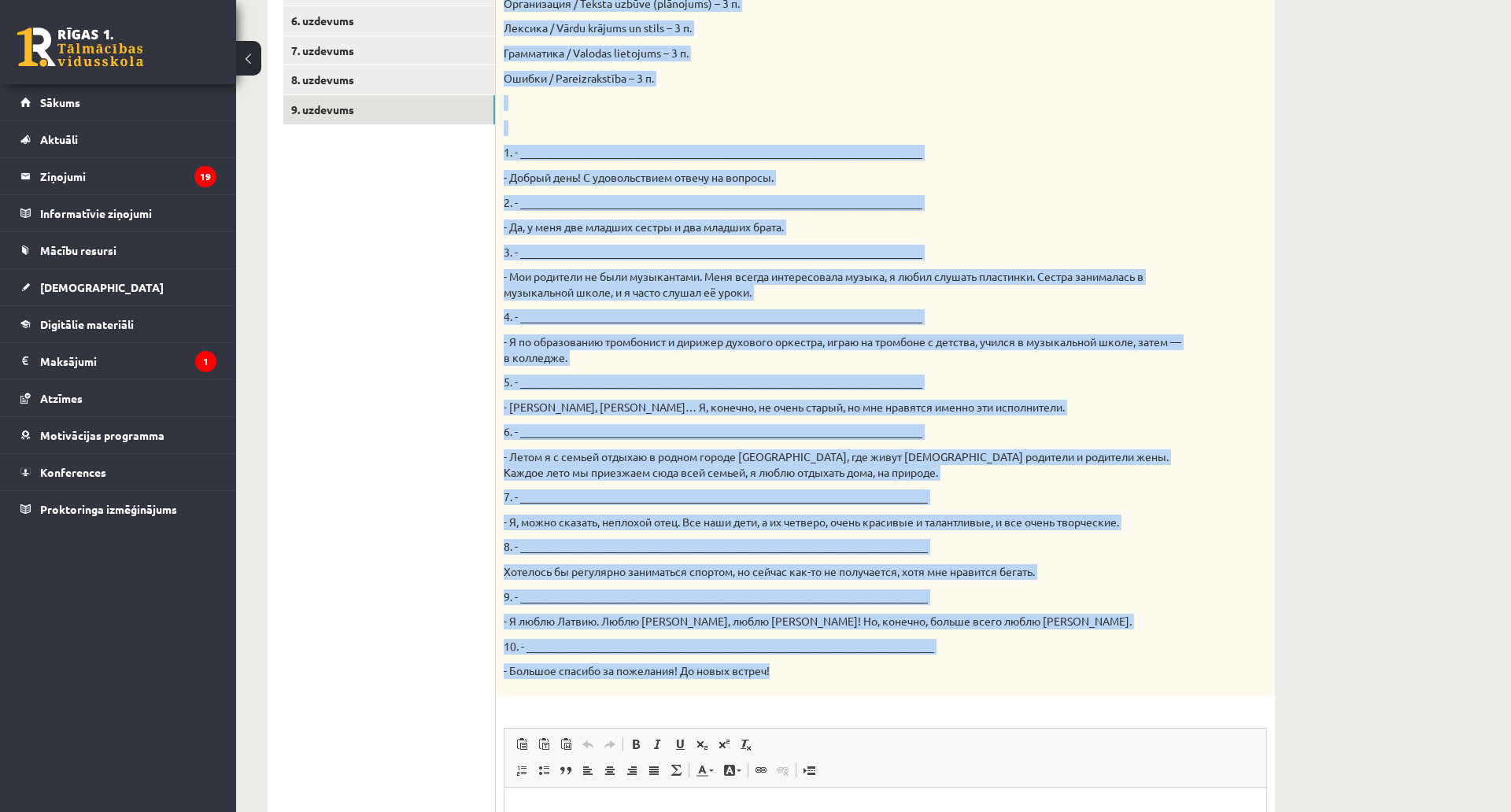
scroll to position [497, 0]
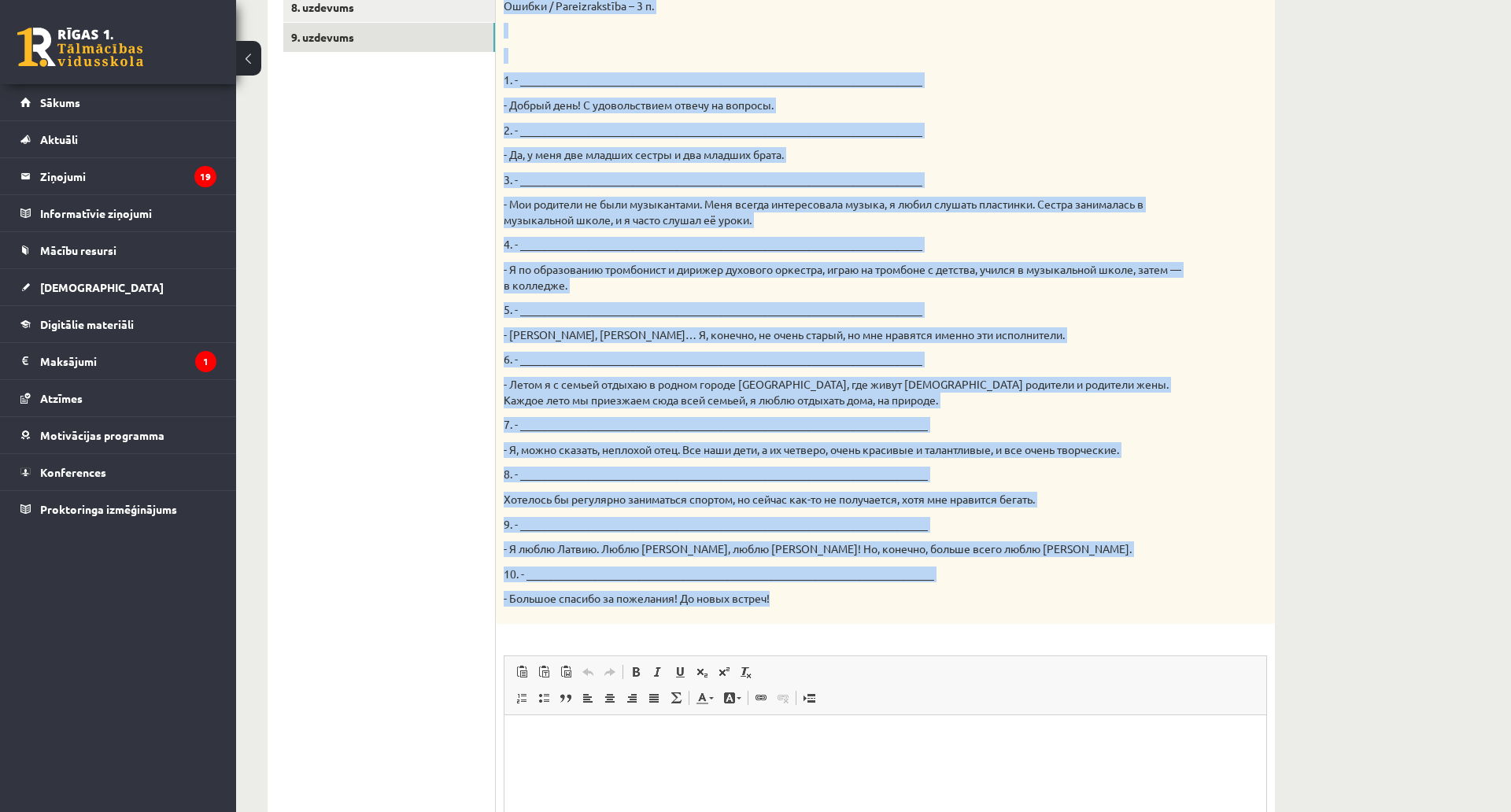
drag, startPoint x: 502, startPoint y: 130, endPoint x: 963, endPoint y: 608, distance: 664.1
click at [963, 608] on div "Твой собеседник – известный латвийский музыкант Интарс Бусулис. К данным ответа…" at bounding box center [885, 212] width 779 height 823
click at [879, 555] on p "- Я люблю Латвию. Люблю Ригу, люблю Даугавпилс! Но, конечно, больше всего люблю…" at bounding box center [846, 550] width 685 height 16
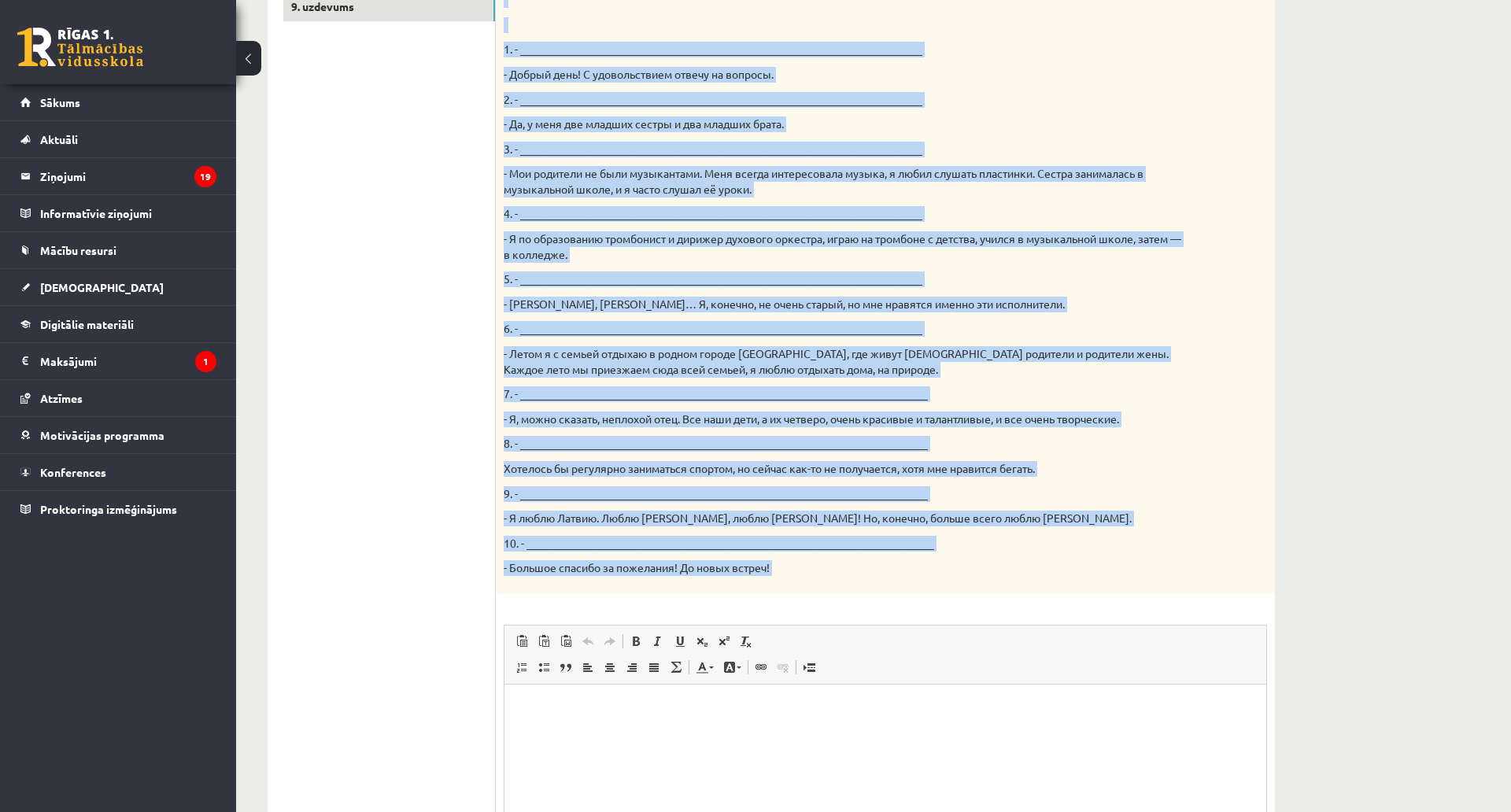
scroll to position [630, 0]
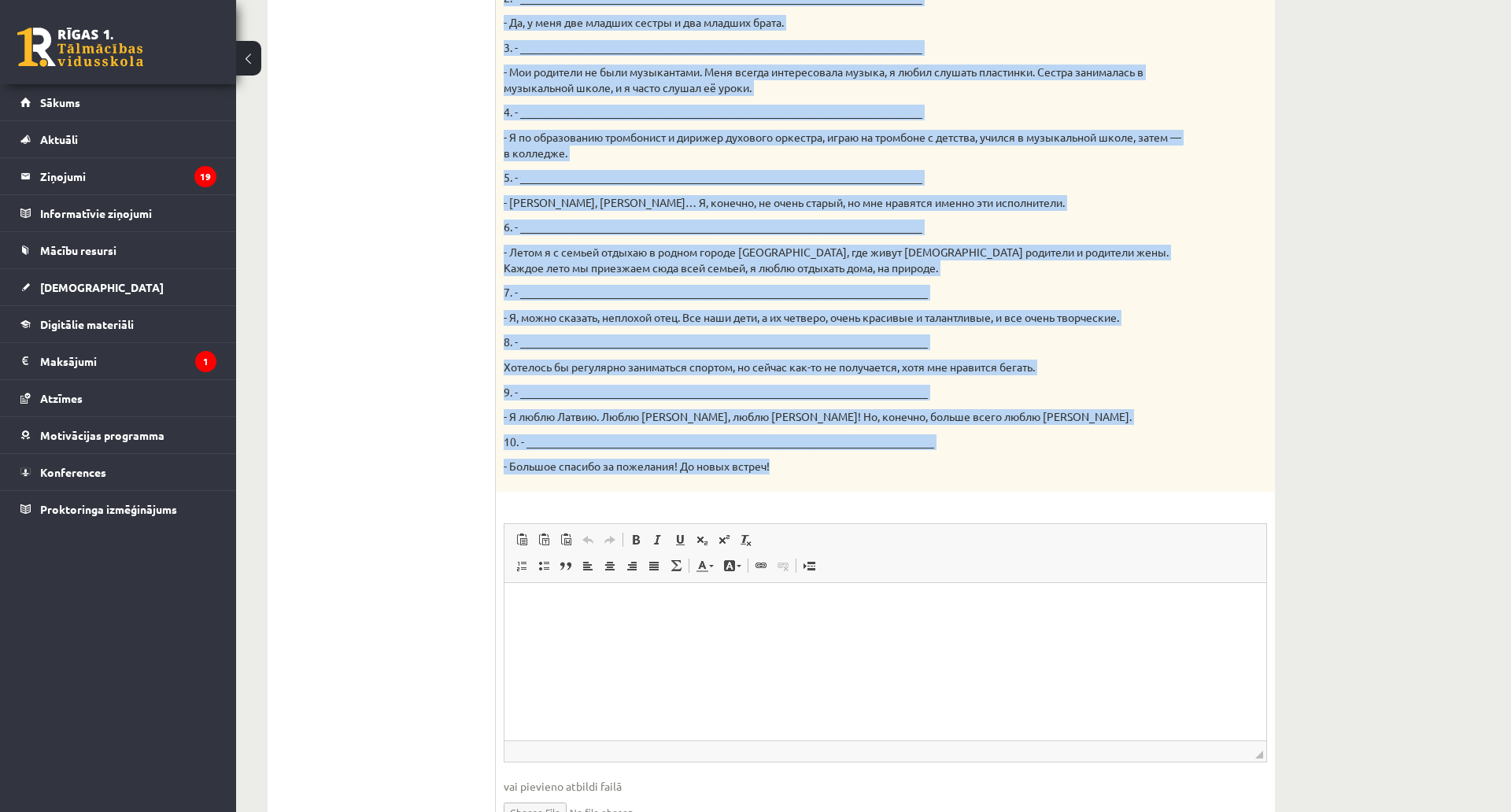
drag, startPoint x: 501, startPoint y: 308, endPoint x: 848, endPoint y: 473, distance: 384.2
click at [848, 473] on div "Твой собеседник – известный латвийский музыкант Интарс Бусулис. К данным ответа…" at bounding box center [885, 80] width 779 height 823
copy div "Твой собеседник – известный латвийский музыкант Интарс Бусулис. К данным ответа…"
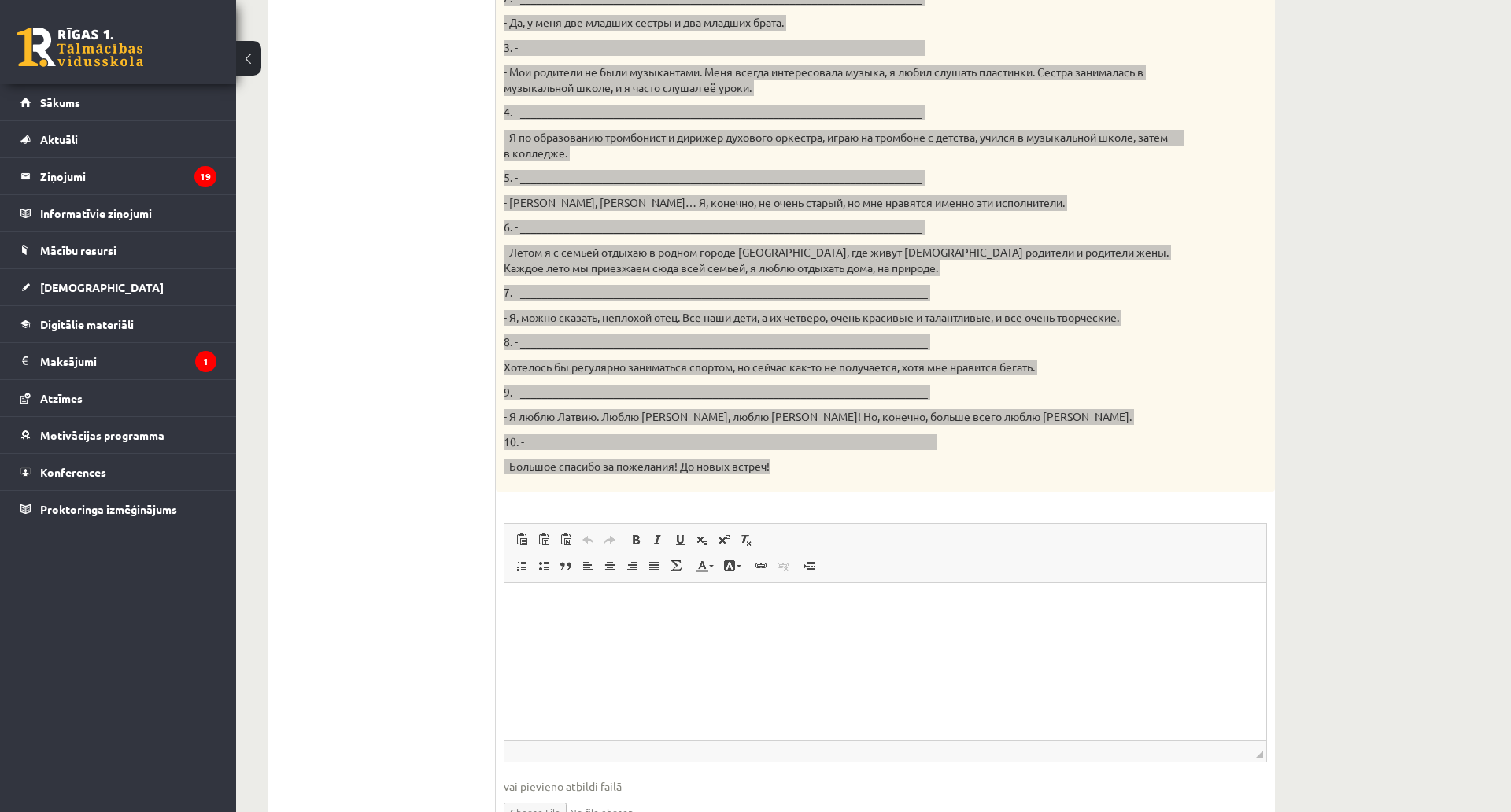
click at [660, 612] on p "Визуальный текстовый редактор, wiswyg-editor-user-answer-47433802509700" at bounding box center [885, 606] width 731 height 17
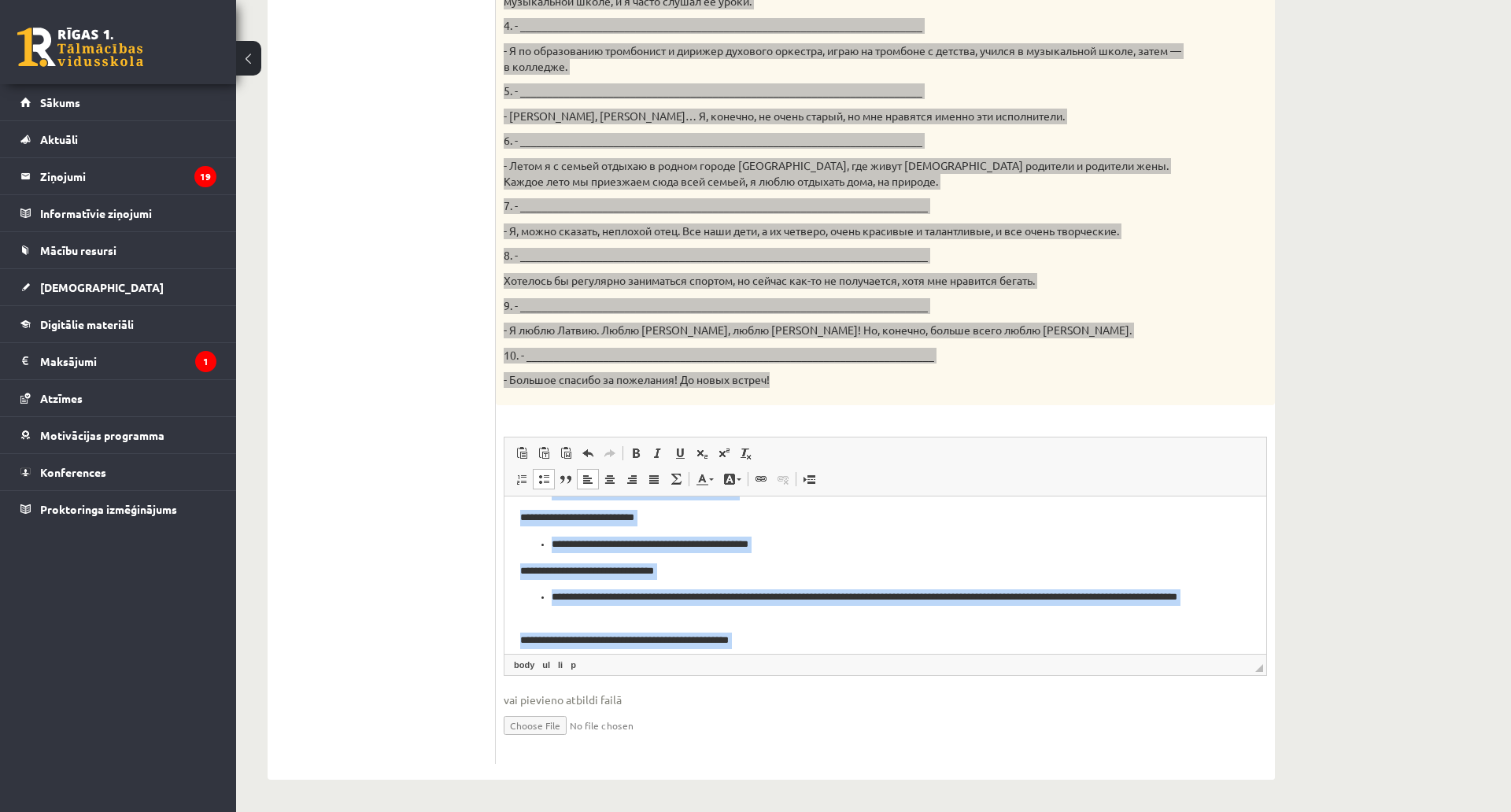
scroll to position [0, 0]
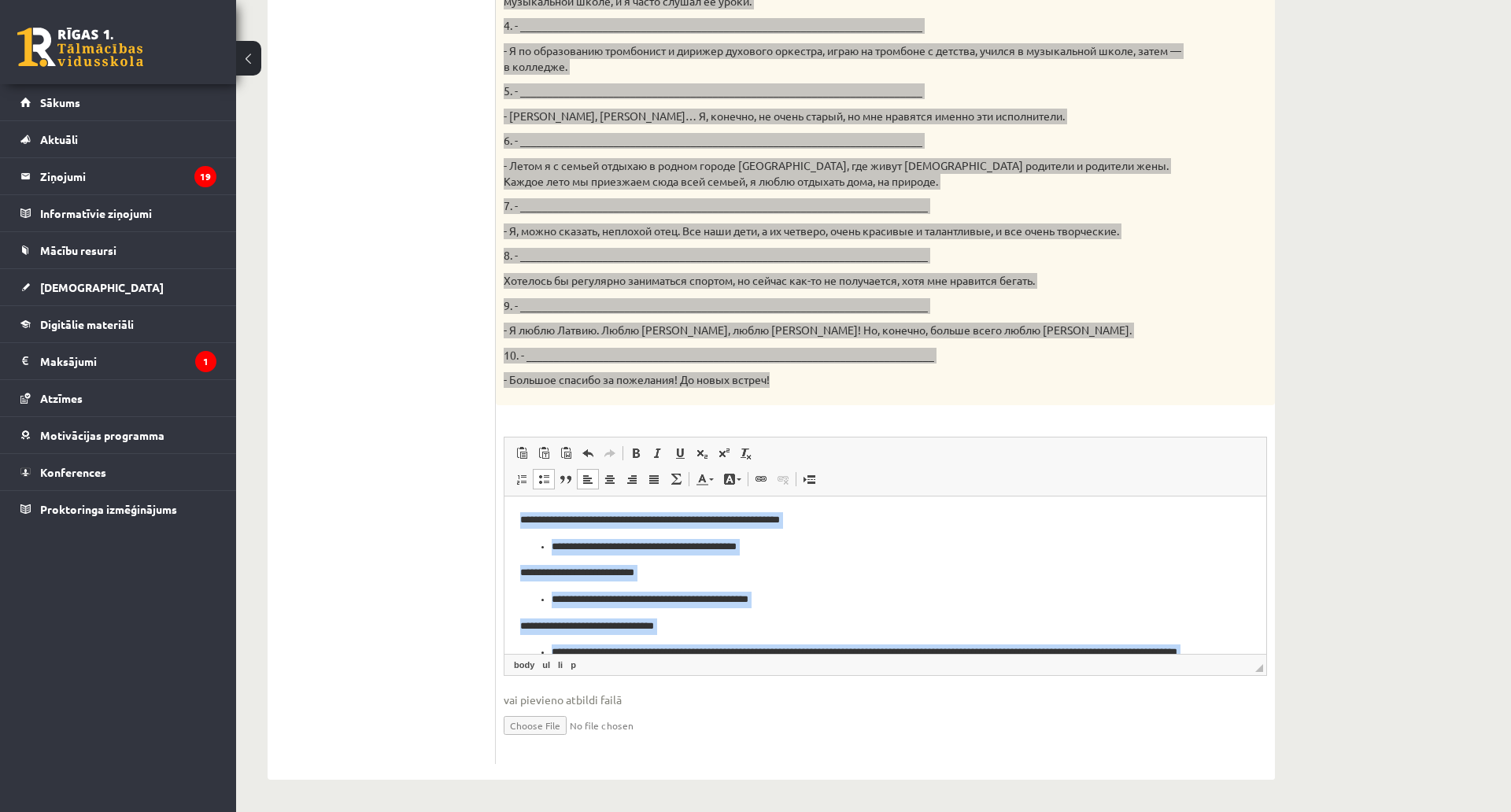
drag, startPoint x: 681, startPoint y: 592, endPoint x: 356, endPoint y: 396, distance: 379.5
click at [504, 496] on html "**********" at bounding box center [885, 796] width 762 height 601
click at [564, 473] on span at bounding box center [566, 480] width 13 height 13
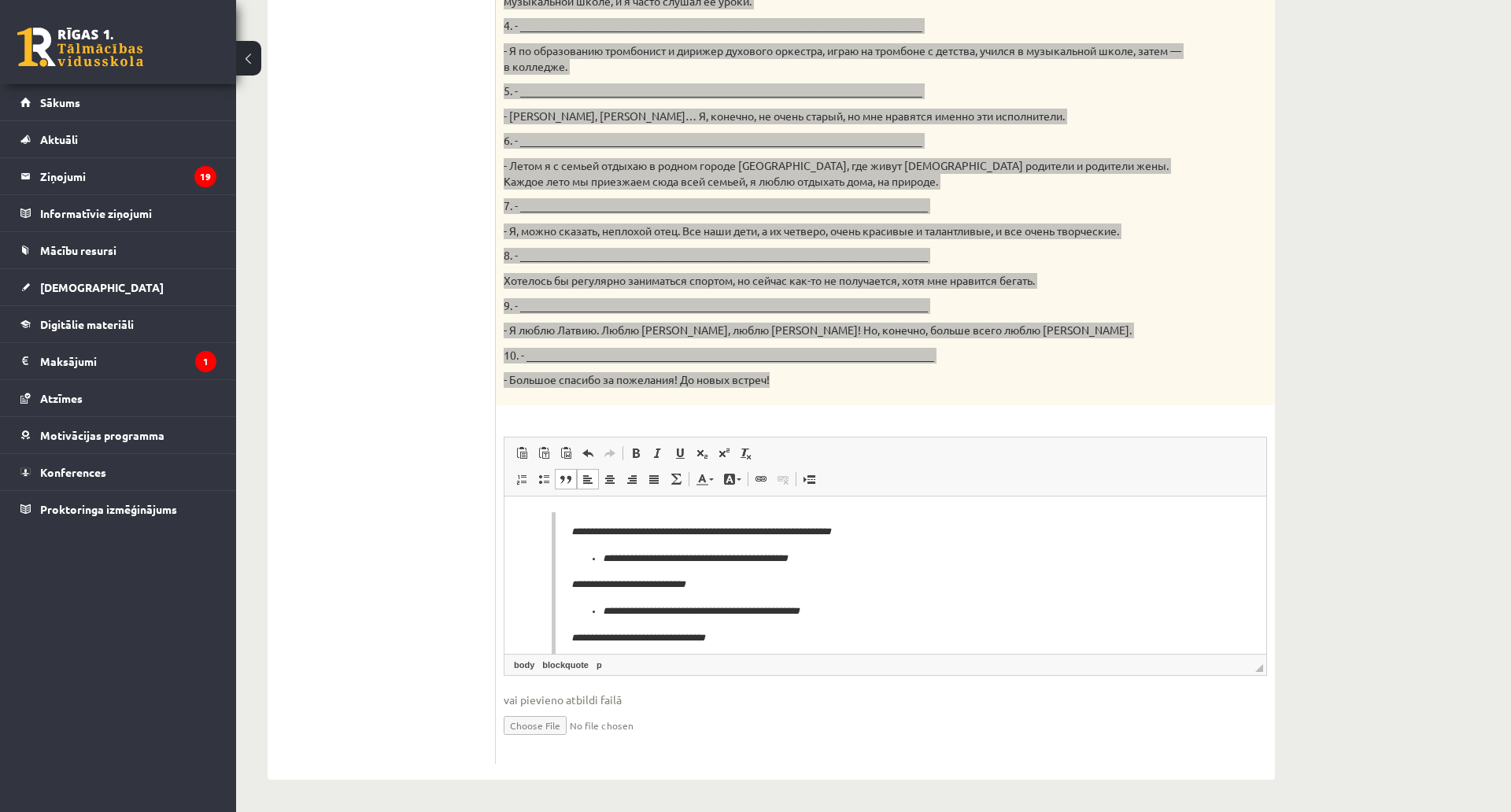
click at [571, 473] on span at bounding box center [566, 480] width 13 height 13
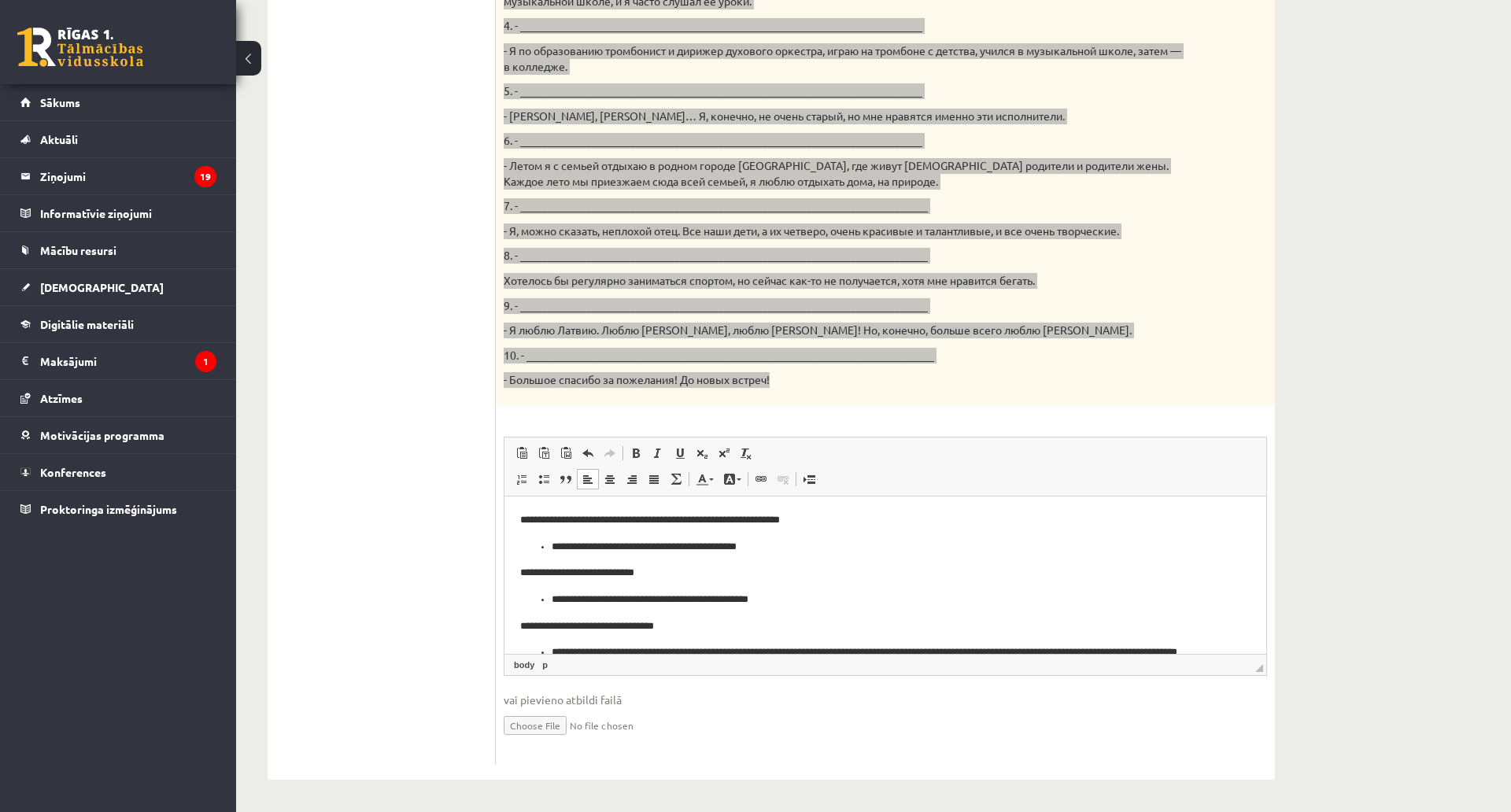
click at [586, 473] on span at bounding box center [588, 480] width 13 height 13
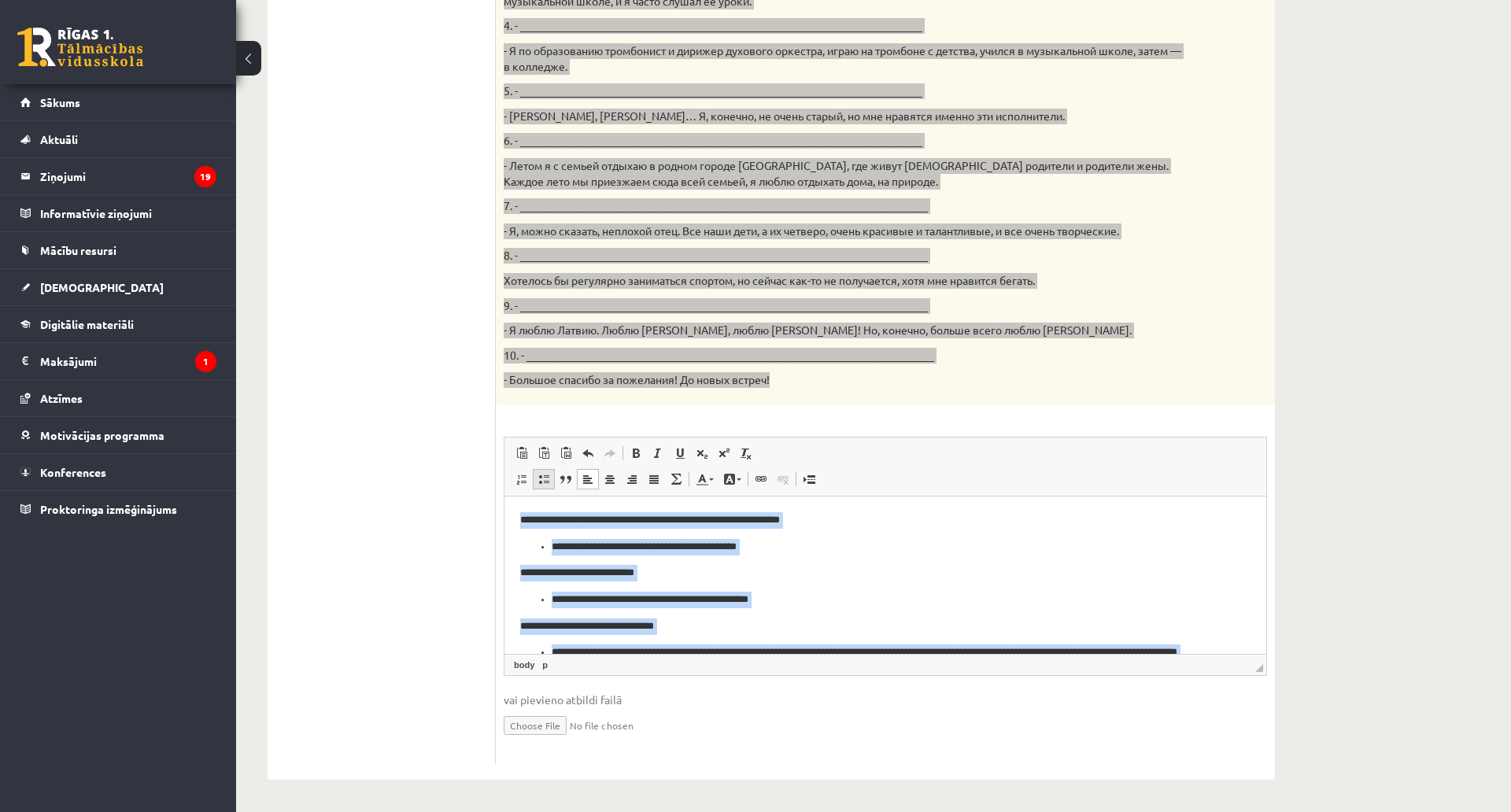
click at [540, 473] on span at bounding box center [544, 480] width 13 height 13
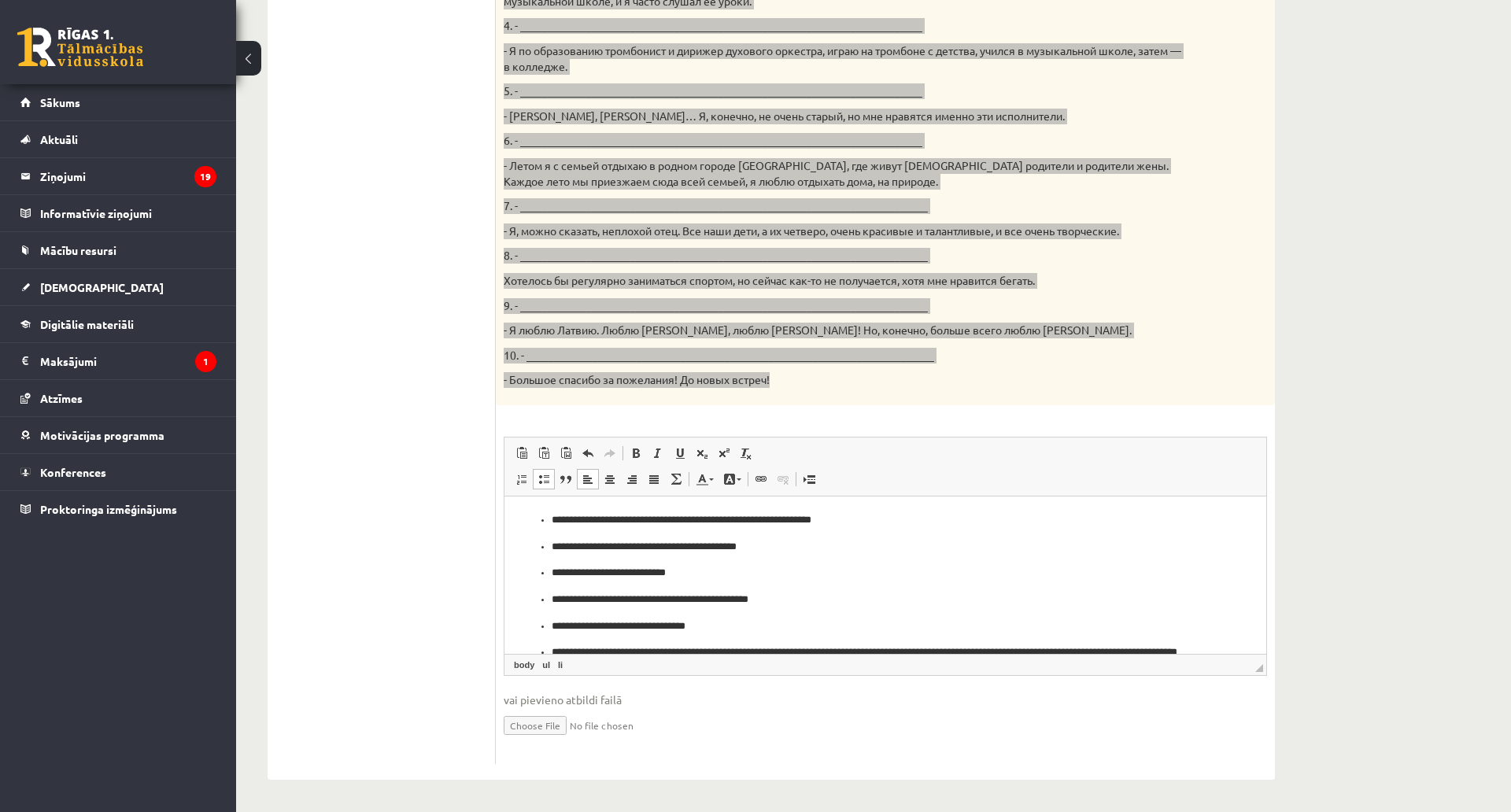
click at [543, 473] on span at bounding box center [544, 480] width 13 height 13
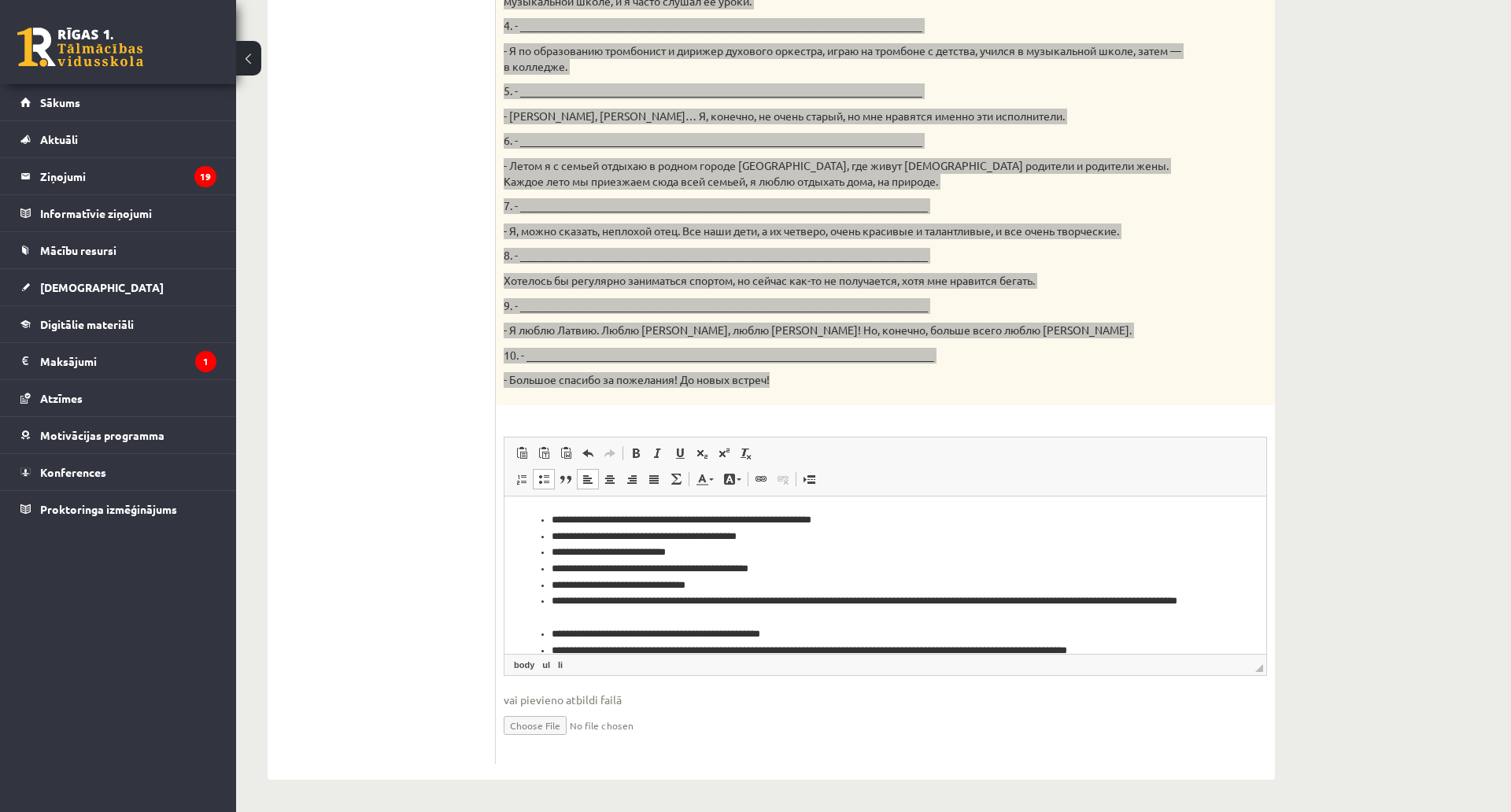
click at [551, 568] on ul "**********" at bounding box center [885, 699] width 731 height 375
click at [545, 469] on link "Вставить / удалить маркированный список" at bounding box center [544, 480] width 22 height 21
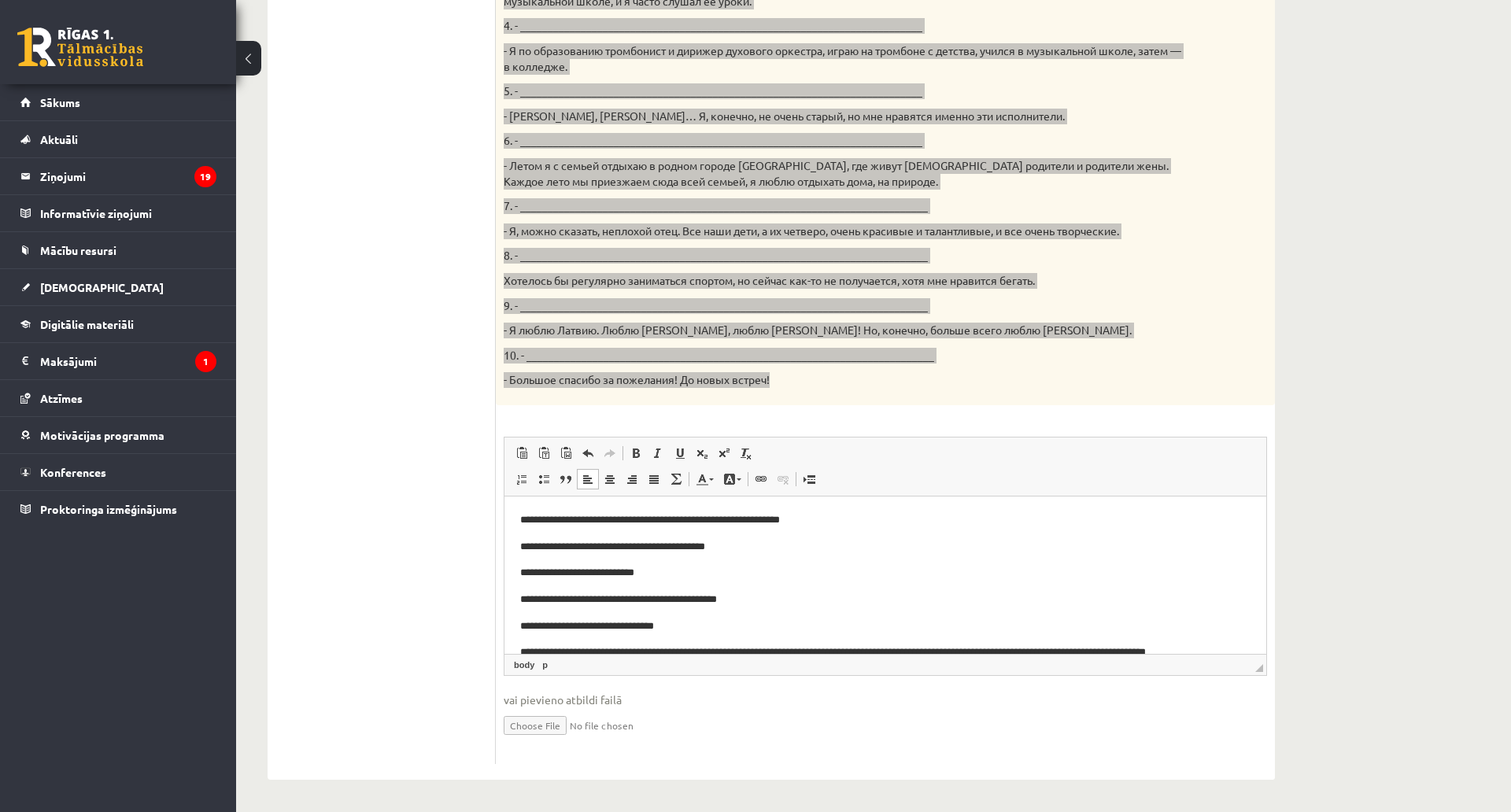
click at [555, 544] on p "**********" at bounding box center [880, 547] width 719 height 17
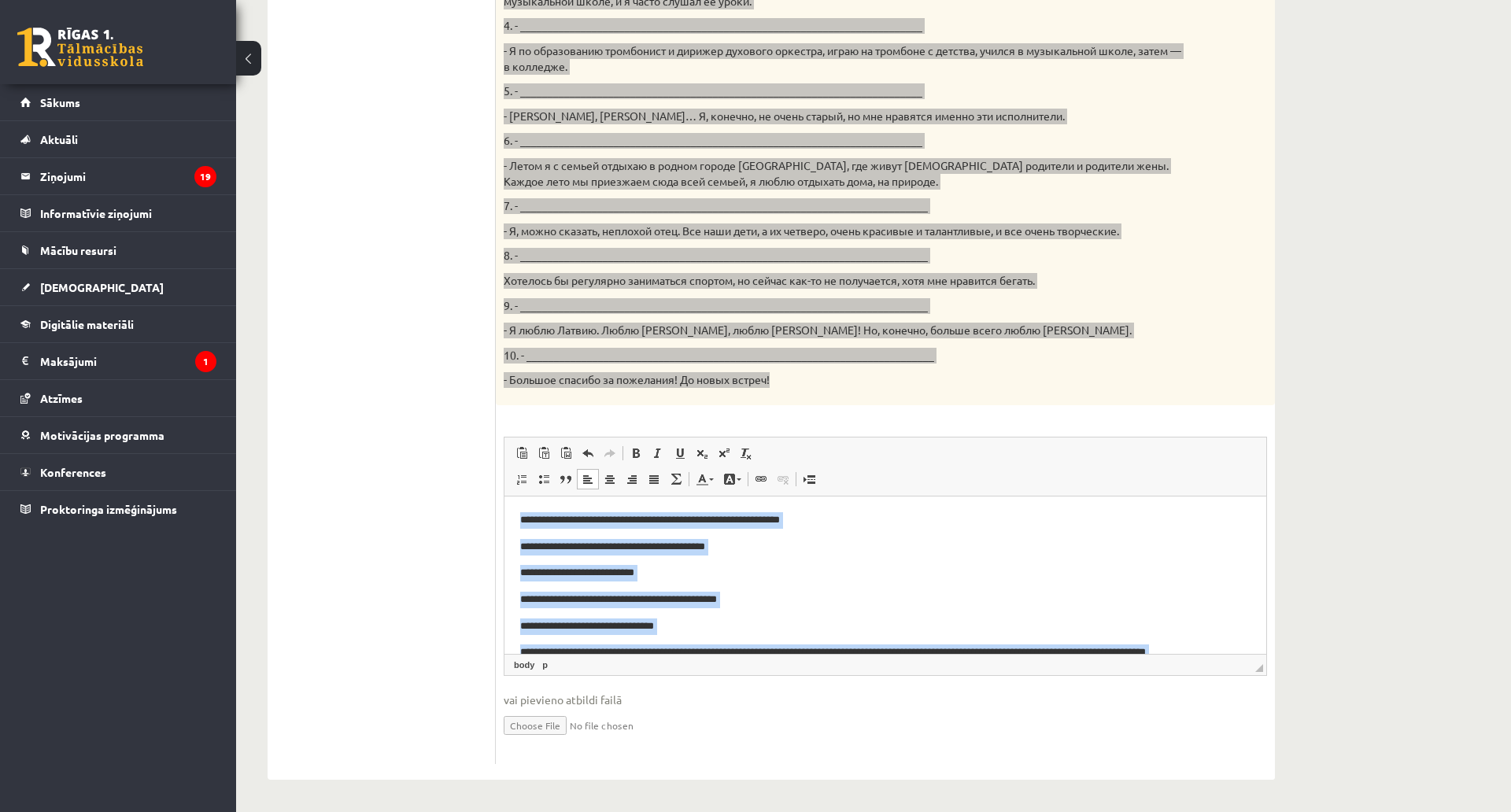
scroll to position [429, 0]
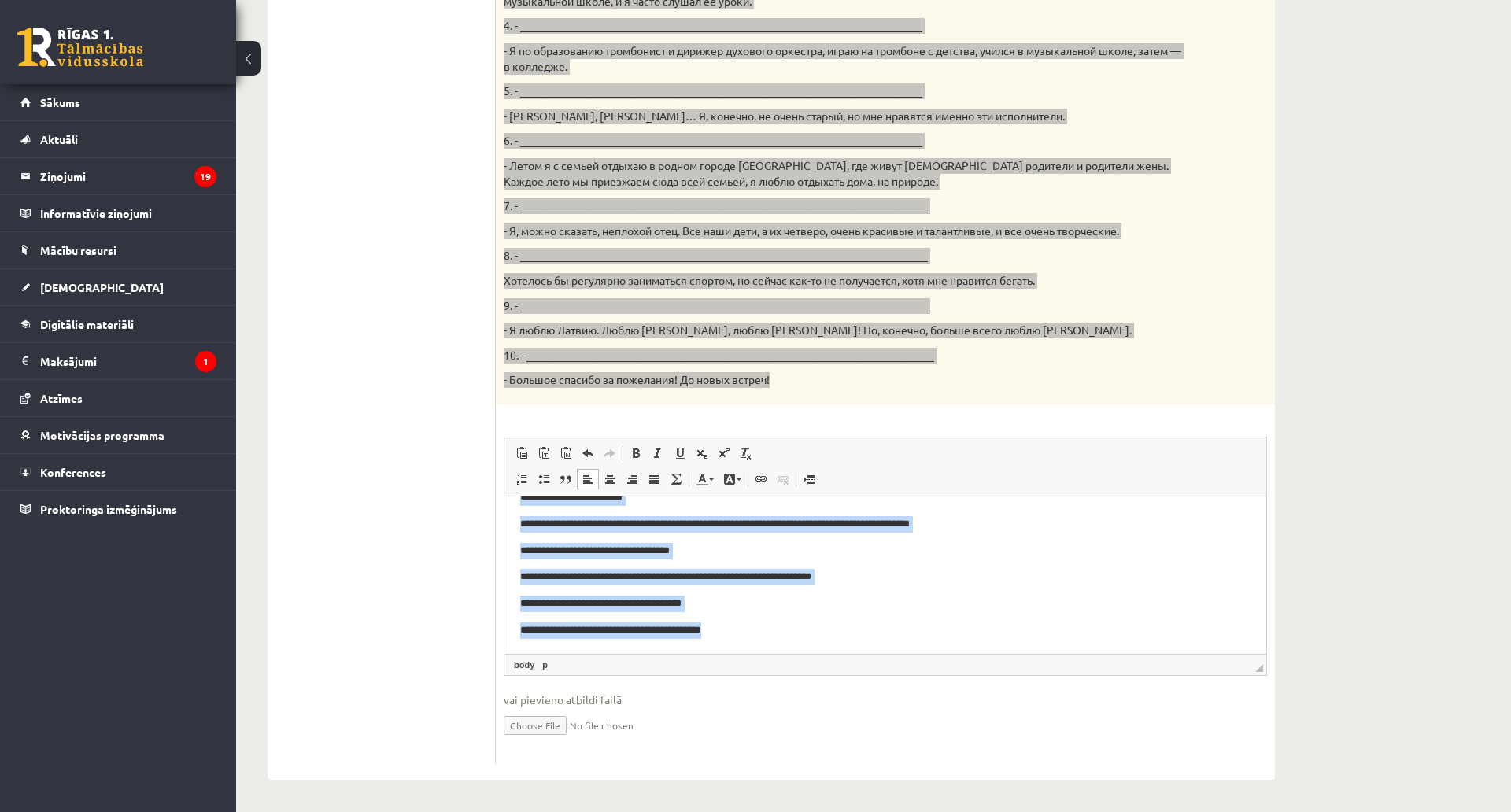
drag, startPoint x: 516, startPoint y: 513, endPoint x: 1030, endPoint y: 702, distance: 547.6
click at [1030, 653] on html "**********" at bounding box center [885, 361] width 762 height 584
click at [547, 473] on span at bounding box center [544, 480] width 13 height 13
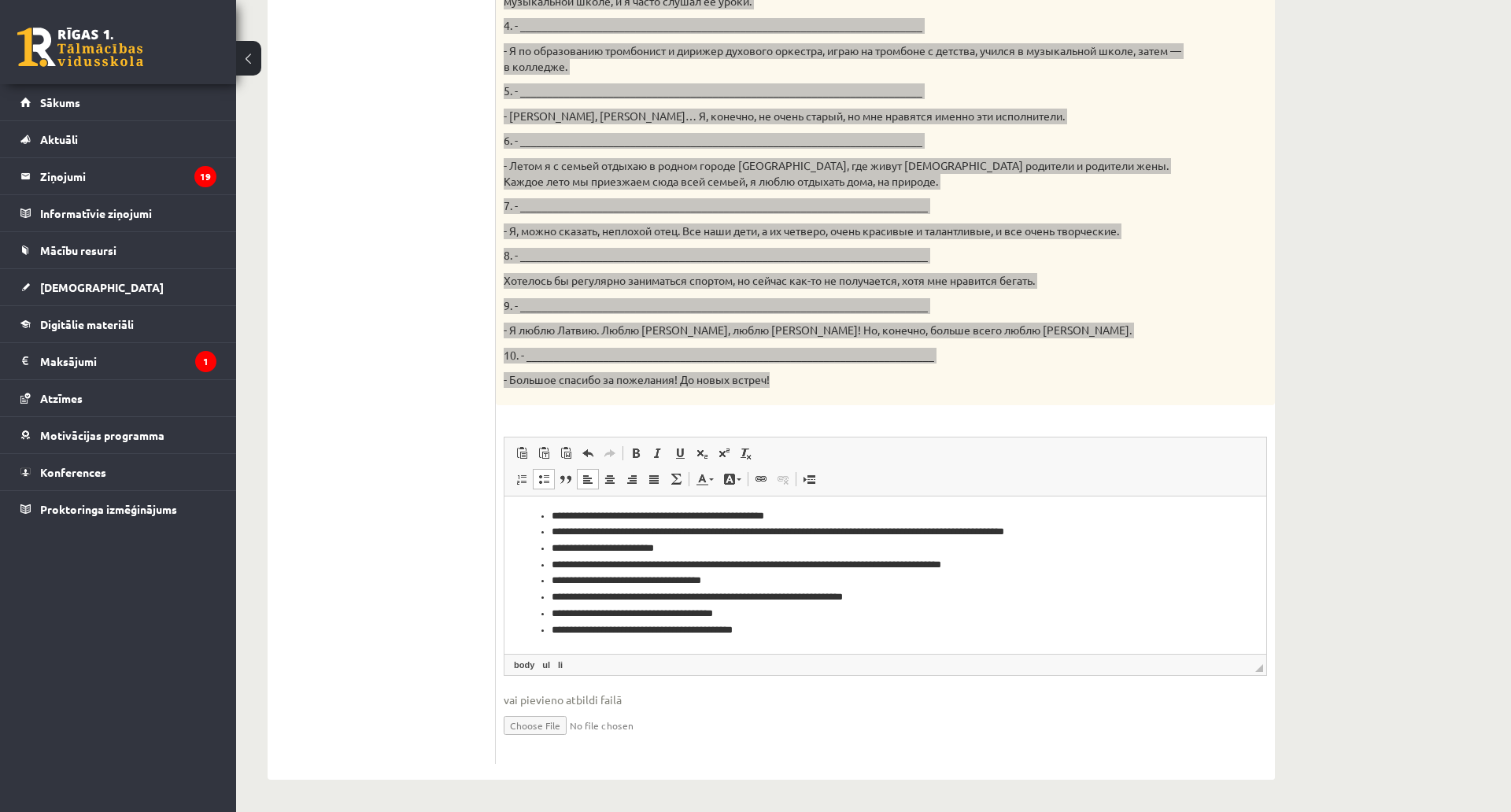
scroll to position [250, 0]
click at [642, 544] on li "**********" at bounding box center [879, 548] width 656 height 17
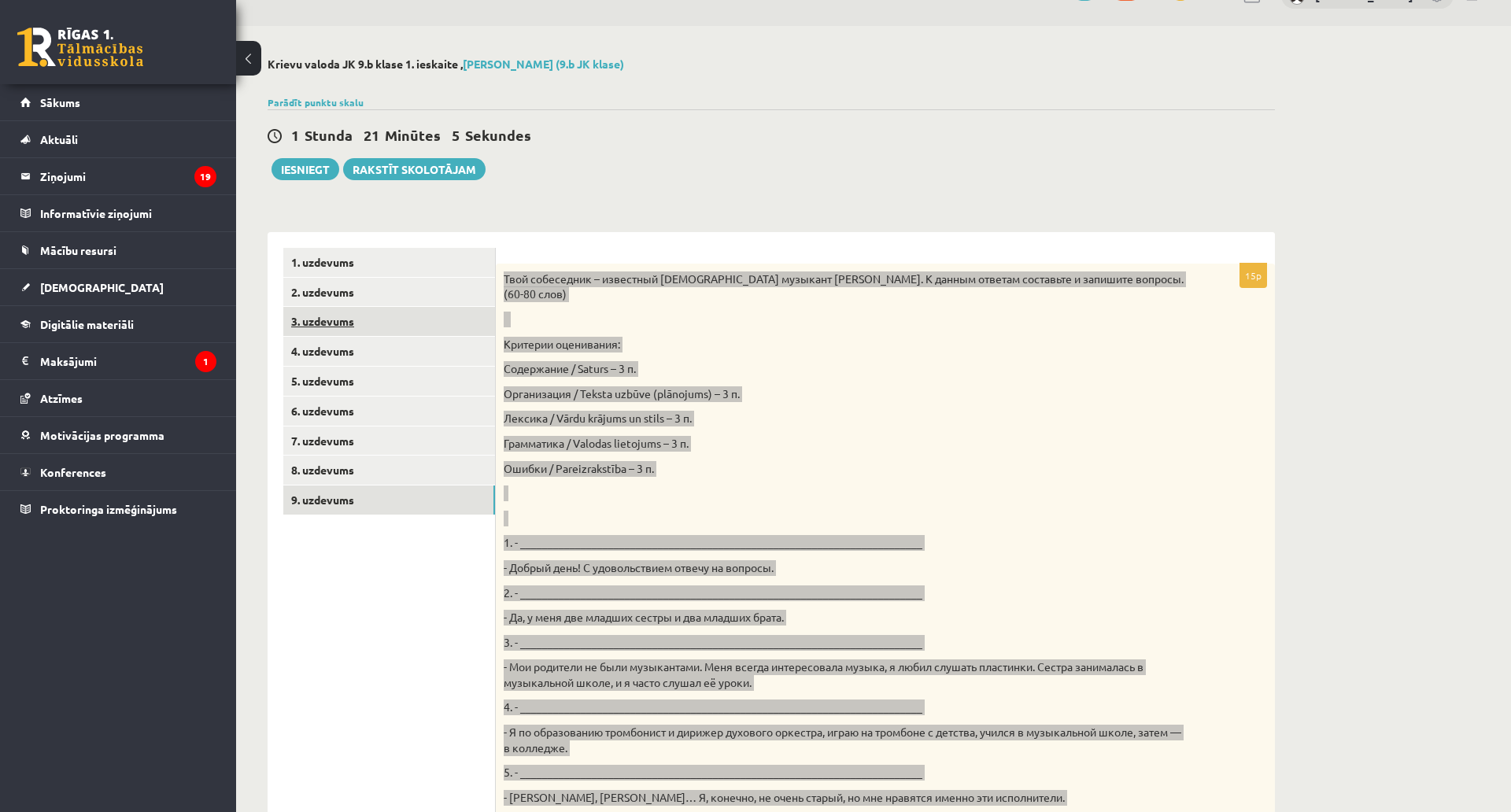
scroll to position [25, 0]
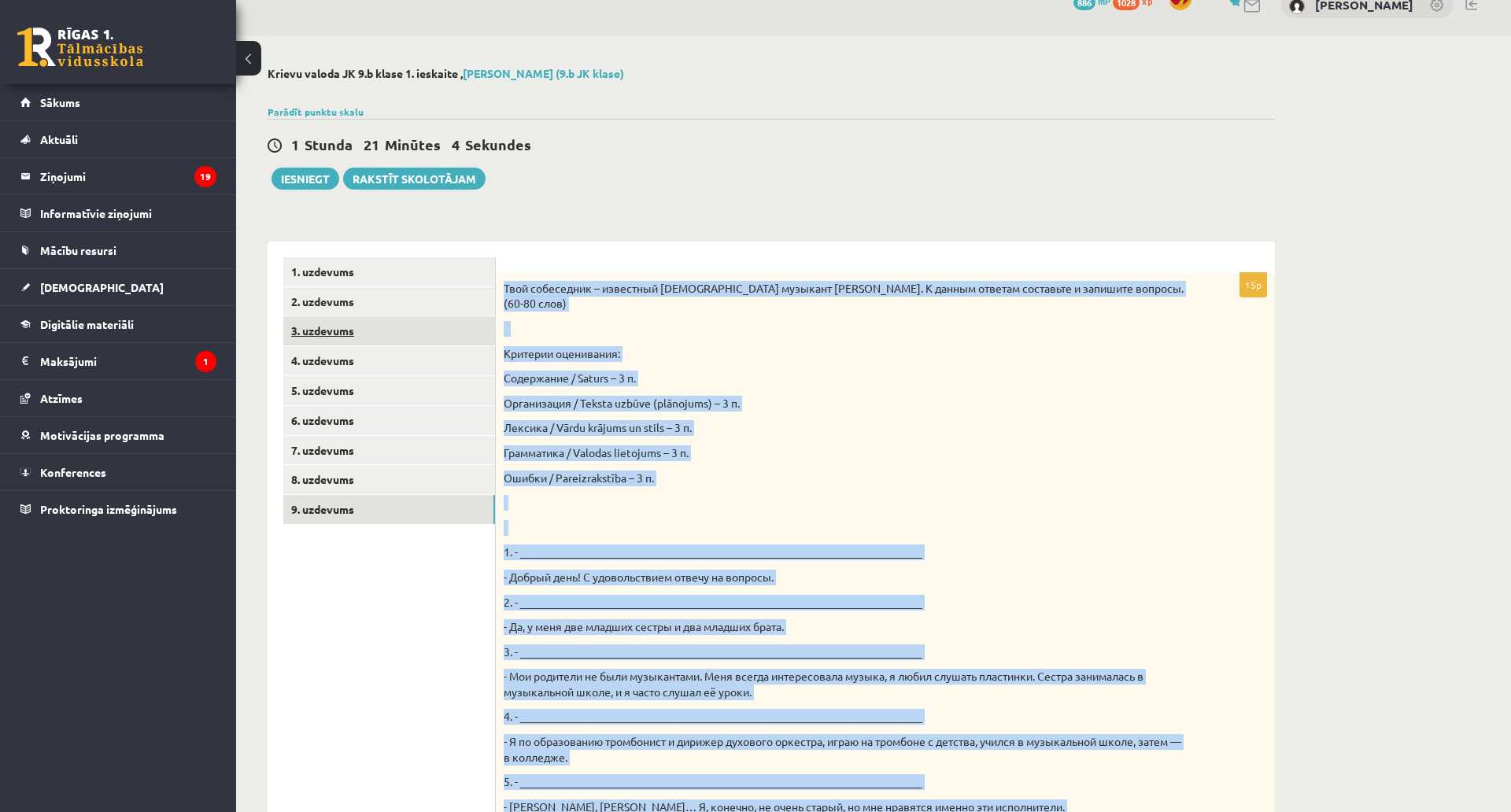
click at [477, 339] on link "3. uzdevums" at bounding box center [390, 331] width 212 height 29
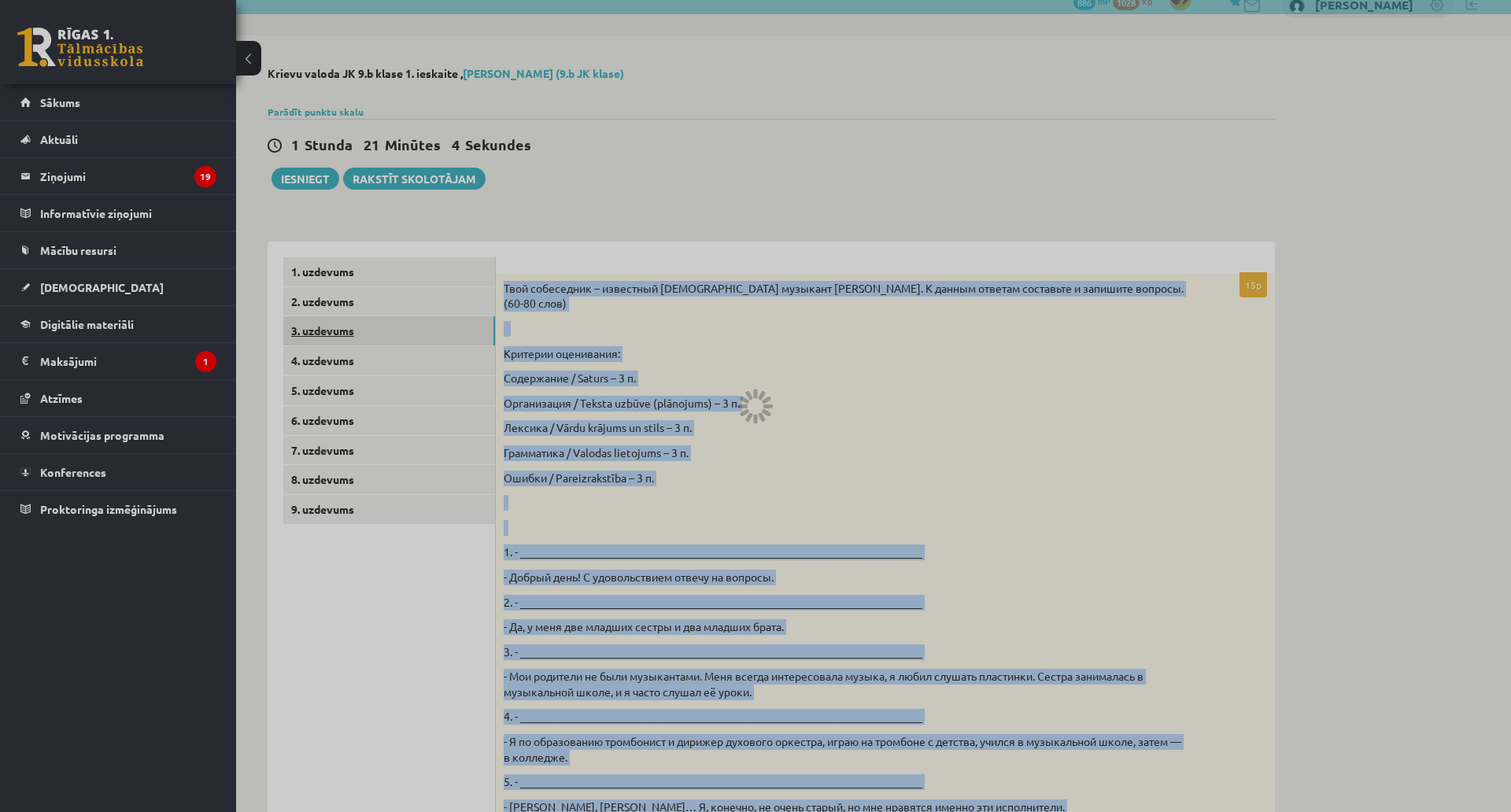
scroll to position [0, 0]
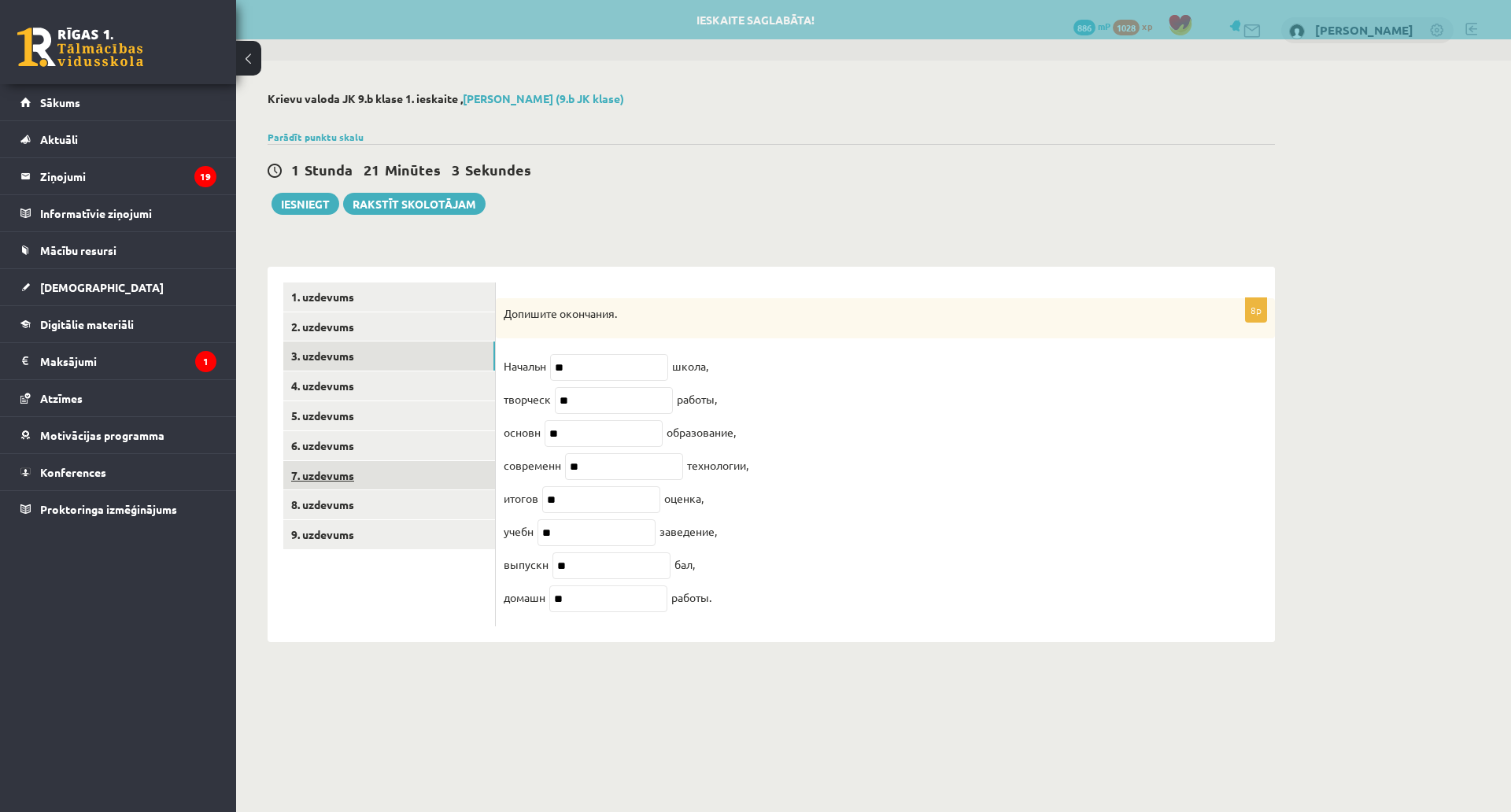
click at [454, 469] on link "7. uzdevums" at bounding box center [390, 476] width 212 height 29
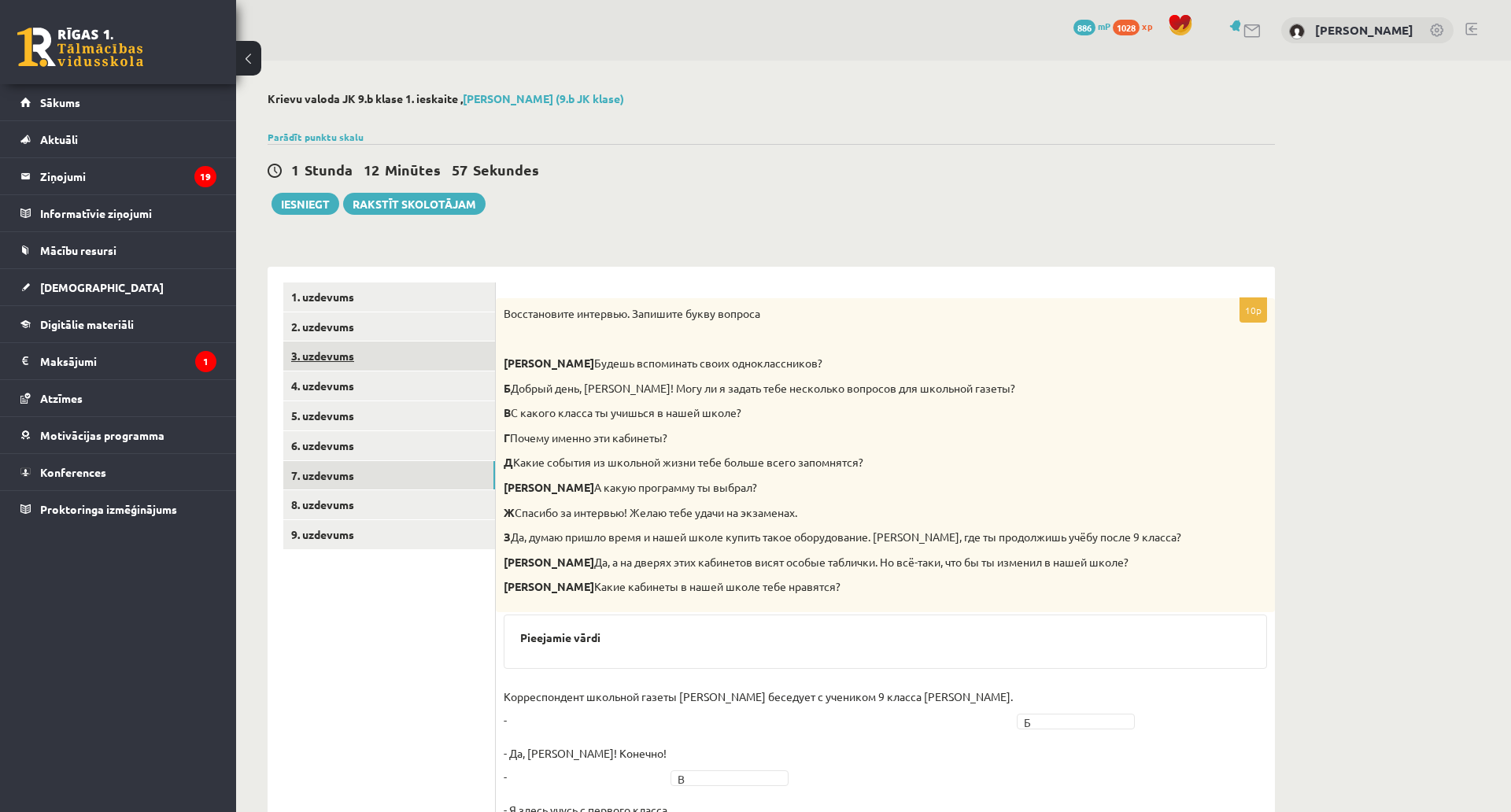
click at [381, 344] on link "3. uzdevums" at bounding box center [390, 356] width 212 height 29
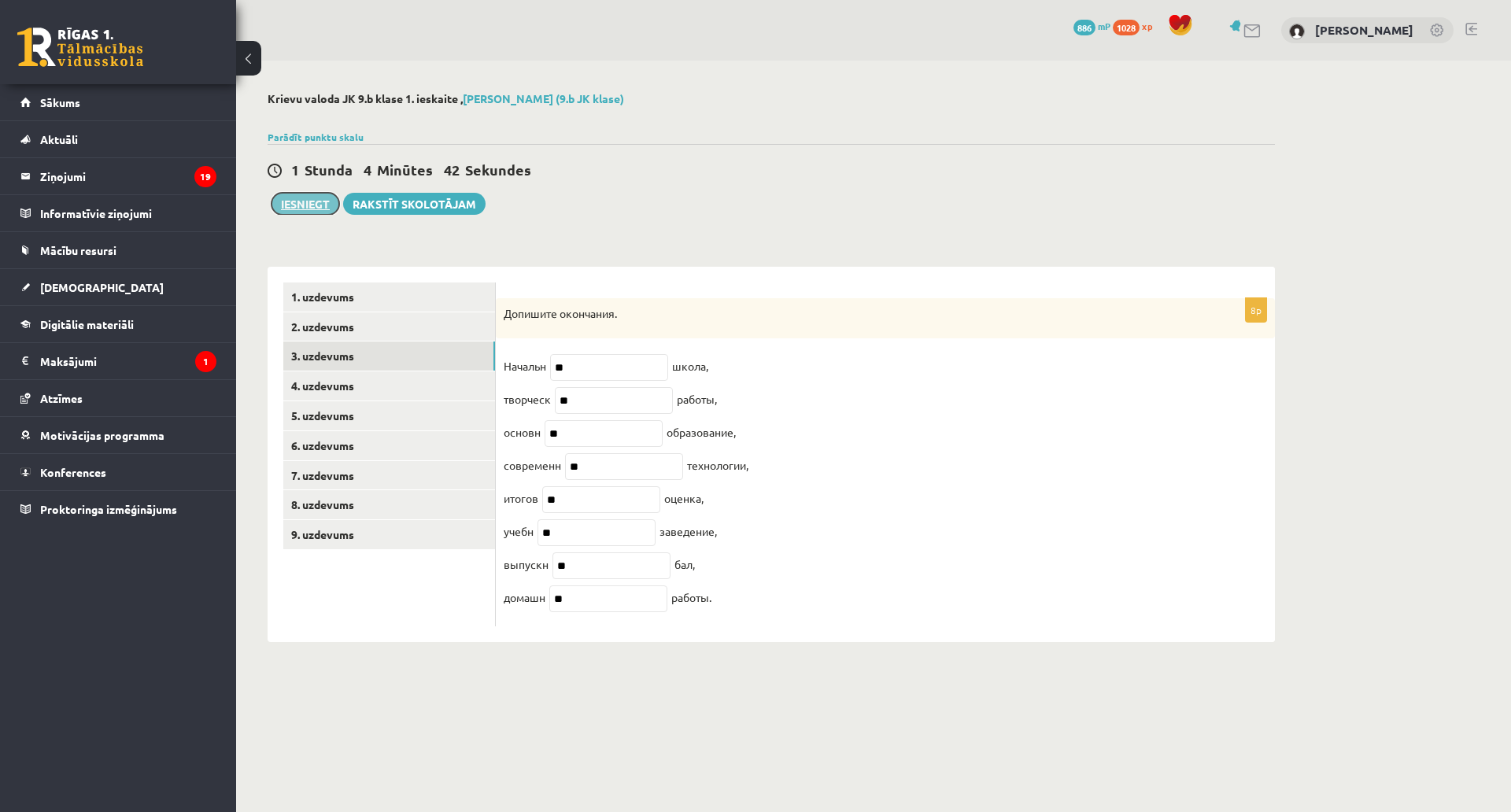
click at [276, 205] on button "Iesniegt" at bounding box center [305, 204] width 68 height 22
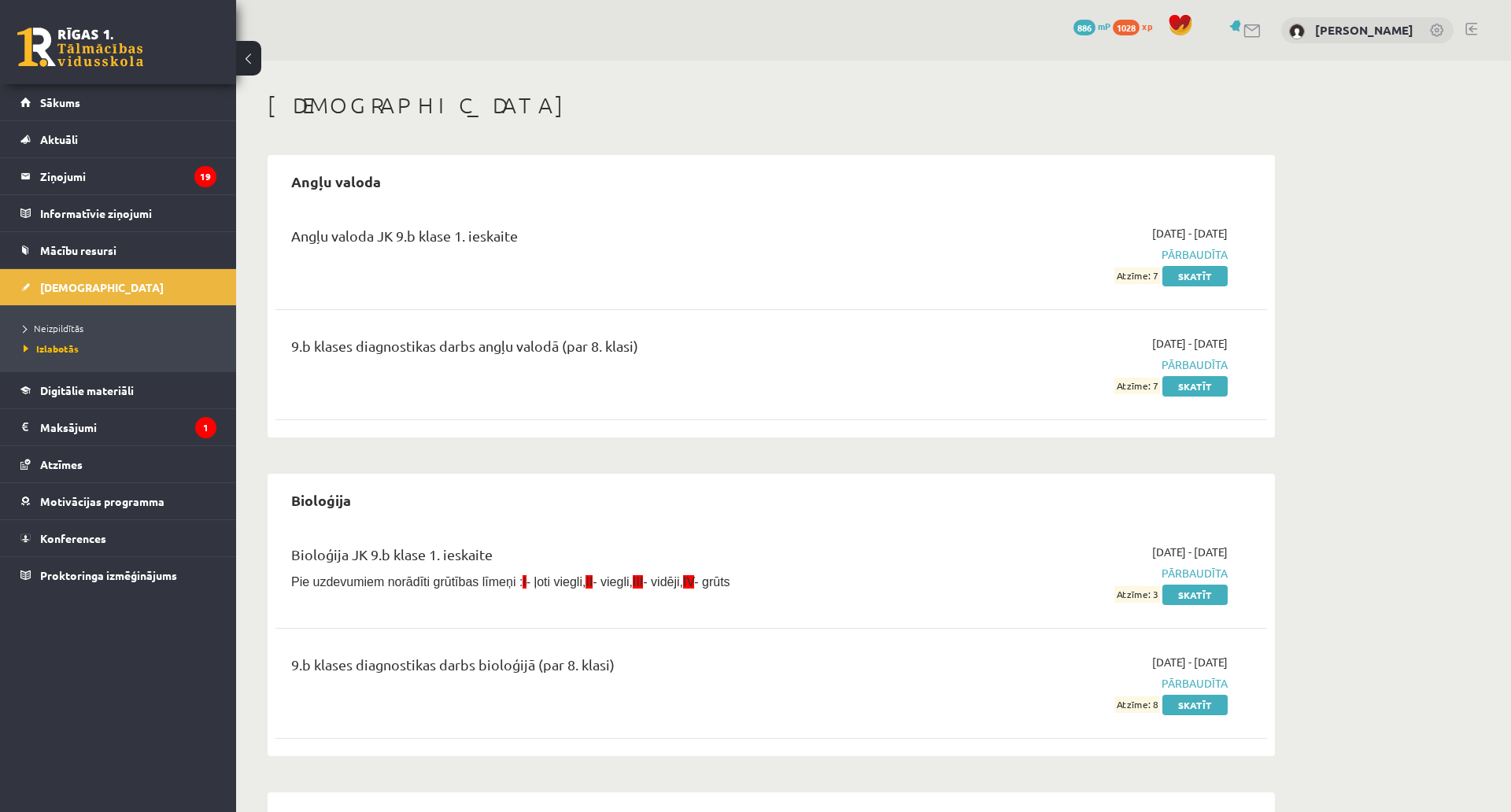
scroll to position [473, 0]
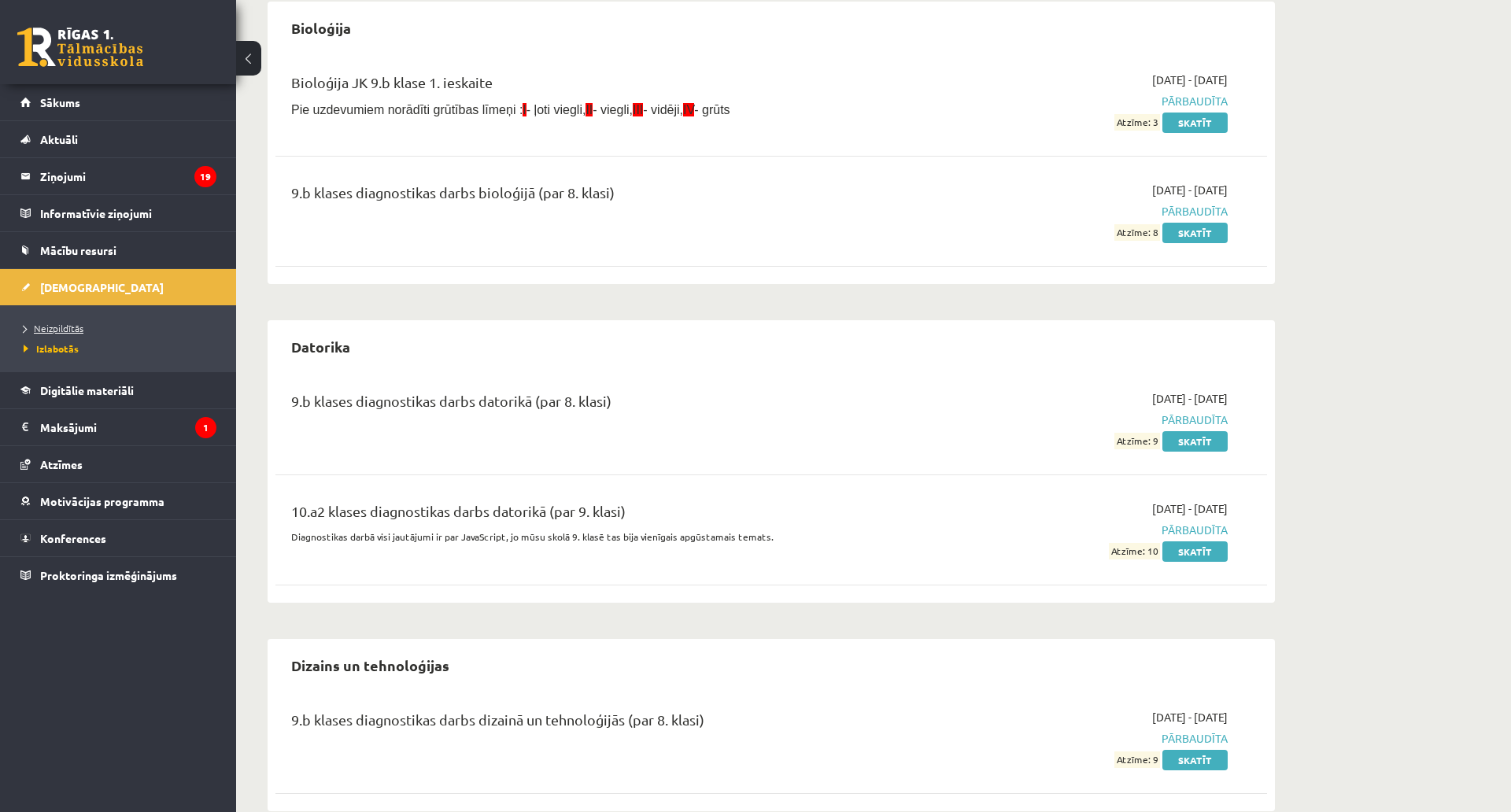
click at [61, 322] on link "Neizpildītās" at bounding box center [122, 328] width 197 height 14
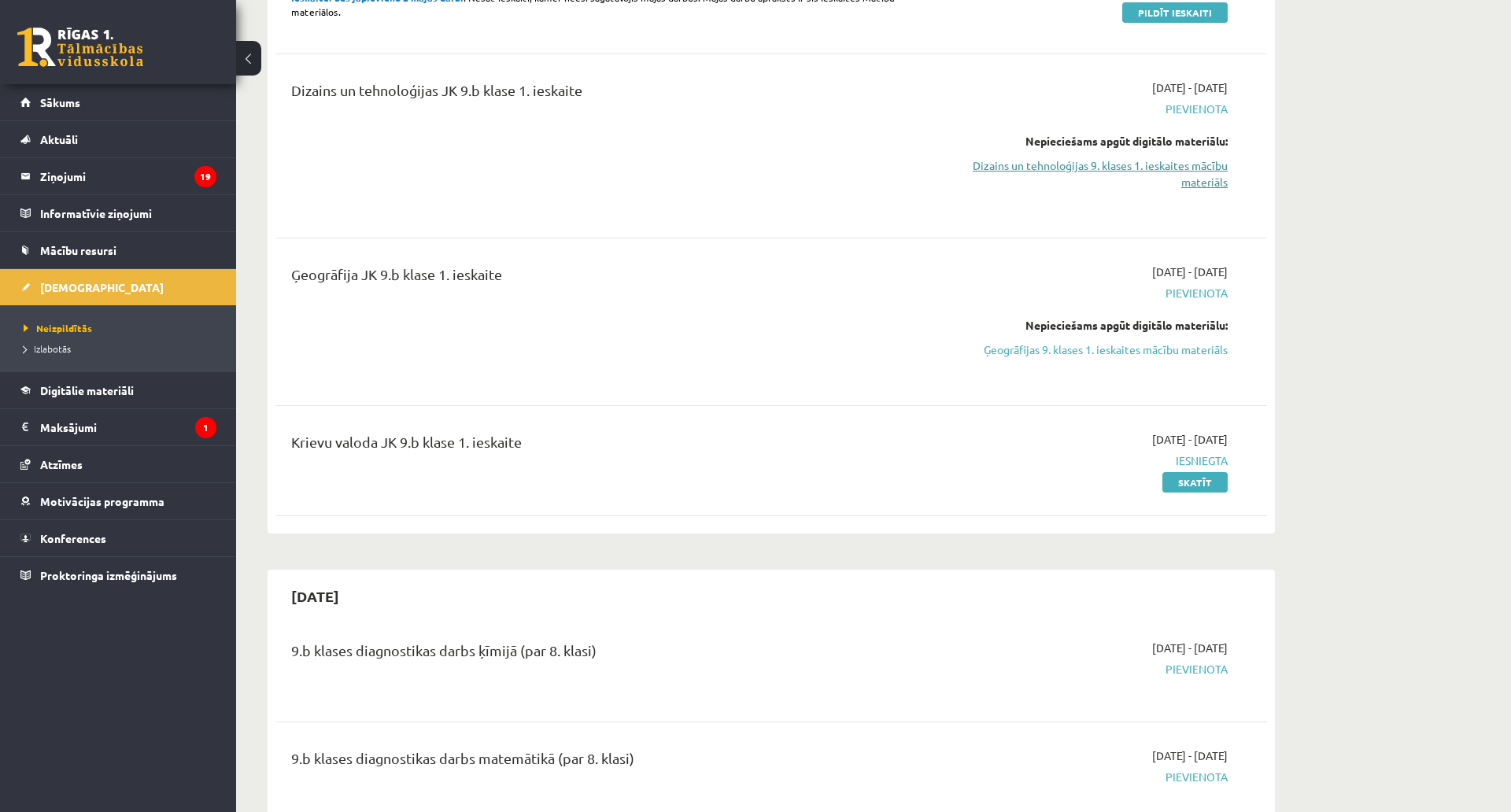
click at [1184, 186] on link "Dizains un tehnoloģijas 9. klases 1. ieskaites mācību materiāls" at bounding box center [1079, 174] width 296 height 33
click at [1202, 353] on link "Ģeogrāfijas 9. klases 1. ieskaites mācību materiāls" at bounding box center [1079, 350] width 296 height 17
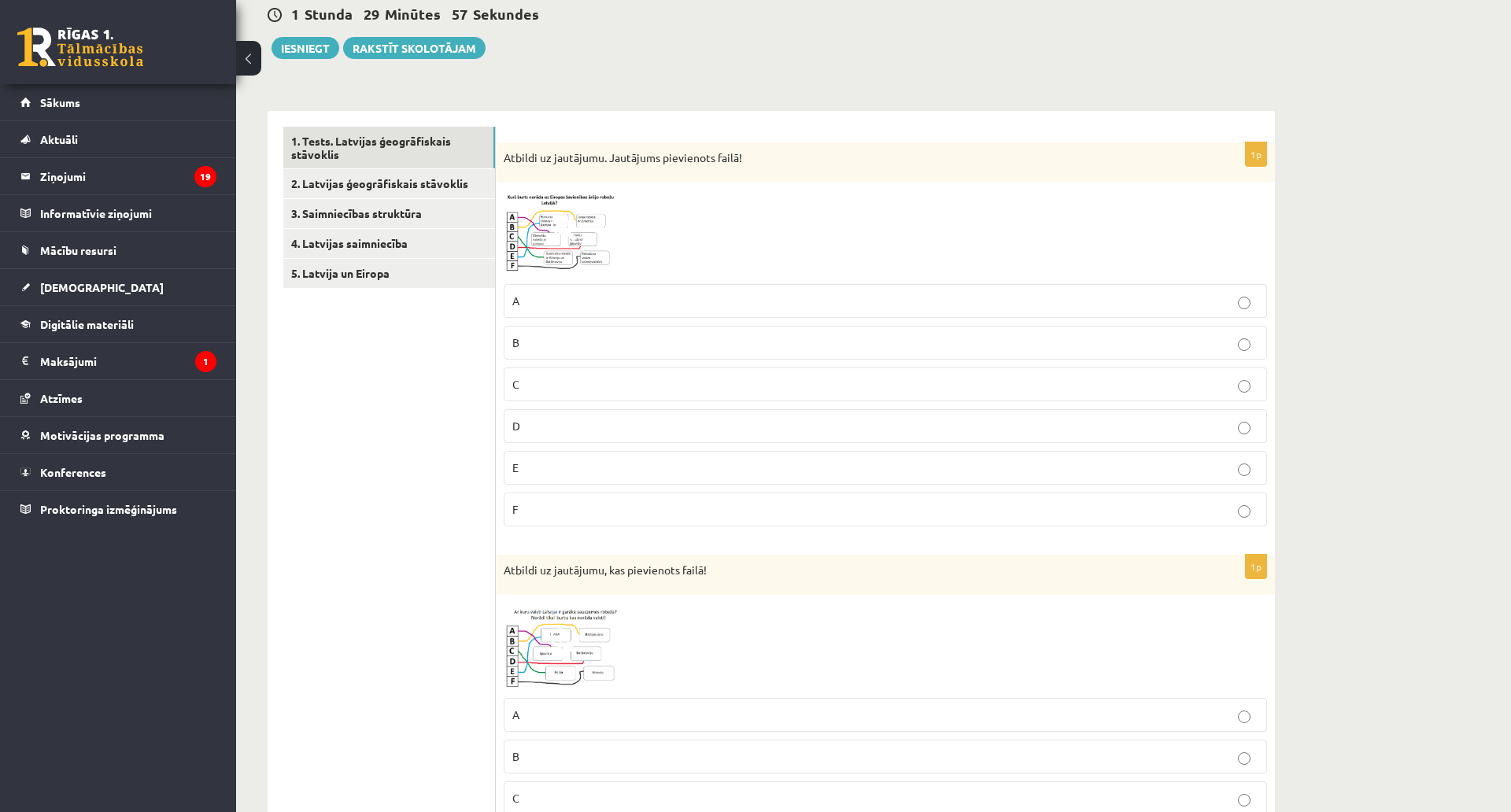
scroll to position [113, 0]
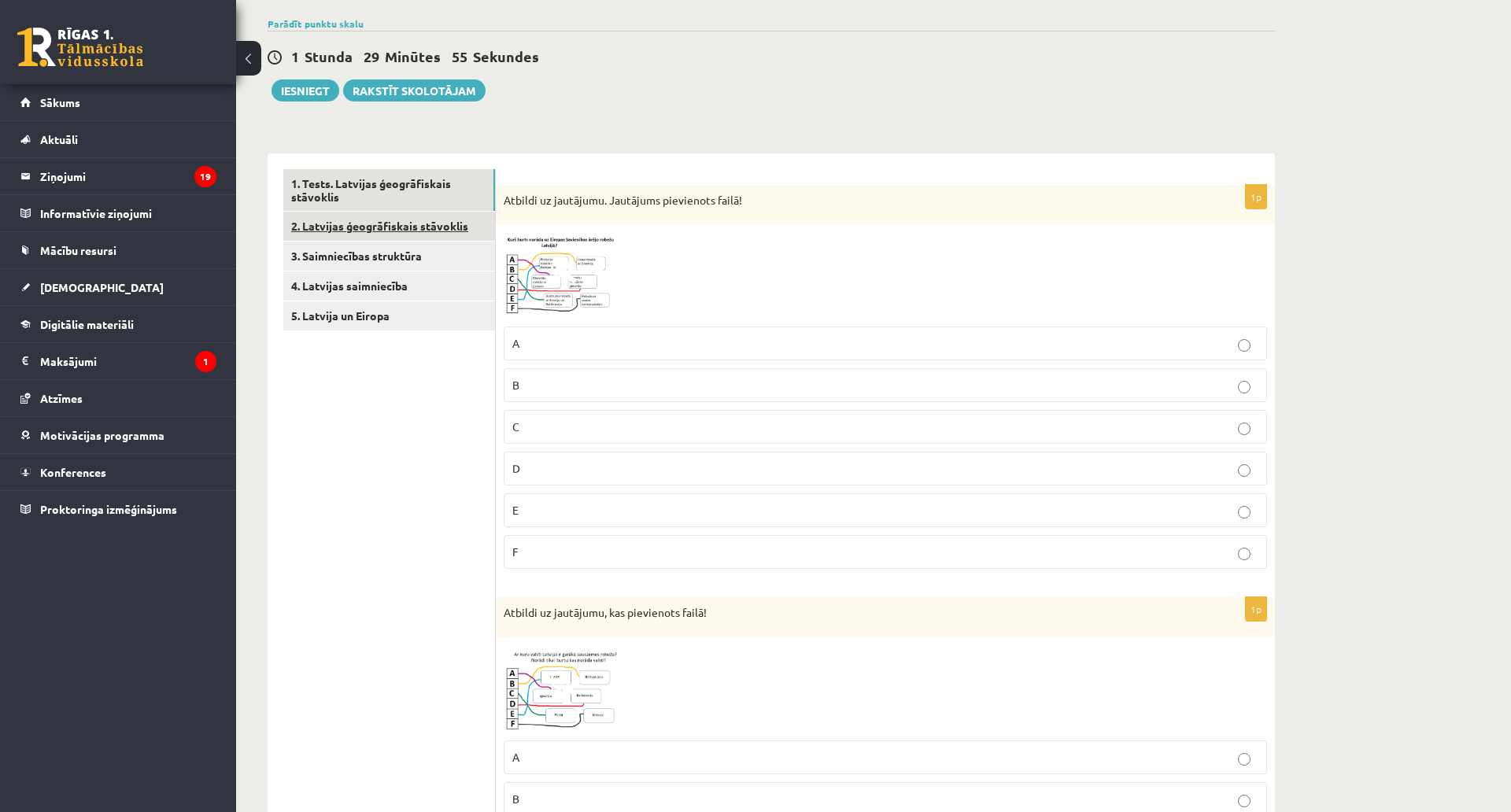
click at [402, 222] on link "2. Latvijas ģeogrāfiskais stāvoklis" at bounding box center [390, 226] width 212 height 29
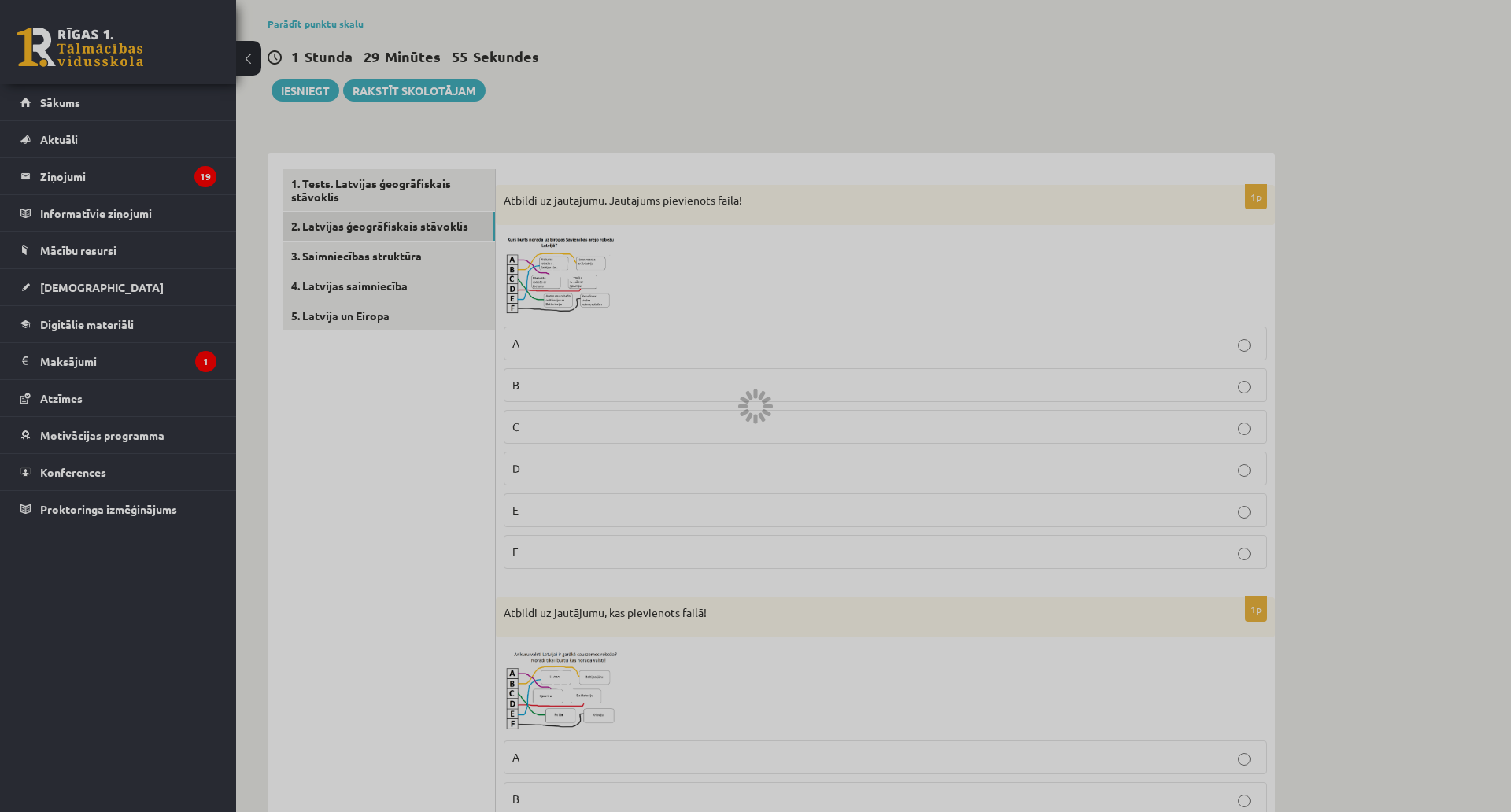
scroll to position [0, 0]
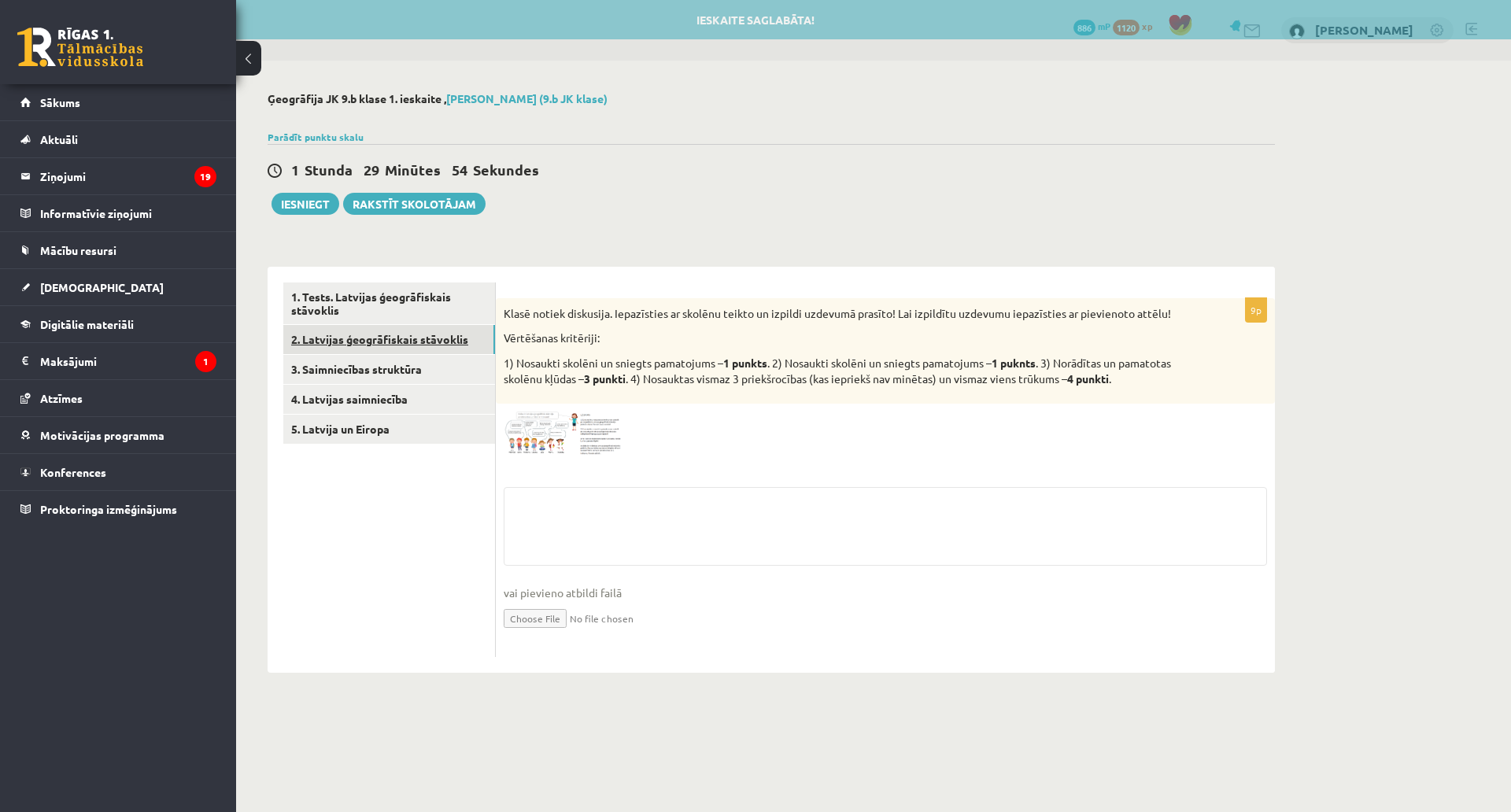
click at [414, 353] on link "2. Latvijas ģeogrāfiskais stāvoklis" at bounding box center [390, 339] width 212 height 29
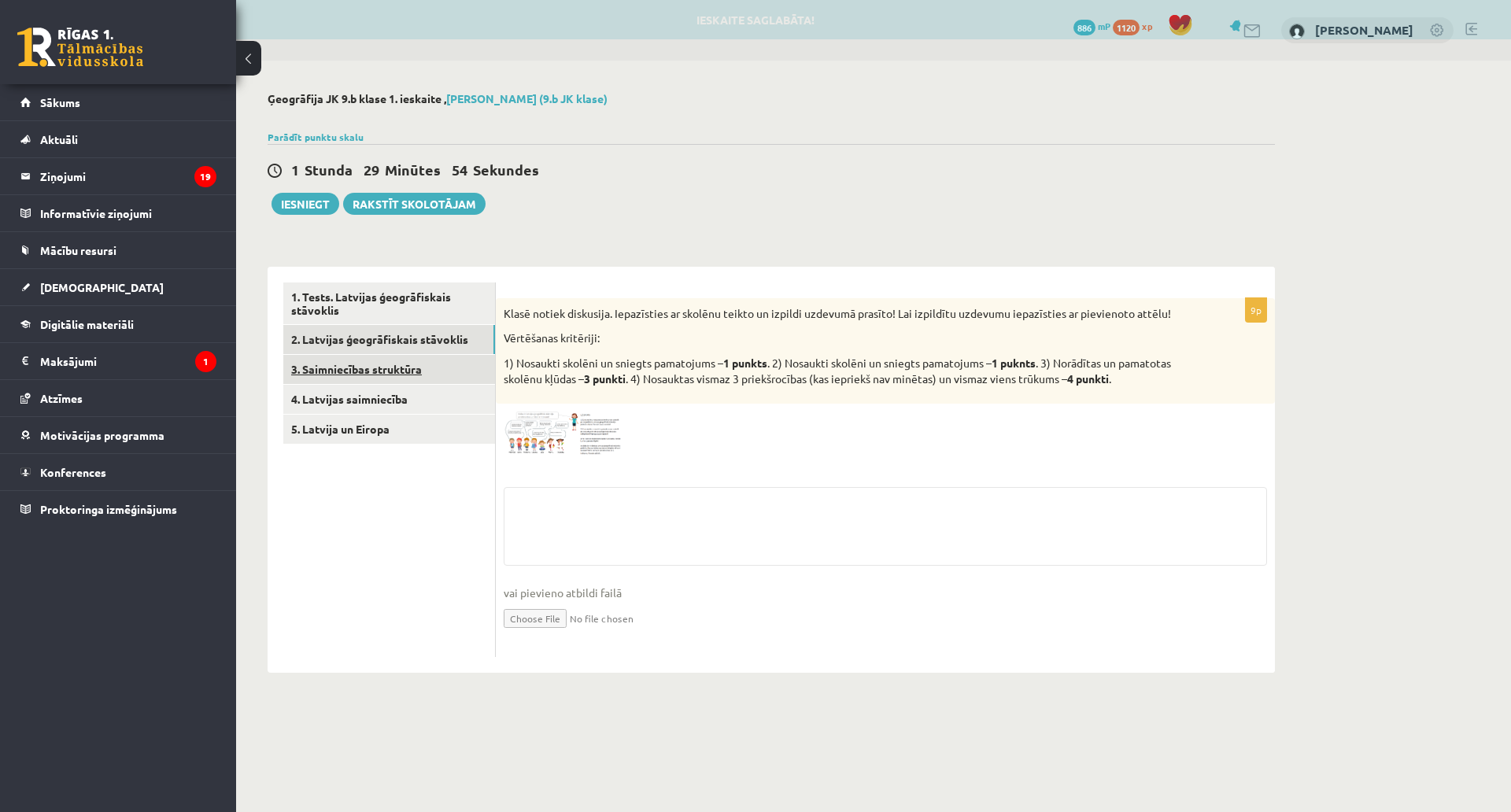
click at [415, 370] on link "3. Saimniecības struktūra" at bounding box center [390, 369] width 212 height 29
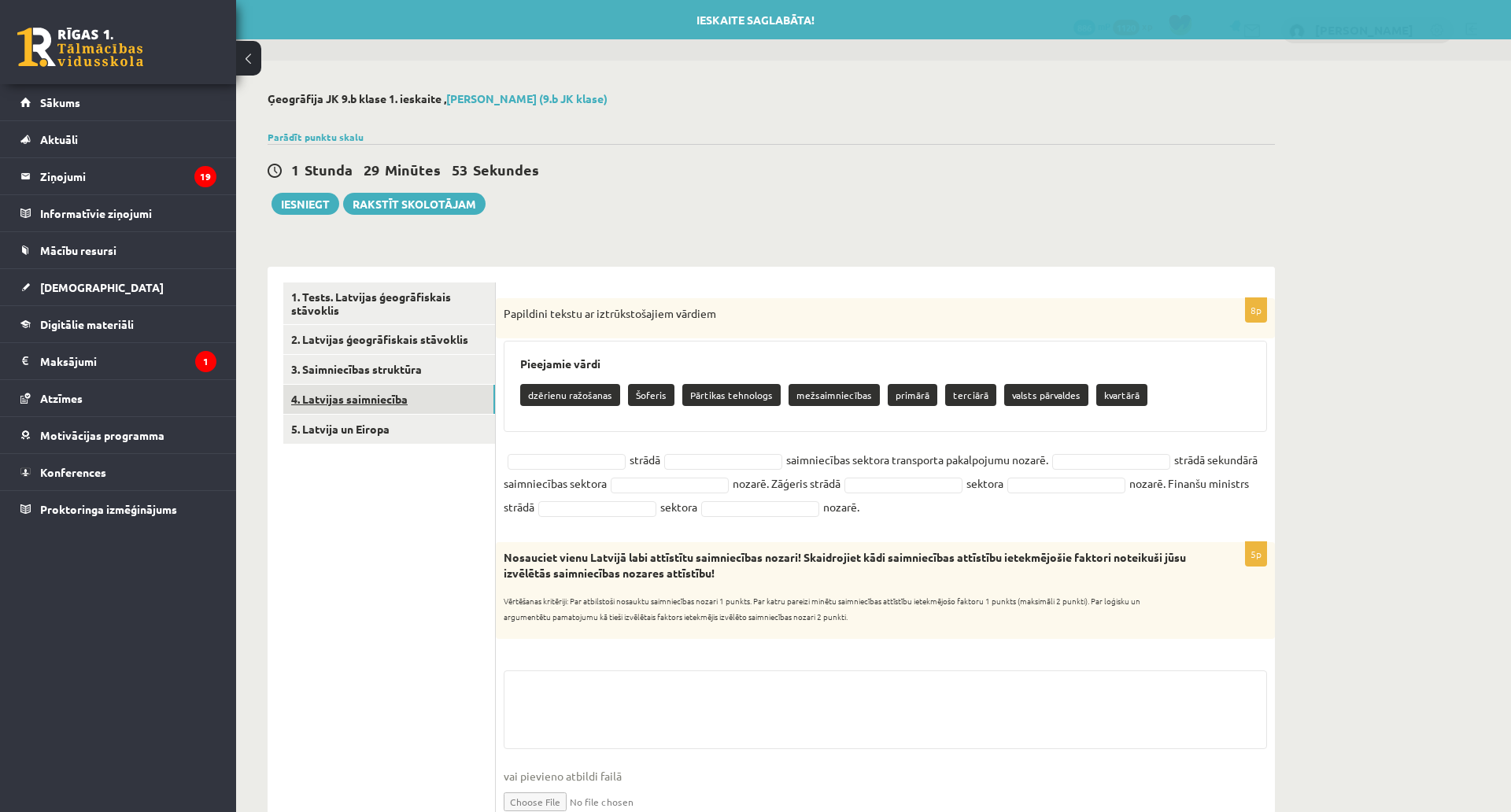
click at [414, 406] on link "4. Latvijas saimniecība" at bounding box center [390, 399] width 212 height 29
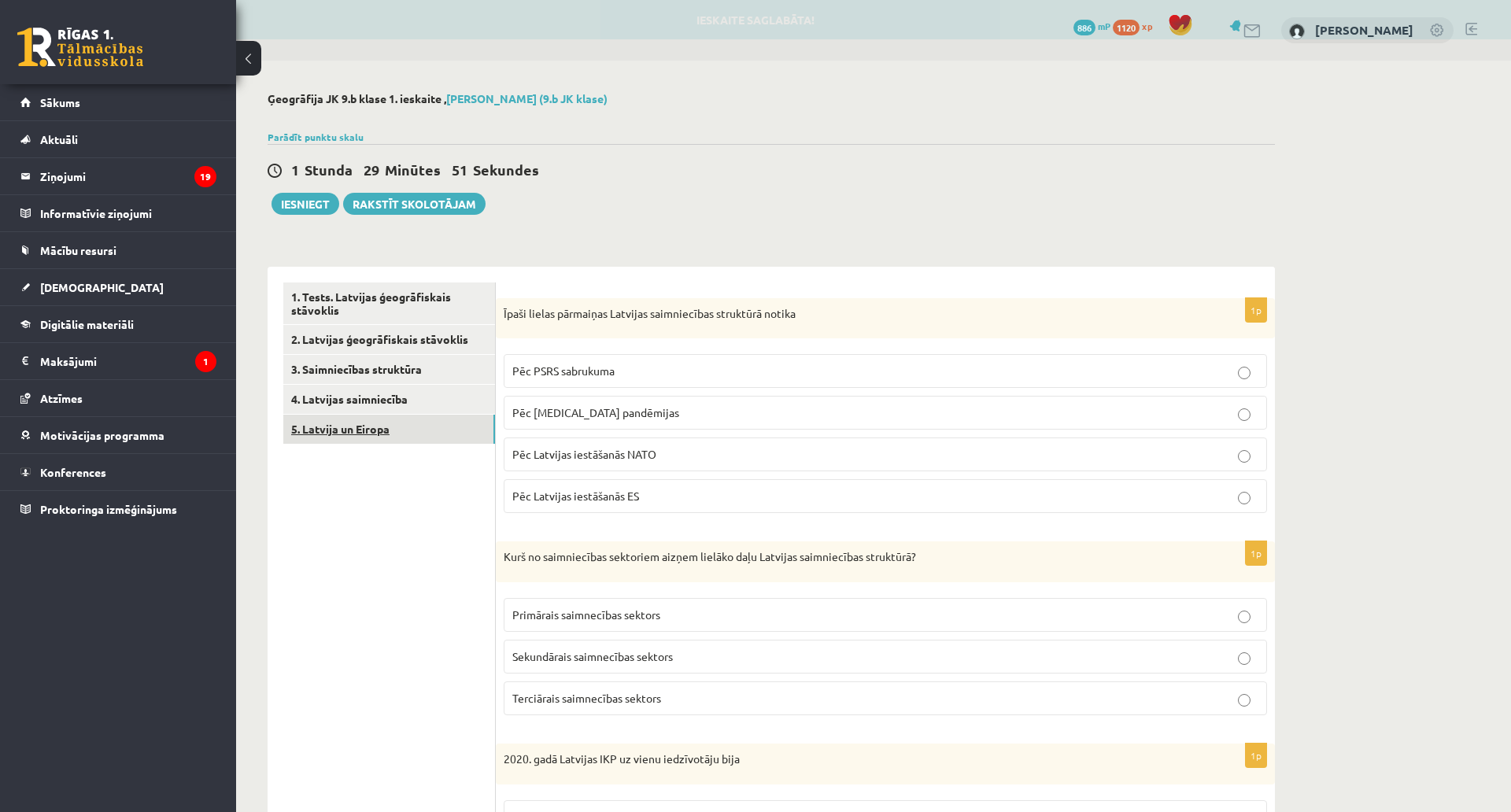
click at [387, 430] on link "5. Latvija un Eiropa" at bounding box center [390, 430] width 212 height 29
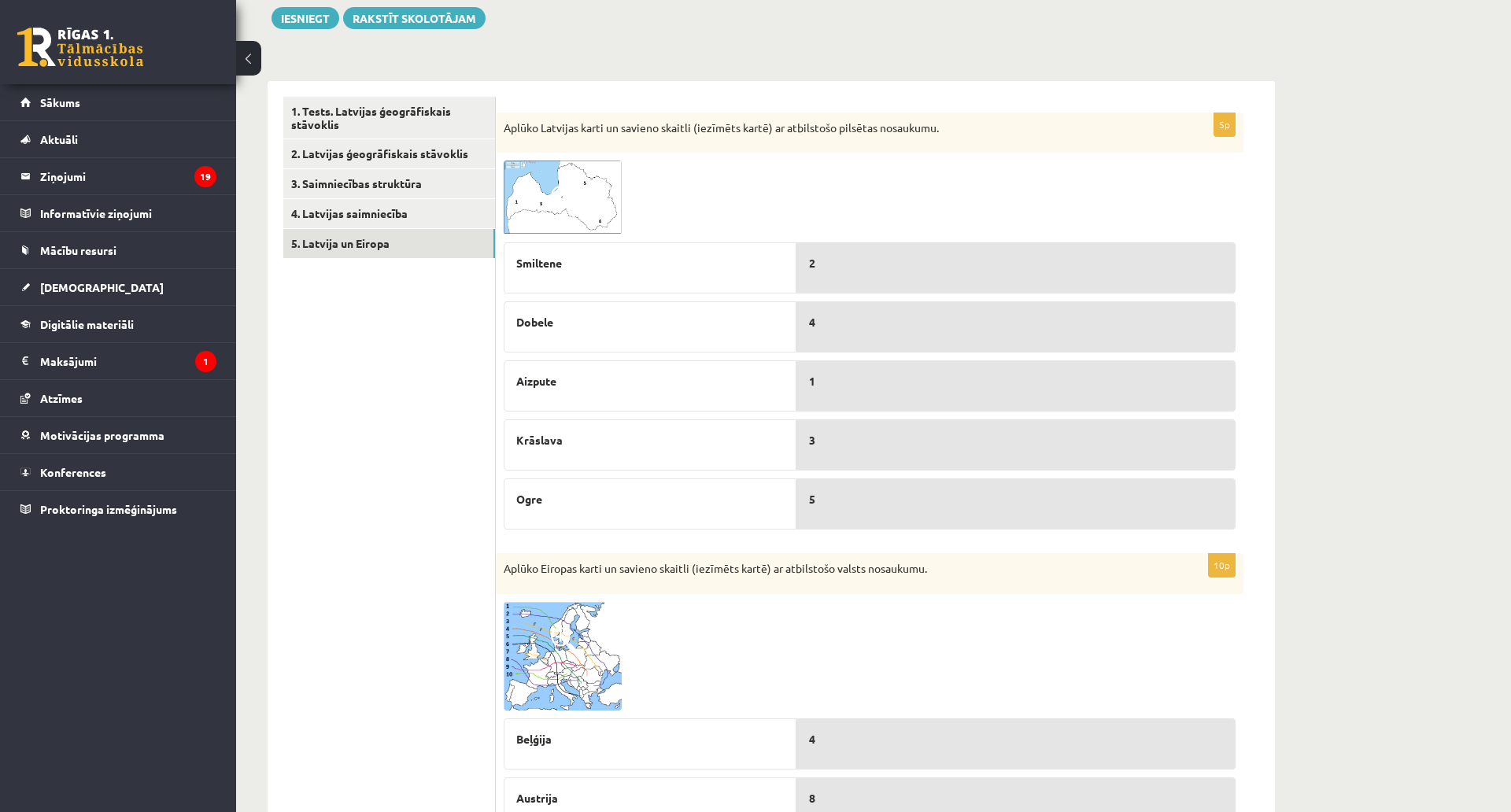
scroll to position [118, 0]
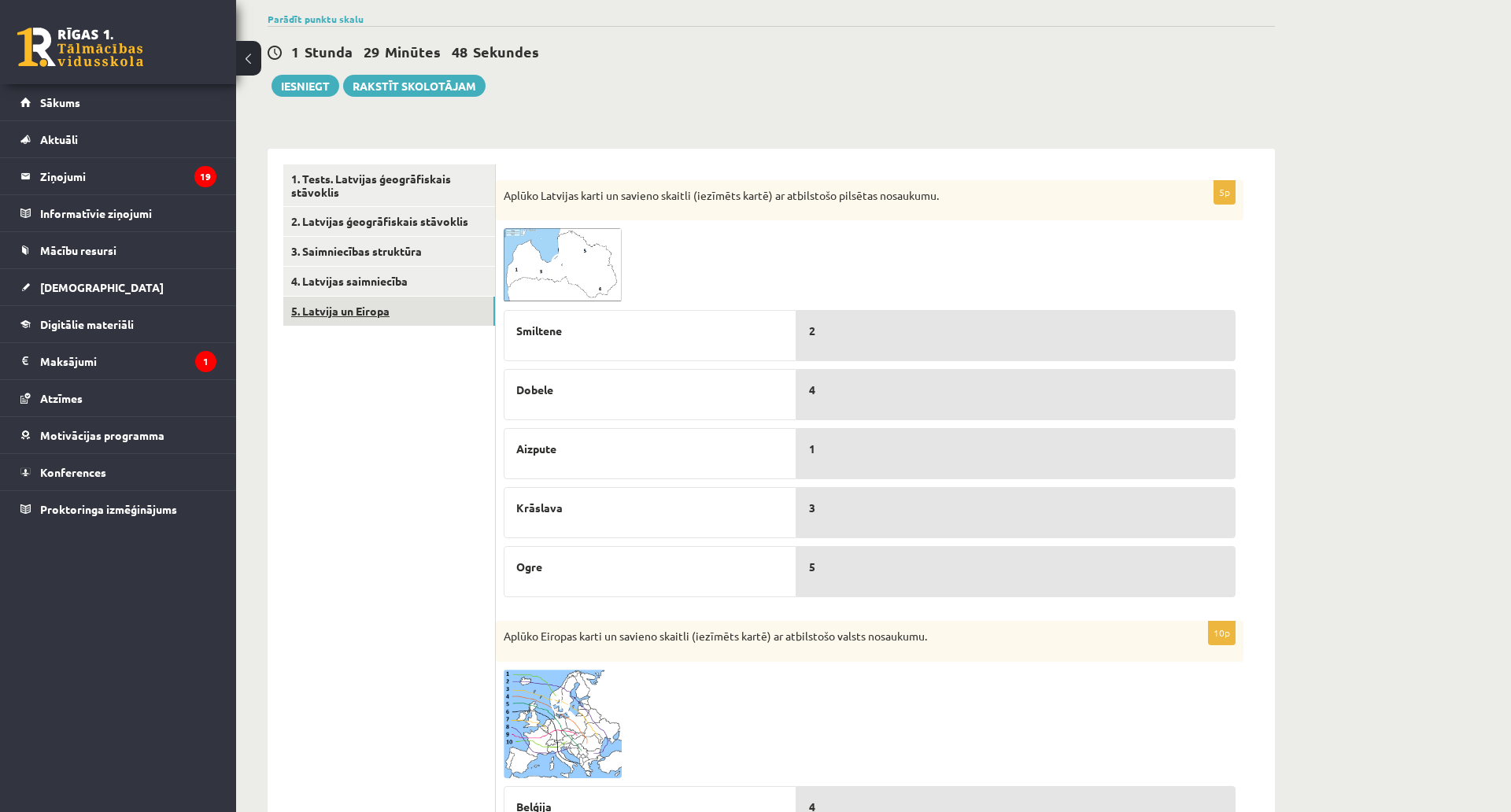
click at [371, 297] on link "5. Latvija un Eiropa" at bounding box center [390, 311] width 212 height 29
click at [372, 287] on link "4. Latvijas saimniecība" at bounding box center [390, 281] width 212 height 29
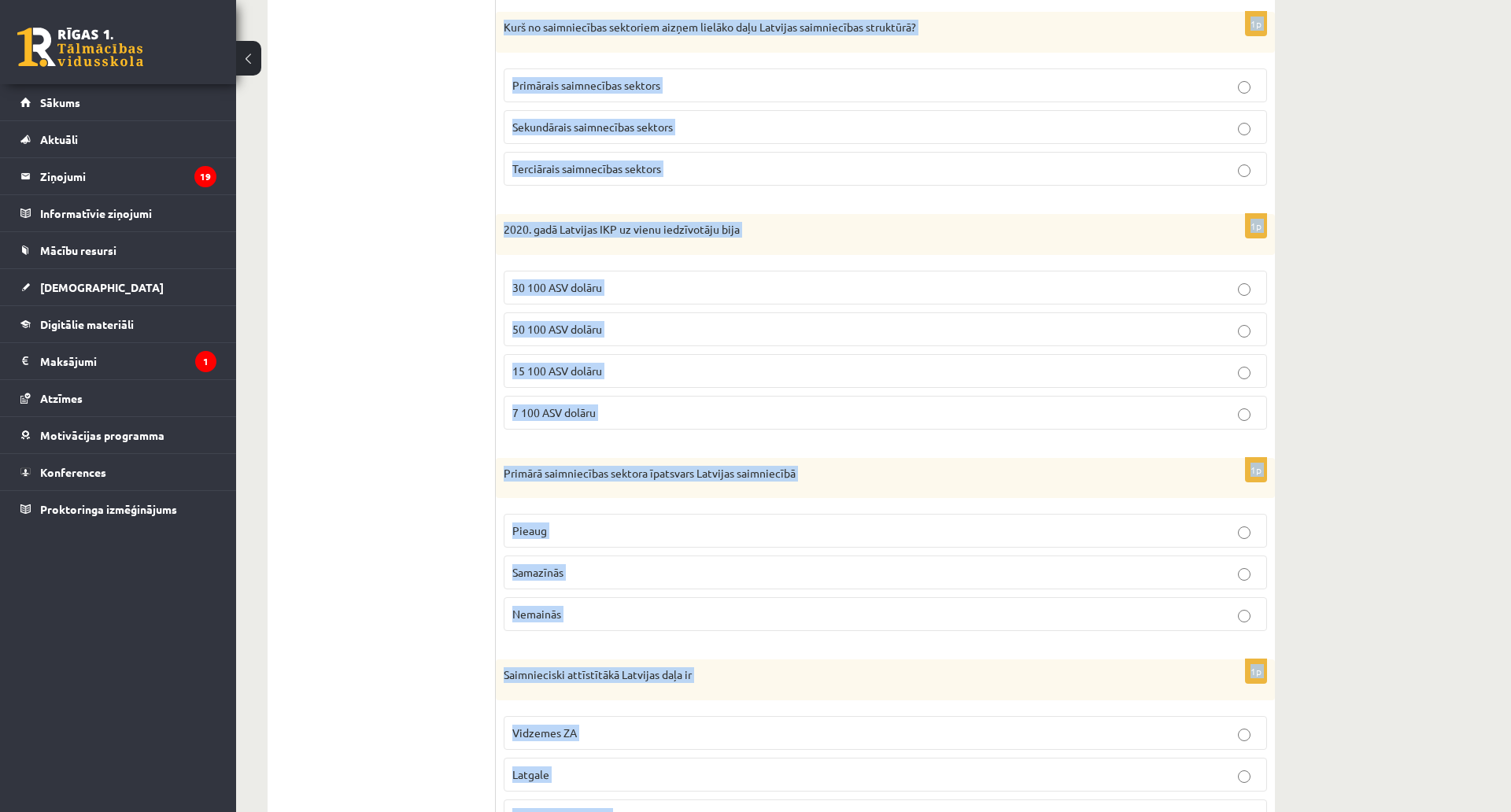
scroll to position [749, 0]
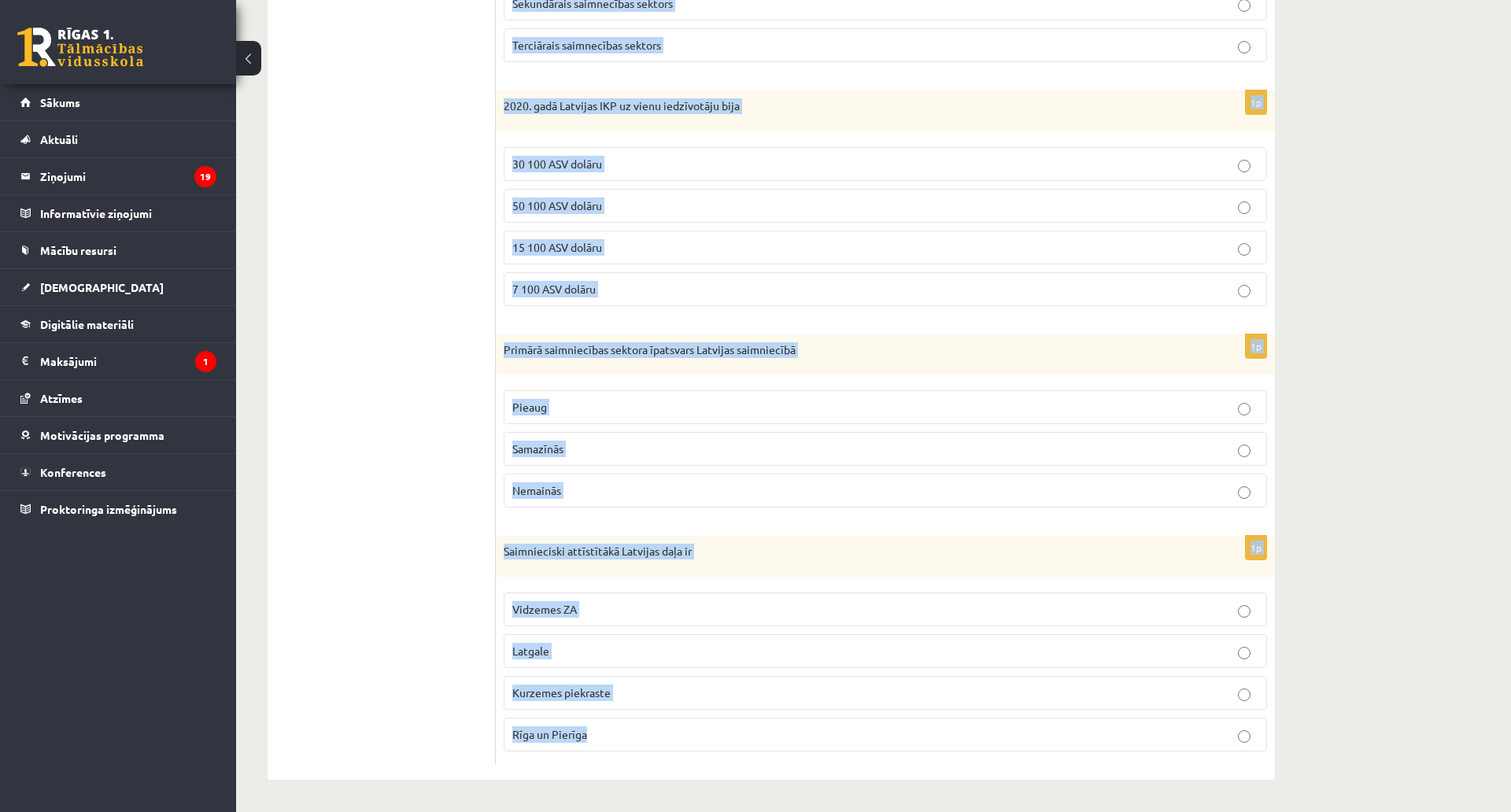
drag, startPoint x: 501, startPoint y: 288, endPoint x: 930, endPoint y: 642, distance: 556.2
click at [930, 642] on div "1p Īpaši lielas pārmaiņas Latvijas saimniecības struktūrā notika Pēc PSRS sabru…" at bounding box center [885, 197] width 779 height 1167
copy form "Lorem ipsumd sitametco Adipisci elitseddoeiu temporinc utlabo Etd MAGN aliquaen…"
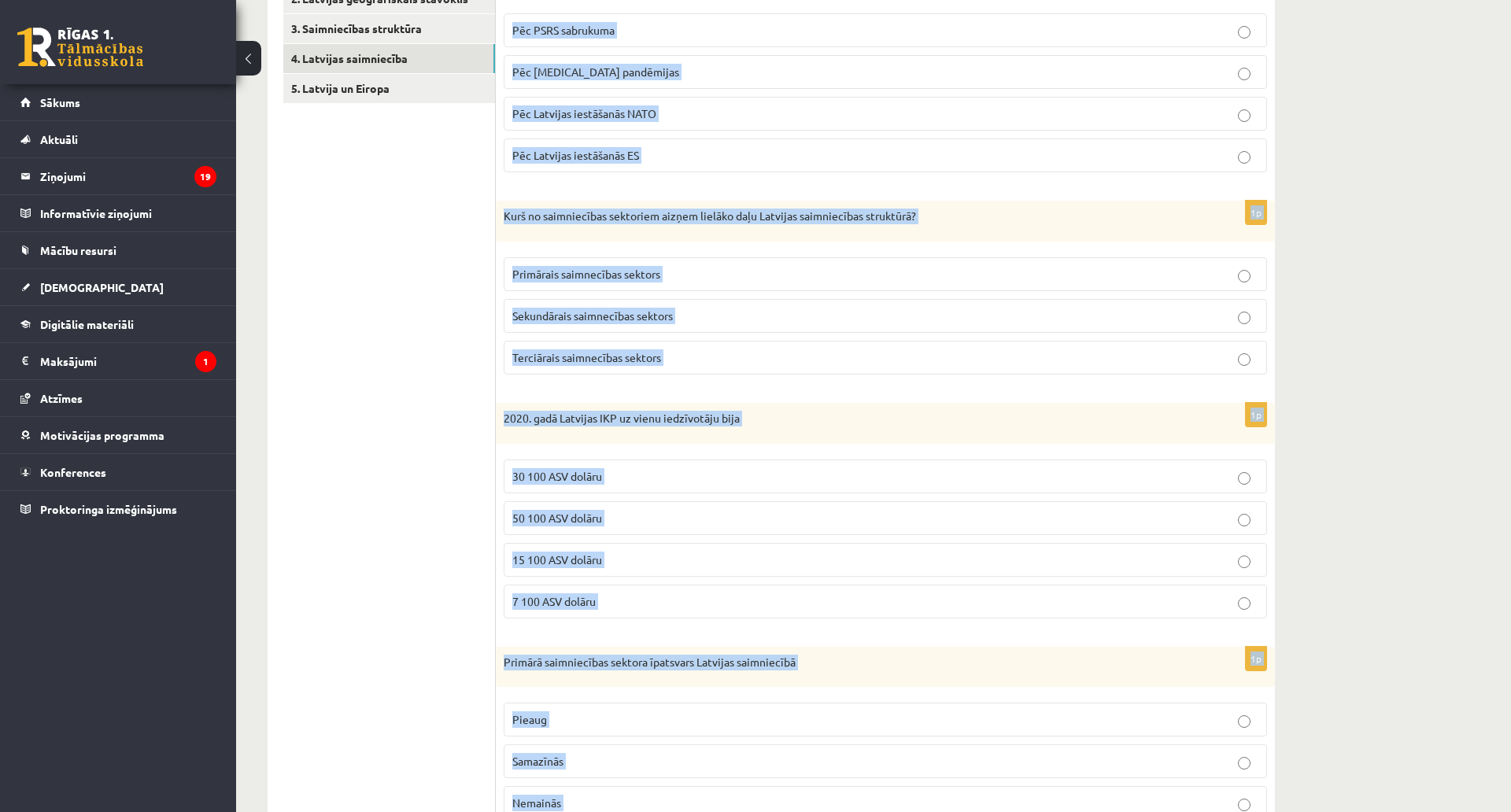
scroll to position [277, 0]
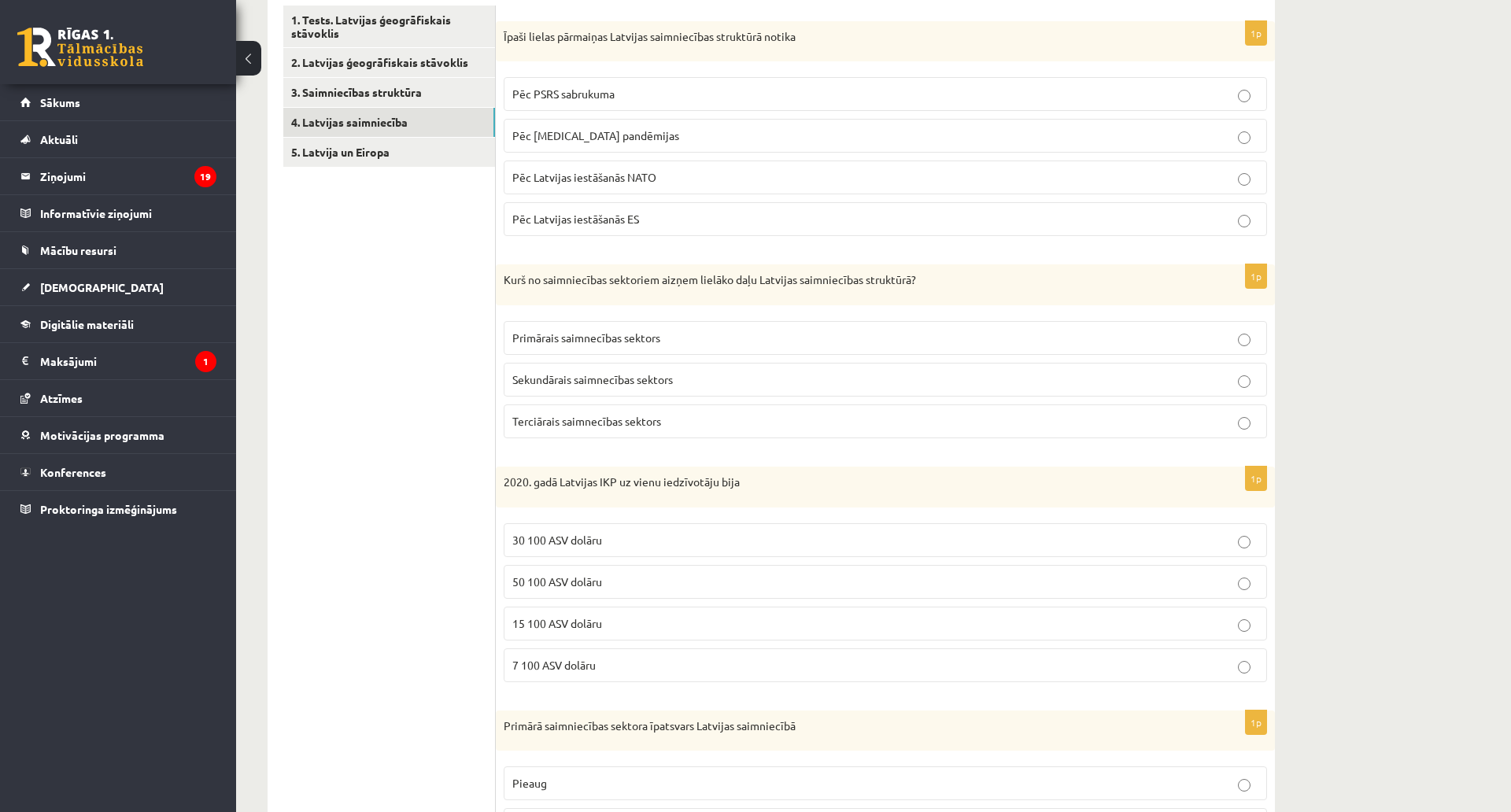
click at [403, 314] on ul "1. Tests. Latvijas ģeogrāfiskais stāvoklis 2. Latvijas ģeogrāfiskais stāvoklis …" at bounding box center [390, 573] width 213 height 1135
click at [631, 89] on p "Pēc PSRS sabrukuma" at bounding box center [885, 94] width 746 height 17
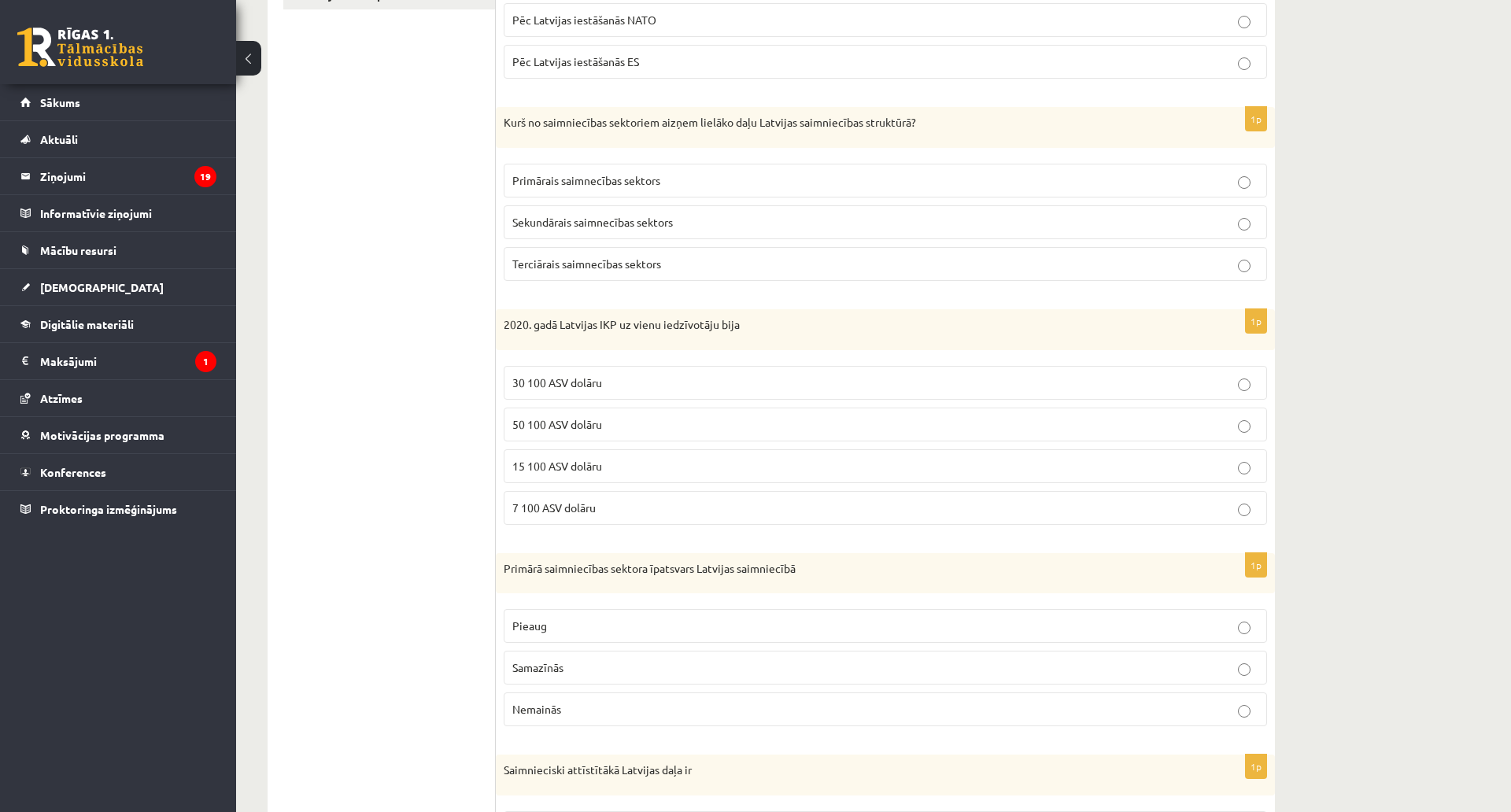
click at [619, 269] on span "Terciārais saimnecības sektors" at bounding box center [587, 264] width 149 height 14
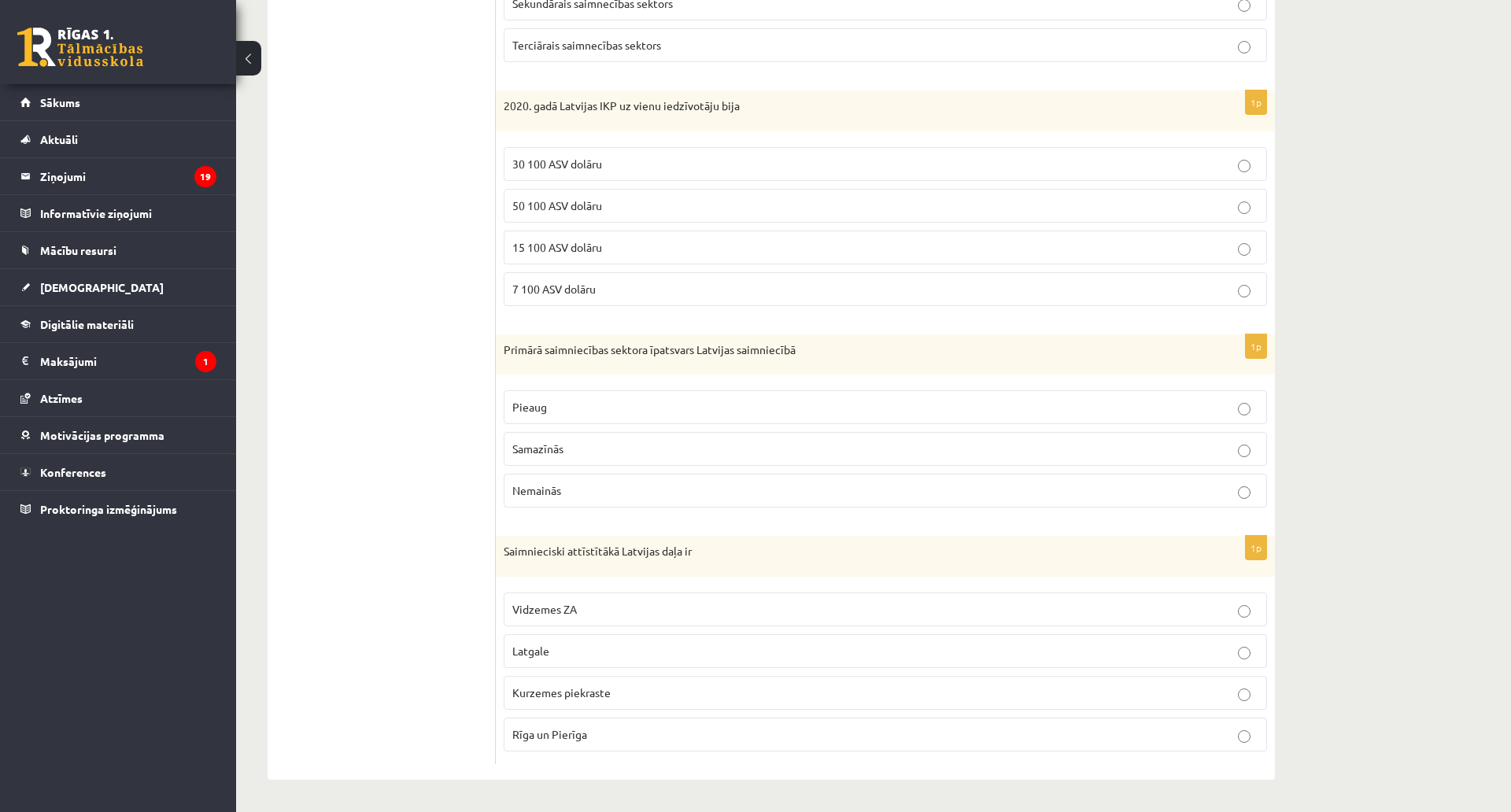
scroll to position [671, 0]
click at [561, 240] on span "15 100 ASV dolāru" at bounding box center [557, 247] width 90 height 14
drag, startPoint x: 568, startPoint y: 359, endPoint x: 583, endPoint y: 352, distance: 16.6
click at [569, 441] on p "Samazīnās" at bounding box center [885, 449] width 746 height 17
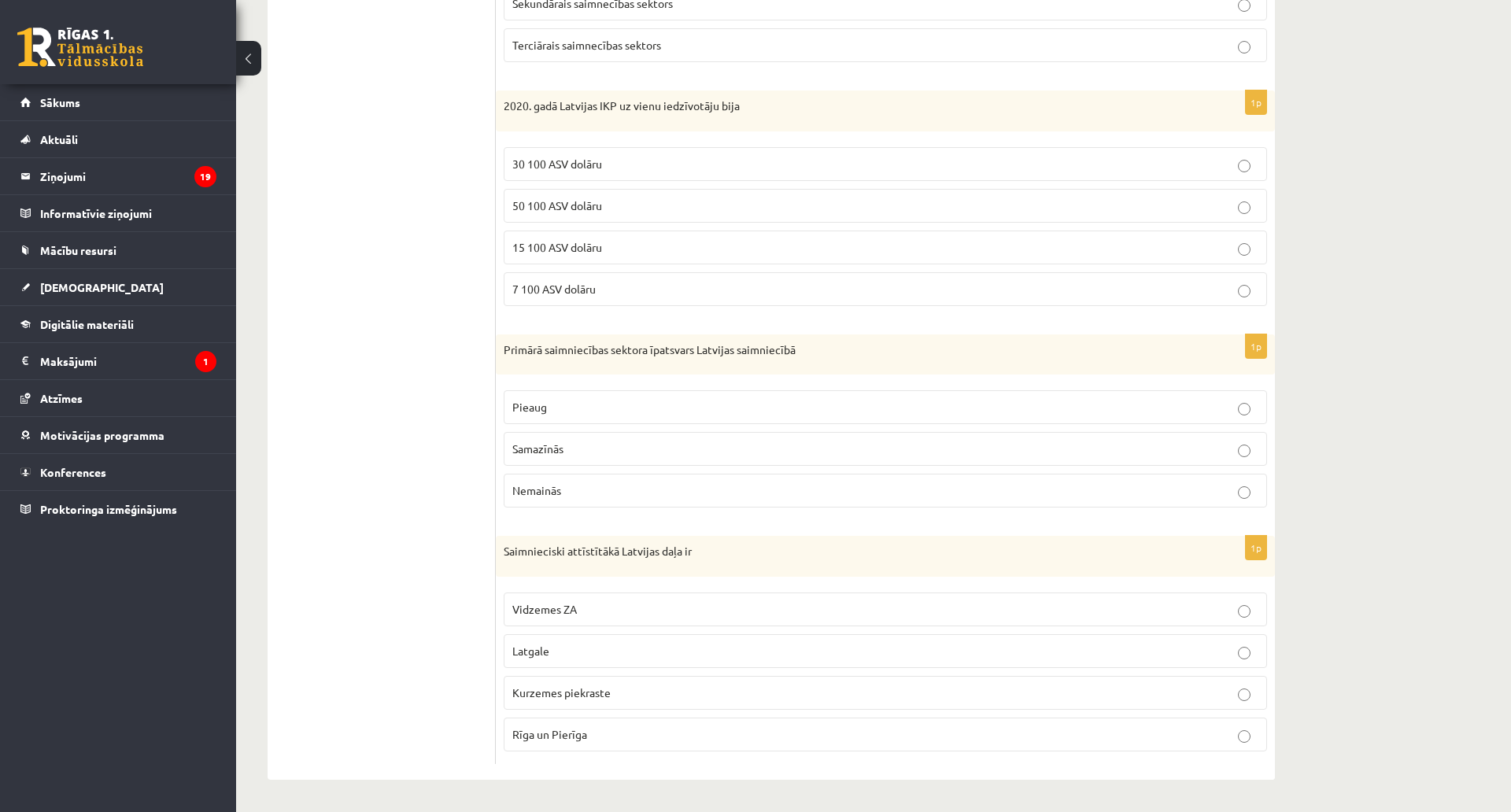
click at [611, 727] on p "Rīga un Pierīga" at bounding box center [885, 735] width 746 height 17
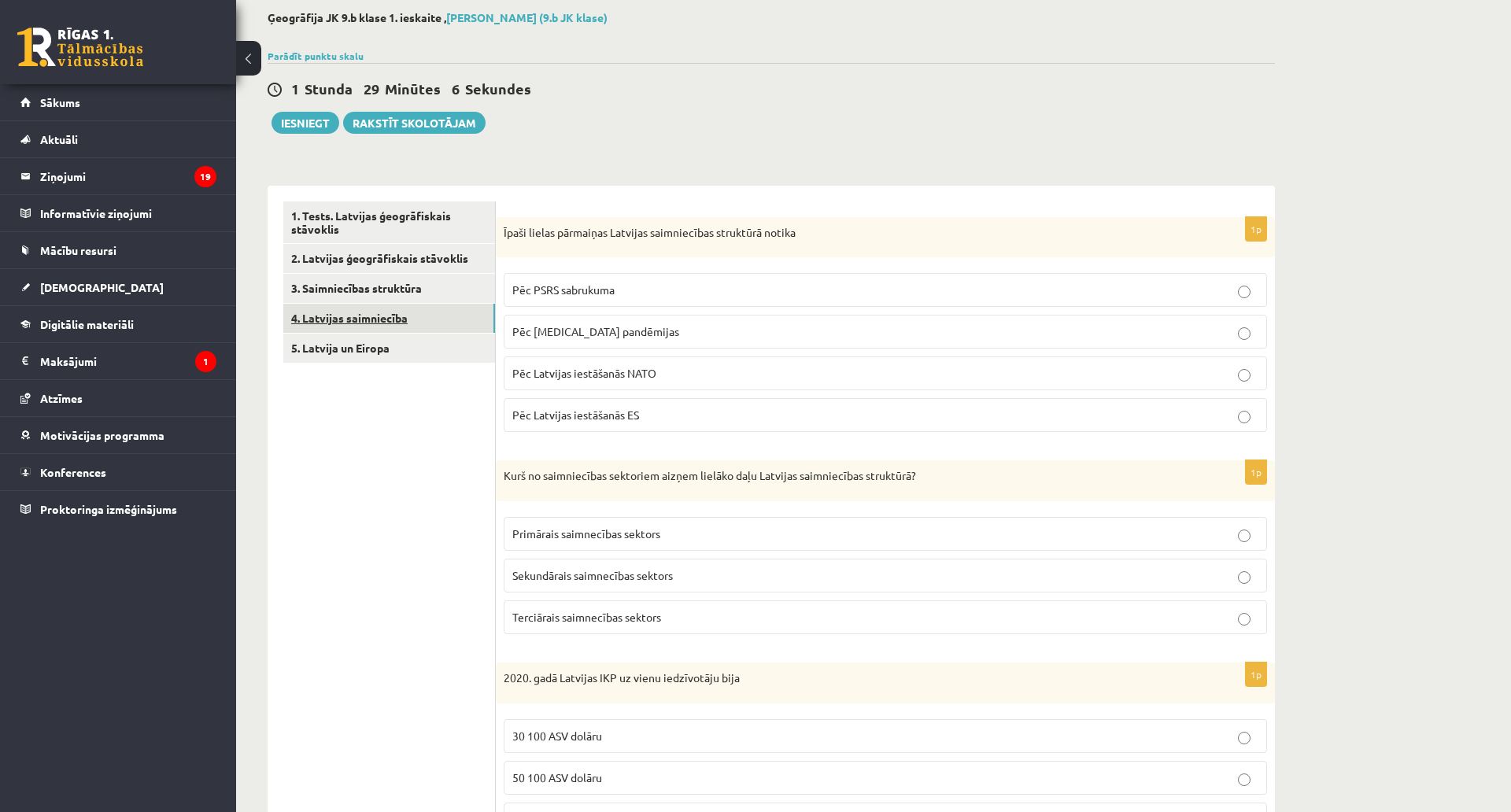
scroll to position [41, 0]
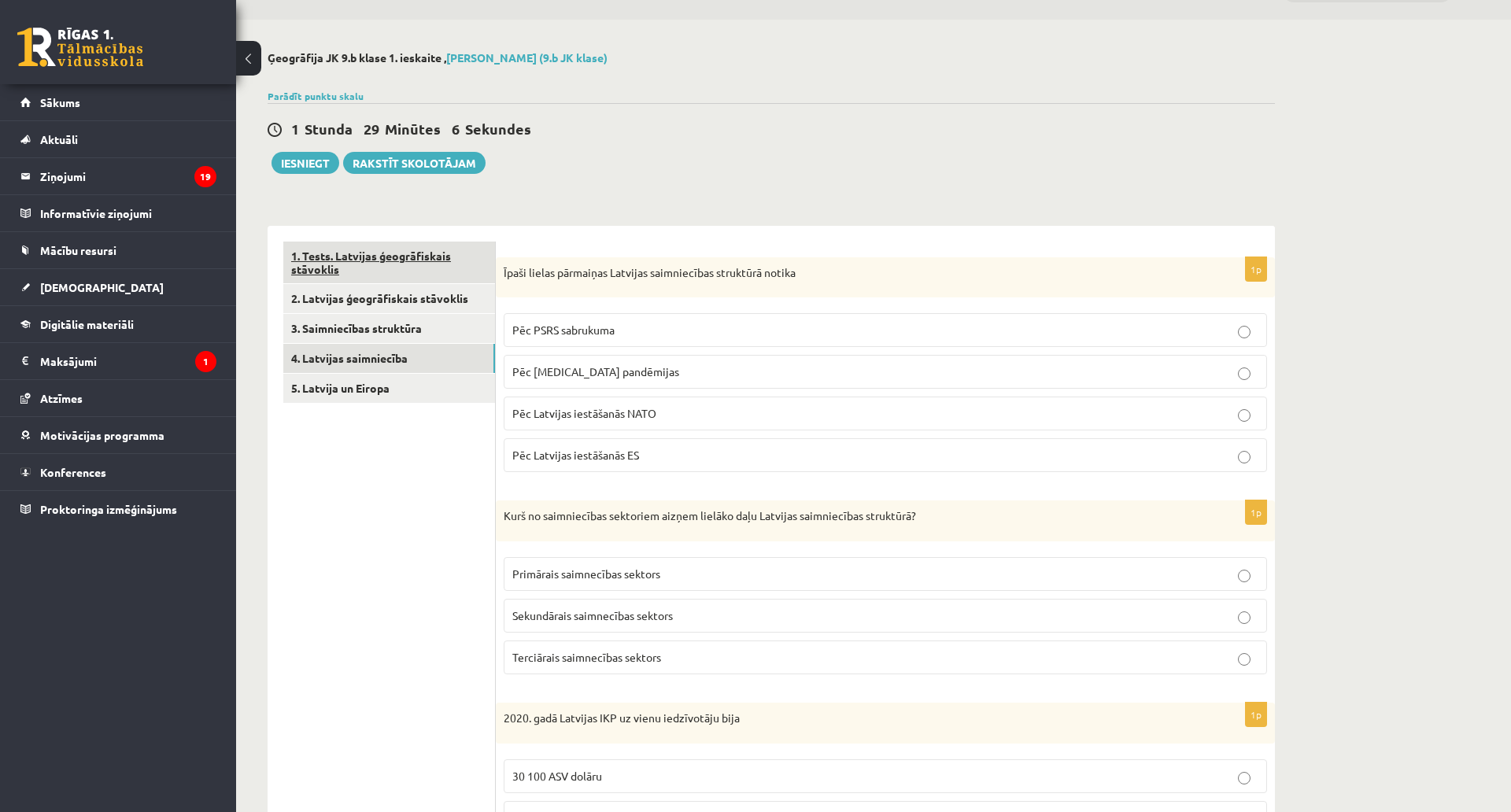
click at [438, 257] on link "1. Tests. Latvijas ģeogrāfiskais stāvoklis" at bounding box center [390, 262] width 212 height 42
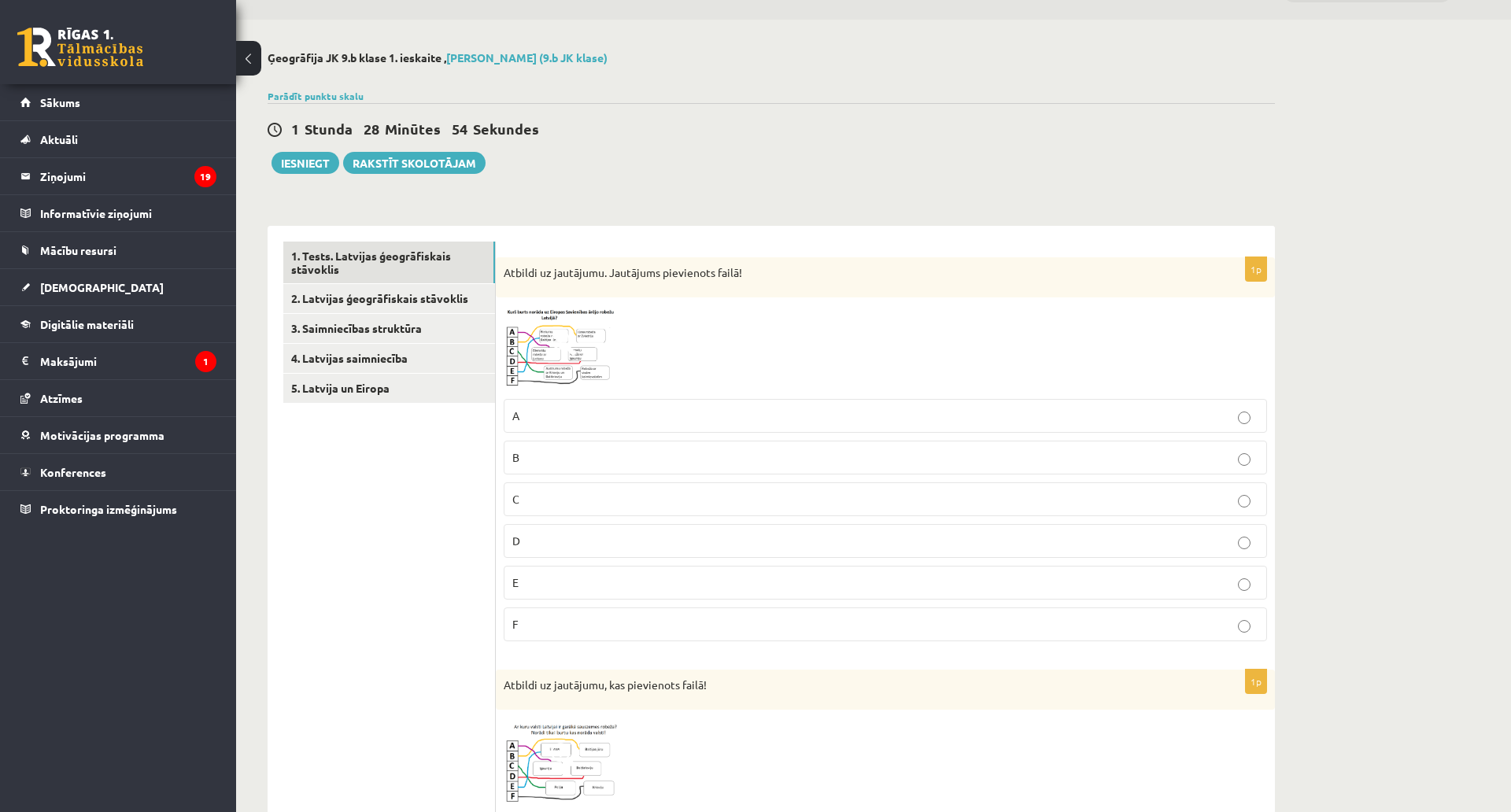
click at [528, 335] on img at bounding box center [563, 347] width 118 height 85
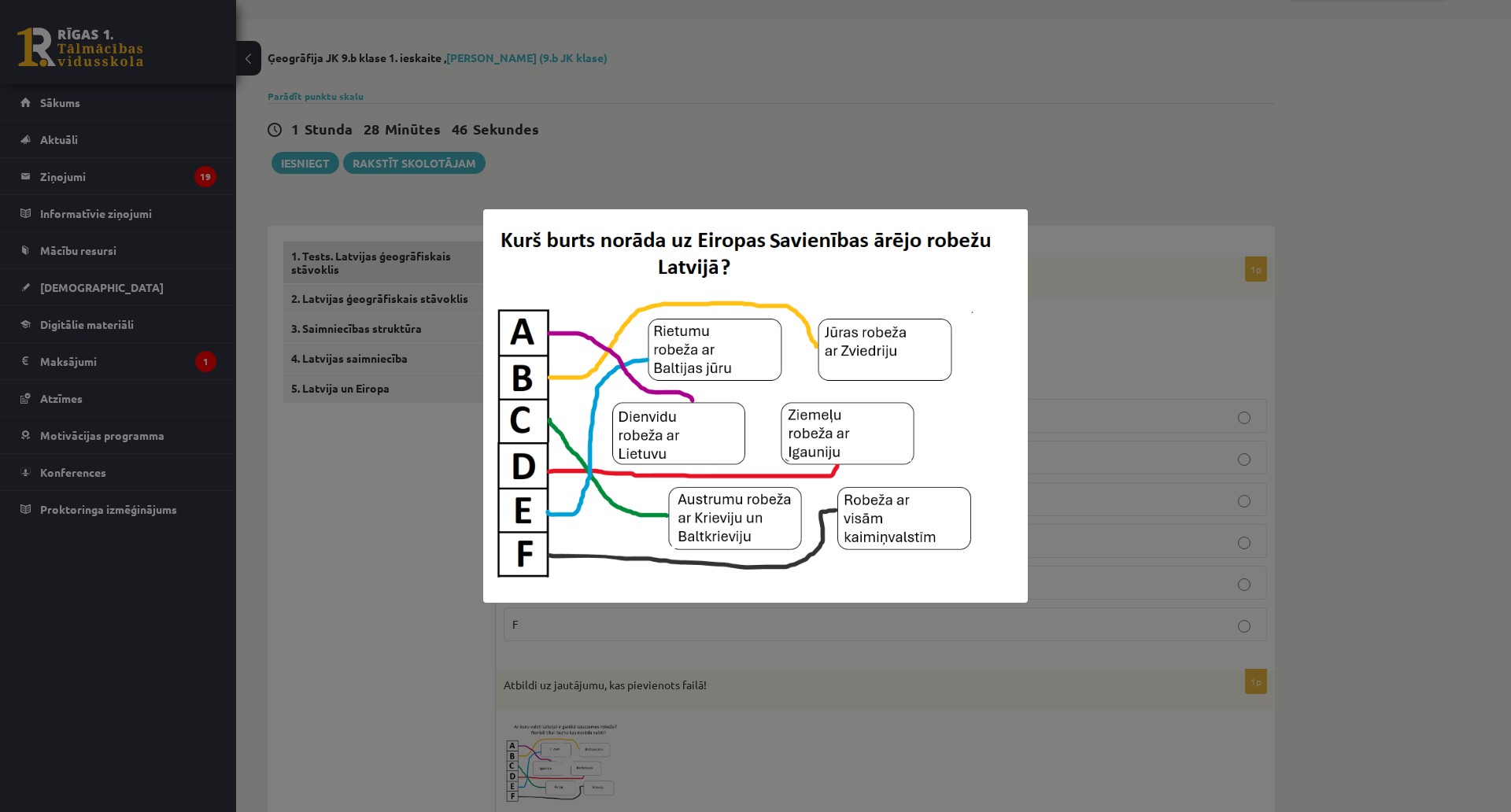
click at [395, 320] on div at bounding box center [756, 406] width 1511 height 812
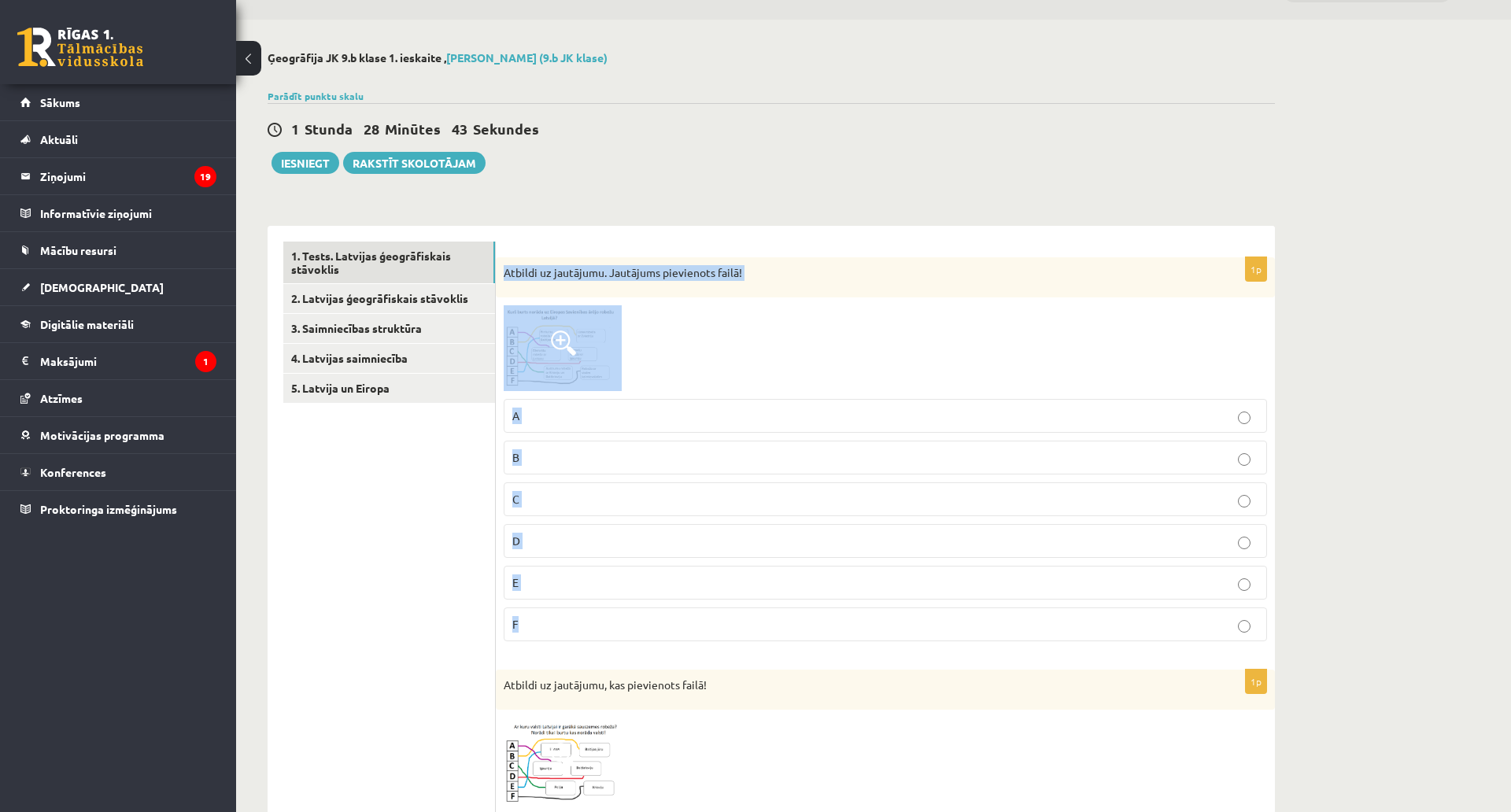
drag, startPoint x: 502, startPoint y: 269, endPoint x: 714, endPoint y: 626, distance: 415.2
click at [714, 626] on div "1p Atbildi uz jautājumu. Jautājums pievienots failā! A B C D E F" at bounding box center [885, 456] width 779 height 397
copy div "Atbildi uz jautājumu. Jautājums pievienots failā! A B C D E F"
click at [540, 578] on p "E" at bounding box center [885, 583] width 746 height 17
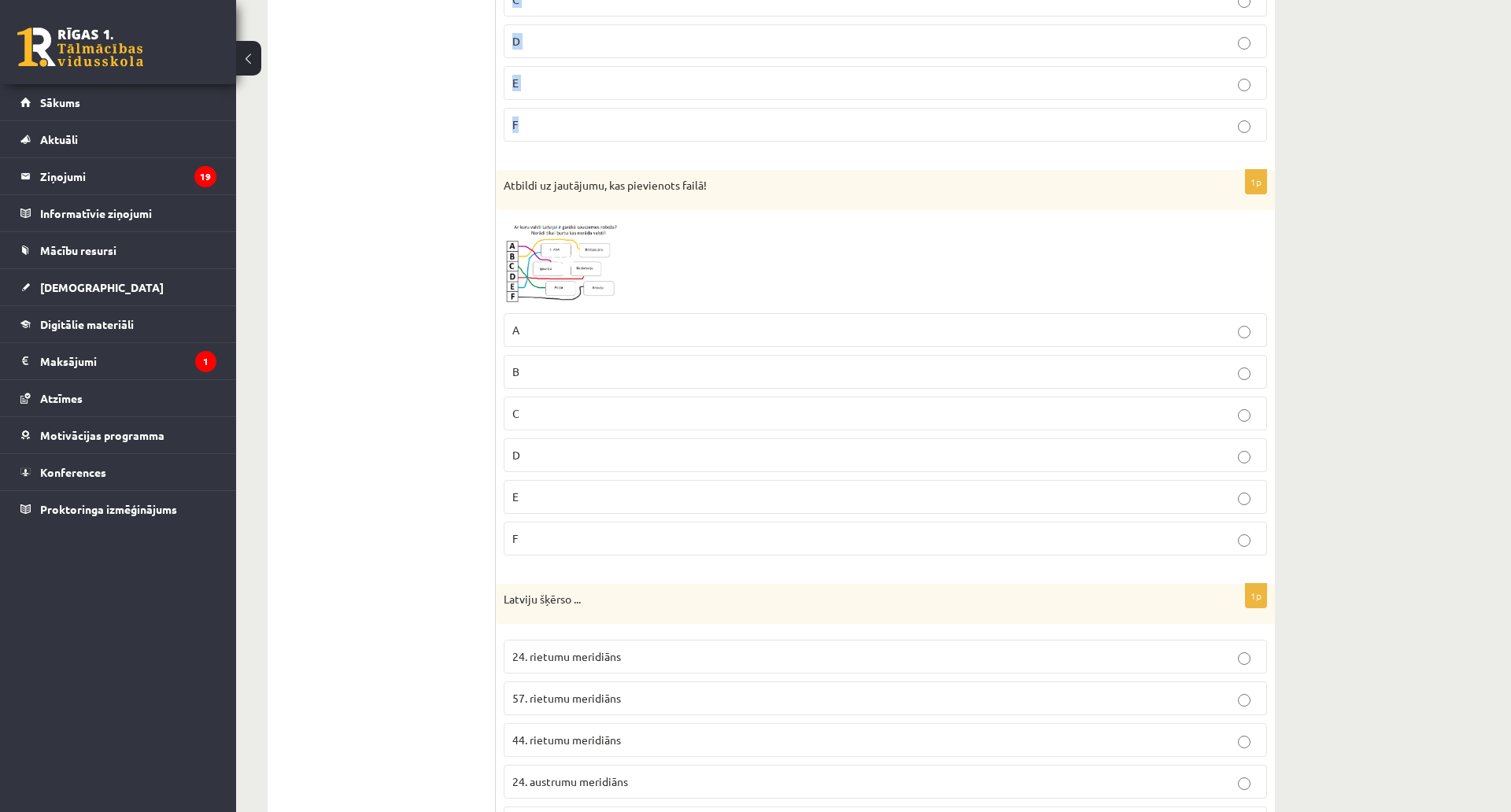
scroll to position [592, 0]
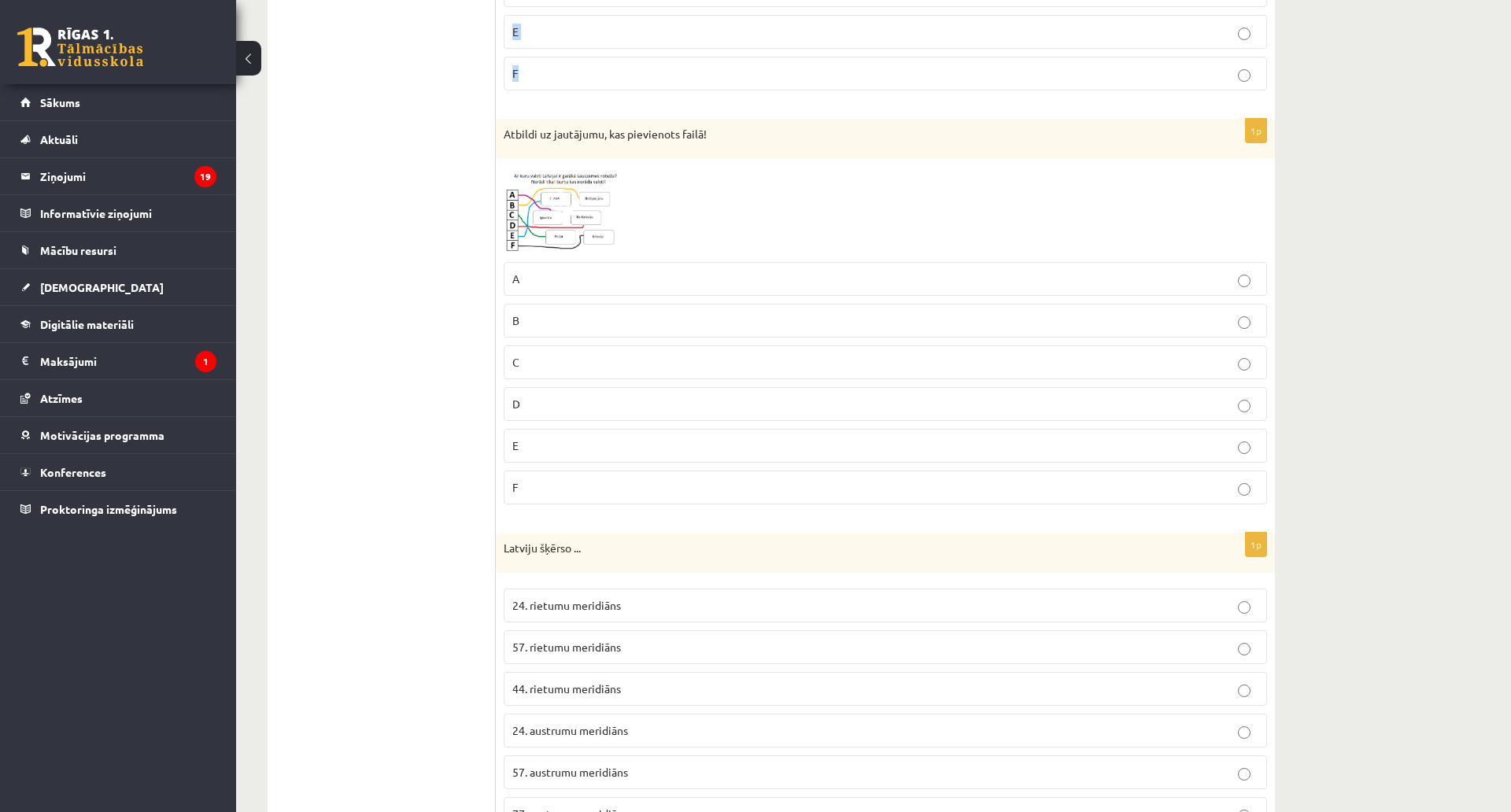
click at [526, 196] on img at bounding box center [563, 210] width 118 height 88
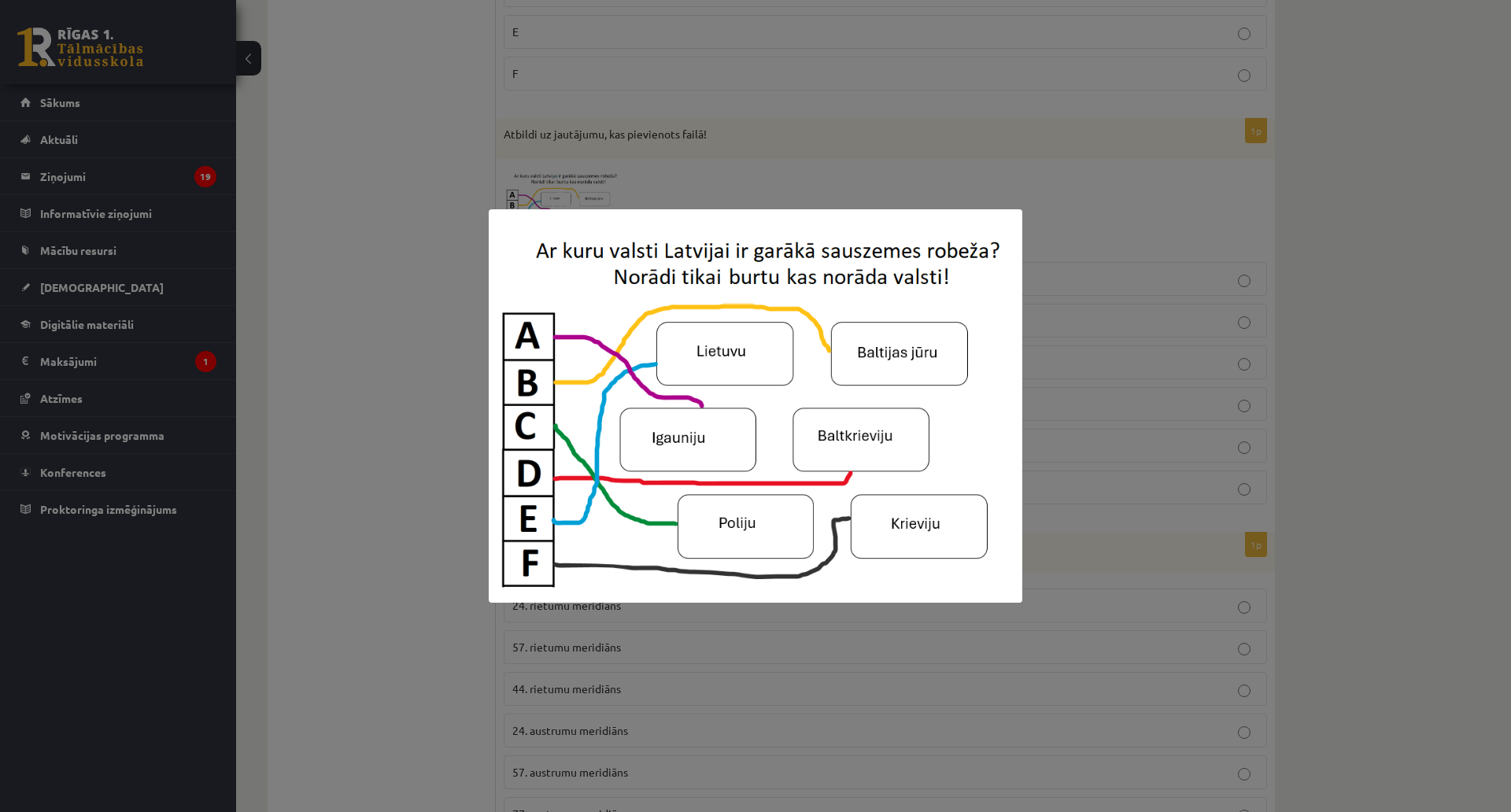
drag, startPoint x: 408, startPoint y: 395, endPoint x: 423, endPoint y: 387, distance: 17.0
click at [407, 395] on div at bounding box center [756, 406] width 1511 height 812
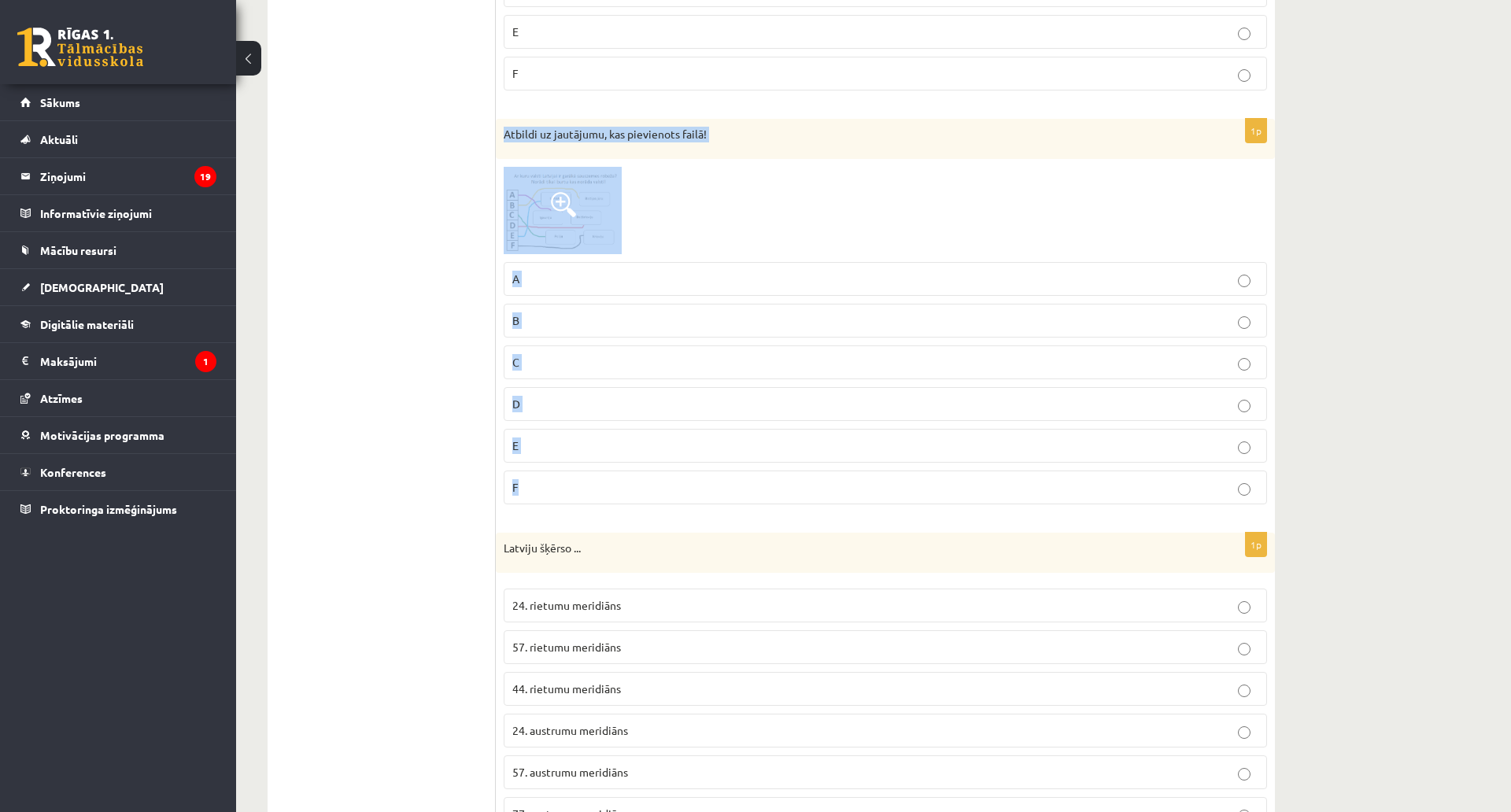
drag, startPoint x: 503, startPoint y: 131, endPoint x: 766, endPoint y: 480, distance: 437.0
click at [766, 480] on div "1p Atbildi uz jautājumu, kas pievienots failā! A B C D E F" at bounding box center [885, 318] width 779 height 398
copy div "Atbildi uz jautājumu, kas pievienots failā! A B C D E F"
click at [693, 282] on p "A" at bounding box center [885, 279] width 746 height 17
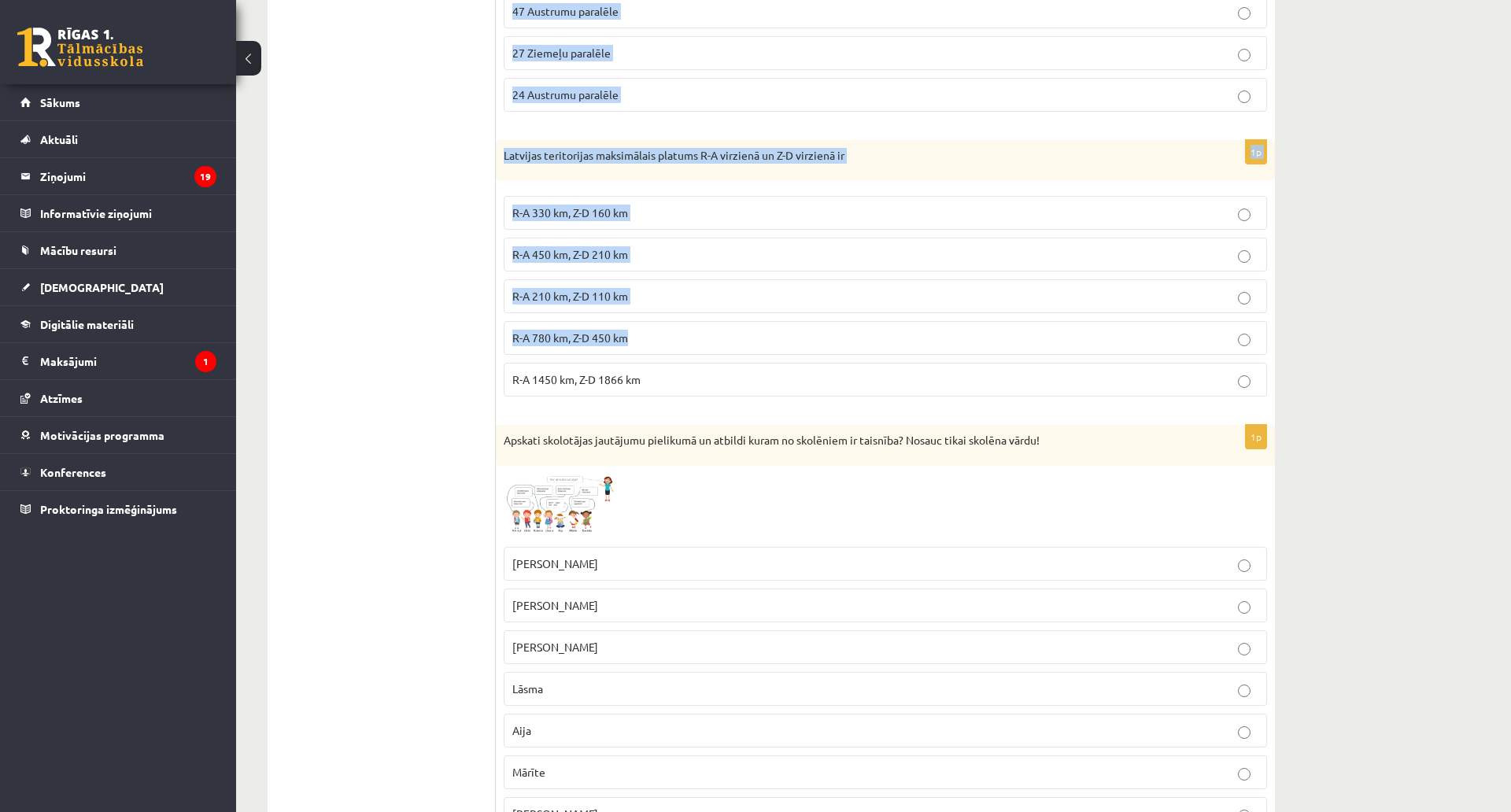
scroll to position [1930, 0]
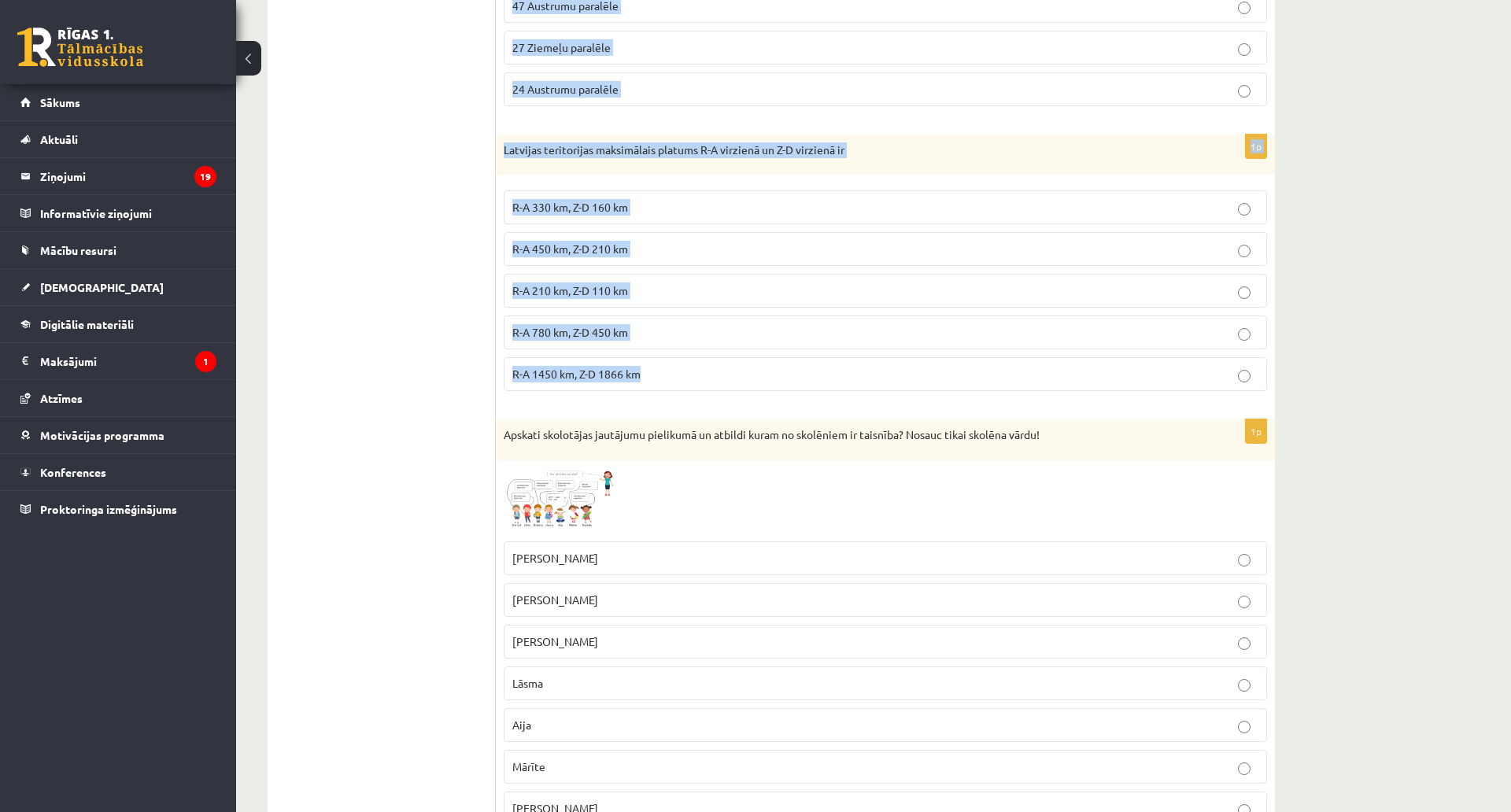
drag, startPoint x: 503, startPoint y: 73, endPoint x: 861, endPoint y: 373, distance: 467.1
click at [861, 373] on form "1p Atbildi uz jautājumu. Jautājums pievienots failā! A B C D E F 1p Atbildi uz …" at bounding box center [885, 99] width 748 height 3492
copy form "Latviju šķērso ... 24. rietumu meridiāns 57. rietumu meridiāns 44. rietumu meri…"
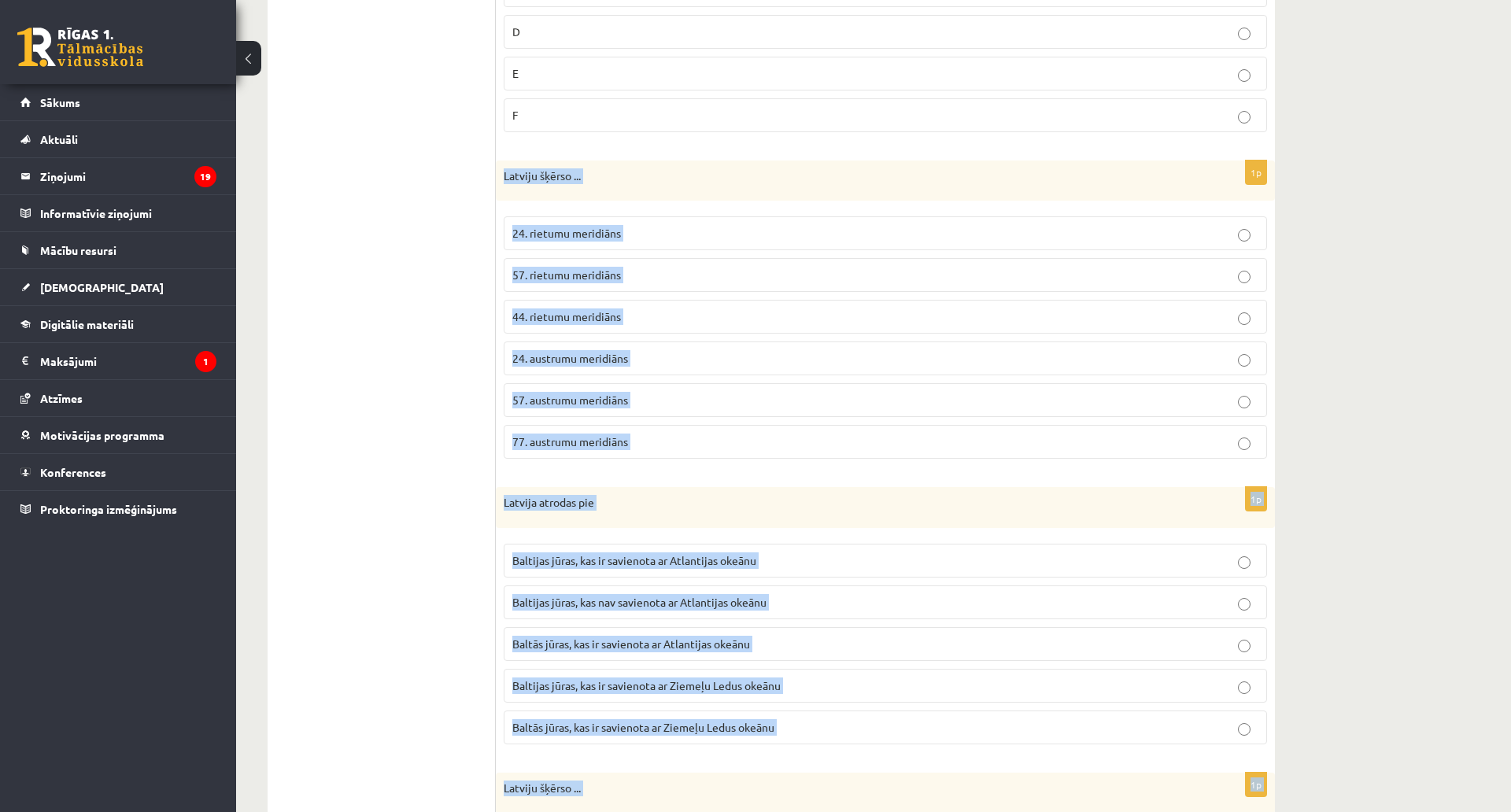
scroll to position [907, 0]
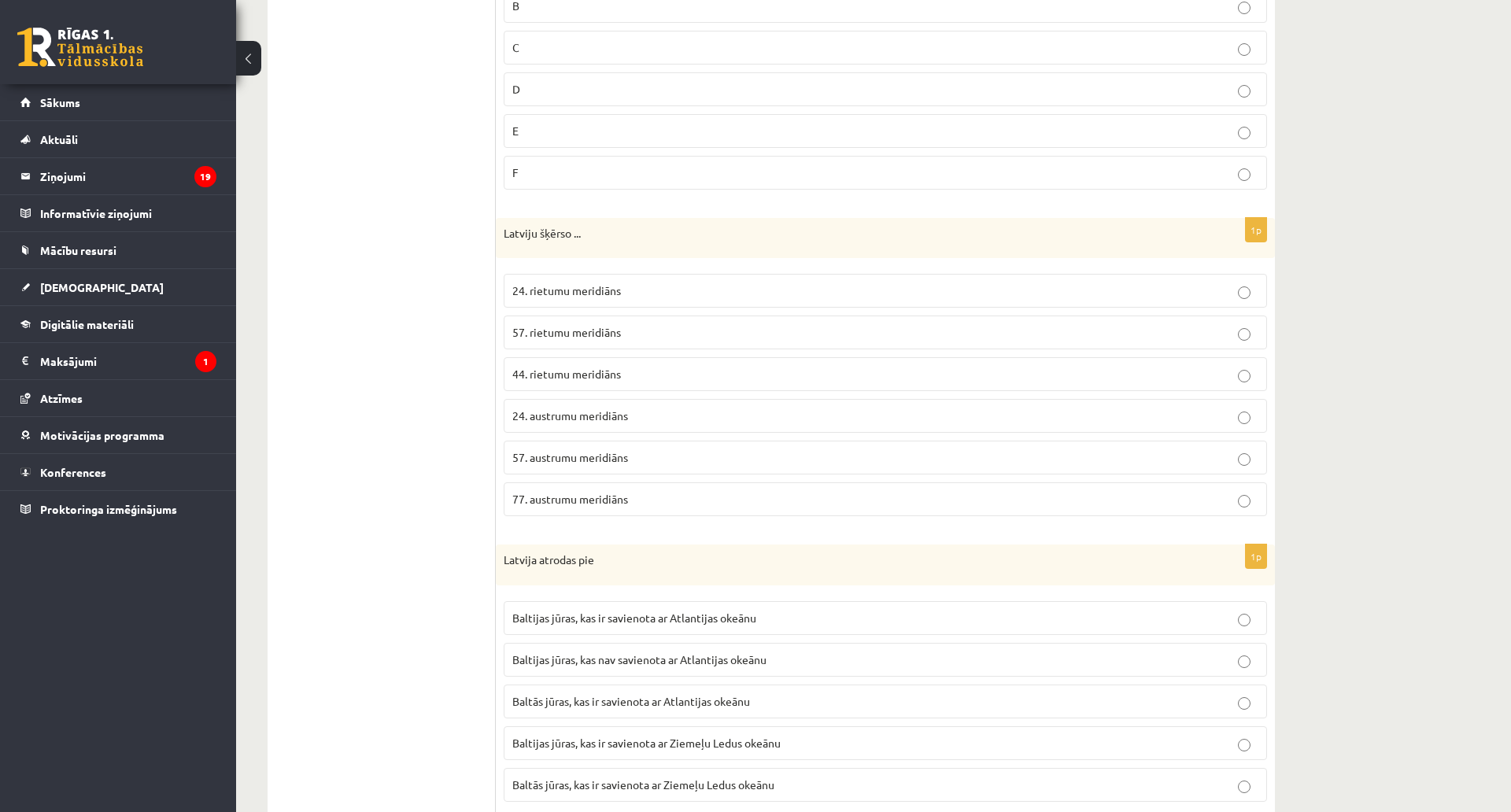
click at [703, 289] on p "24. rietumu meridiāns" at bounding box center [885, 291] width 746 height 17
click at [618, 412] on span "24. austrumu meridiāns" at bounding box center [570, 416] width 116 height 14
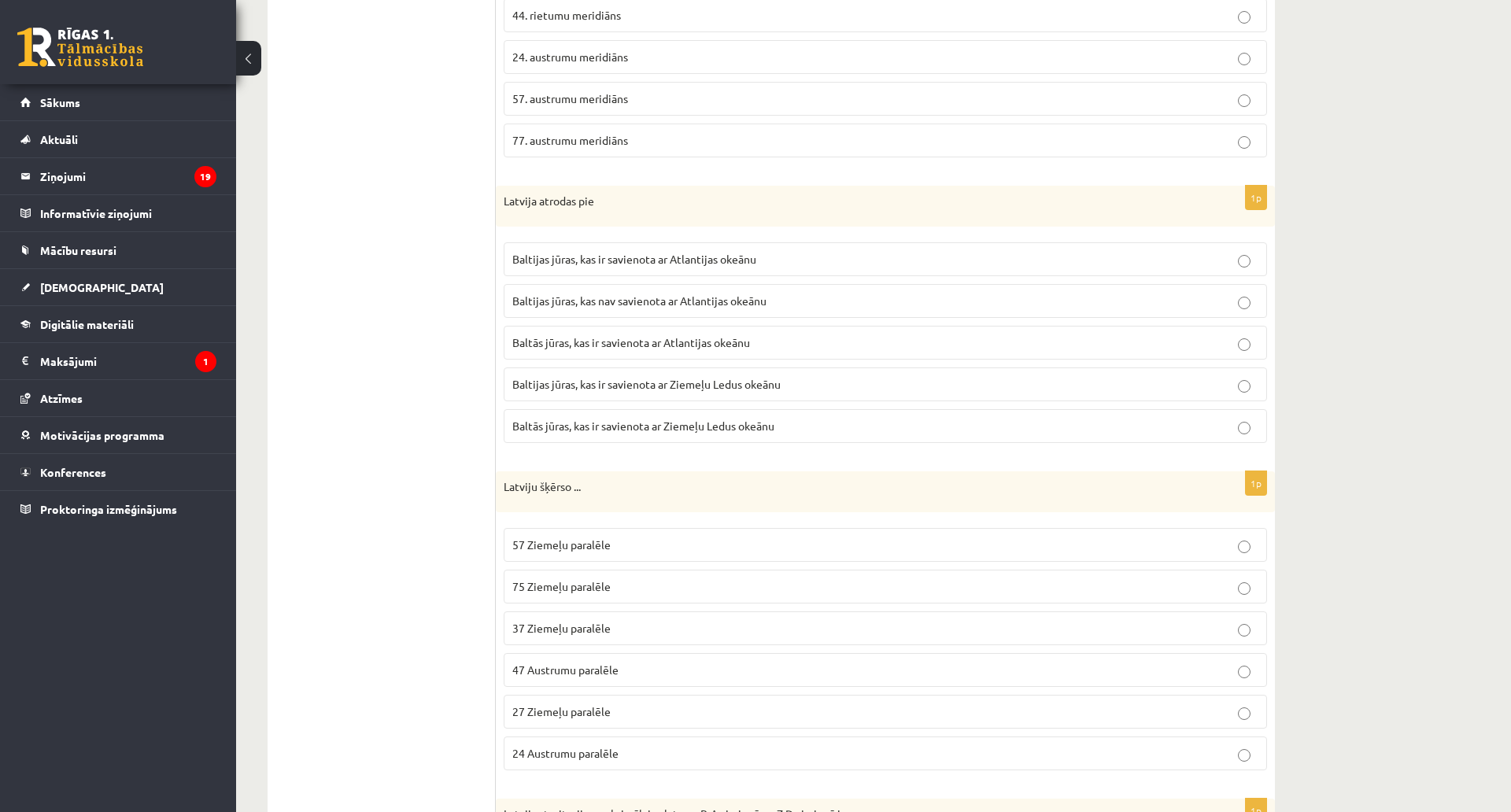
scroll to position [1300, 0]
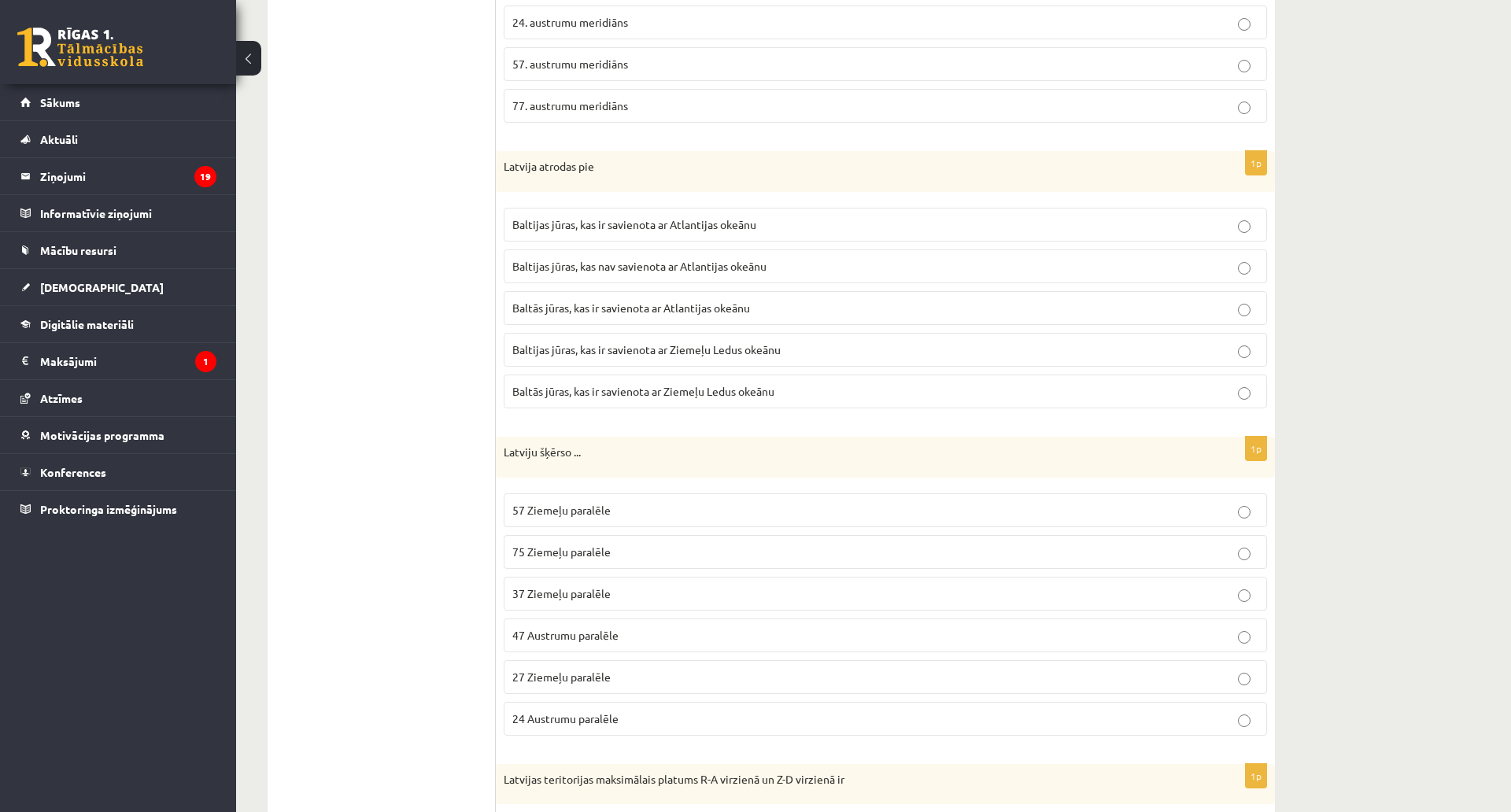
click at [634, 221] on span "Baltijas jūras, kas ir savienota ar Atlantijas okeānu" at bounding box center [634, 225] width 244 height 14
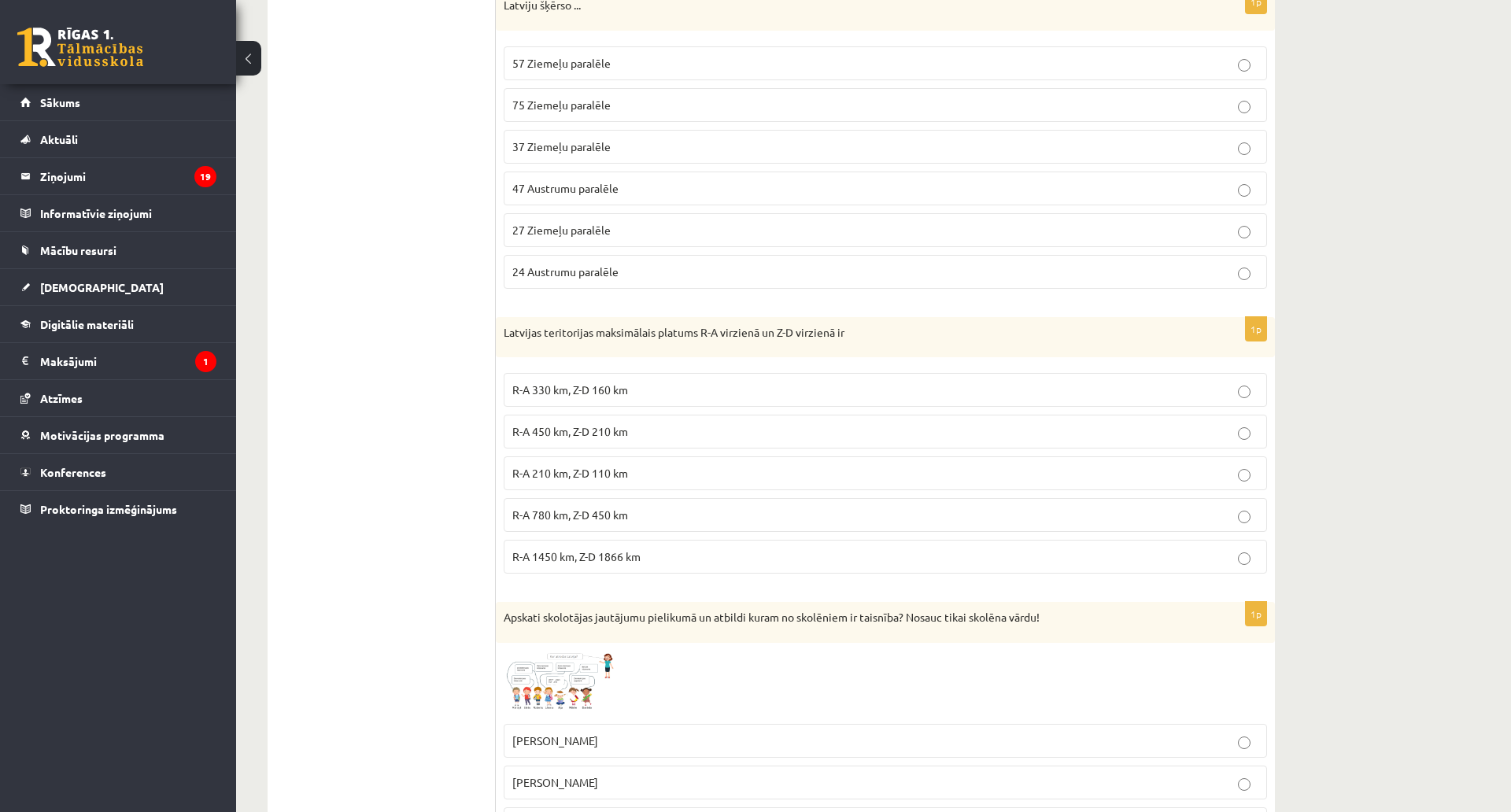
scroll to position [1694, 0]
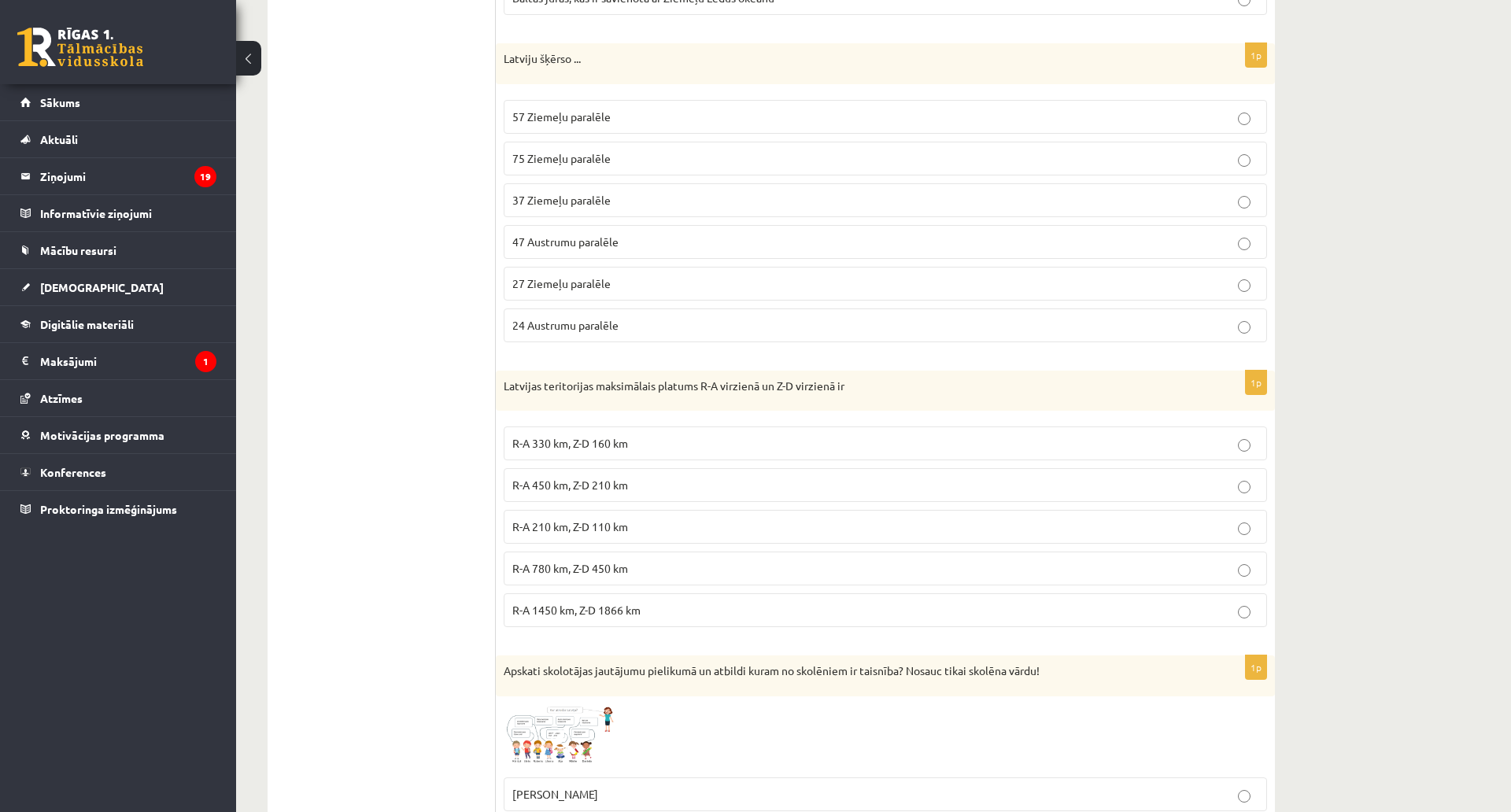
click at [571, 108] on p "57 Ziemeļu paralēle" at bounding box center [885, 116] width 746 height 17
click at [636, 490] on p "R-A 450 km, Z-D 210 km" at bounding box center [885, 485] width 746 height 17
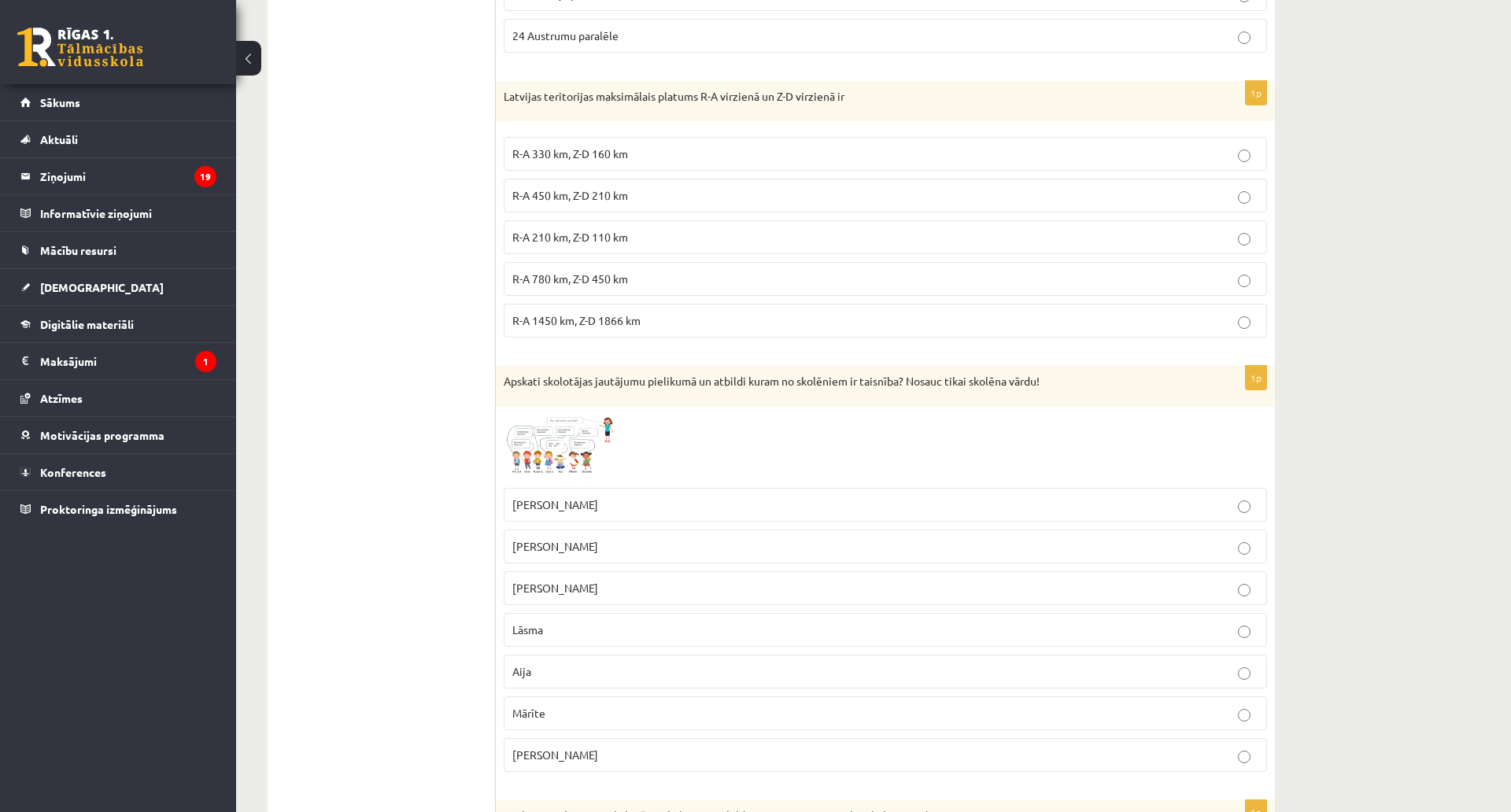
scroll to position [2166, 0]
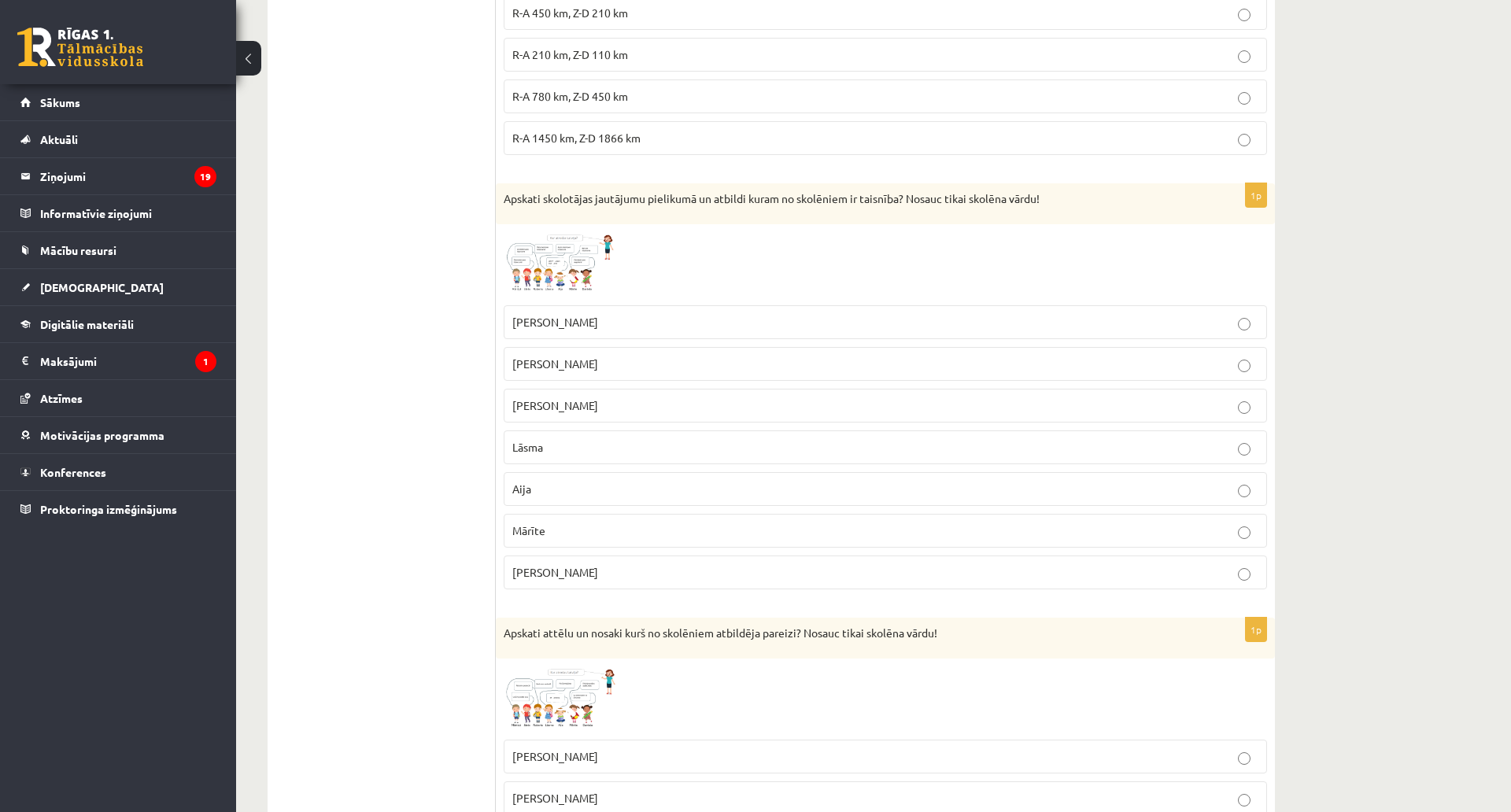
click at [582, 277] on img at bounding box center [563, 265] width 118 height 65
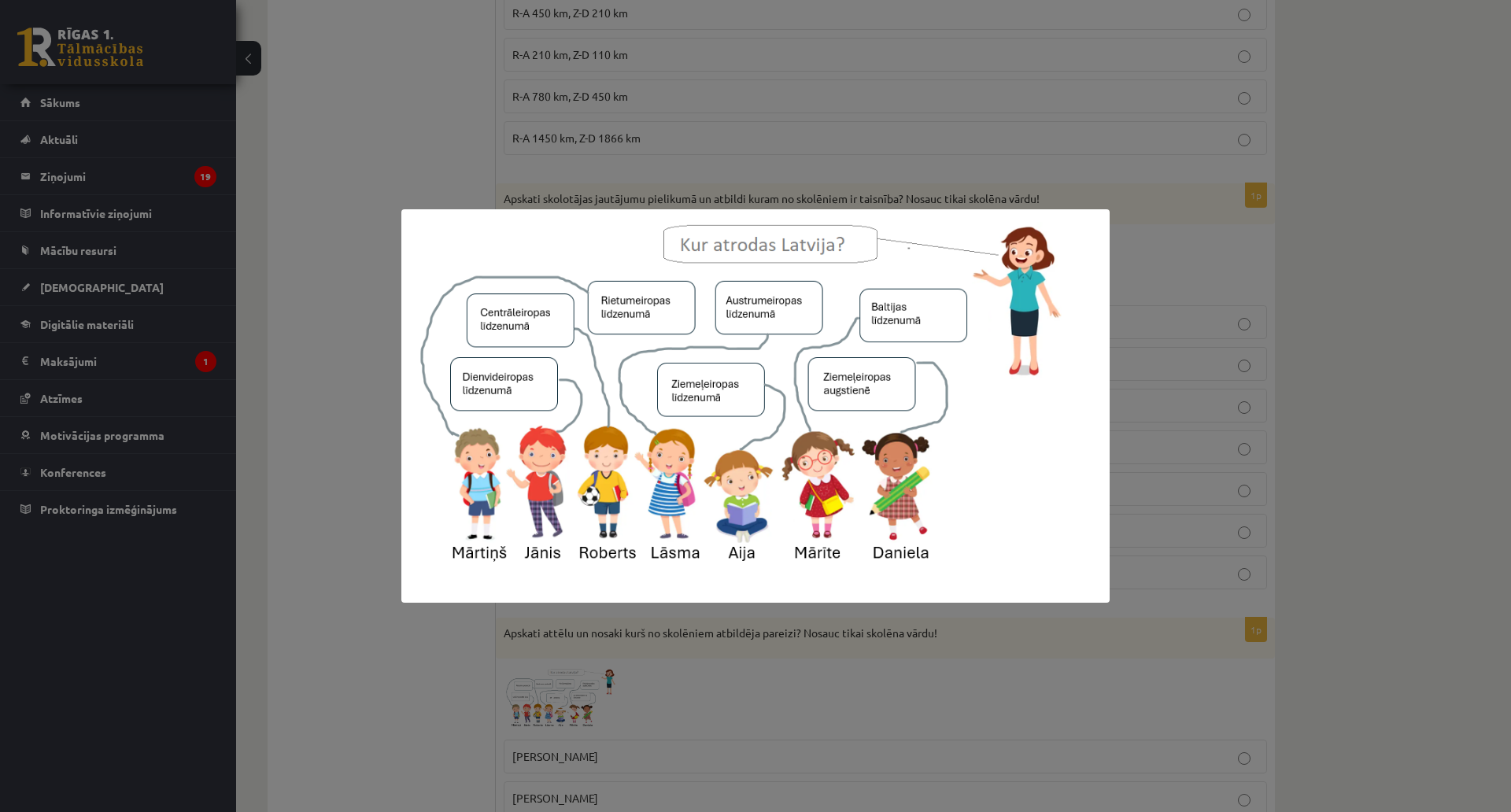
click at [523, 575] on div at bounding box center [756, 406] width 1511 height 812
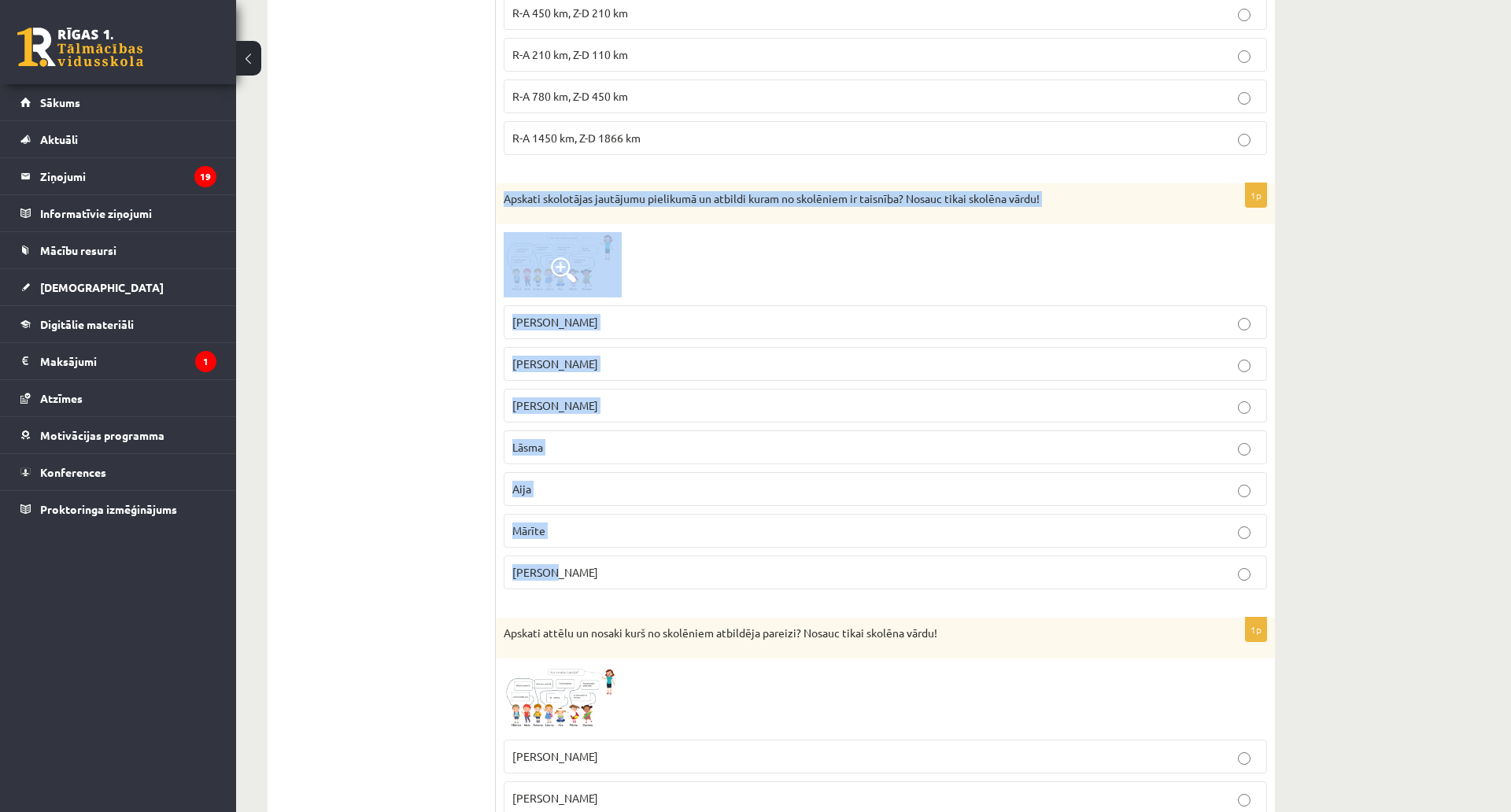
drag, startPoint x: 506, startPoint y: 202, endPoint x: 781, endPoint y: 589, distance: 474.8
click at [781, 589] on div "1p Apskati skolotājas jautājumu pielikumā un atbildi kuram no skolēniem ir tais…" at bounding box center [885, 392] width 779 height 418
copy div "Apskati skolotājas jautājumu pielikumā un atbildi kuram no skolēniem ir taisnīb…"
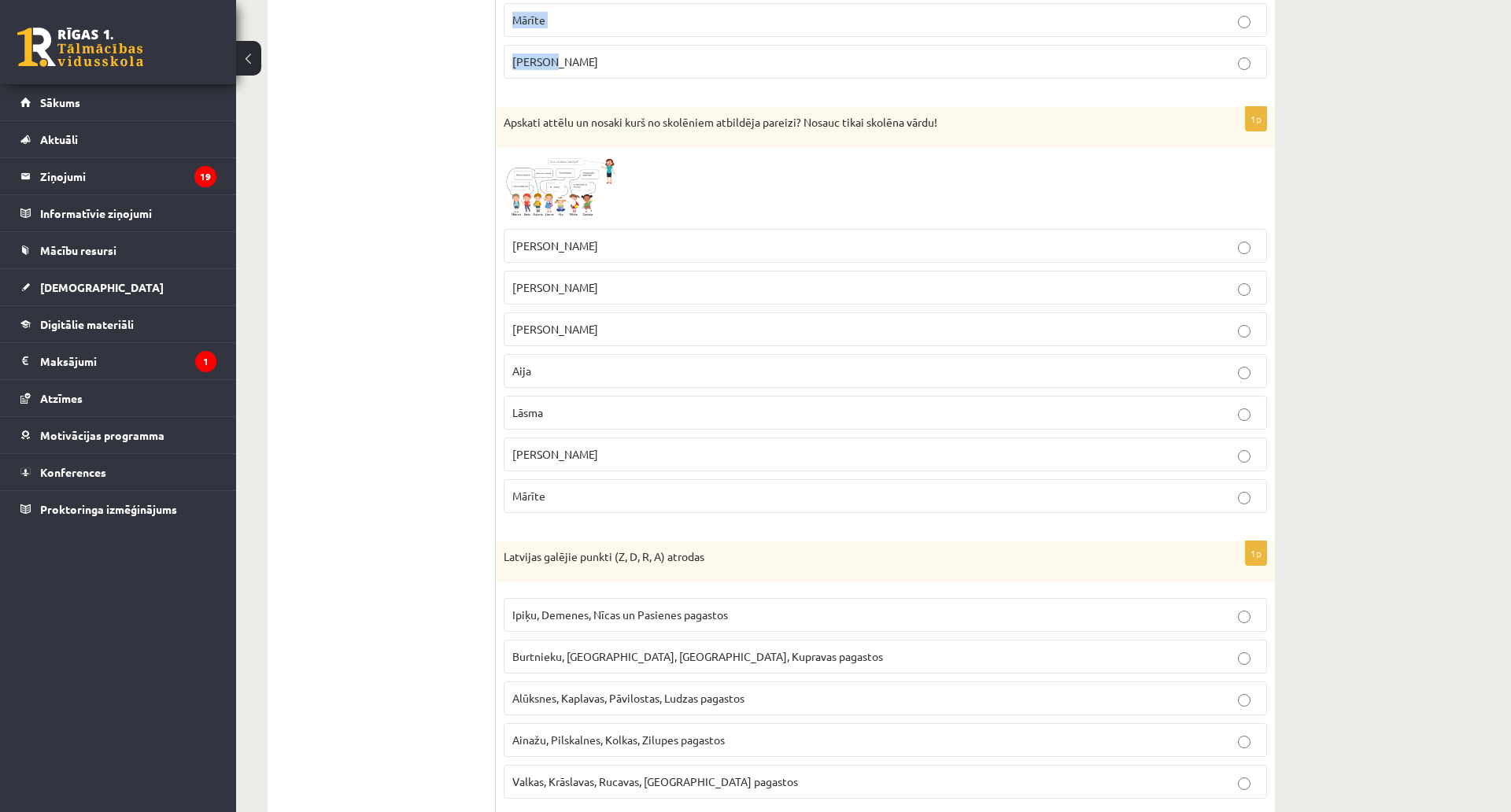
scroll to position [2633, 0]
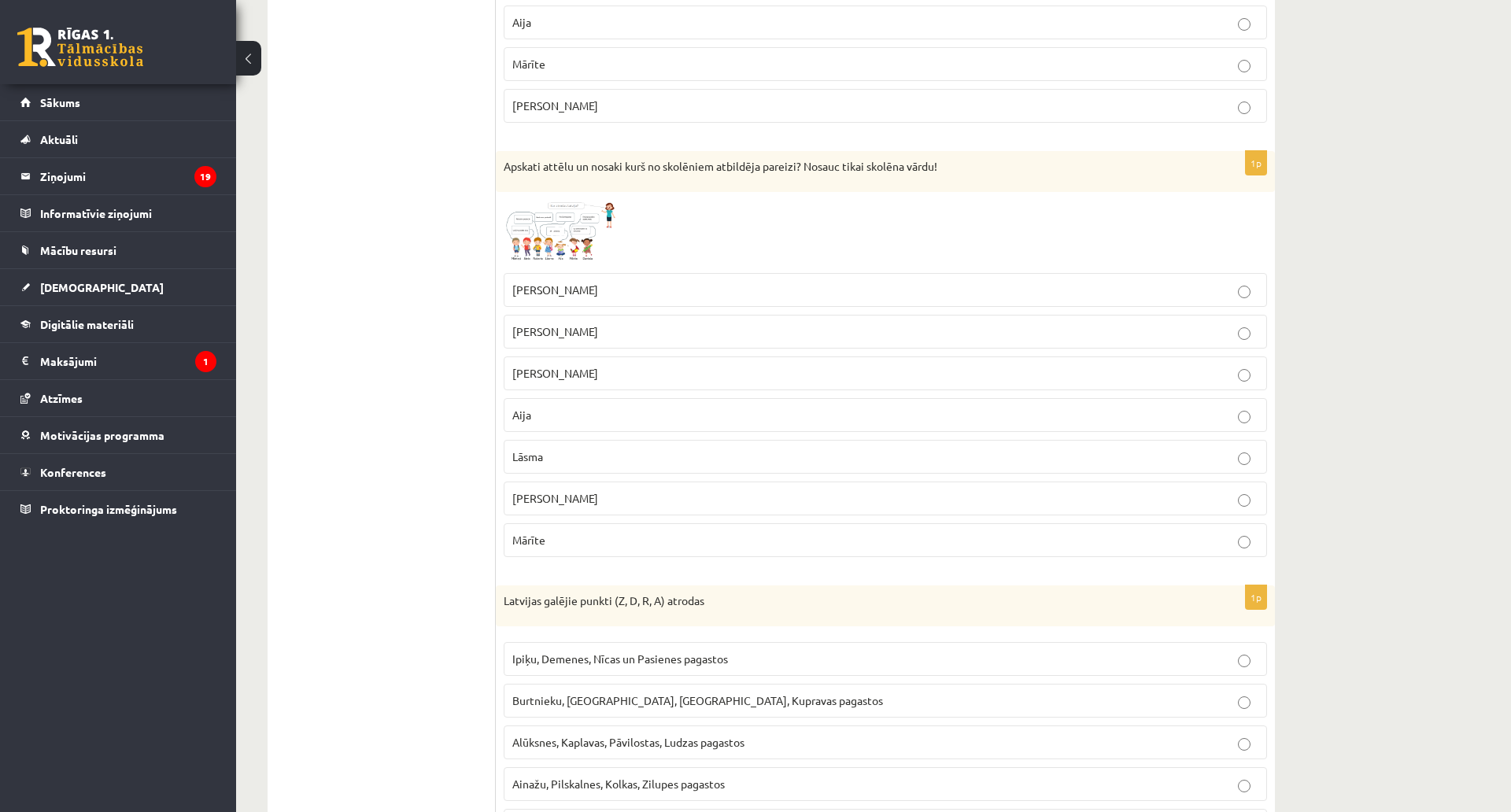
click at [616, 337] on p "Roberts" at bounding box center [885, 331] width 746 height 17
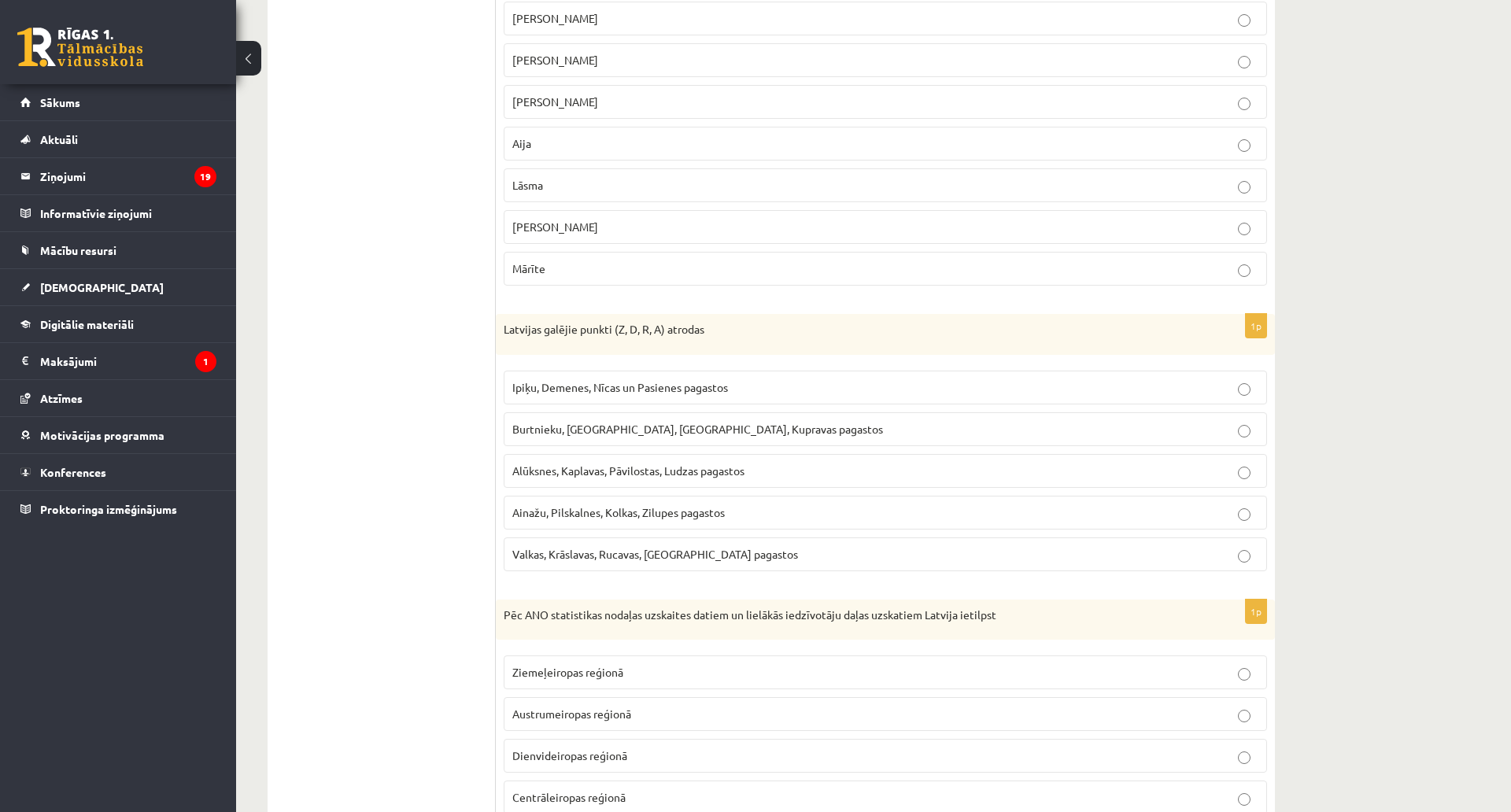
scroll to position [3026, 0]
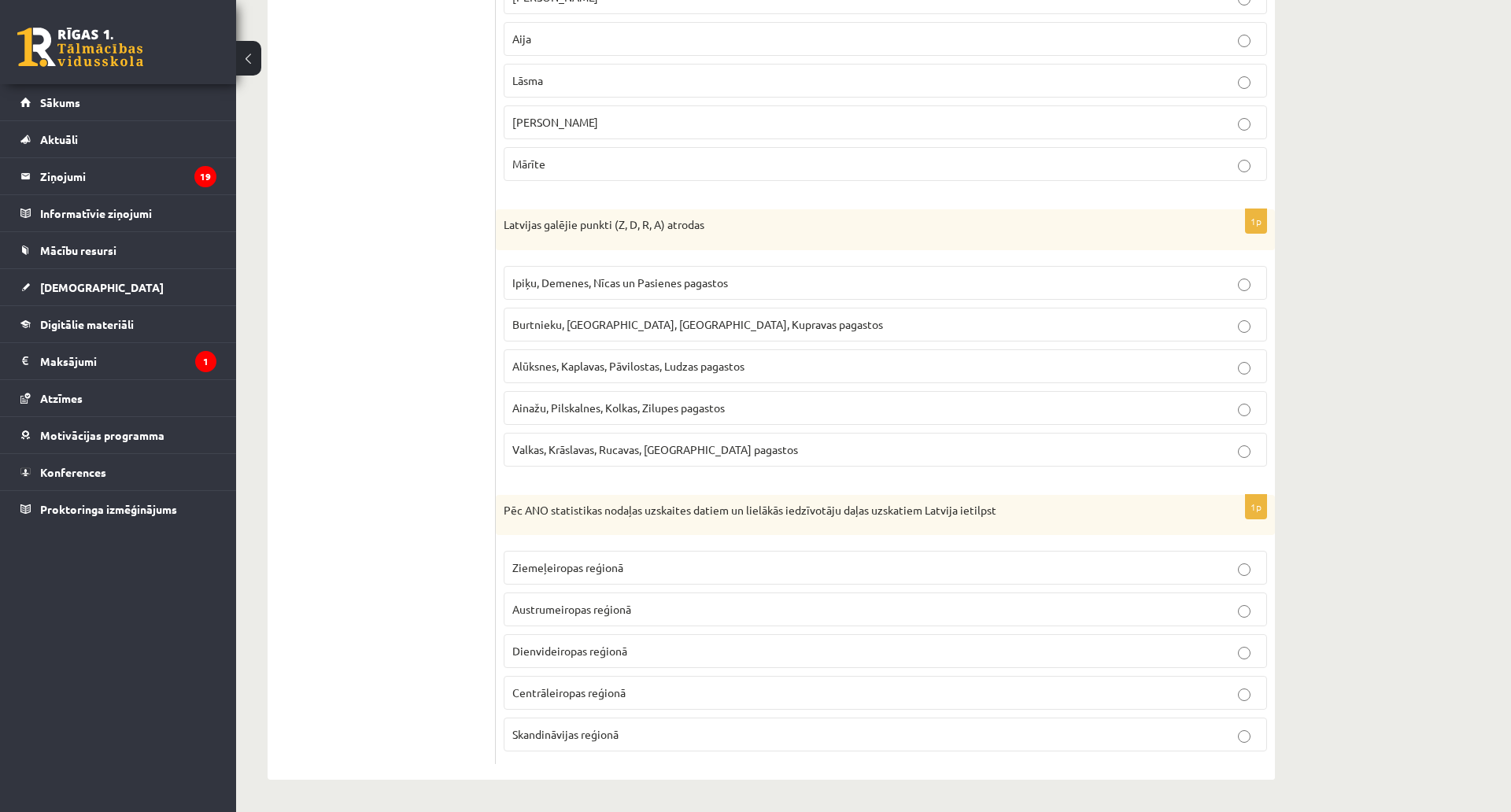
drag, startPoint x: 494, startPoint y: 202, endPoint x: 884, endPoint y: 520, distance: 503.2
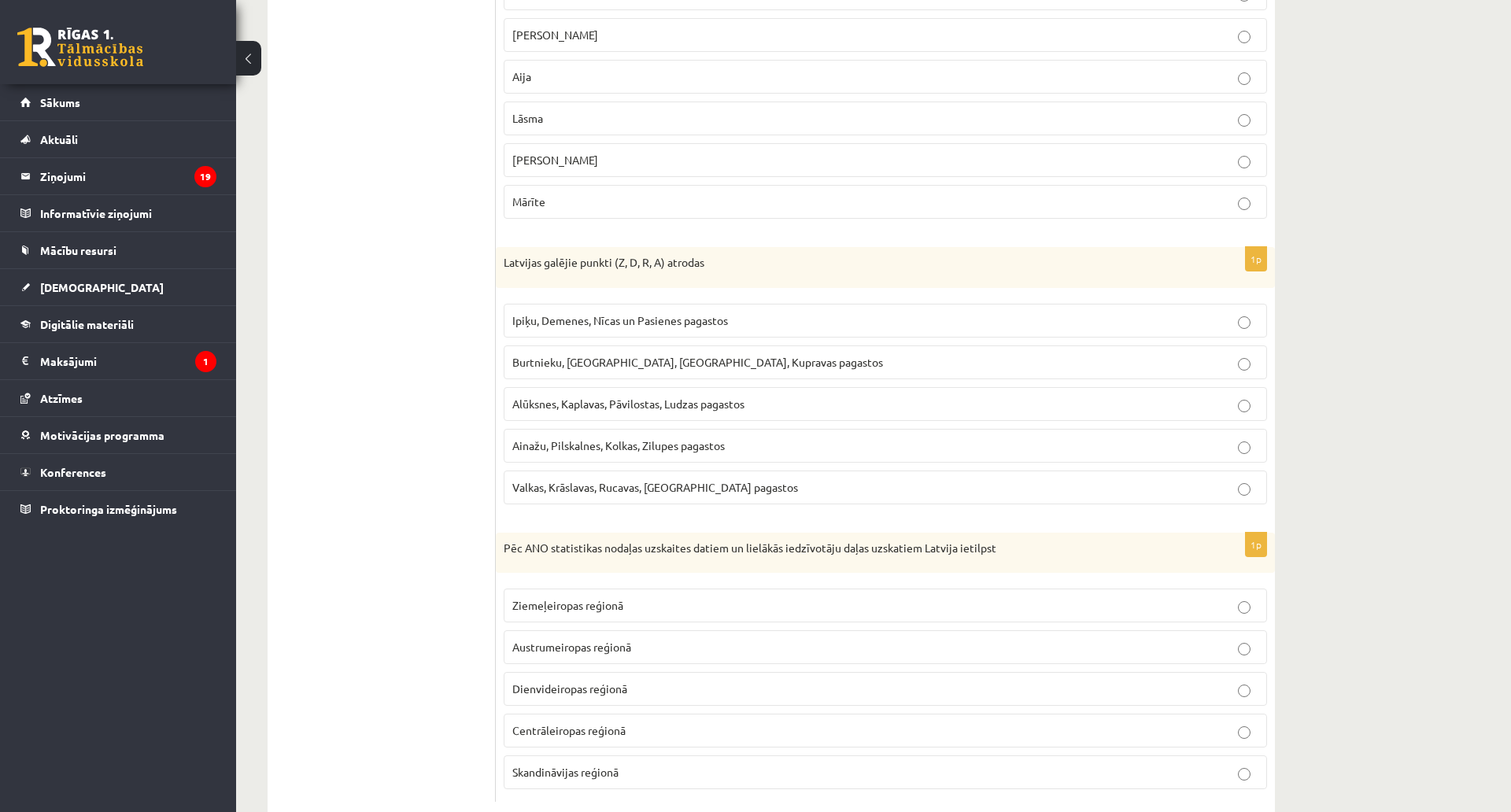
scroll to position [2712, 0]
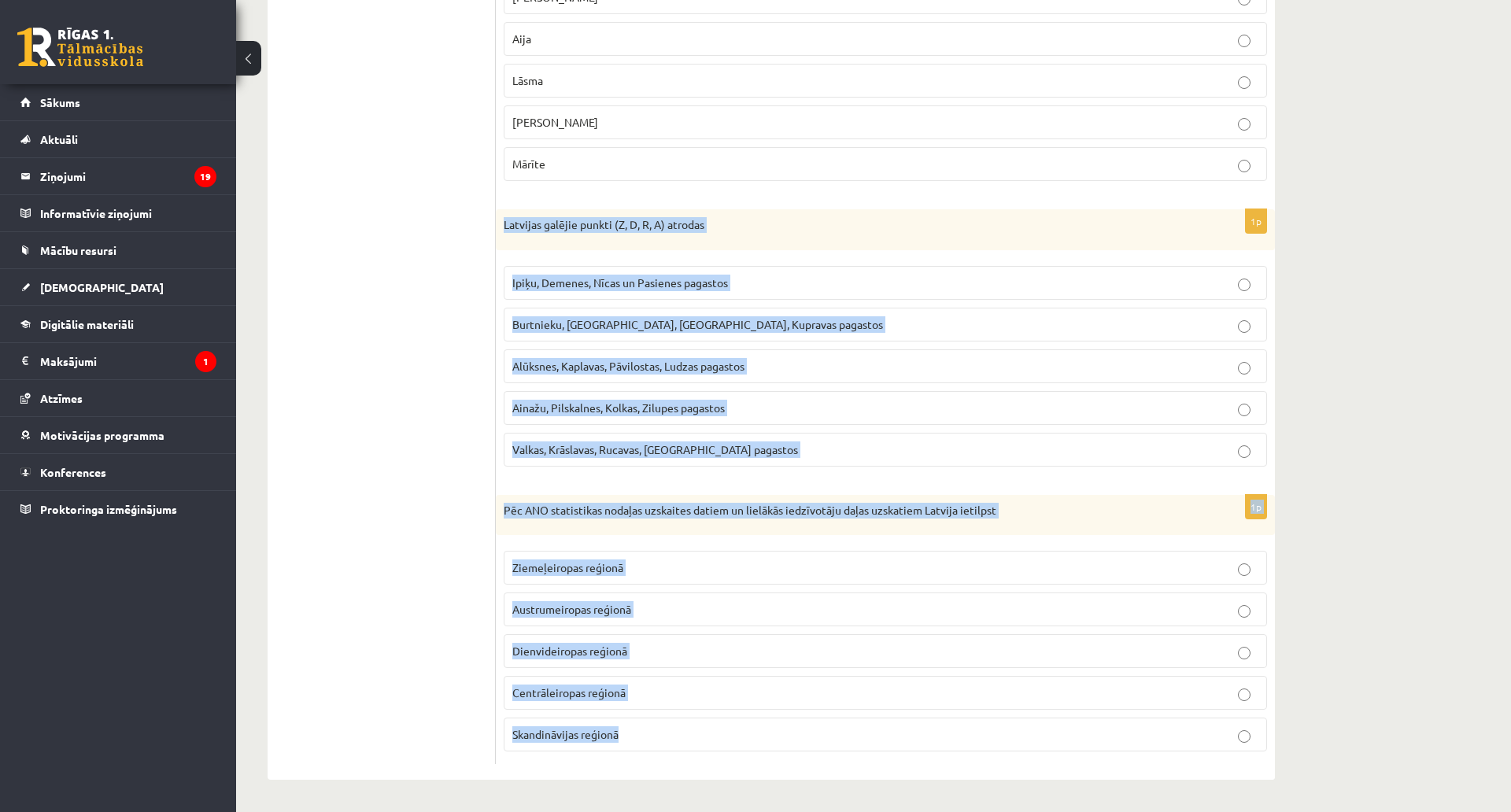
scroll to position [3105, 0]
drag, startPoint x: 502, startPoint y: 209, endPoint x: 999, endPoint y: 637, distance: 655.9
copy form "Latvijas galējie punkti (Z, D, R, A) atrodas Ipiķu, Demenes, Nīcas un Pasienes …"
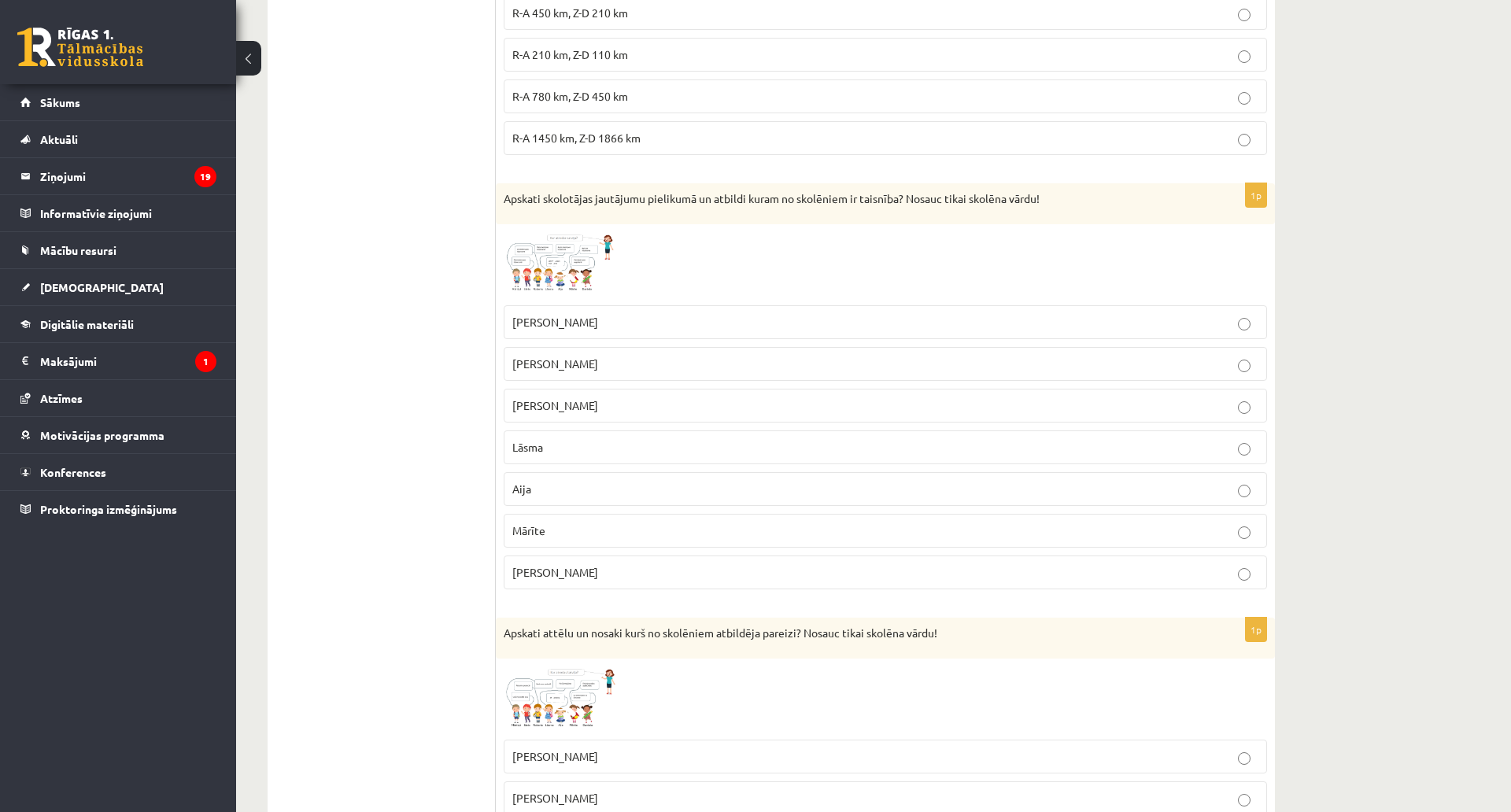
scroll to position [2160, 0]
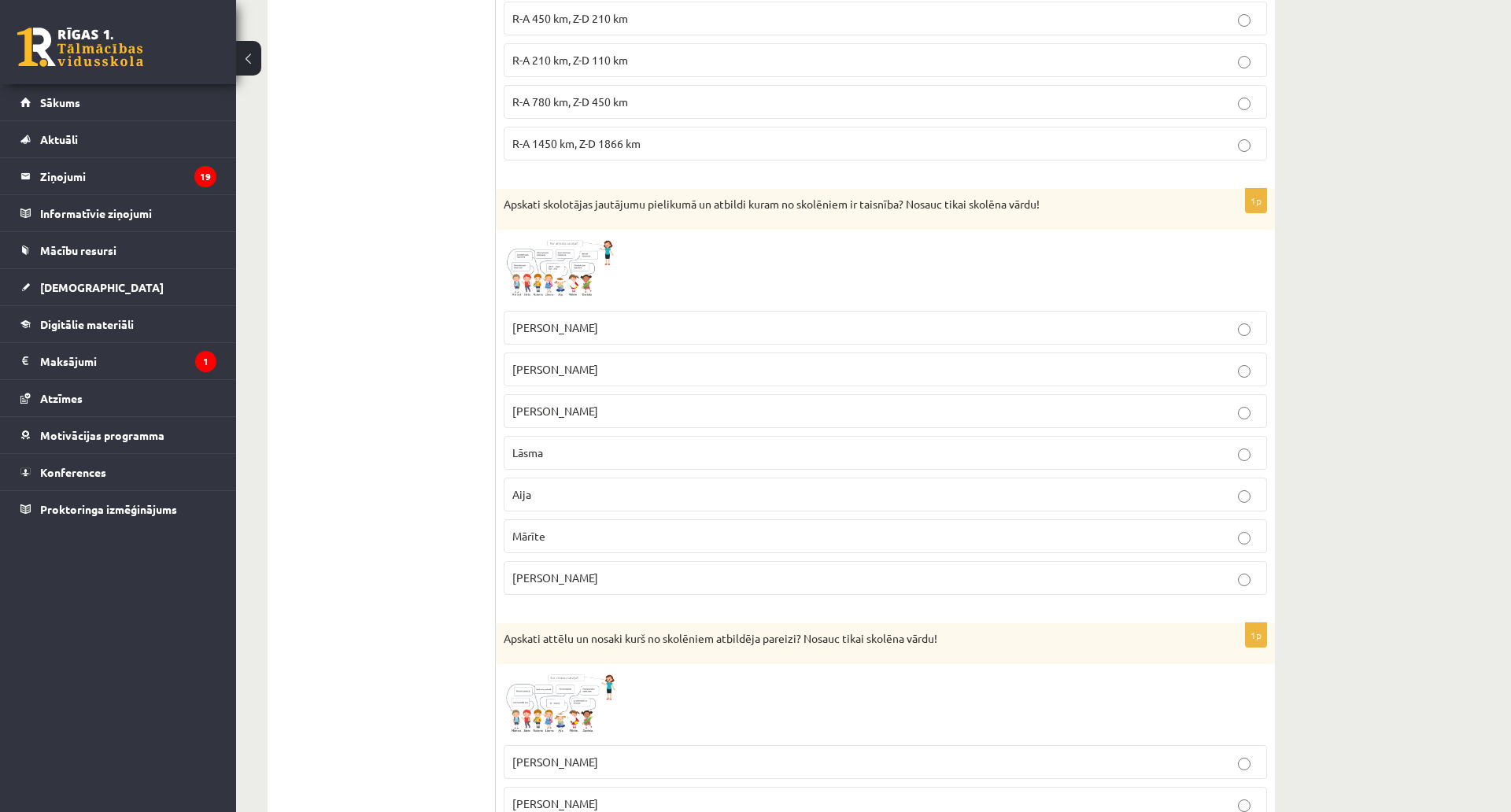
click at [647, 363] on p "Roberts" at bounding box center [885, 369] width 746 height 17
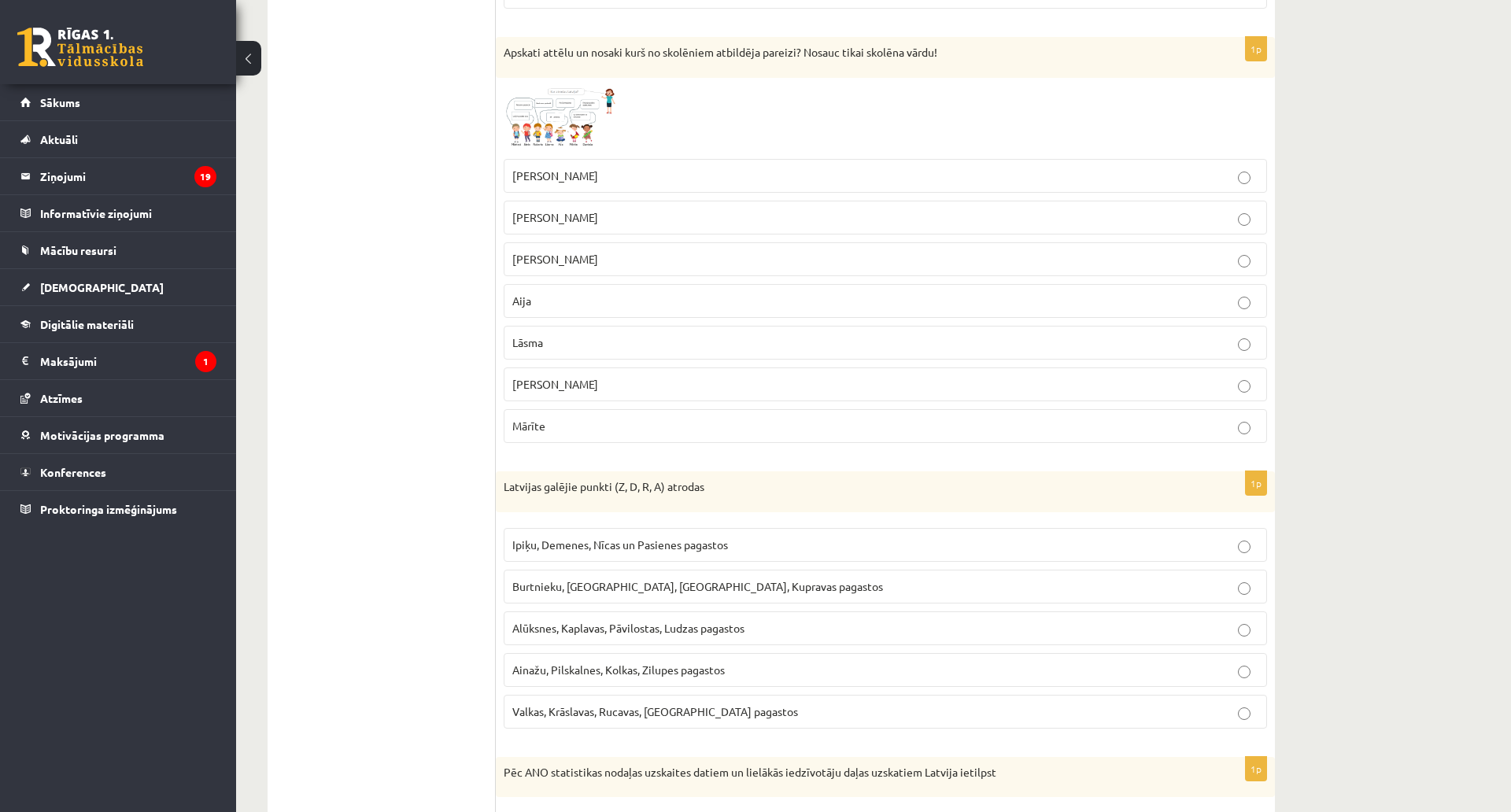
scroll to position [2712, 0]
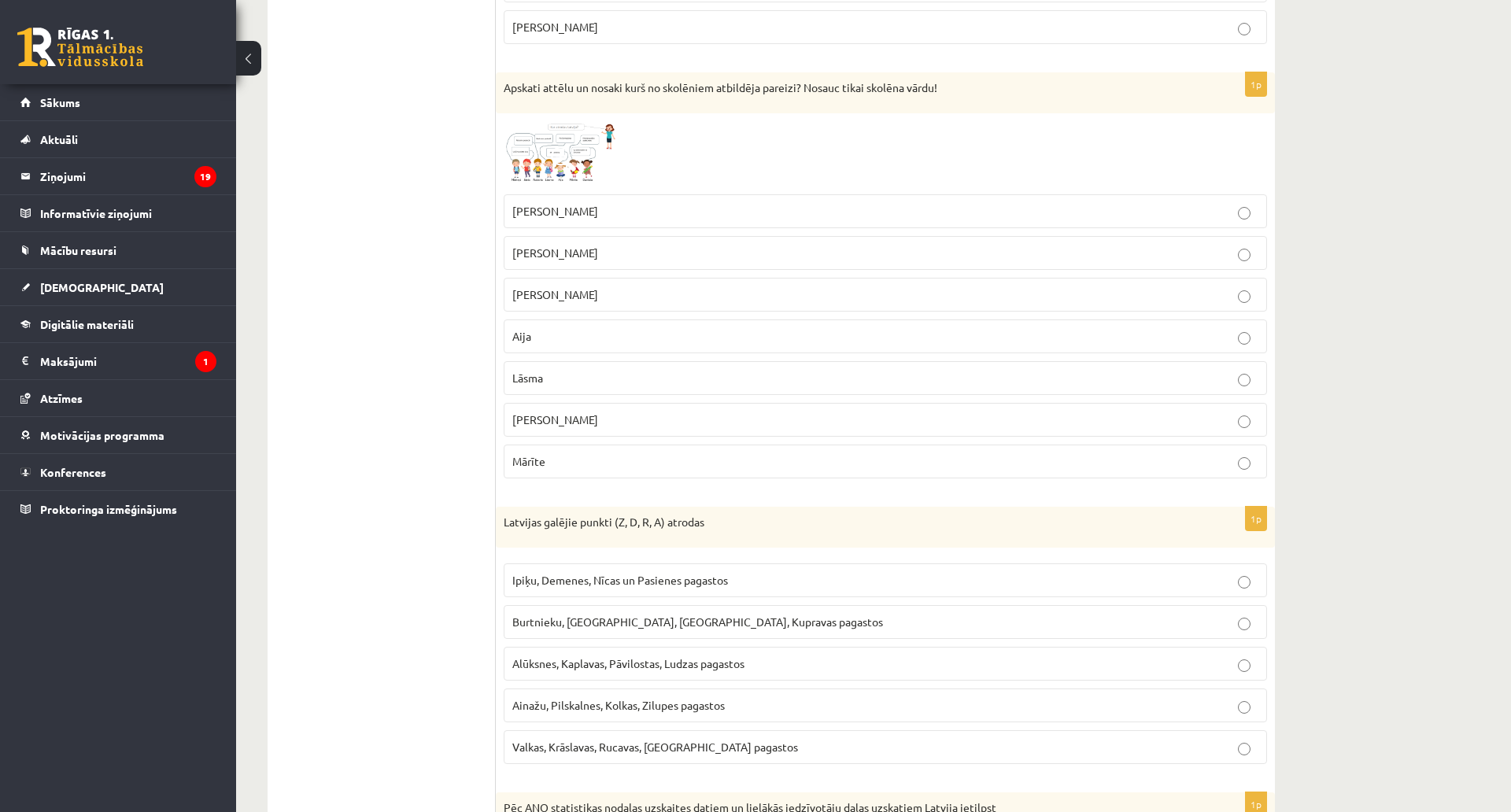
click at [578, 163] on img at bounding box center [563, 154] width 118 height 66
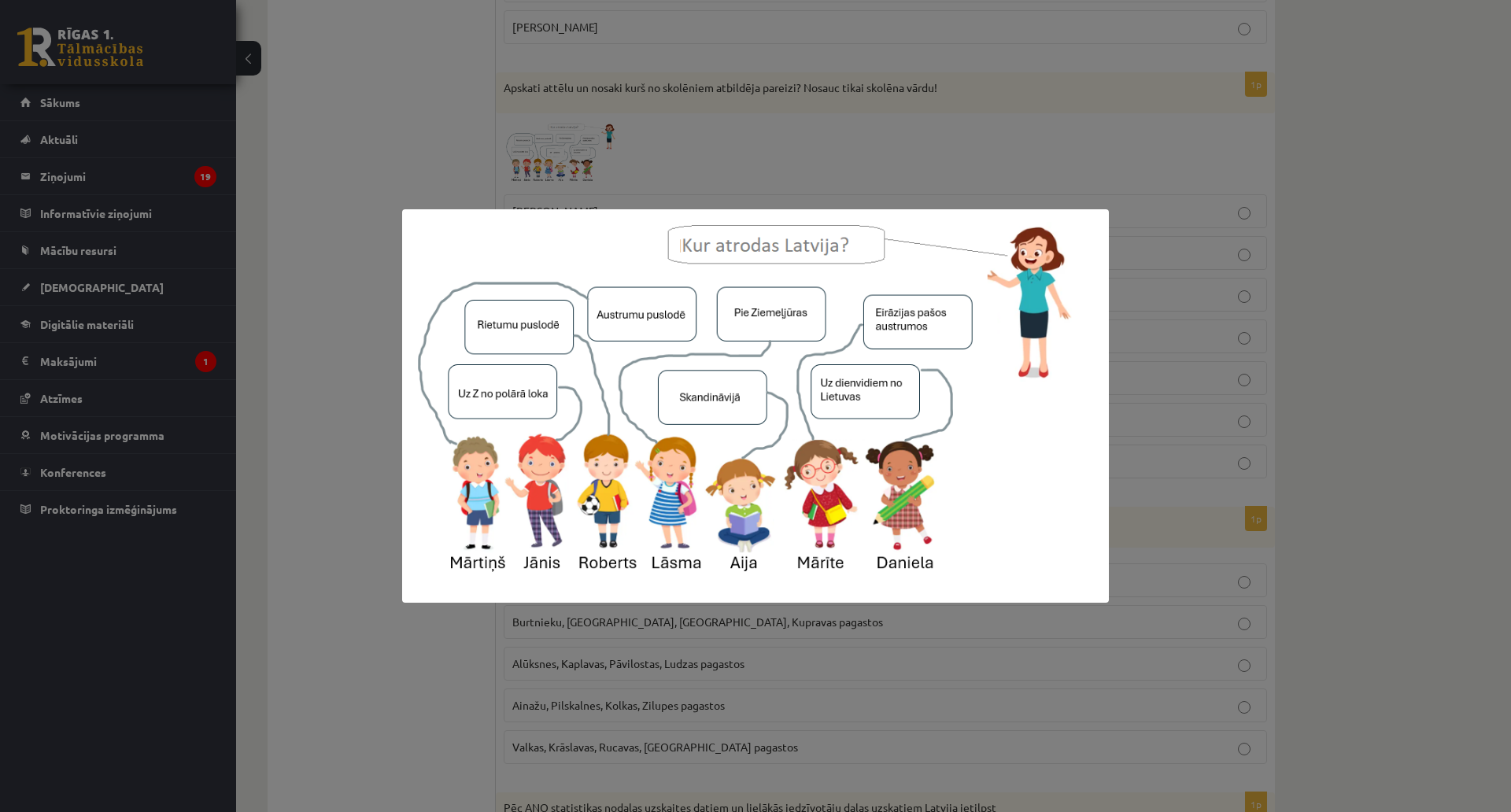
click at [354, 214] on div at bounding box center [756, 406] width 1511 height 812
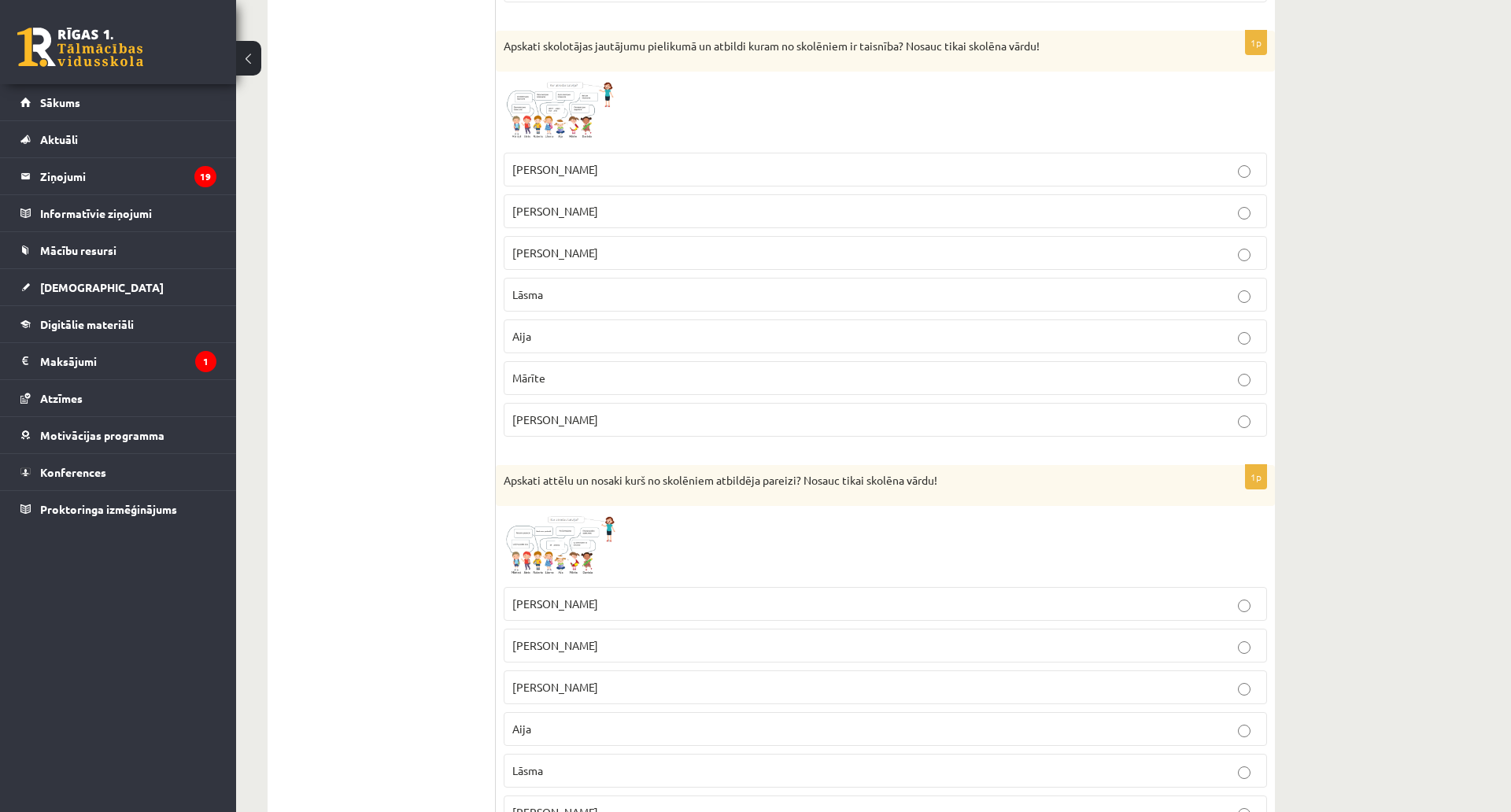
scroll to position [2318, 0]
click at [571, 120] on span at bounding box center [563, 118] width 26 height 25
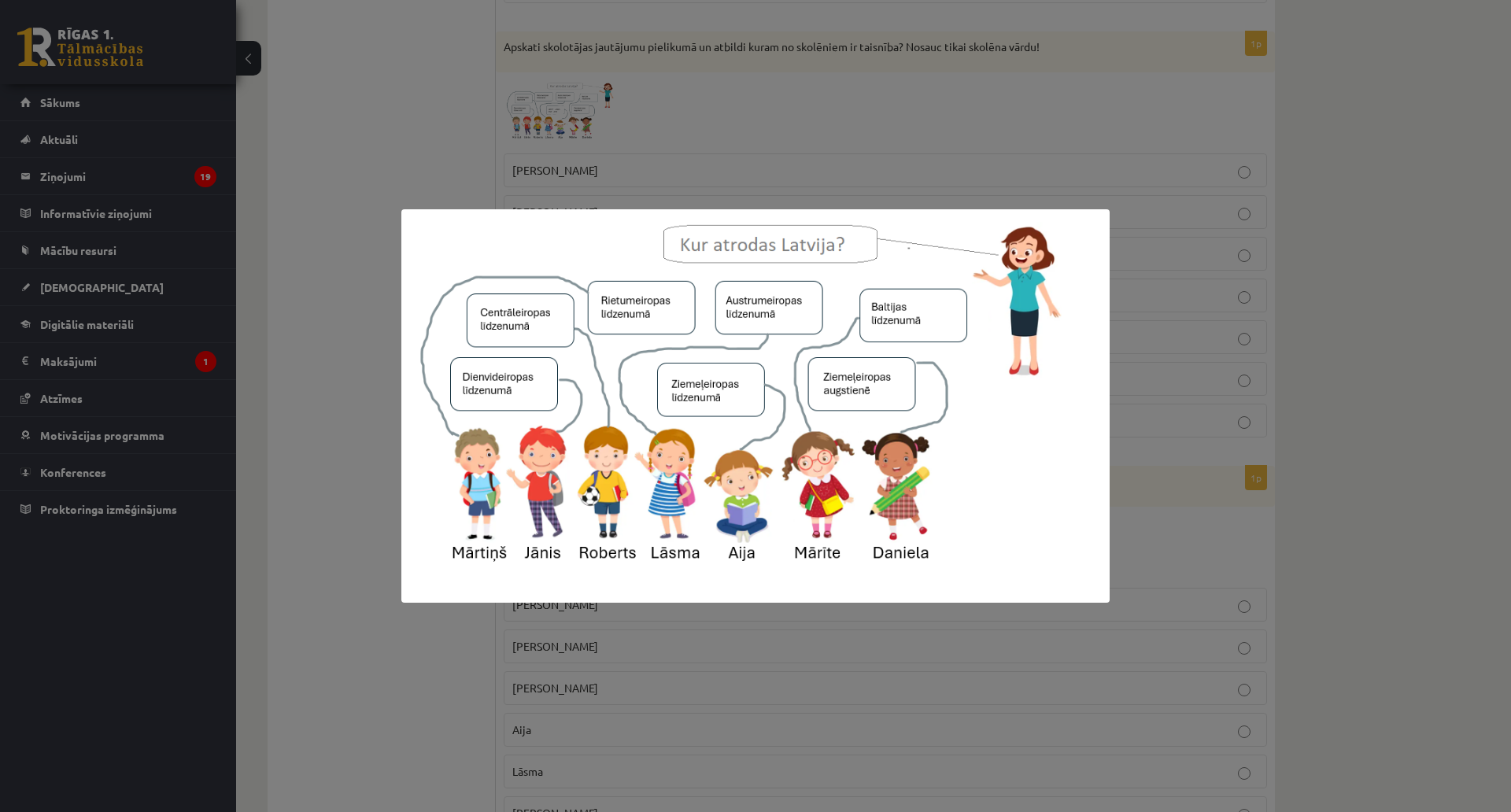
click at [346, 158] on div at bounding box center [756, 406] width 1511 height 812
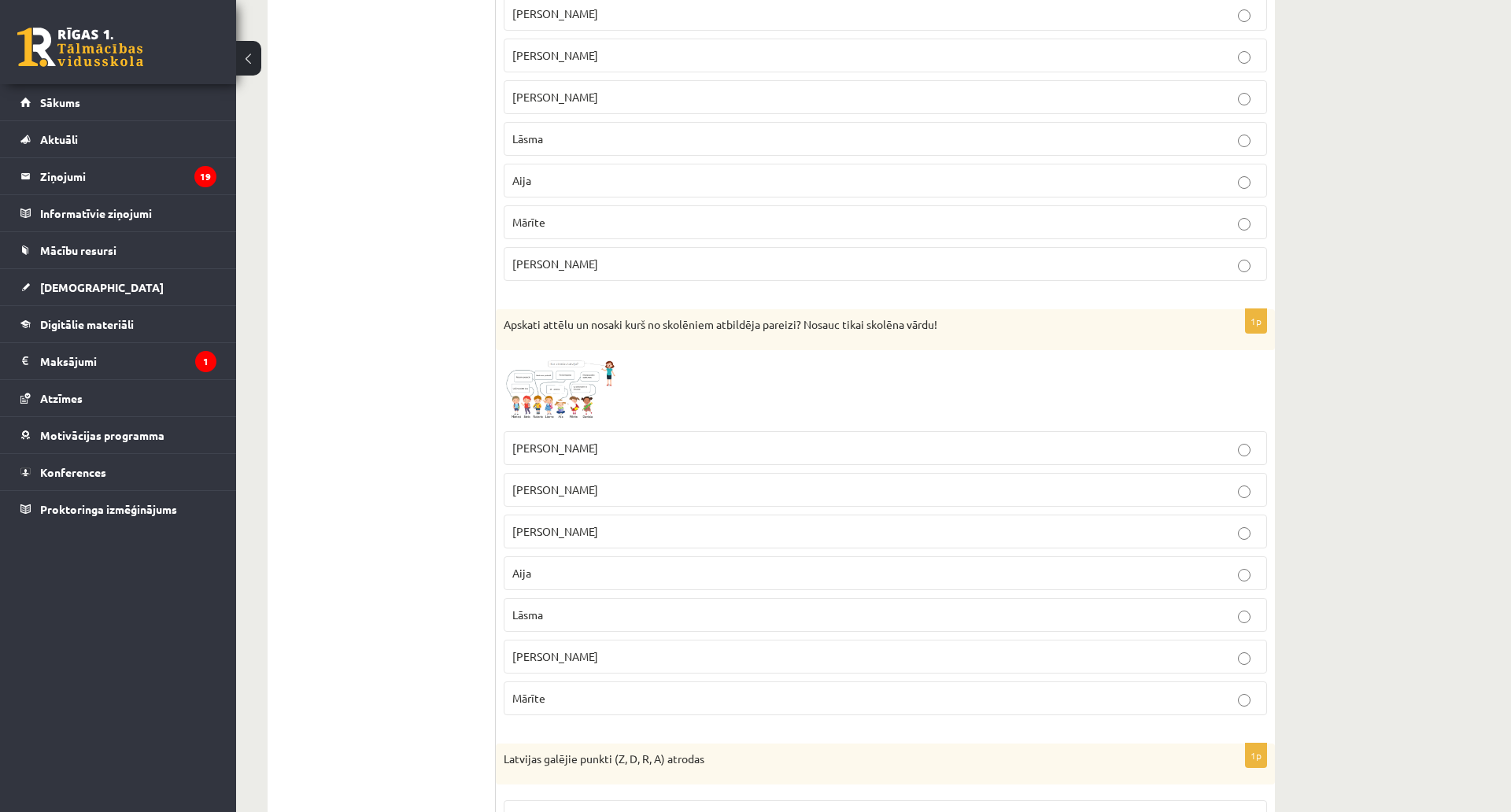
scroll to position [2554, 0]
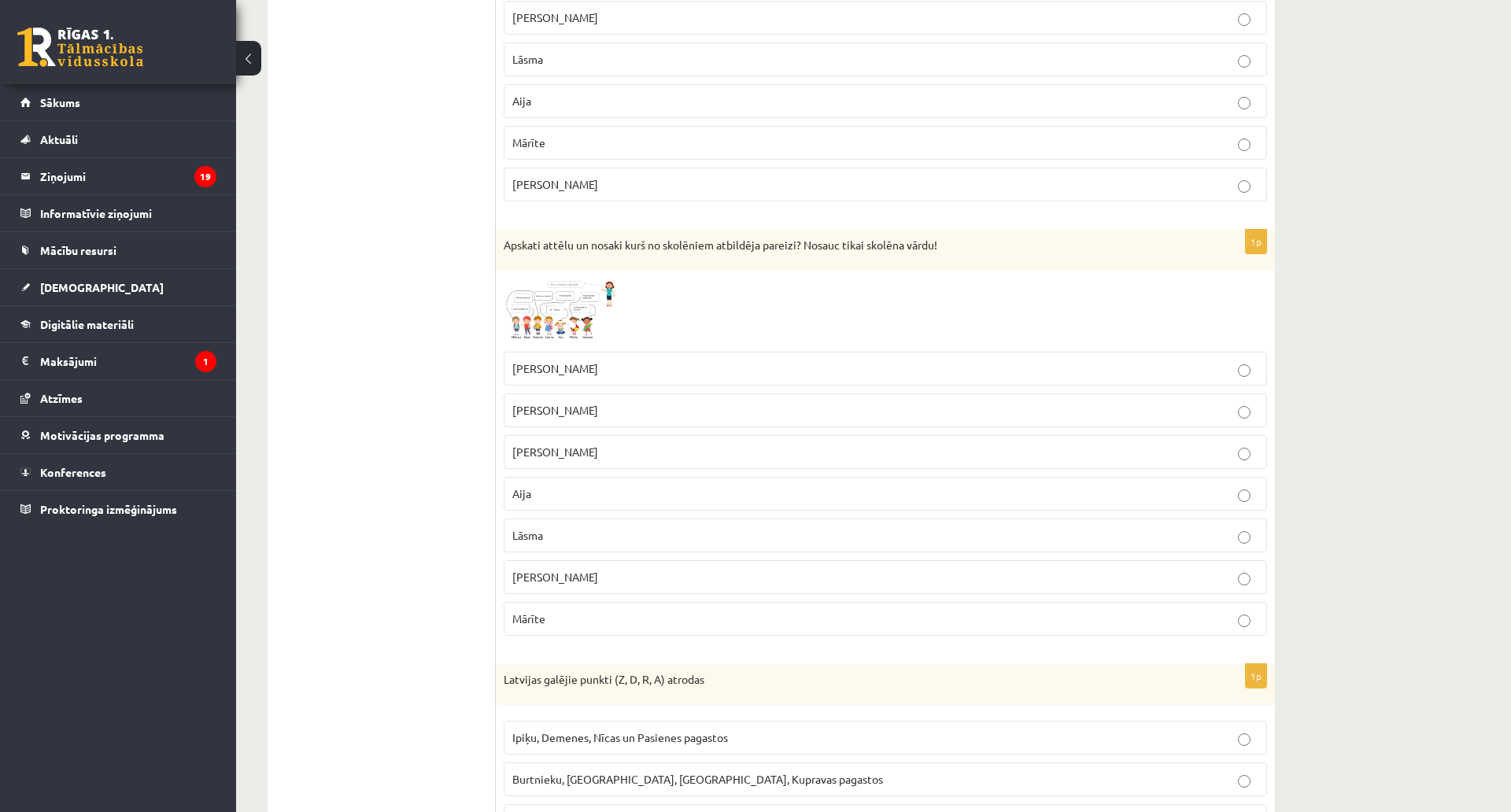
click at [558, 296] on img at bounding box center [563, 312] width 118 height 66
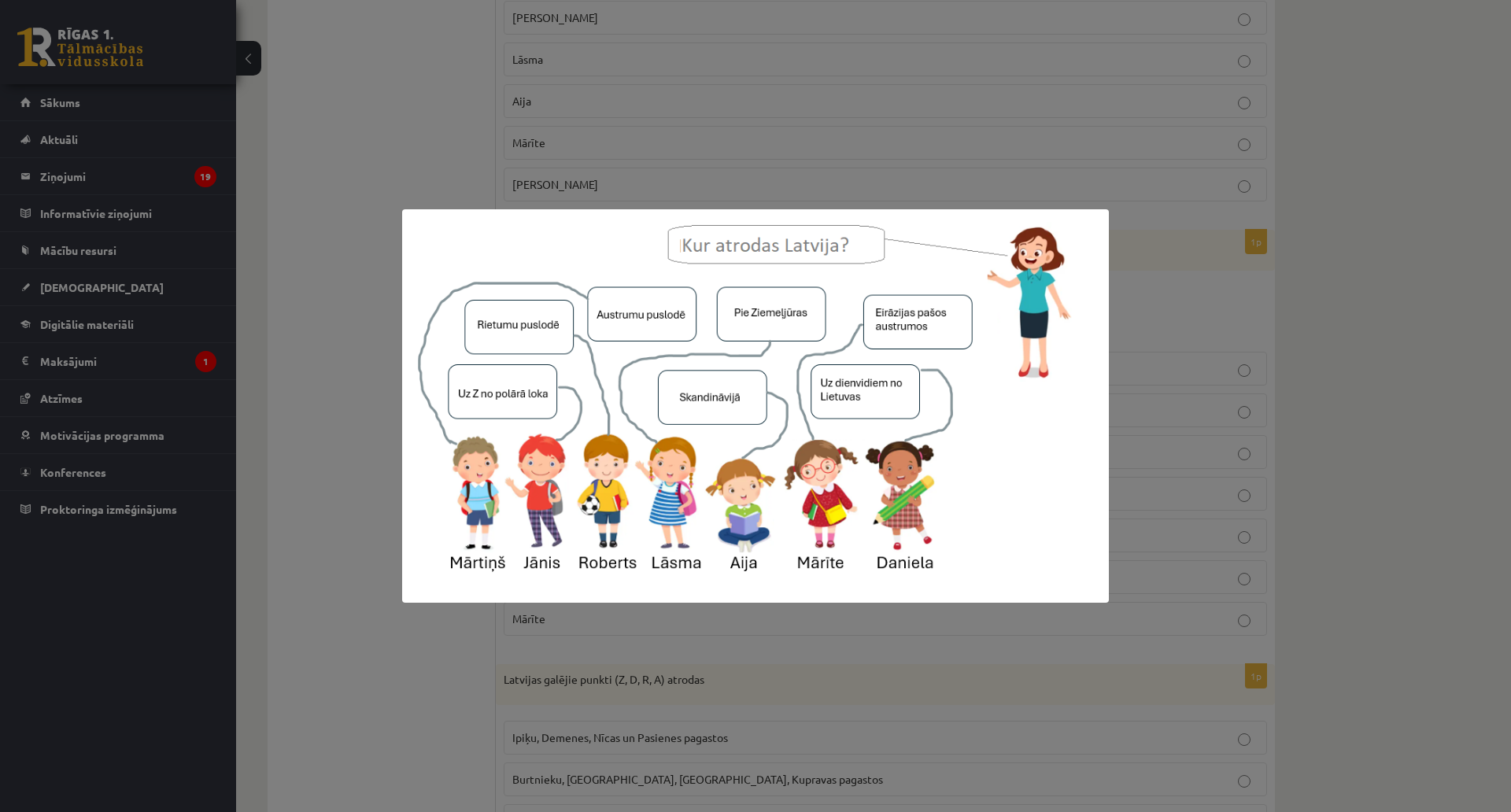
click at [278, 261] on div at bounding box center [756, 406] width 1511 height 812
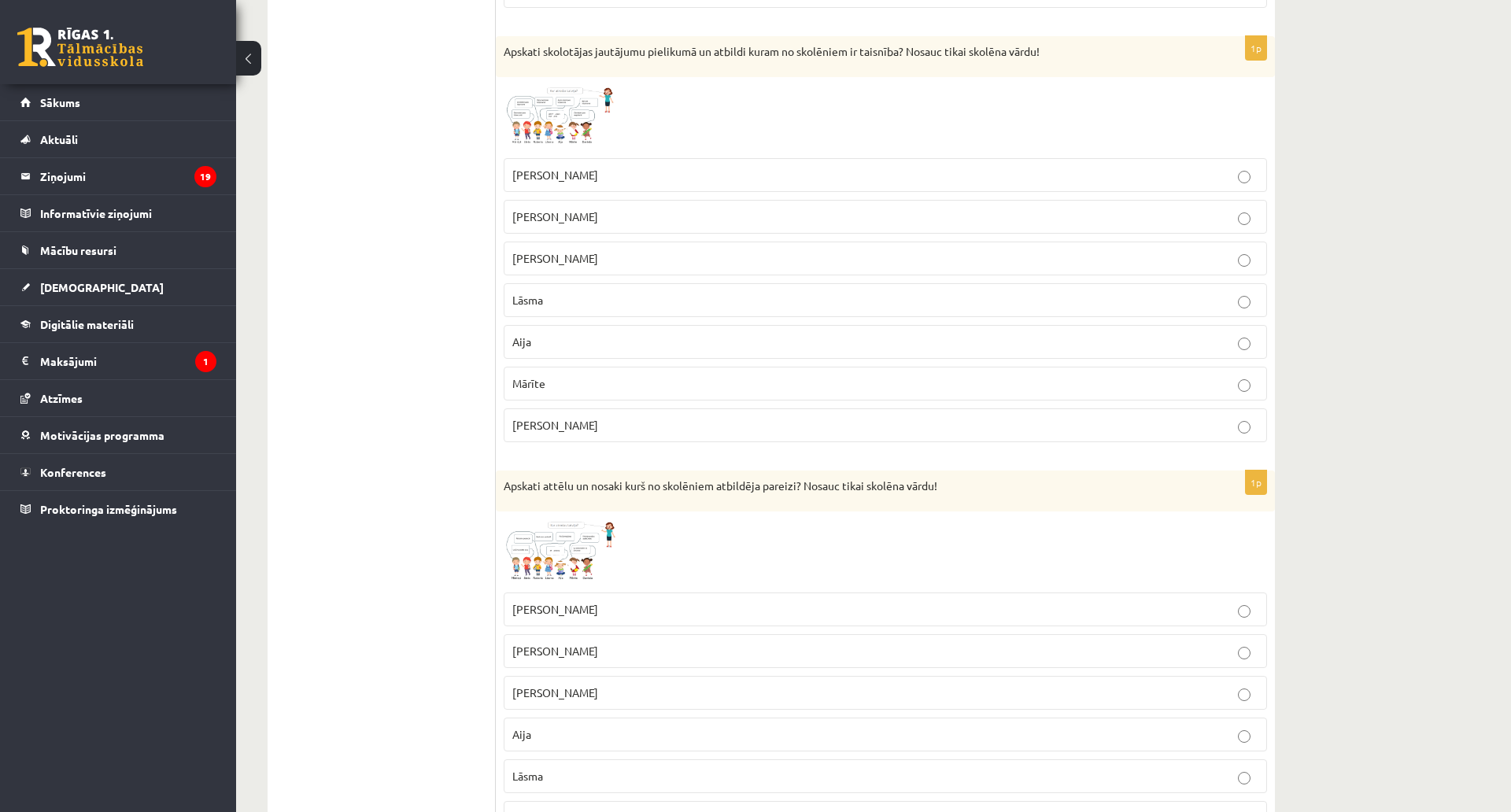
scroll to position [2239, 0]
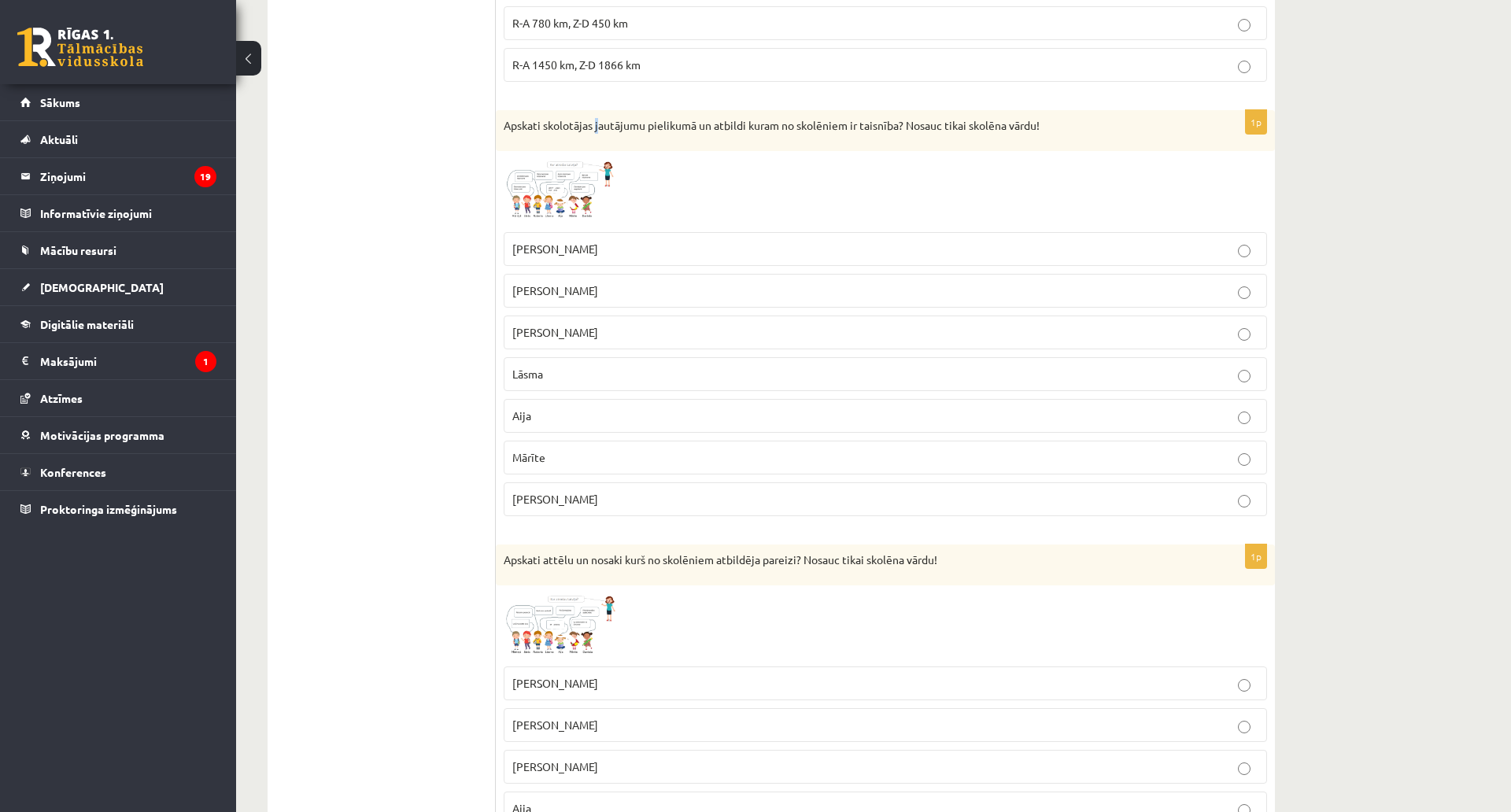
click at [598, 147] on div "Apskati skolotājas jautājumu pielikumā un atbildi kuram no skolēniem ir taisnīb…" at bounding box center [885, 130] width 779 height 41
click at [586, 164] on img at bounding box center [563, 192] width 118 height 65
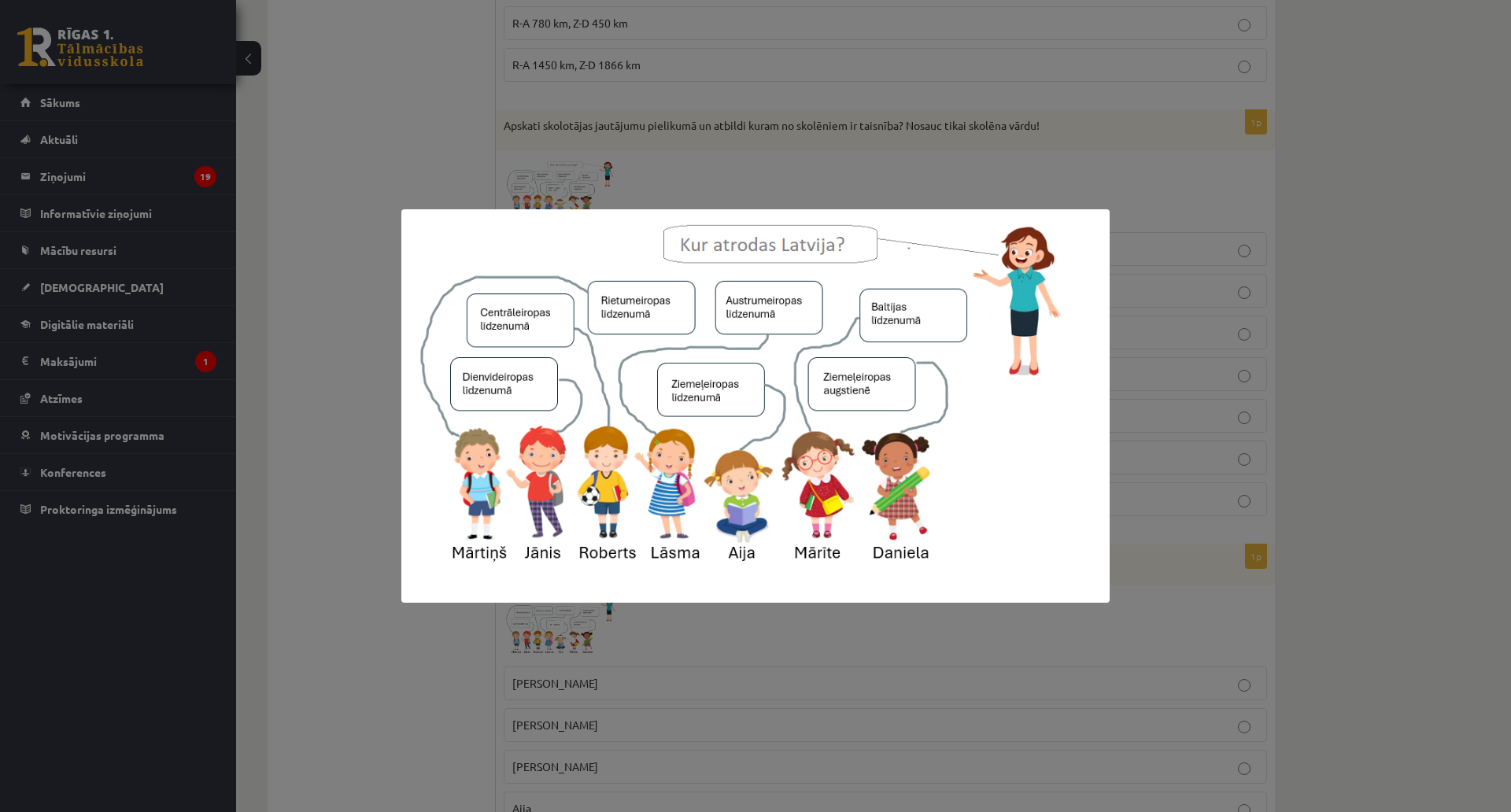
click at [364, 194] on div at bounding box center [756, 406] width 1511 height 812
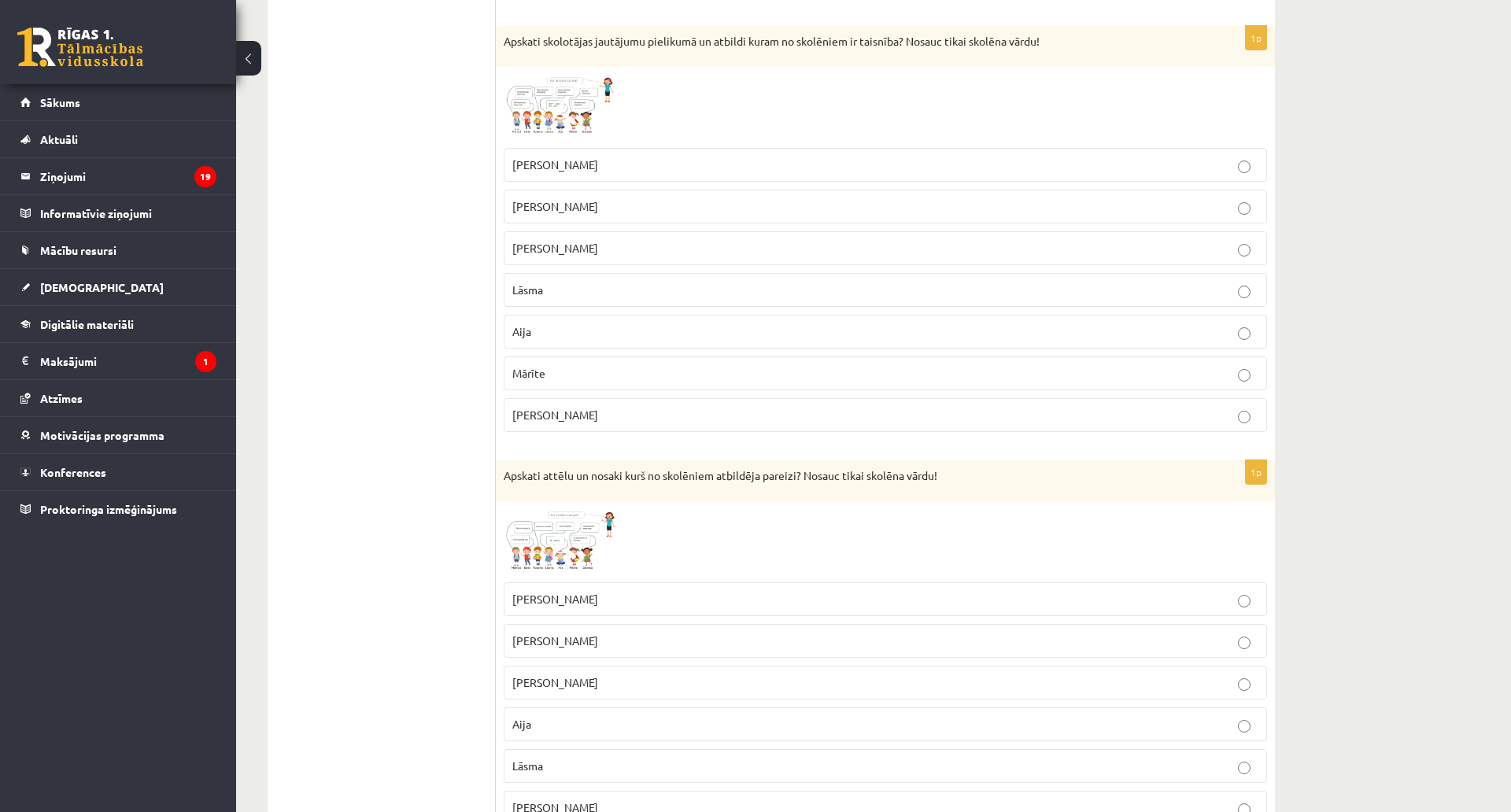
scroll to position [2397, 0]
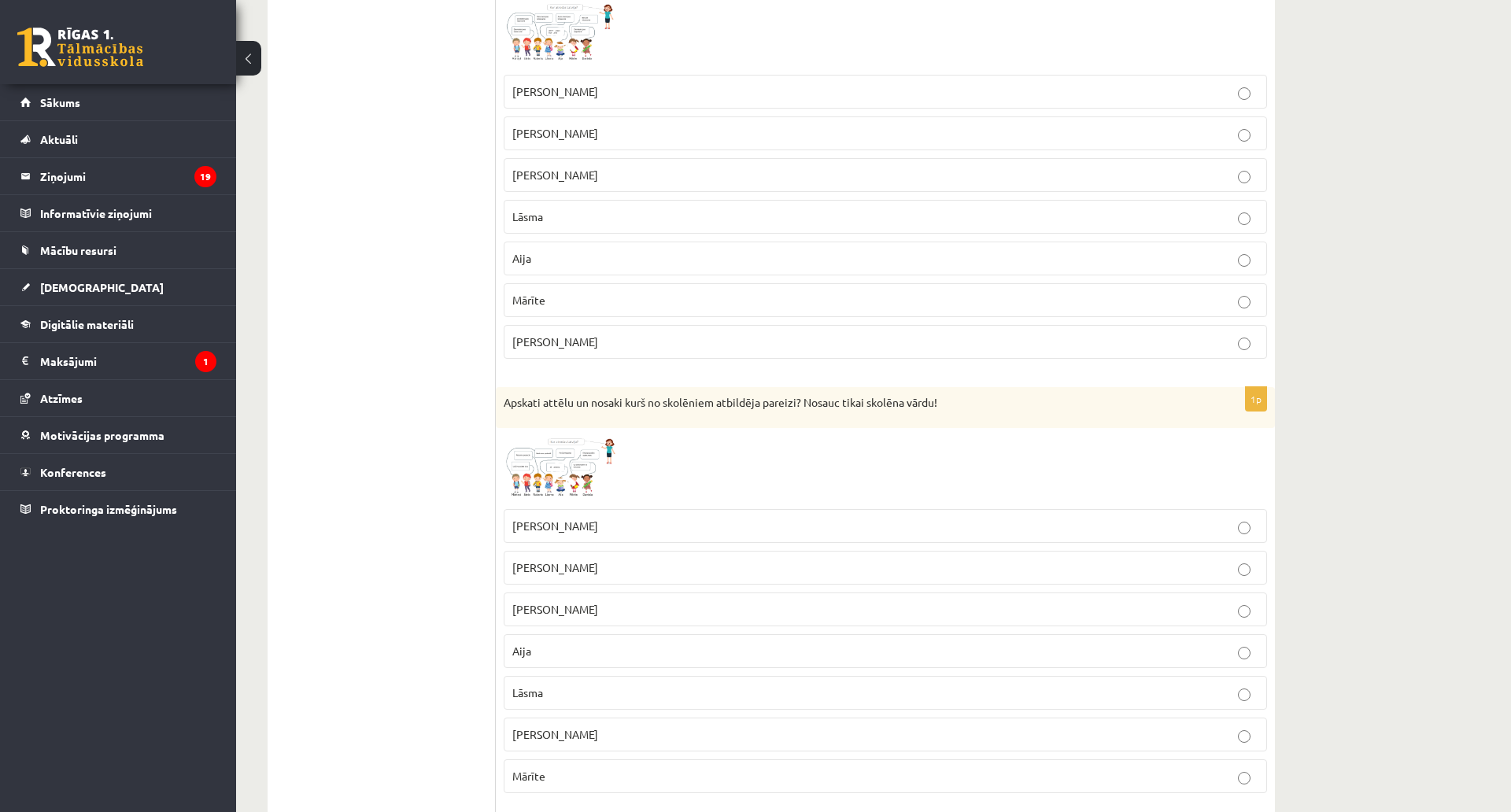
click at [577, 494] on img at bounding box center [563, 469] width 118 height 66
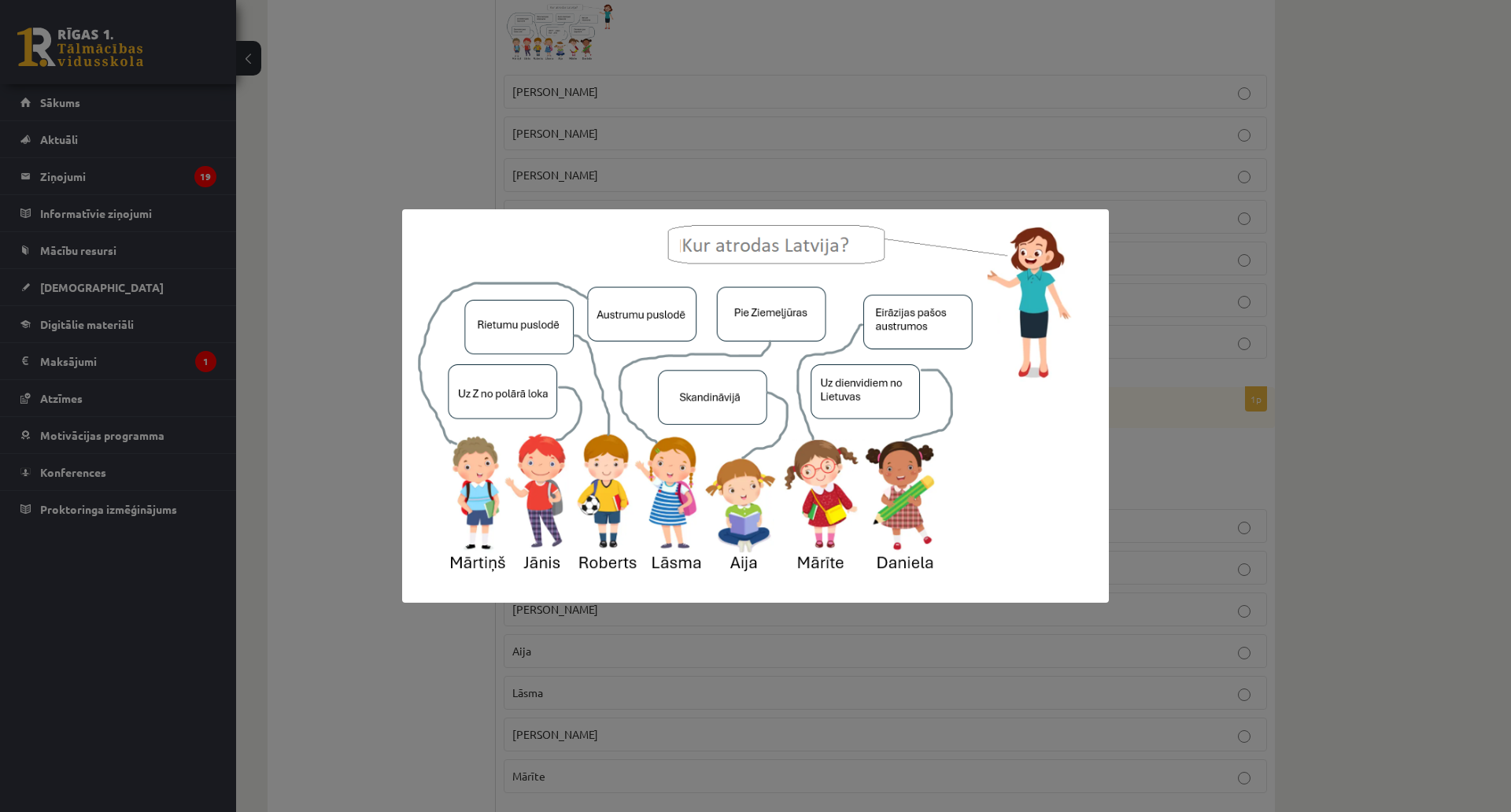
click at [299, 213] on div at bounding box center [756, 406] width 1511 height 812
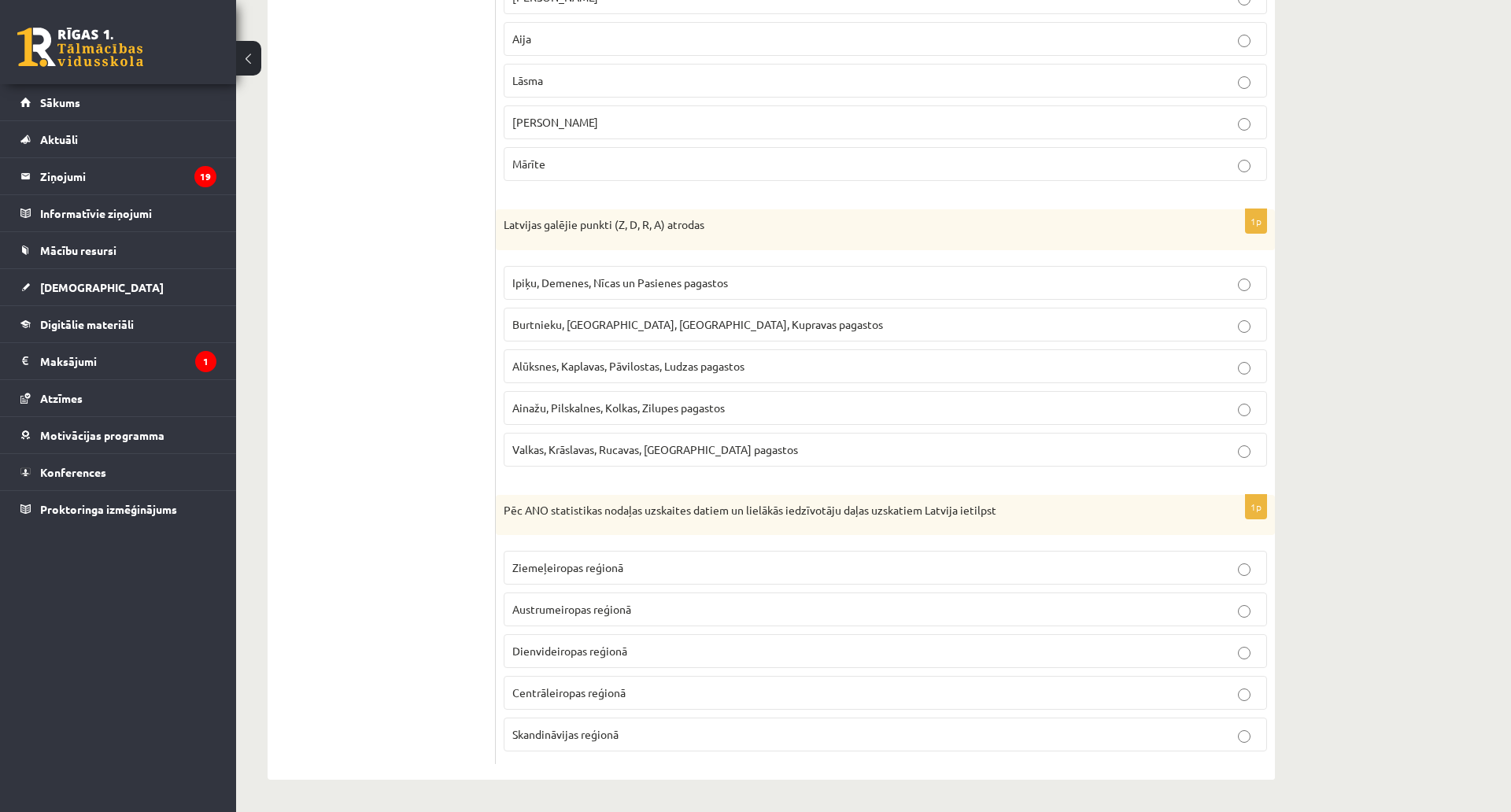
scroll to position [3105, 0]
click at [608, 560] on span "Ziemeļeiropas reģionā" at bounding box center [567, 567] width 111 height 14
click at [593, 266] on label "Ipiķu, Demenes, Nīcas un Pasienes pagastos" at bounding box center [885, 283] width 763 height 33
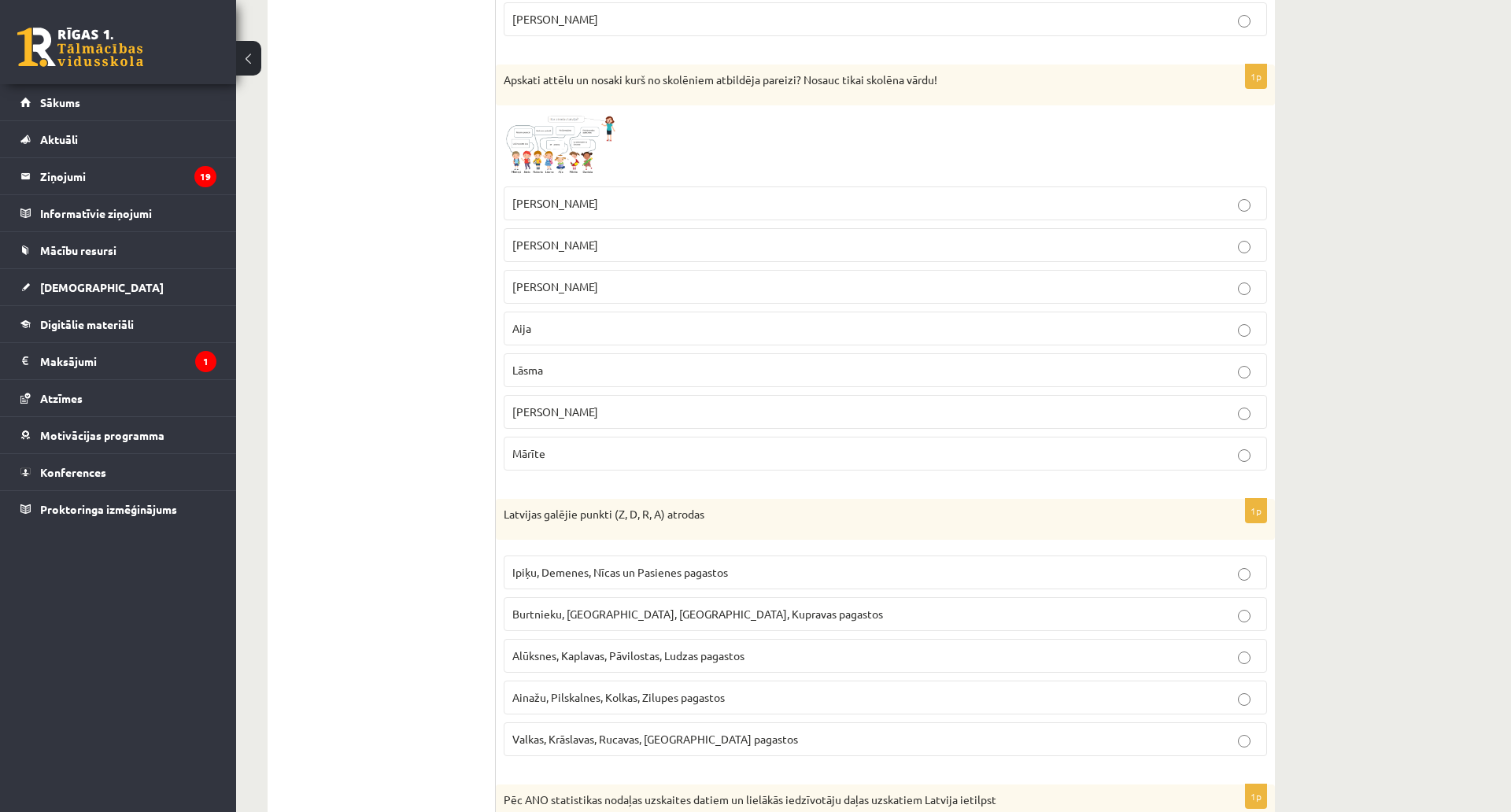
scroll to position [2712, 0]
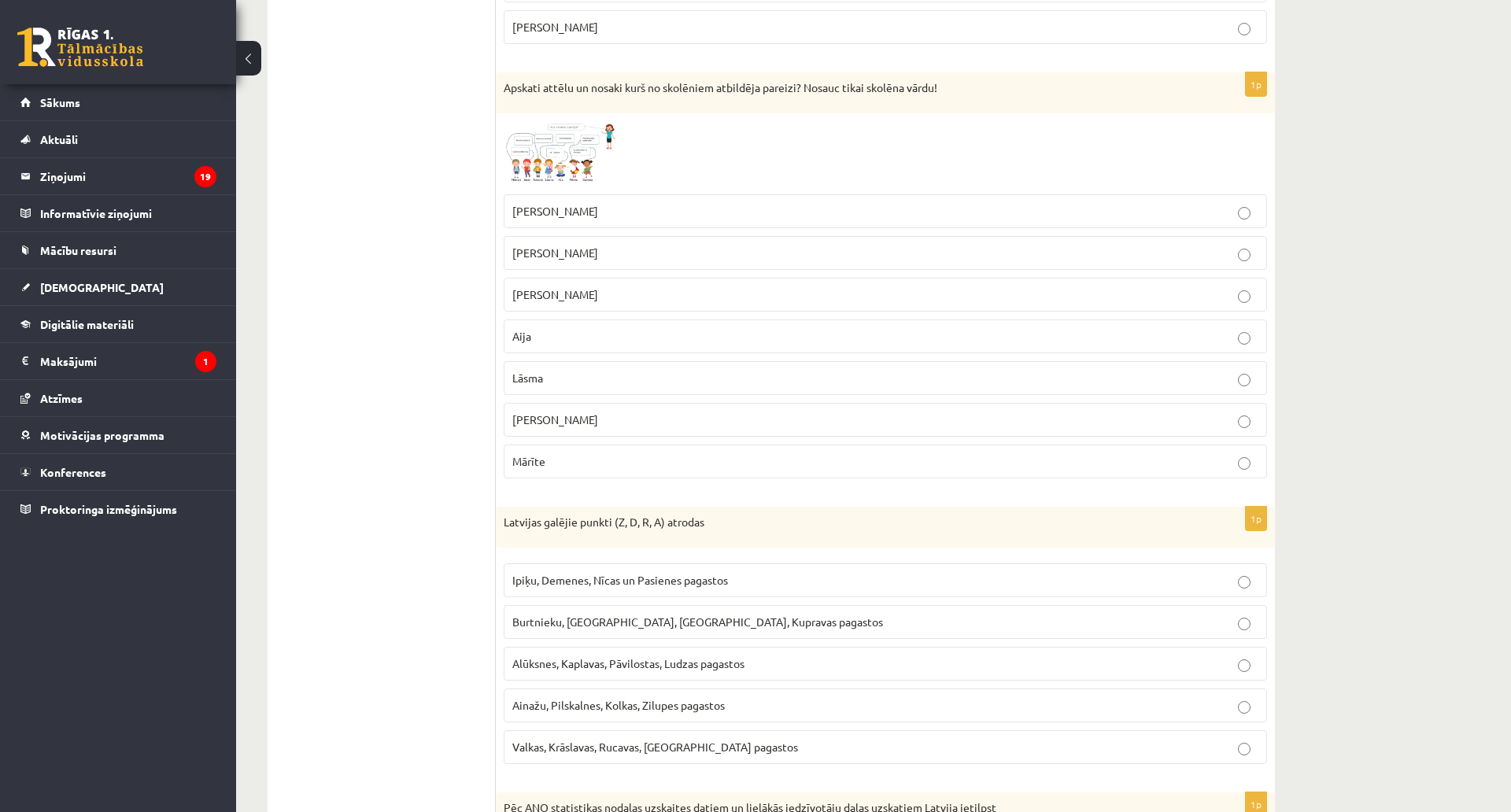
click at [540, 147] on img at bounding box center [563, 154] width 118 height 66
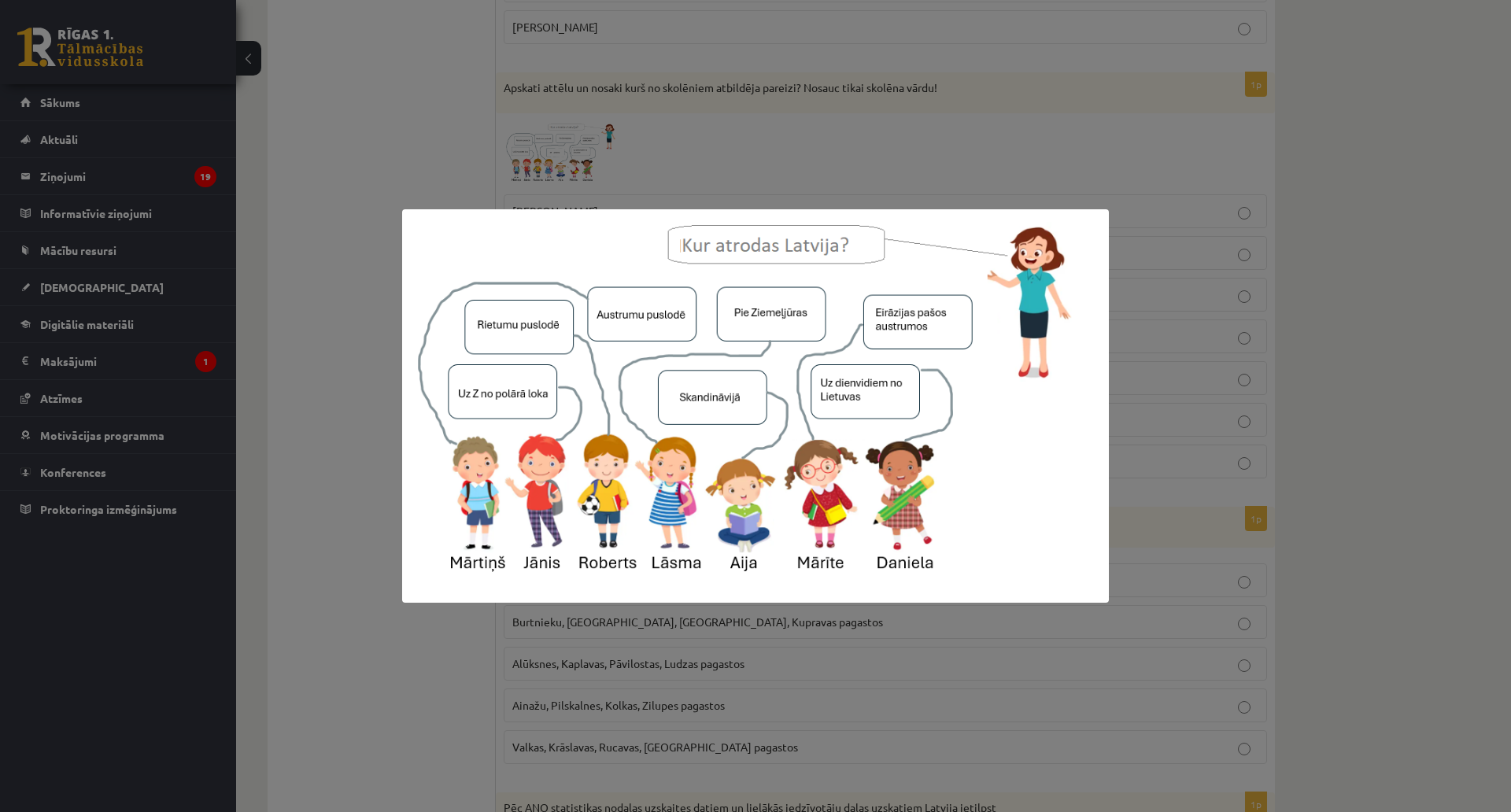
click at [637, 645] on div at bounding box center [756, 406] width 1511 height 812
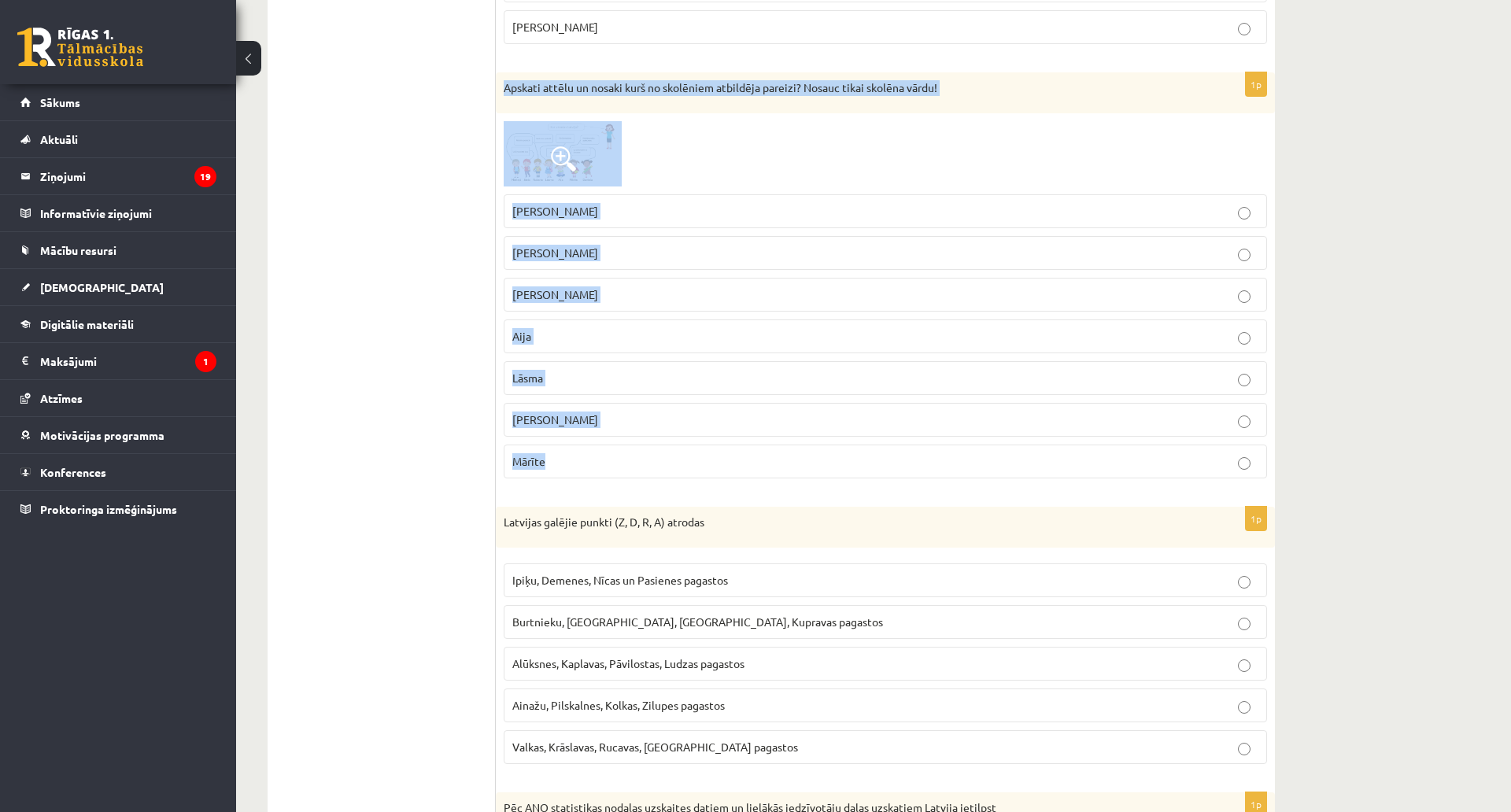
drag, startPoint x: 496, startPoint y: 86, endPoint x: 750, endPoint y: 441, distance: 436.5
click at [750, 441] on div "1p Apskati attēlu un nosaki kurš no skolēniem atbildēja pareizi? Nosauc tikai s…" at bounding box center [885, 281] width 779 height 418
copy div "Apskati attēlu un nosaki kurš no skolēniem atbildēja pareizi? Nosauc tikai skol…"
click at [579, 373] on p "Lāsma" at bounding box center [885, 378] width 746 height 17
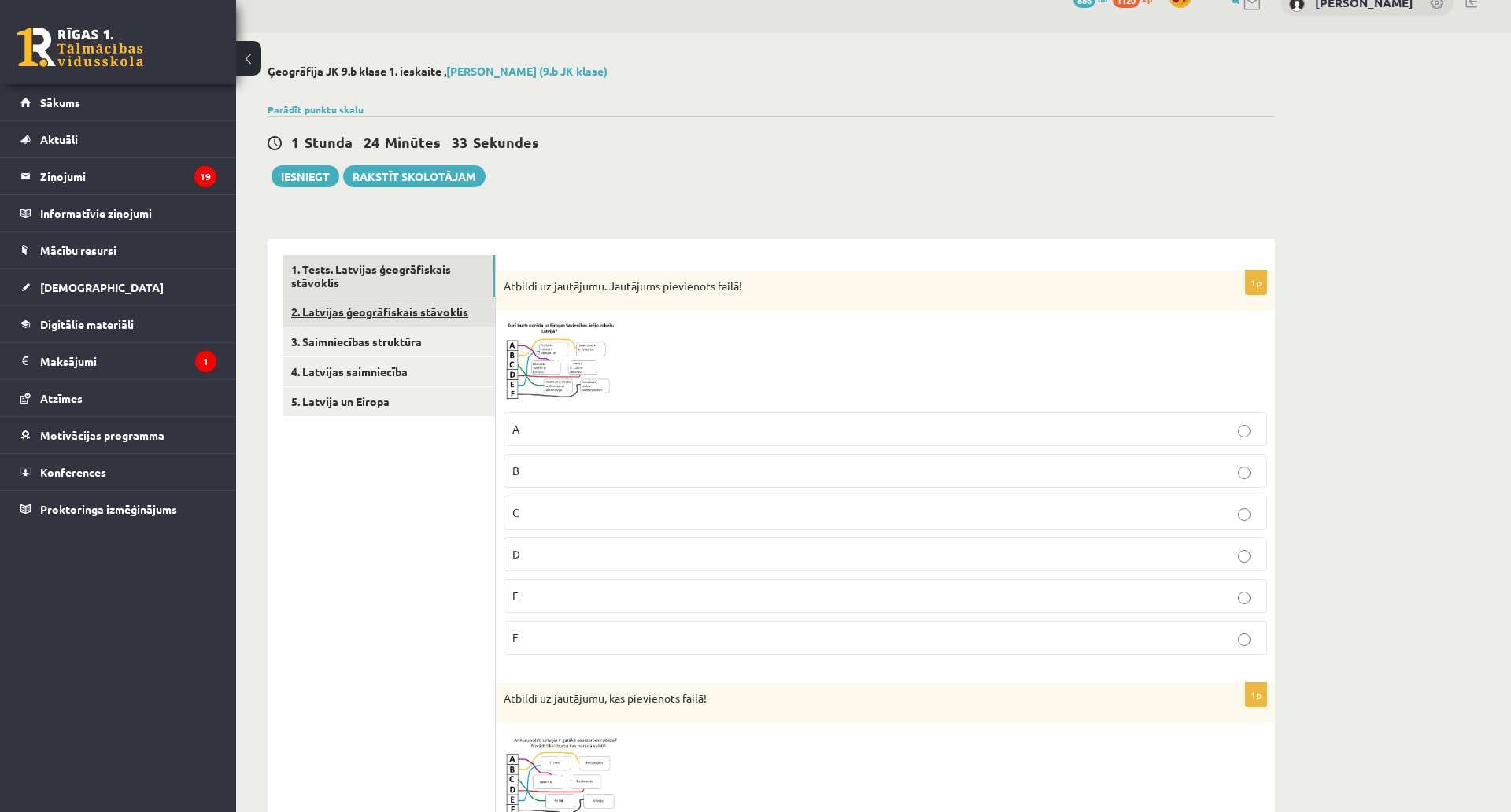
scroll to position [0, 0]
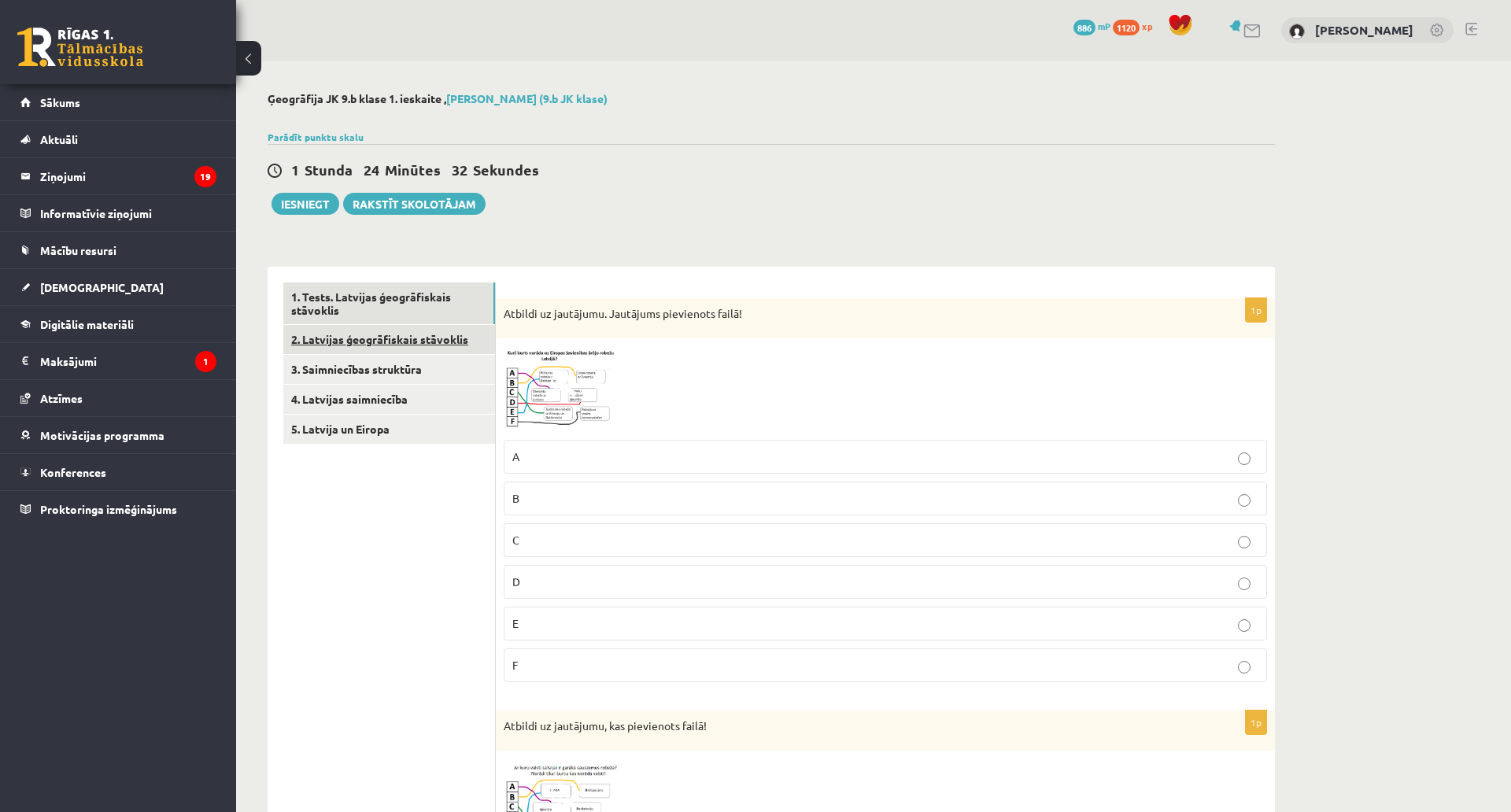
click at [414, 343] on link "2. Latvijas ģeogrāfiskais stāvoklis" at bounding box center [390, 339] width 212 height 29
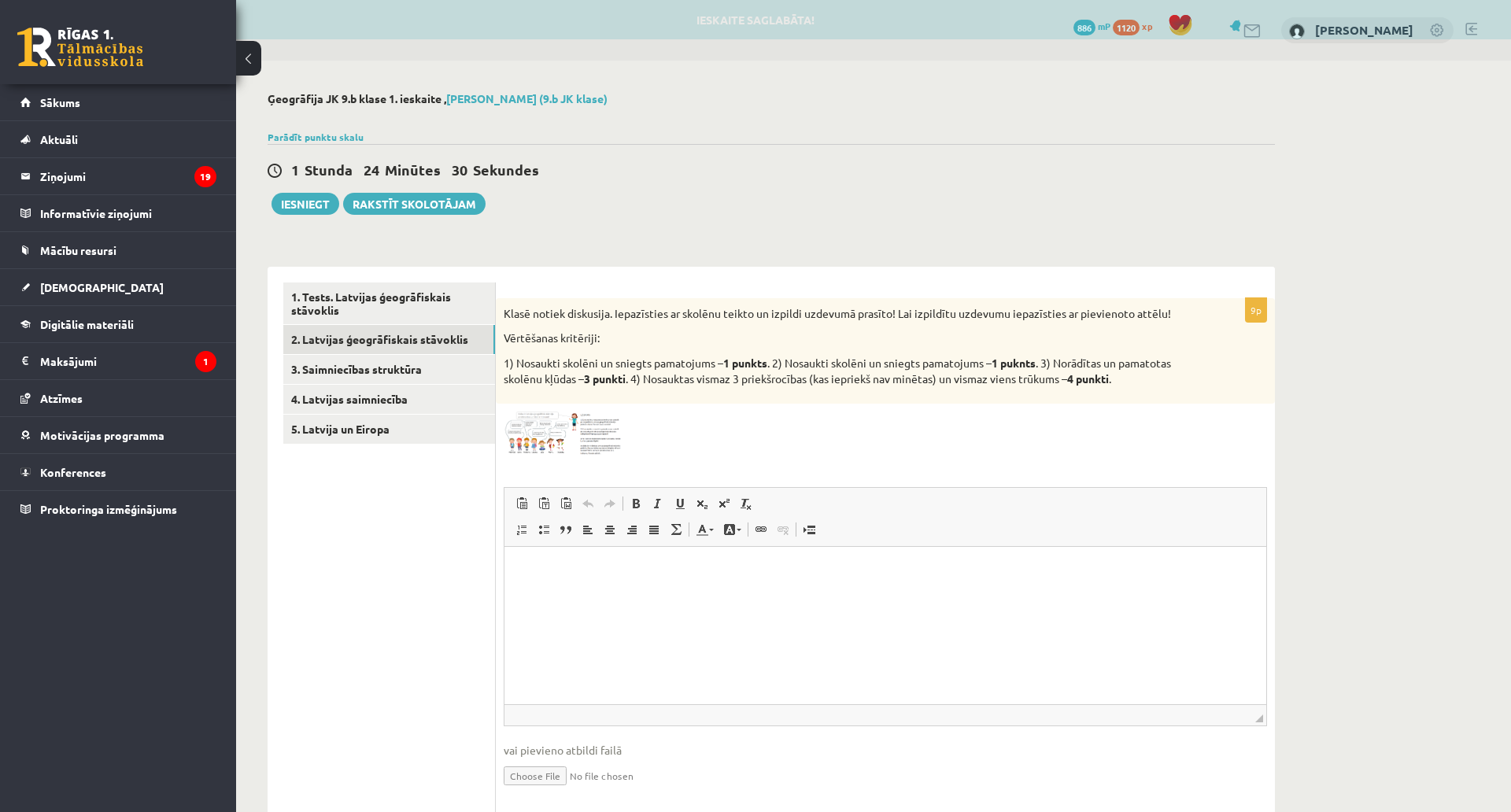
click at [548, 426] on img at bounding box center [563, 433] width 118 height 44
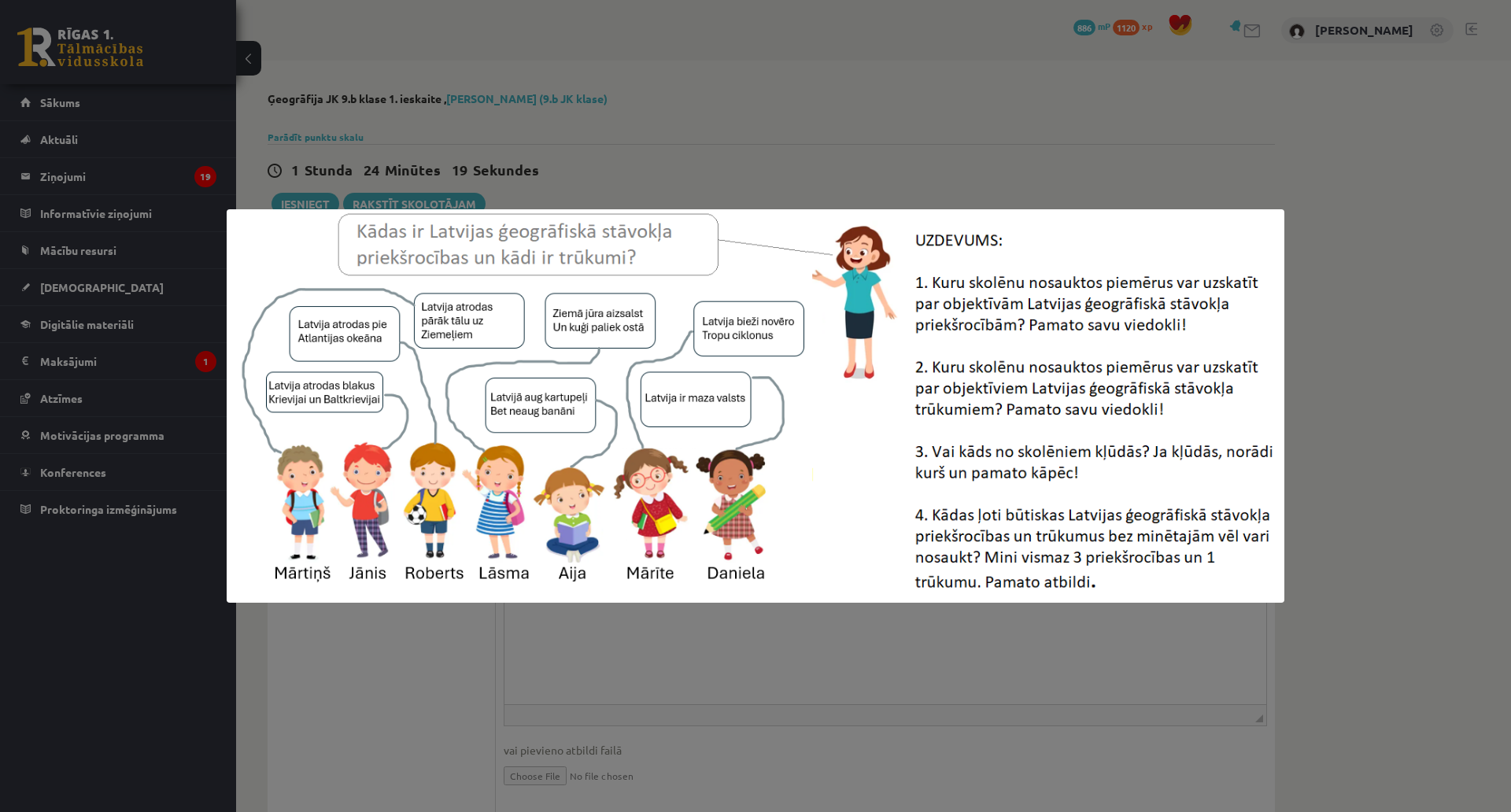
click at [1326, 233] on div at bounding box center [756, 406] width 1511 height 812
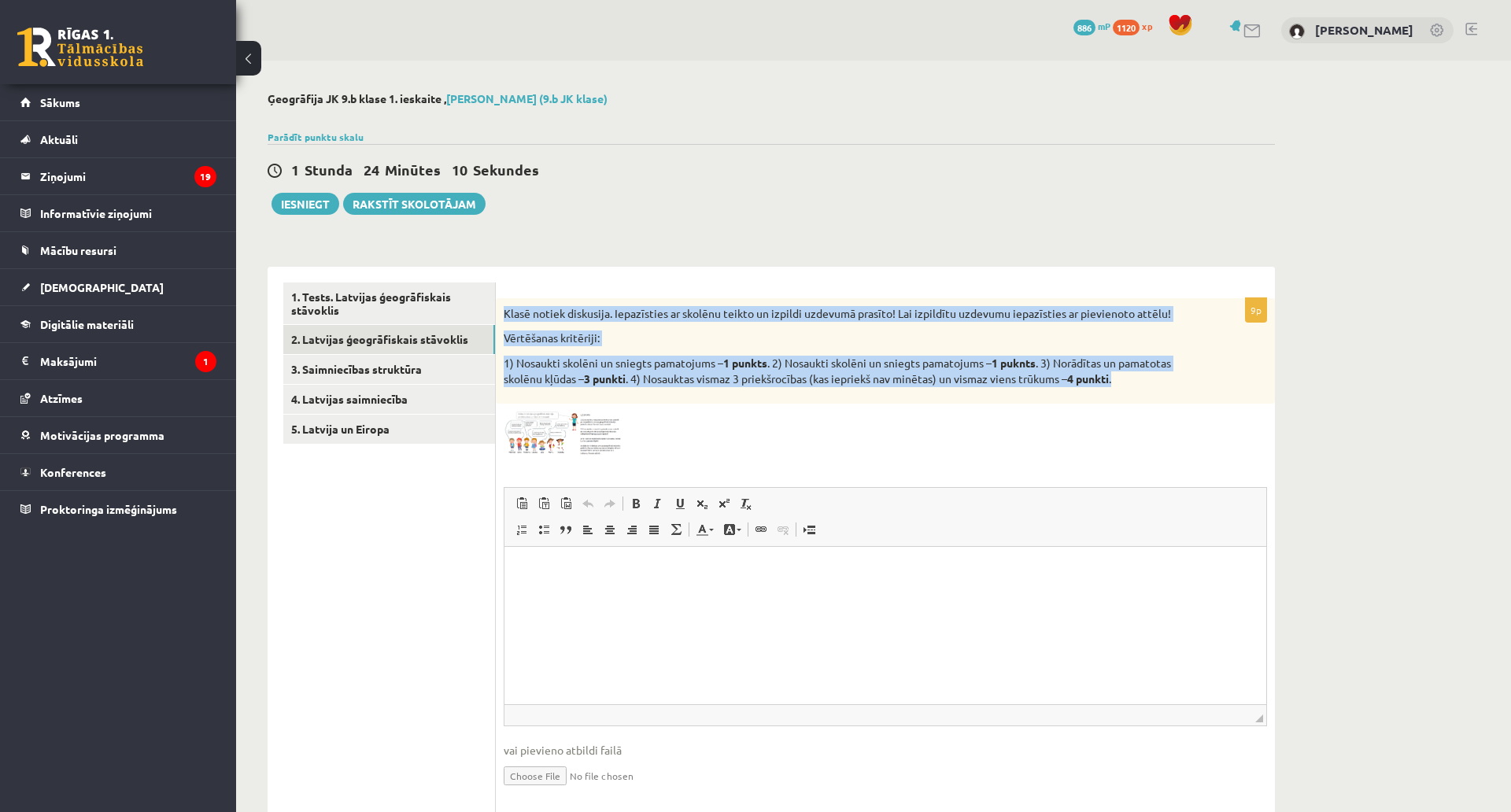
drag, startPoint x: 501, startPoint y: 306, endPoint x: 1166, endPoint y: 389, distance: 670.2
click at [1166, 389] on div "Klasē notiek diskusija. Iepazīsties ar skolēnu teikto un izpildi uzdevumā prasī…" at bounding box center [885, 351] width 779 height 105
copy div "Klasē notiek diskusija. Iepazīsties ar skolēnu teikto un izpildi uzdevumā prasī…"
click at [378, 324] on link "1. Tests. Latvijas ģeogrāfiskais stāvoklis" at bounding box center [390, 304] width 212 height 42
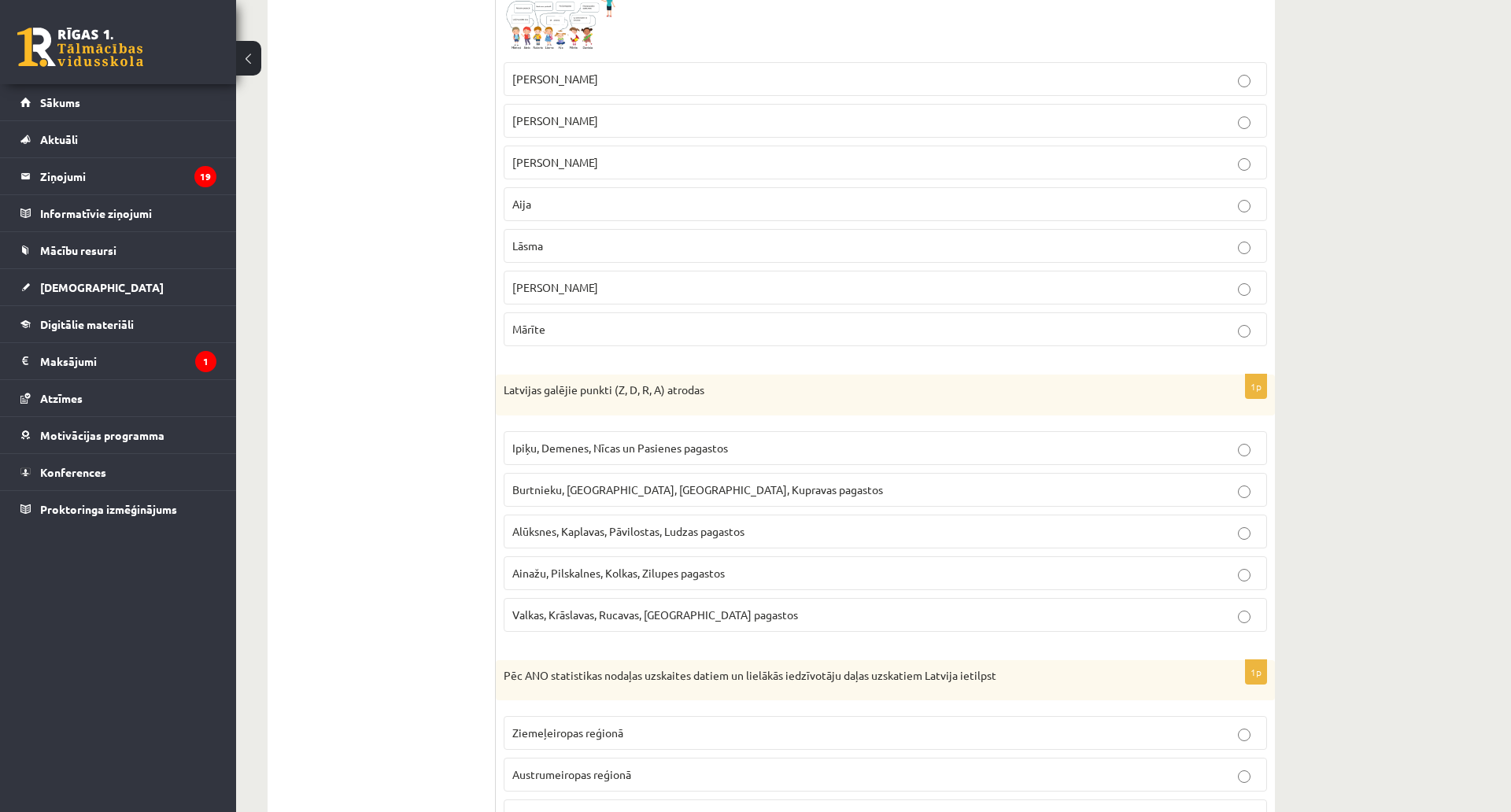
scroll to position [2790, 0]
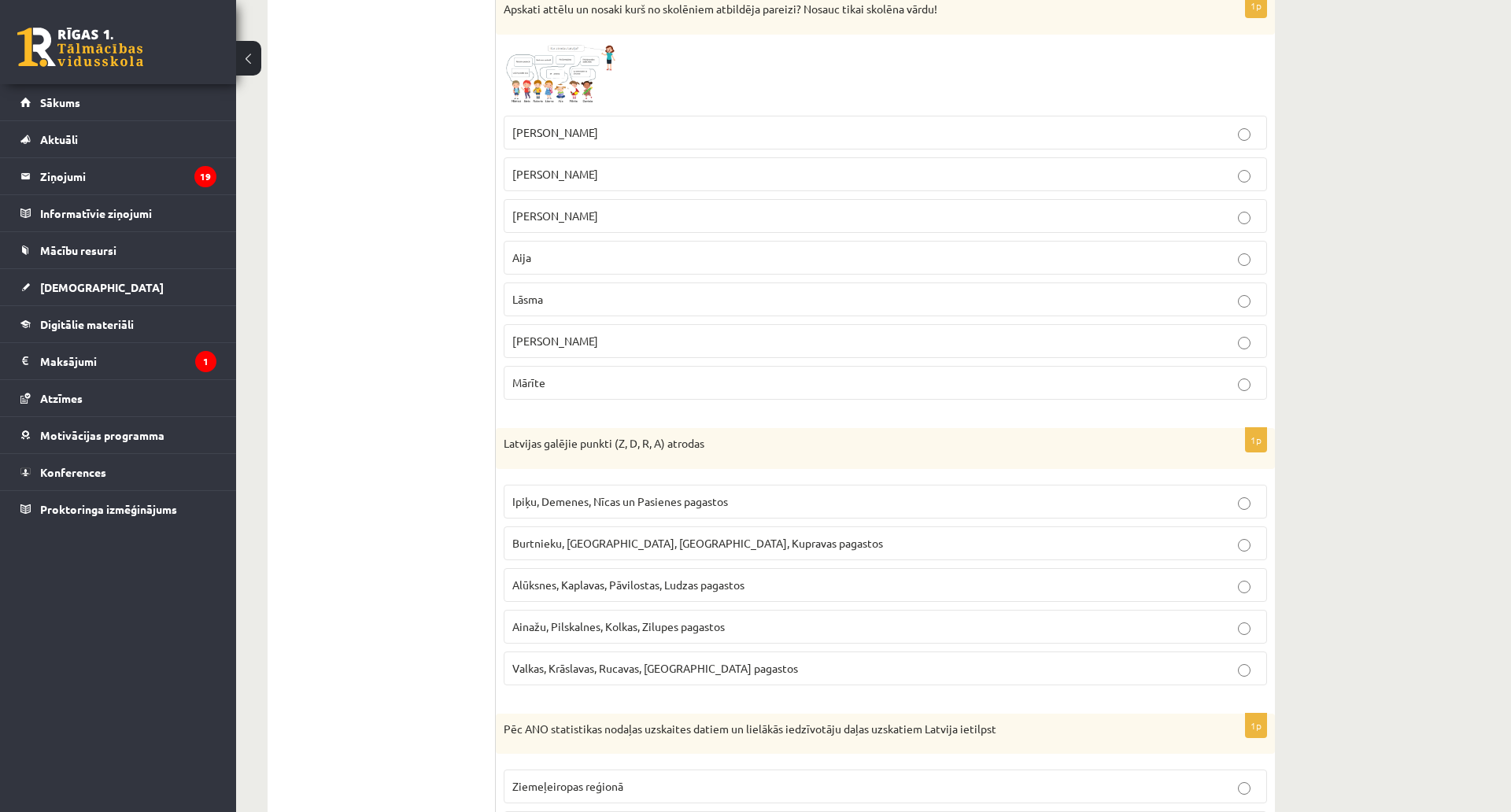
click at [567, 265] on p "Aija" at bounding box center [885, 257] width 746 height 17
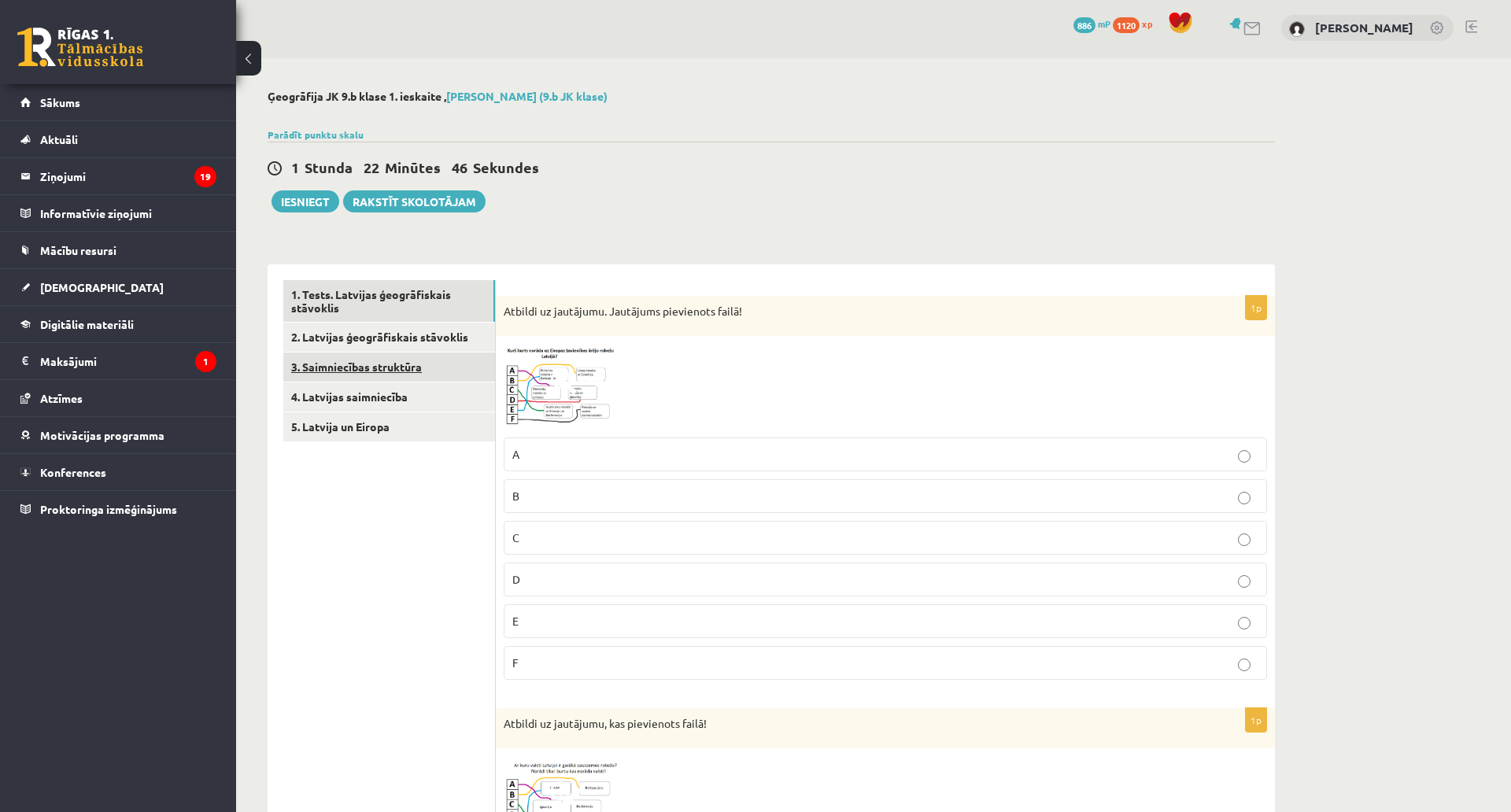
scroll to position [0, 0]
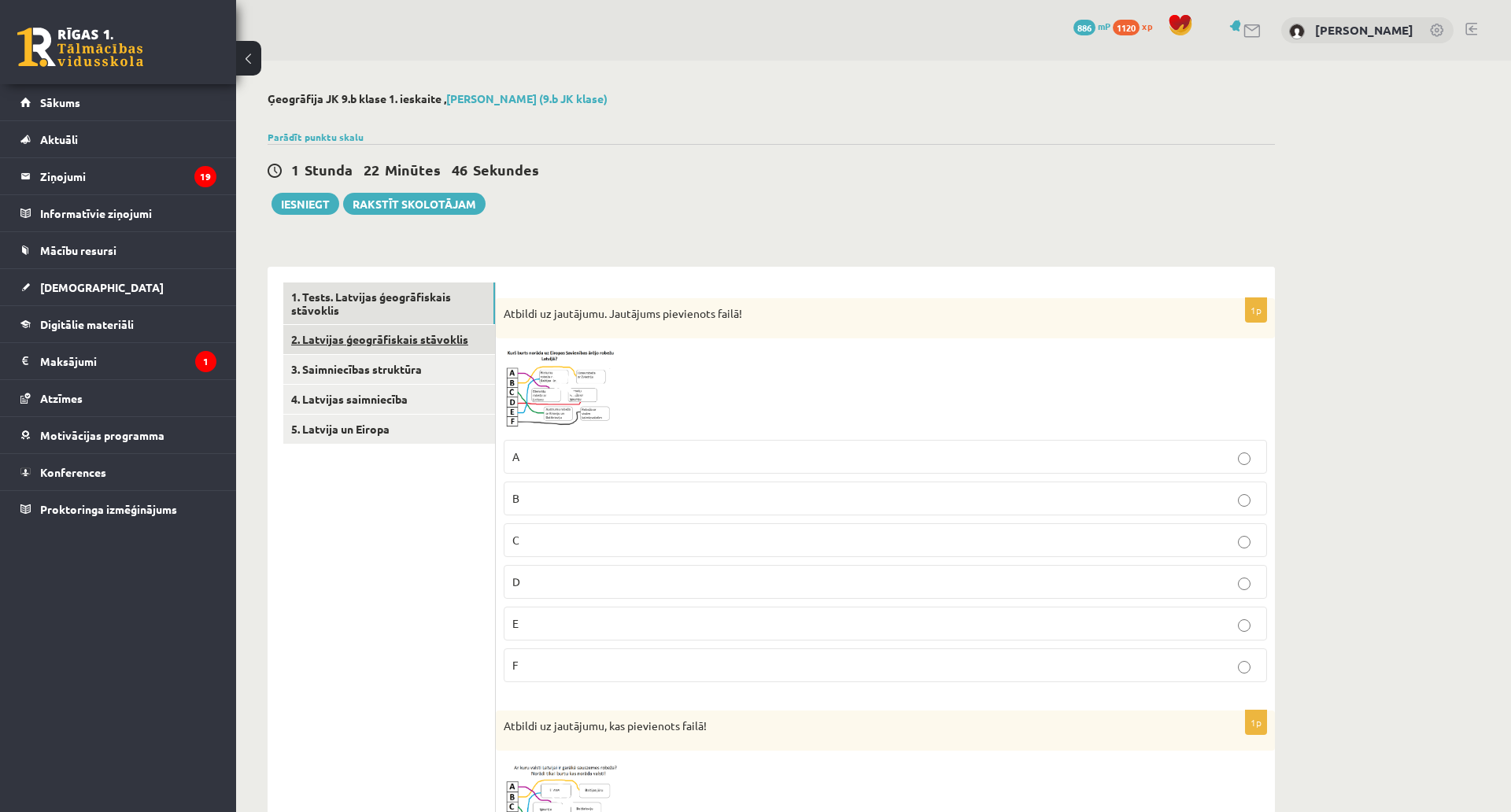
click at [390, 341] on link "2. Latvijas ģeogrāfiskais stāvoklis" at bounding box center [390, 339] width 212 height 29
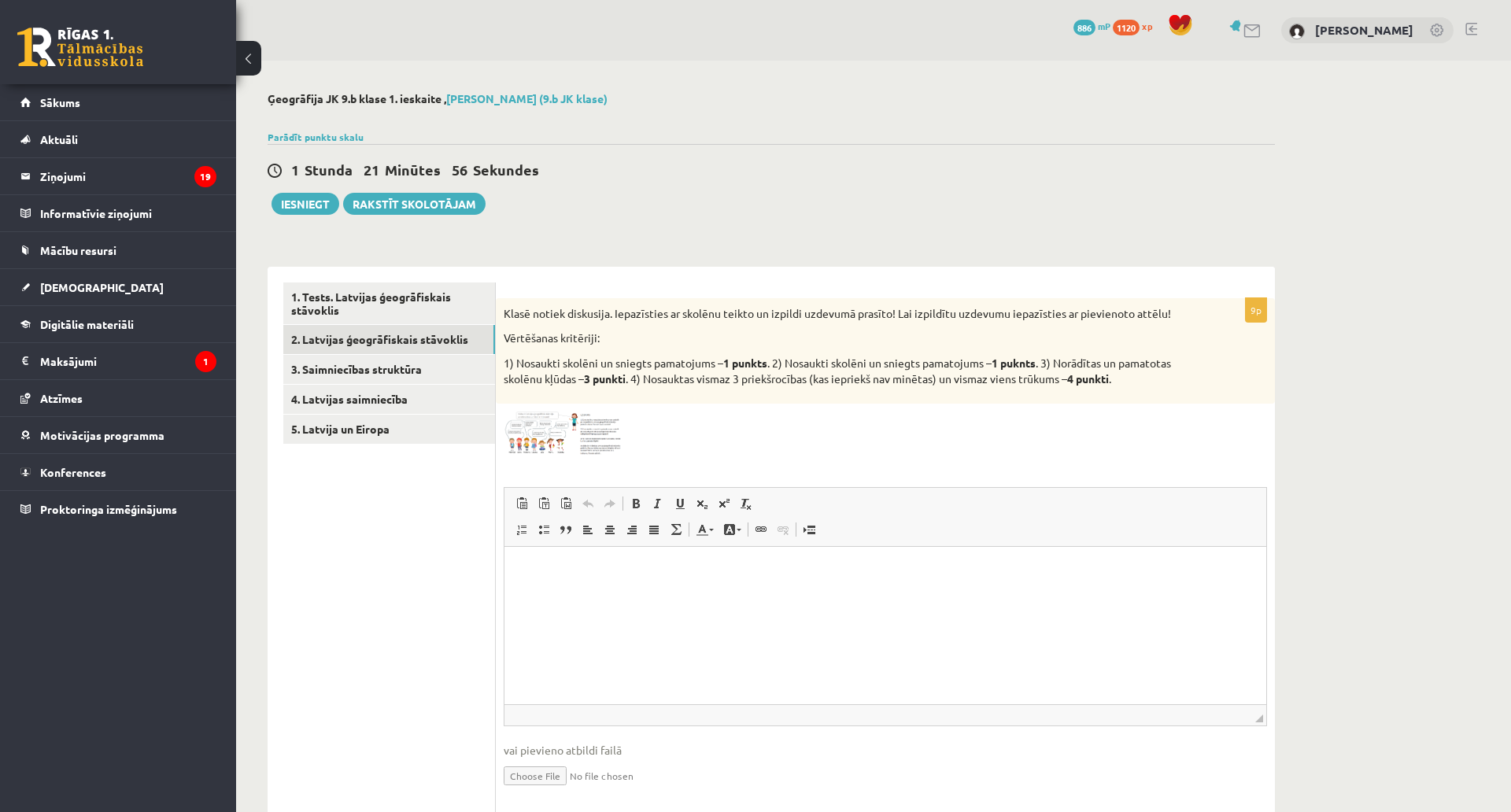
click at [579, 423] on img at bounding box center [563, 433] width 118 height 44
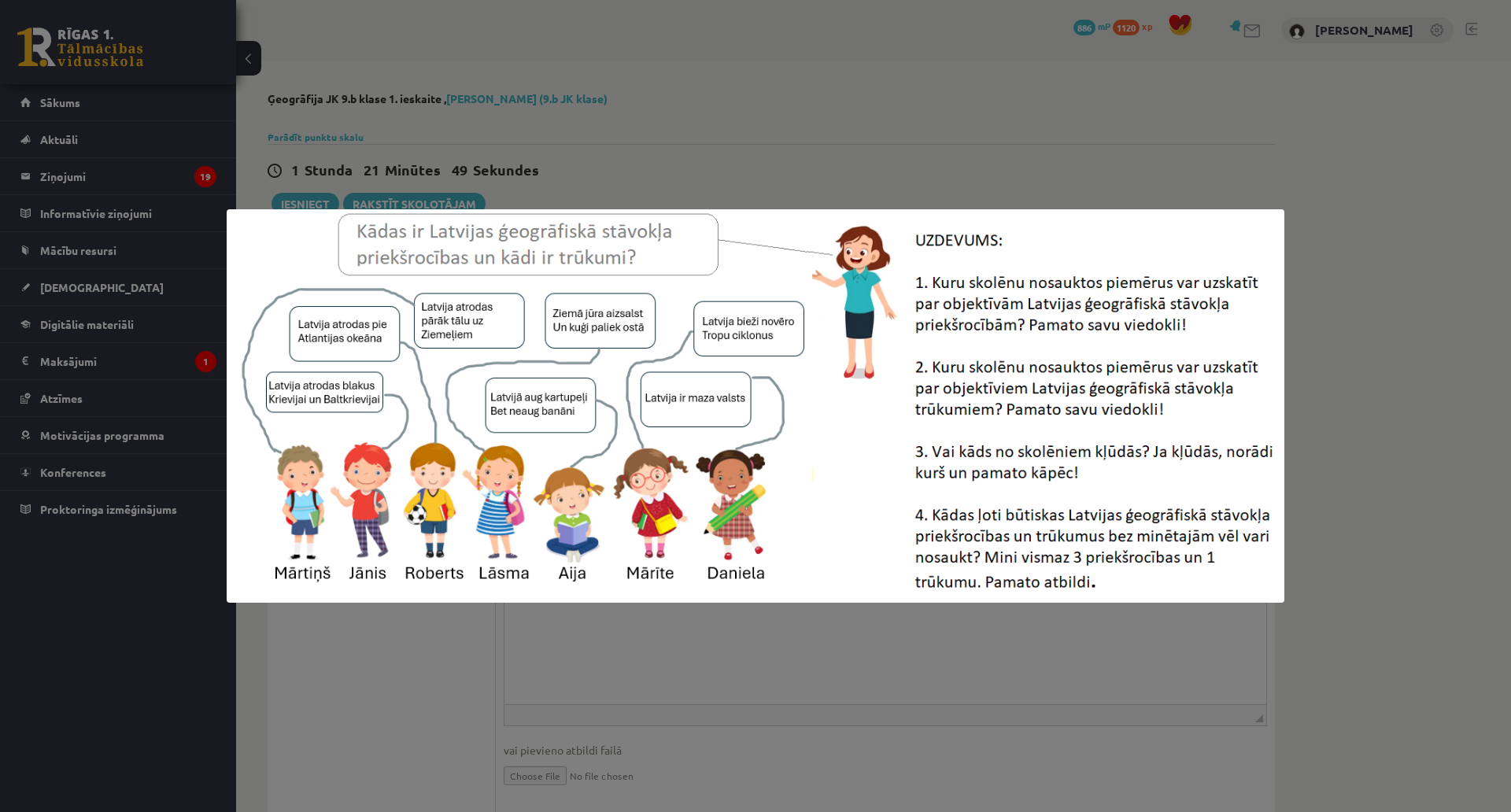
click at [614, 116] on div at bounding box center [756, 406] width 1511 height 812
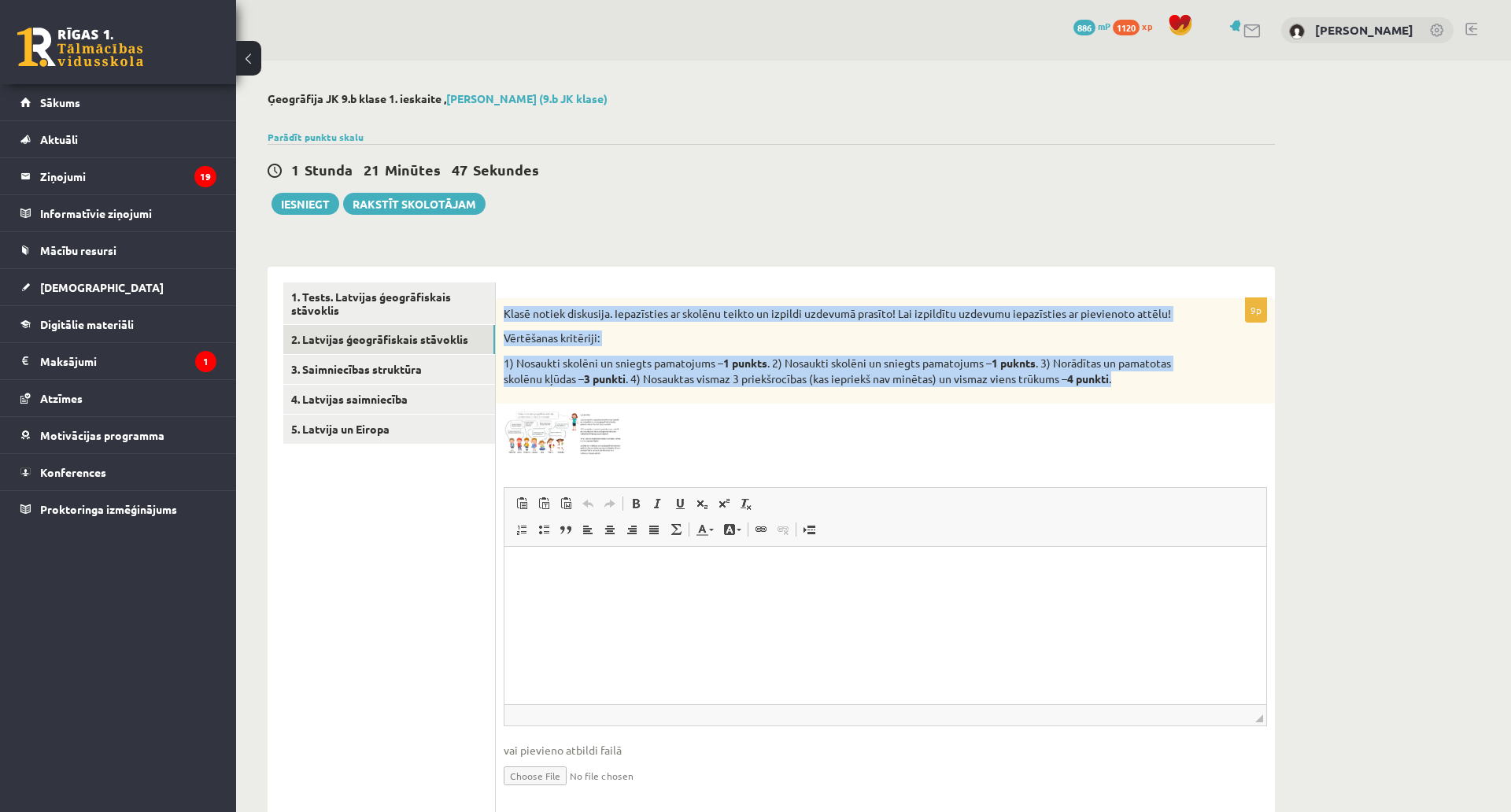
drag, startPoint x: 500, startPoint y: 305, endPoint x: 1152, endPoint y: 396, distance: 658.3
click at [1152, 396] on div "Klasē notiek diskusija. Iepazīsties ar skolēnu teikto un izpildi uzdevumā prasī…" at bounding box center [885, 351] width 779 height 105
copy div "Klasē notiek diskusija. Iepazīsties ar skolēnu teikto un izpildi uzdevumā prasī…"
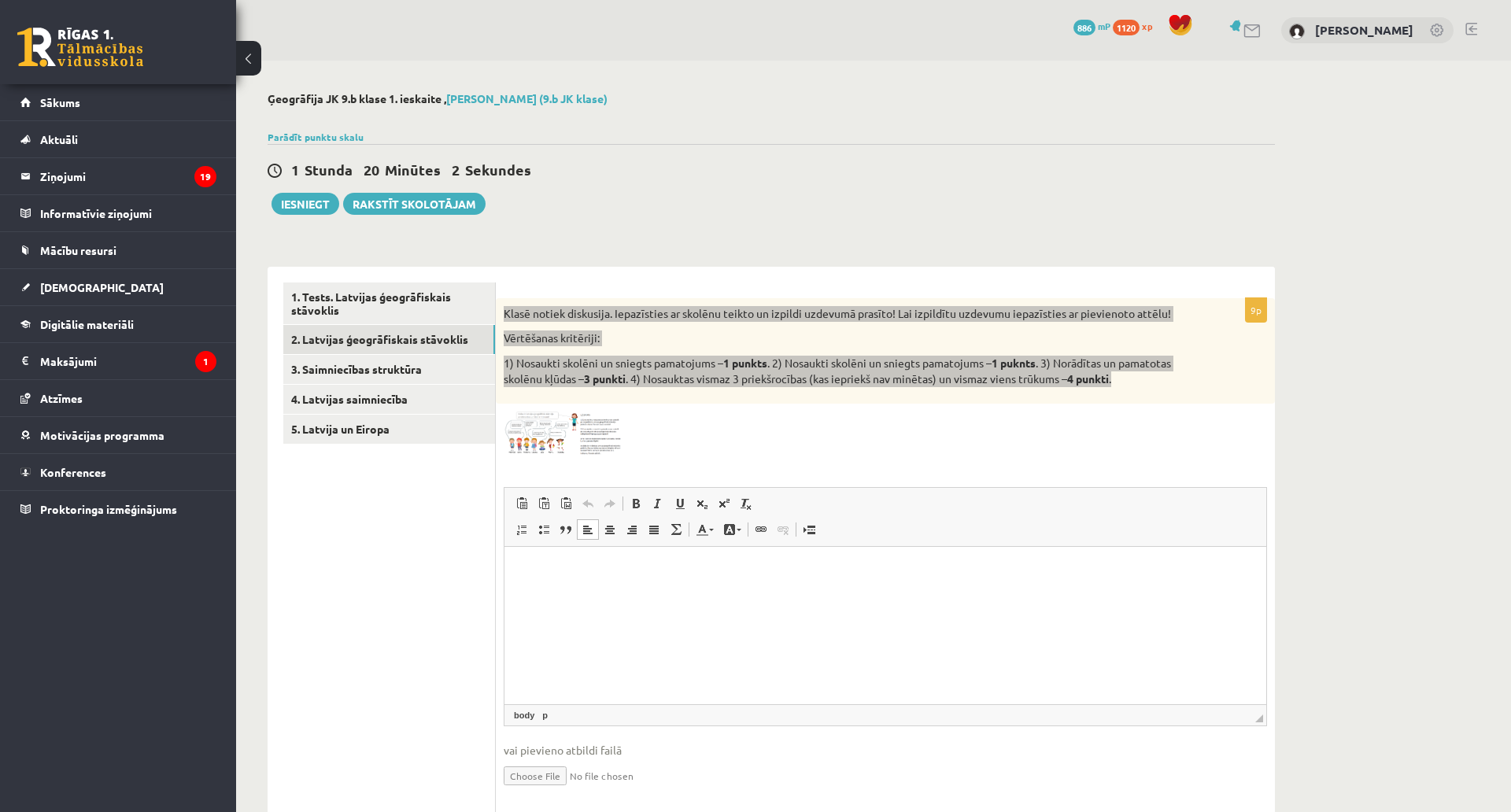
click at [706, 588] on html at bounding box center [885, 570] width 762 height 48
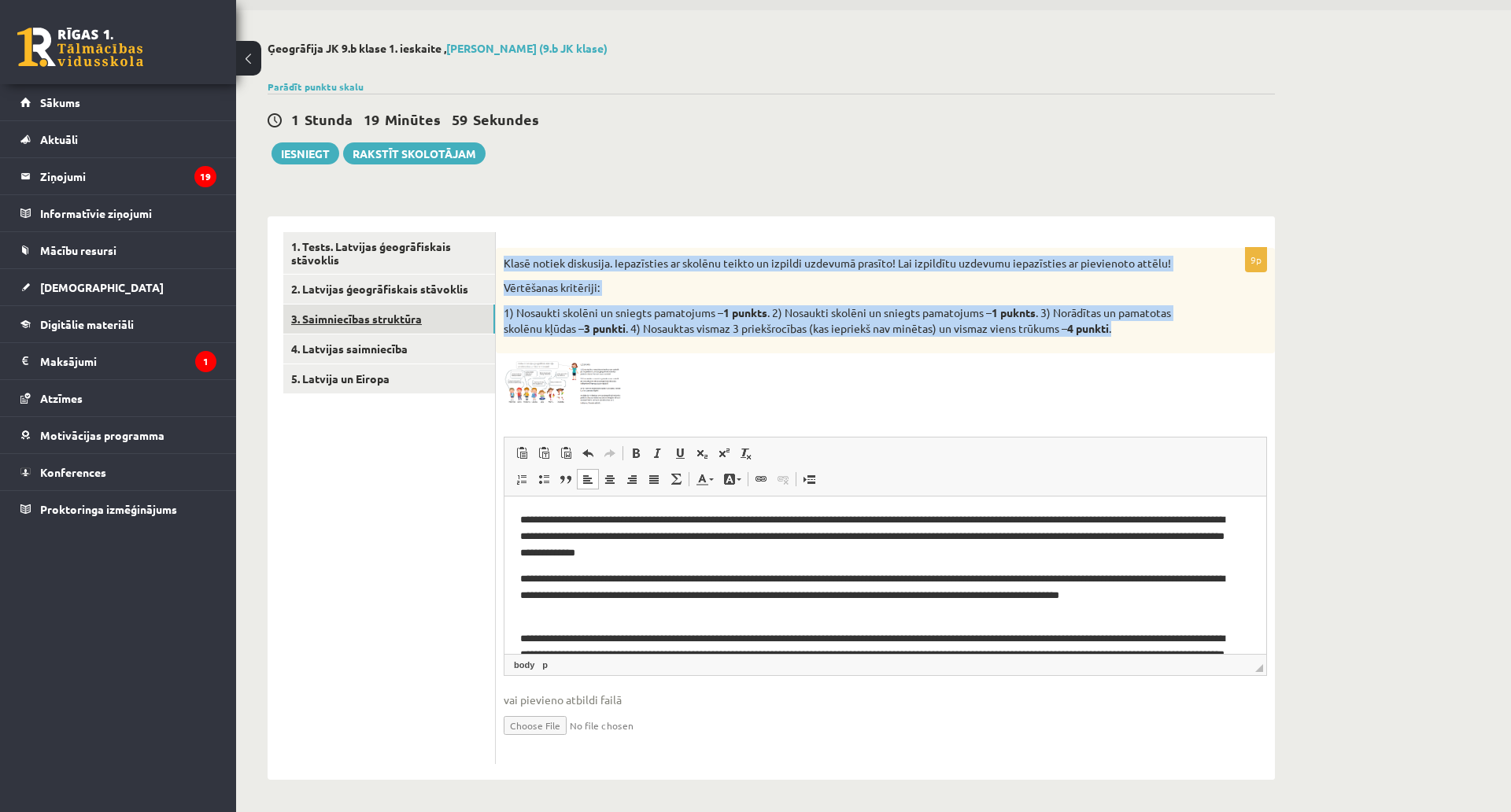
click at [417, 304] on link "3. Saimniecības struktūra" at bounding box center [390, 319] width 212 height 29
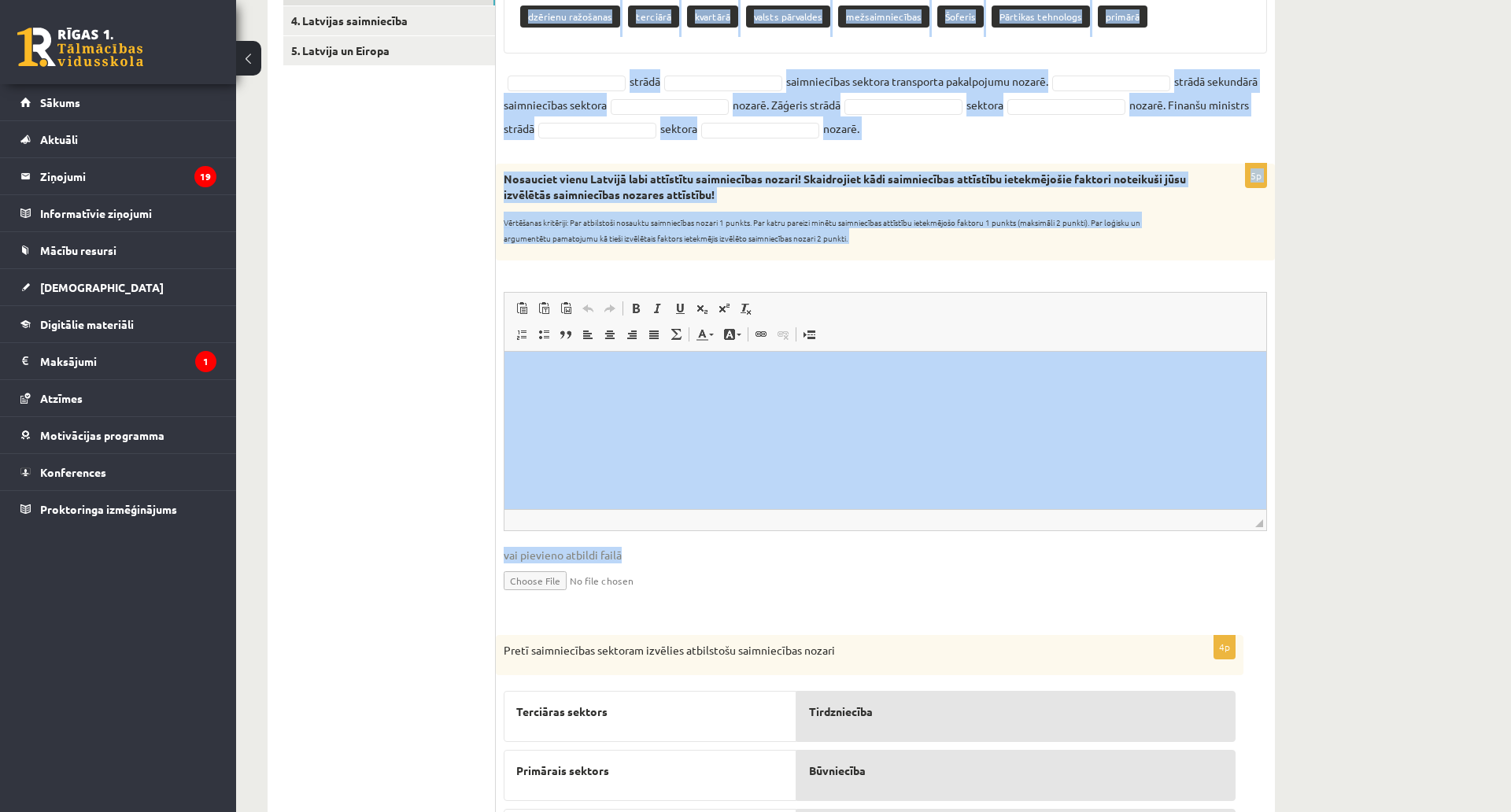
scroll to position [481, 0]
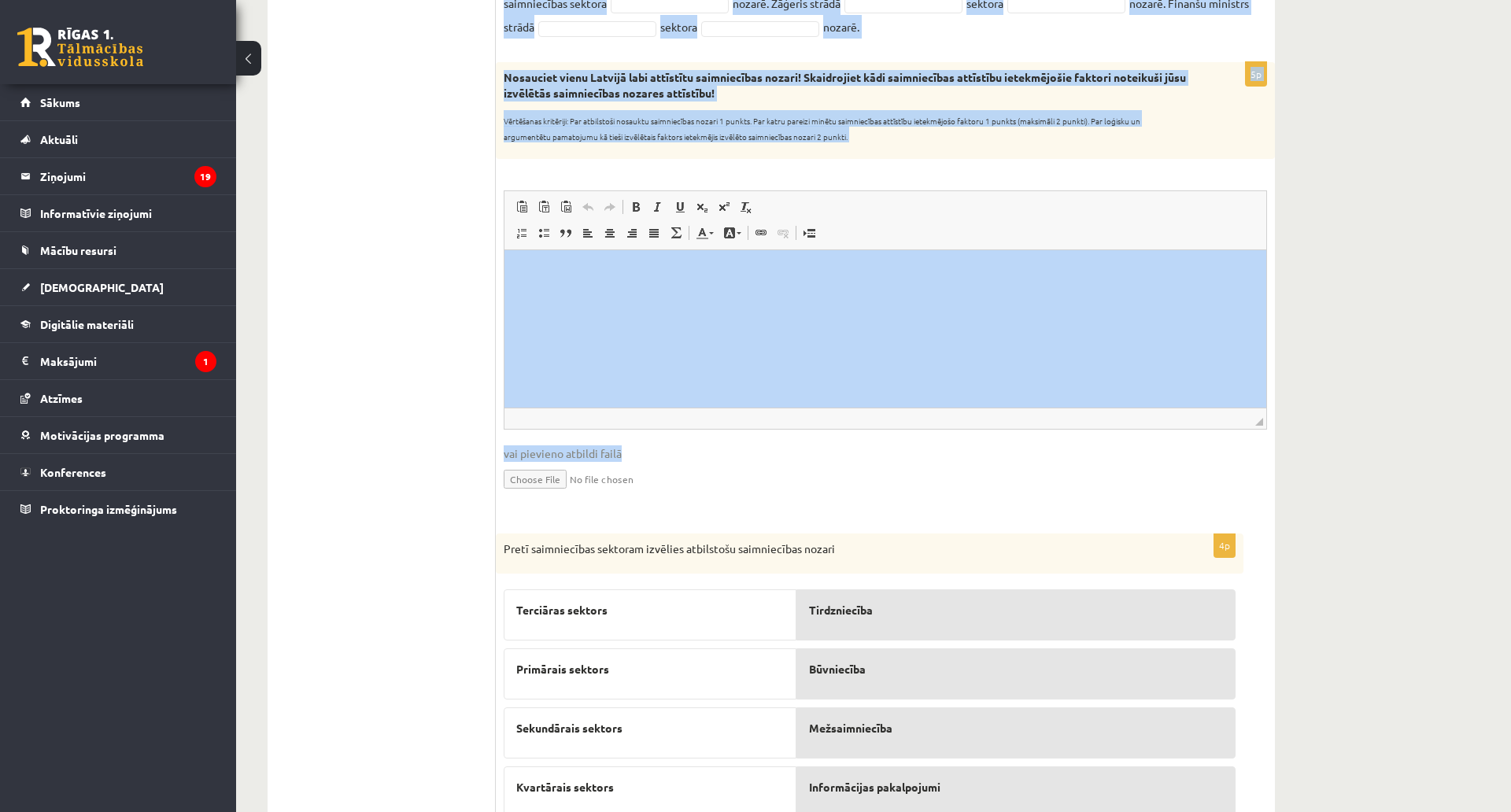
drag, startPoint x: 500, startPoint y: 63, endPoint x: 1136, endPoint y: 32, distance: 636.8
copy div "Papildini tekstu ar iztrūkstošajiem vārdiem Pieejamie vārdi dzērienu ražošanas …"
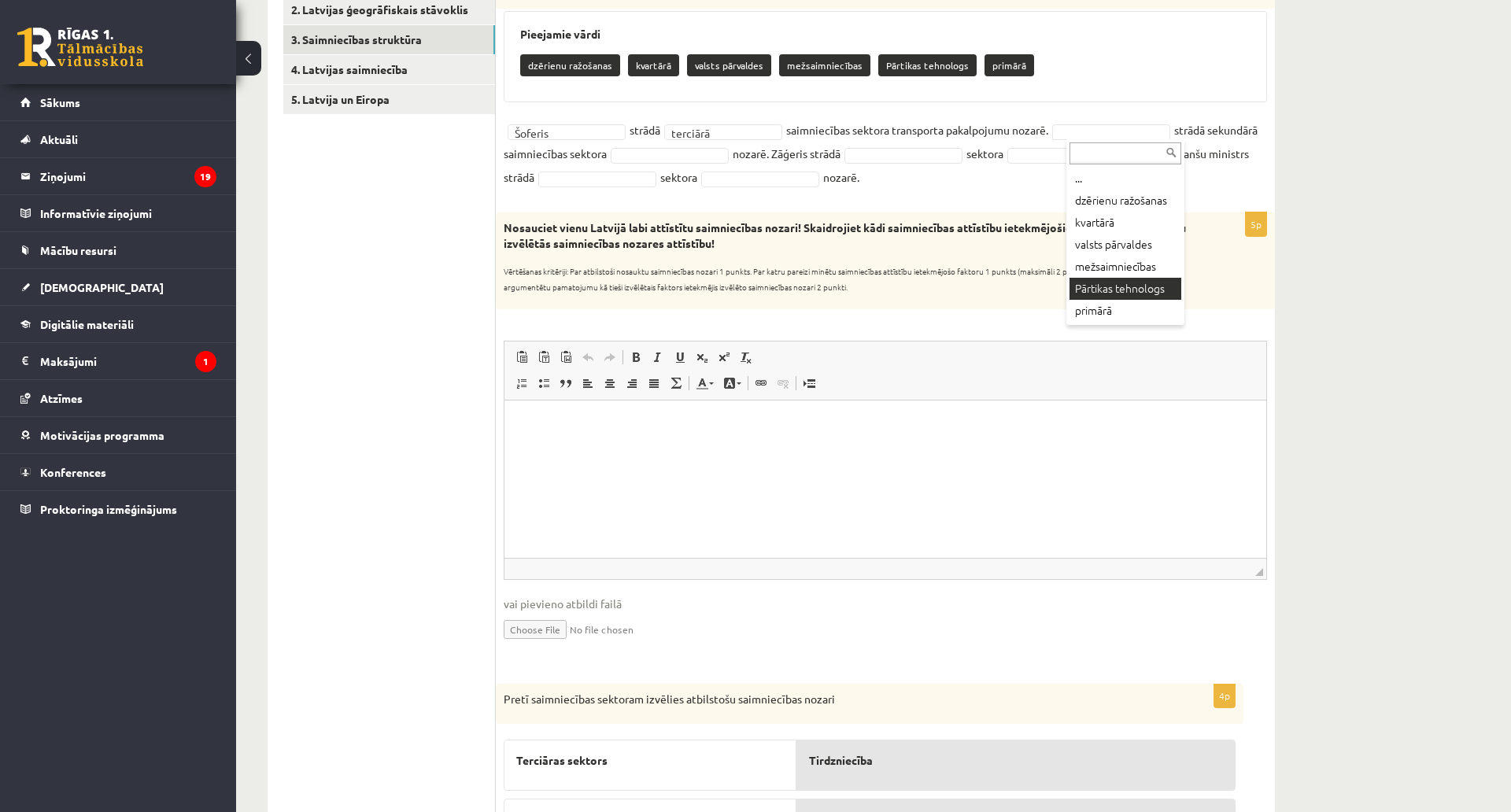
scroll to position [323, 0]
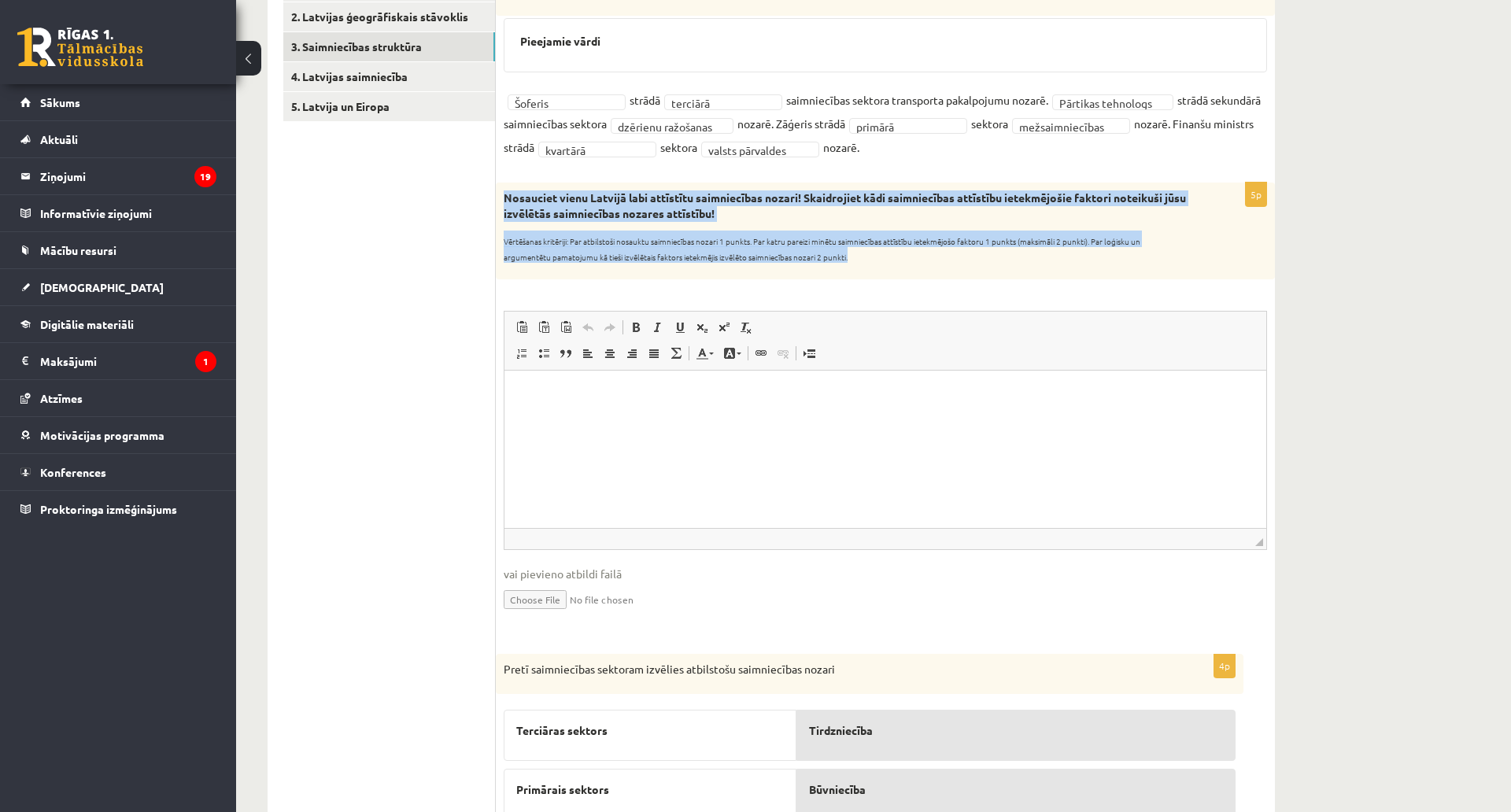
drag, startPoint x: 500, startPoint y: 197, endPoint x: 887, endPoint y: 267, distance: 393.3
click at [887, 267] on div "Nosauciet vienu Latvijā labi attīstītu saimniecības nozari! Skaidrojiet kādi sa…" at bounding box center [885, 230] width 779 height 96
click at [853, 244] on sub "Vērtēšanas kritēriji: Par atbilstoši nosauktu saimniecības nozari 1 punkts. Par…" at bounding box center [822, 249] width 637 height 28
click at [779, 250] on p "Vērtēšanas kritēriji: Par atbilstoši nosauktu saimniecības nozari 1 punkts. Par…" at bounding box center [846, 245] width 685 height 31
click at [846, 269] on div "Nosauciet vienu Latvijā labi attīstītu saimniecības nozari! Skaidrojiet kādi sa…" at bounding box center [885, 230] width 779 height 96
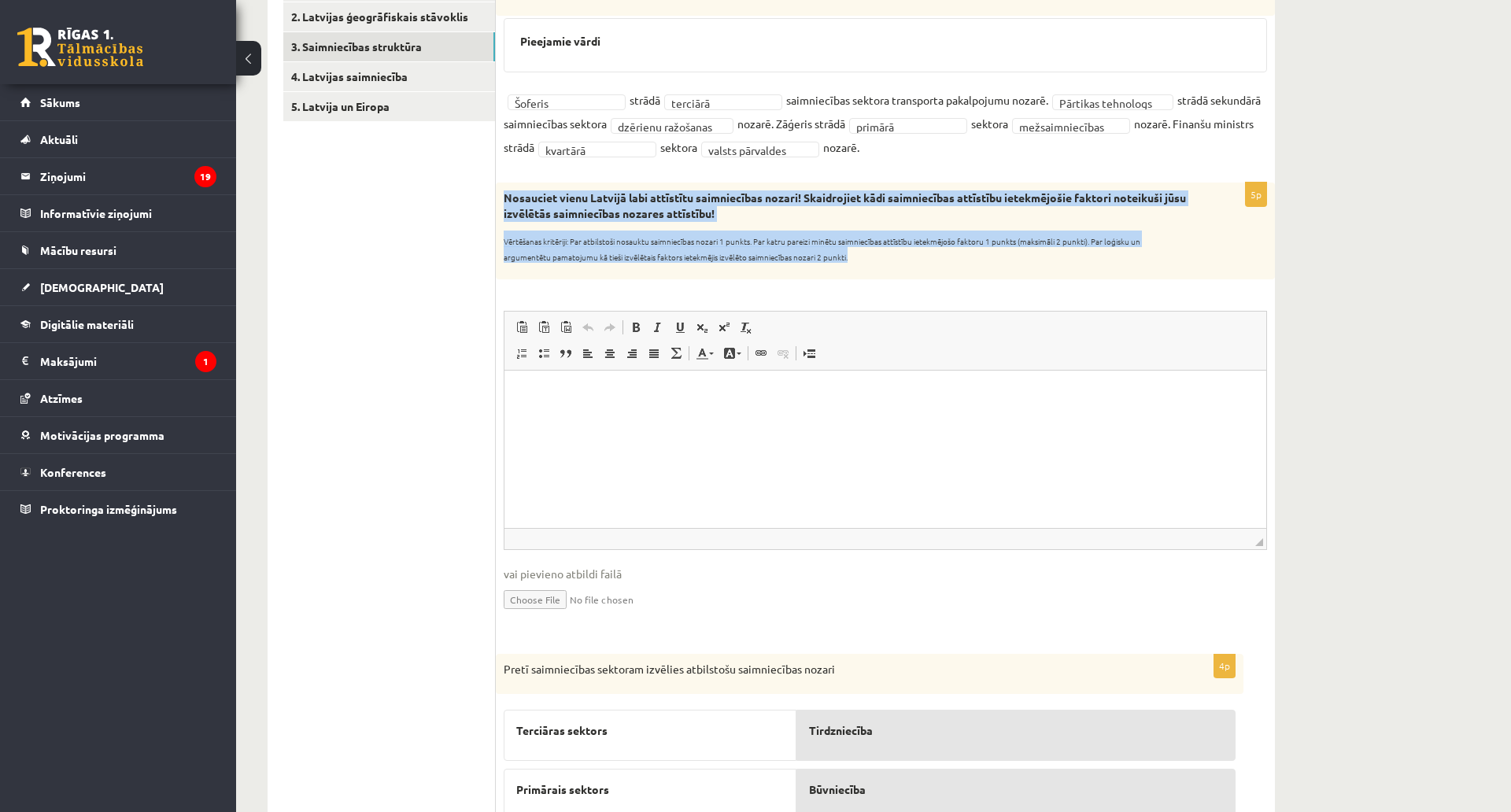
click at [837, 229] on div "Nosauciet vienu Latvijā labi attīstītu saimniecības nozari! Skaidrojiet kādi sa…" at bounding box center [885, 230] width 779 height 96
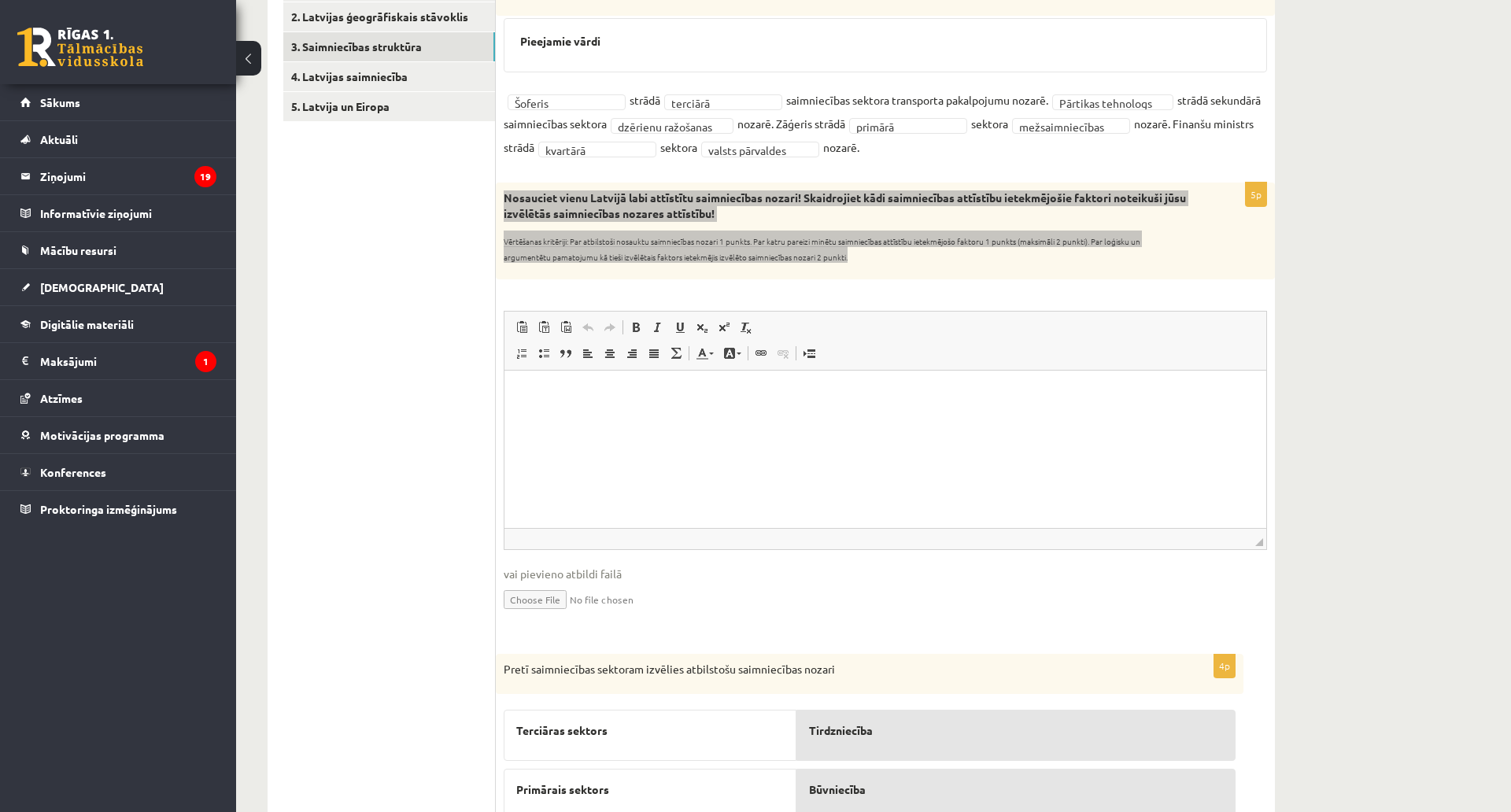
click at [519, 418] on html at bounding box center [885, 394] width 762 height 48
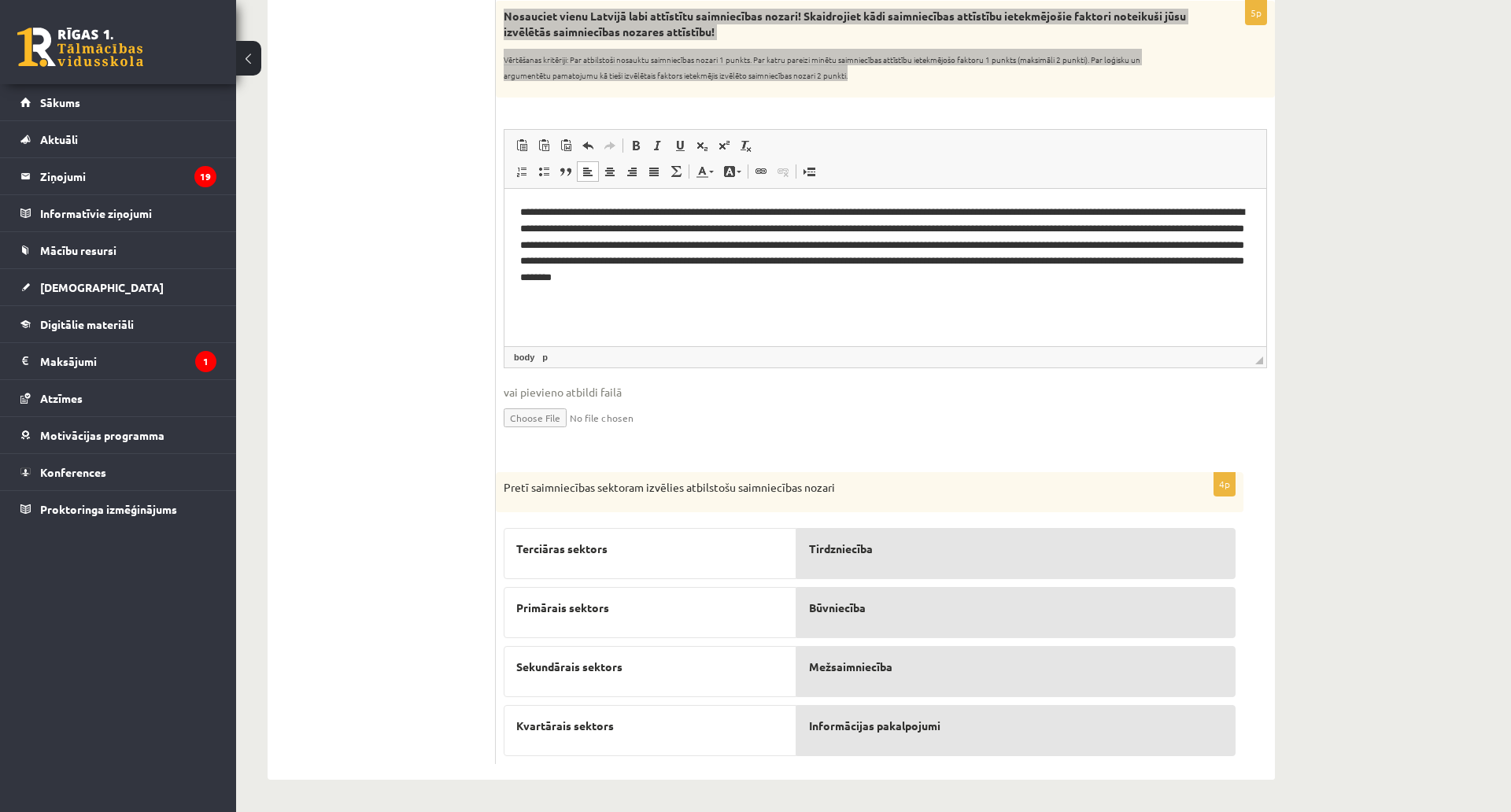
scroll to position [601, 0]
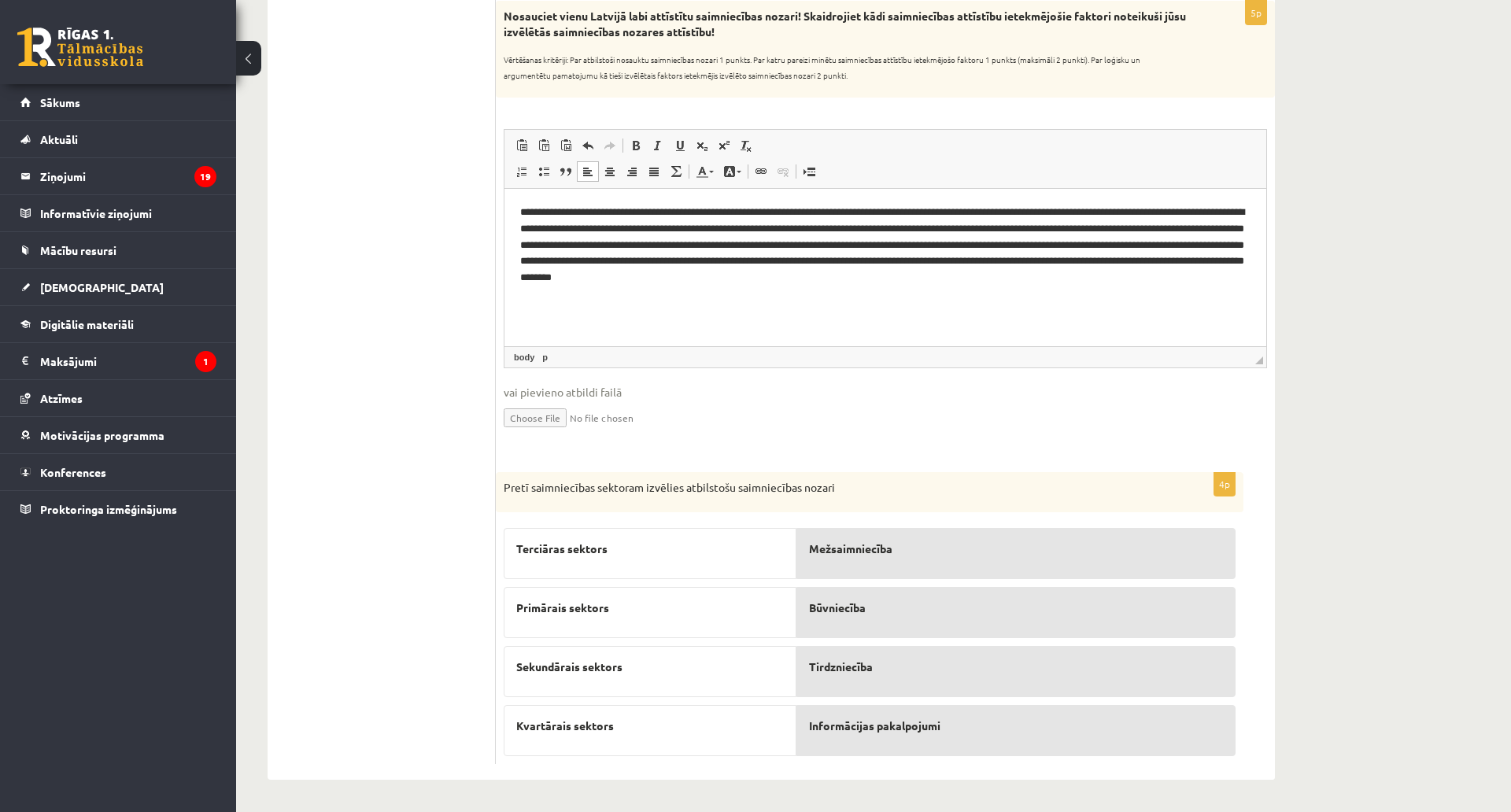
click at [870, 600] on p "Būvniecība" at bounding box center [1016, 608] width 414 height 17
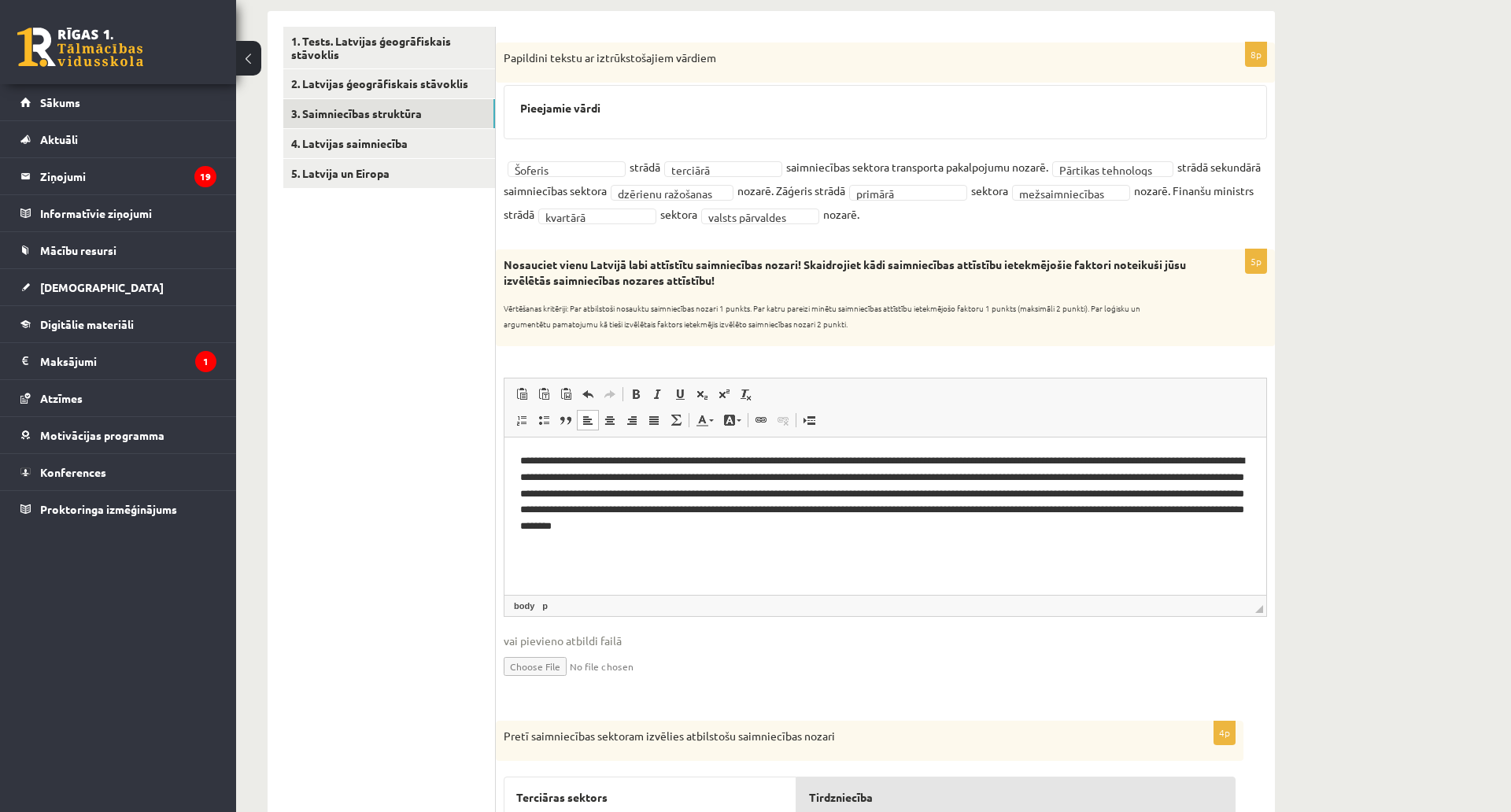
scroll to position [255, 0]
click at [362, 139] on link "4. Latvijas saimniecība" at bounding box center [390, 144] width 212 height 29
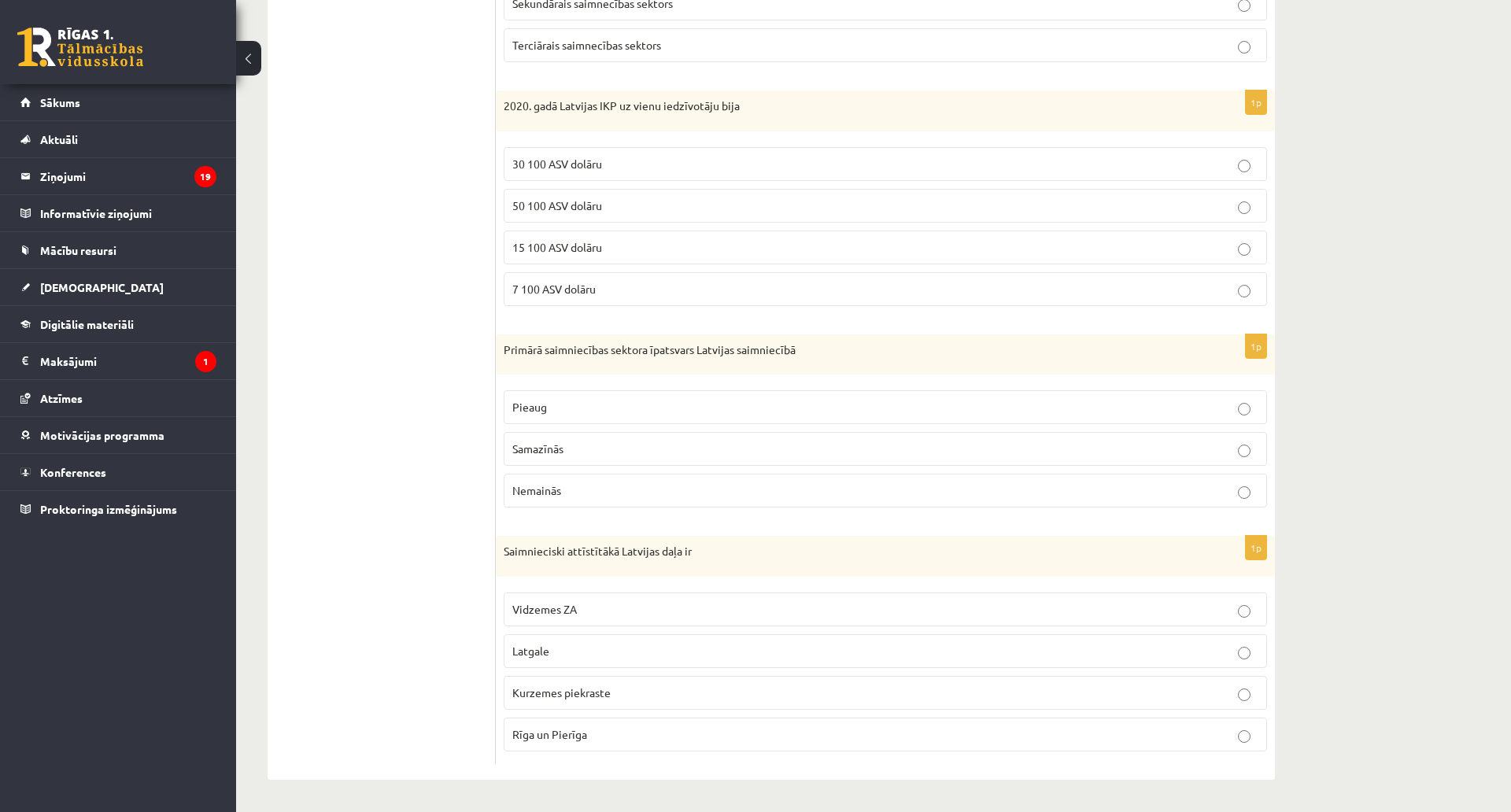
scroll to position [0, 0]
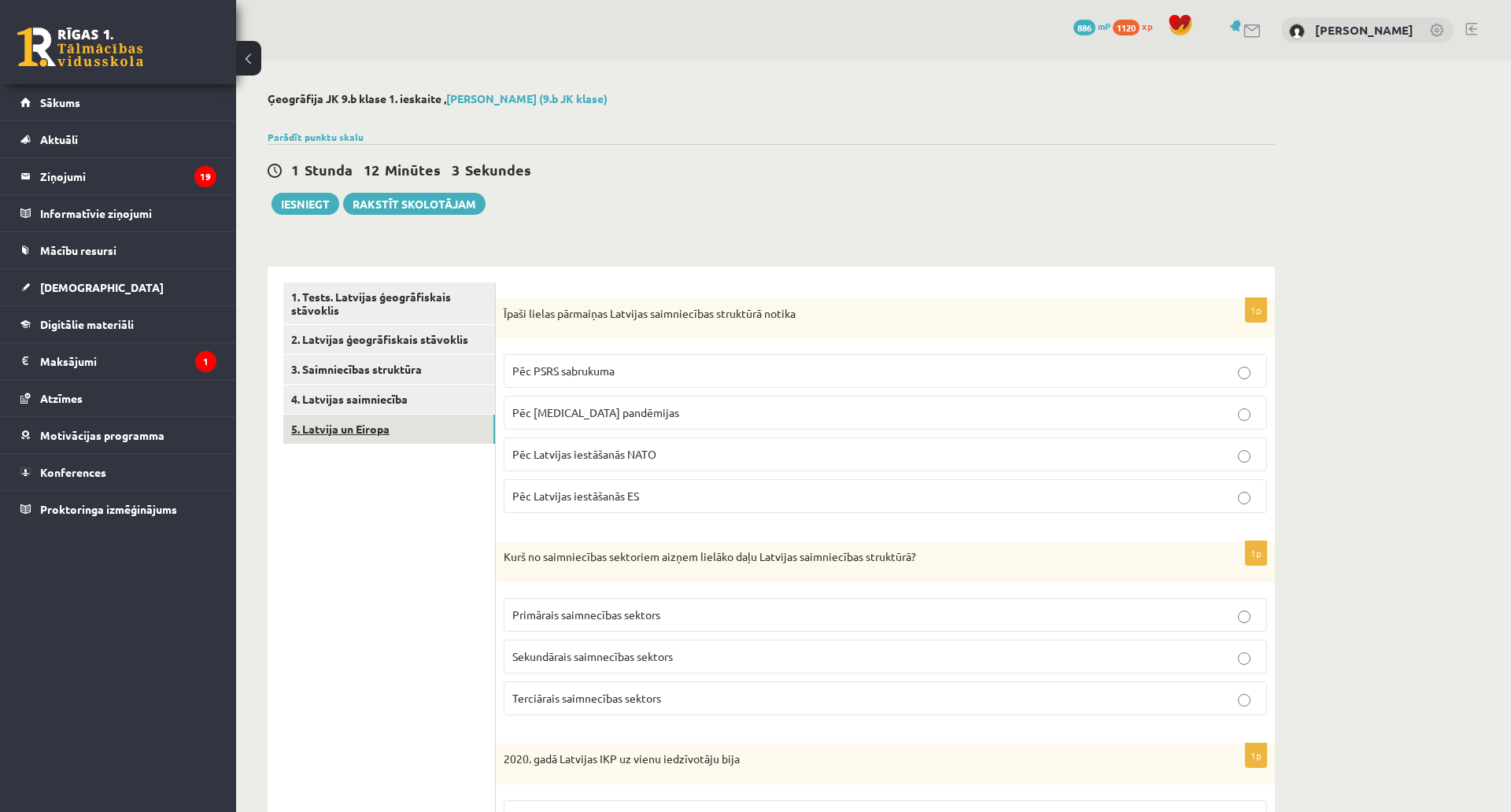
click at [421, 437] on link "5. Latvija un Eiropa" at bounding box center [390, 430] width 212 height 29
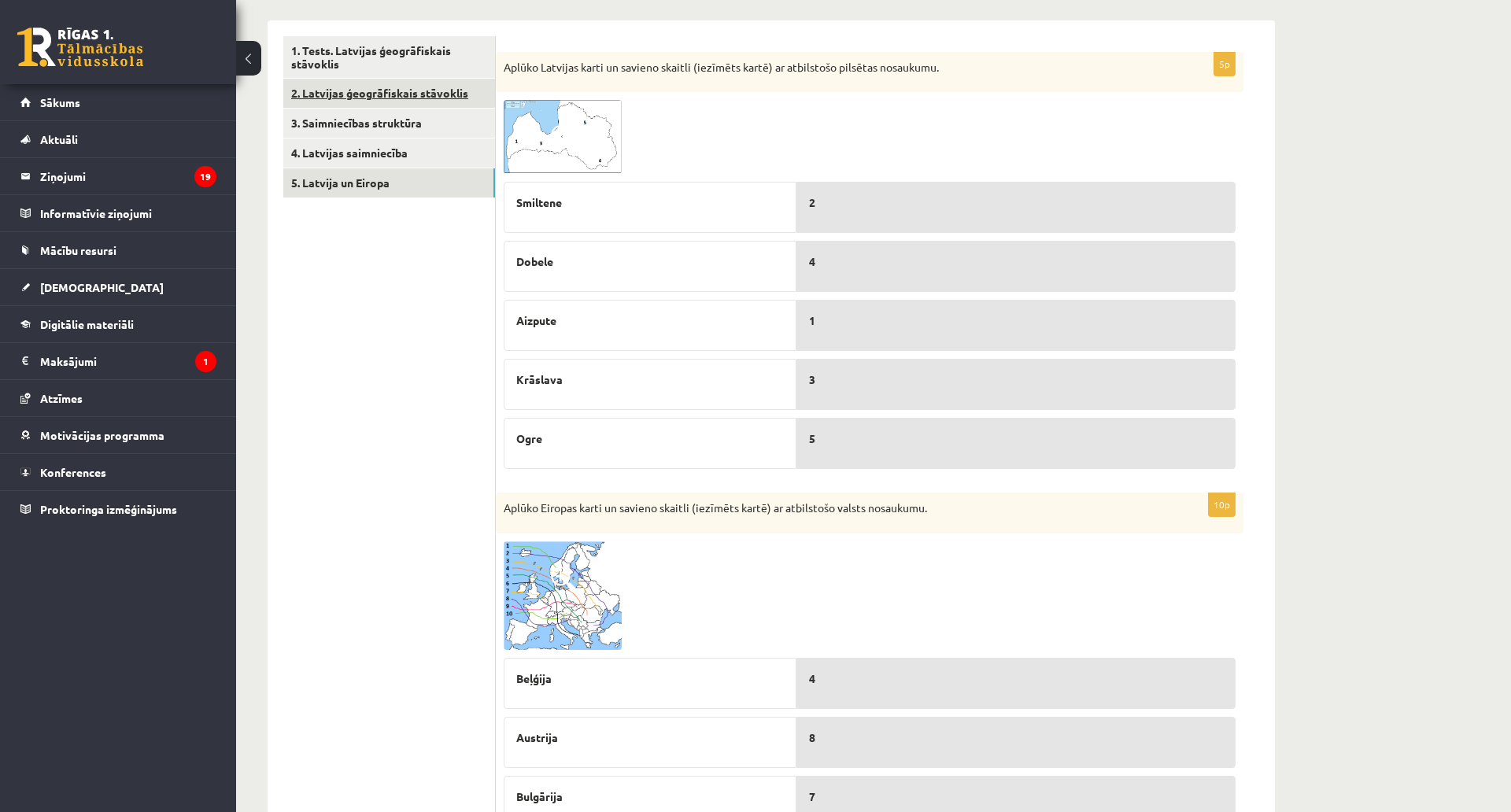
scroll to position [245, 0]
click at [580, 139] on img at bounding box center [563, 137] width 118 height 74
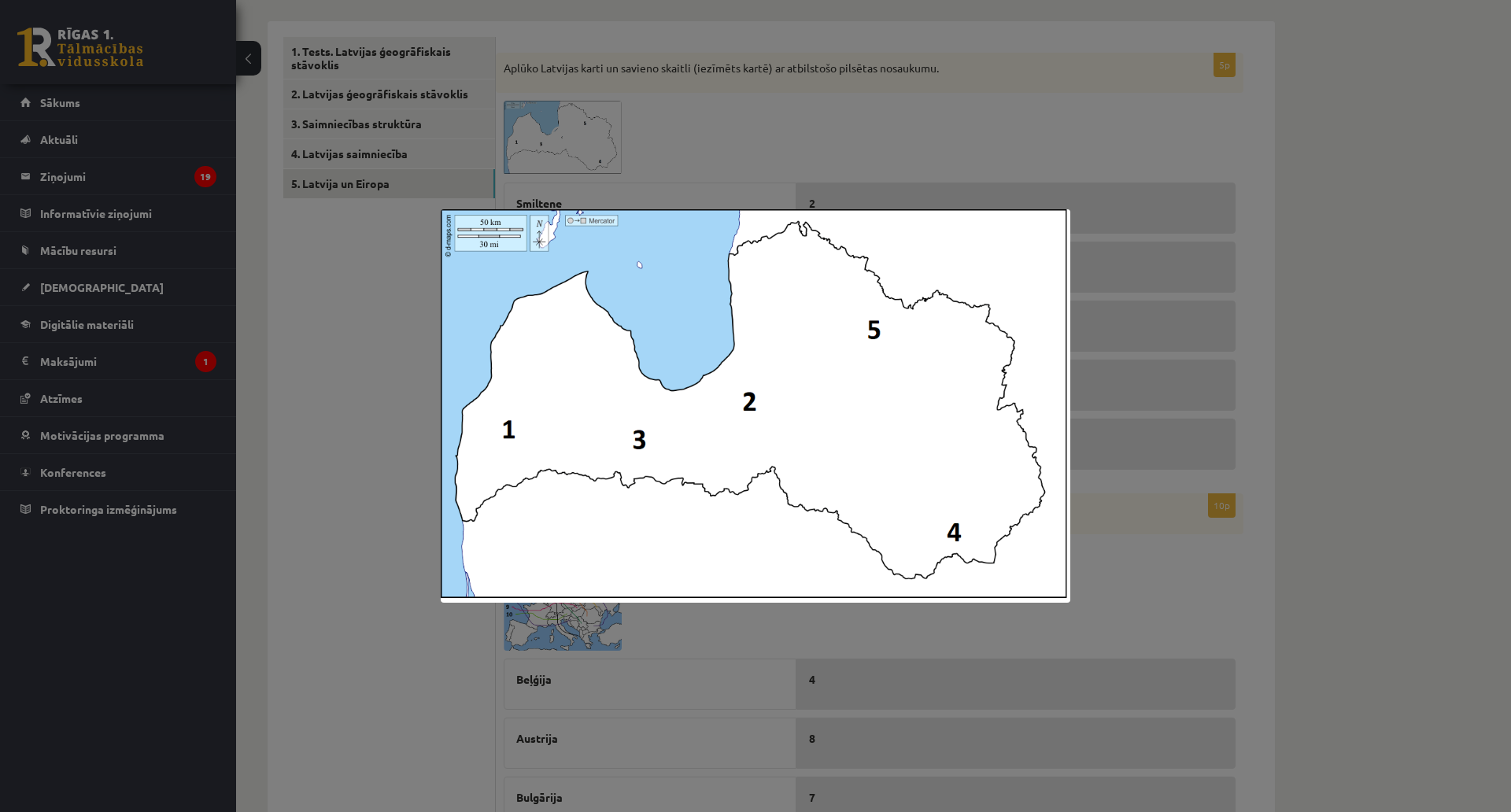
click at [1101, 594] on div at bounding box center [756, 406] width 1511 height 812
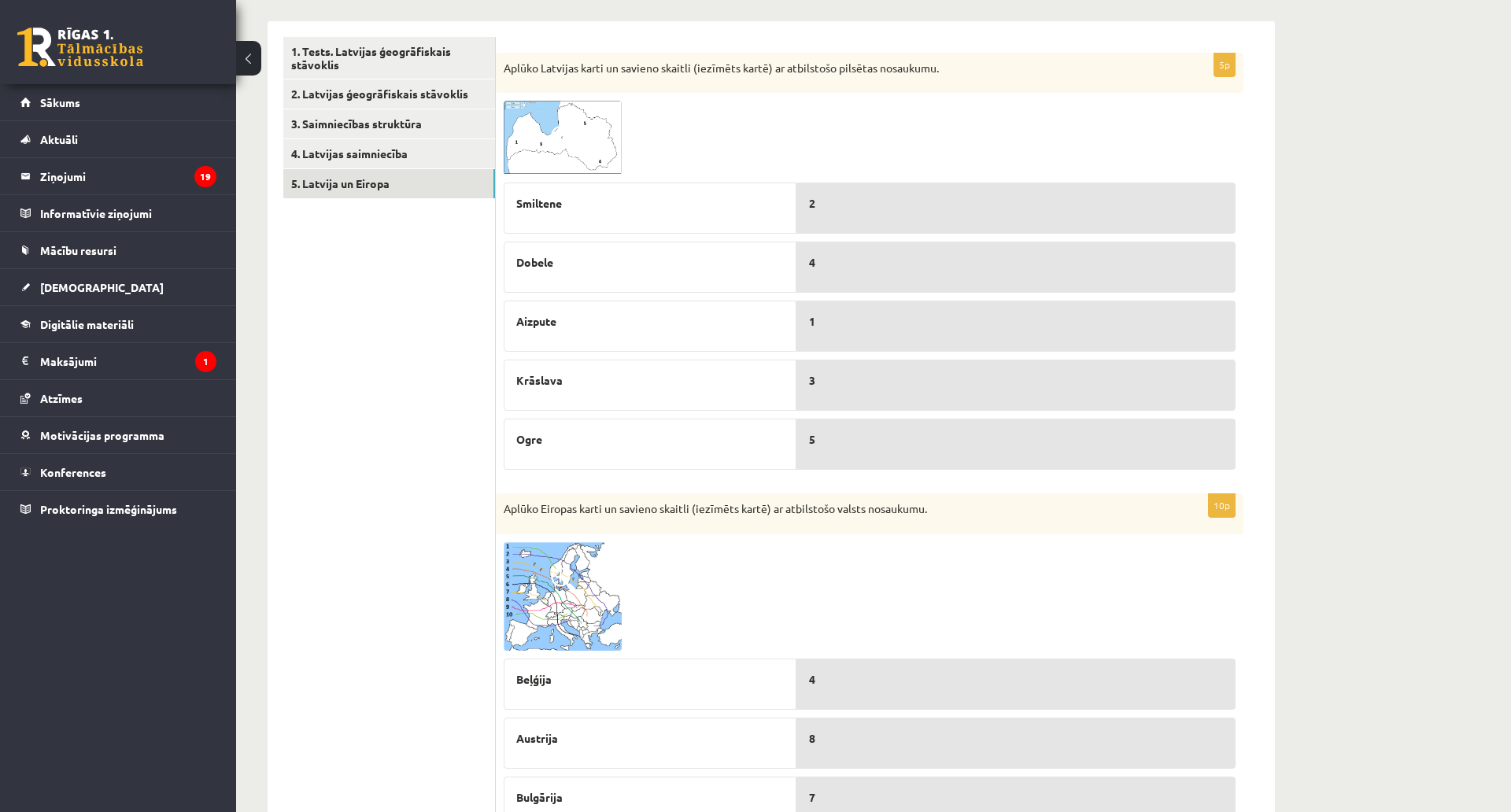
click at [992, 499] on div "Aplūko Eiropas karti un savieno skaitli (iezīmēts kartē) ar atbilstošo valsts n…" at bounding box center [869, 513] width 748 height 41
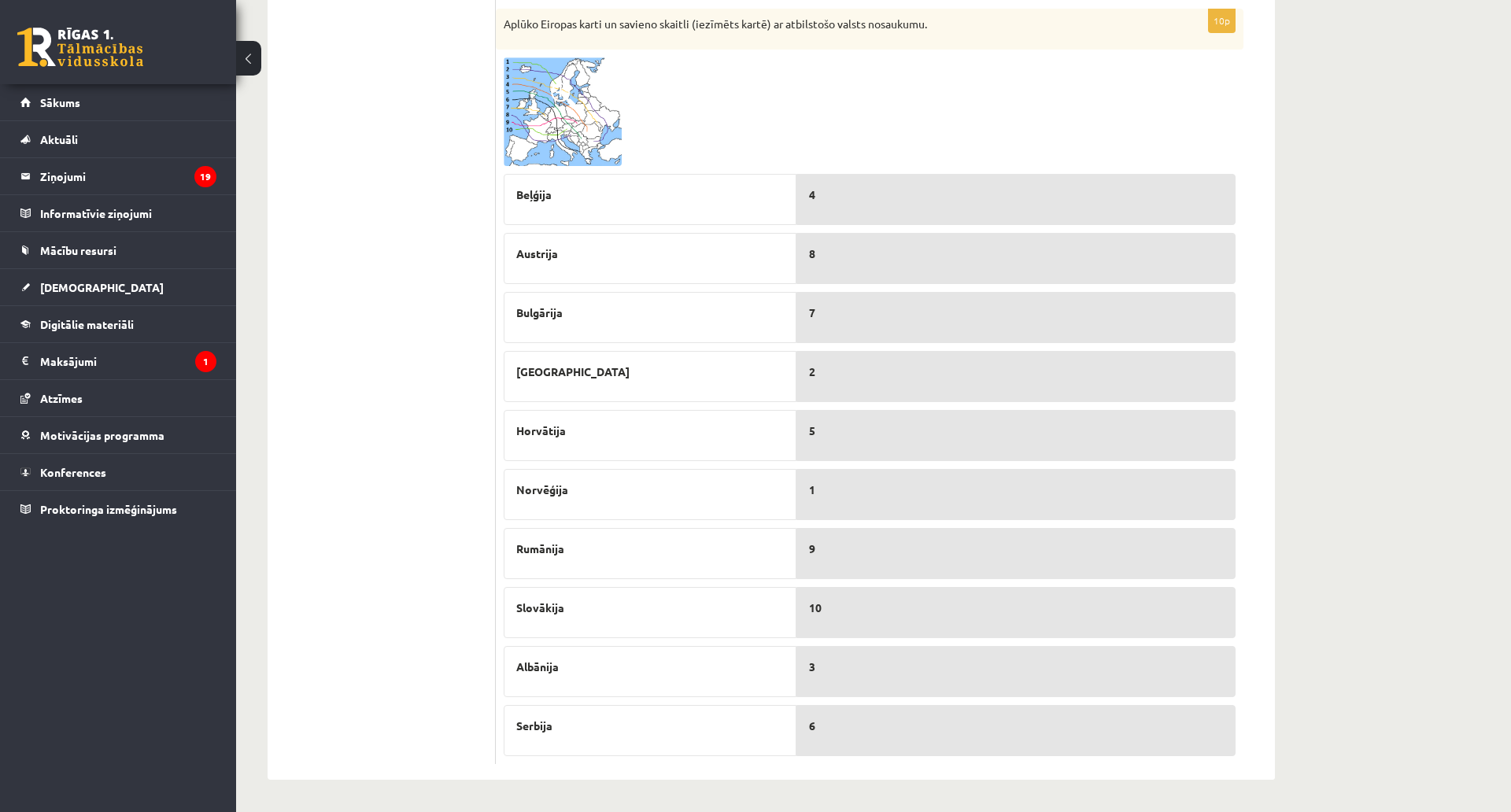
scroll to position [730, 0]
click at [594, 120] on img at bounding box center [563, 112] width 118 height 108
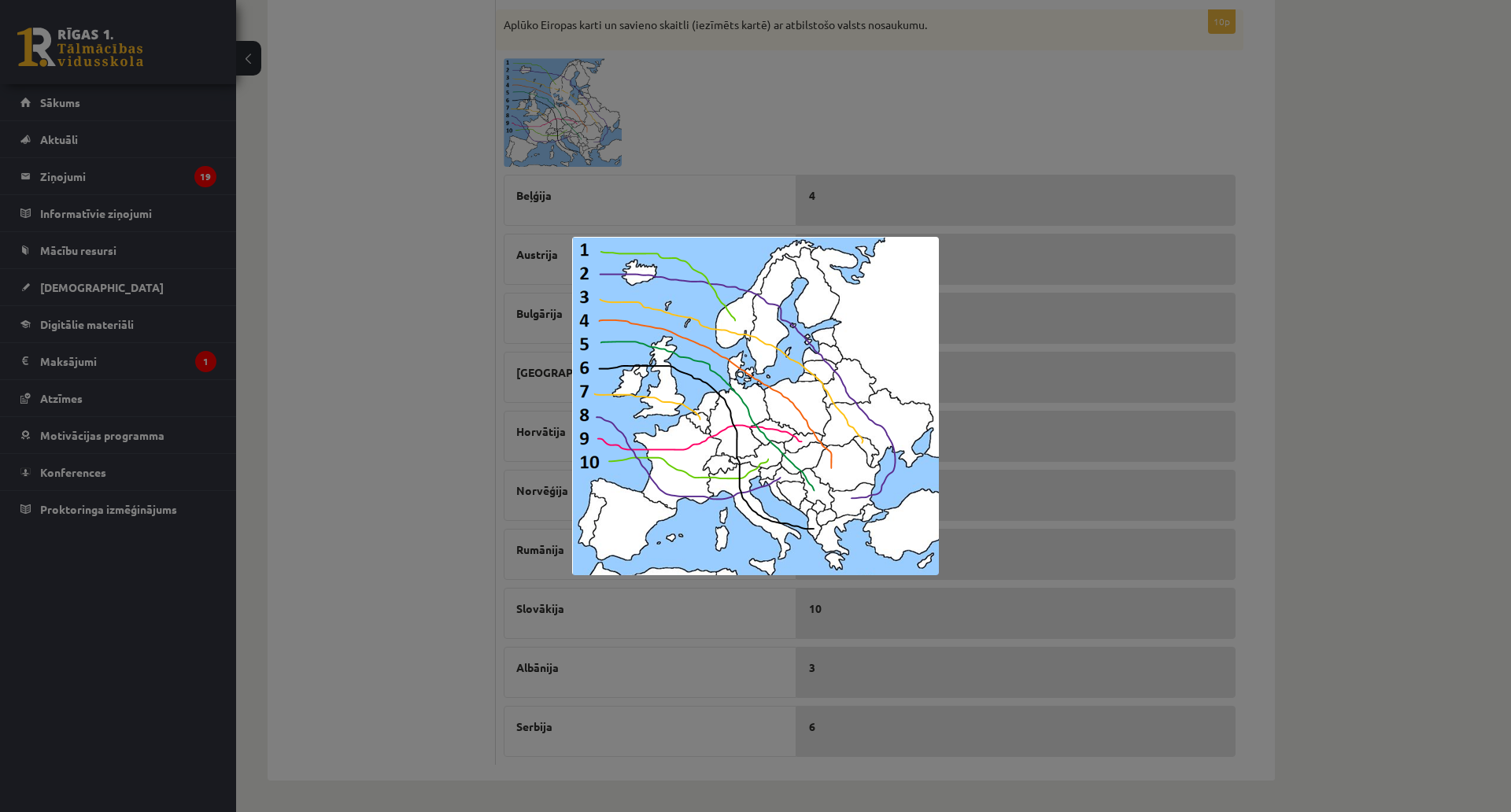
click at [622, 618] on div at bounding box center [756, 406] width 1511 height 812
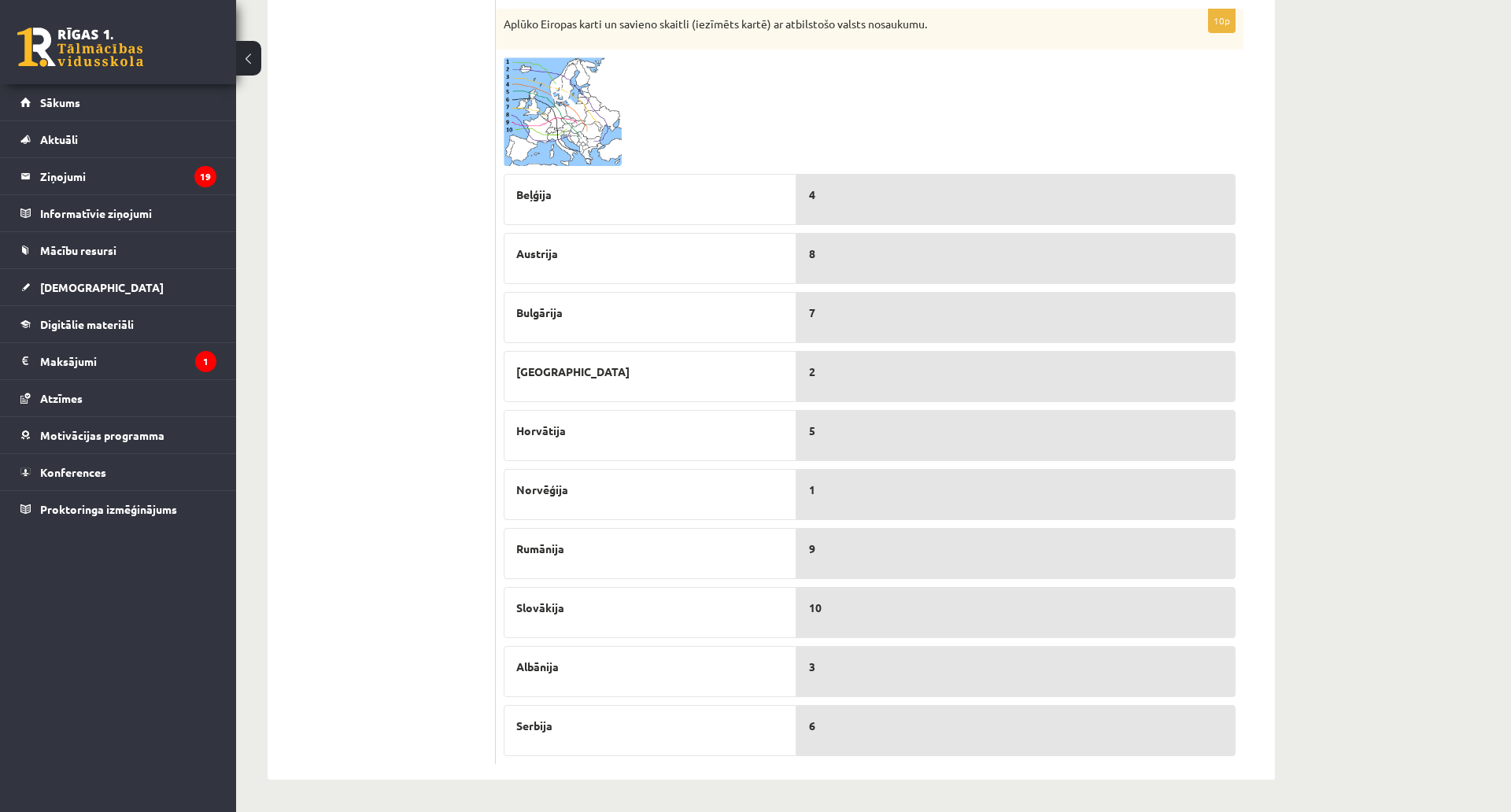
scroll to position [826, 0]
click at [568, 57] on img at bounding box center [563, 112] width 118 height 108
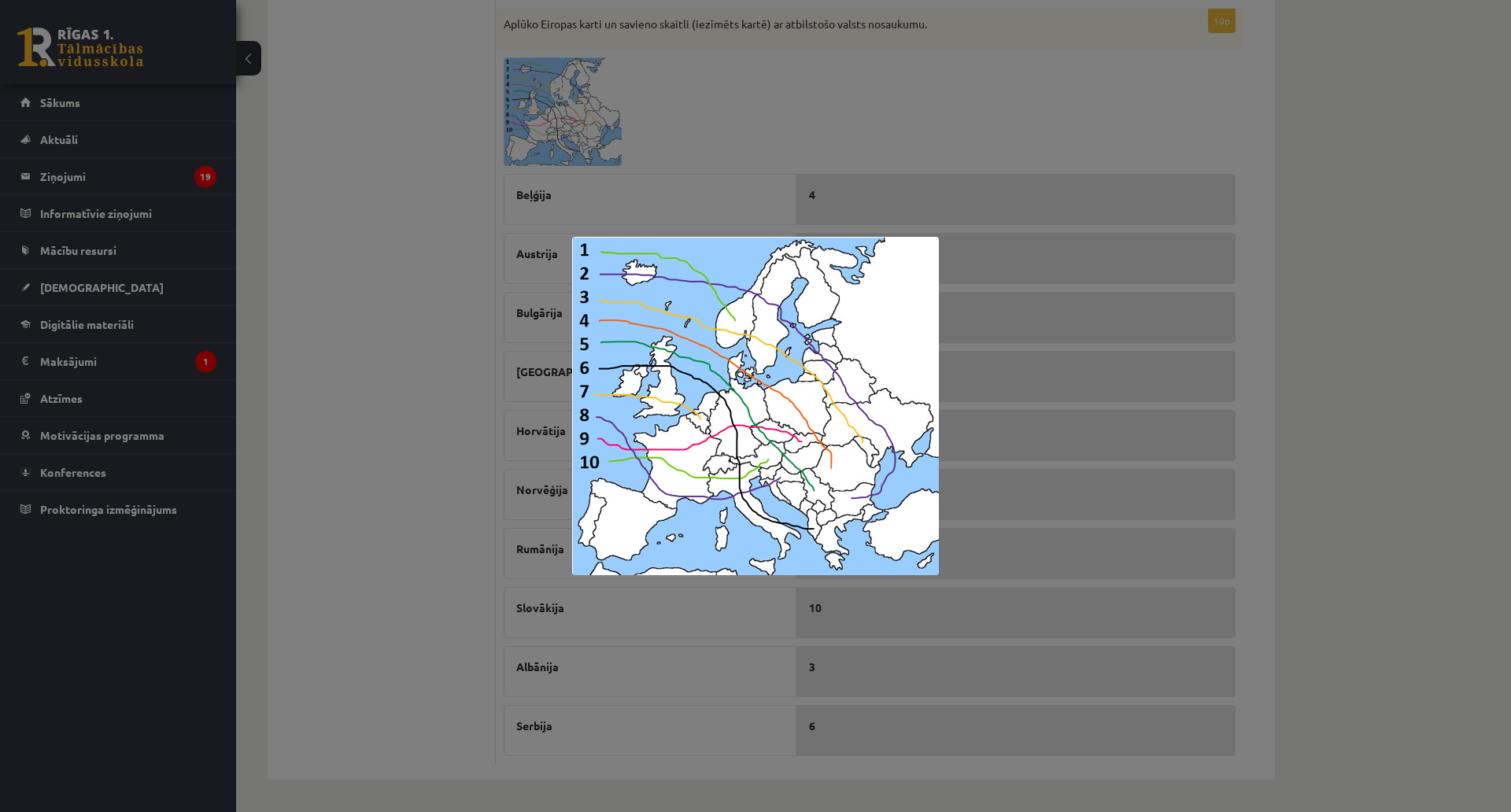
click at [1008, 554] on div at bounding box center [756, 406] width 1511 height 812
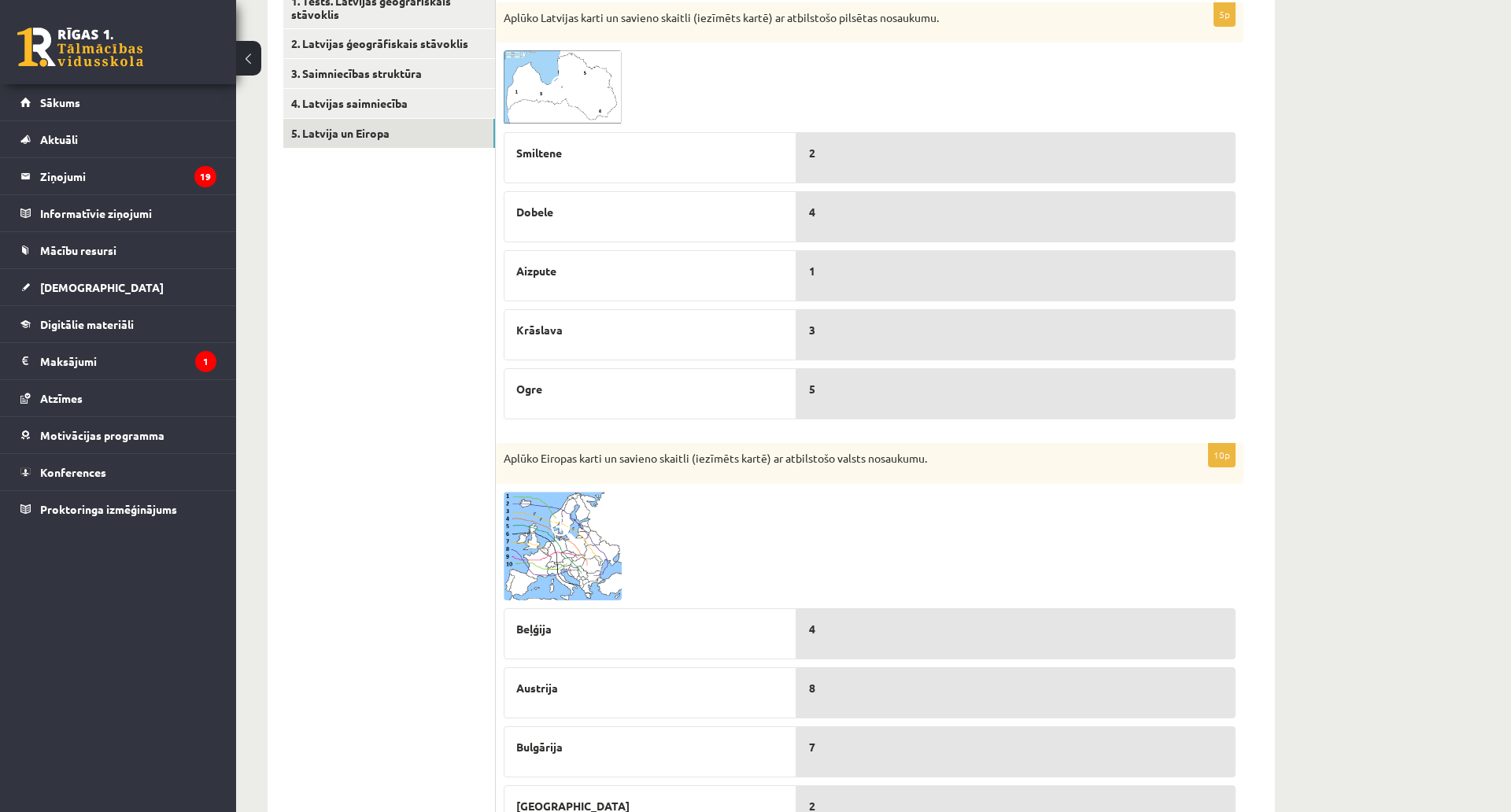
scroll to position [0, 0]
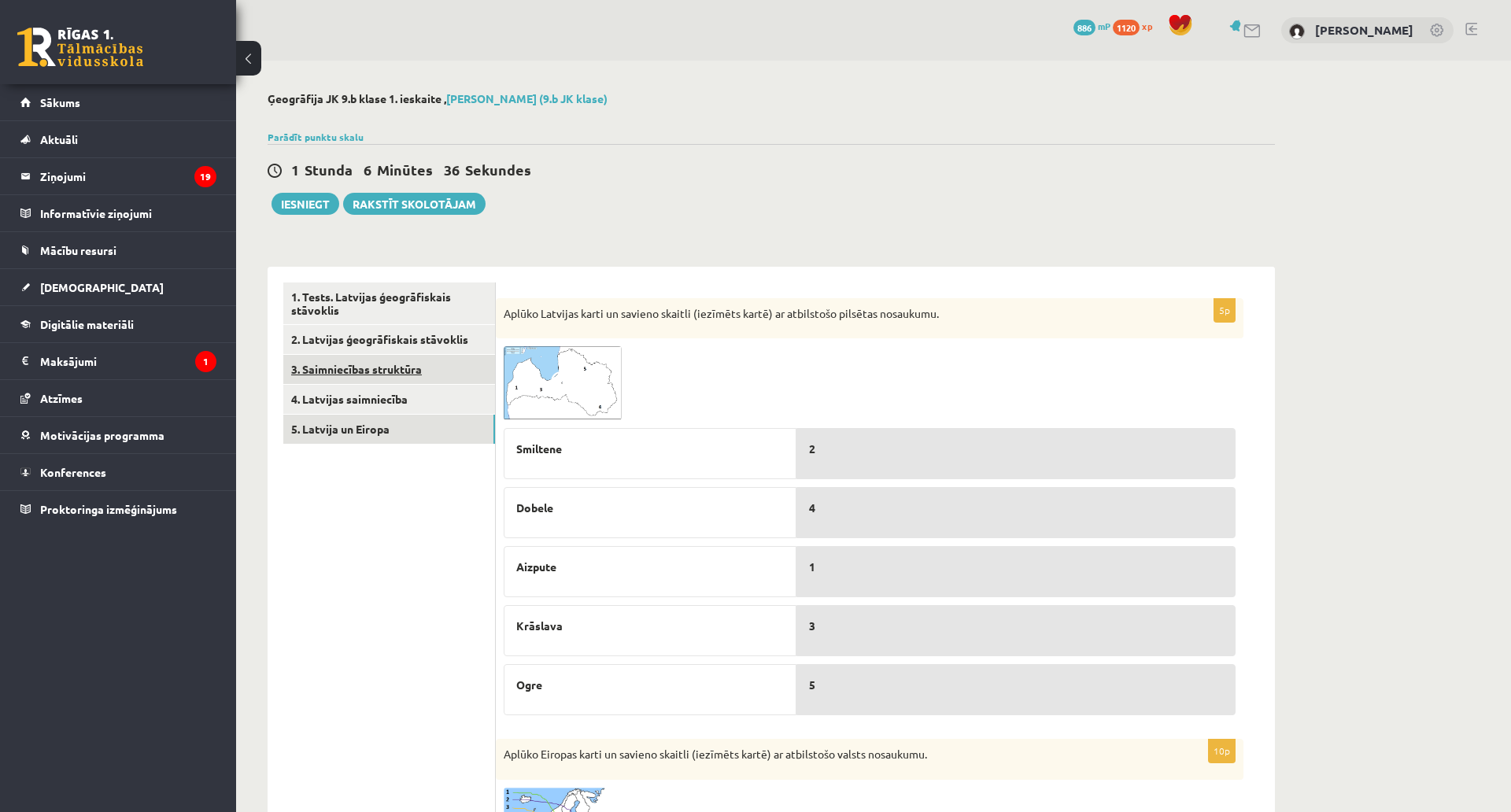
click at [438, 372] on link "3. Saimniecības struktūra" at bounding box center [390, 369] width 212 height 29
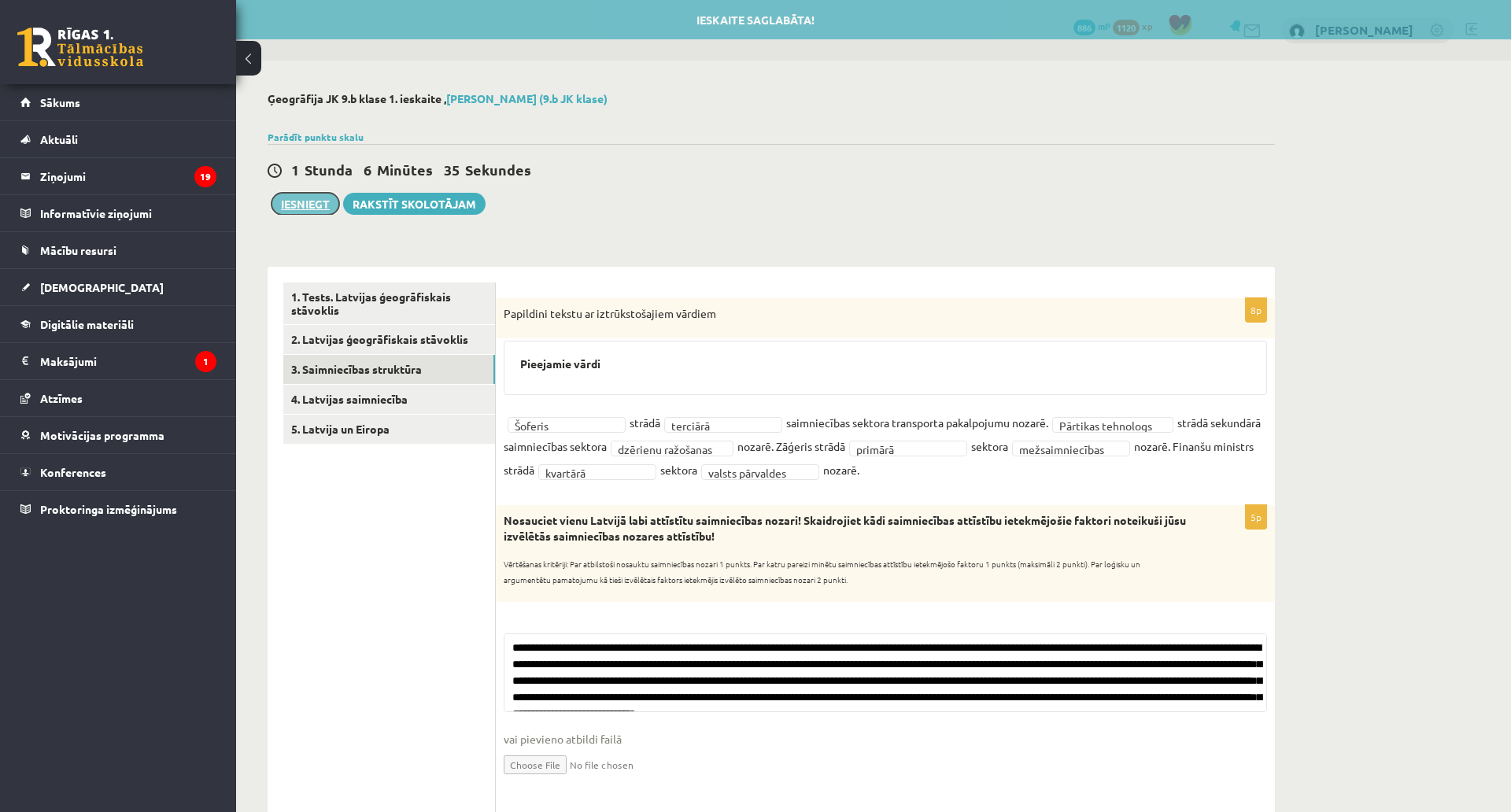
click at [311, 205] on button "Iesniegt" at bounding box center [305, 204] width 68 height 22
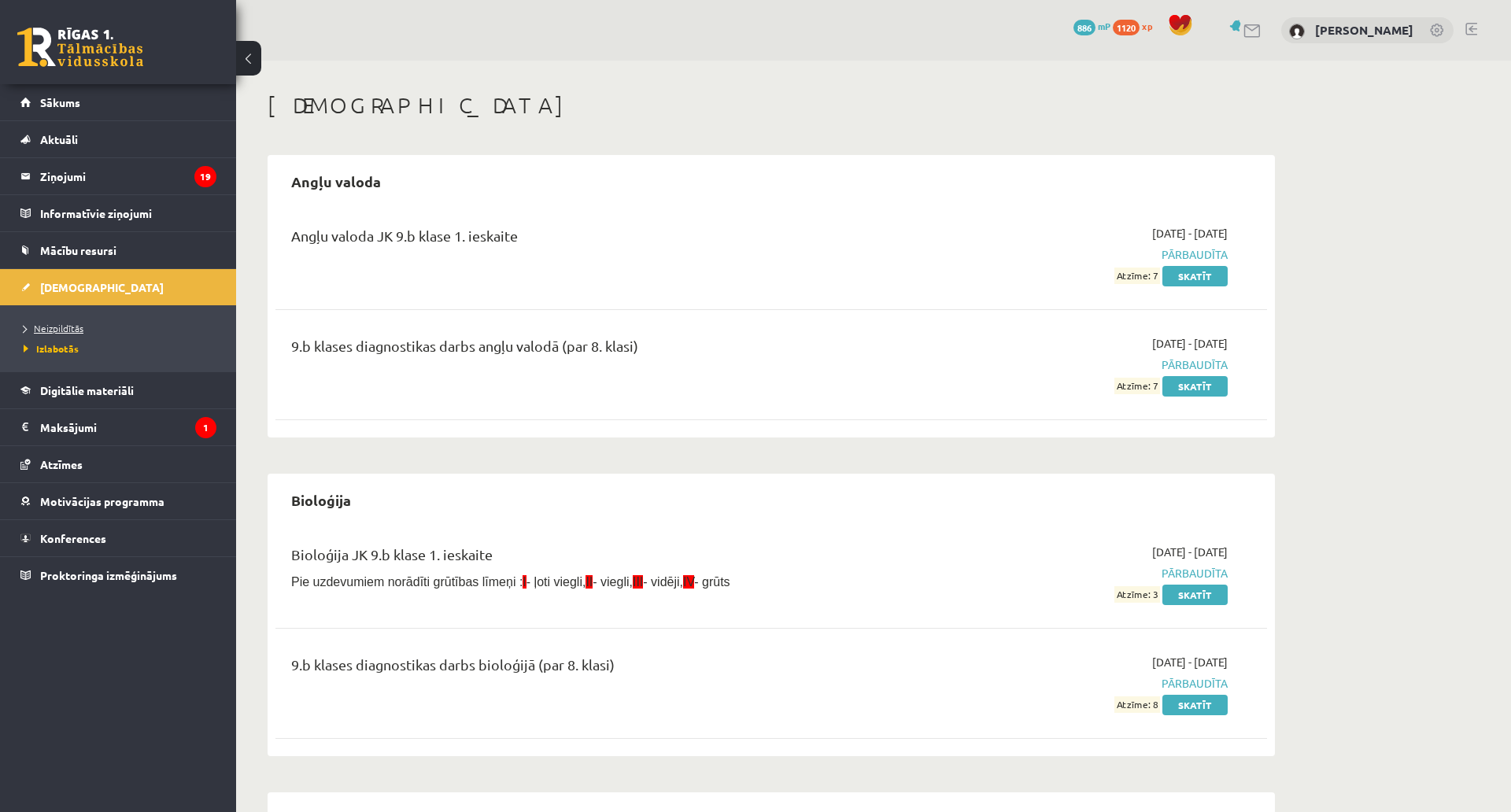
click at [59, 333] on link "Neizpildītās" at bounding box center [122, 328] width 197 height 14
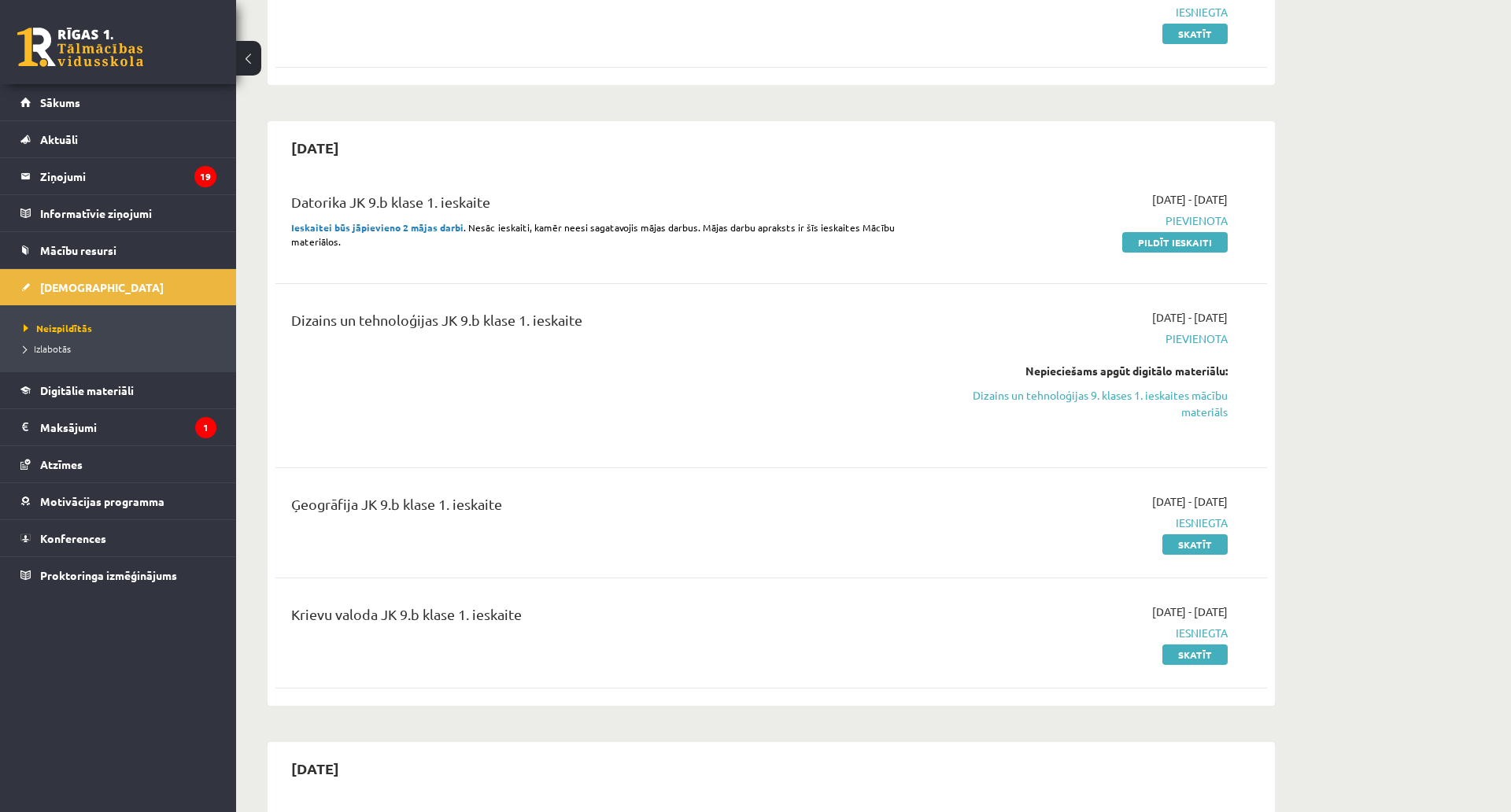
scroll to position [243, 0]
click at [61, 175] on legend "Ziņojumi 19" at bounding box center [128, 176] width 176 height 36
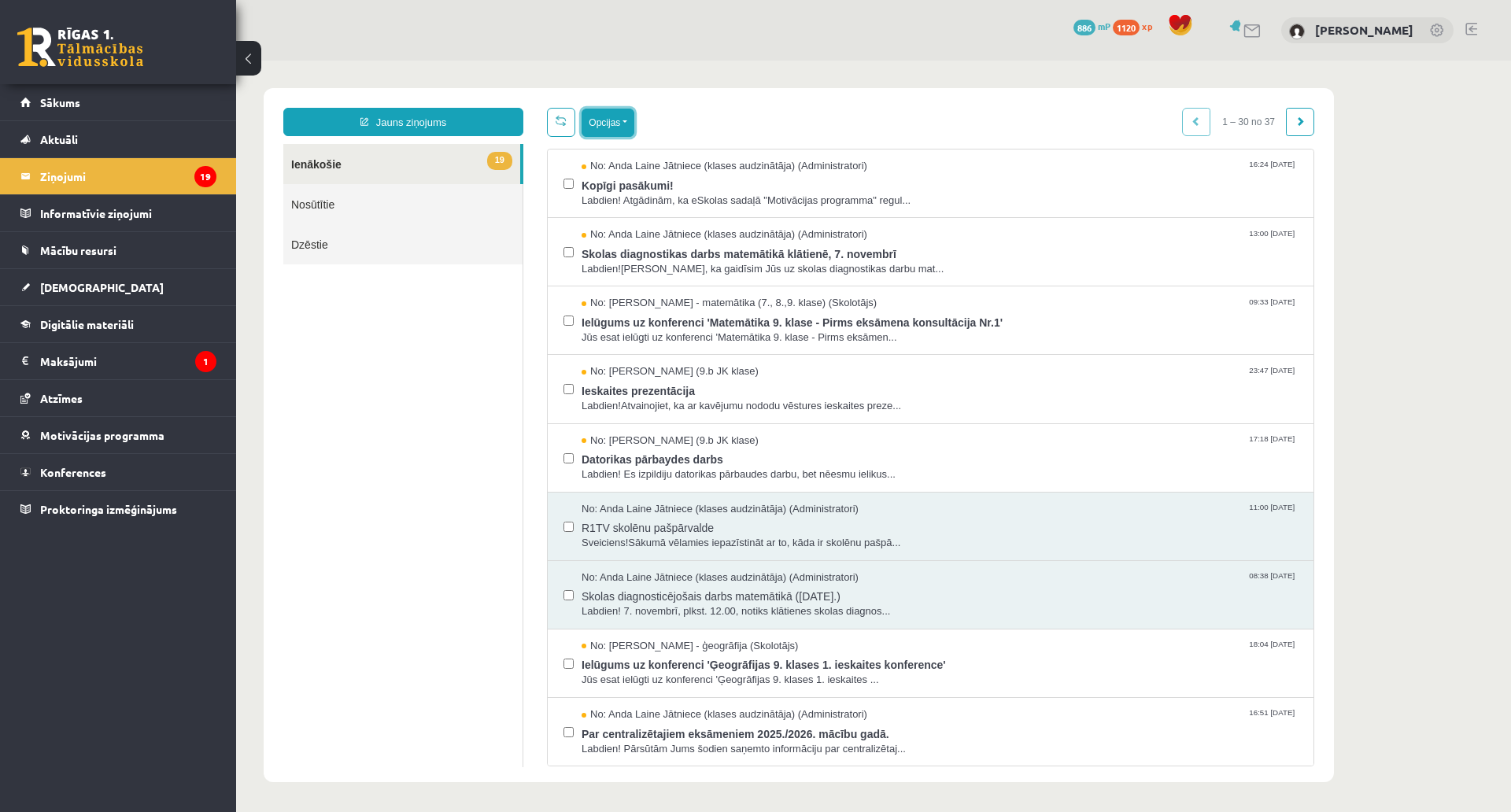
click at [600, 120] on button "Opcijas" at bounding box center [608, 123] width 53 height 29
click at [646, 202] on link "Atzīmēt visus kā lasītus" at bounding box center [705, 201] width 207 height 16
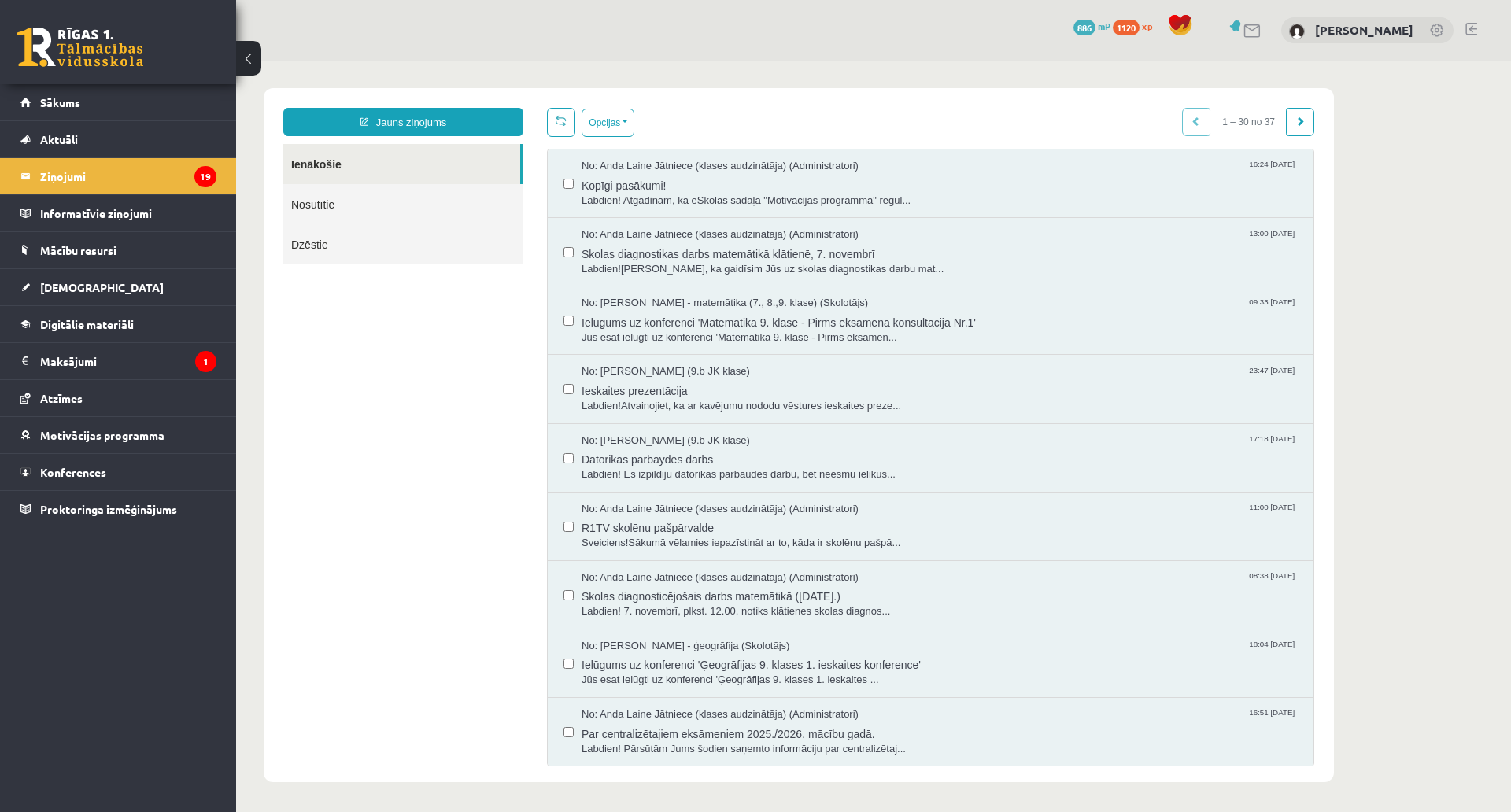
click at [399, 163] on link "Ienākošie" at bounding box center [402, 164] width 237 height 40
click at [101, 351] on legend "Maksājumi 1" at bounding box center [128, 361] width 176 height 36
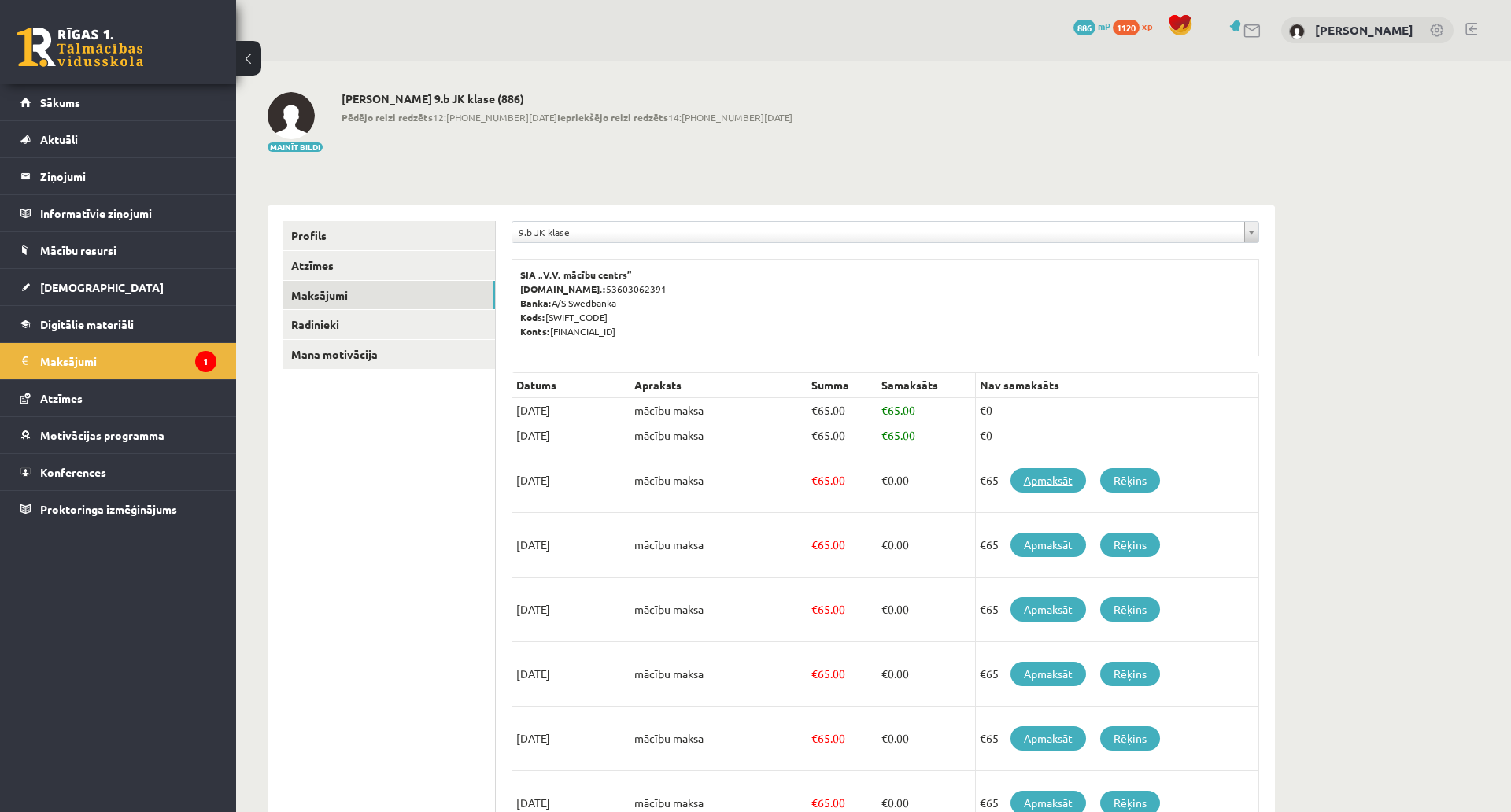
click at [1054, 481] on link "Apmaksāt" at bounding box center [1048, 481] width 76 height 25
